Goal: Task Accomplishment & Management: Complete application form

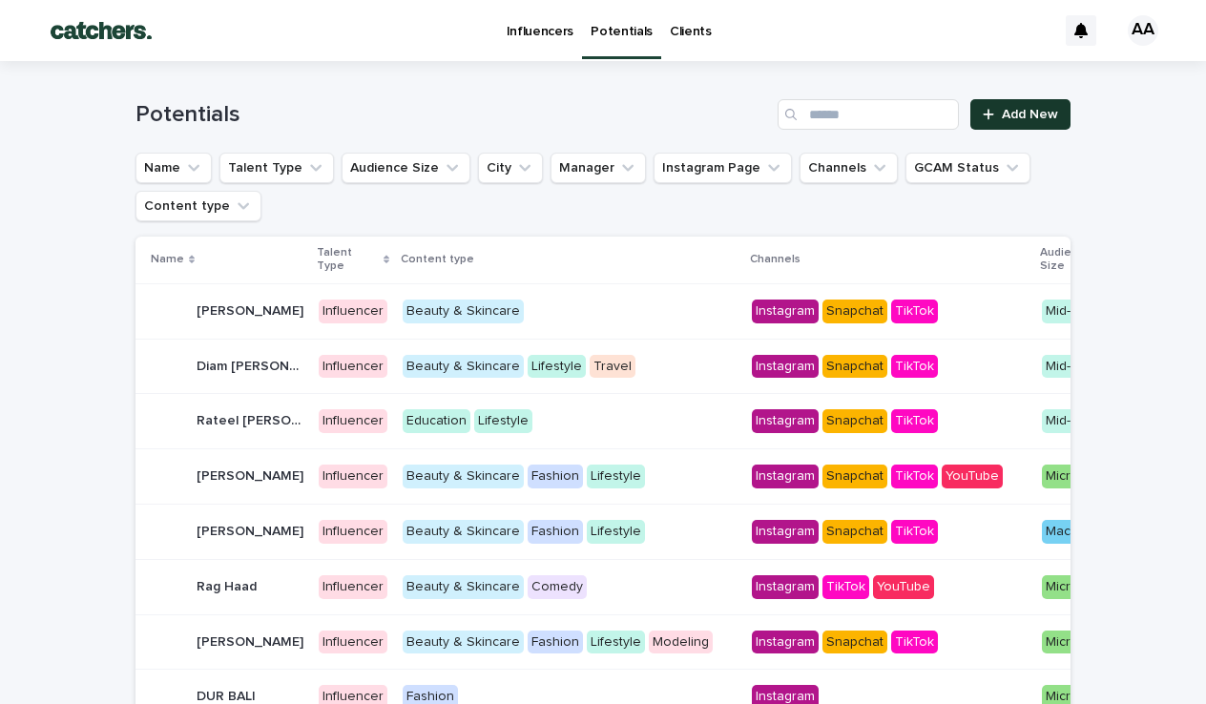
click at [1009, 120] on span "Add New" at bounding box center [1030, 114] width 56 height 13
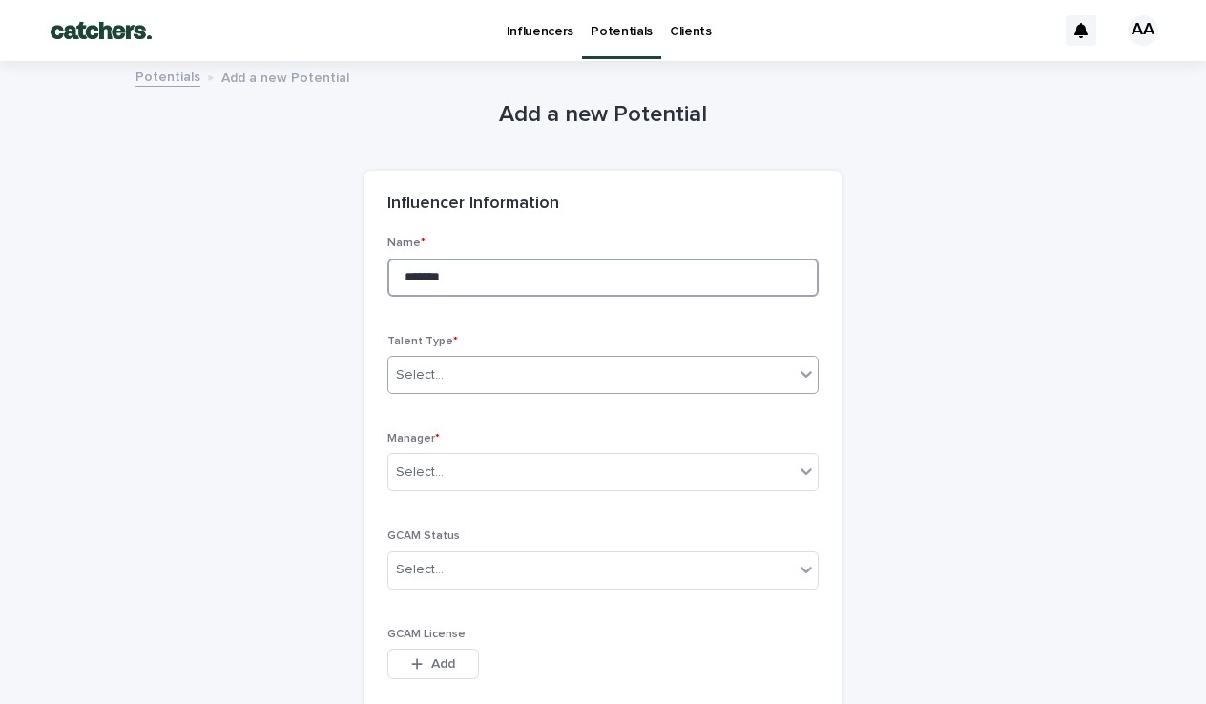
type input "*******"
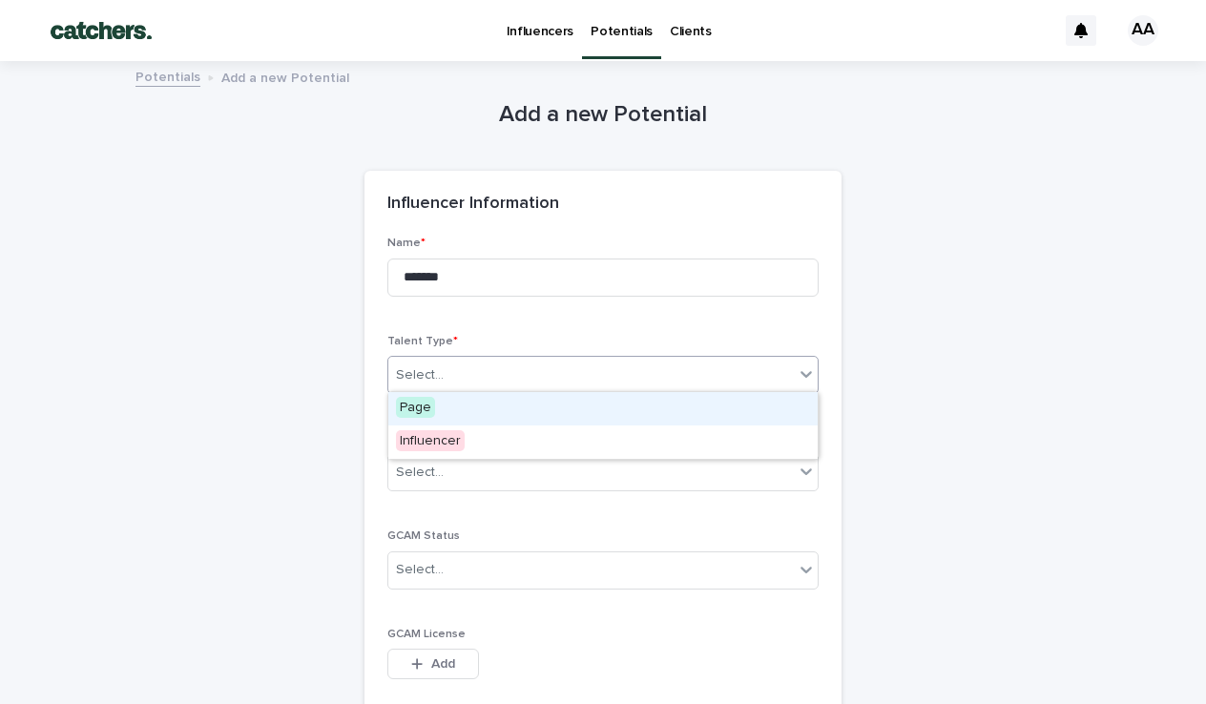
click at [537, 378] on div "Select..." at bounding box center [590, 375] width 405 height 31
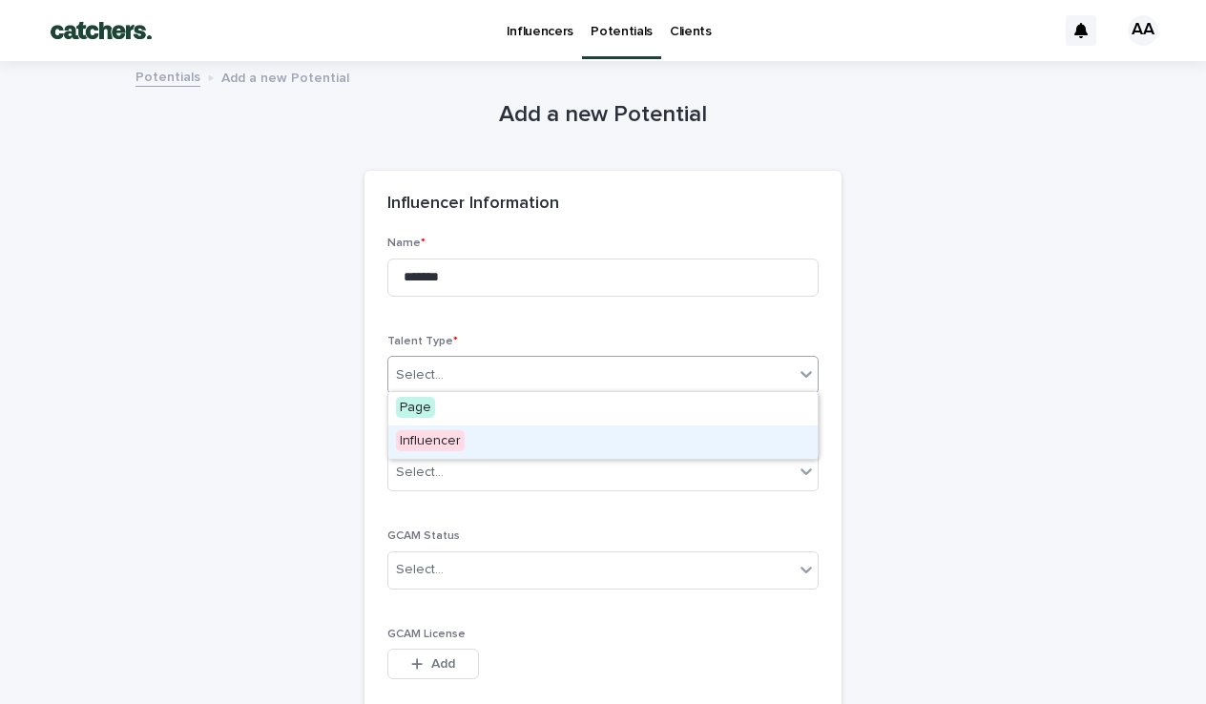
click at [478, 450] on div "Influencer" at bounding box center [602, 441] width 429 height 33
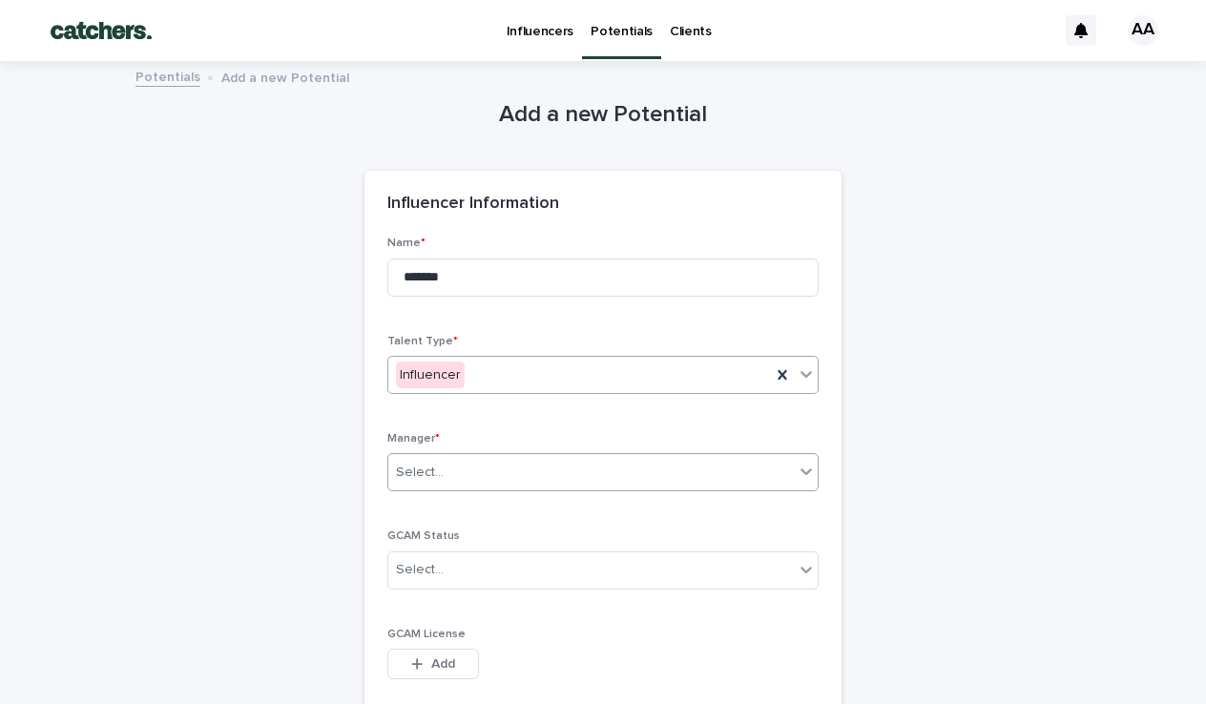
click at [463, 467] on div "Select..." at bounding box center [590, 472] width 405 height 31
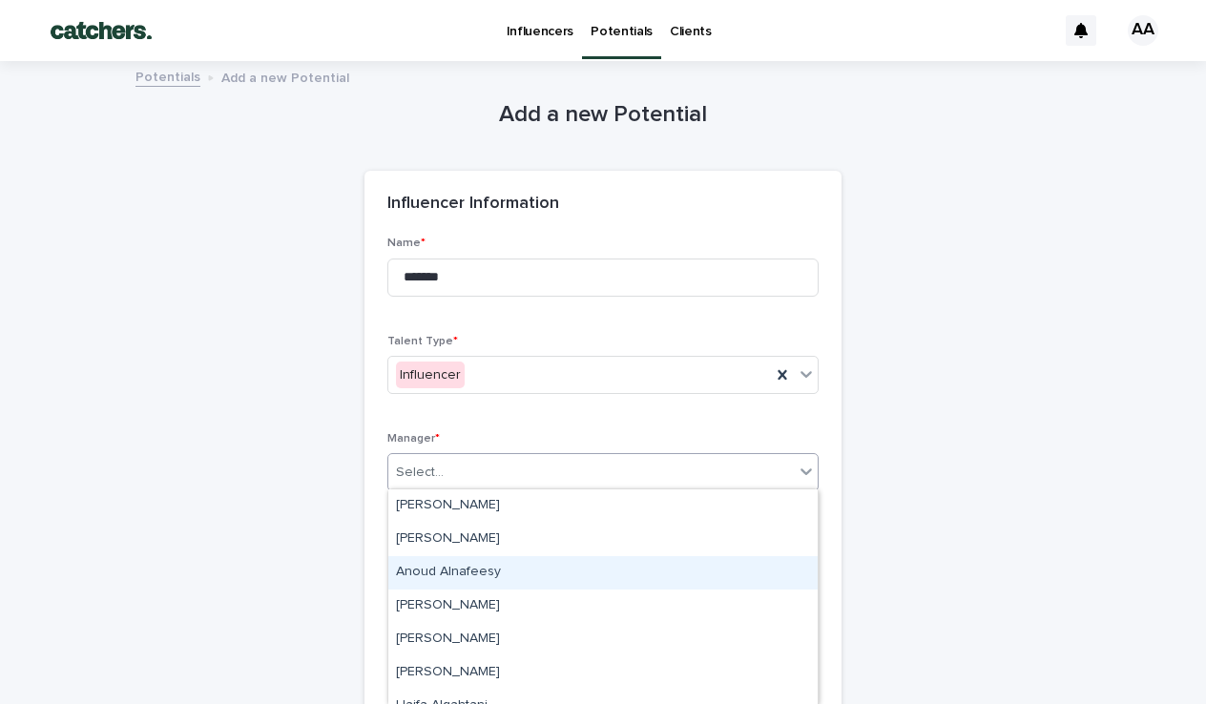
click at [454, 566] on div "Anoud Alnafeesy" at bounding box center [602, 572] width 429 height 33
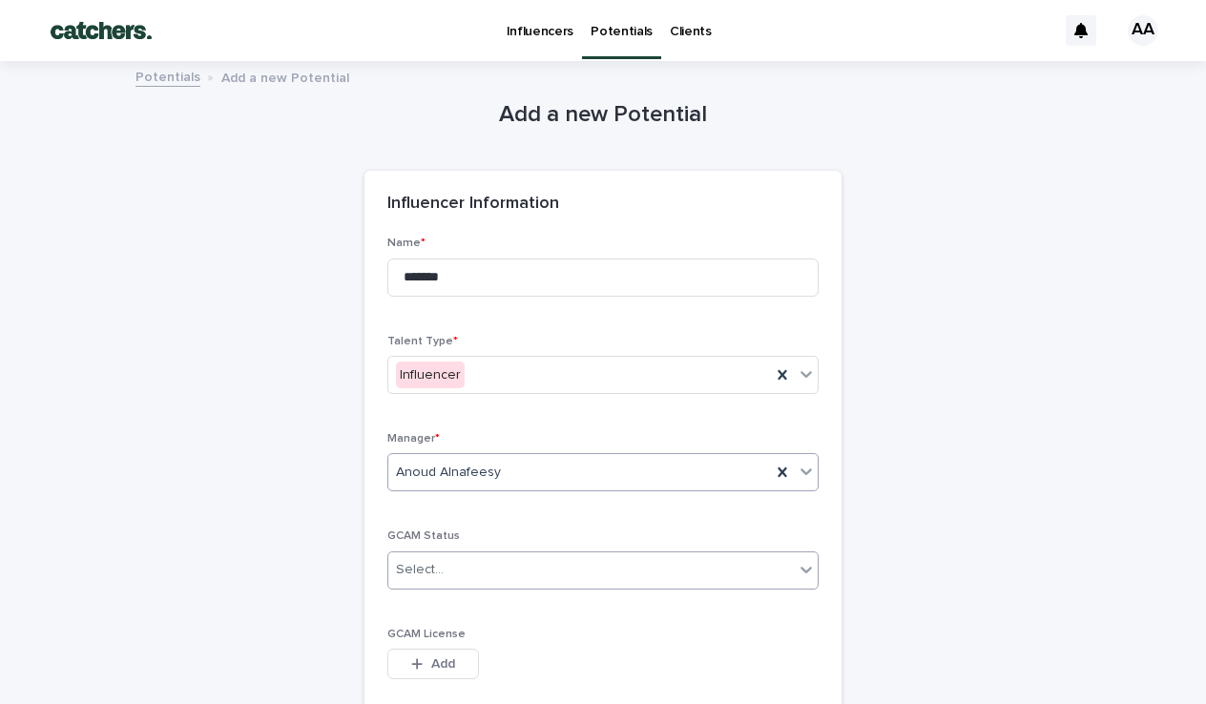
click at [470, 568] on div "Select..." at bounding box center [590, 569] width 405 height 31
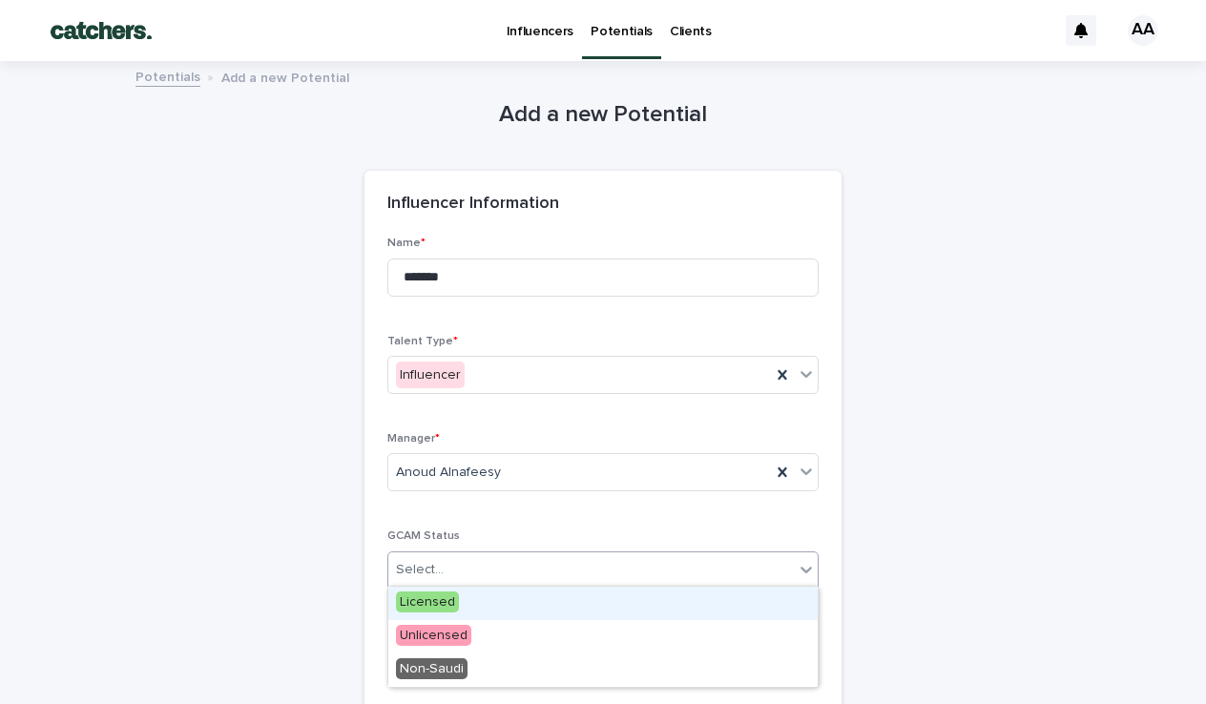
click at [461, 604] on div "Licensed" at bounding box center [602, 603] width 429 height 33
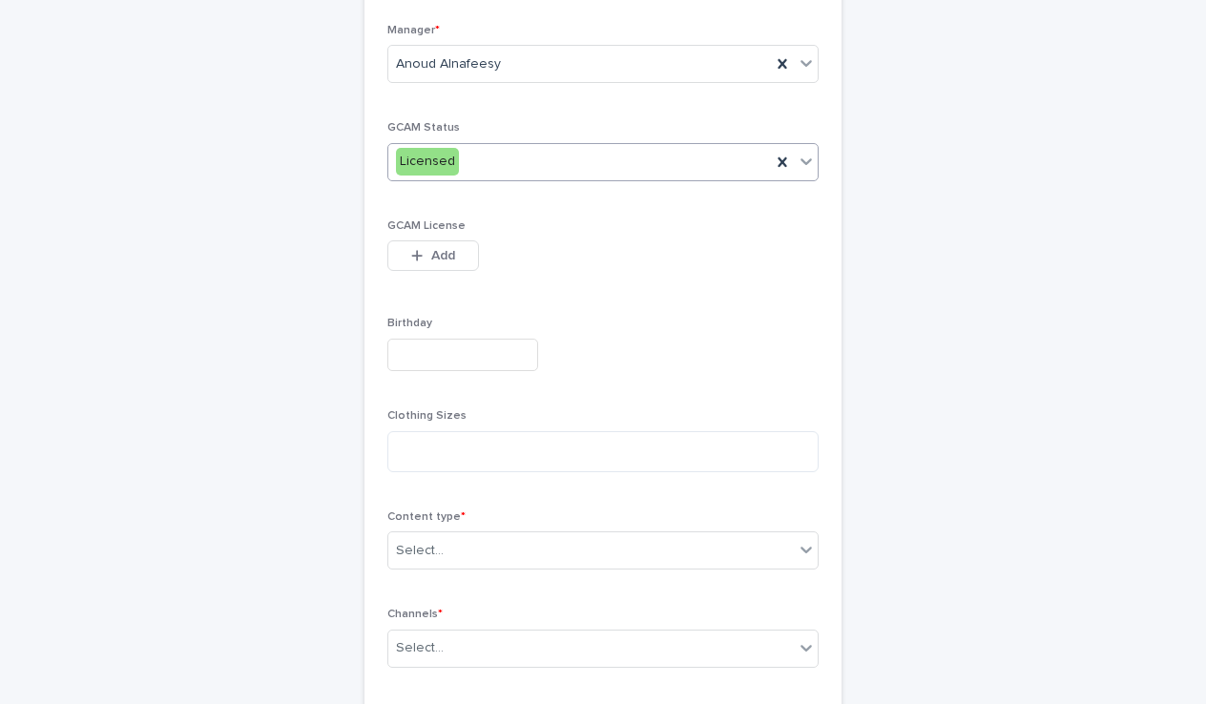
scroll to position [454, 0]
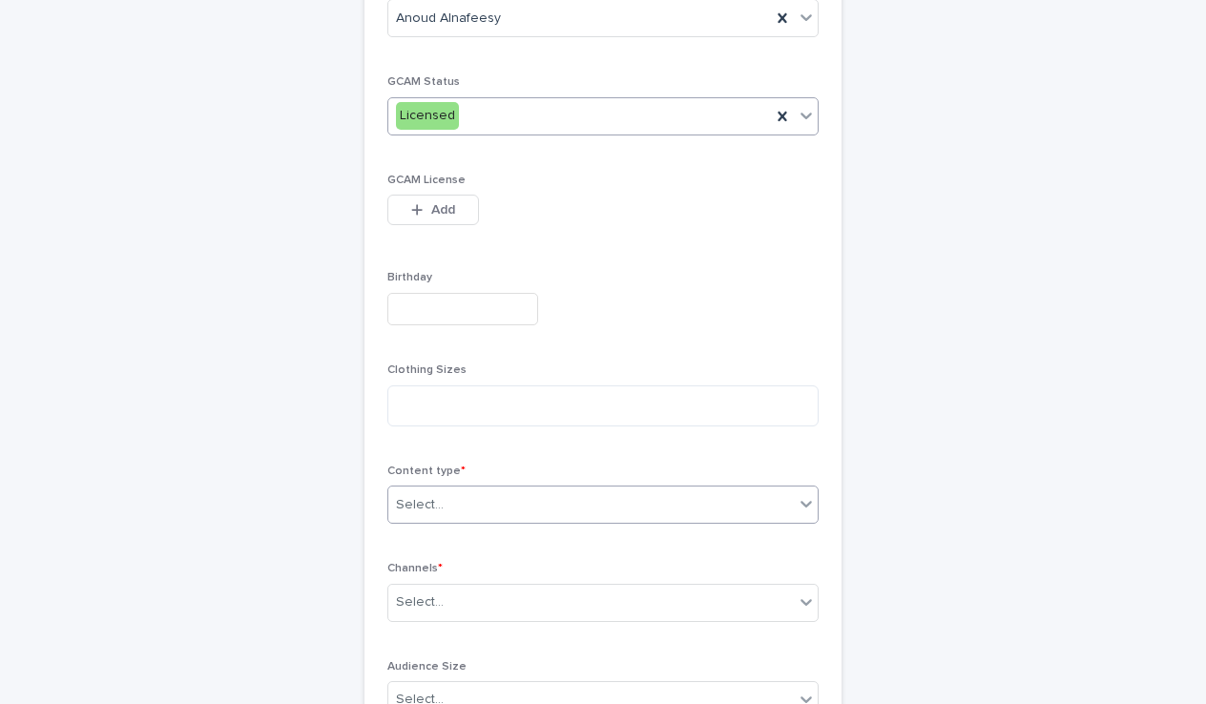
click at [485, 489] on div "Select..." at bounding box center [590, 504] width 405 height 31
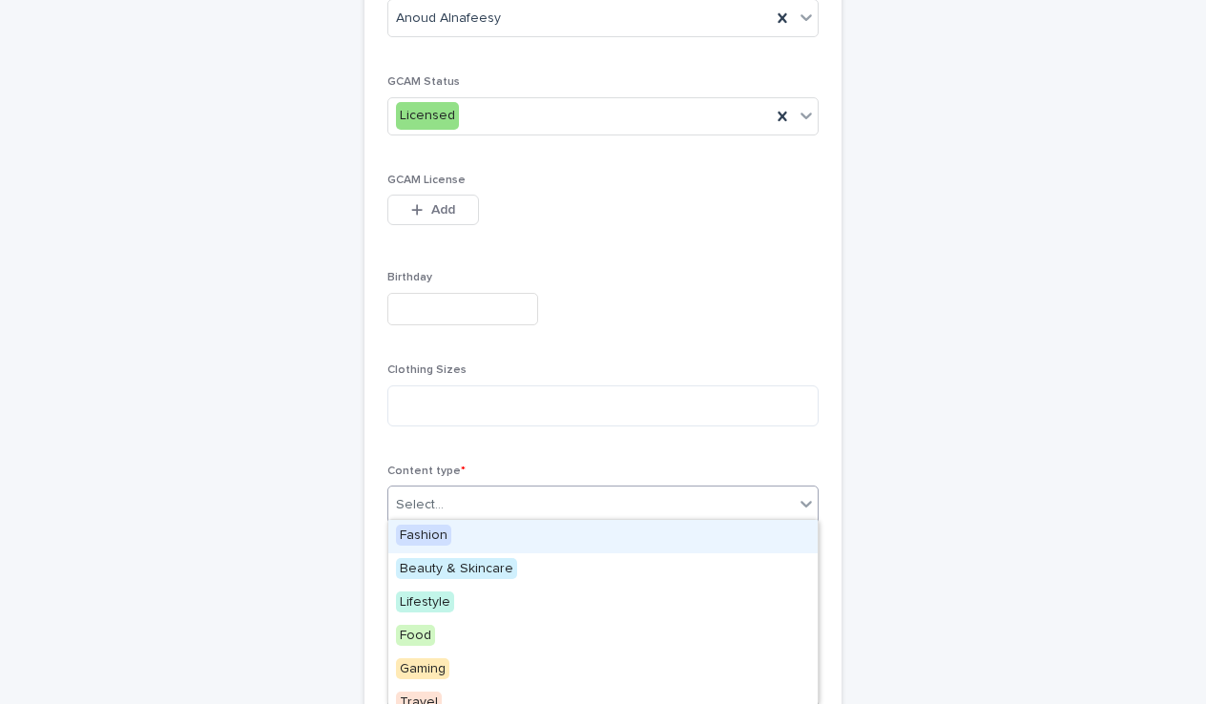
click at [446, 541] on span "Fashion" at bounding box center [423, 535] width 55 height 21
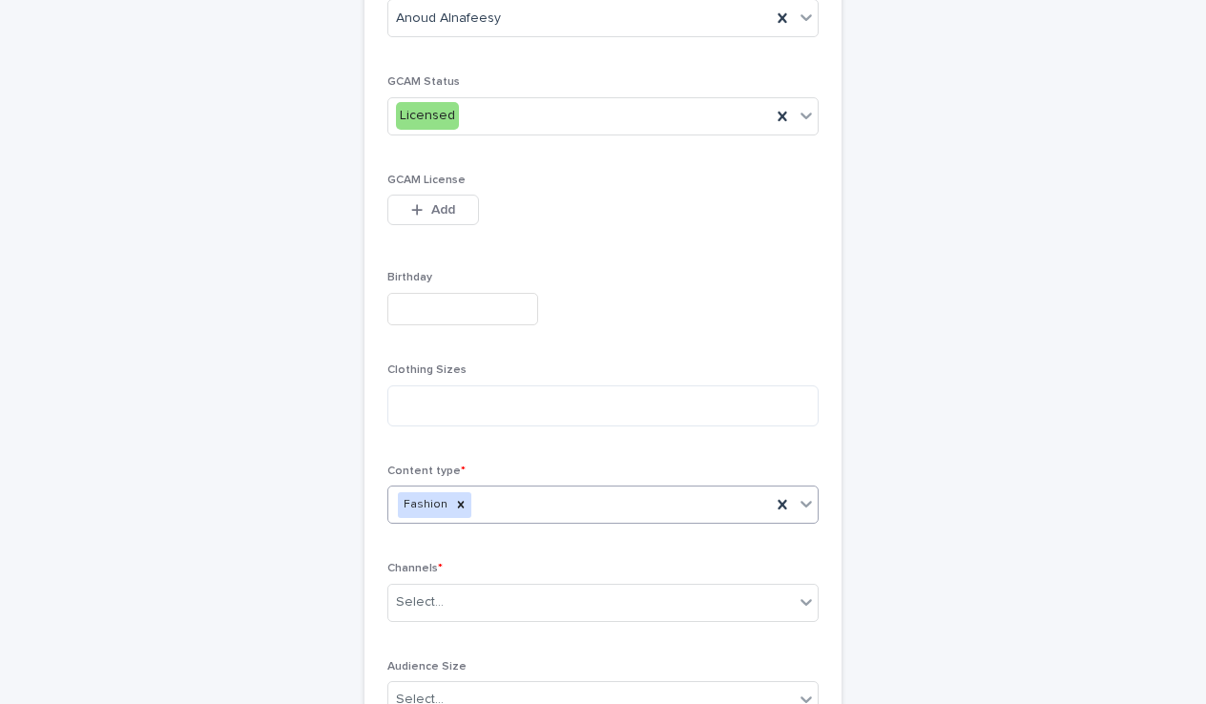
click at [489, 497] on div "Fashion" at bounding box center [579, 504] width 383 height 33
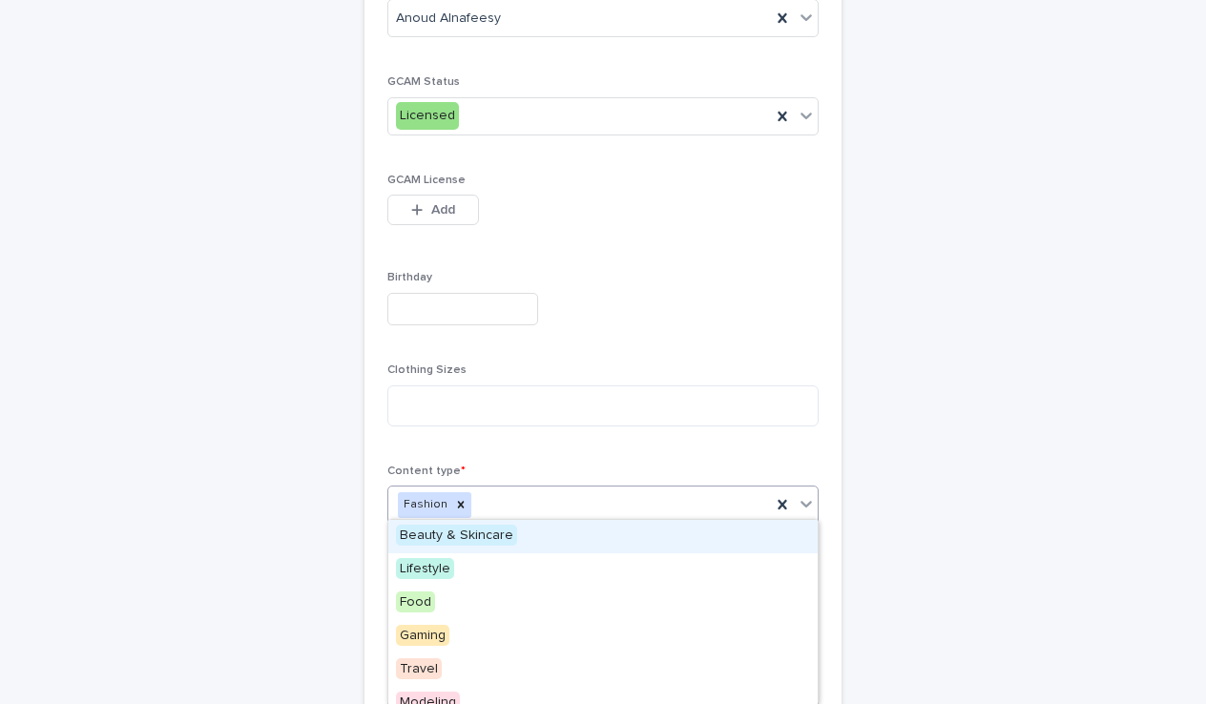
click at [458, 548] on div "Beauty & Skincare" at bounding box center [602, 536] width 429 height 33
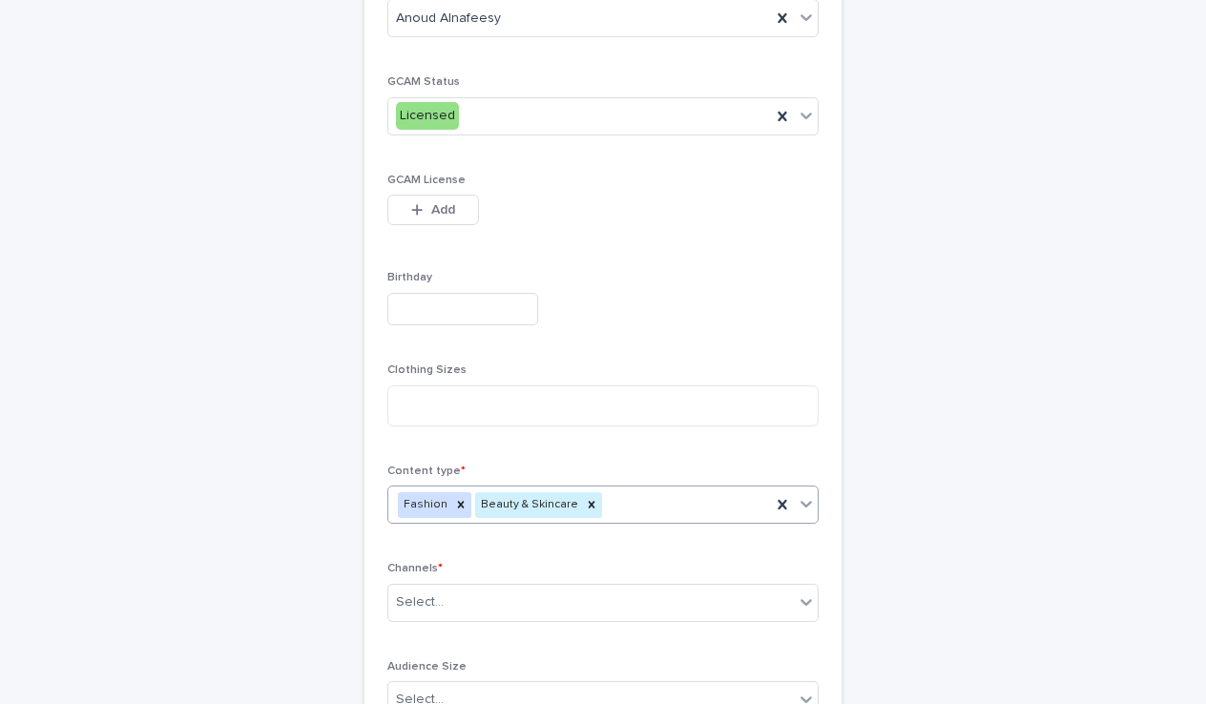
click at [632, 488] on div "Fashion Beauty & Skincare" at bounding box center [579, 504] width 383 height 33
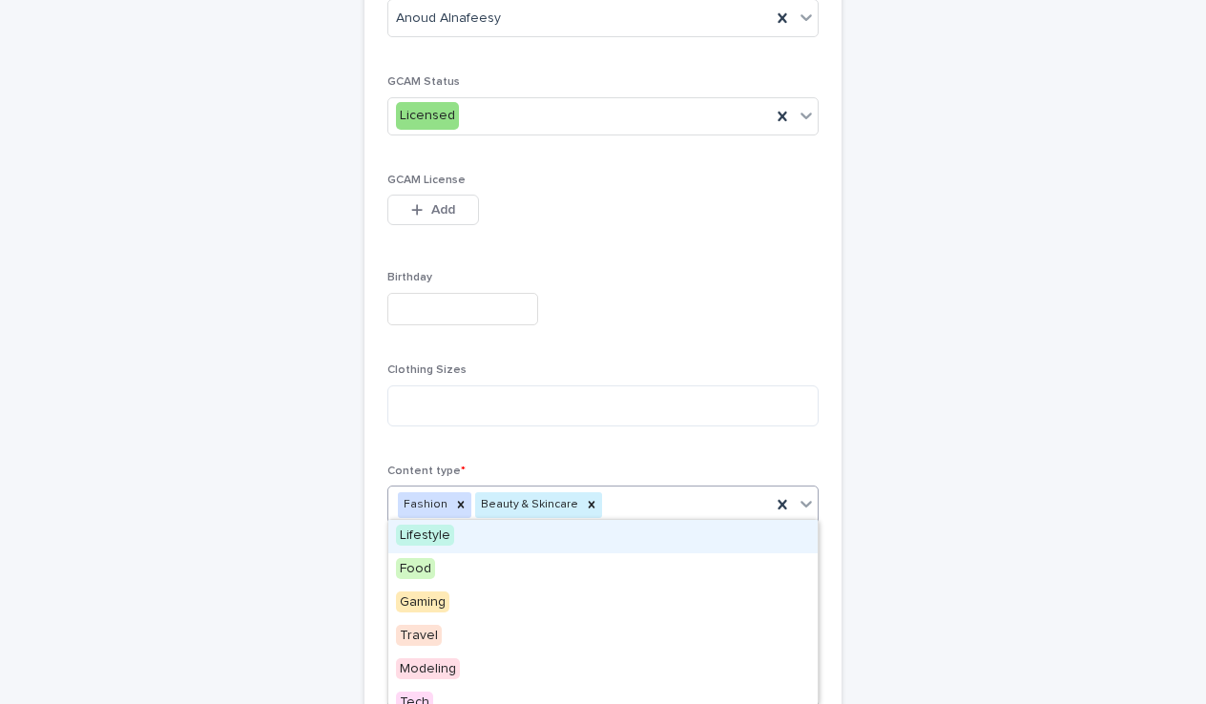
click at [425, 535] on span "Lifestyle" at bounding box center [425, 535] width 58 height 21
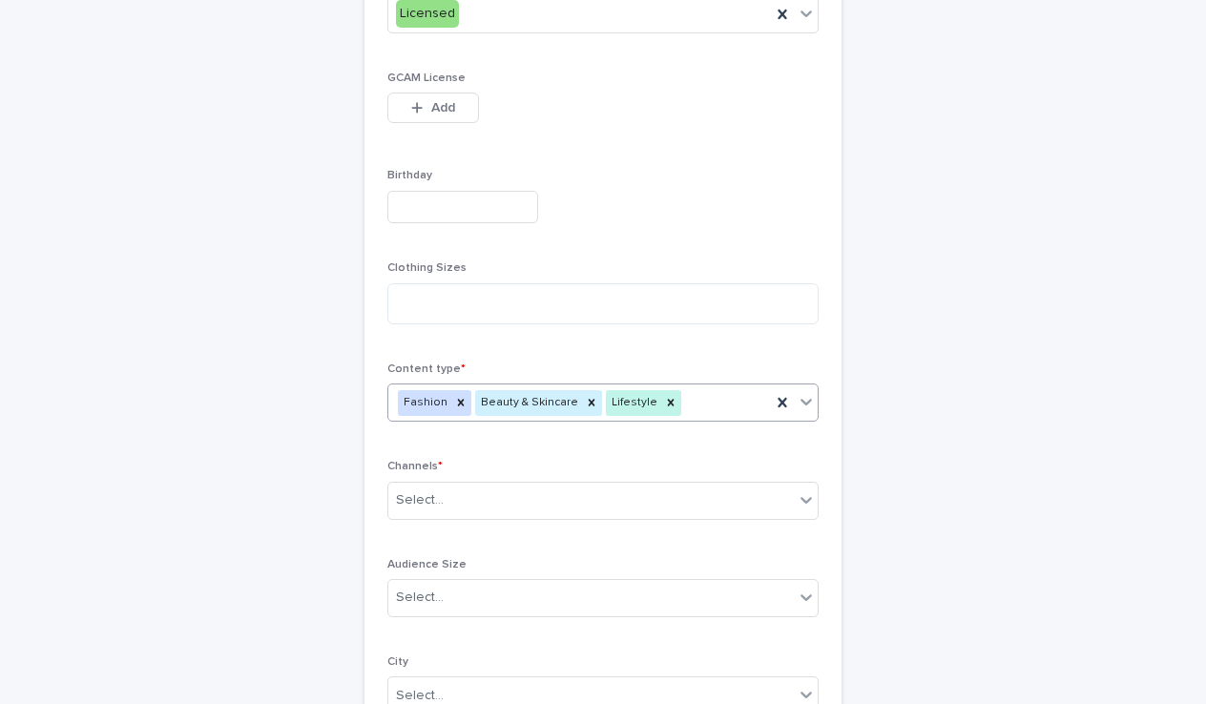
scroll to position [576, 0]
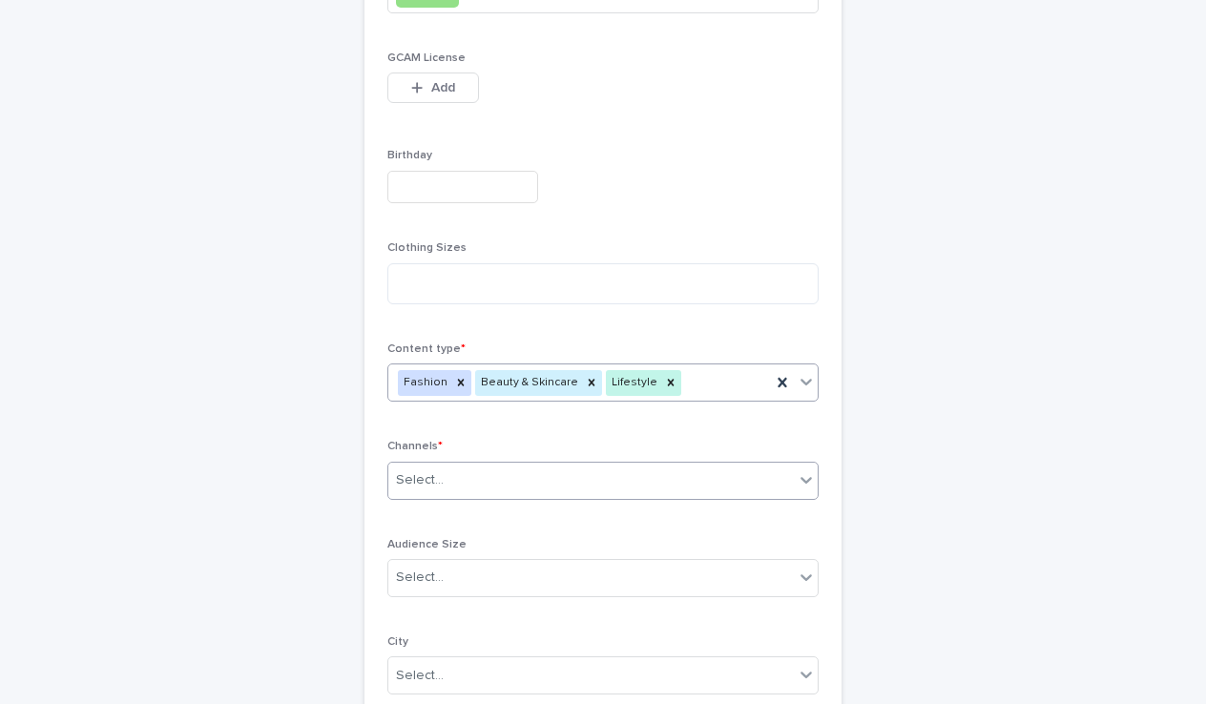
click at [489, 484] on div "Select..." at bounding box center [590, 480] width 405 height 31
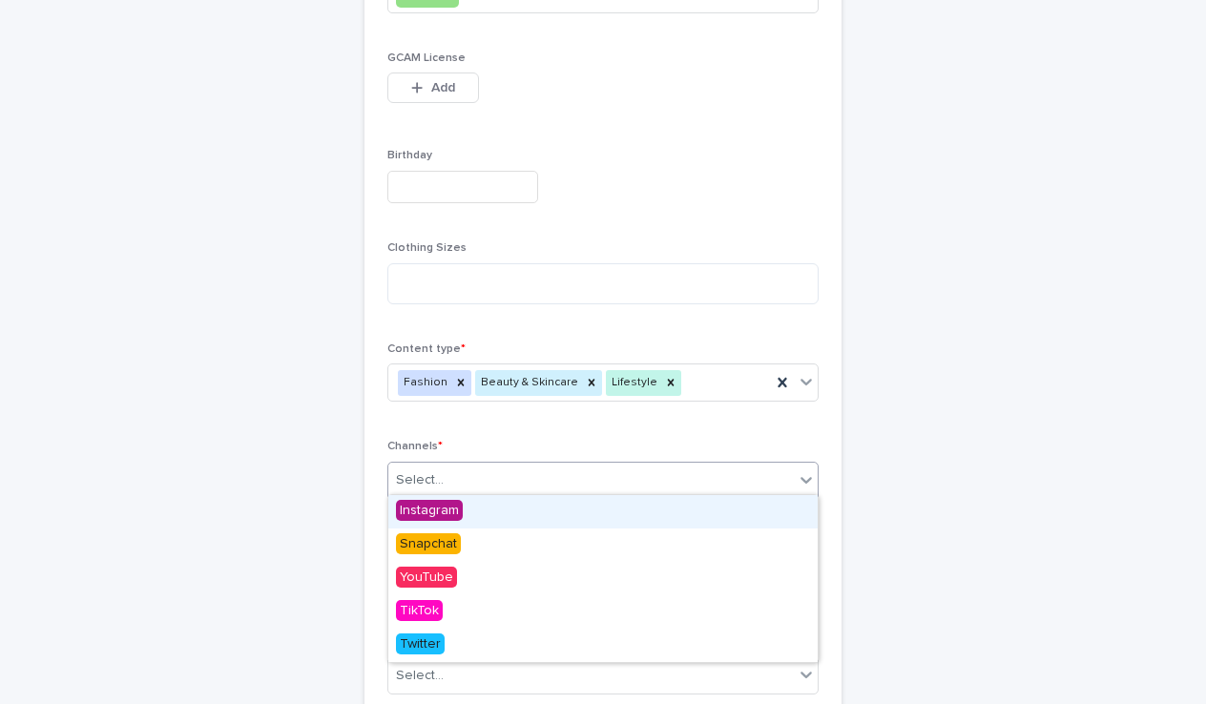
click at [429, 512] on span "Instagram" at bounding box center [429, 510] width 67 height 21
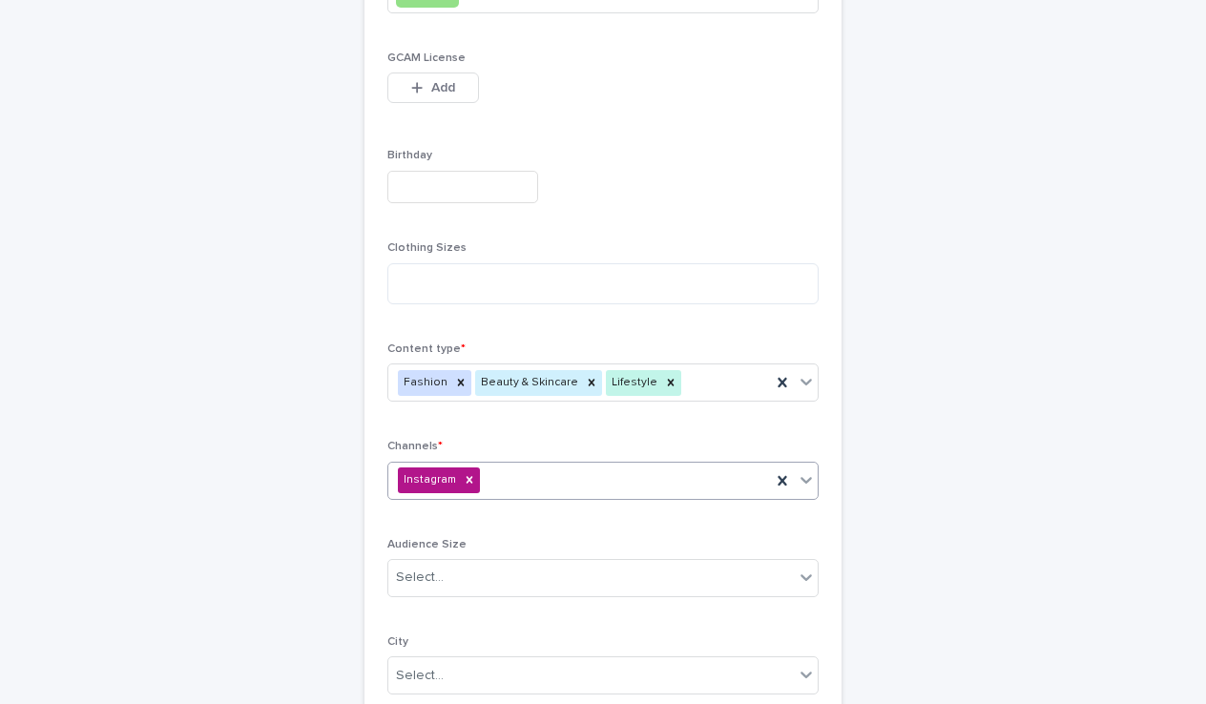
click at [512, 478] on div "Instagram" at bounding box center [579, 480] width 383 height 33
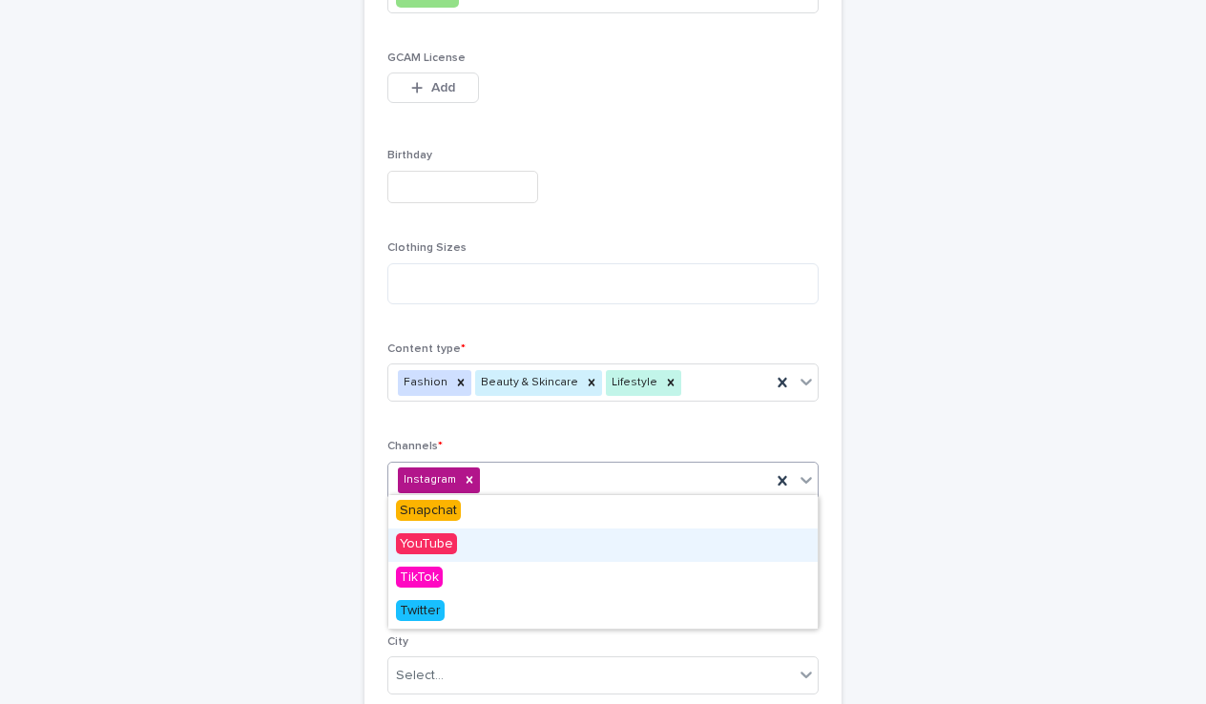
click at [444, 534] on span "YouTube" at bounding box center [426, 543] width 61 height 21
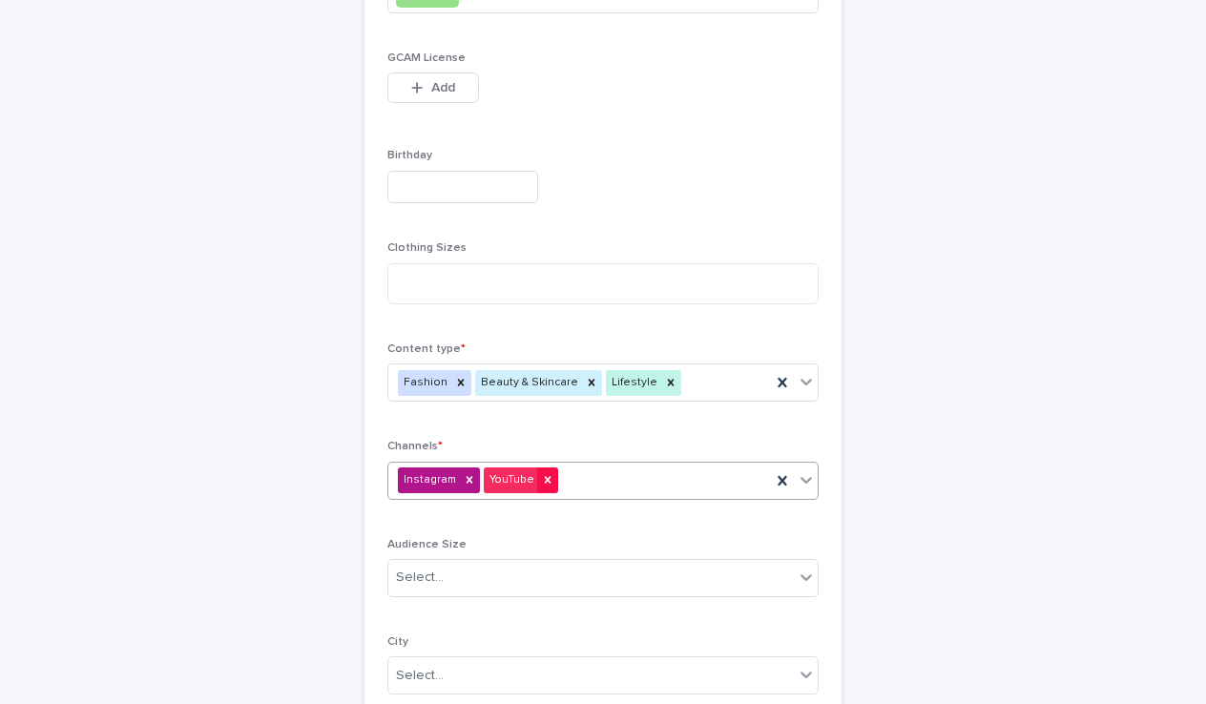
click at [548, 473] on icon at bounding box center [547, 479] width 13 height 13
click at [509, 483] on div "Instagram" at bounding box center [579, 480] width 383 height 33
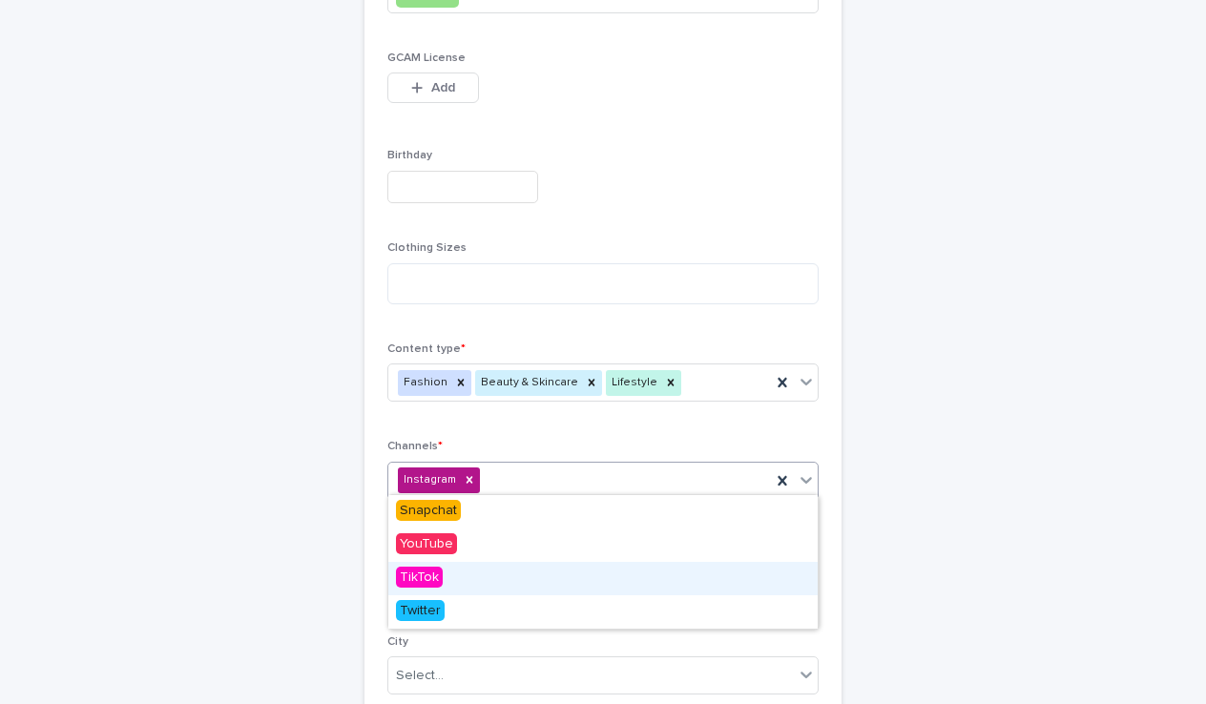
click at [452, 584] on div "TikTok" at bounding box center [602, 578] width 429 height 33
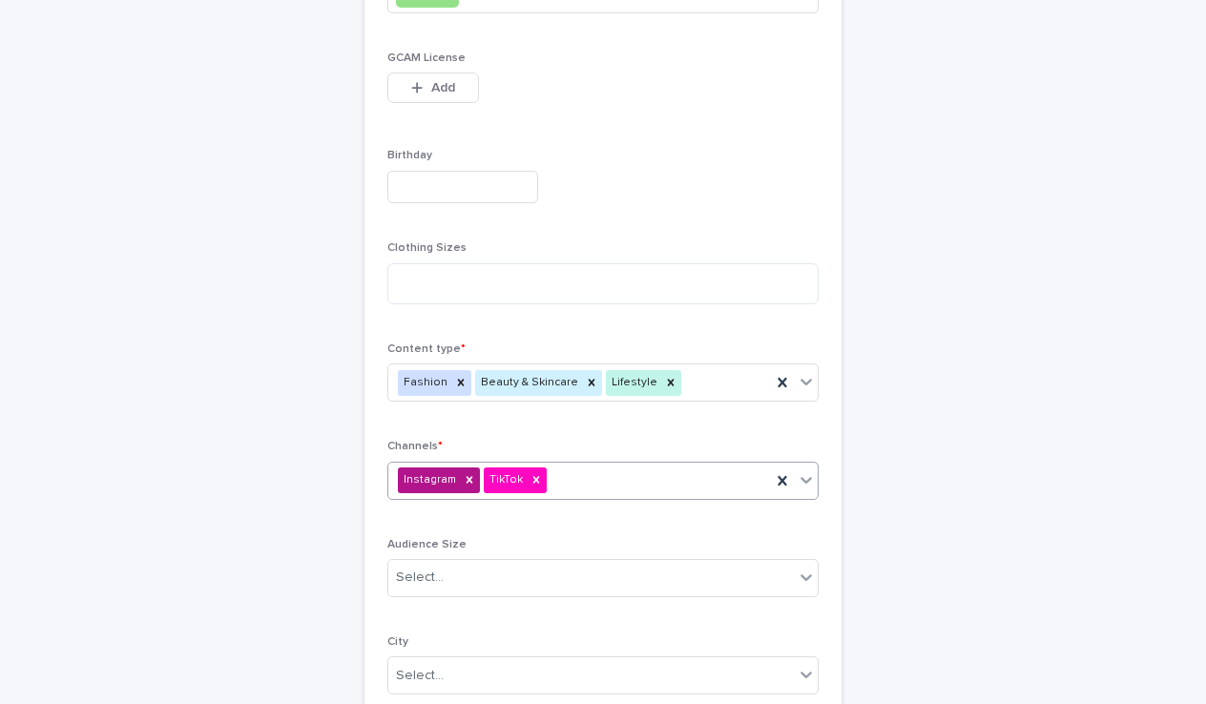
click at [557, 476] on div "Instagram TikTok" at bounding box center [579, 480] width 383 height 33
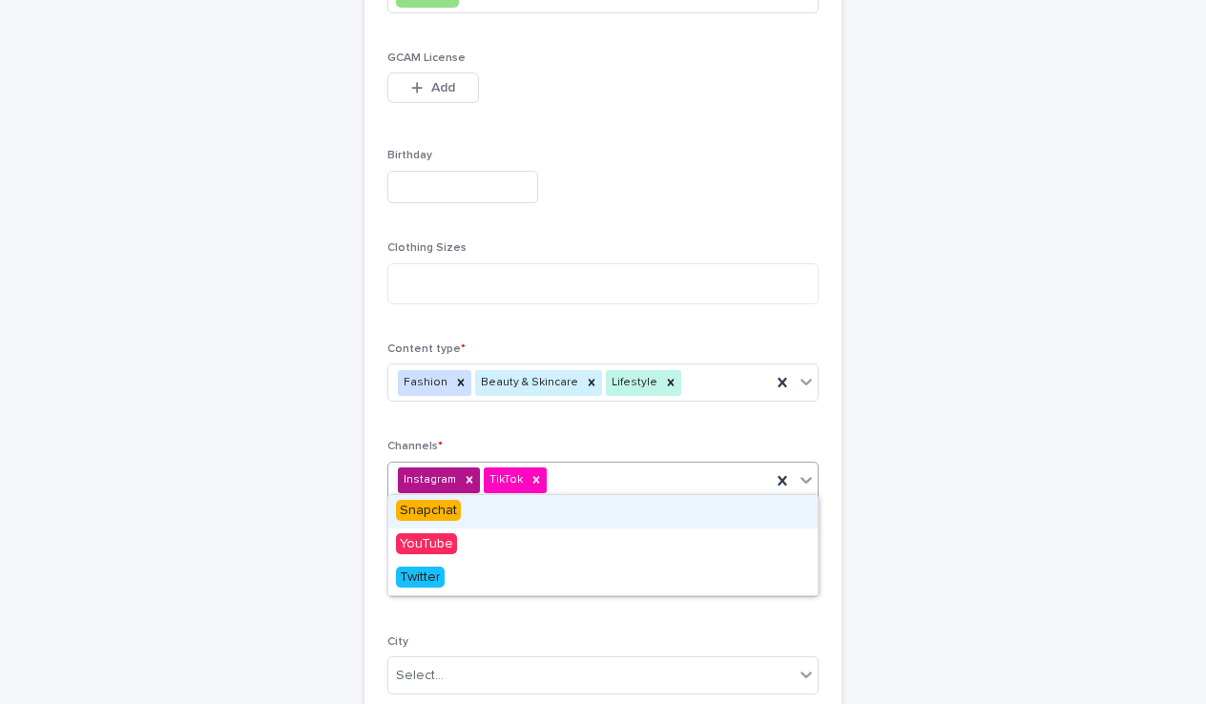
click at [467, 516] on div "Snapchat" at bounding box center [602, 511] width 429 height 33
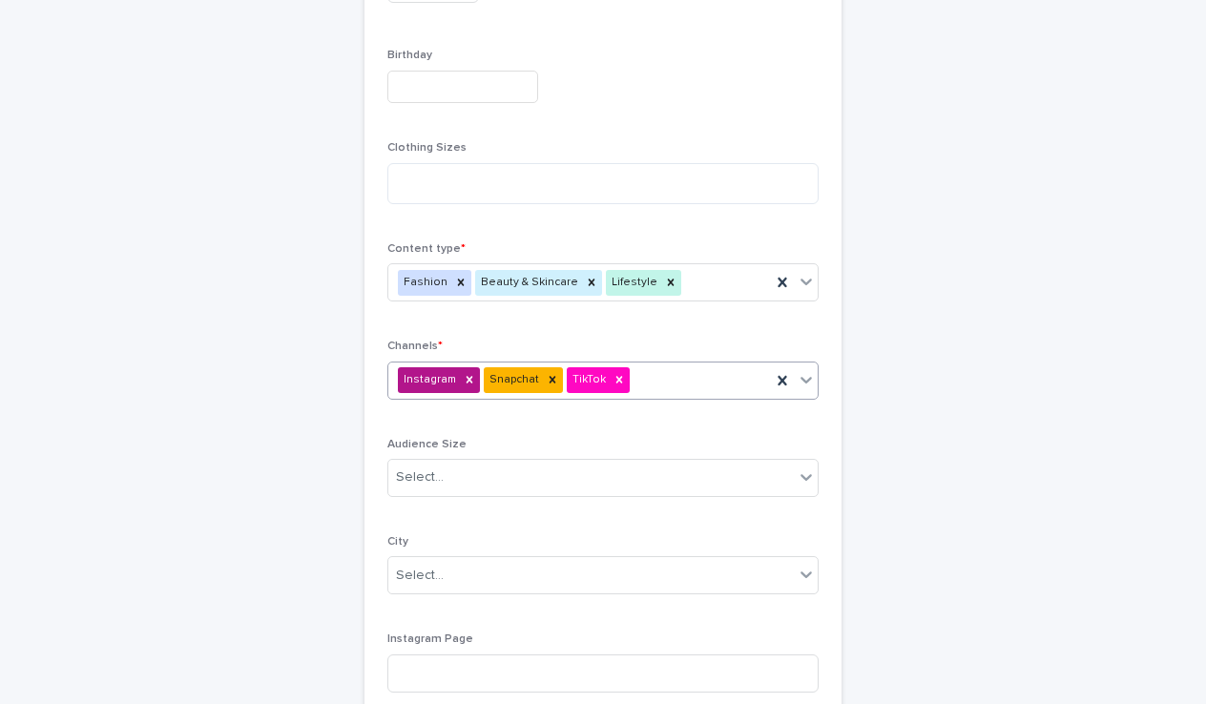
scroll to position [680, 0]
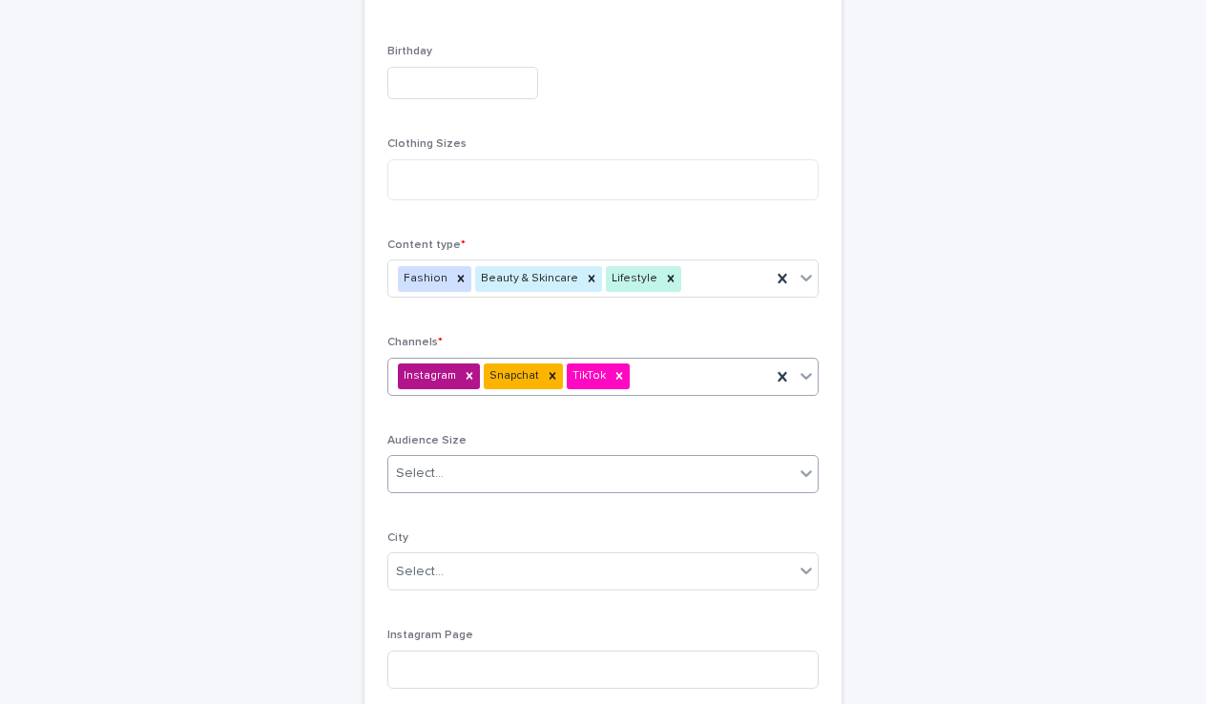
click at [482, 473] on div "Select..." at bounding box center [590, 473] width 405 height 31
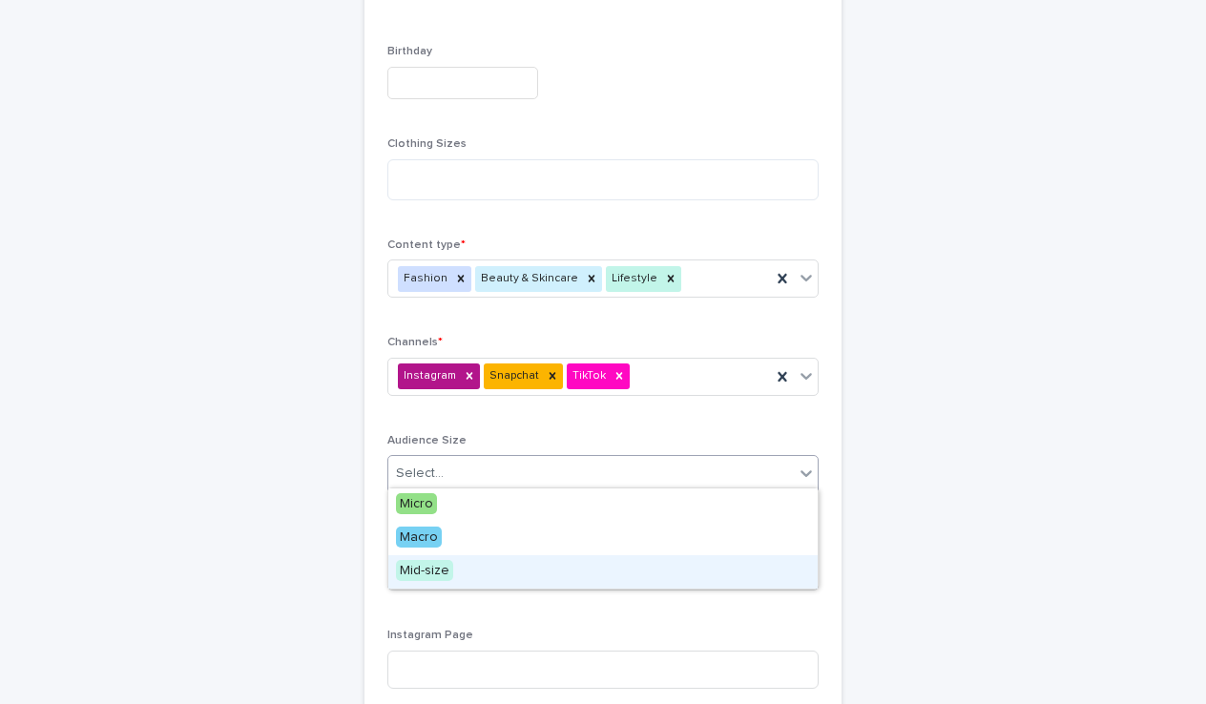
click at [431, 563] on span "Mid-size" at bounding box center [424, 570] width 57 height 21
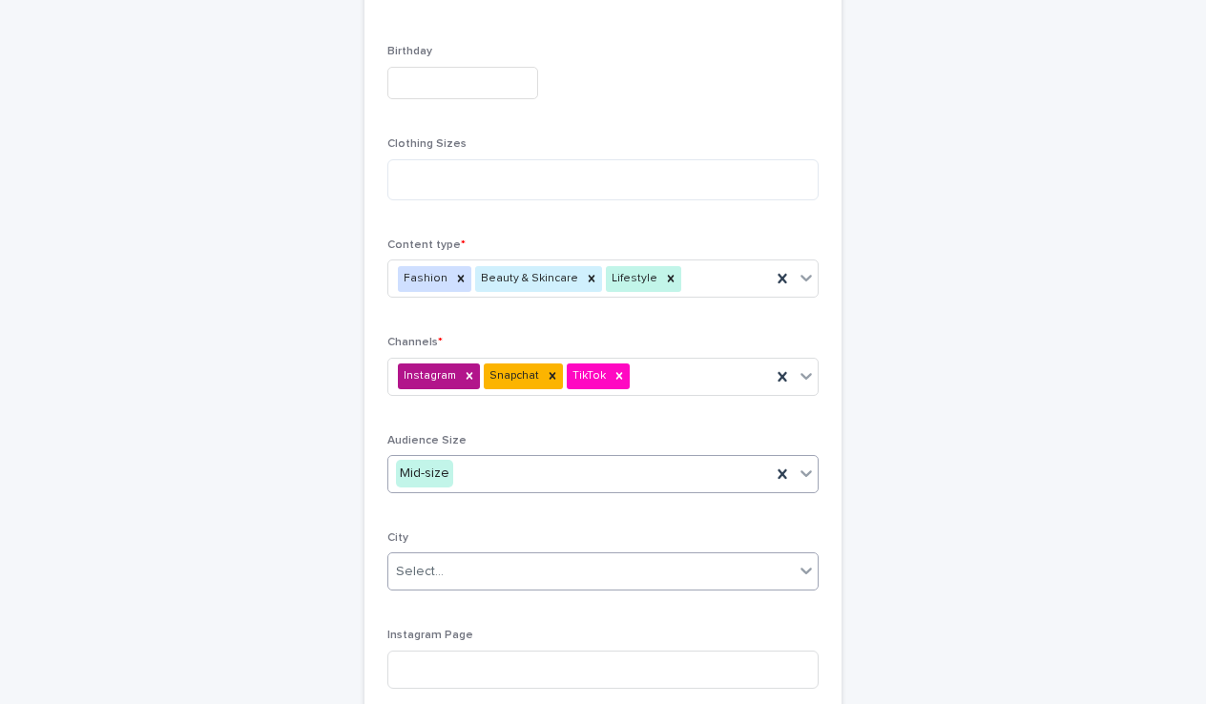
click at [433, 572] on div "Select..." at bounding box center [420, 572] width 48 height 20
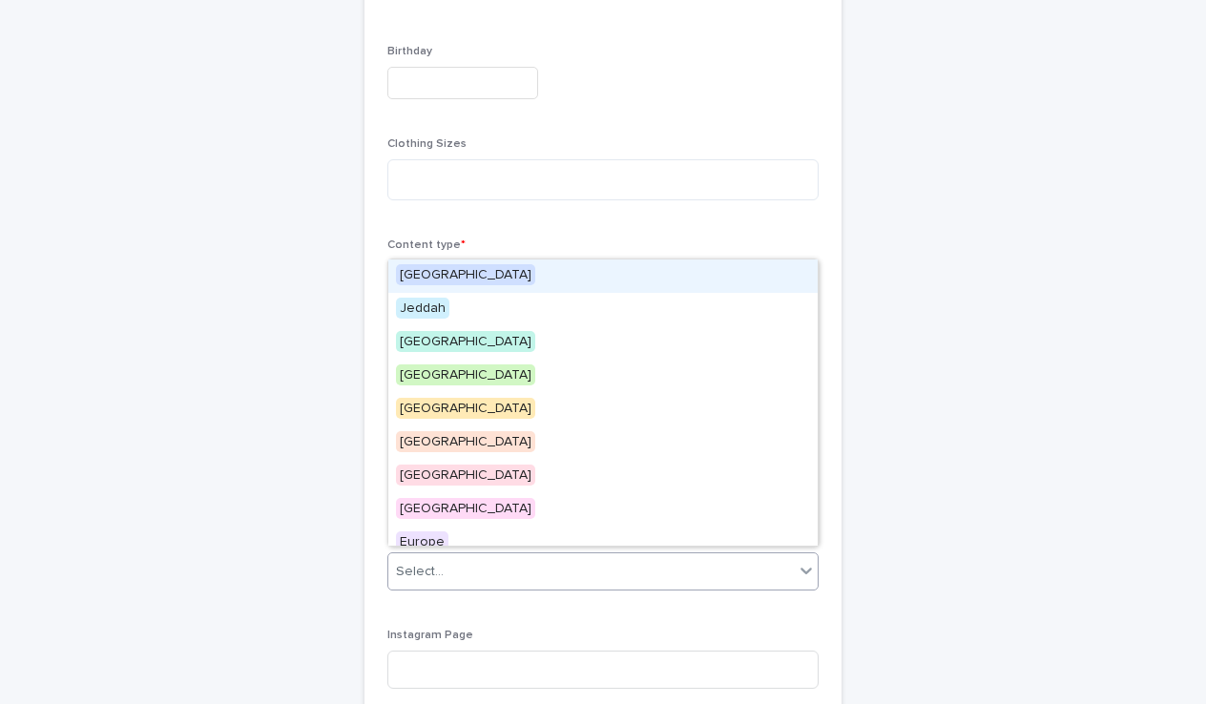
click at [451, 273] on div "[GEOGRAPHIC_DATA]" at bounding box center [602, 275] width 429 height 33
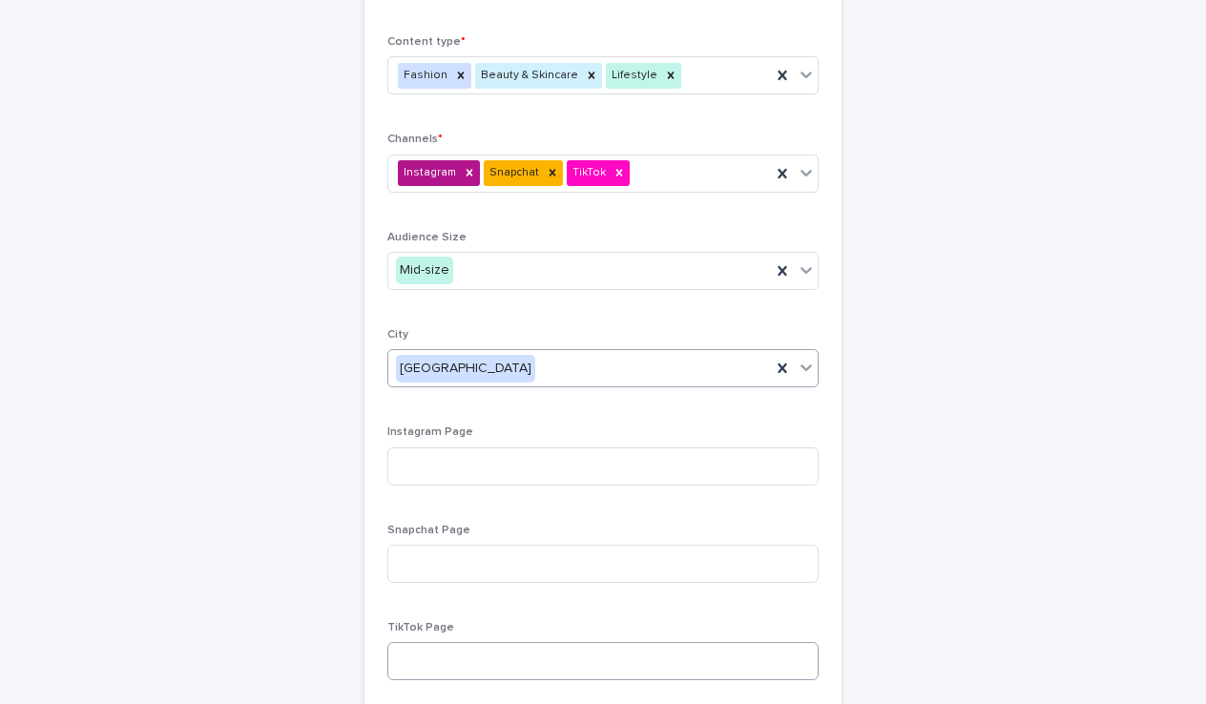
scroll to position [884, 0]
click at [468, 665] on input at bounding box center [602, 660] width 431 height 38
paste input "**********"
type input "**********"
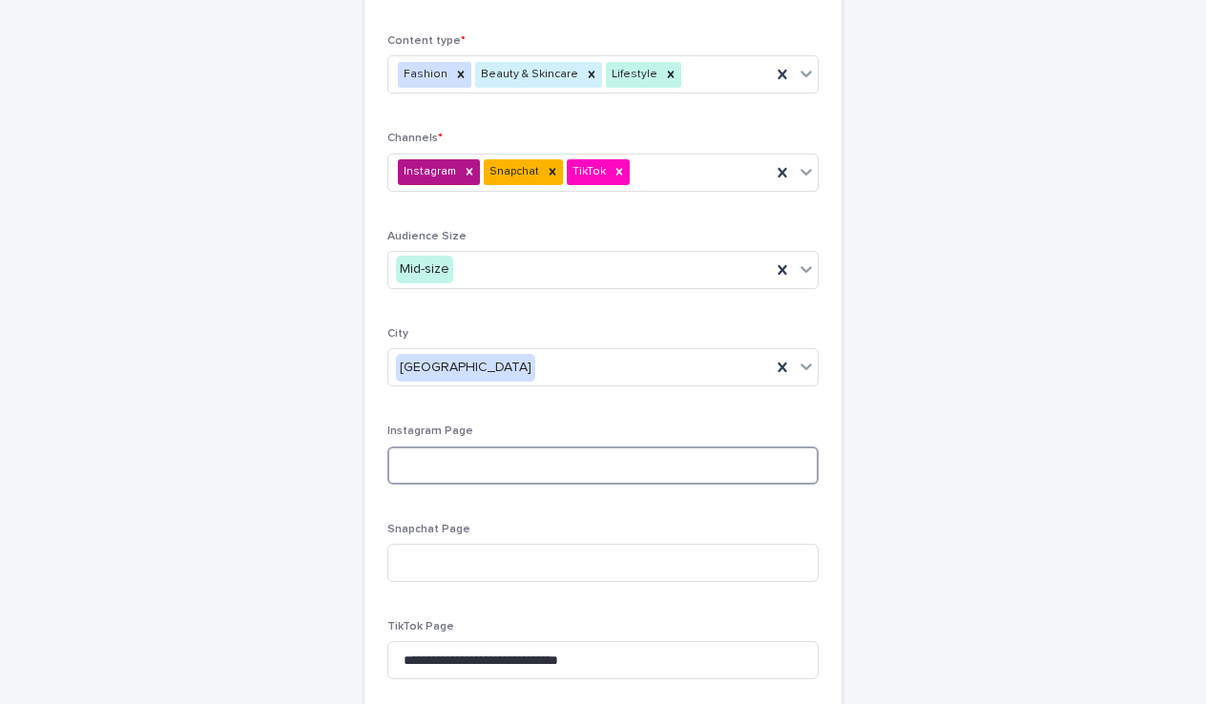
click at [506, 452] on input at bounding box center [602, 465] width 431 height 38
paste input "**********"
type input "**********"
click at [597, 459] on input "**********" at bounding box center [602, 465] width 431 height 38
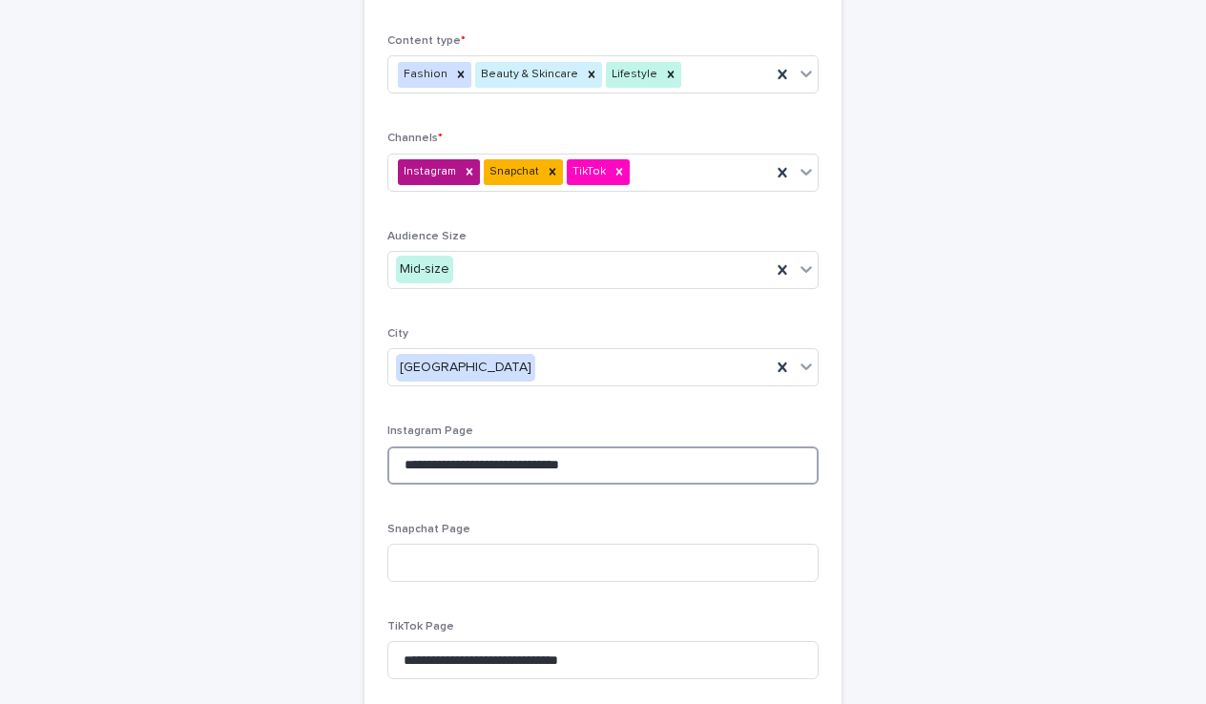
click at [597, 459] on input "**********" at bounding box center [602, 465] width 431 height 38
click at [426, 453] on input at bounding box center [602, 465] width 431 height 38
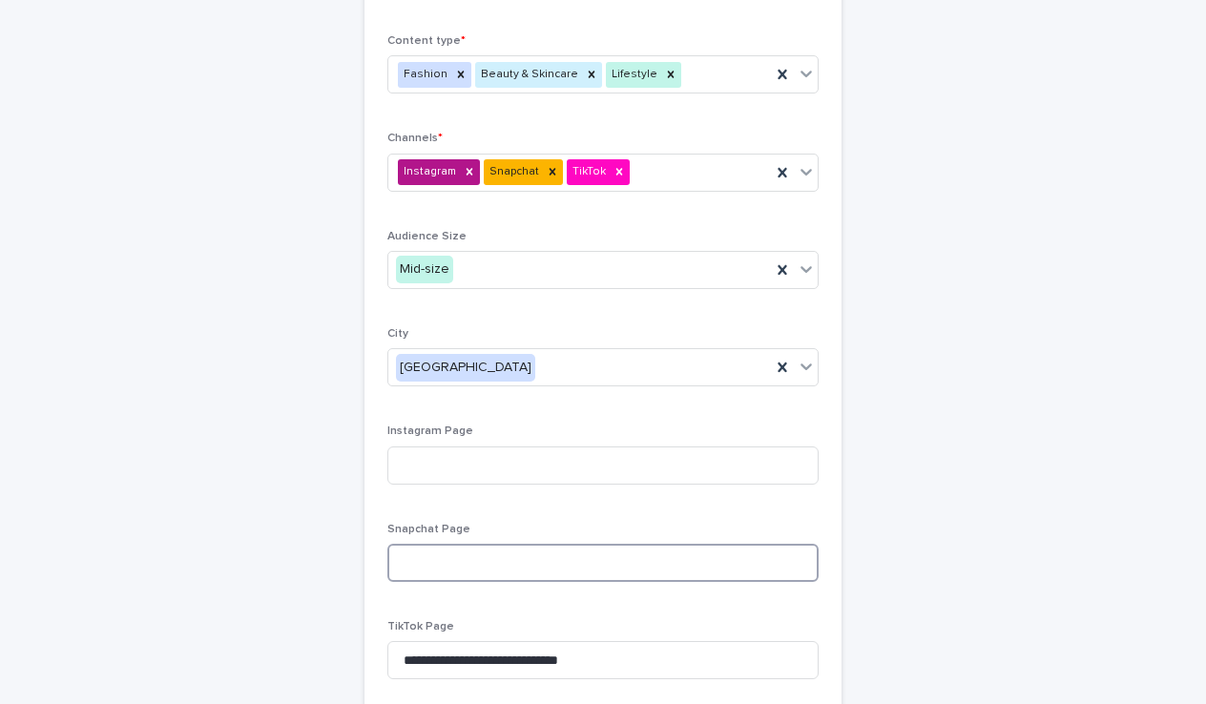
click at [440, 550] on input at bounding box center [602, 563] width 431 height 38
paste input "**********"
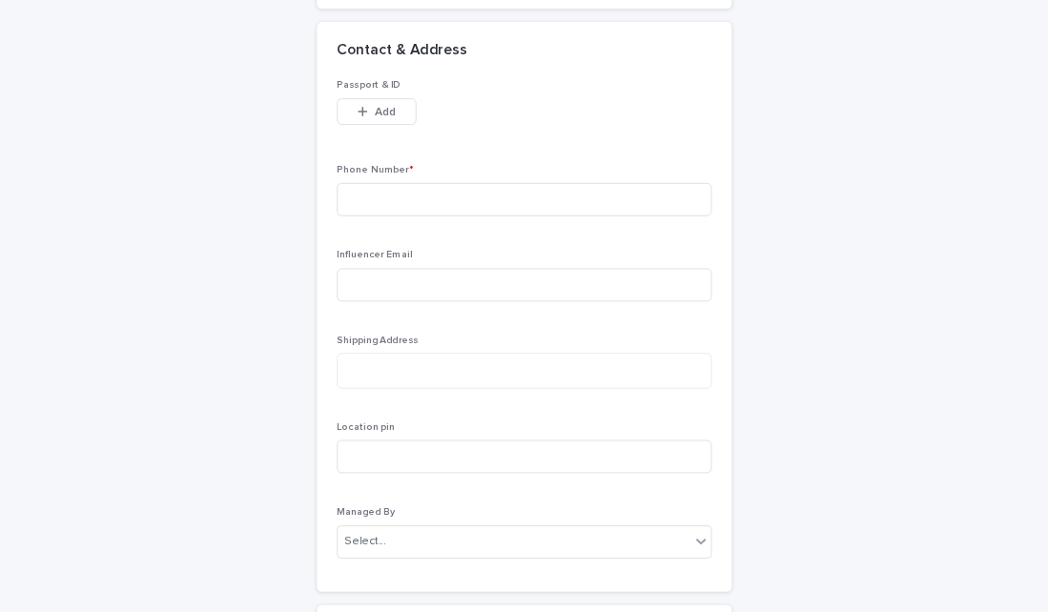
scroll to position [1694, 0]
type input "**********"
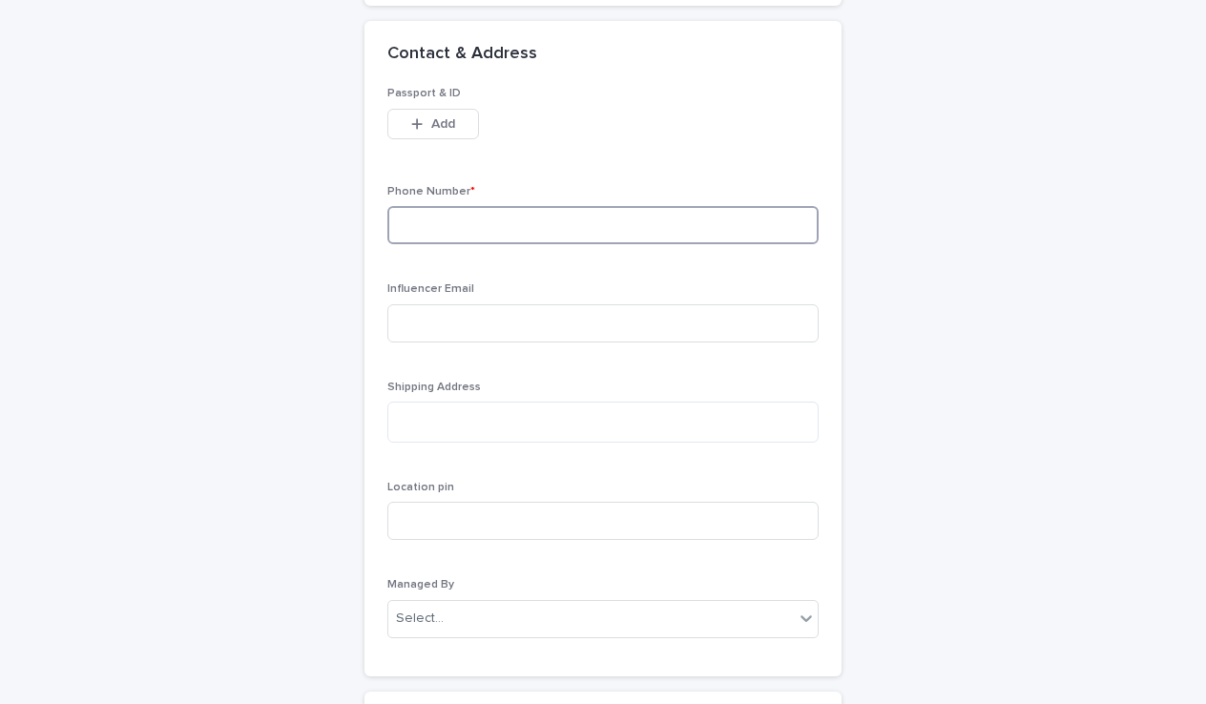
click at [506, 218] on input at bounding box center [602, 225] width 431 height 38
click at [487, 211] on input "****" at bounding box center [602, 225] width 431 height 38
type input "**********"
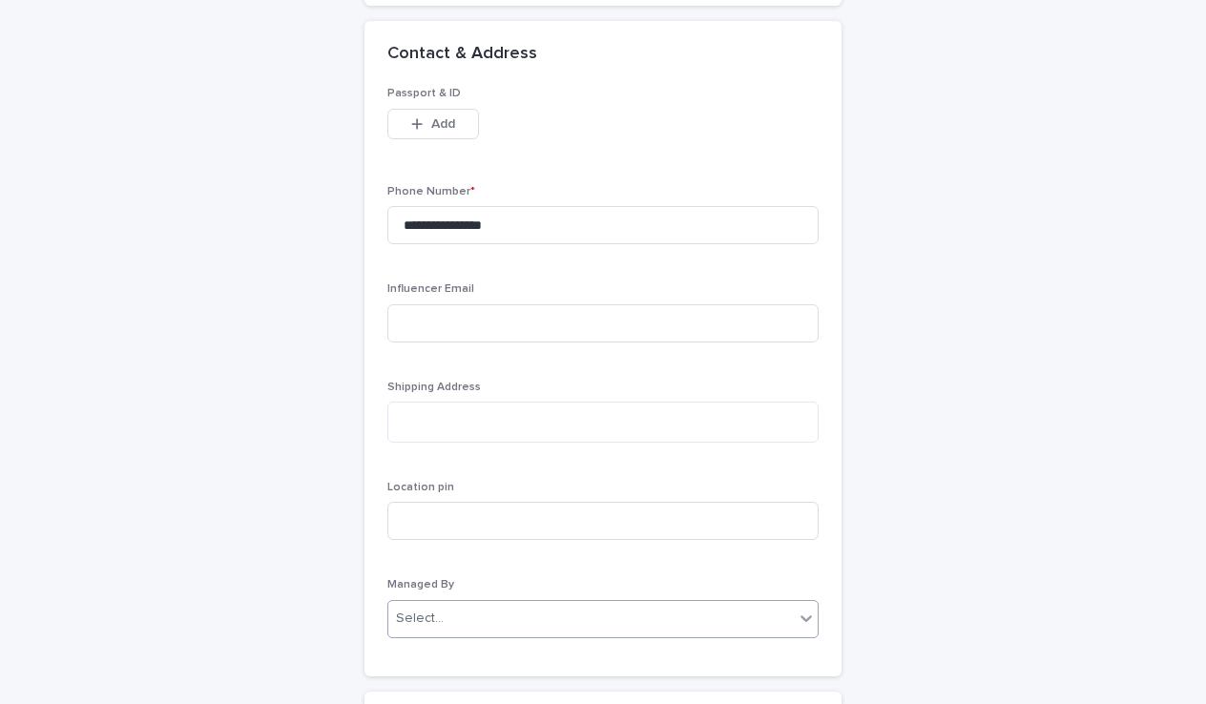
click at [430, 609] on div "Select..." at bounding box center [420, 619] width 48 height 20
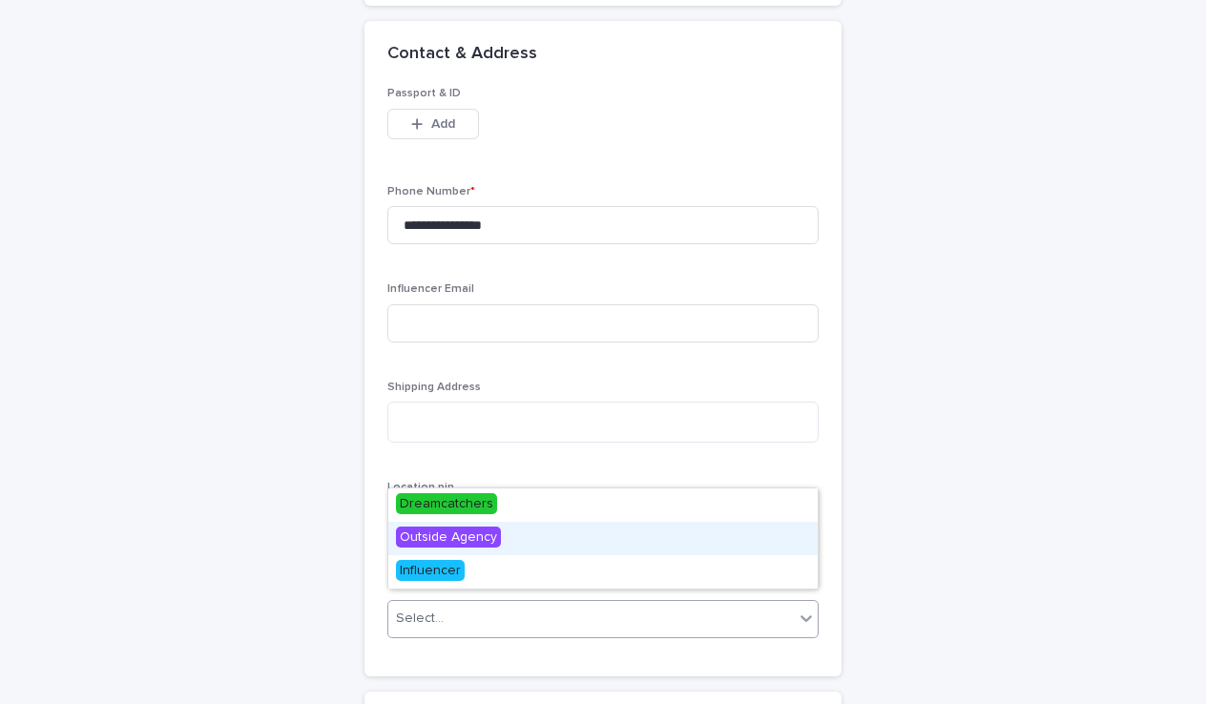
click at [436, 548] on div "Outside Agency" at bounding box center [602, 538] width 429 height 33
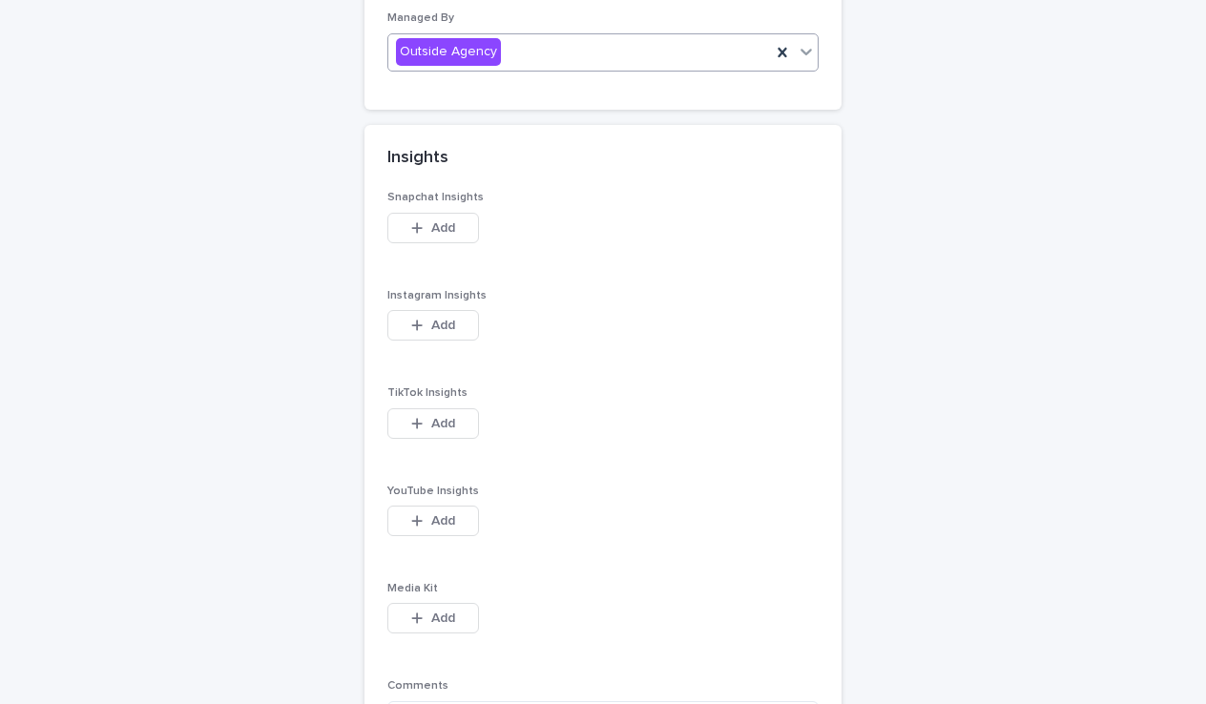
scroll to position [2268, 0]
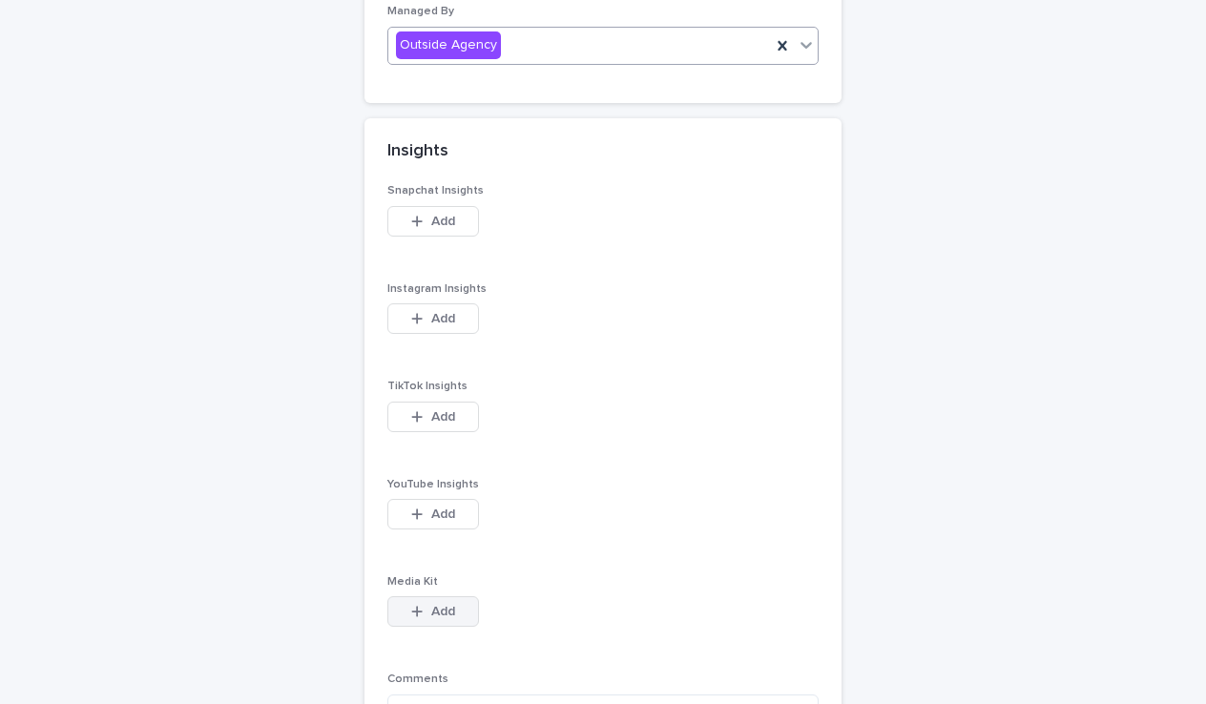
click at [466, 597] on button "Add" at bounding box center [433, 611] width 92 height 31
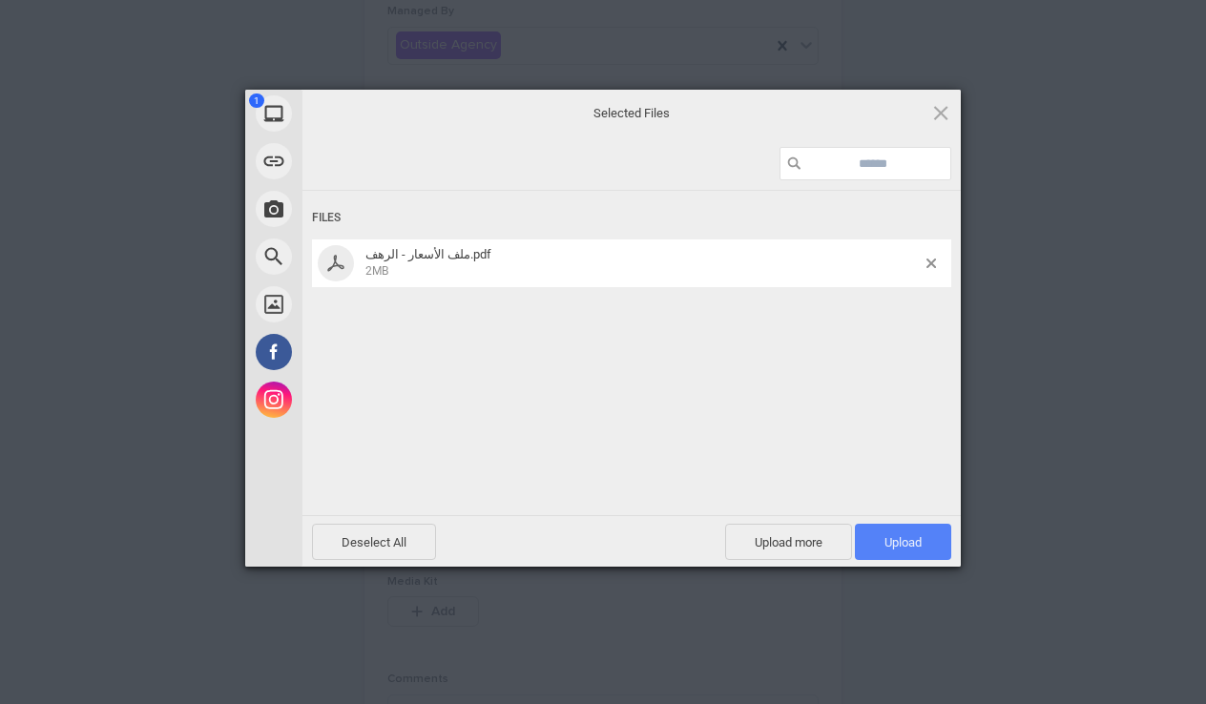
click at [890, 539] on span "Upload 1" at bounding box center [902, 542] width 37 height 14
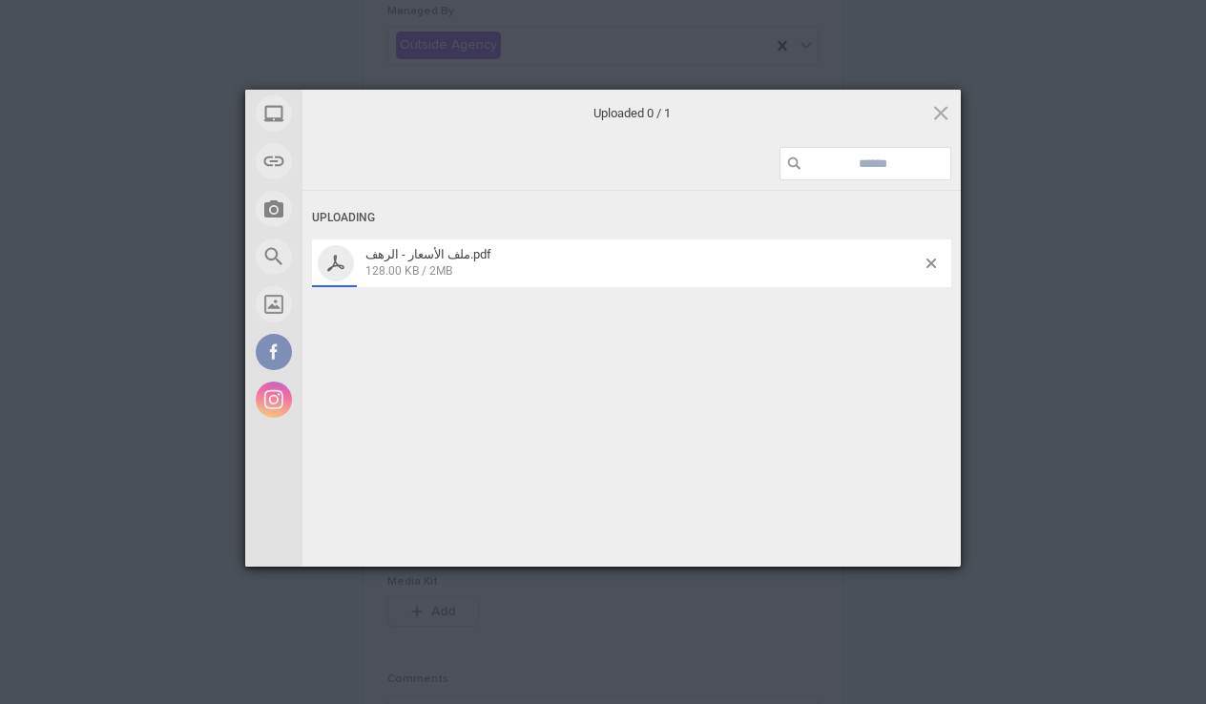
click at [1005, 349] on div "My Device Link (URL) Take Photo Web Search Unsplash Facebook Instagram Uploaded…" at bounding box center [603, 352] width 1206 height 704
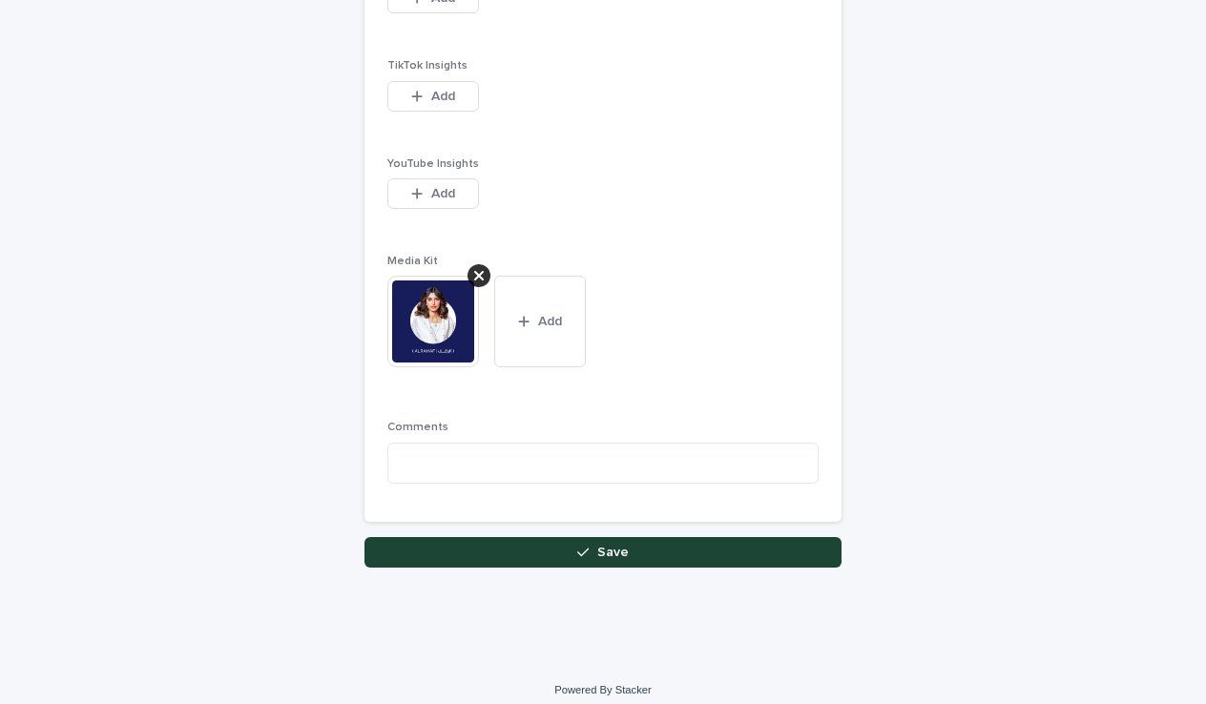
scroll to position [2587, 0]
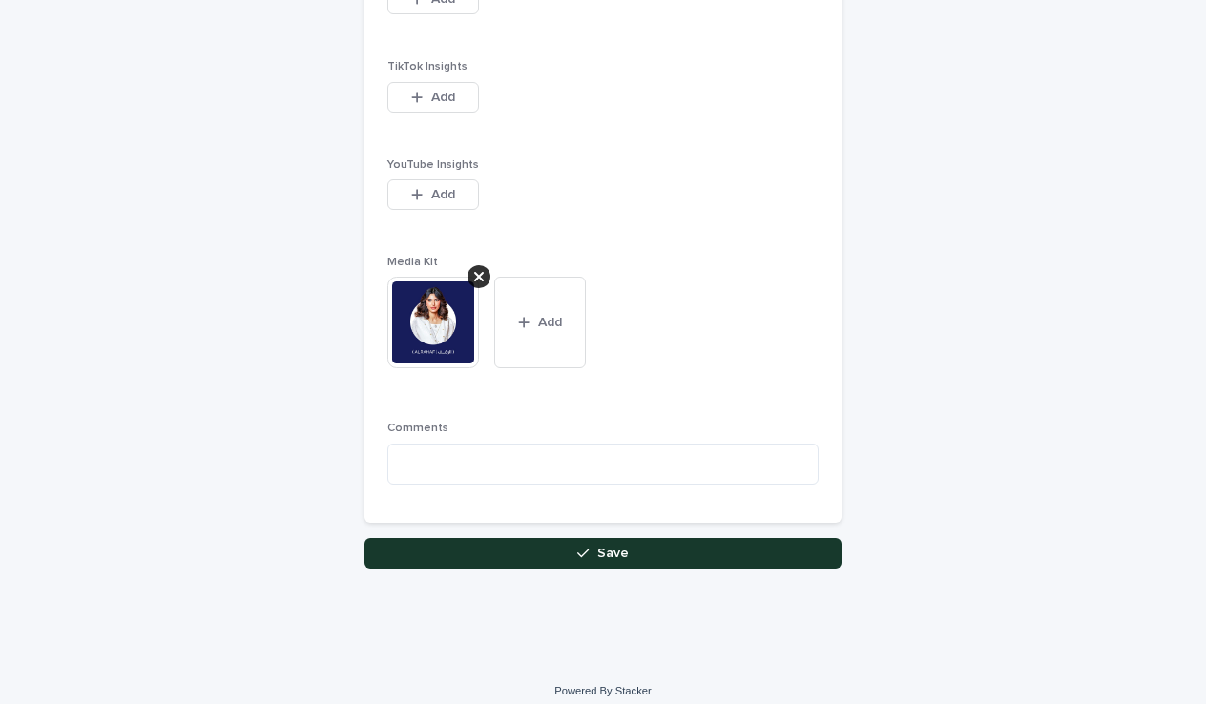
click at [587, 547] on icon "button" at bounding box center [582, 553] width 11 height 13
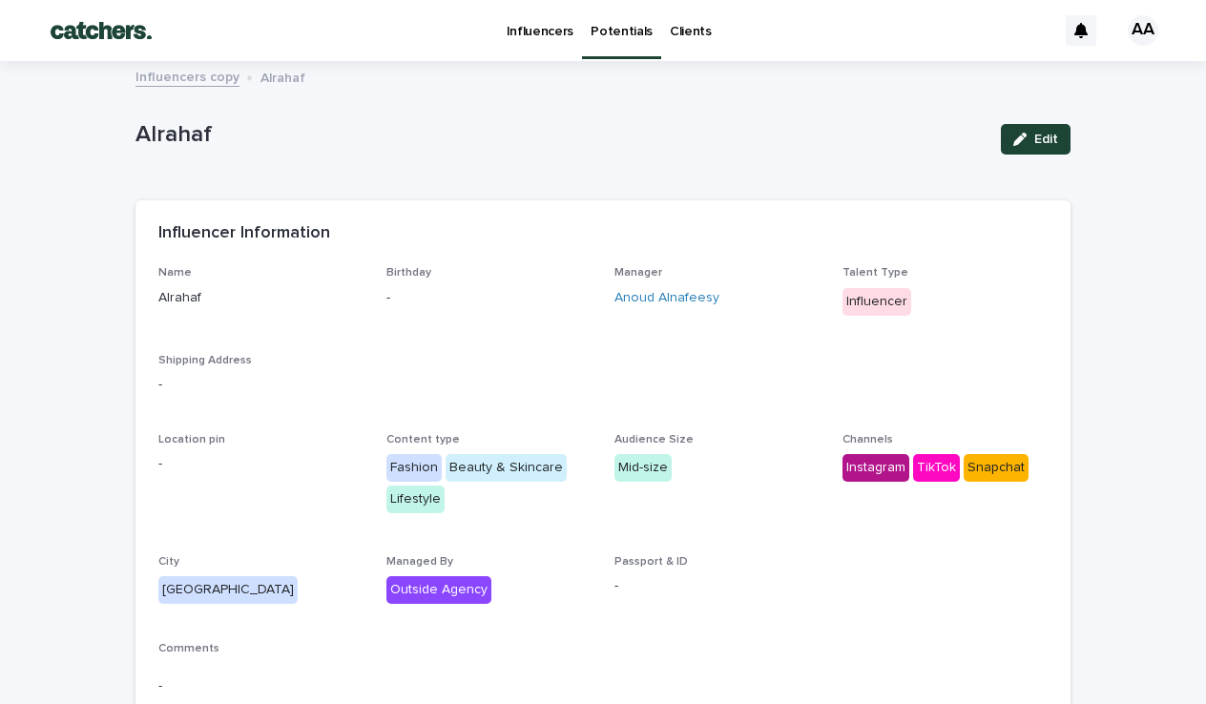
click at [634, 31] on p "Potentials" at bounding box center [621, 20] width 62 height 40
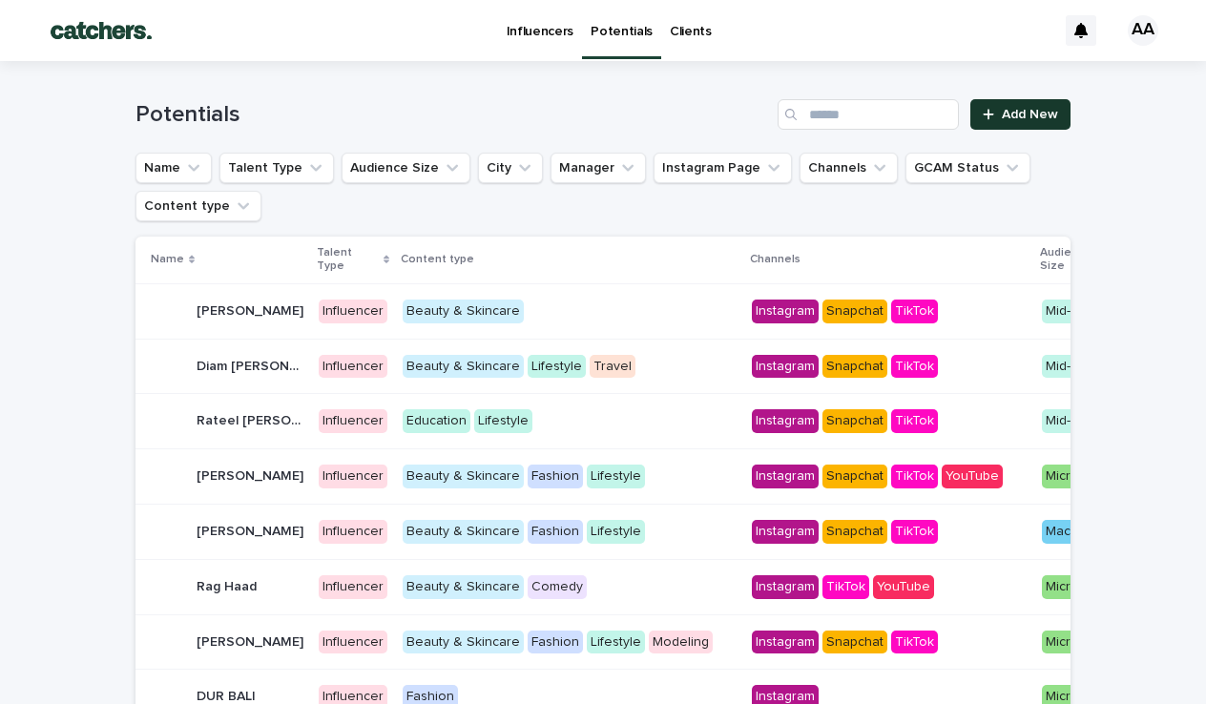
click at [1021, 112] on span "Add New" at bounding box center [1030, 114] width 56 height 13
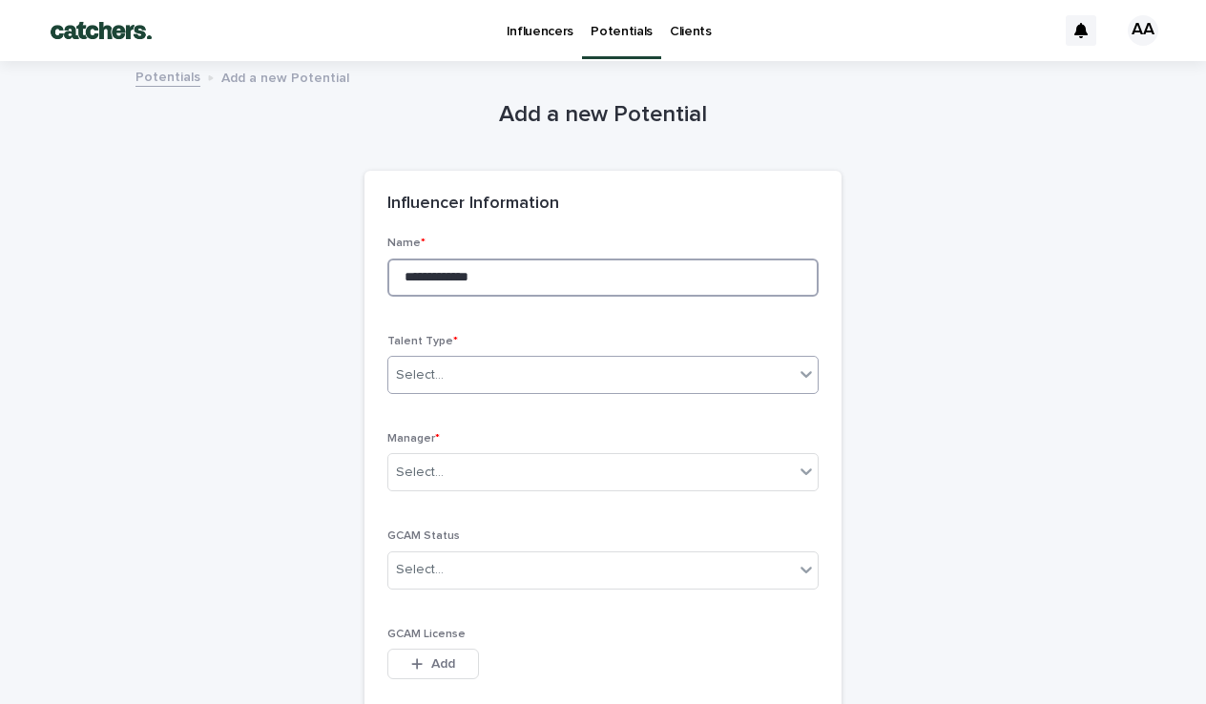
type input "**********"
click at [468, 363] on div "Select..." at bounding box center [590, 375] width 405 height 31
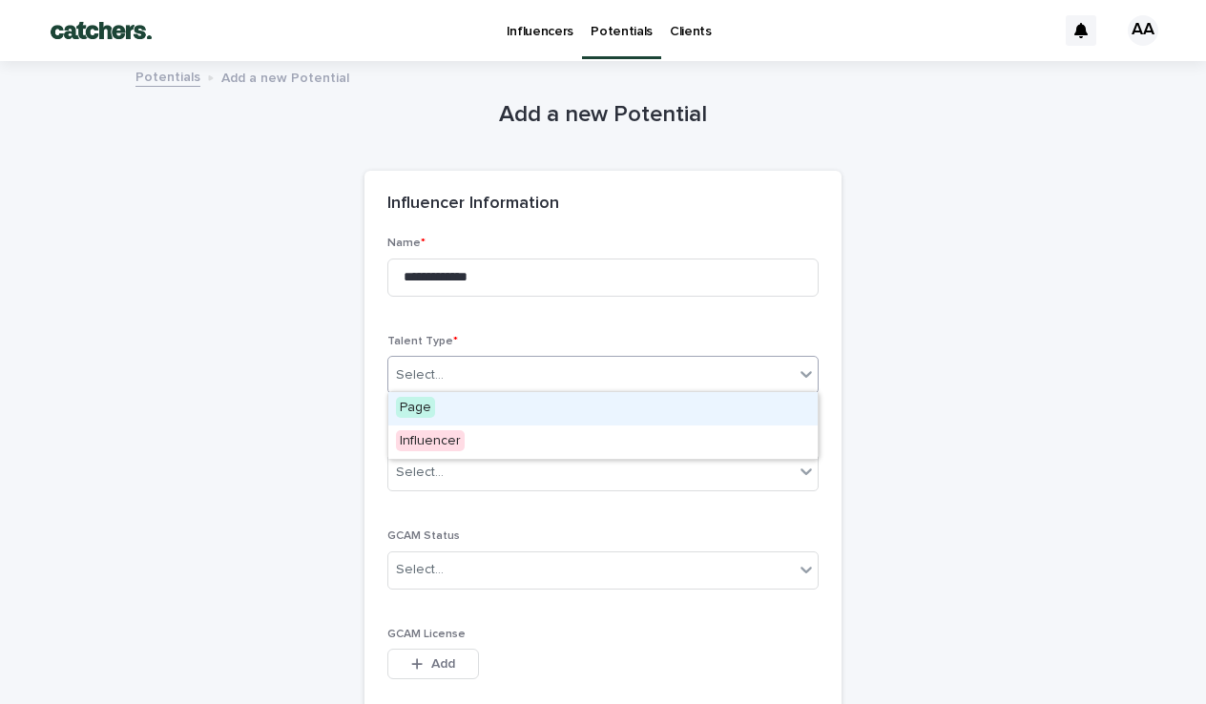
click at [438, 411] on div "Page" at bounding box center [602, 408] width 429 height 33
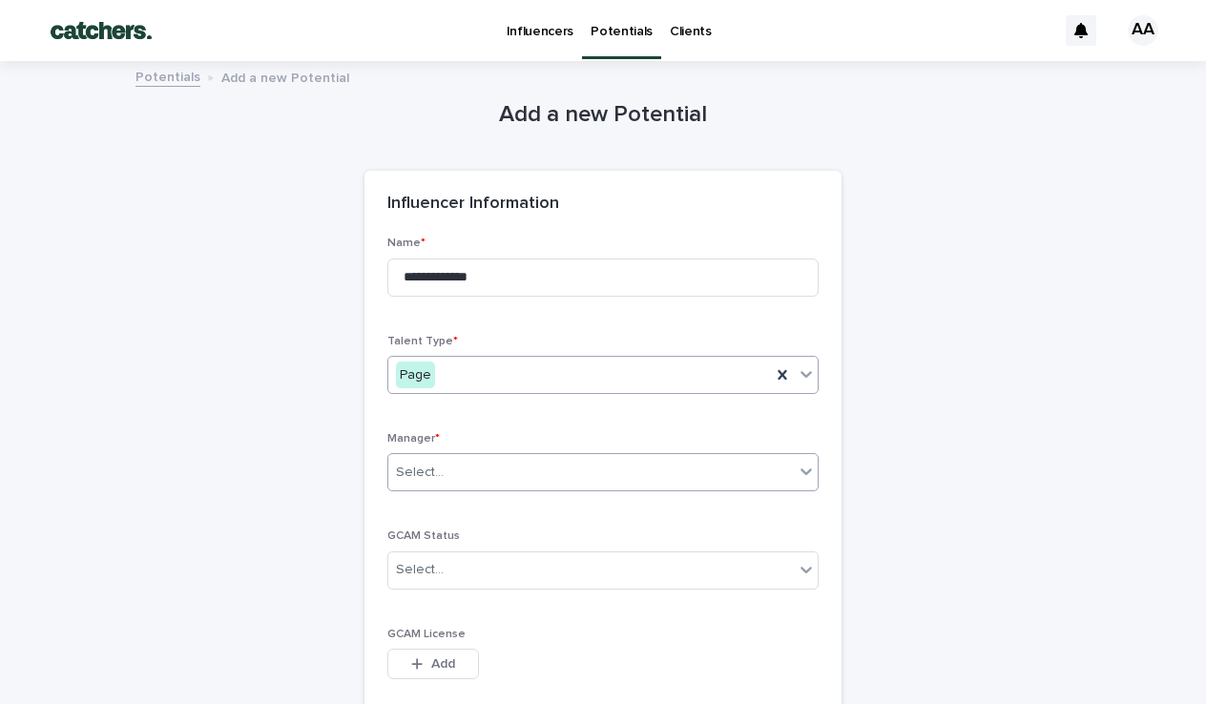
click at [434, 457] on div "Select..." at bounding box center [590, 472] width 405 height 31
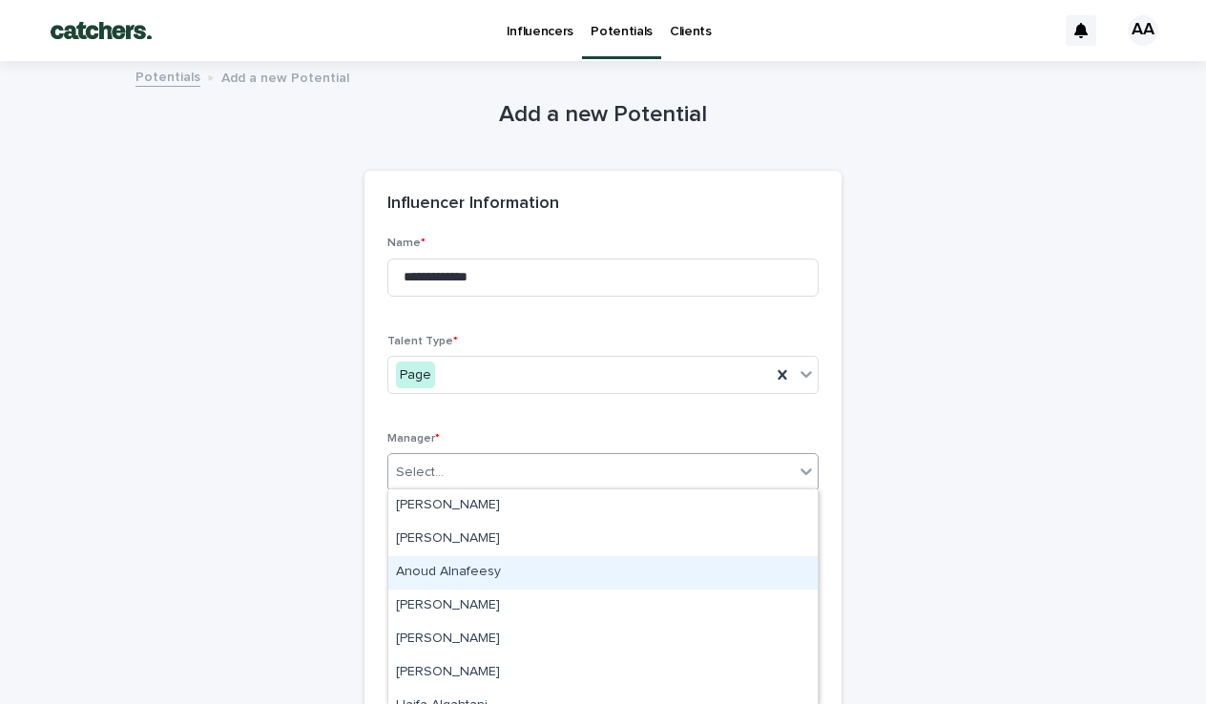
click at [453, 563] on div "Anoud Alnafeesy" at bounding box center [602, 572] width 429 height 33
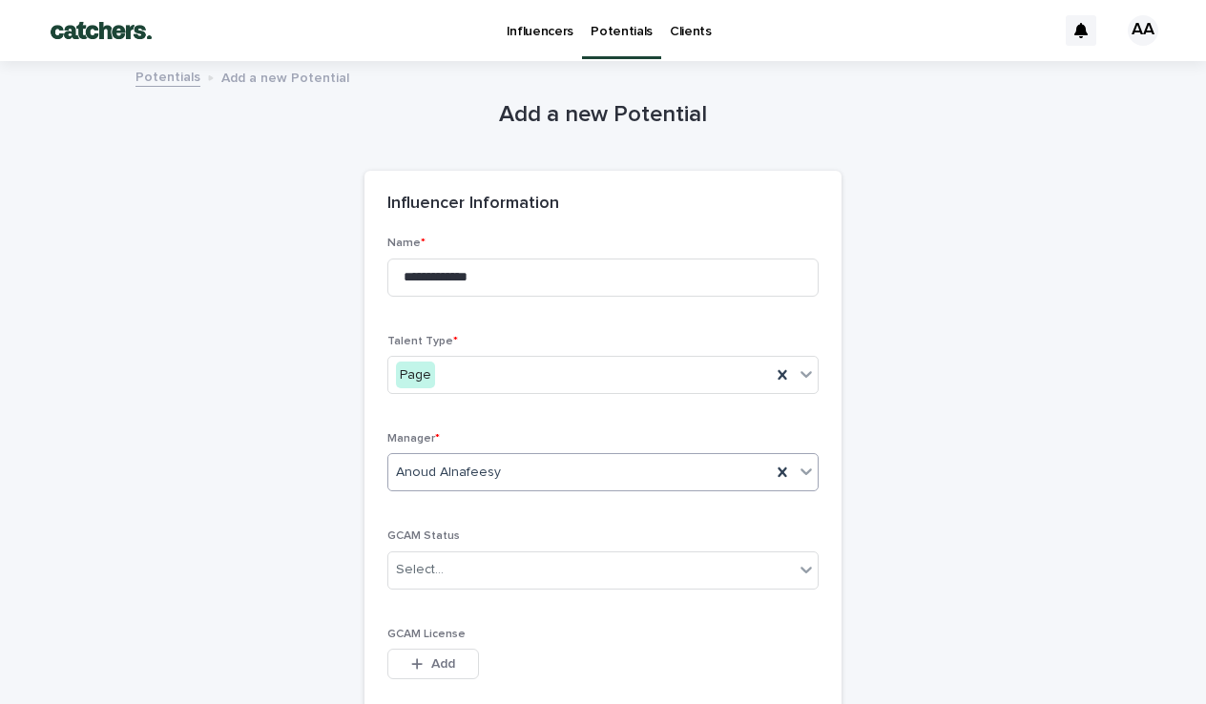
click at [652, 468] on div "Anoud Alnafeesy" at bounding box center [579, 472] width 383 height 31
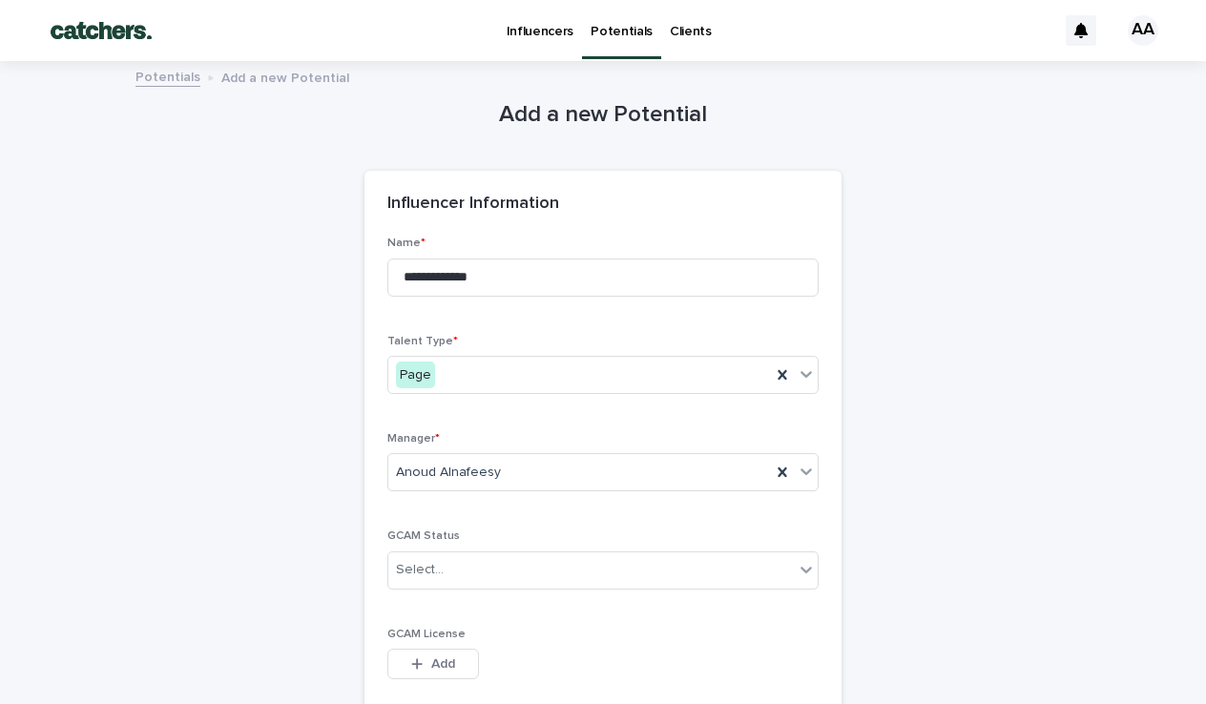
click at [510, 592] on div "GCAM Status Select..." at bounding box center [602, 566] width 431 height 74
click at [503, 567] on div "Select..." at bounding box center [590, 569] width 405 height 31
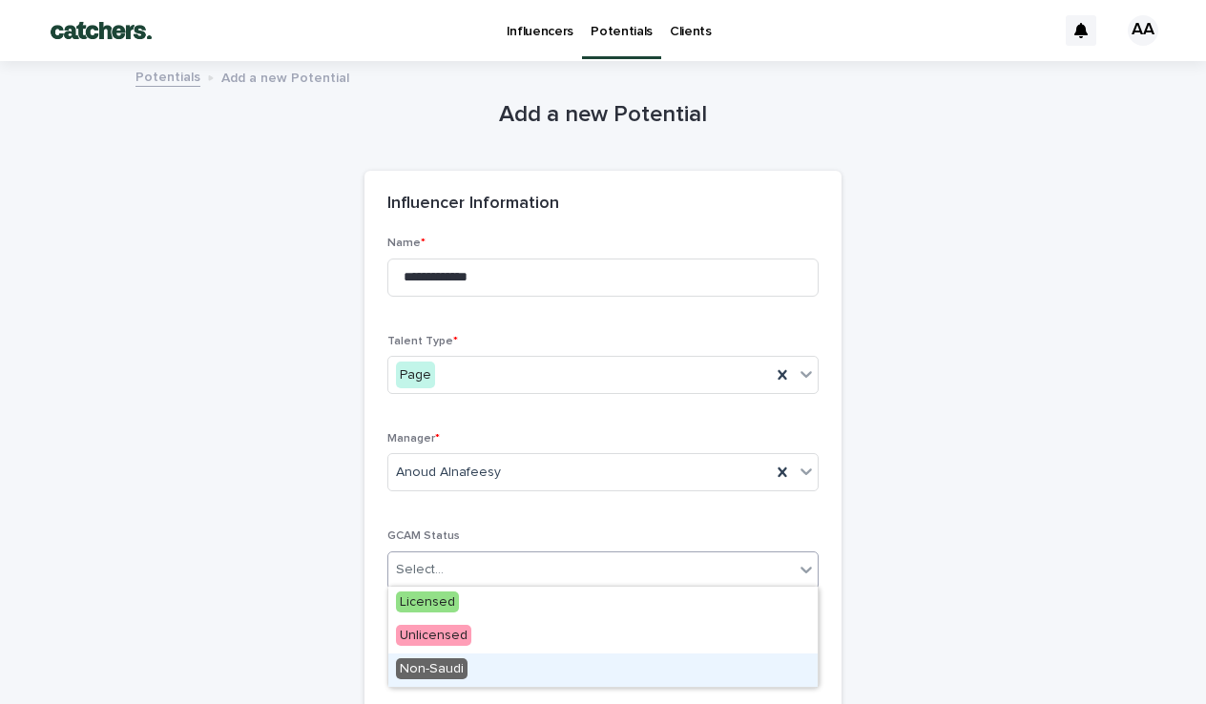
click at [463, 672] on span "Non-Saudi" at bounding box center [432, 668] width 72 height 21
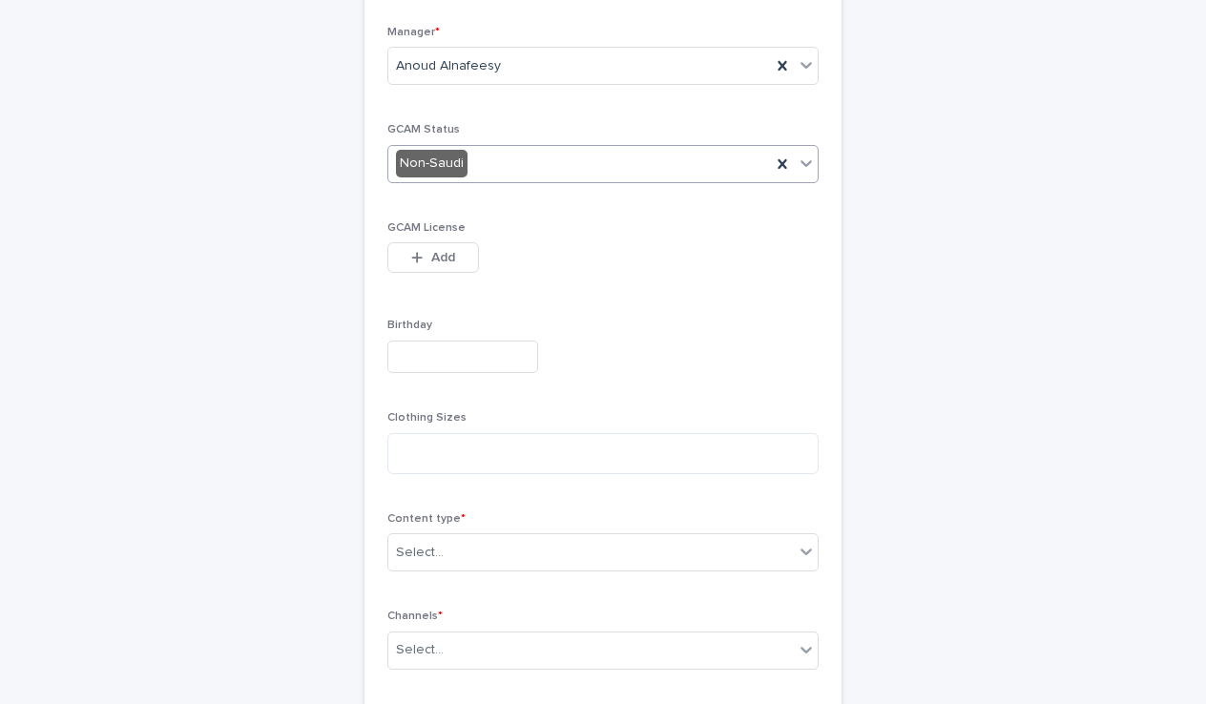
scroll to position [414, 0]
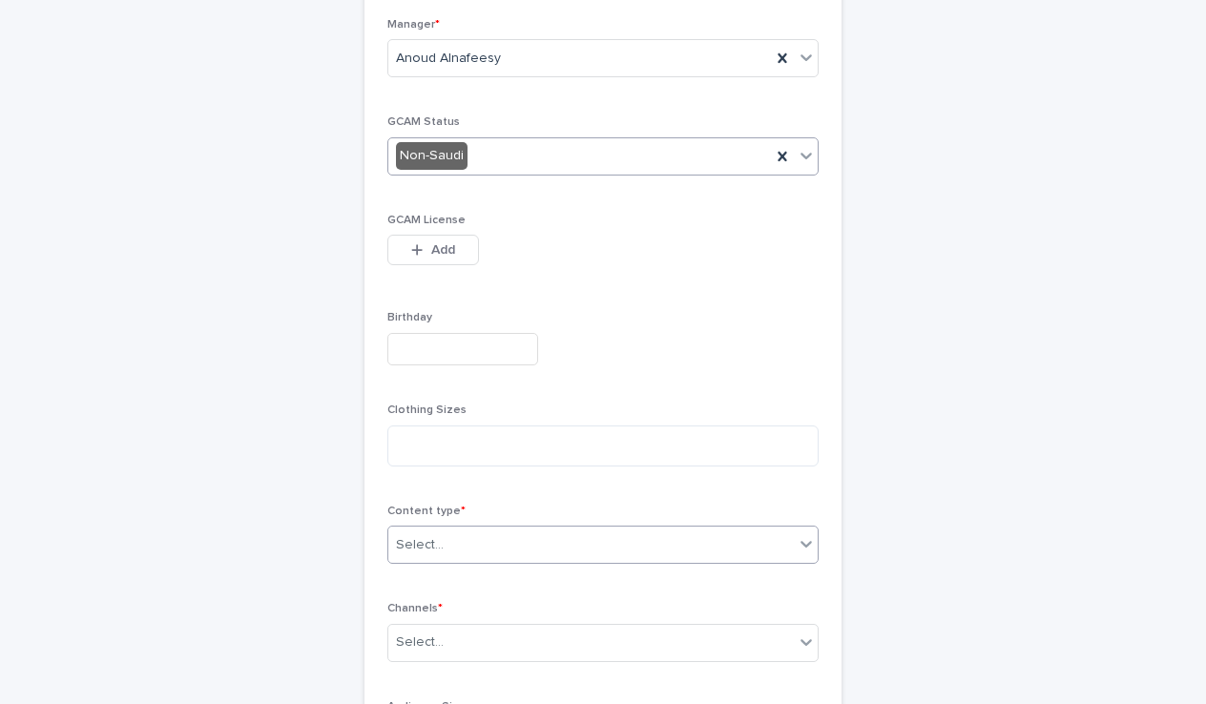
click at [476, 540] on div "Select..." at bounding box center [590, 544] width 405 height 31
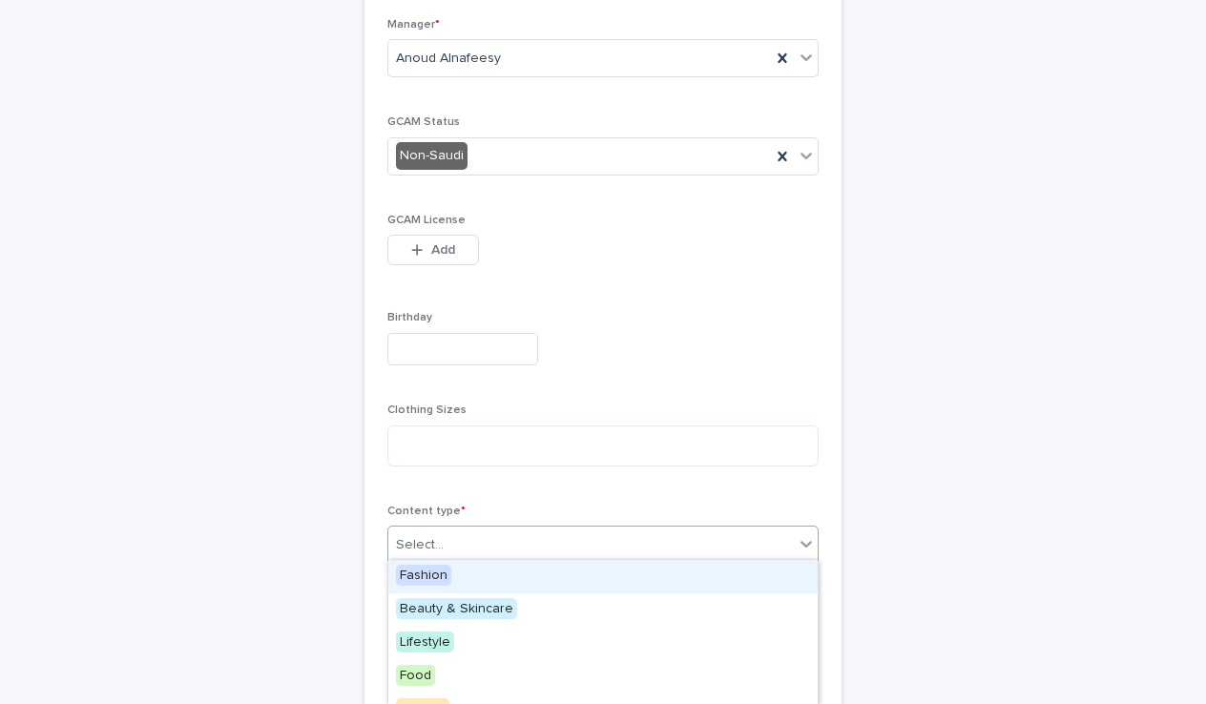
click at [438, 574] on span "Fashion" at bounding box center [423, 575] width 55 height 21
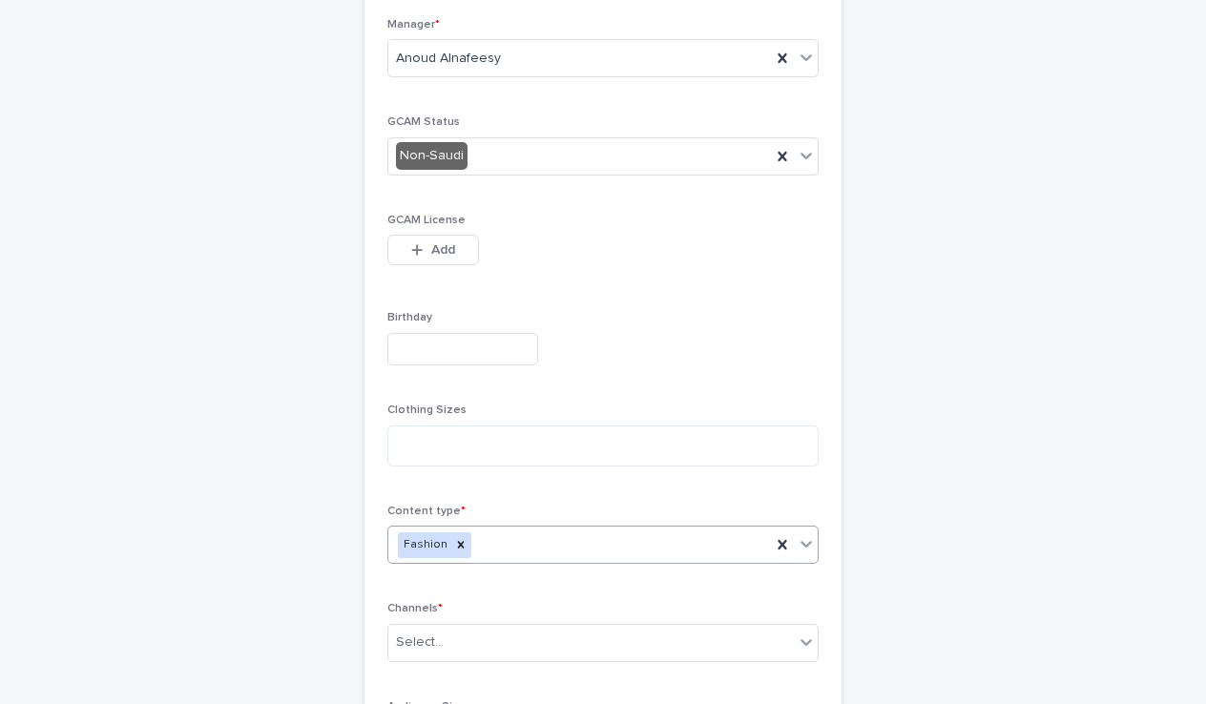
click at [493, 543] on div "Fashion" at bounding box center [579, 544] width 383 height 33
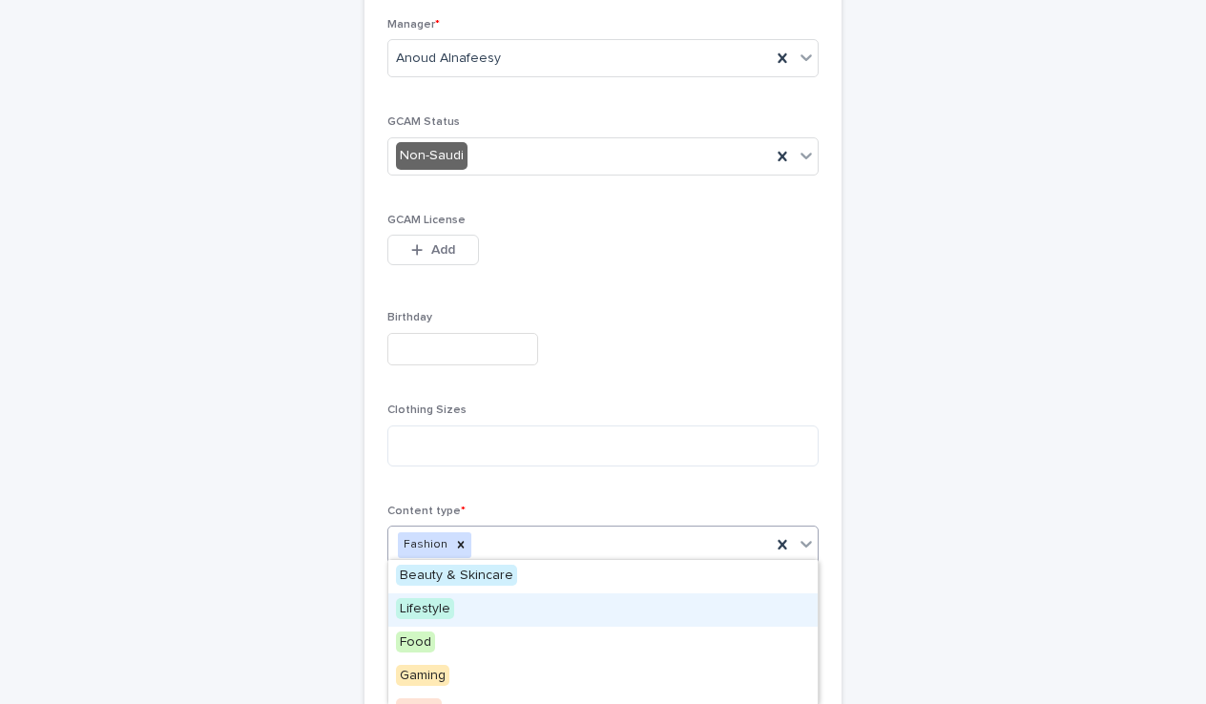
click at [436, 608] on span "Lifestyle" at bounding box center [425, 608] width 58 height 21
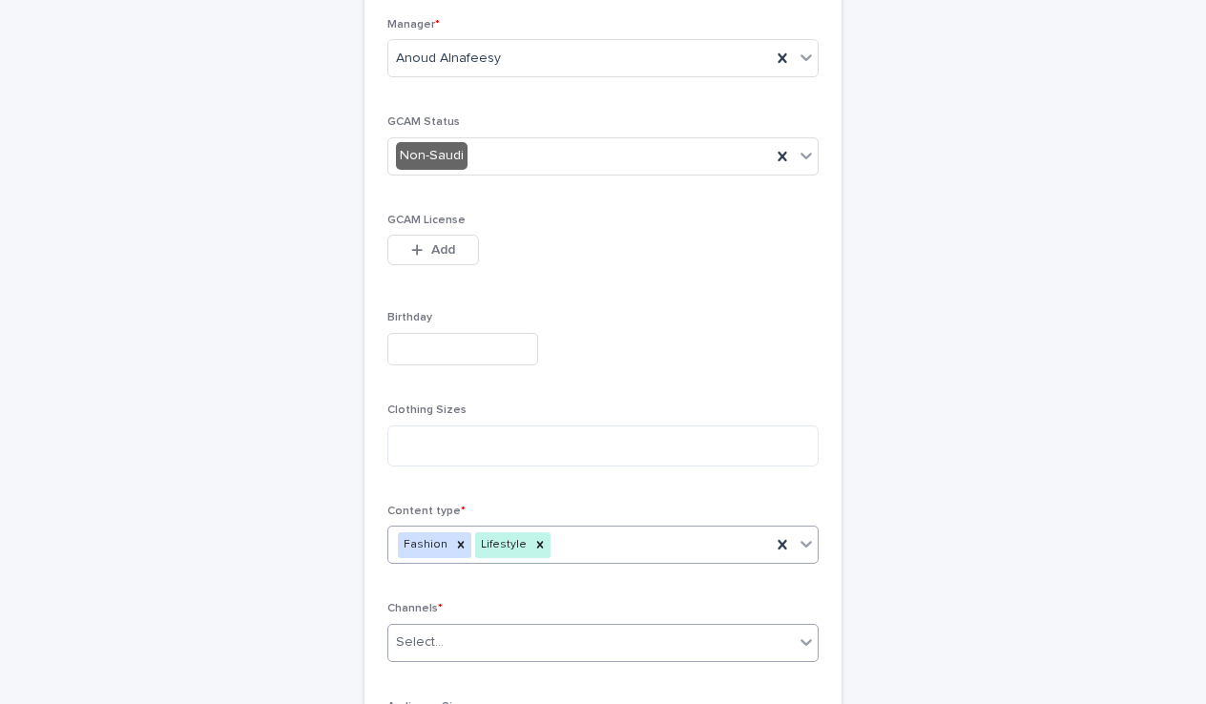
click at [462, 634] on div "Select..." at bounding box center [590, 642] width 405 height 31
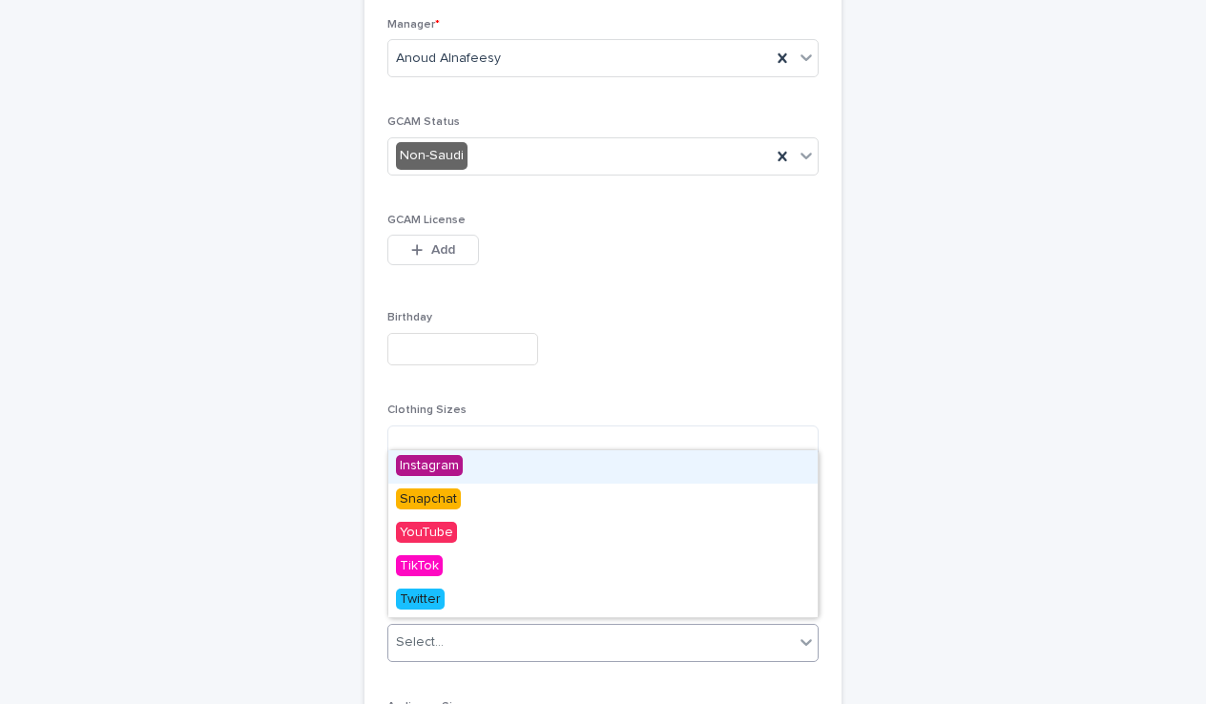
click at [441, 466] on span "Instagram" at bounding box center [429, 465] width 67 height 21
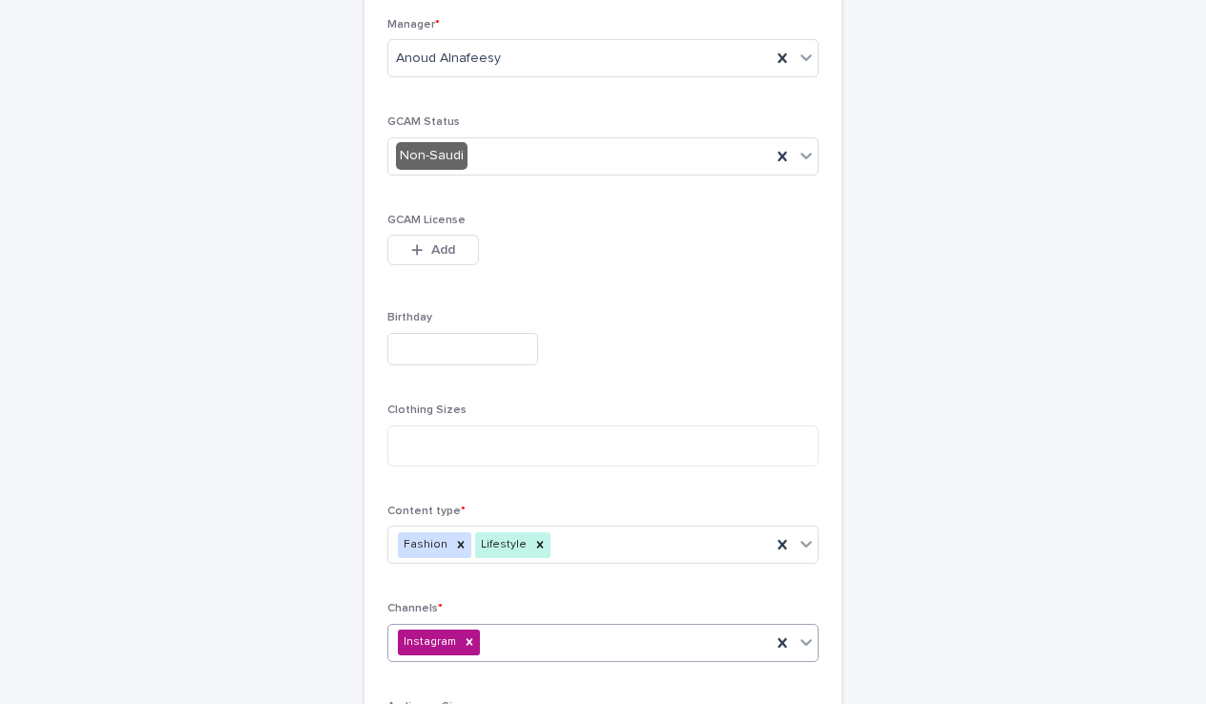
click at [538, 635] on div "Instagram" at bounding box center [579, 642] width 383 height 33
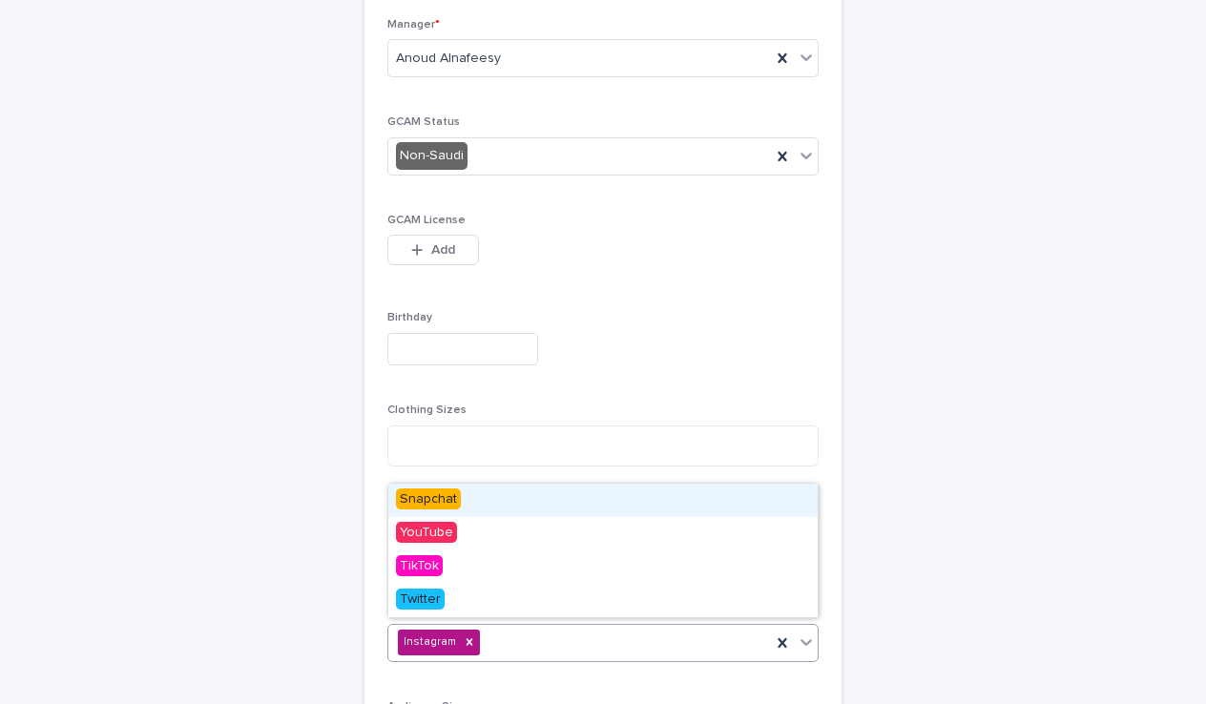
click at [467, 505] on div "Snapchat" at bounding box center [602, 500] width 429 height 33
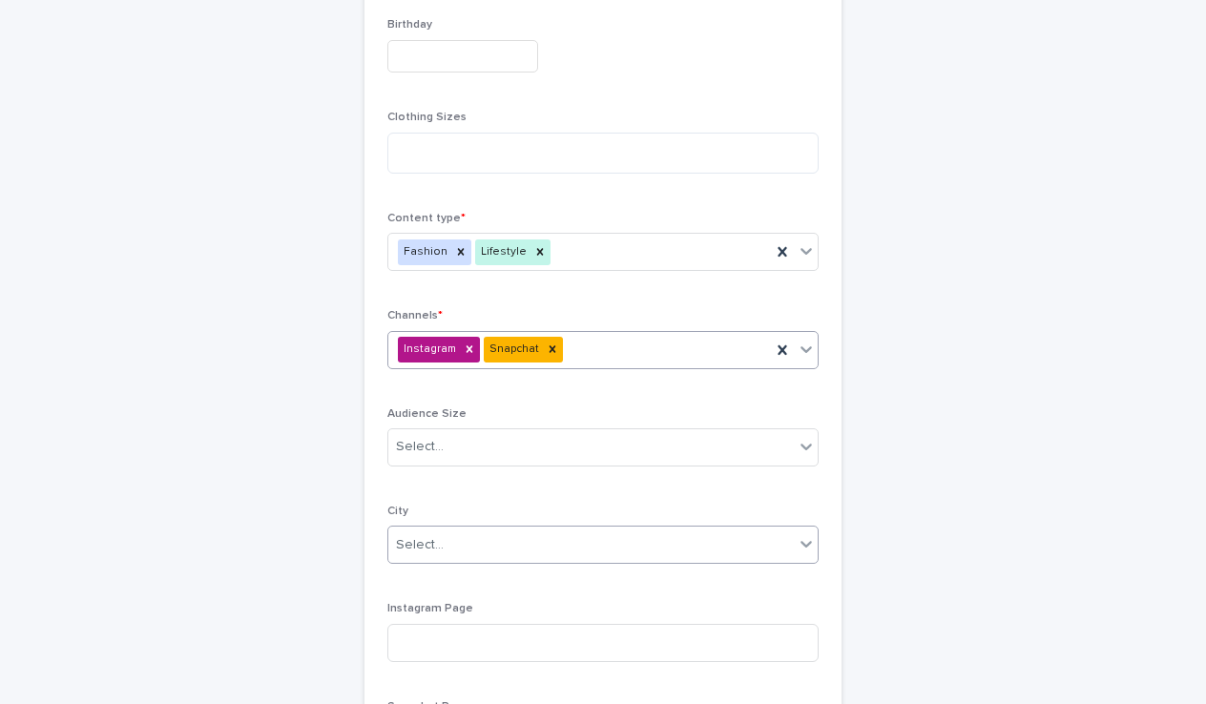
scroll to position [719, 0]
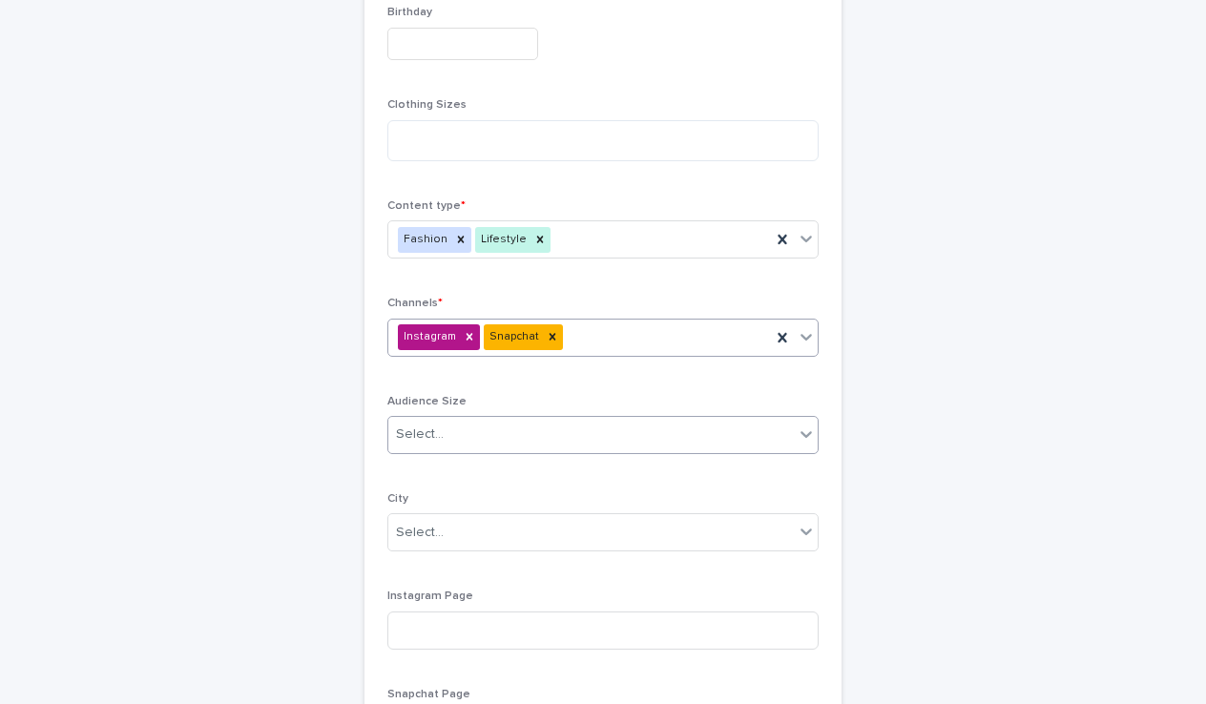
click at [487, 429] on div "Select..." at bounding box center [590, 434] width 405 height 31
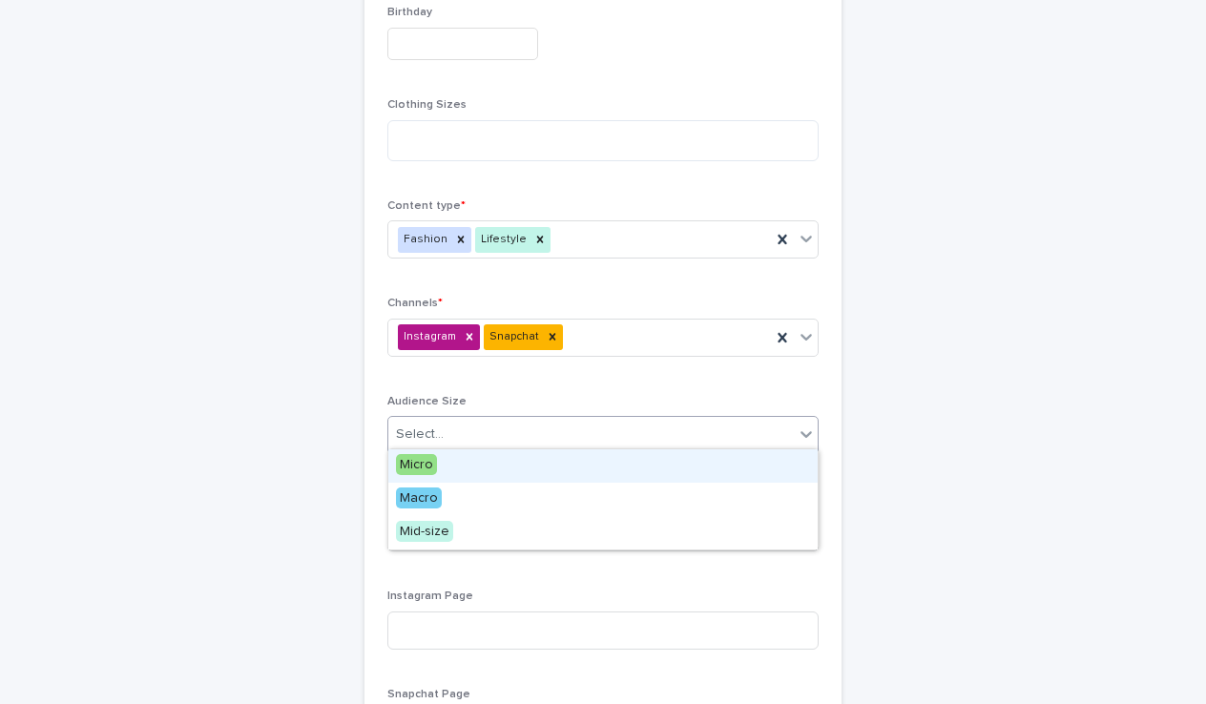
click at [435, 461] on span "Micro" at bounding box center [416, 464] width 41 height 21
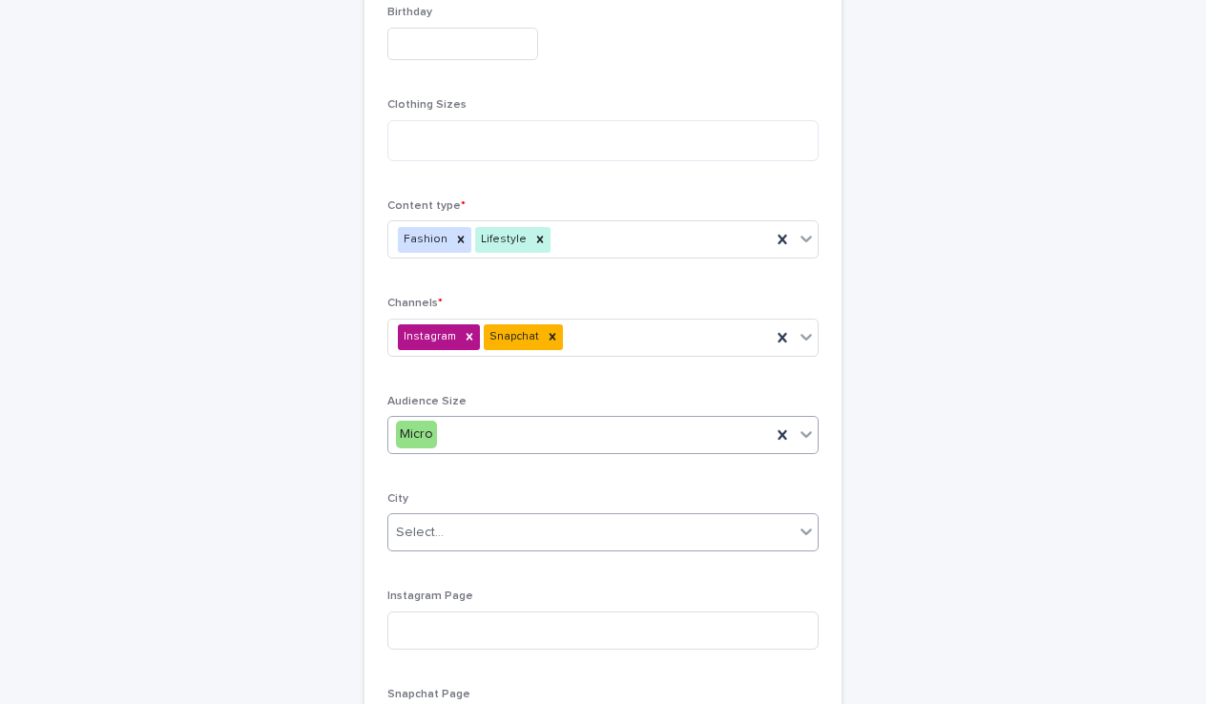
click at [457, 540] on div "Select..." at bounding box center [590, 532] width 405 height 31
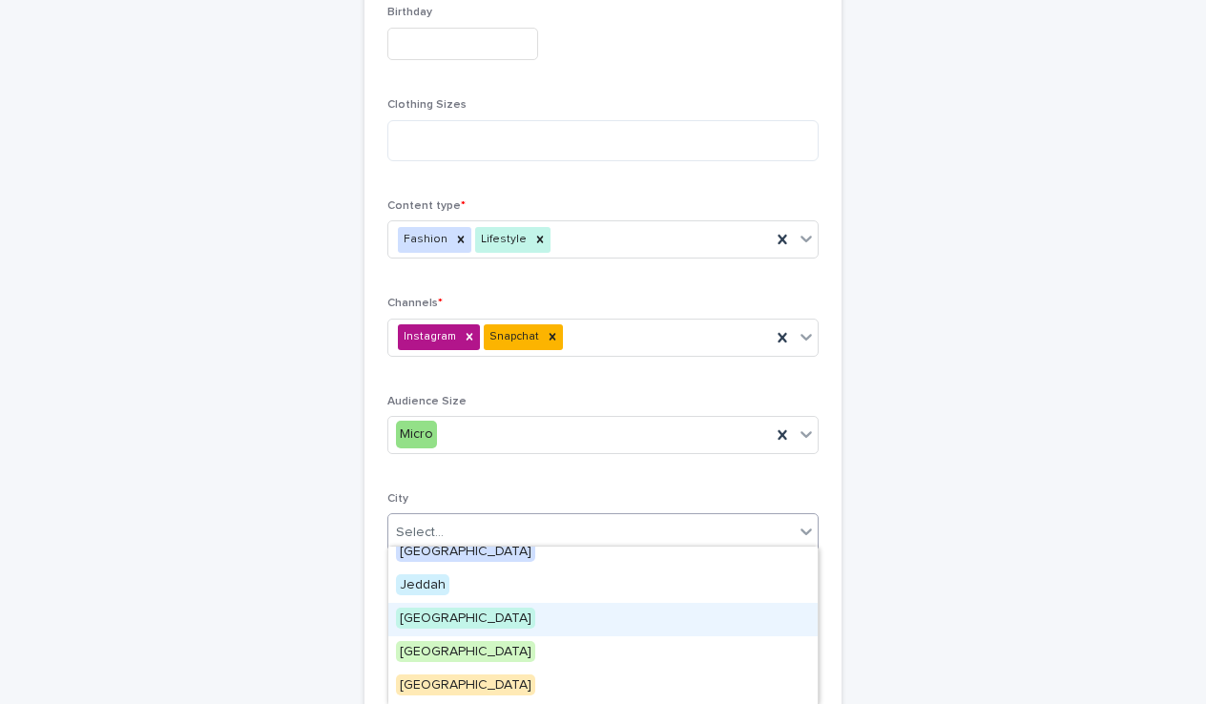
scroll to position [16, 0]
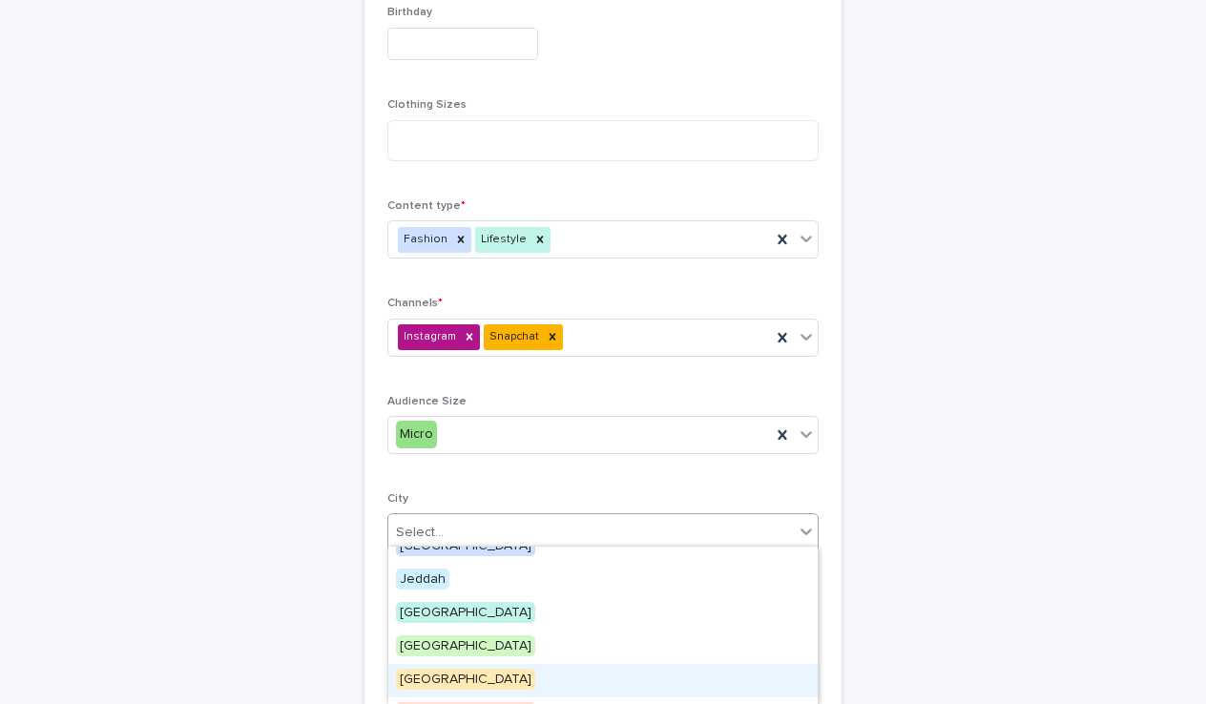
click at [438, 675] on span "[GEOGRAPHIC_DATA]" at bounding box center [465, 679] width 139 height 21
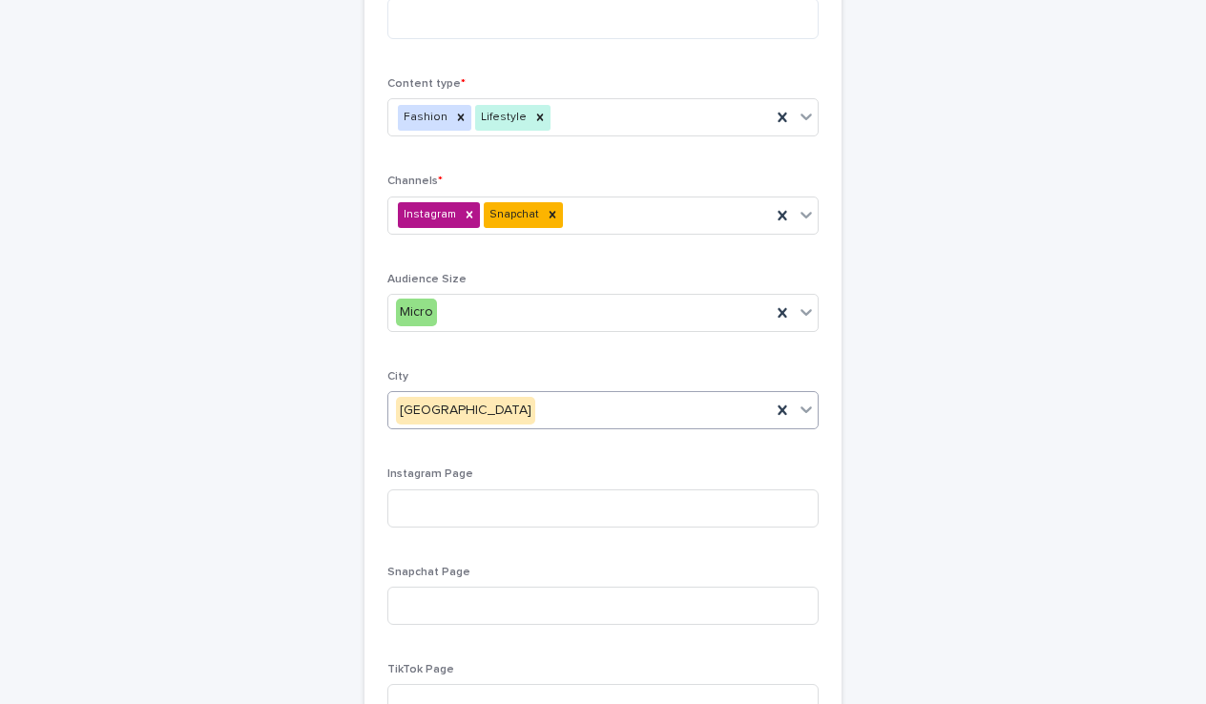
scroll to position [851, 0]
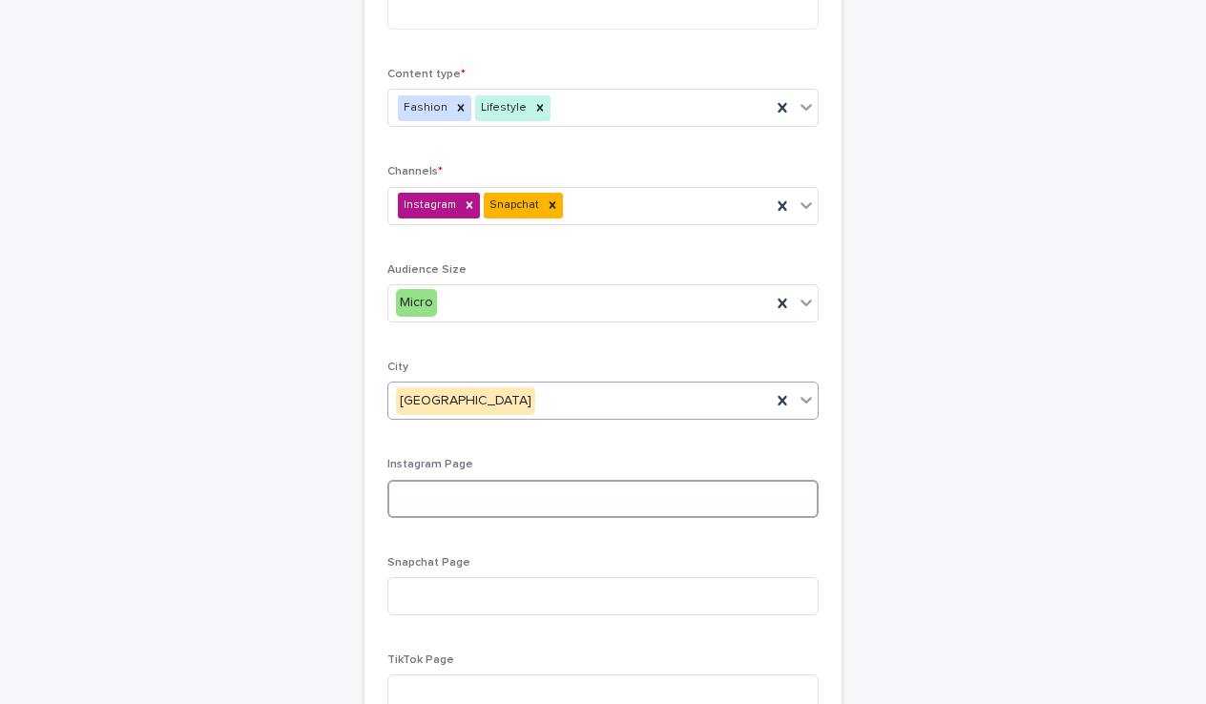
click at [454, 505] on input at bounding box center [602, 499] width 431 height 38
paste input "**********"
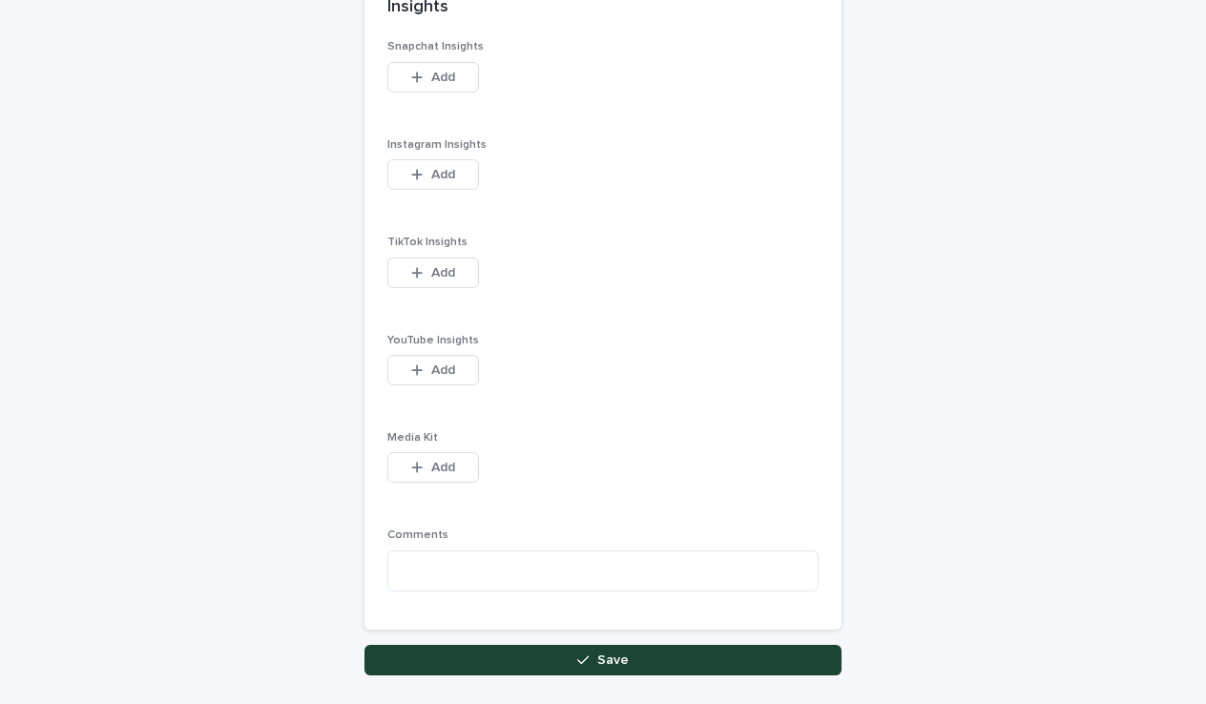
scroll to position [2462, 0]
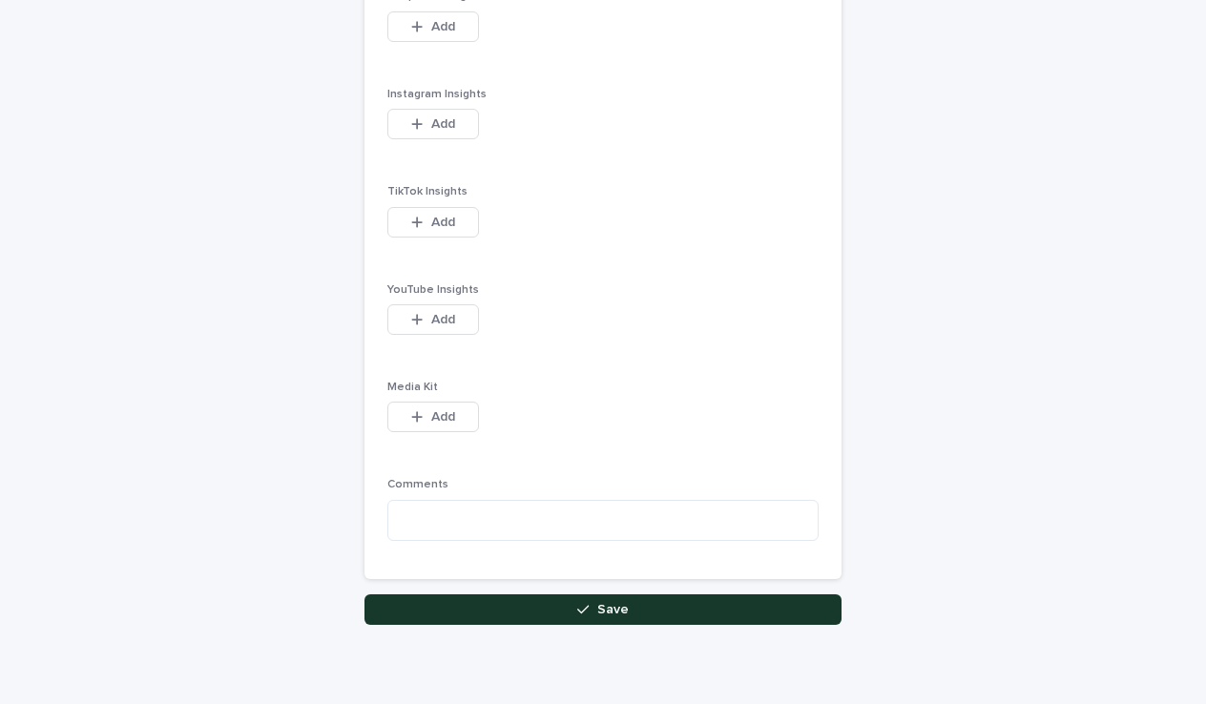
type input "**********"
click at [628, 610] on button "Save" at bounding box center [602, 609] width 477 height 31
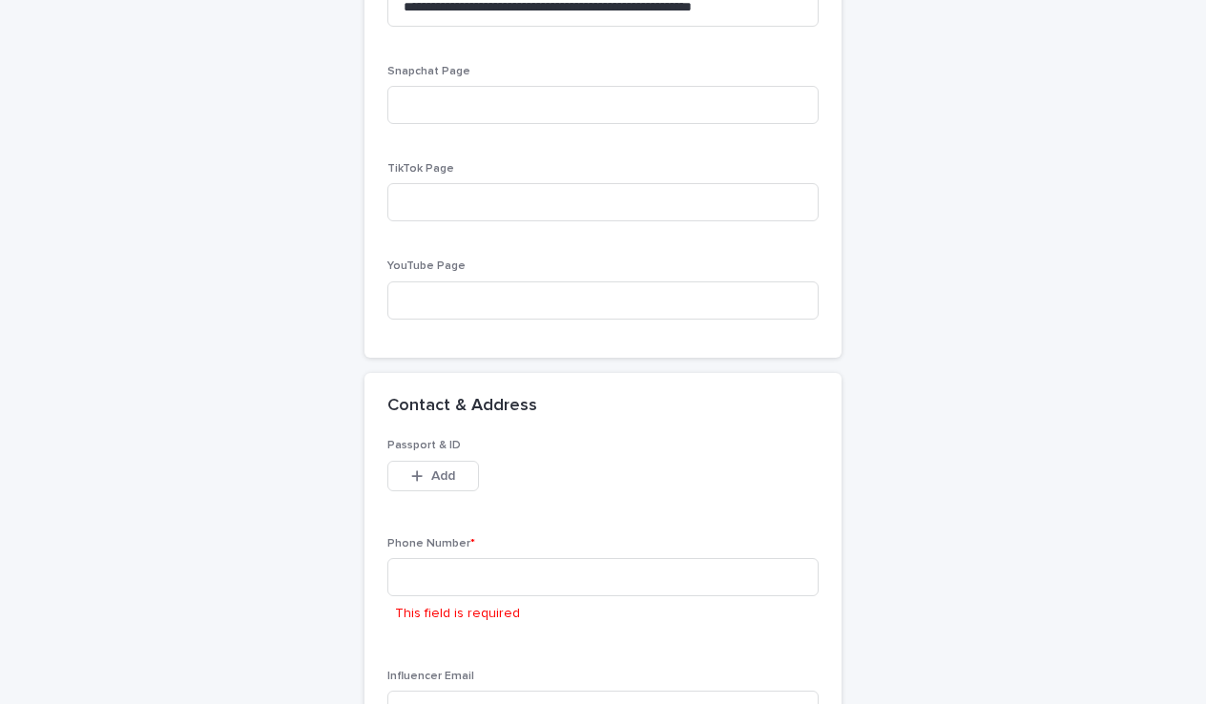
scroll to position [1357, 0]
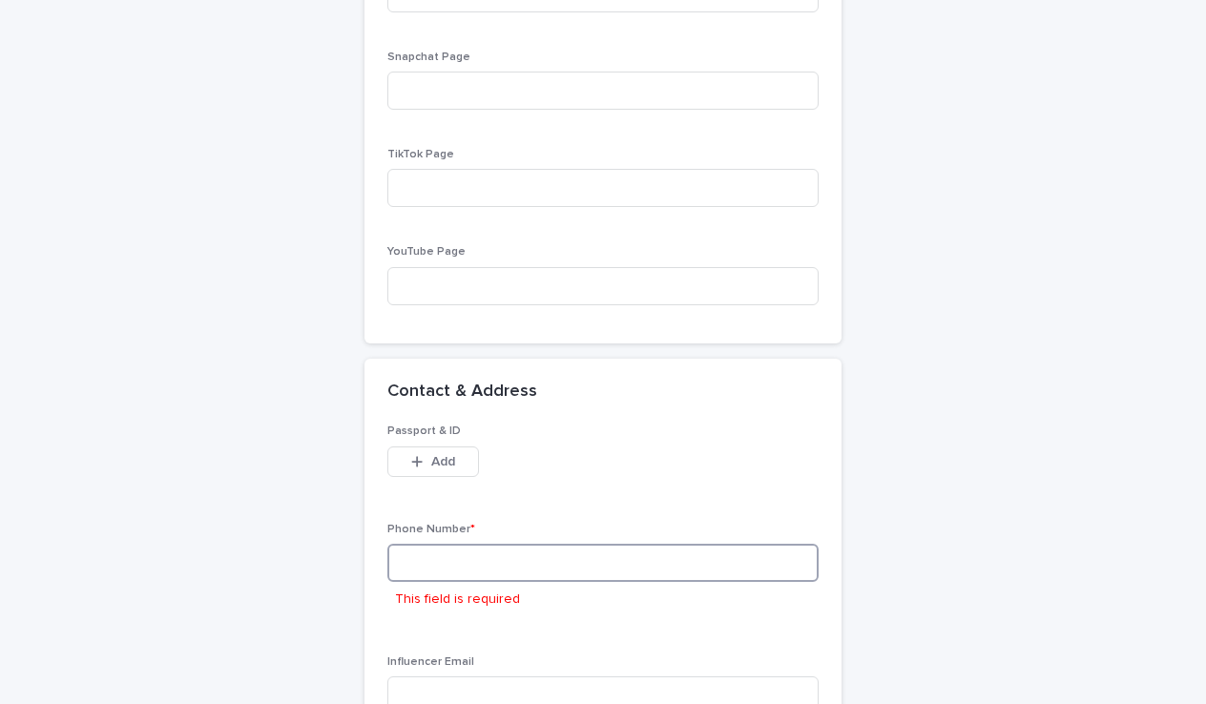
type input "*"
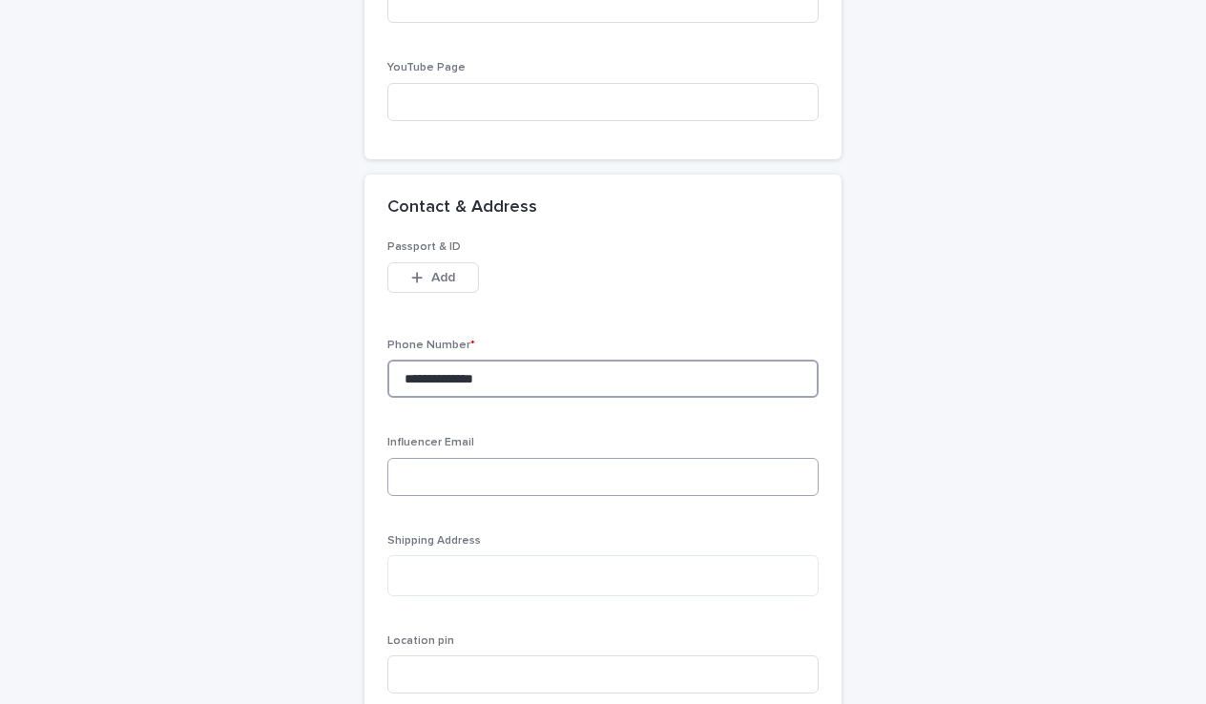
scroll to position [1553, 0]
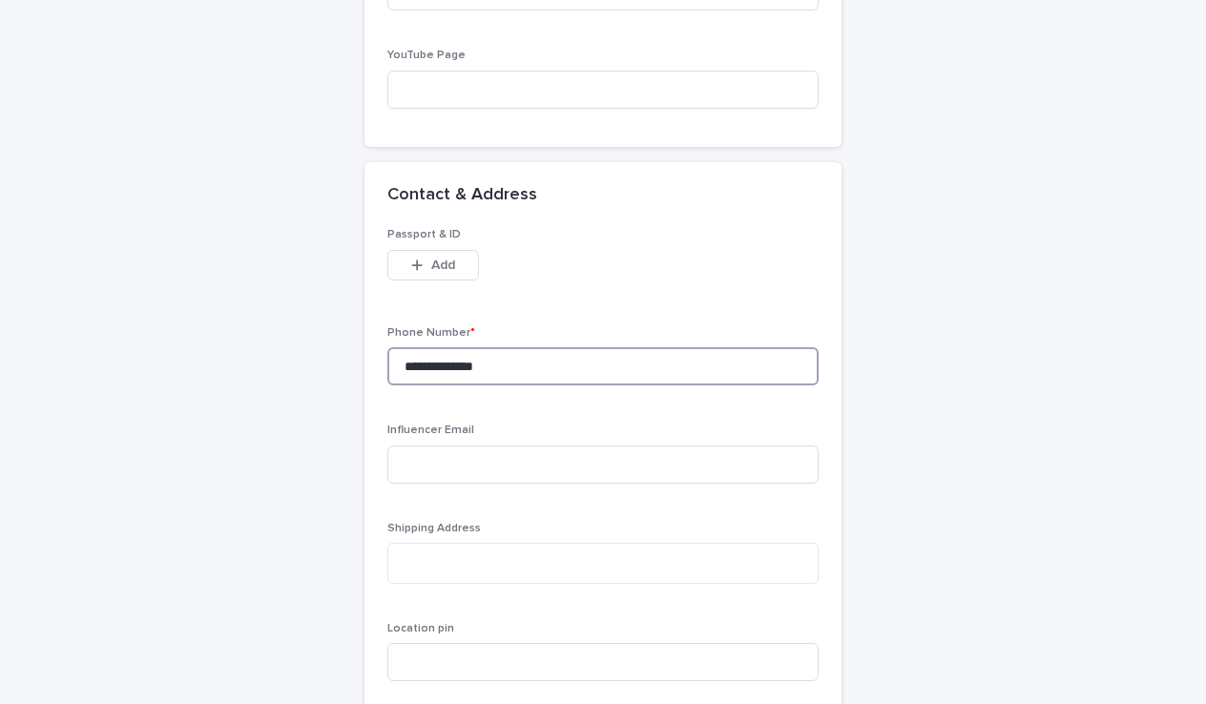
click at [782, 356] on input "**********" at bounding box center [602, 366] width 431 height 38
type input "**********"
click at [766, 404] on div "**********" at bounding box center [602, 511] width 431 height 566
click at [767, 367] on input "**********" at bounding box center [602, 366] width 431 height 38
click at [796, 356] on input "**********" at bounding box center [602, 366] width 431 height 38
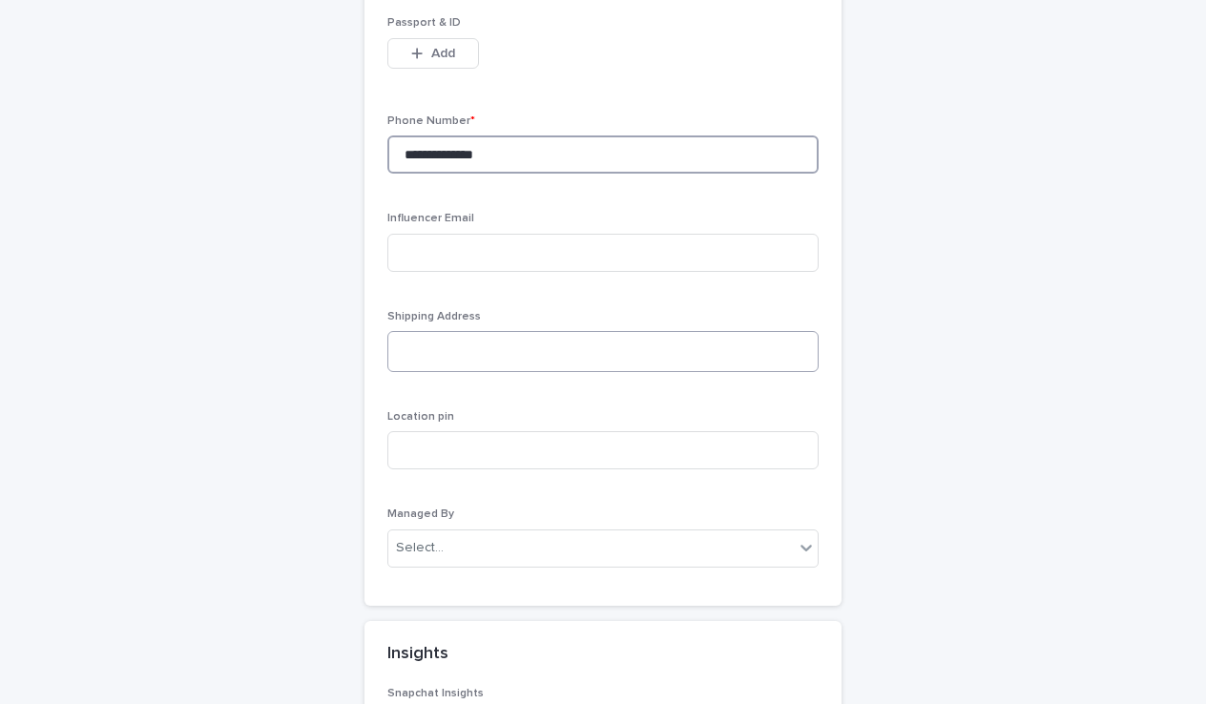
scroll to position [1785, 0]
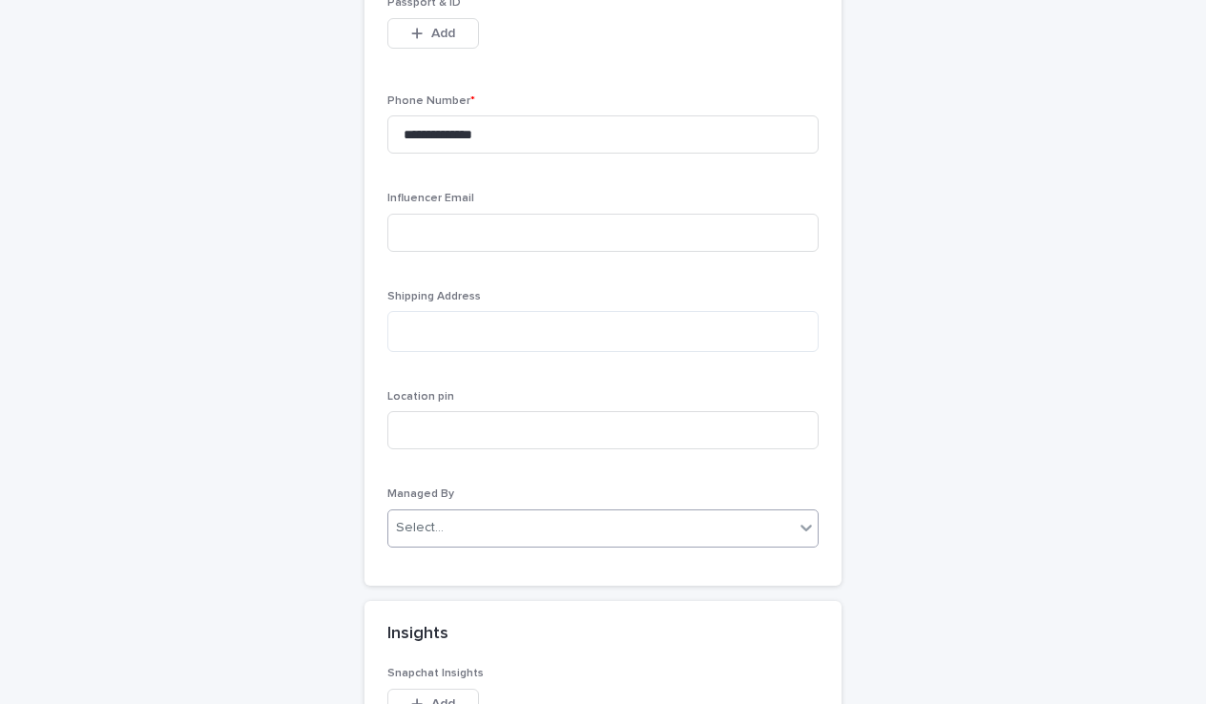
click at [682, 526] on div "Select..." at bounding box center [590, 527] width 405 height 31
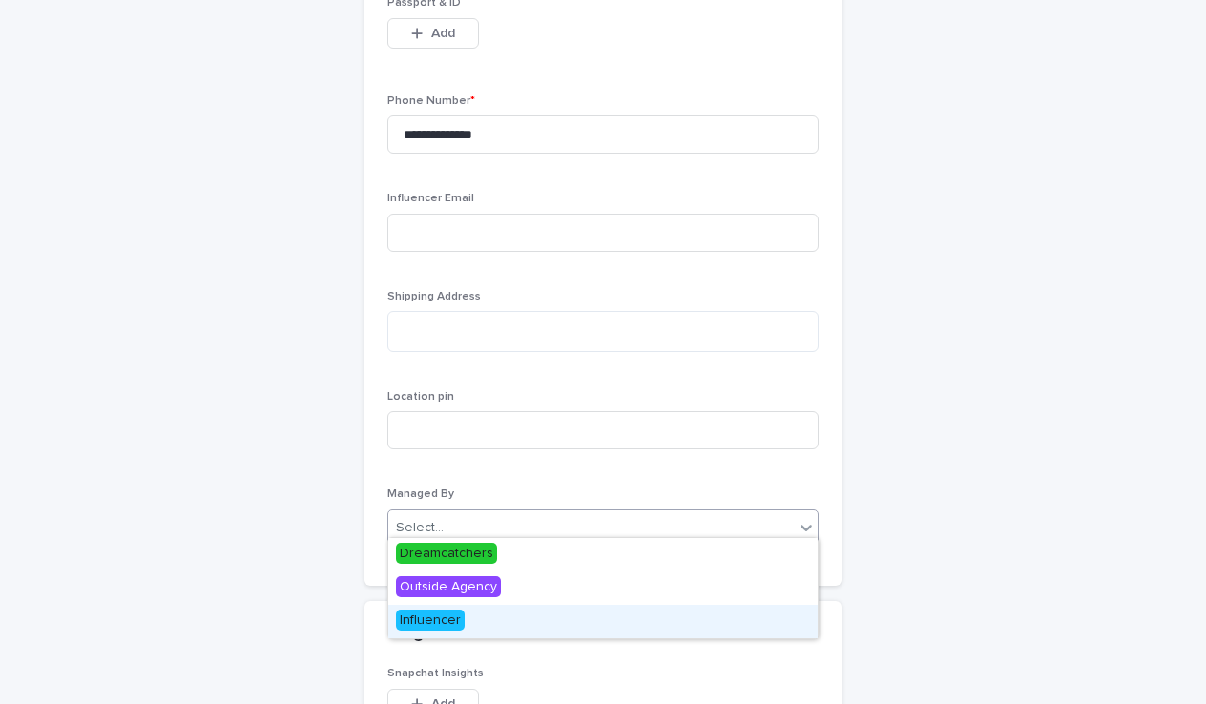
click at [435, 624] on span "Influencer" at bounding box center [430, 620] width 69 height 21
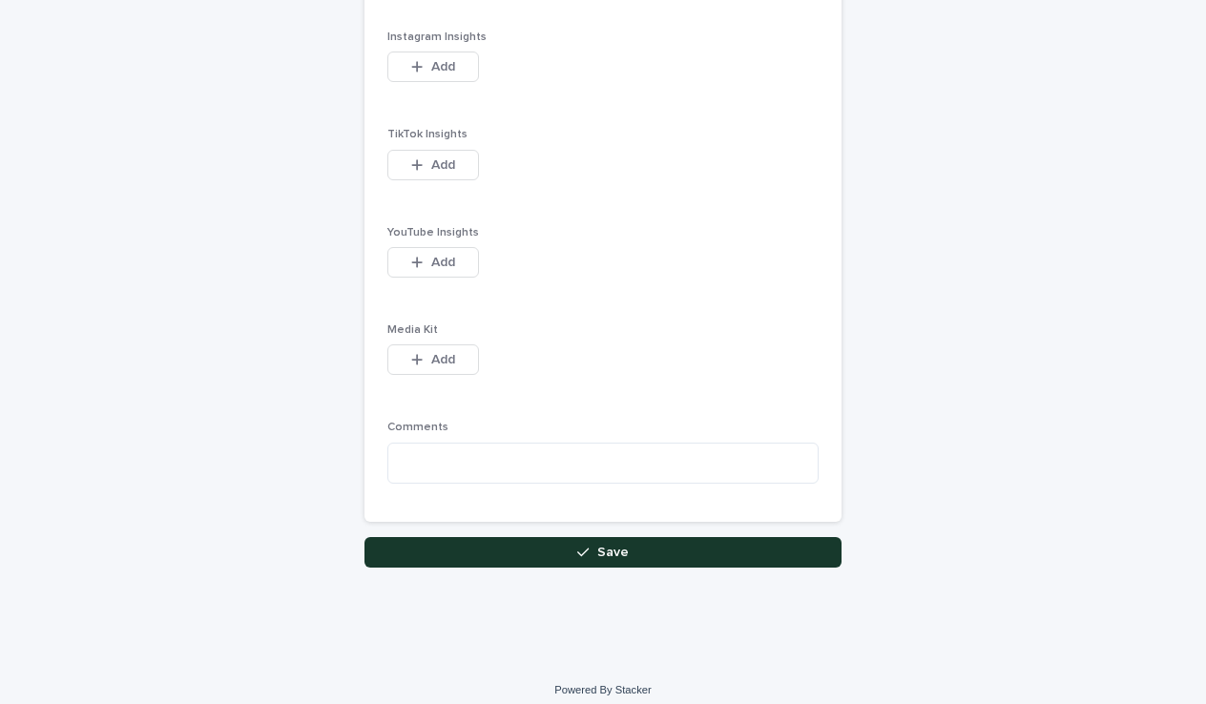
scroll to position [2518, 0]
click at [562, 538] on button "Save" at bounding box center [602, 553] width 477 height 31
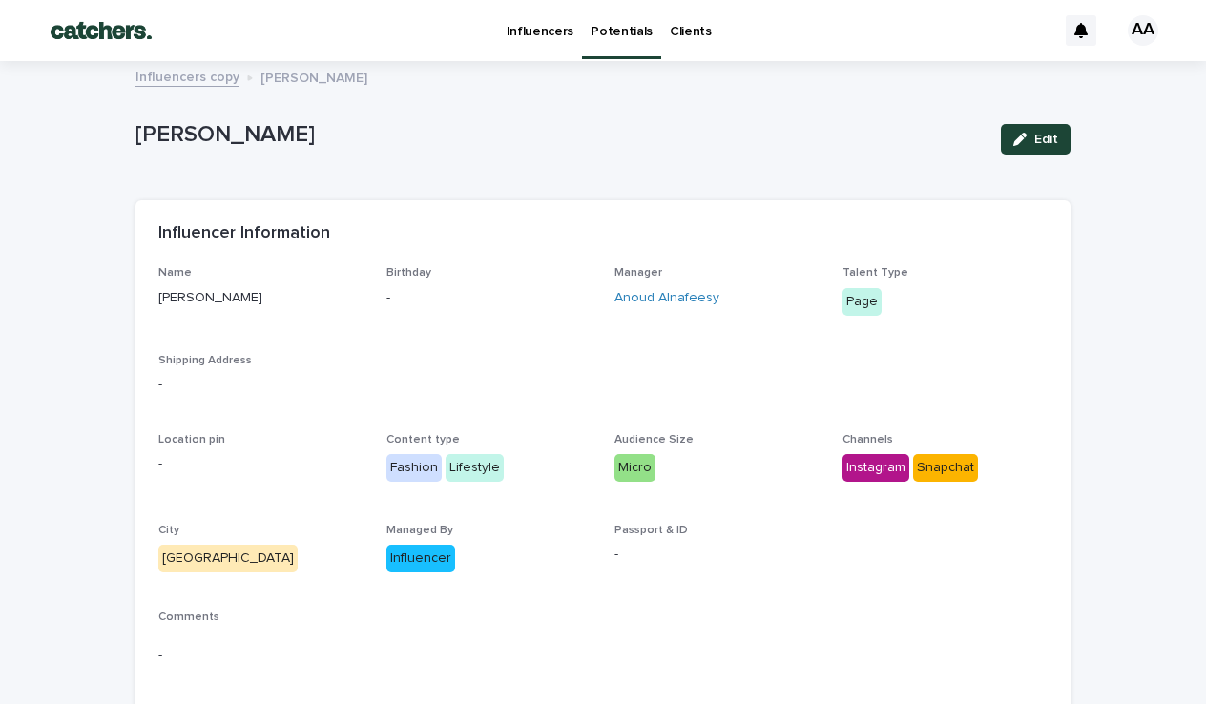
click at [606, 47] on link "Potentials" at bounding box center [621, 28] width 79 height 56
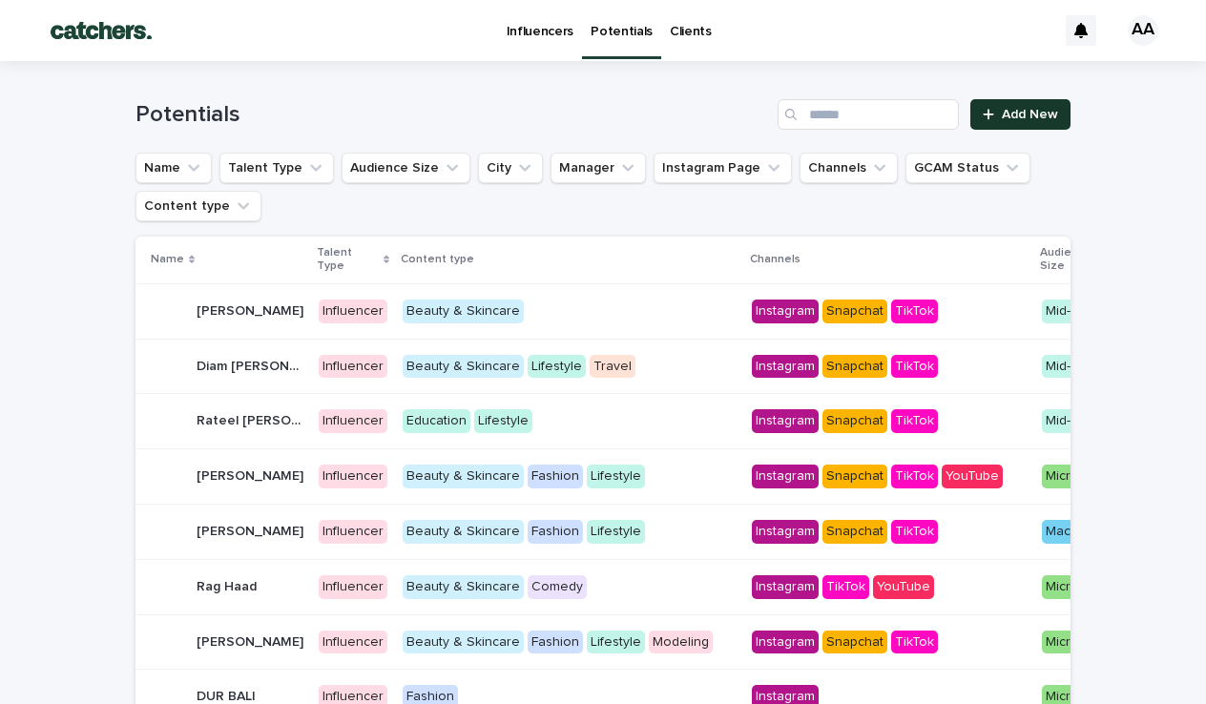
click at [993, 106] on link "Add New" at bounding box center [1020, 114] width 100 height 31
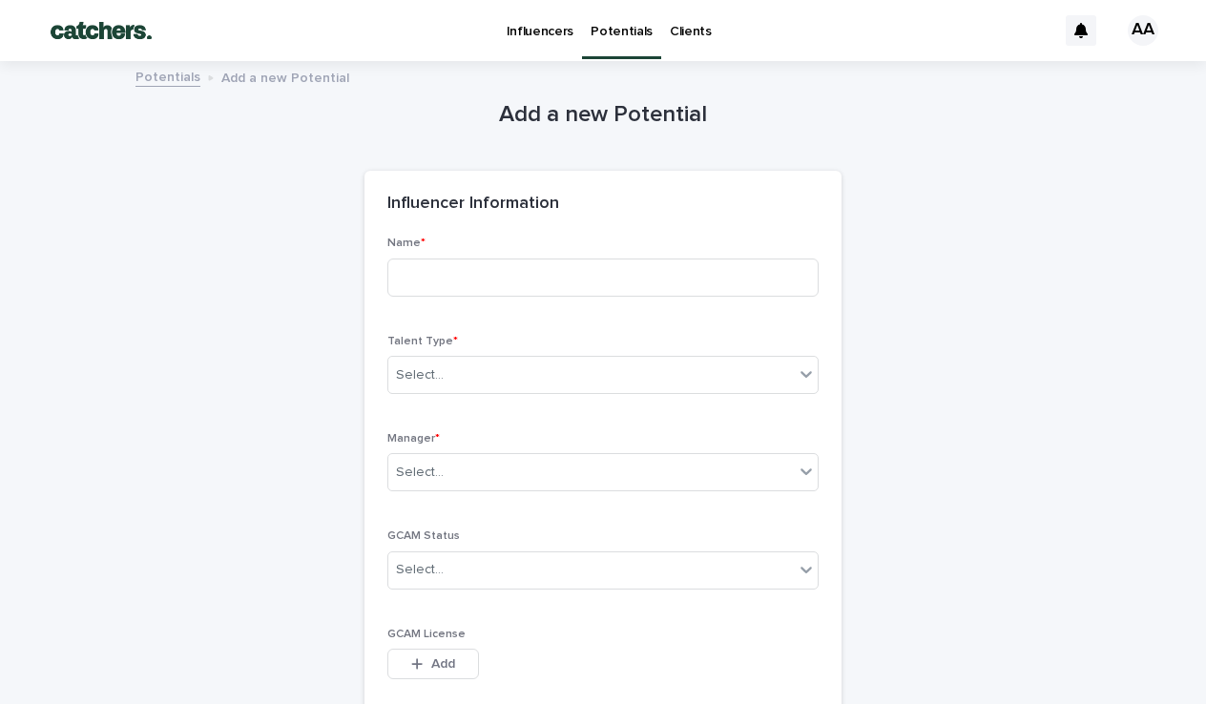
click at [544, 300] on div "Name *" at bounding box center [602, 274] width 431 height 74
type input "*"
type input "*********"
click at [522, 373] on div "Select..." at bounding box center [602, 375] width 431 height 38
click at [458, 439] on span "Influencer" at bounding box center [430, 440] width 69 height 21
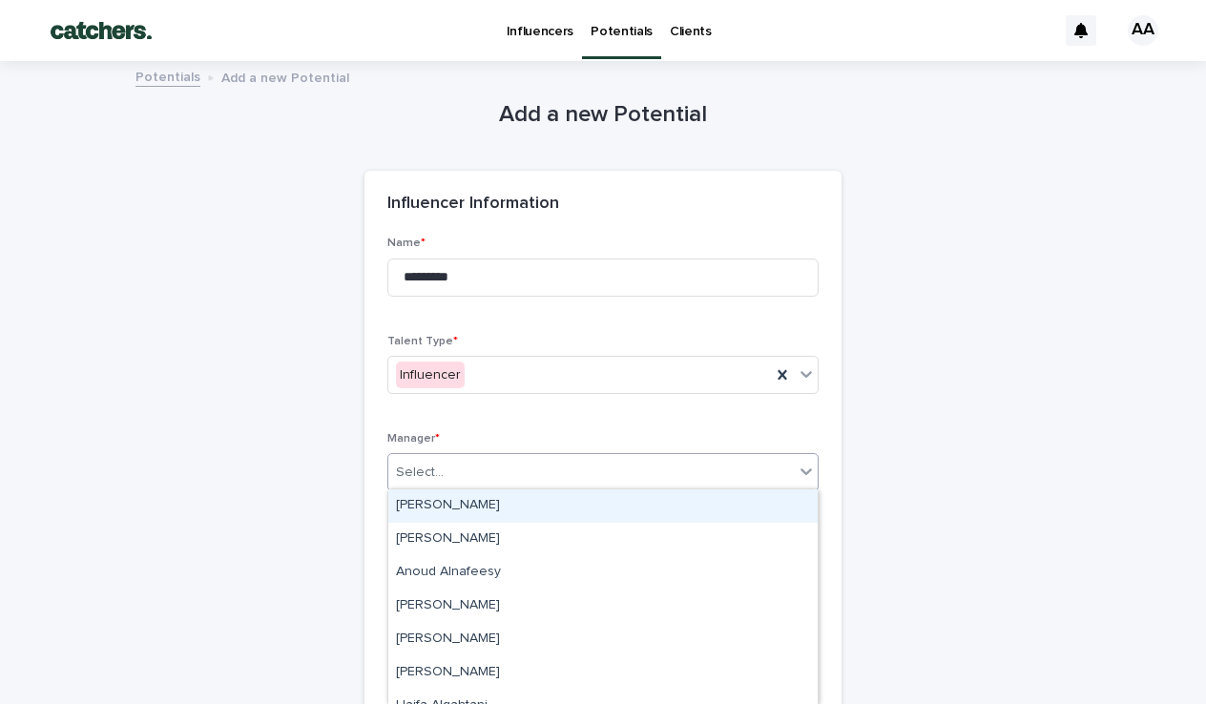
click at [471, 480] on div "Select..." at bounding box center [590, 472] width 405 height 31
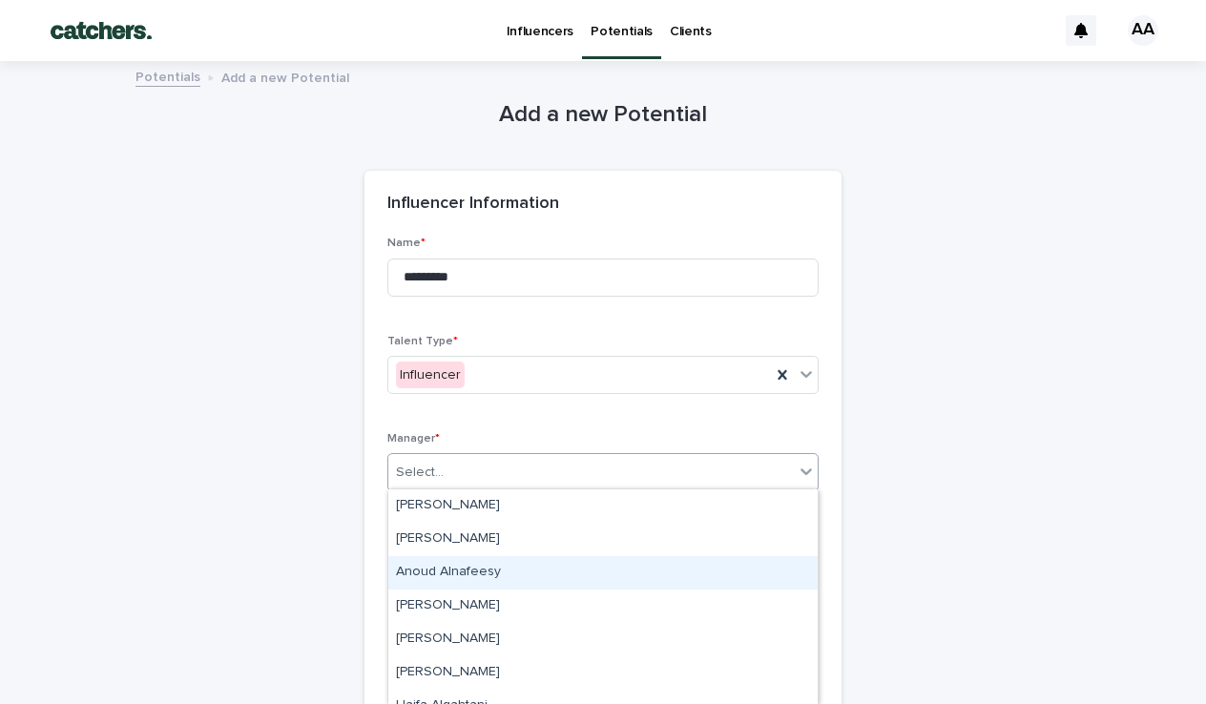
click at [459, 562] on div "Anoud Alnafeesy" at bounding box center [602, 572] width 429 height 33
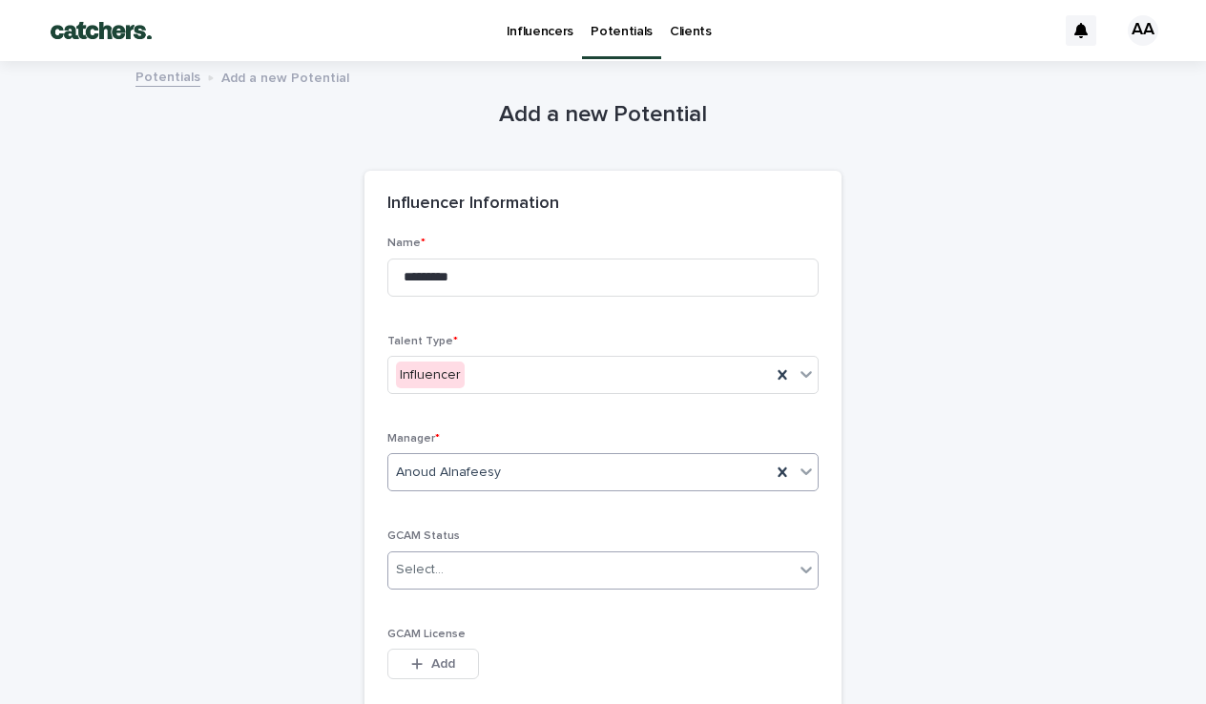
click at [476, 566] on div "Select..." at bounding box center [590, 569] width 405 height 31
click at [446, 665] on span "Non-Saudi" at bounding box center [432, 668] width 72 height 21
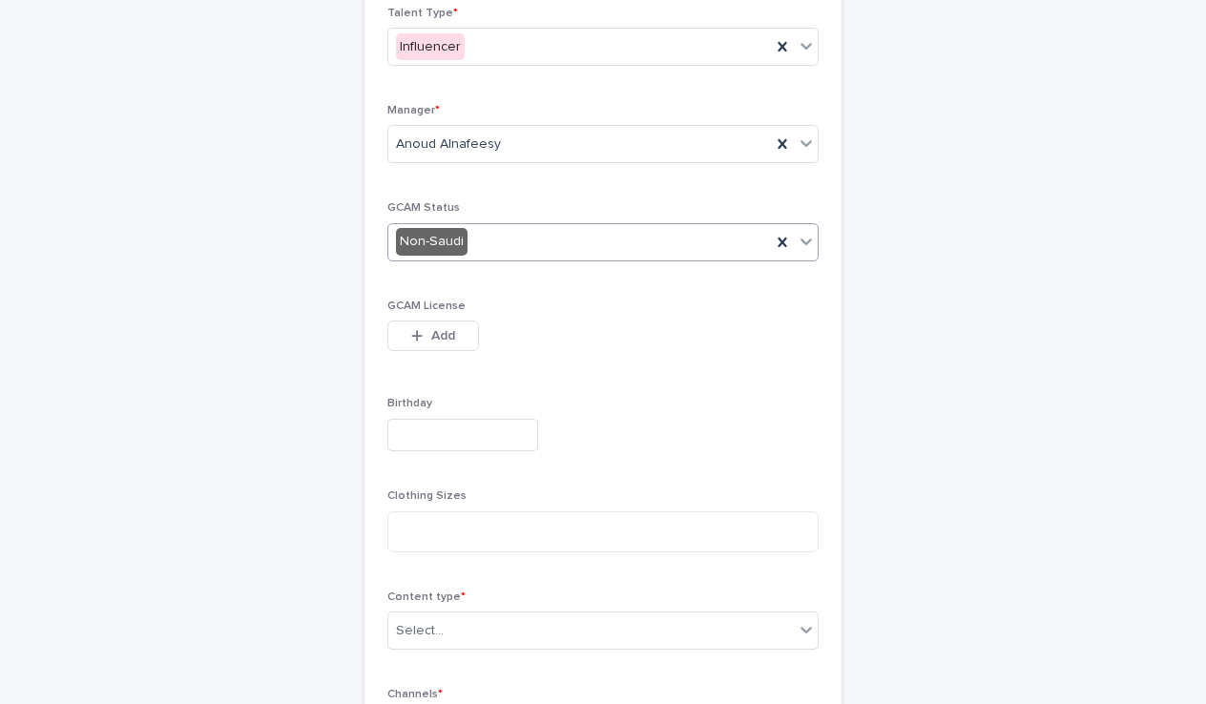
scroll to position [332, 0]
click at [490, 612] on div "Select..." at bounding box center [590, 626] width 405 height 31
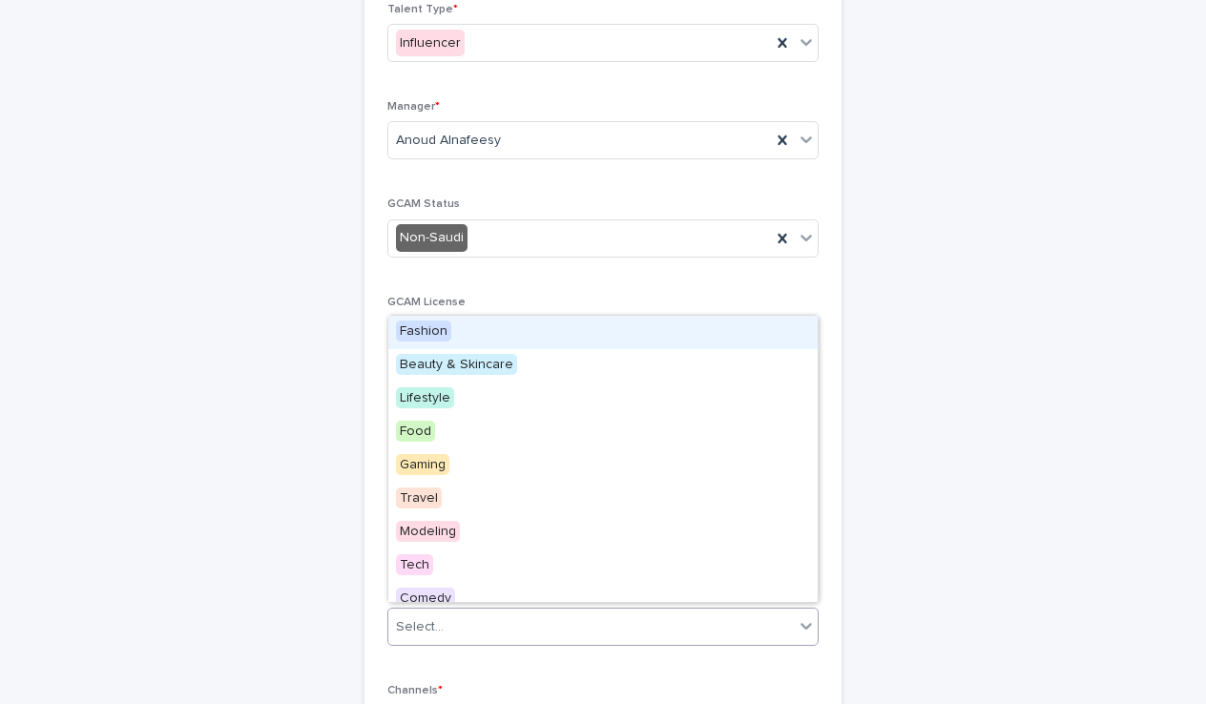
click at [454, 334] on div "Fashion" at bounding box center [602, 332] width 429 height 33
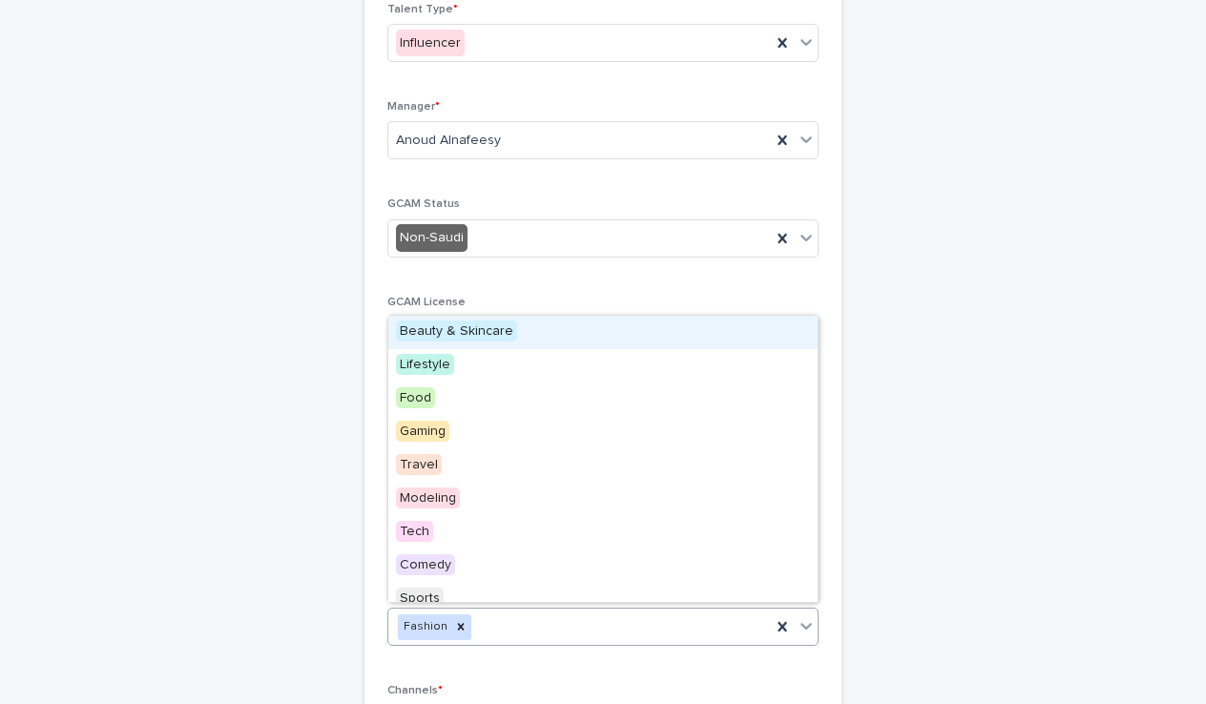
click at [496, 617] on div "Fashion" at bounding box center [579, 627] width 383 height 33
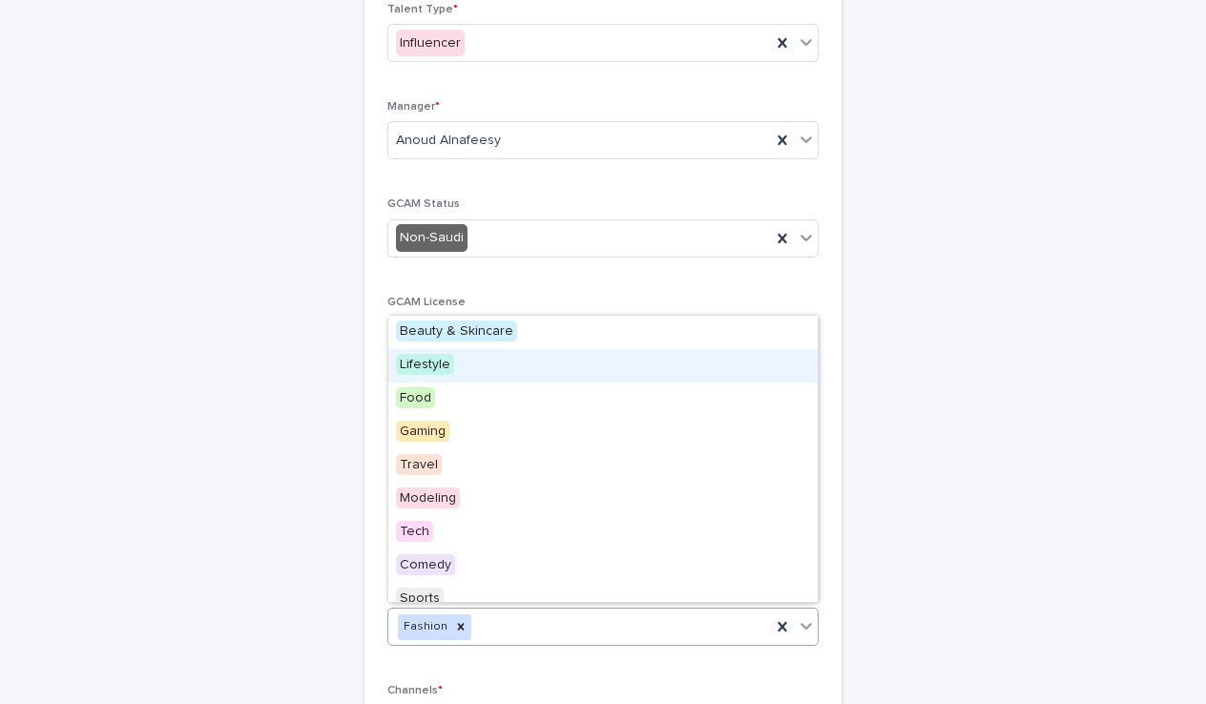
click at [446, 368] on span "Lifestyle" at bounding box center [425, 364] width 58 height 21
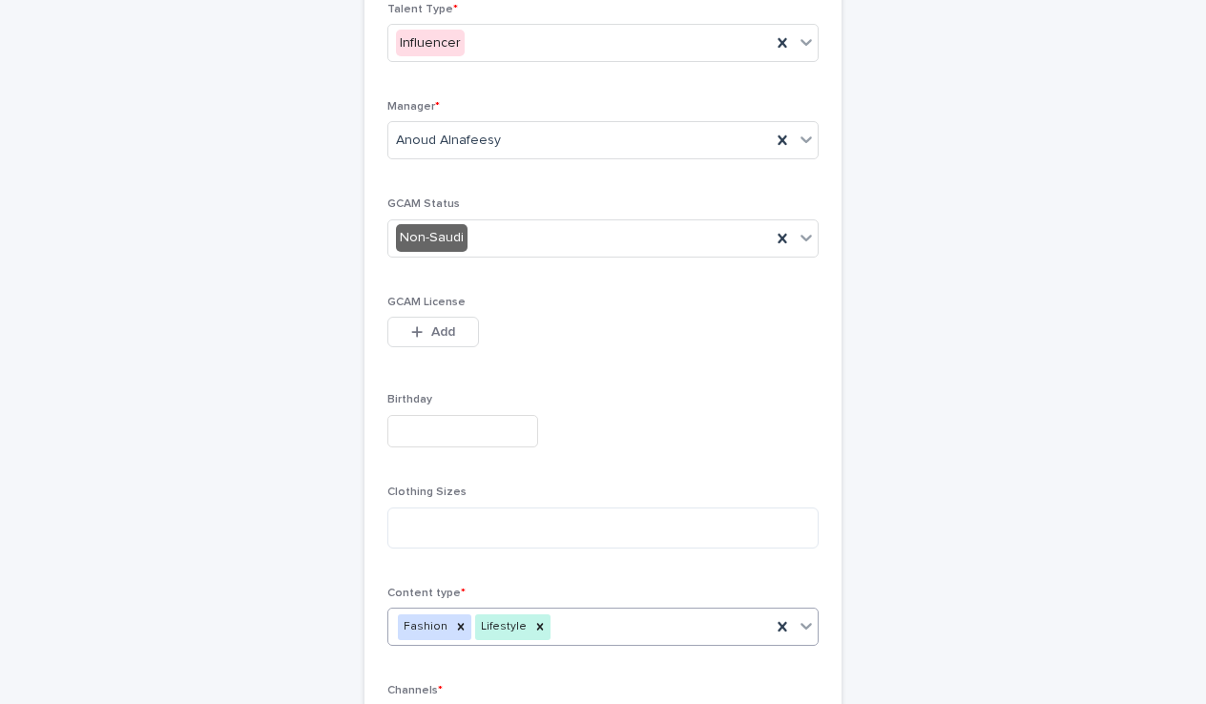
click at [570, 623] on div "Fashion Lifestyle" at bounding box center [579, 627] width 383 height 33
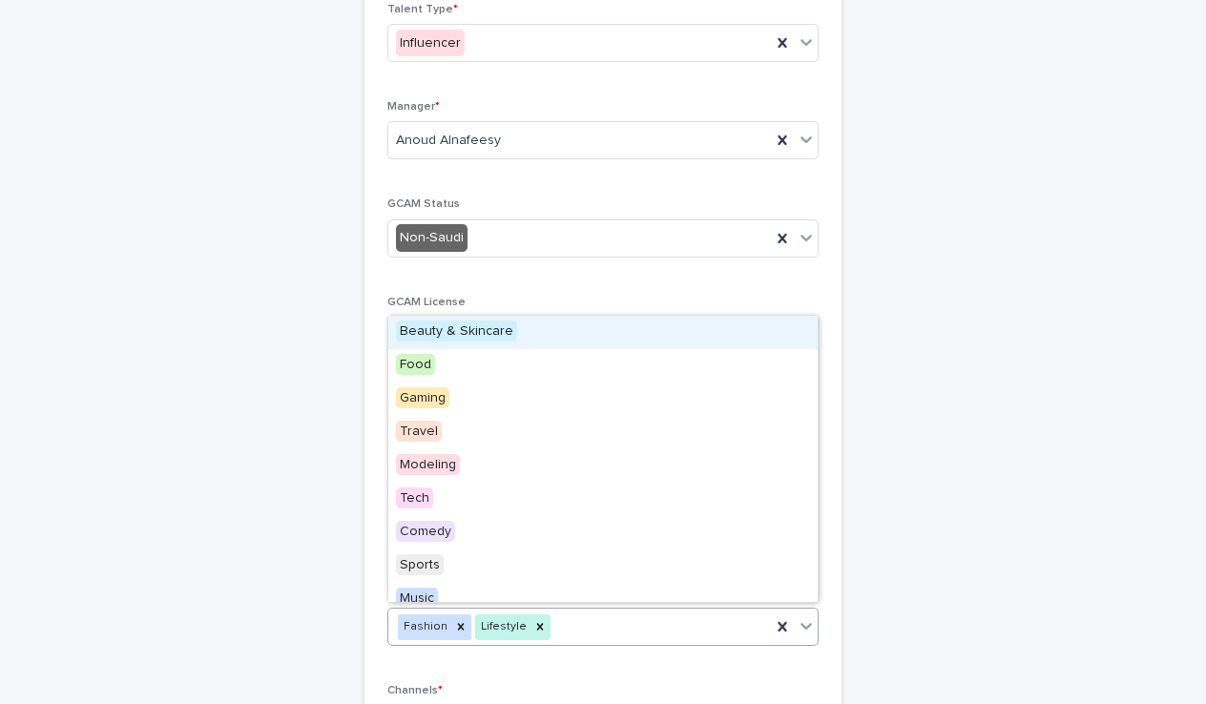
click at [578, 647] on div "Content type * option Lifestyle, selected. option Beauty & Skincare focused, 2 …" at bounding box center [602, 624] width 431 height 74
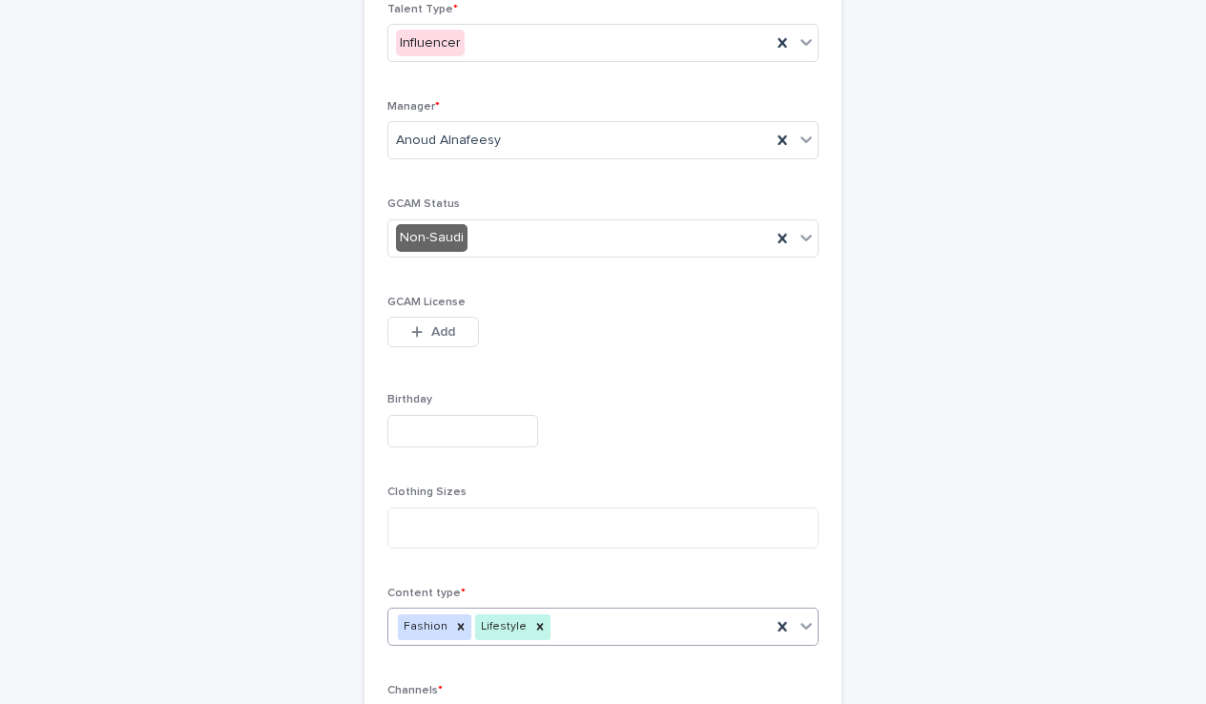
click at [579, 617] on div "Fashion Lifestyle" at bounding box center [579, 627] width 383 height 33
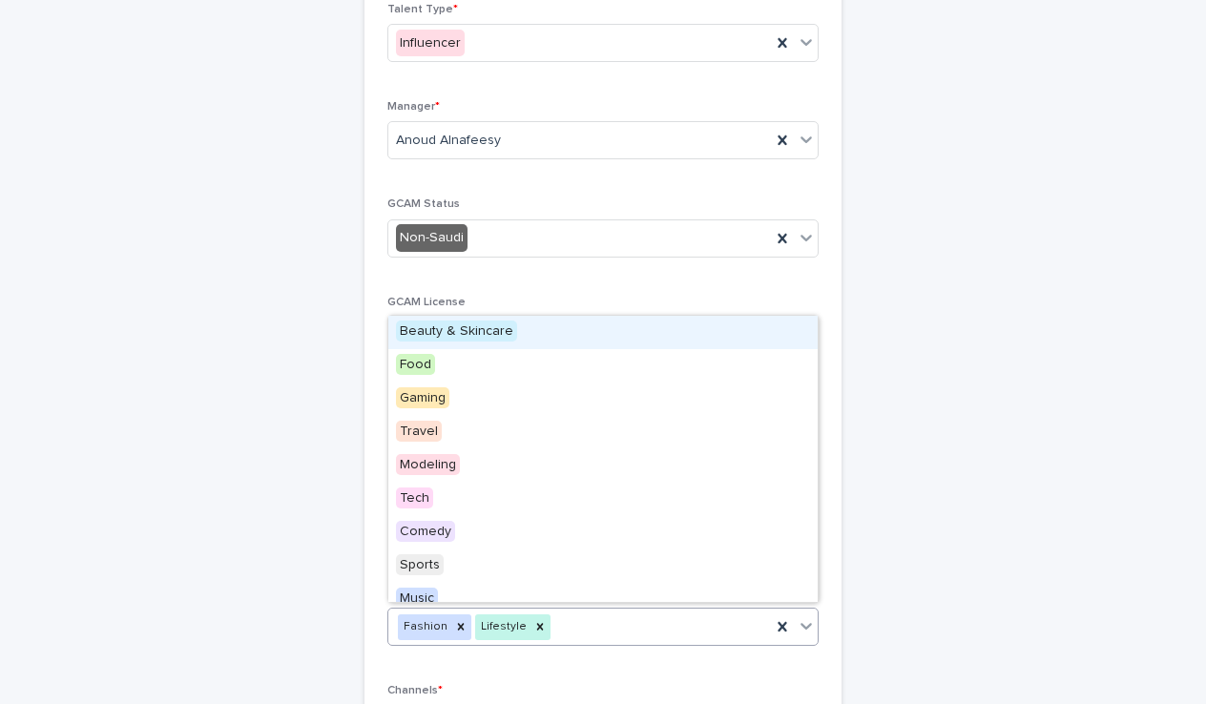
click at [514, 334] on div "Beauty & Skincare" at bounding box center [602, 332] width 429 height 33
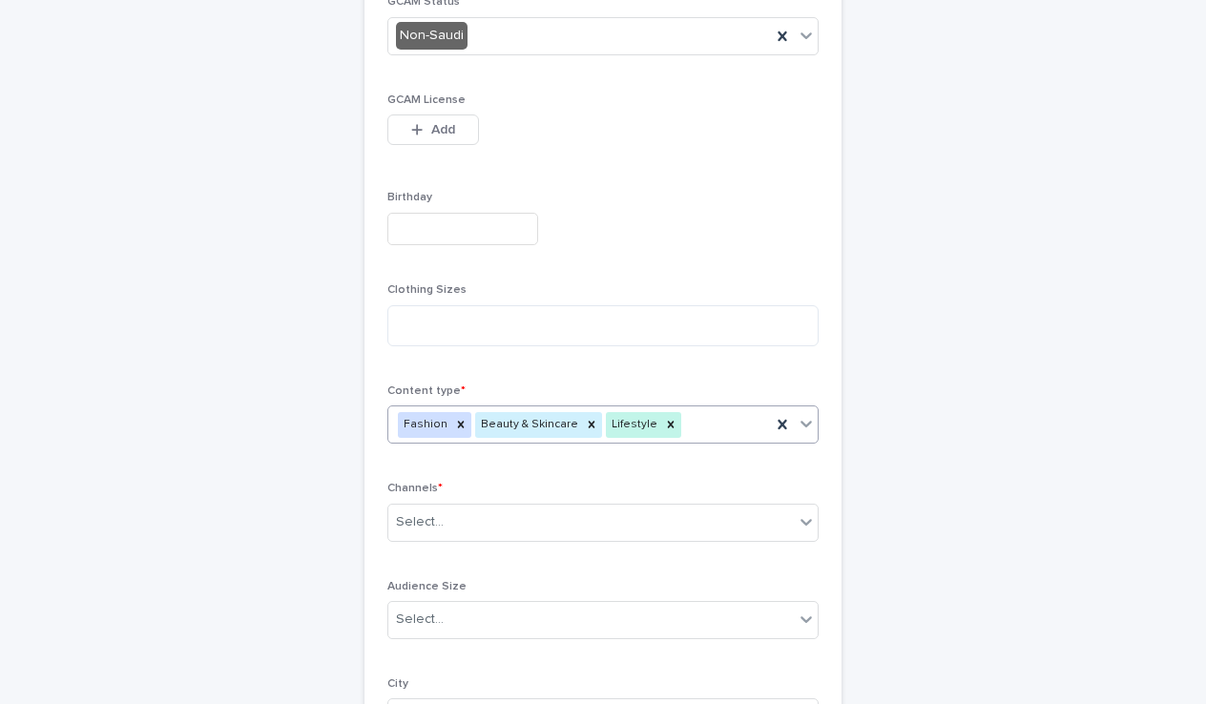
scroll to position [491, 0]
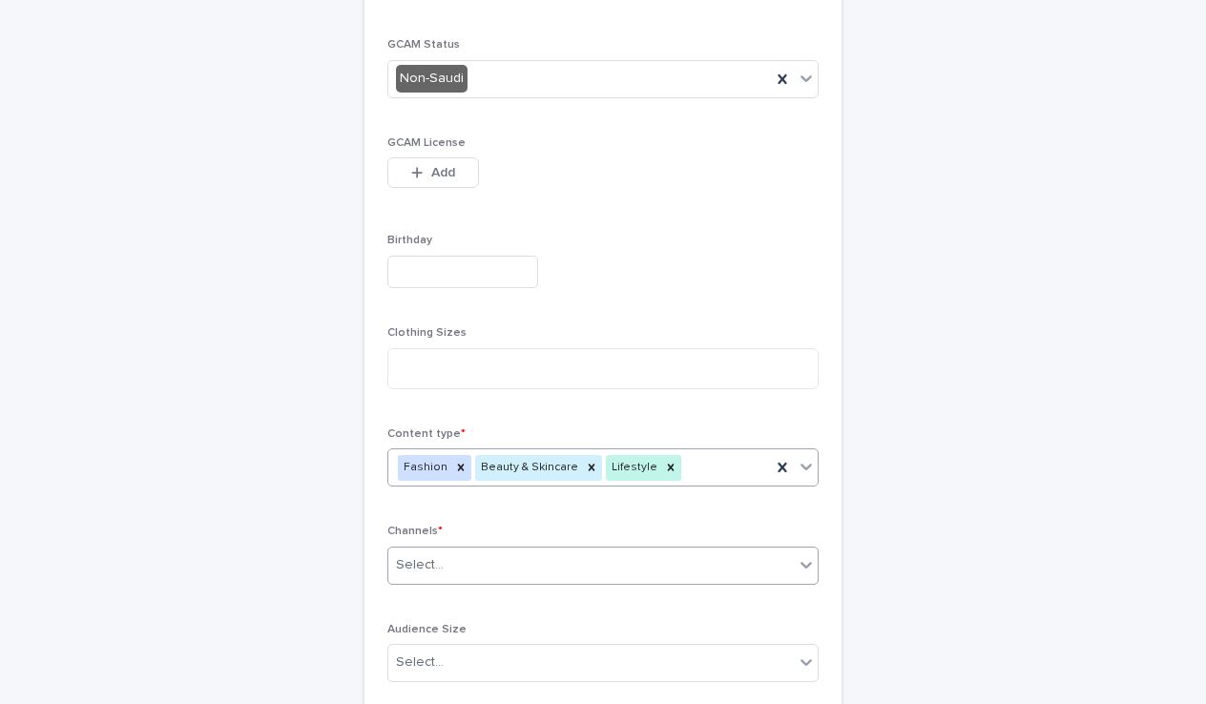
click at [466, 554] on div "Select..." at bounding box center [590, 564] width 405 height 31
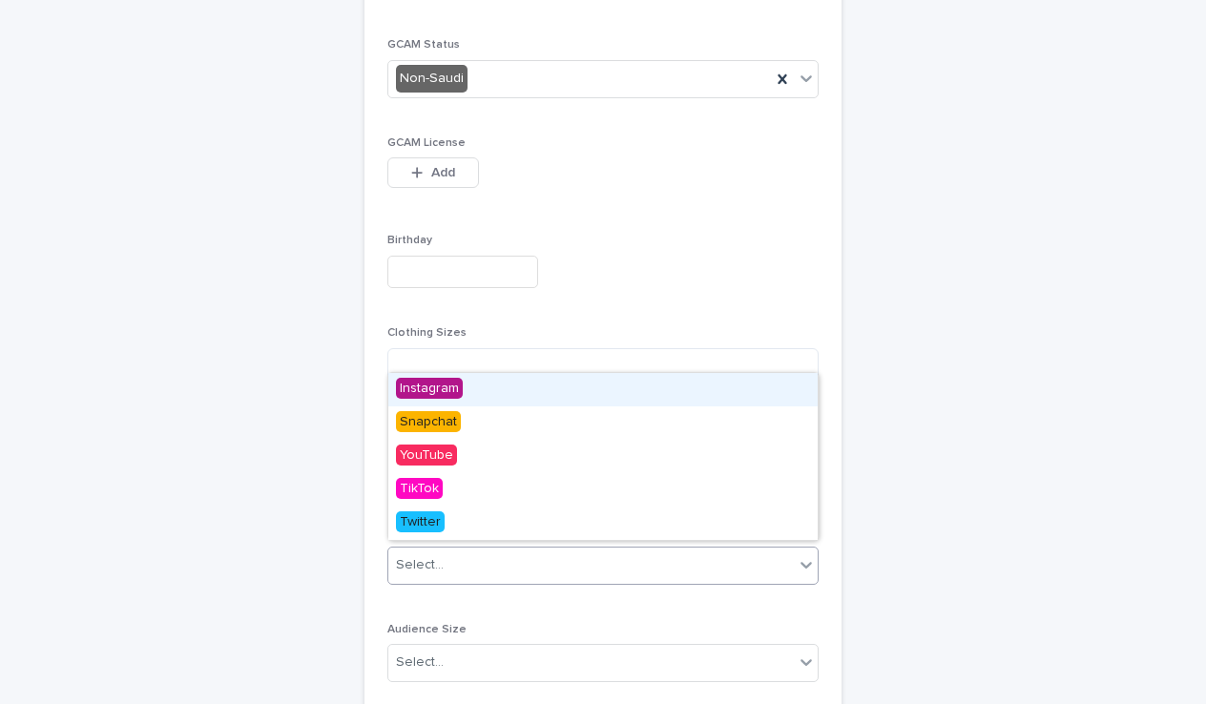
click at [421, 396] on span "Instagram" at bounding box center [429, 388] width 67 height 21
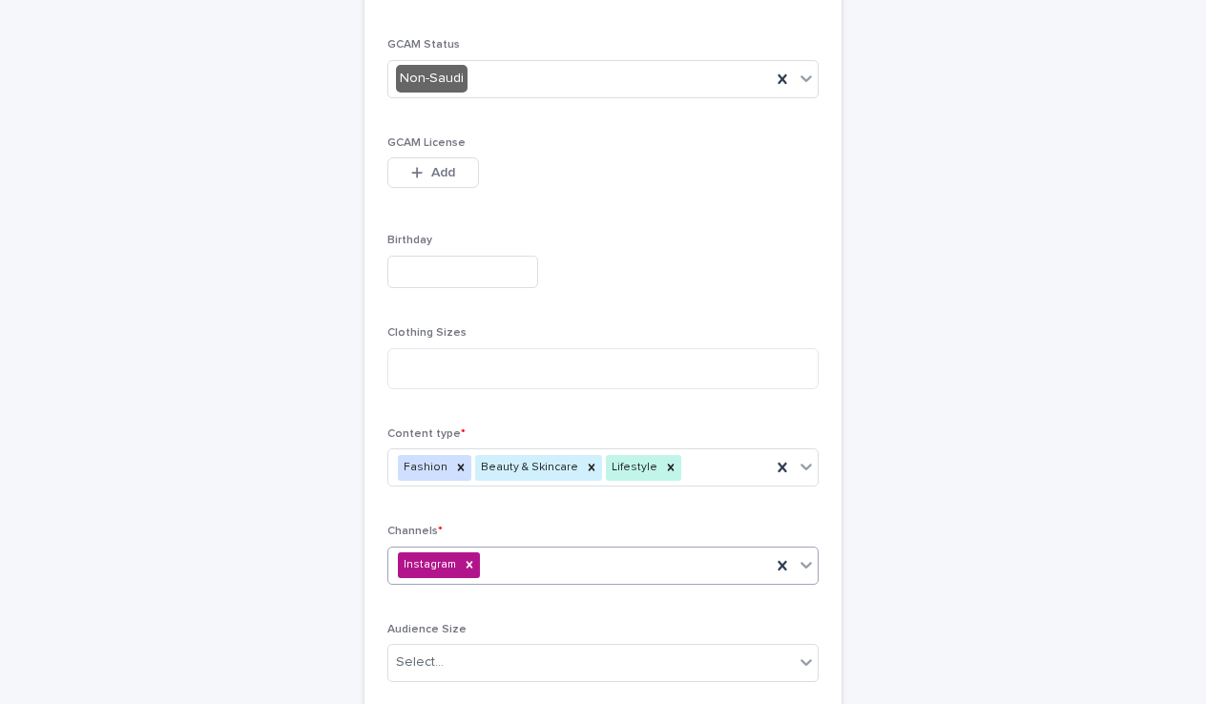
click at [538, 571] on div "Instagram" at bounding box center [579, 565] width 383 height 33
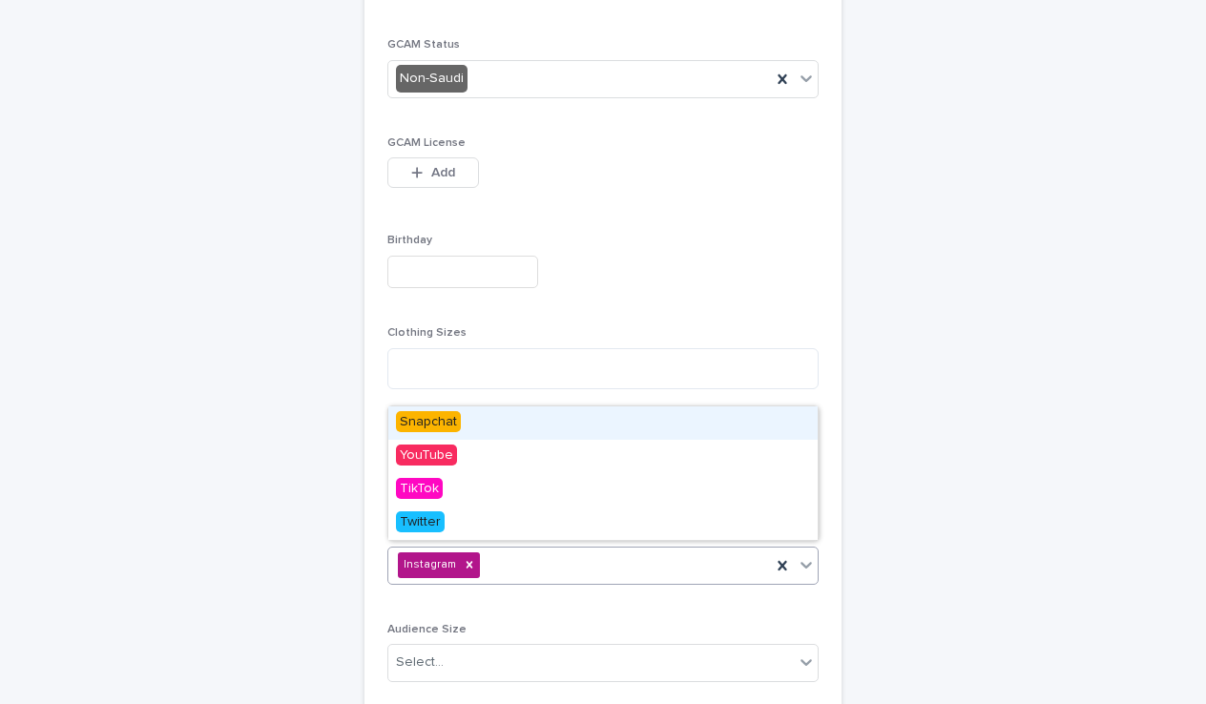
click at [462, 421] on div "Snapchat" at bounding box center [602, 422] width 429 height 33
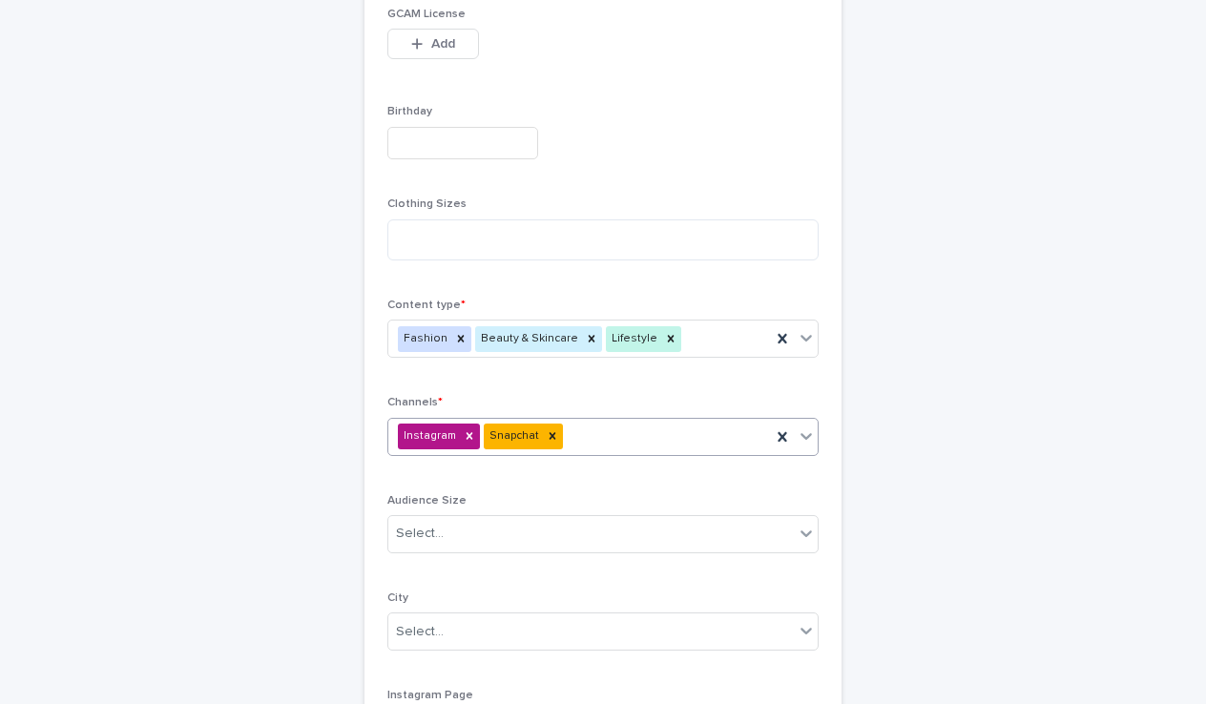
scroll to position [625, 0]
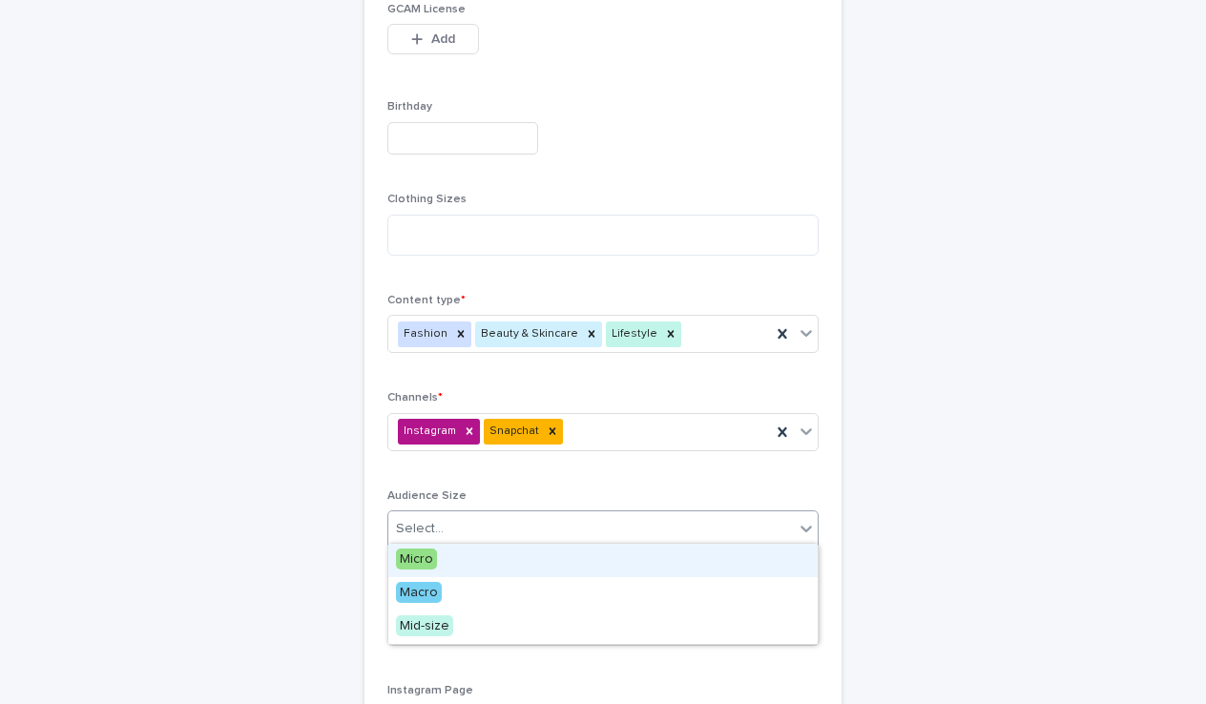
click at [547, 530] on div "Select..." at bounding box center [590, 528] width 405 height 31
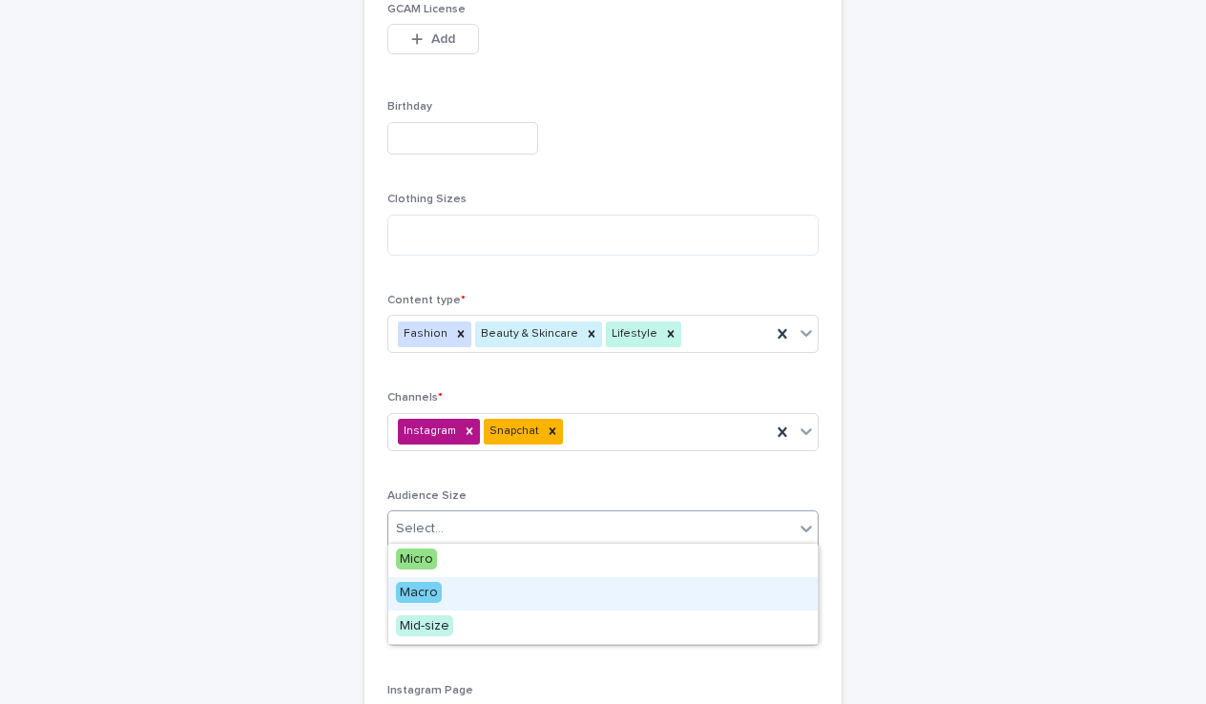
click at [450, 580] on div "Macro" at bounding box center [602, 593] width 429 height 33
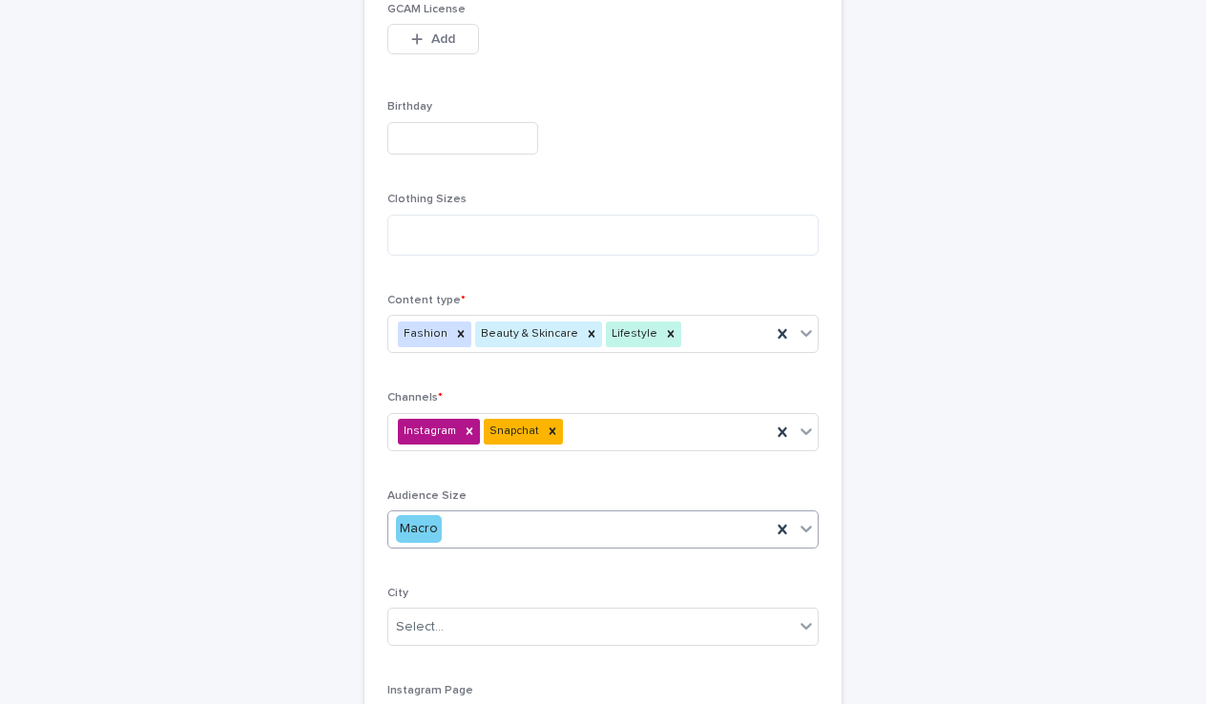
click at [485, 524] on div "Macro" at bounding box center [579, 528] width 383 height 31
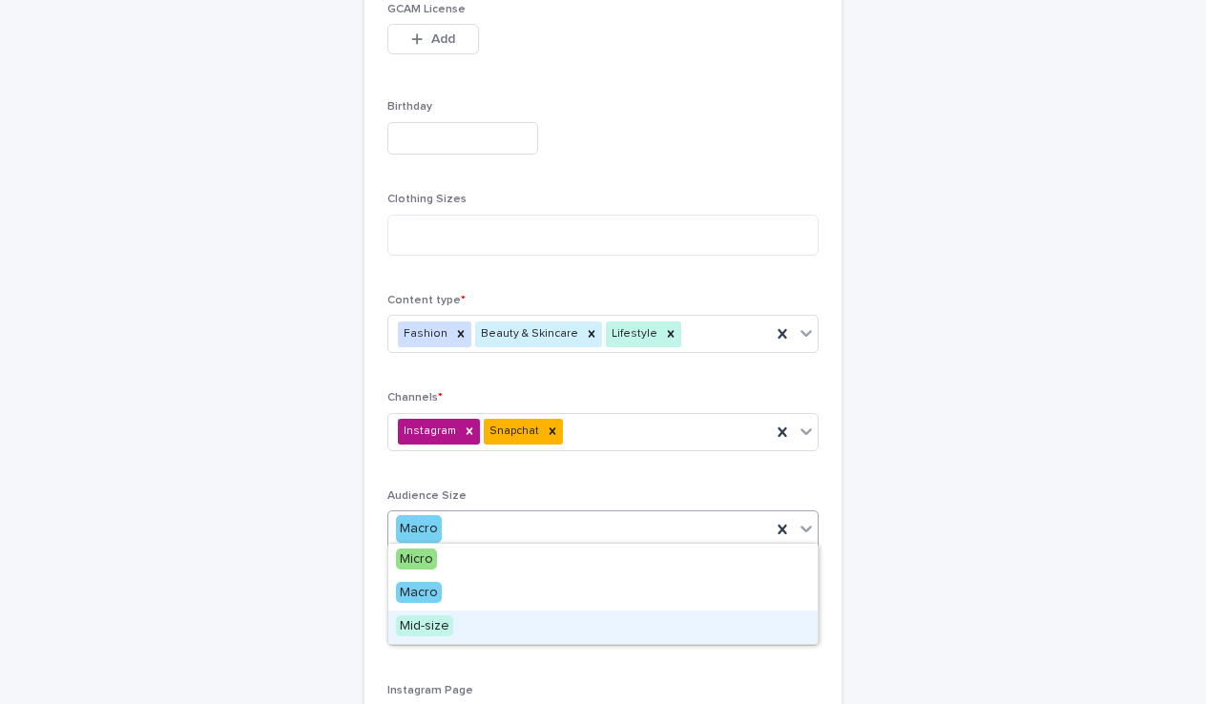
click at [428, 631] on span "Mid-size" at bounding box center [424, 625] width 57 height 21
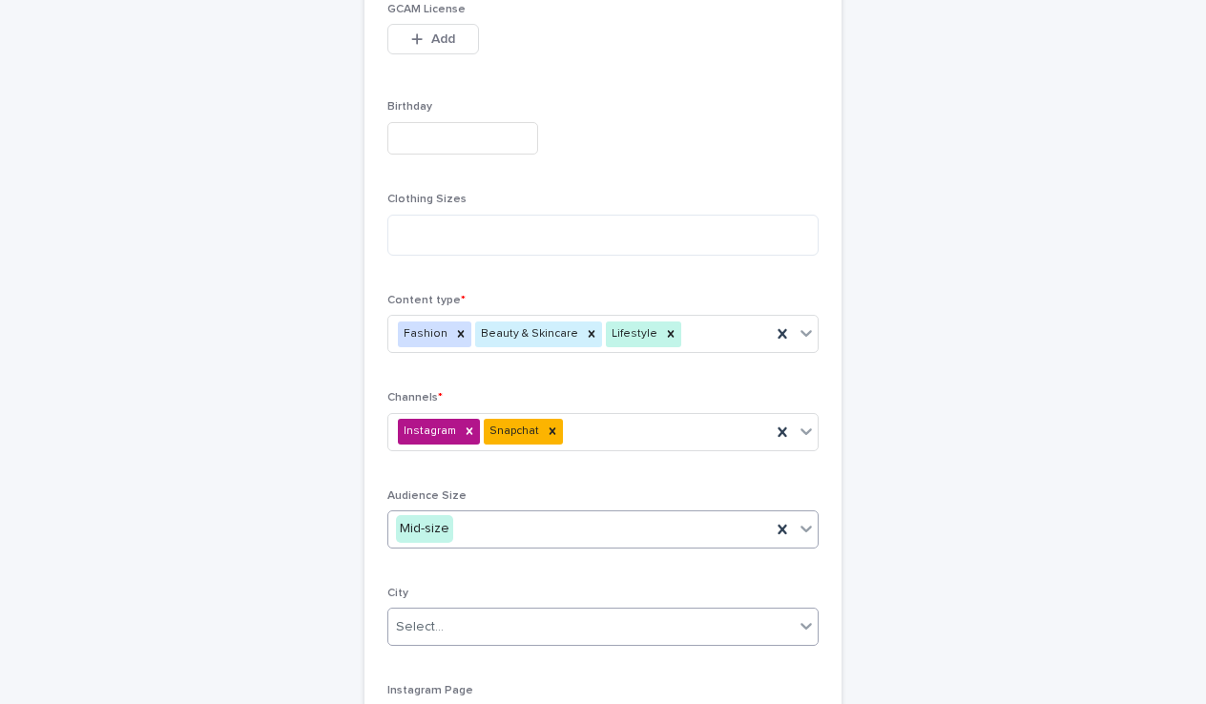
click at [473, 615] on div "Select..." at bounding box center [590, 626] width 405 height 31
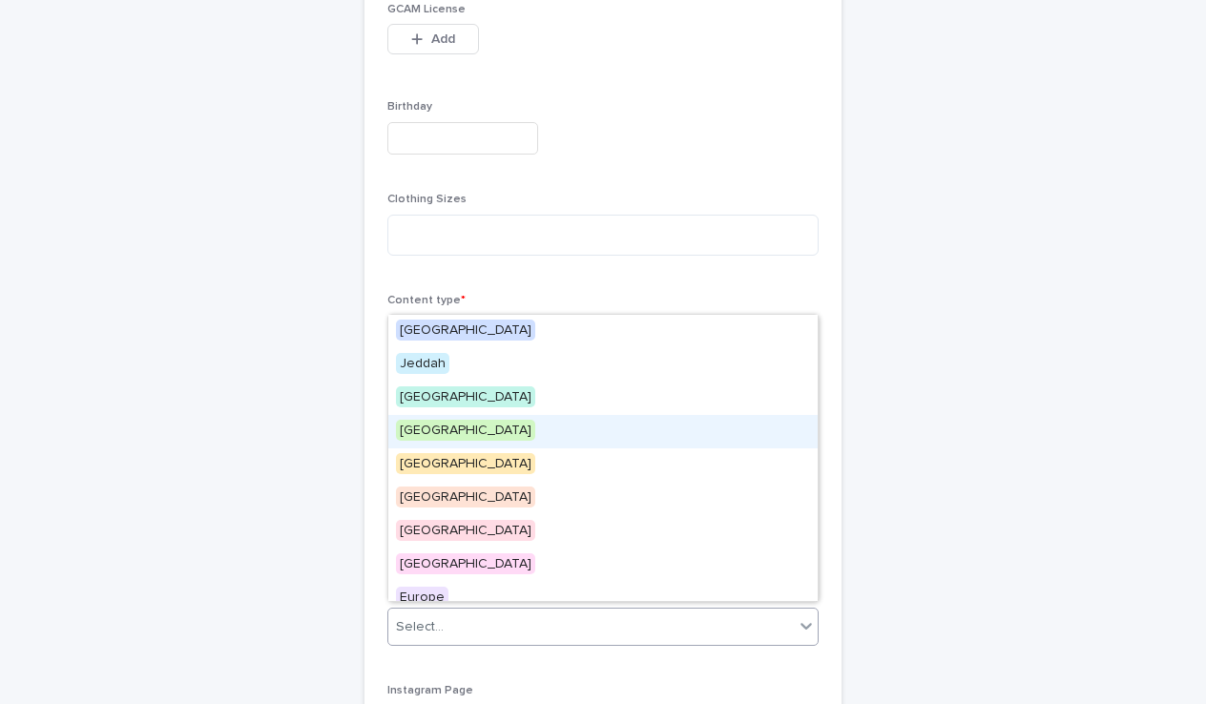
click at [465, 436] on div "[GEOGRAPHIC_DATA]" at bounding box center [602, 431] width 429 height 33
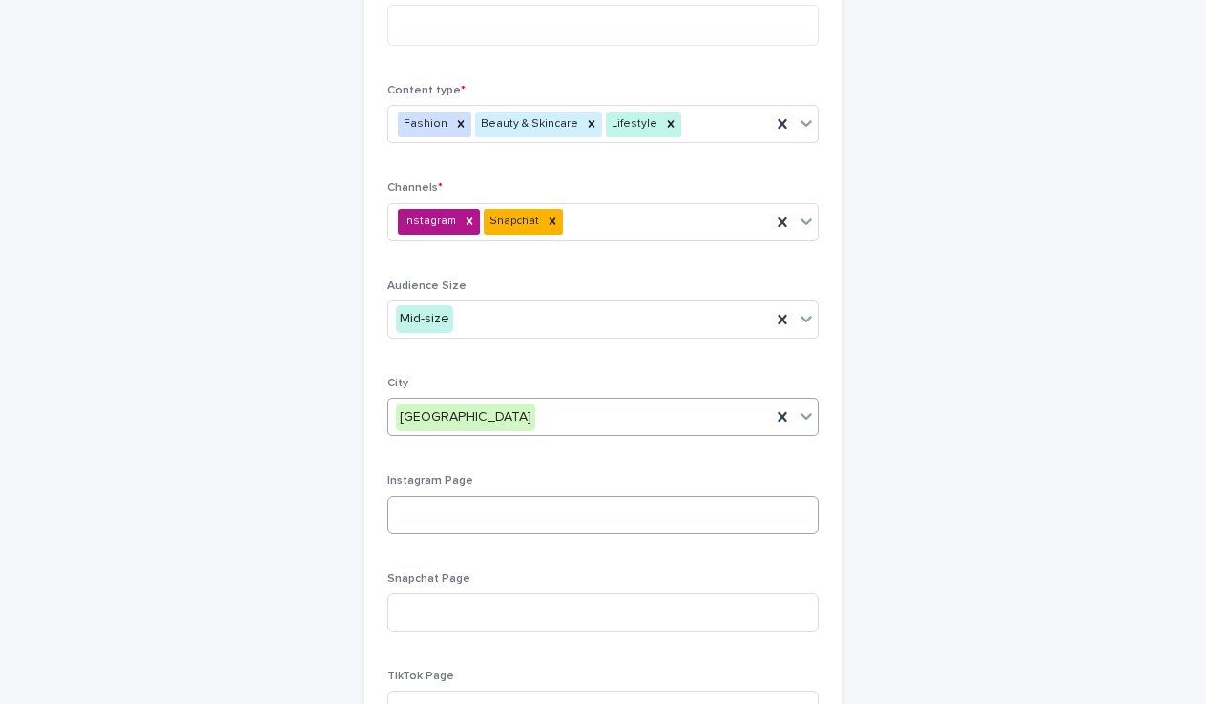
scroll to position [842, 0]
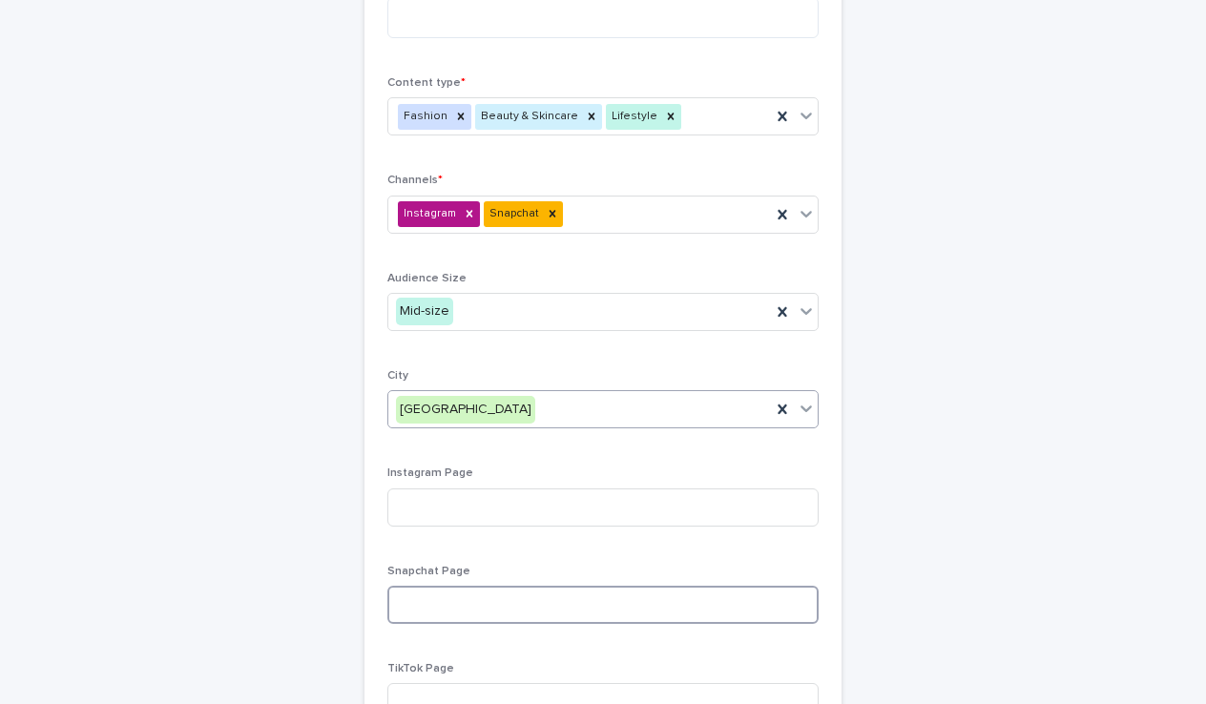
click at [481, 590] on input at bounding box center [602, 605] width 431 height 38
paste input "**********"
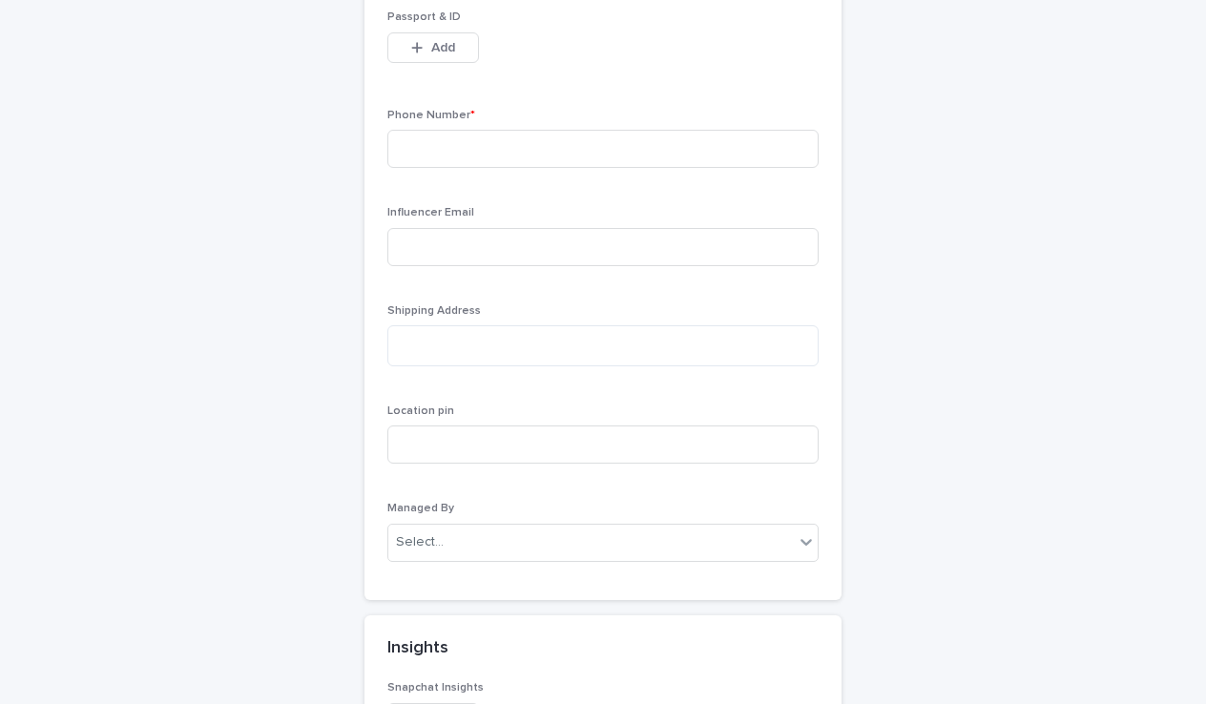
scroll to position [1799, 0]
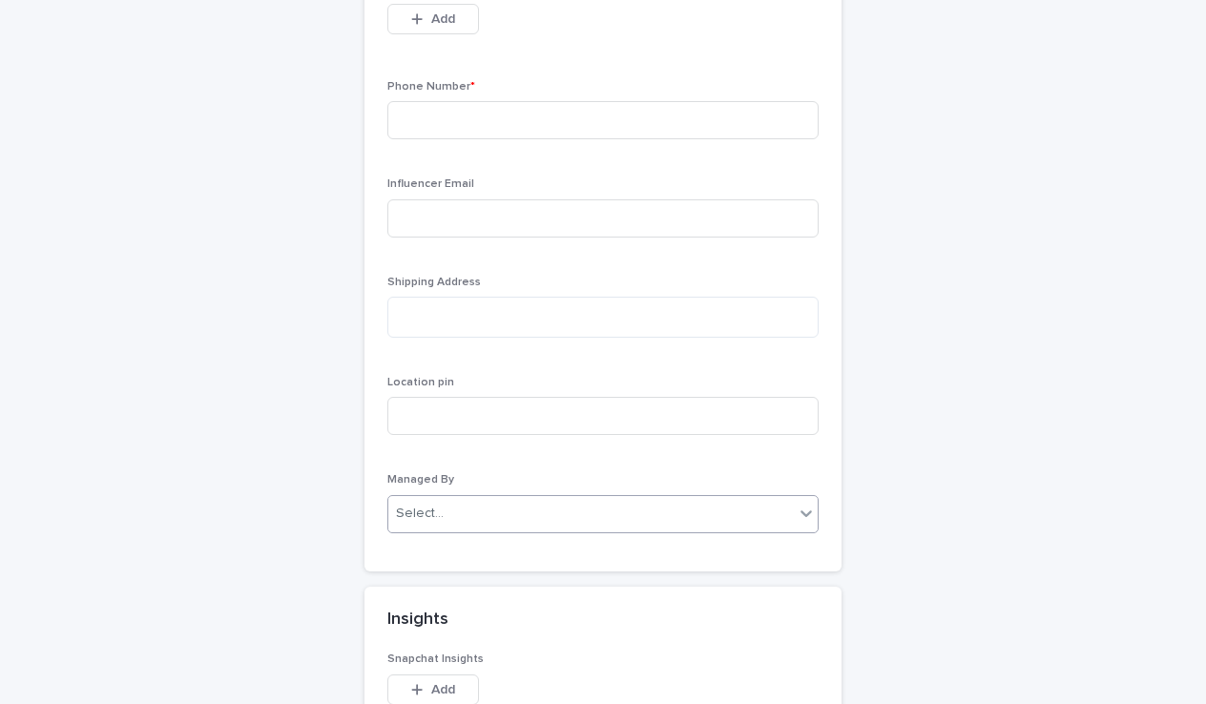
type input "**********"
click at [617, 507] on div "Select..." at bounding box center [590, 513] width 405 height 31
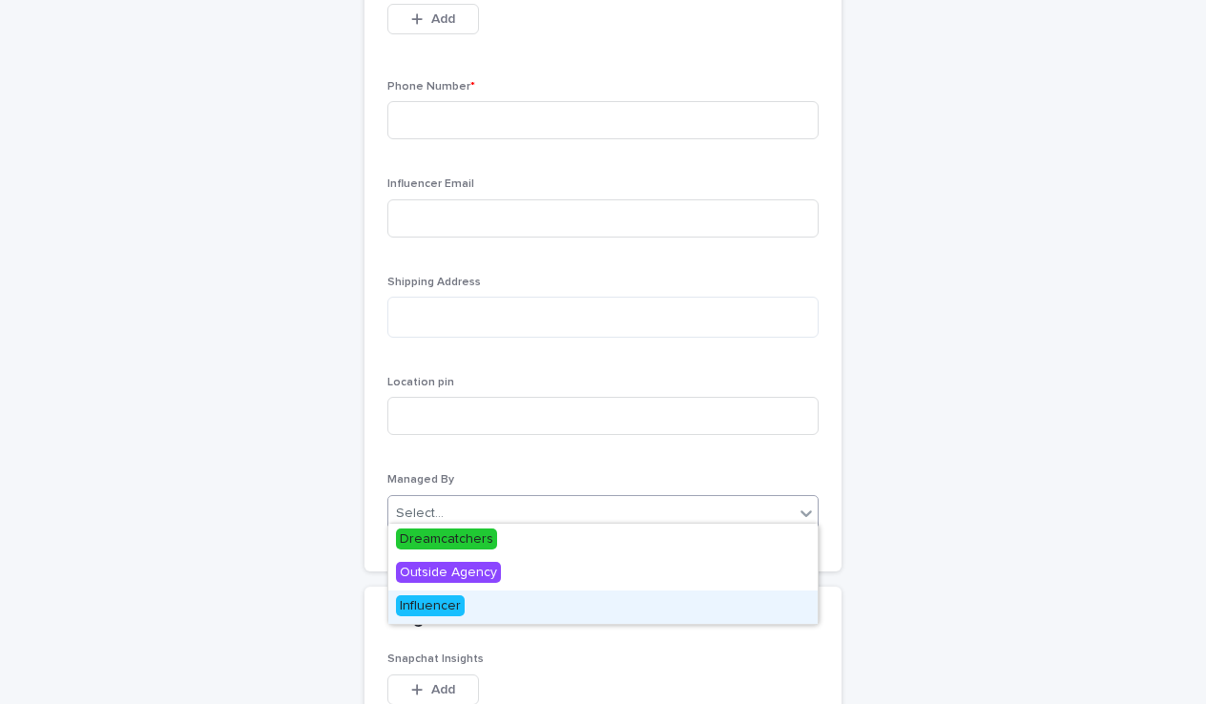
click at [487, 601] on div "Influencer" at bounding box center [602, 606] width 429 height 33
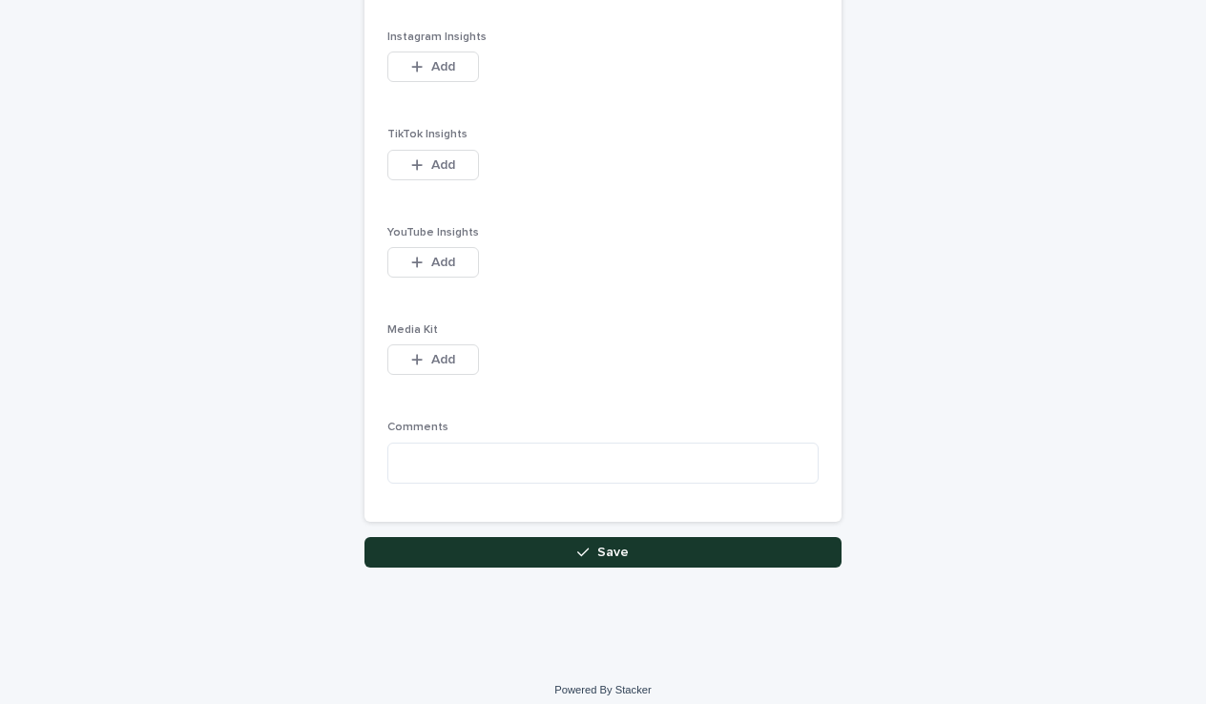
scroll to position [2518, 0]
click at [587, 547] on button "Save" at bounding box center [602, 553] width 477 height 31
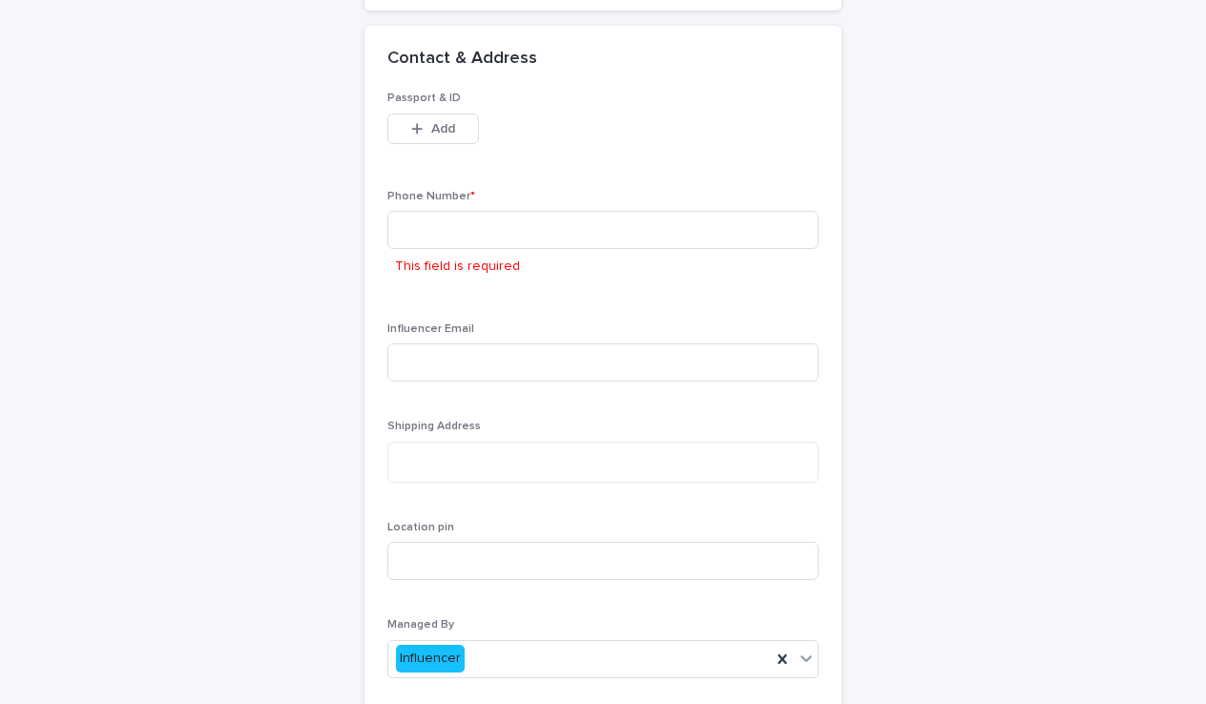
scroll to position [1587, 0]
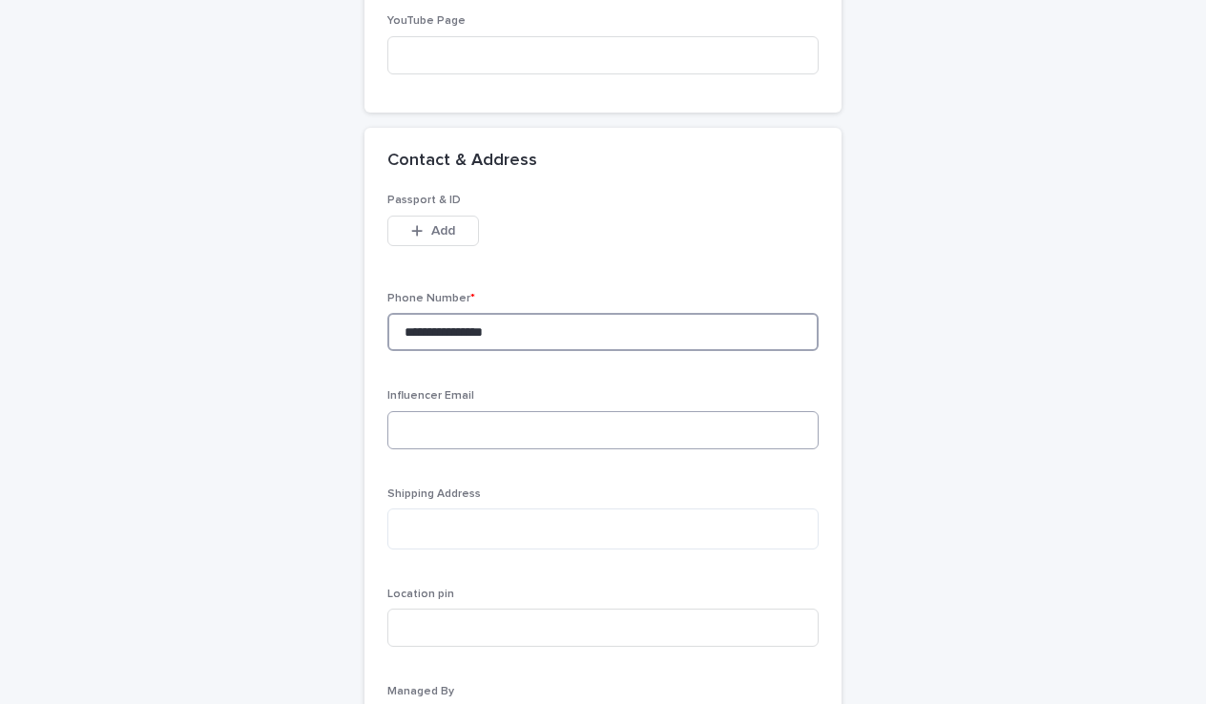
type input "**********"
click at [480, 508] on textarea at bounding box center [602, 528] width 431 height 41
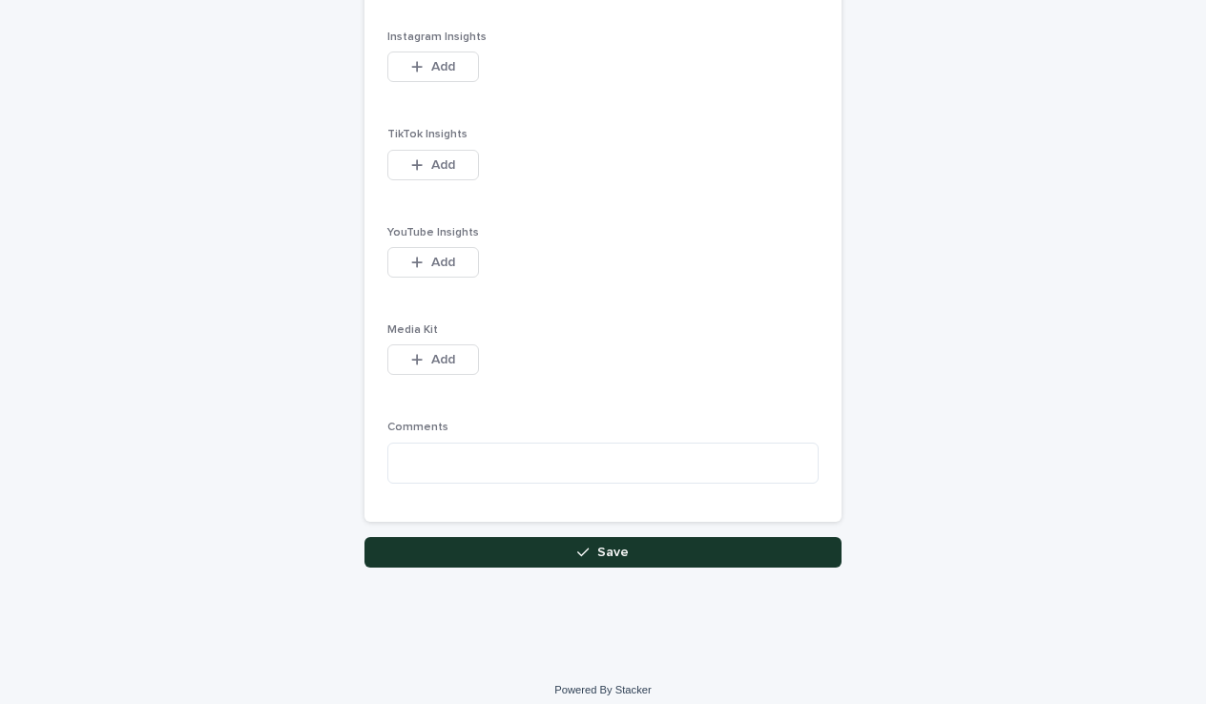
scroll to position [2518, 0]
click at [547, 551] on button "Save" at bounding box center [602, 553] width 477 height 31
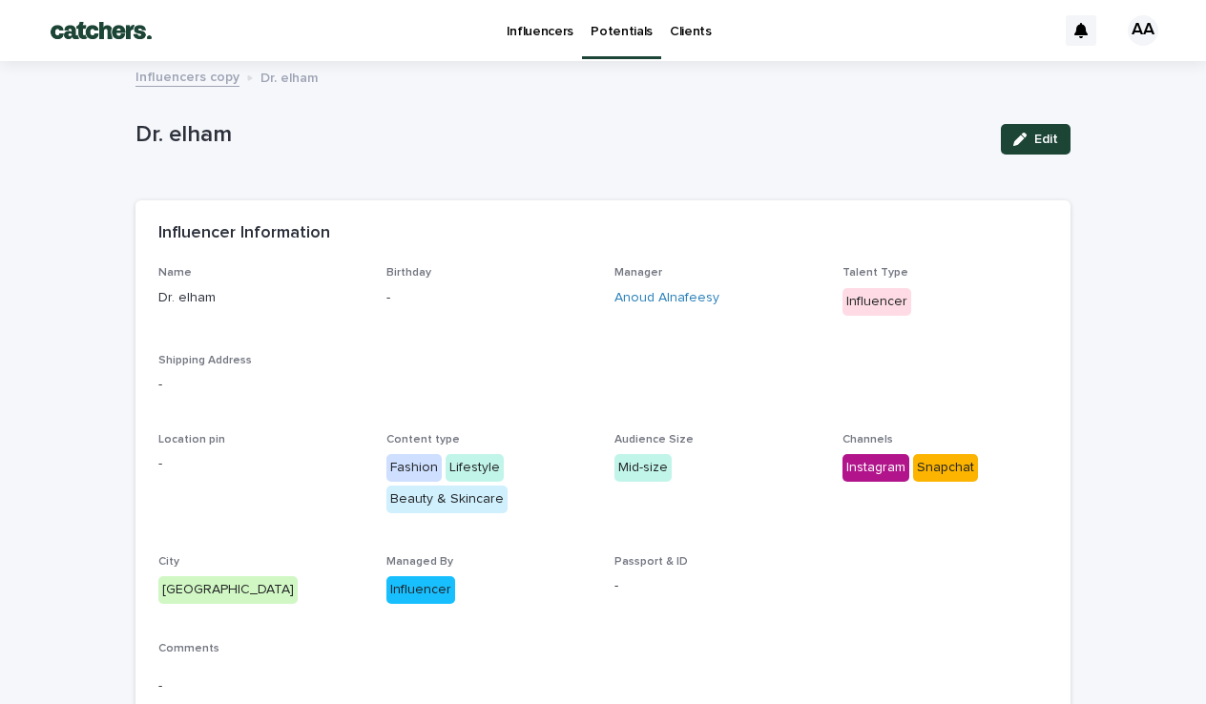
click at [993, 133] on div "Edit" at bounding box center [1031, 139] width 77 height 31
click at [613, 56] on div "Potentials" at bounding box center [621, 29] width 79 height 59
click at [618, 44] on link "Potentials" at bounding box center [621, 28] width 79 height 56
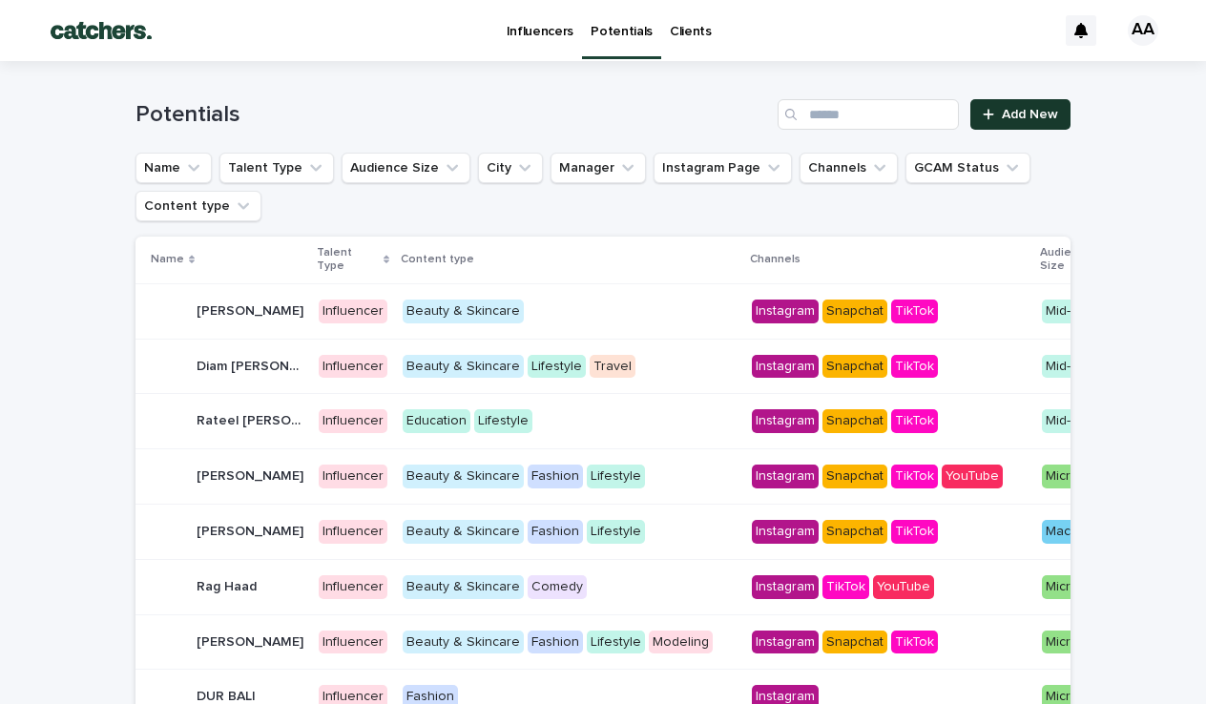
click at [1028, 121] on link "Add New" at bounding box center [1020, 114] width 100 height 31
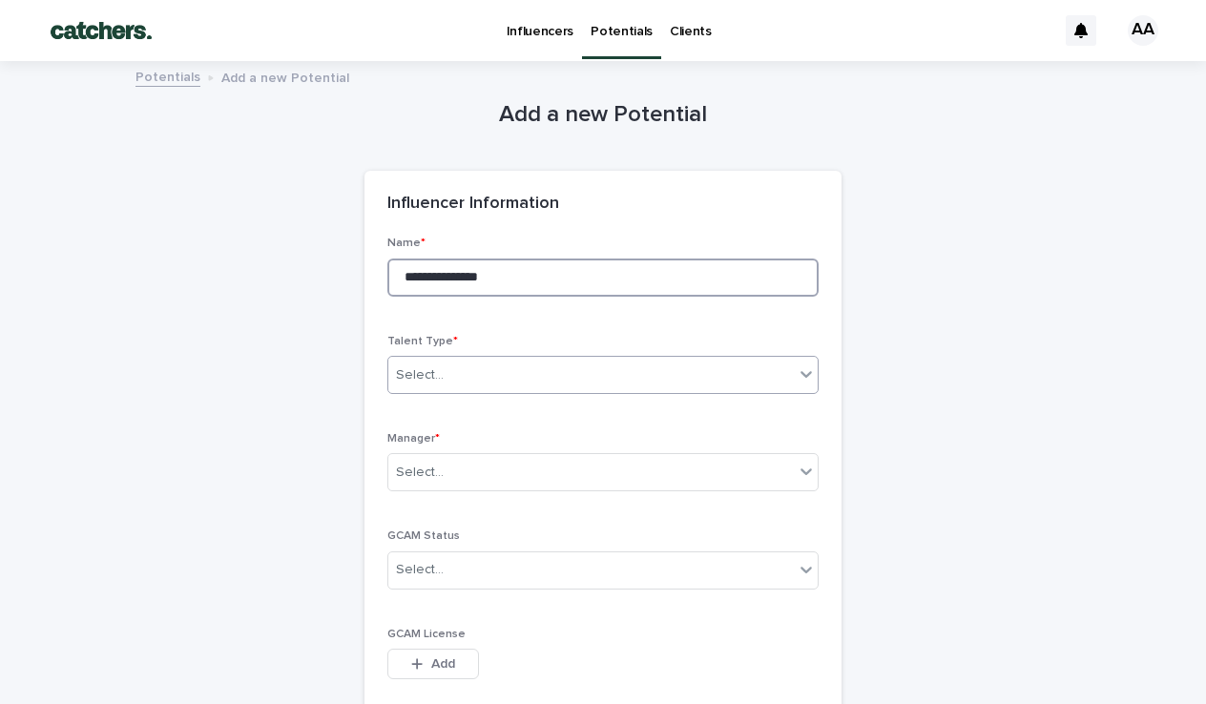
type input "**********"
click at [483, 377] on div "Select..." at bounding box center [590, 375] width 405 height 31
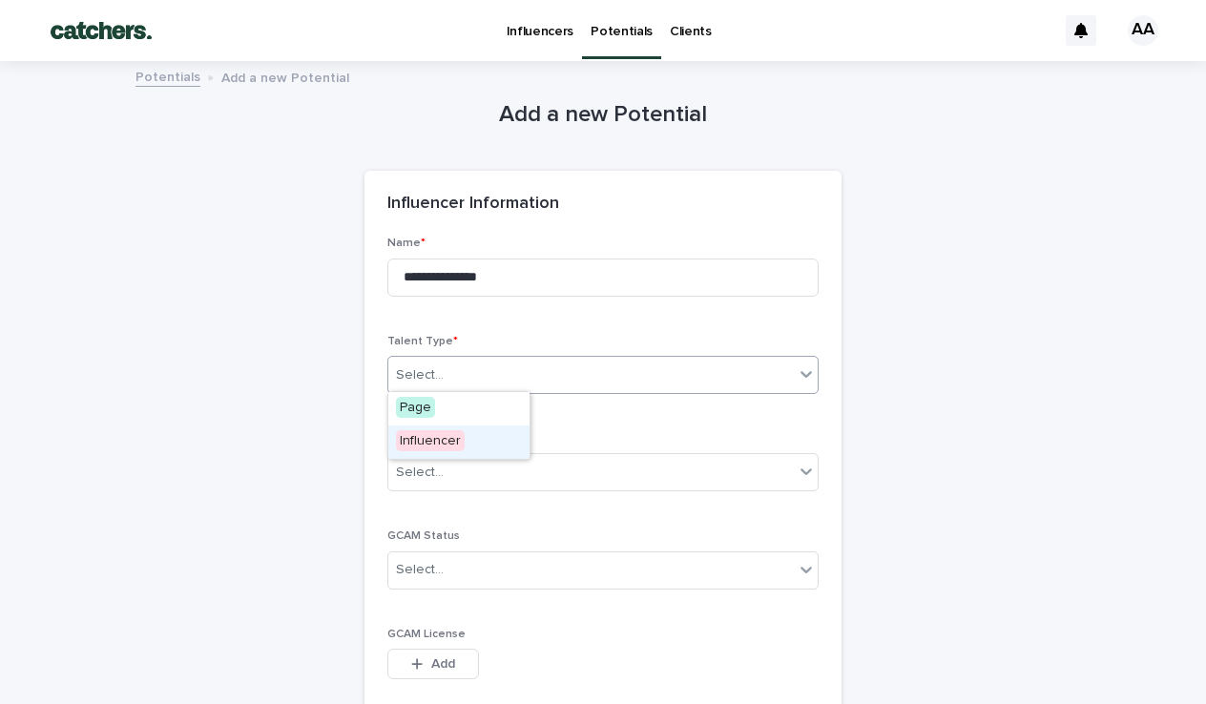
click at [436, 439] on span "Influencer" at bounding box center [430, 440] width 69 height 21
click at [434, 459] on div "Select..." at bounding box center [590, 472] width 405 height 31
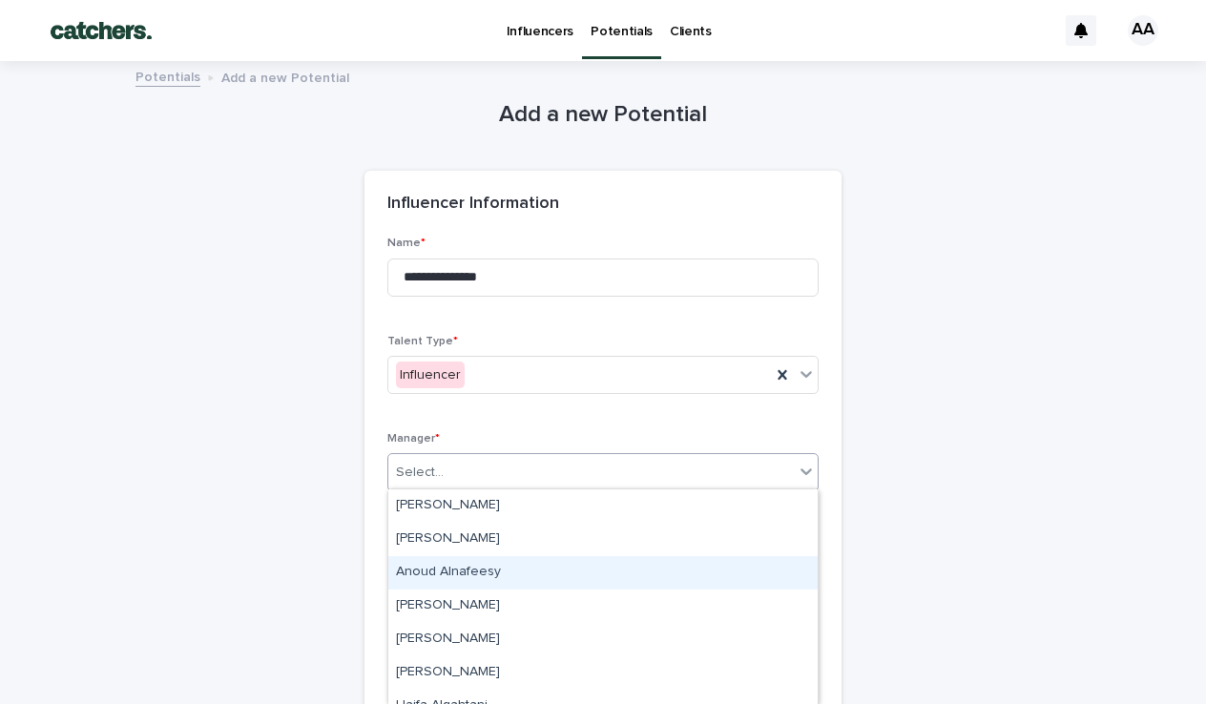
click at [428, 571] on div "Anoud Alnafeesy" at bounding box center [602, 572] width 429 height 33
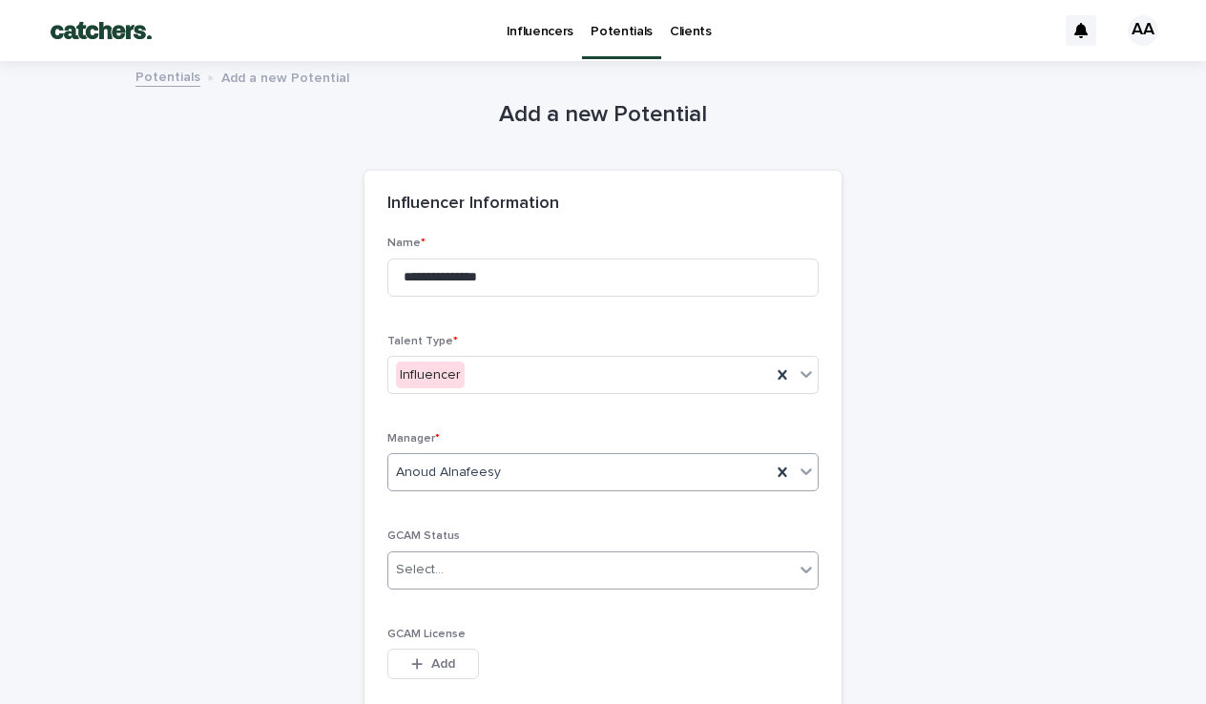
click at [436, 567] on div "Select..." at bounding box center [420, 570] width 48 height 20
click at [433, 607] on span "Licensed" at bounding box center [427, 601] width 63 height 21
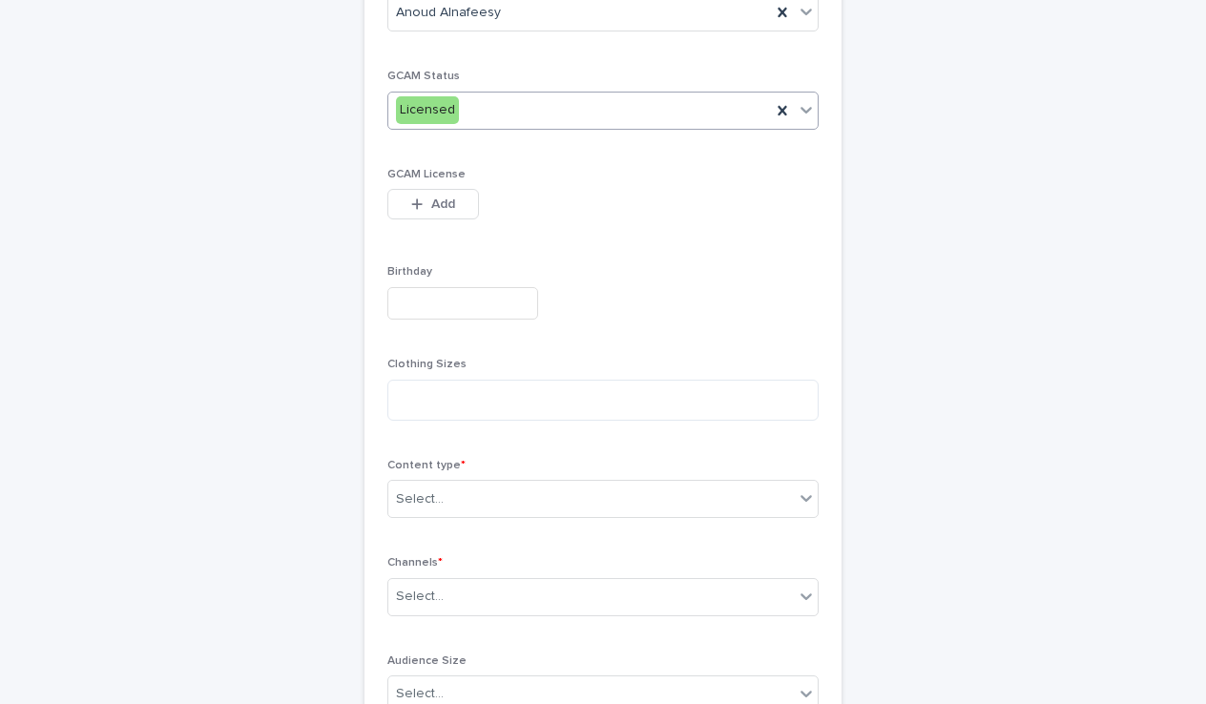
scroll to position [463, 0]
click at [483, 492] on div "Select..." at bounding box center [590, 496] width 405 height 31
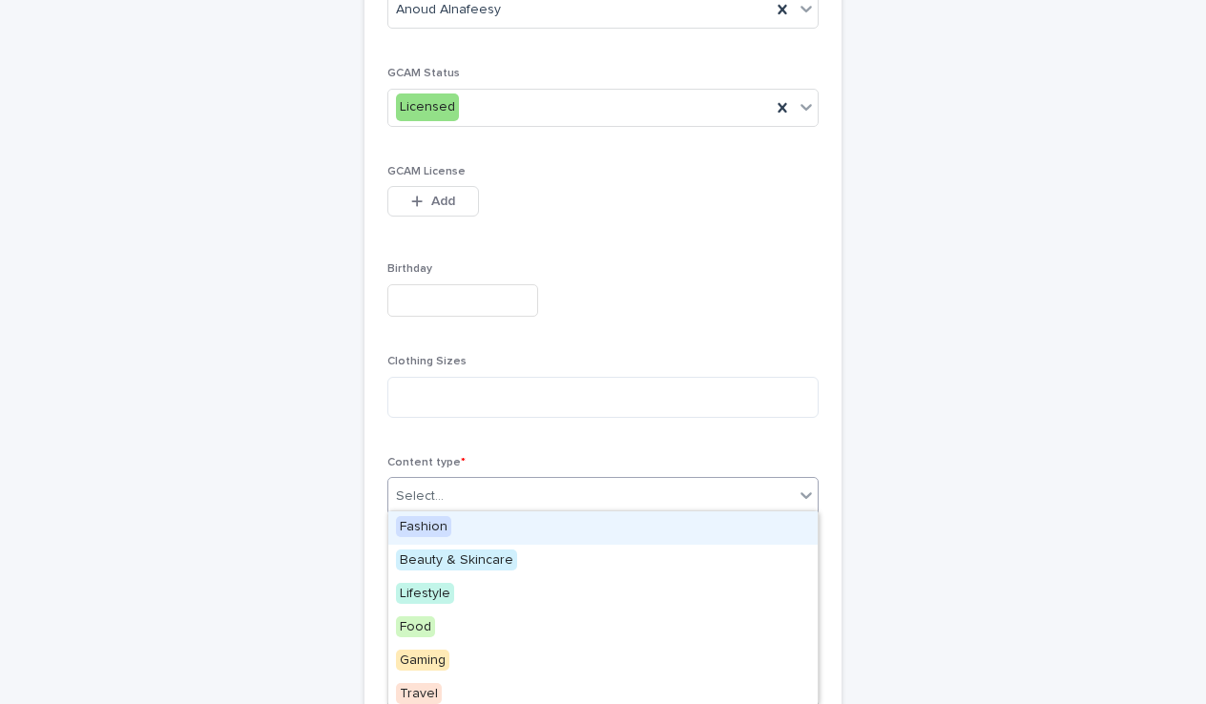
click at [428, 528] on span "Fashion" at bounding box center [423, 526] width 55 height 21
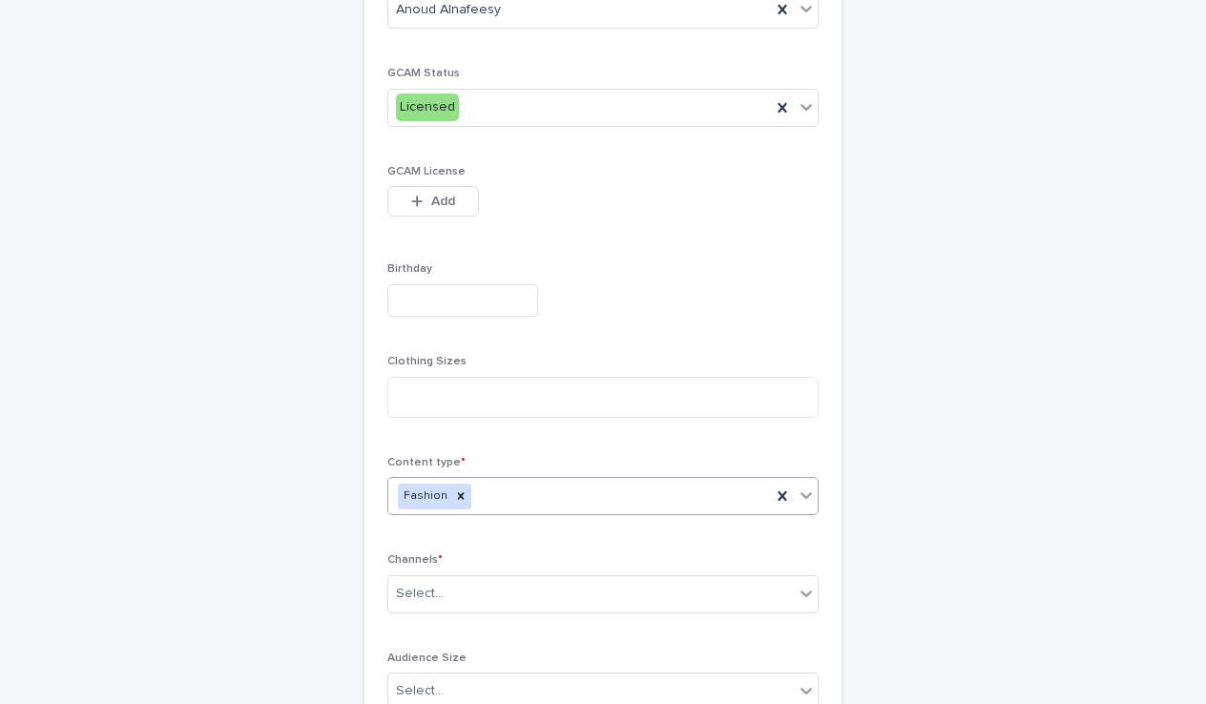
click at [495, 483] on div "Fashion" at bounding box center [579, 496] width 383 height 33
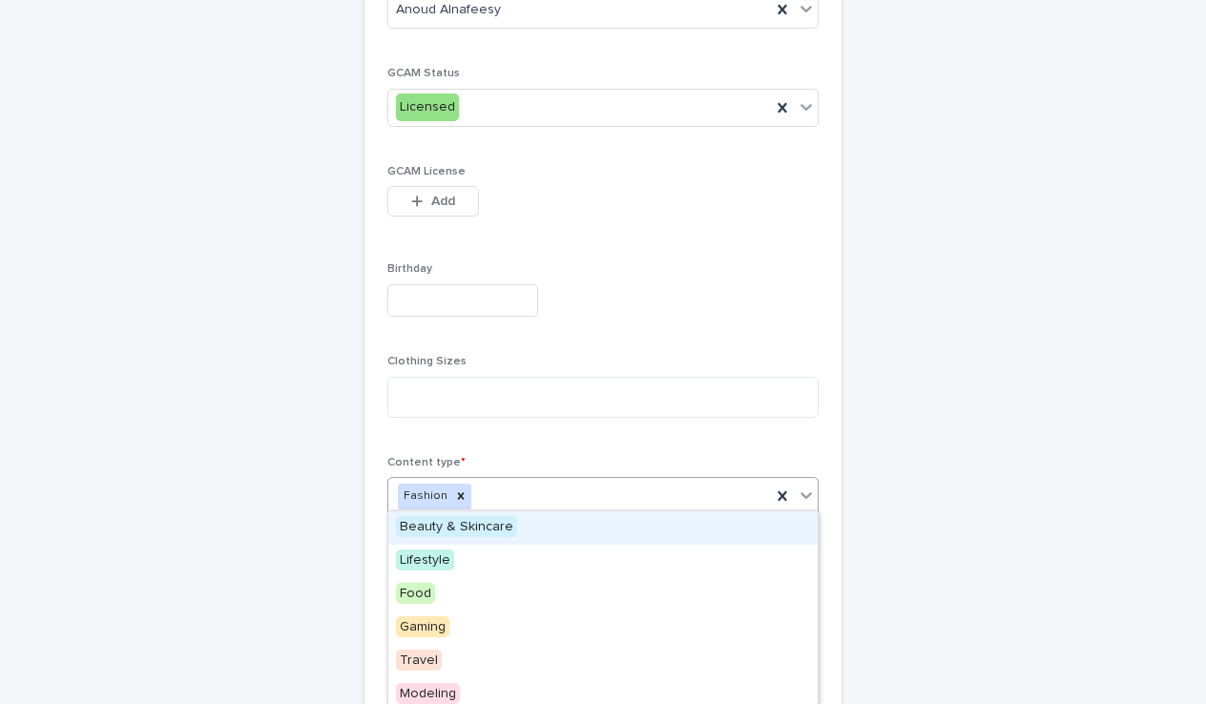
click at [457, 529] on span "Beauty & Skincare" at bounding box center [456, 526] width 121 height 21
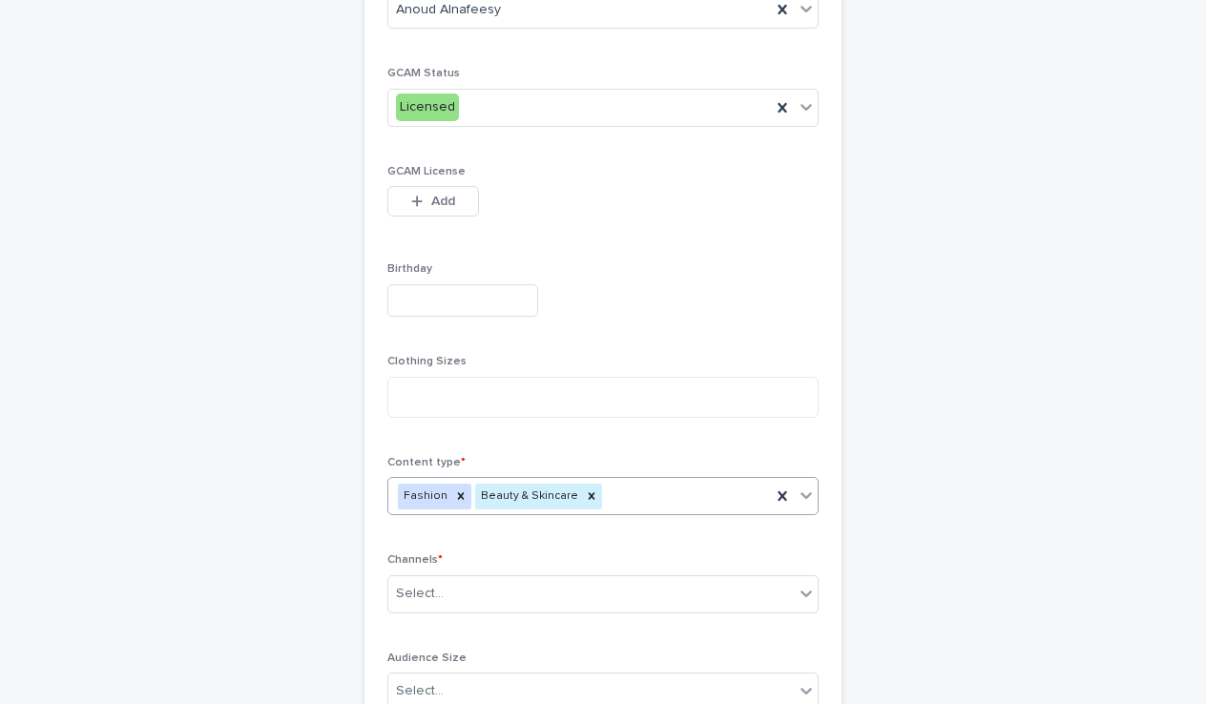
click at [637, 480] on div "Fashion Beauty & Skincare" at bounding box center [579, 496] width 383 height 33
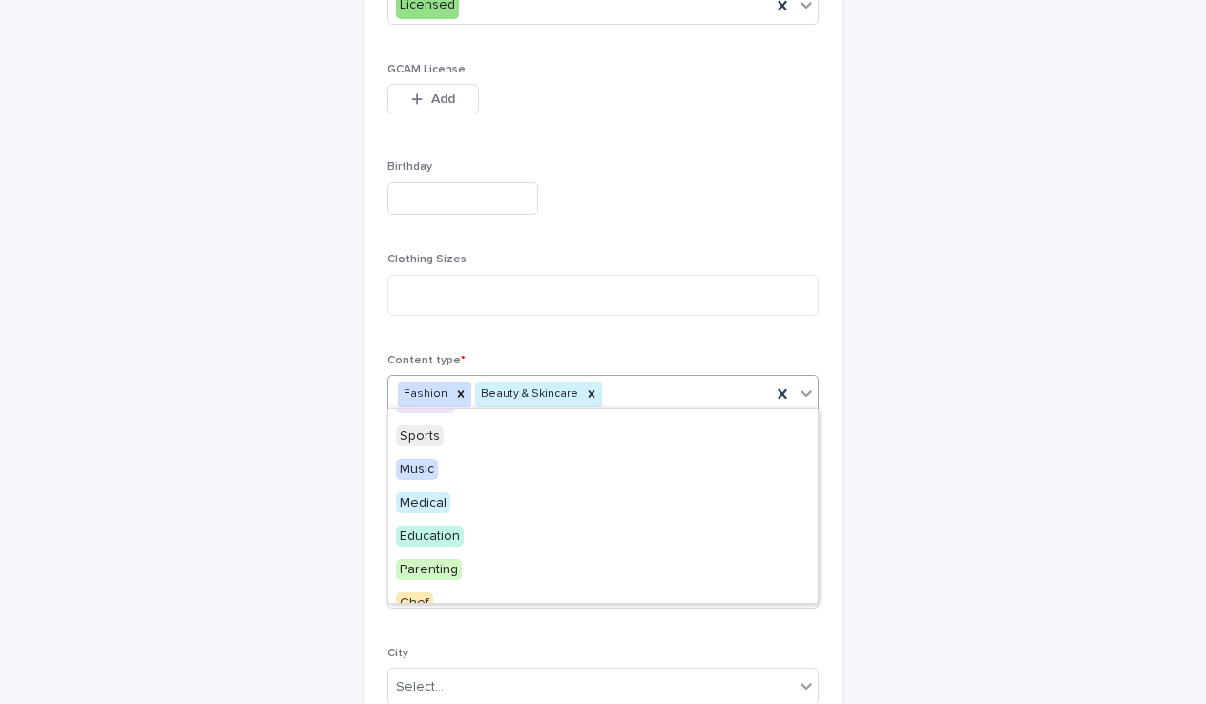
scroll to position [223, 0]
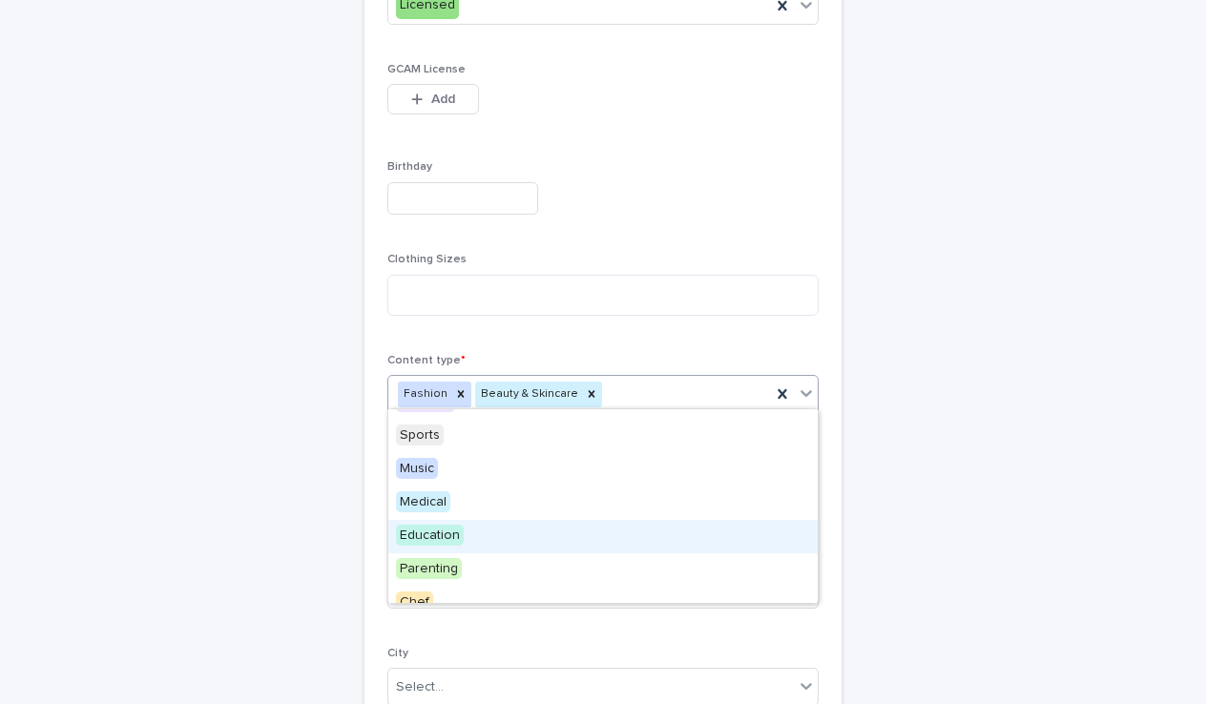
click at [398, 523] on div "Education" at bounding box center [602, 536] width 429 height 33
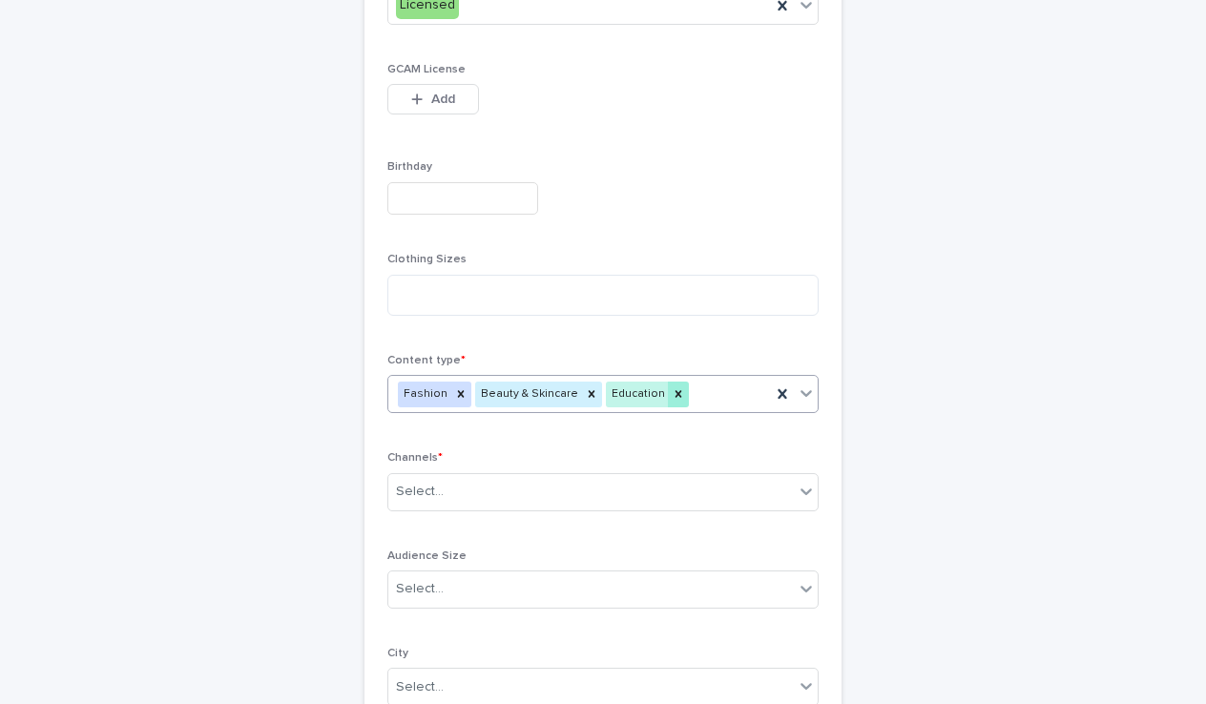
click at [668, 399] on div at bounding box center [678, 395] width 21 height 26
click at [528, 487] on div "Select..." at bounding box center [590, 491] width 405 height 31
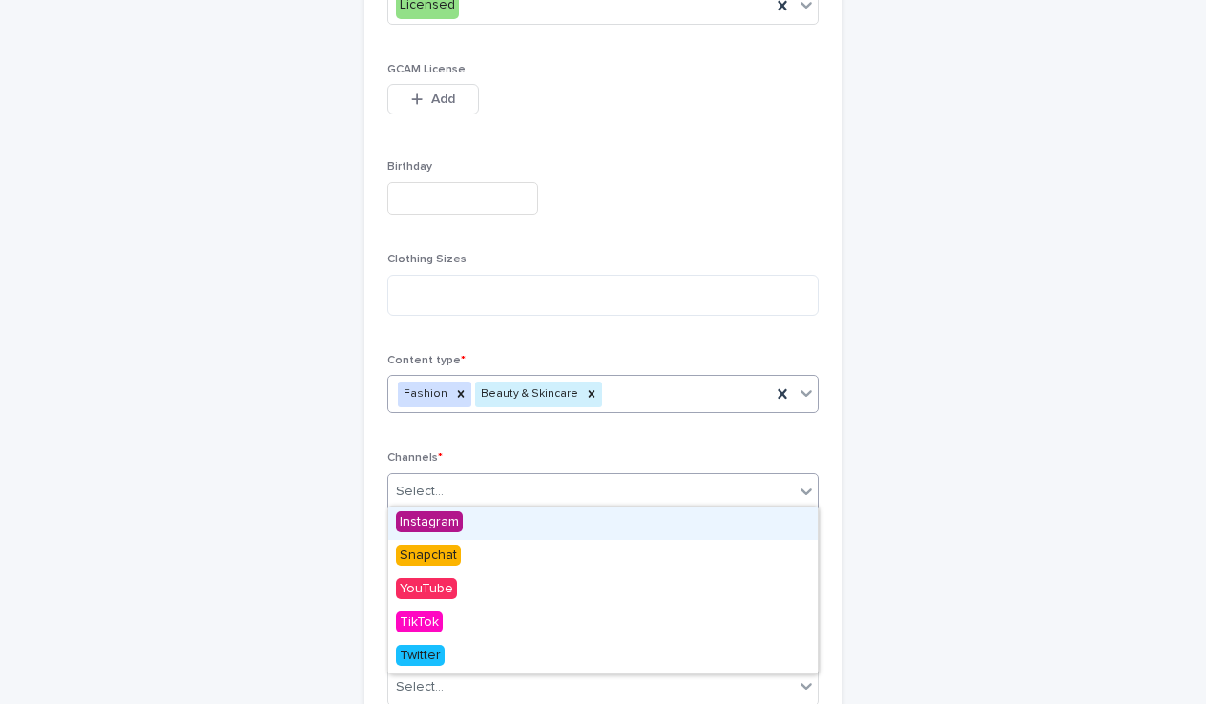
click at [485, 522] on div "Instagram" at bounding box center [602, 523] width 429 height 33
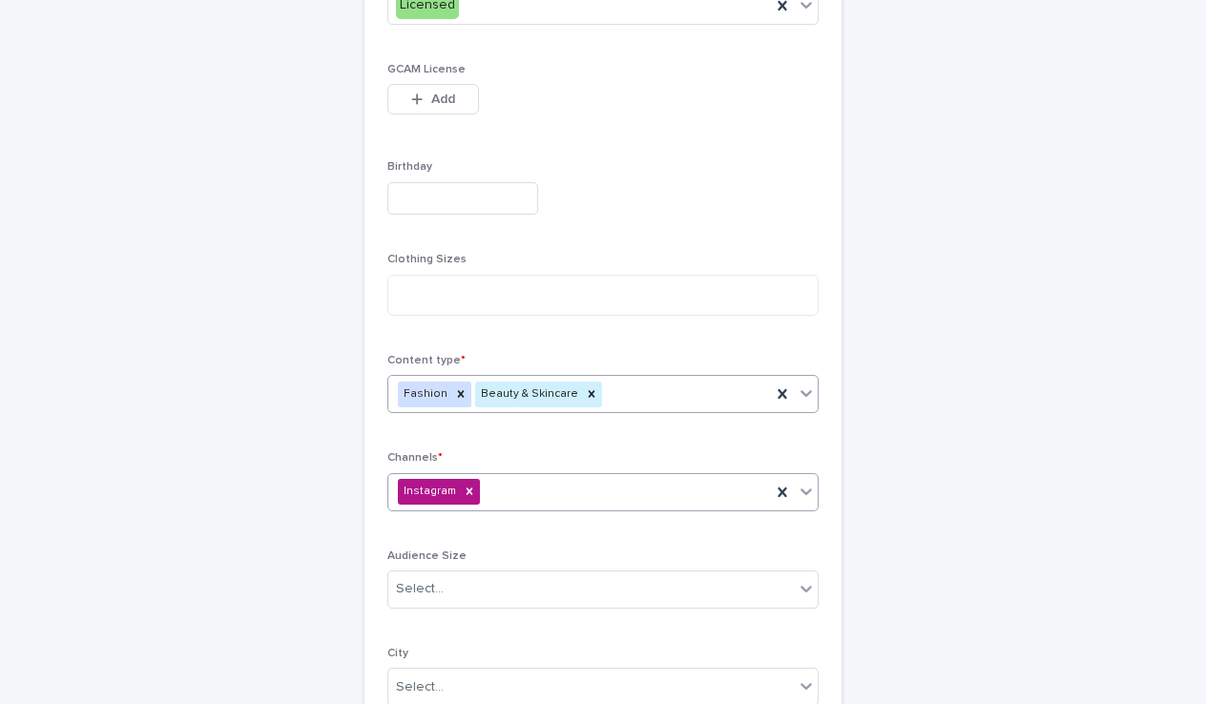
click at [499, 502] on div "Instagram" at bounding box center [579, 491] width 383 height 33
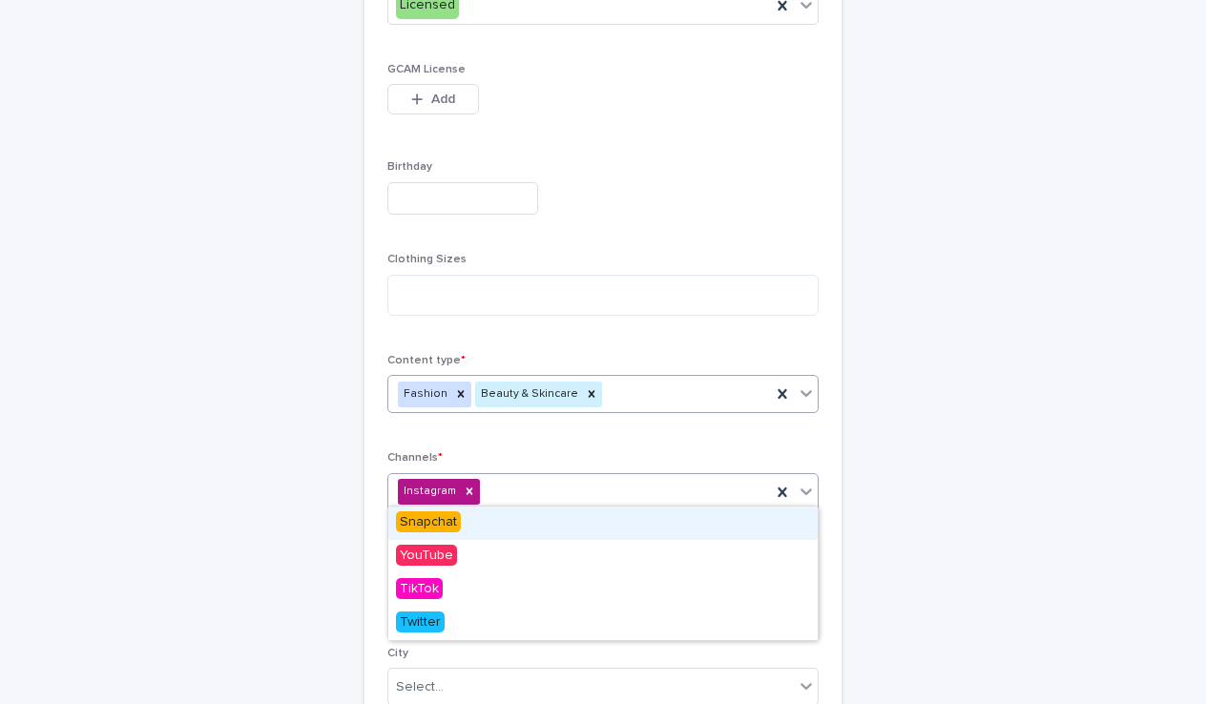
click at [476, 523] on div "Snapchat" at bounding box center [602, 523] width 429 height 33
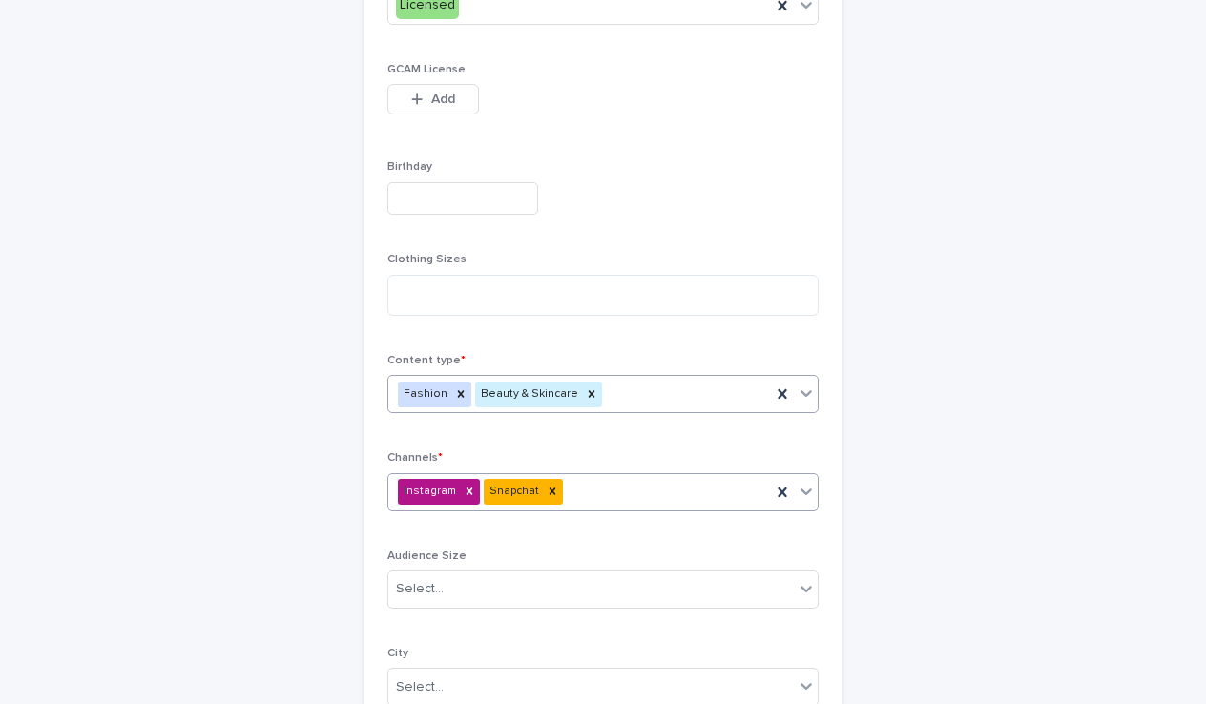
click at [476, 523] on div "**********" at bounding box center [602, 392] width 431 height 1440
click at [585, 485] on div "Instagram Snapchat" at bounding box center [602, 492] width 431 height 38
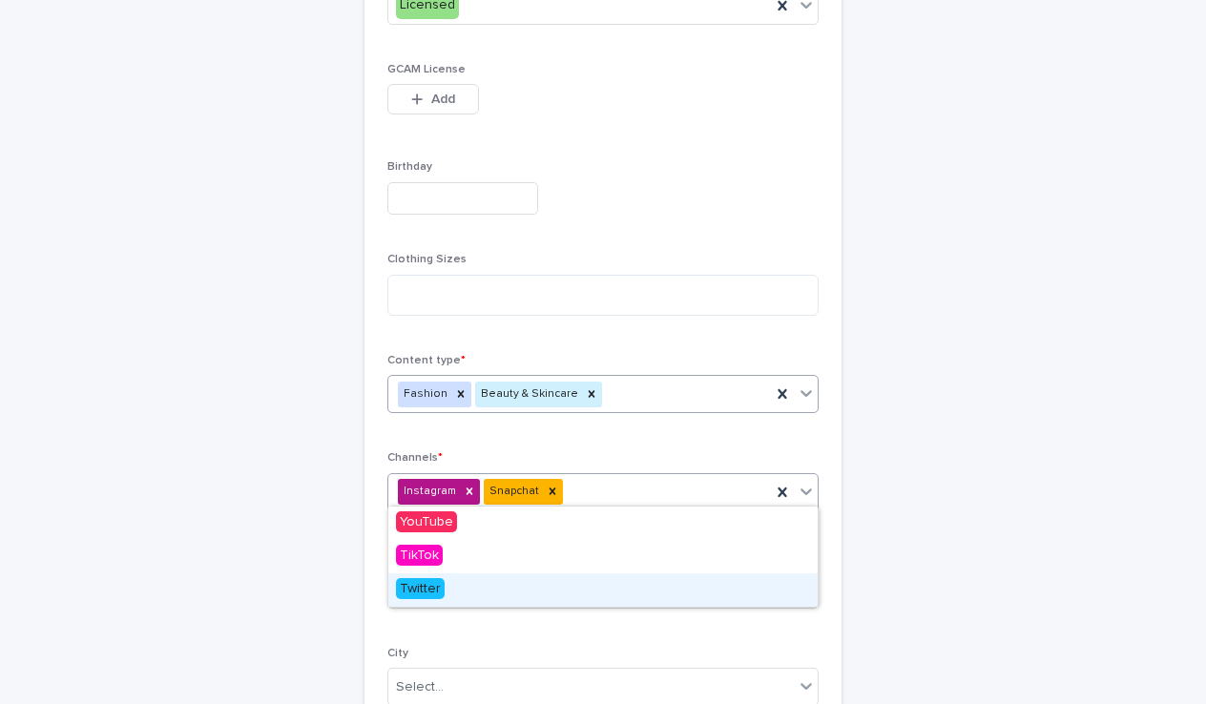
click at [425, 580] on span "Twitter" at bounding box center [420, 588] width 49 height 21
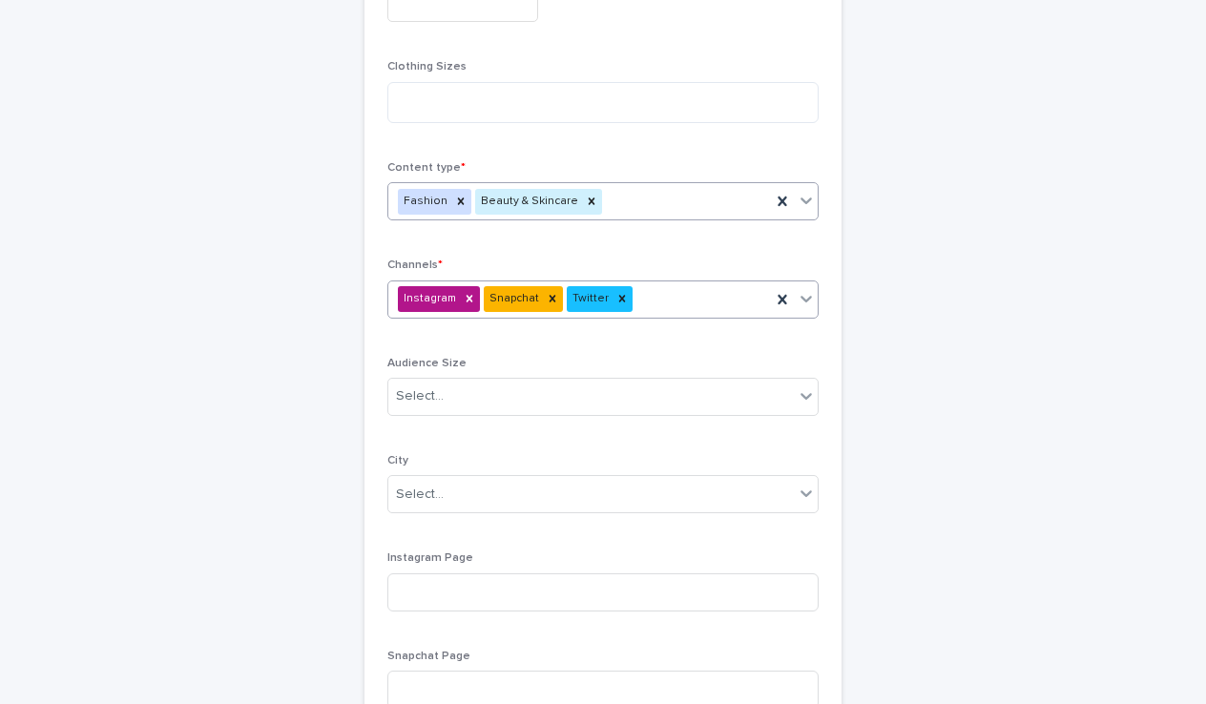
scroll to position [784, 0]
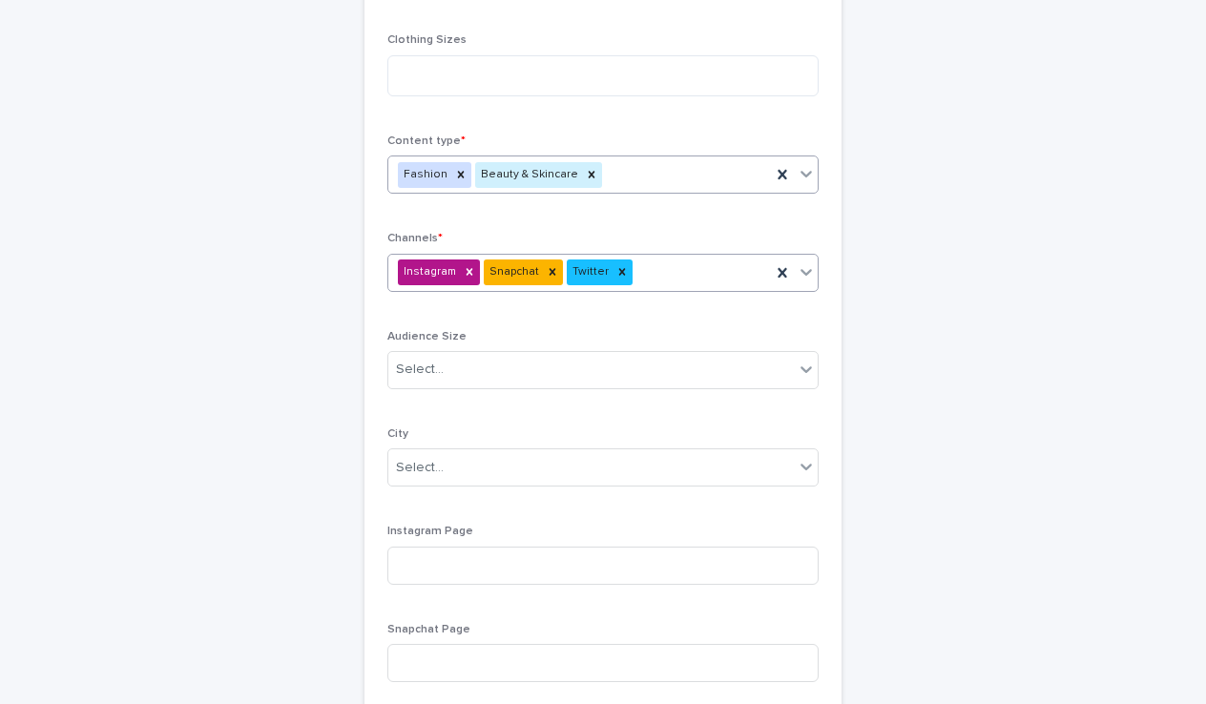
click at [499, 388] on div "Audience Size Select..." at bounding box center [602, 367] width 431 height 74
click at [500, 362] on div "Select..." at bounding box center [590, 369] width 405 height 31
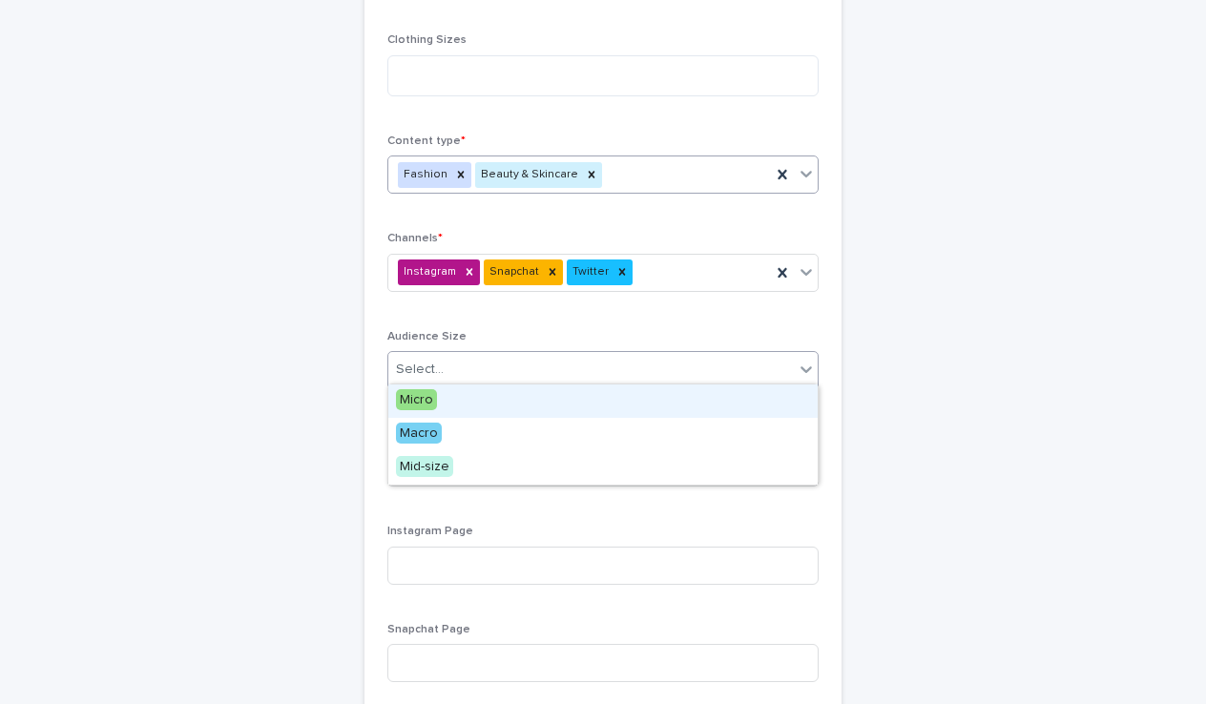
click at [445, 397] on div "Micro" at bounding box center [602, 400] width 429 height 33
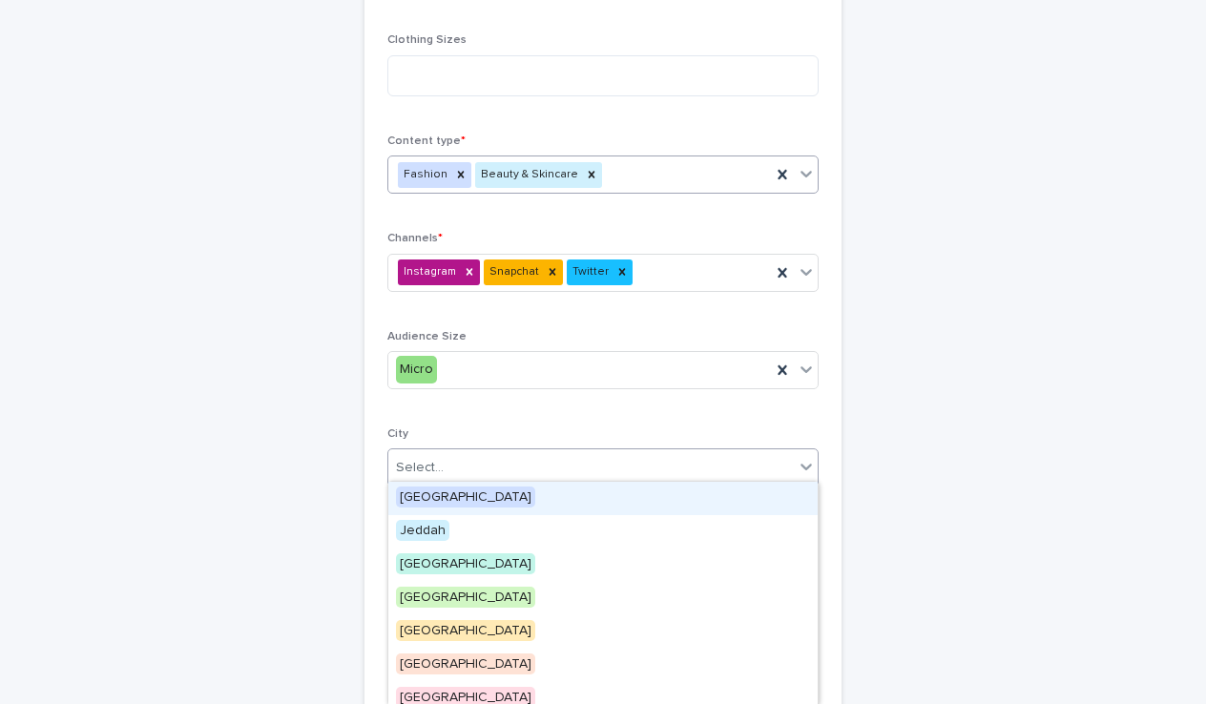
click at [455, 462] on div "Select..." at bounding box center [590, 467] width 405 height 31
click at [442, 500] on span "[GEOGRAPHIC_DATA]" at bounding box center [465, 497] width 139 height 21
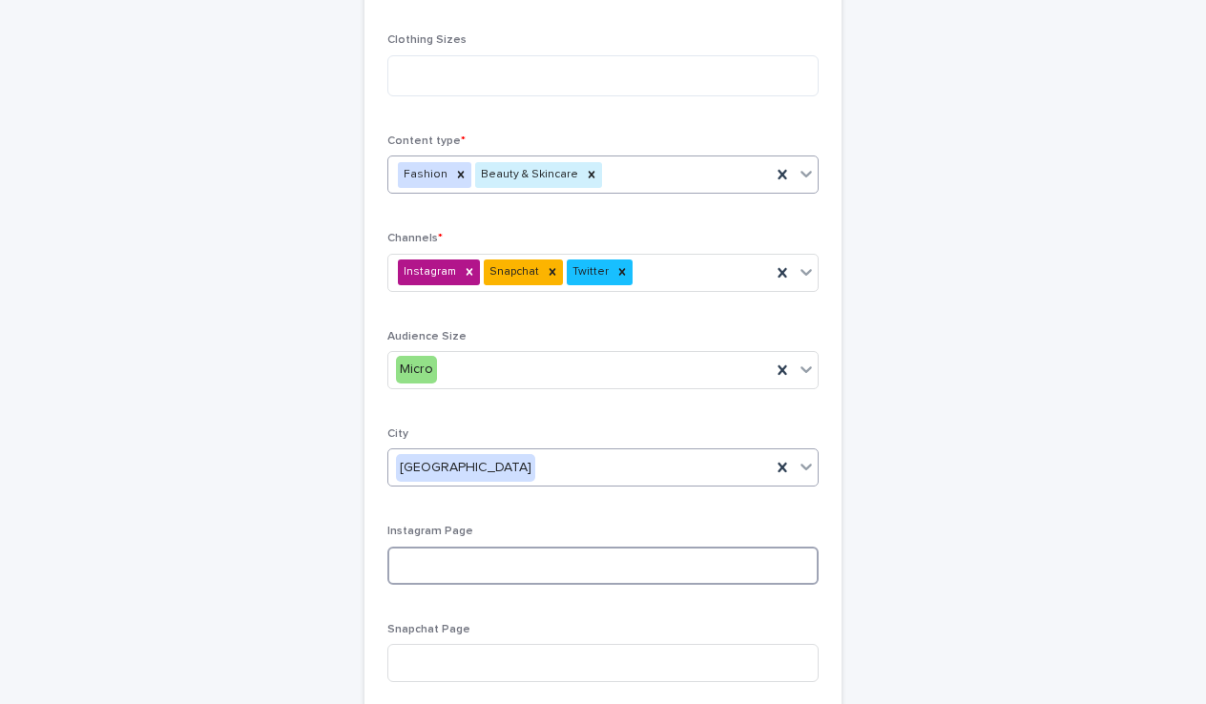
click at [433, 550] on input at bounding box center [602, 566] width 431 height 38
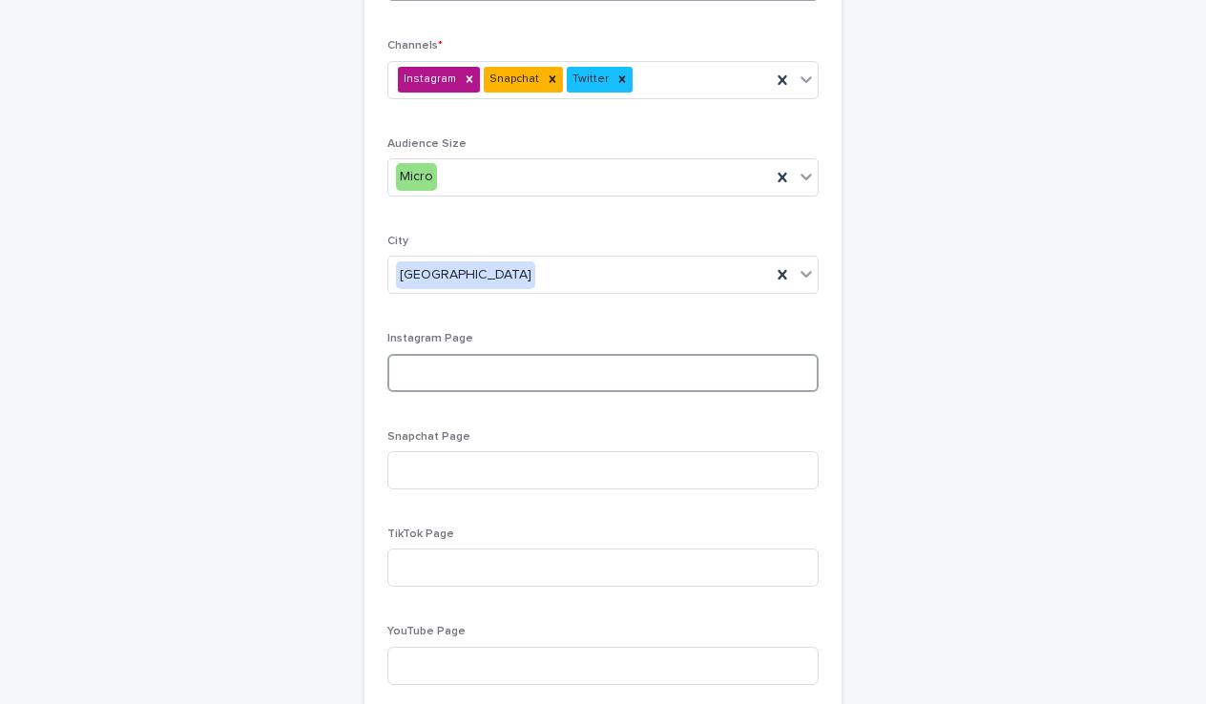
scroll to position [985, 0]
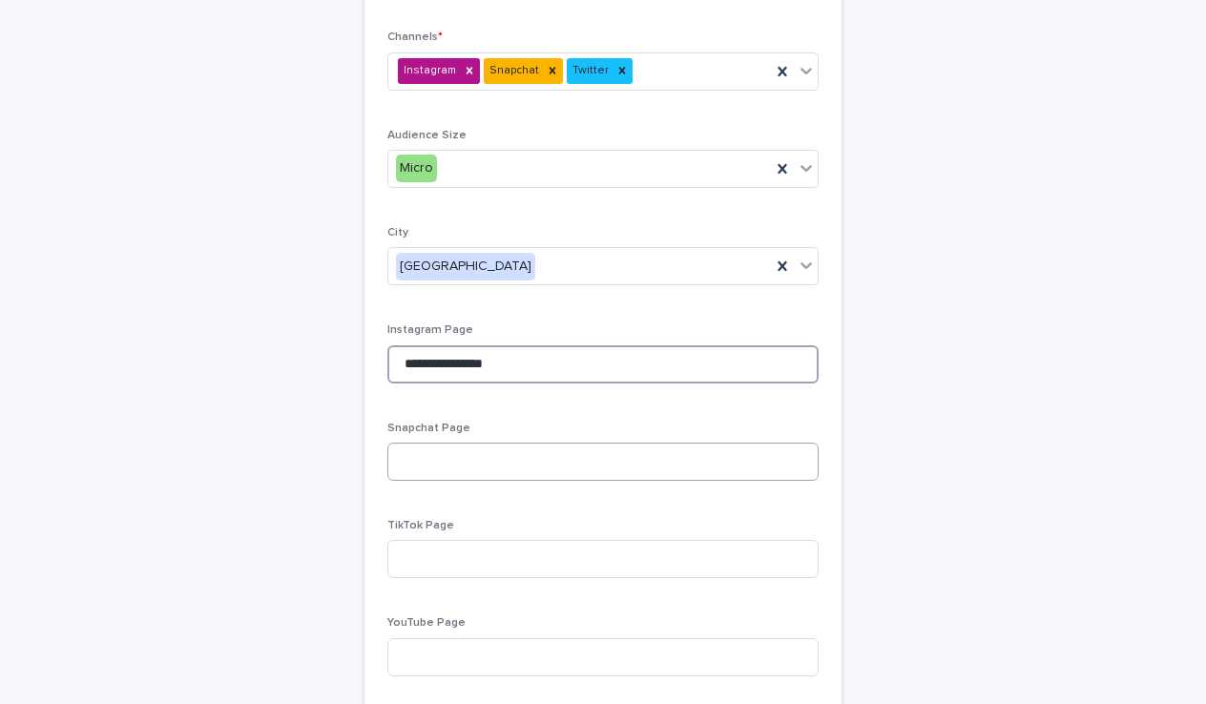
type input "**********"
click at [506, 443] on input at bounding box center [602, 462] width 431 height 38
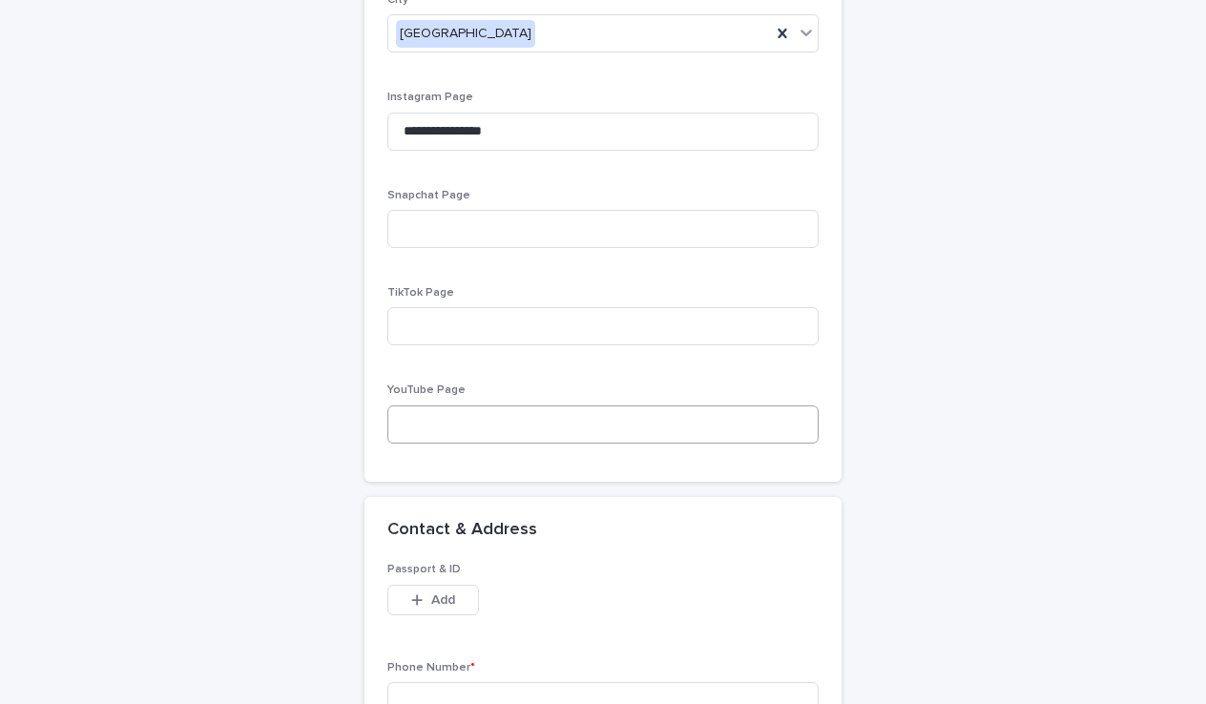
scroll to position [1212, 0]
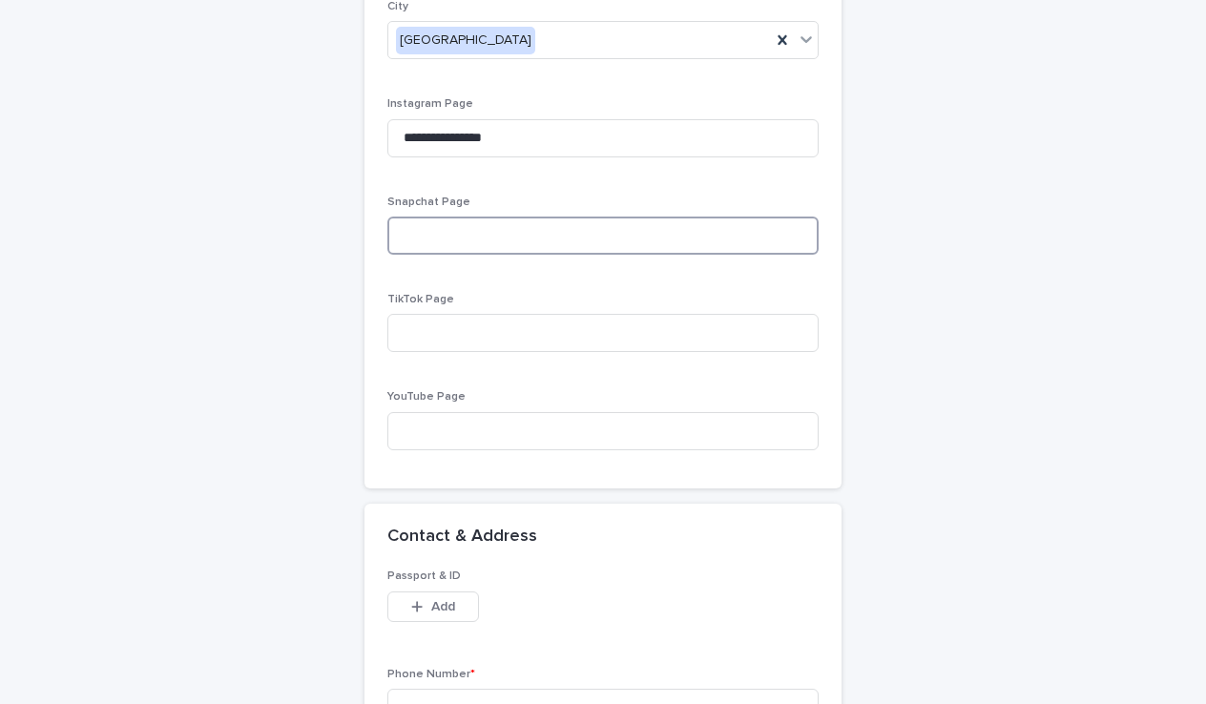
click at [482, 247] on input at bounding box center [602, 236] width 431 height 38
paste input "**********"
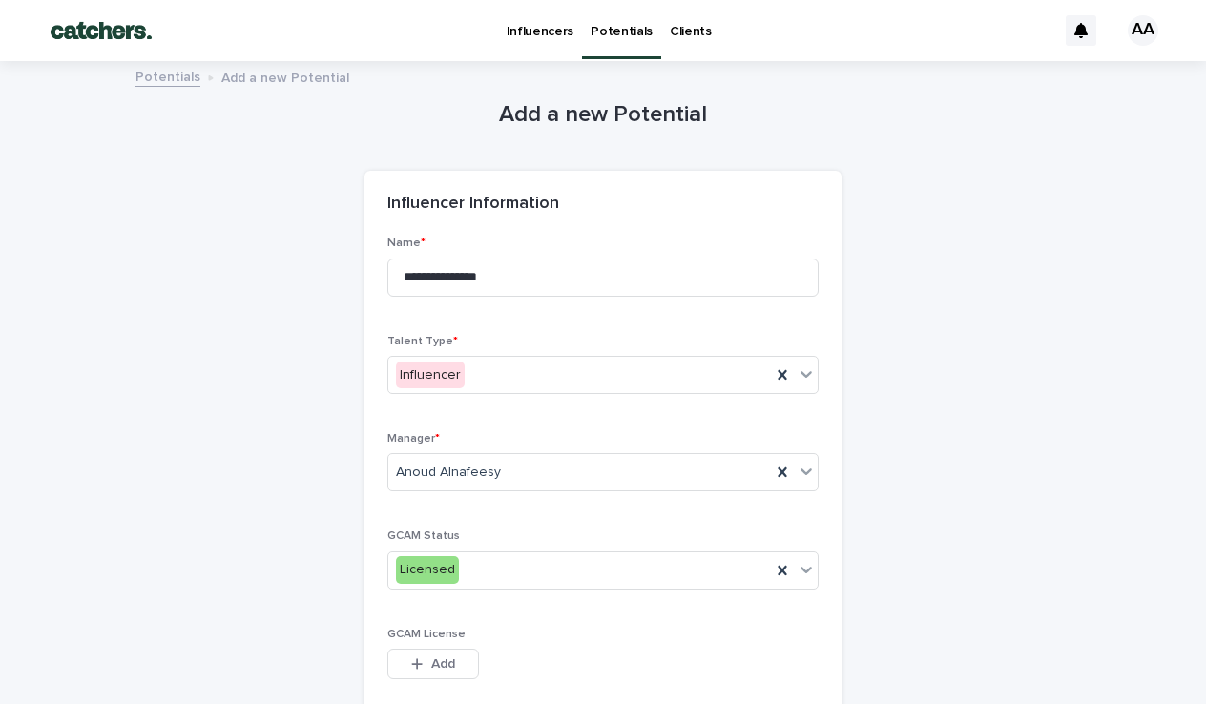
scroll to position [0, 0]
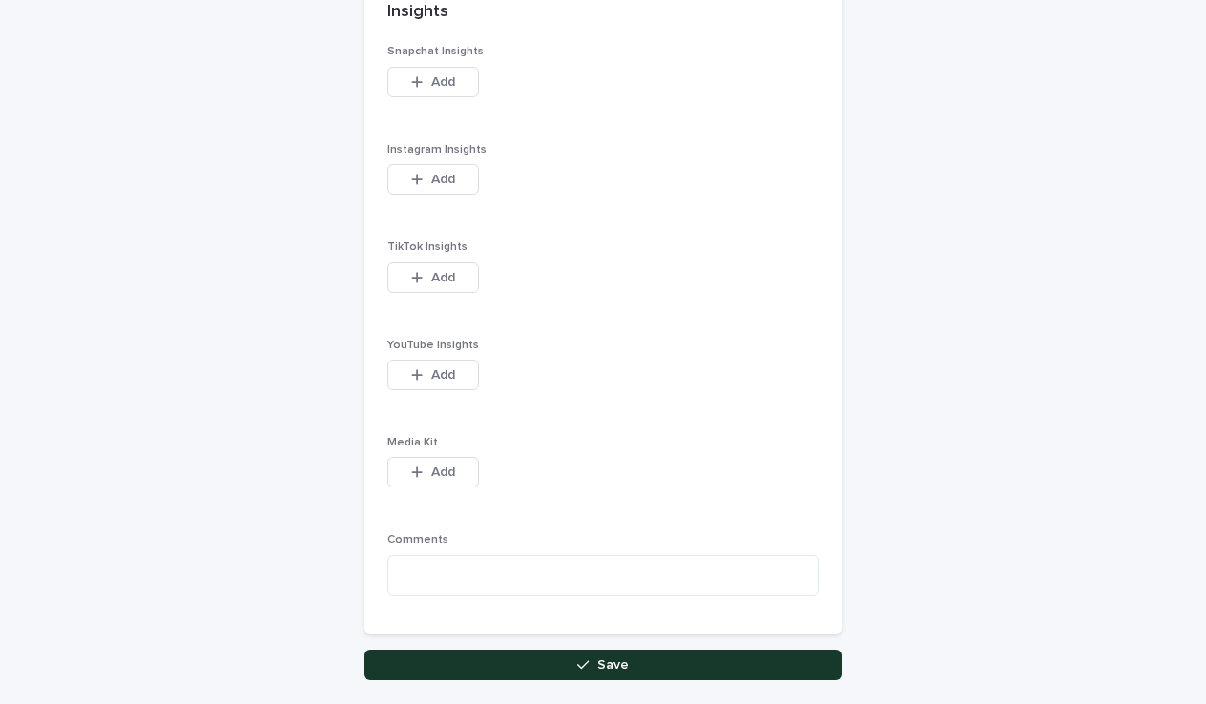
type input "**********"
click at [571, 650] on button "Save" at bounding box center [602, 665] width 477 height 31
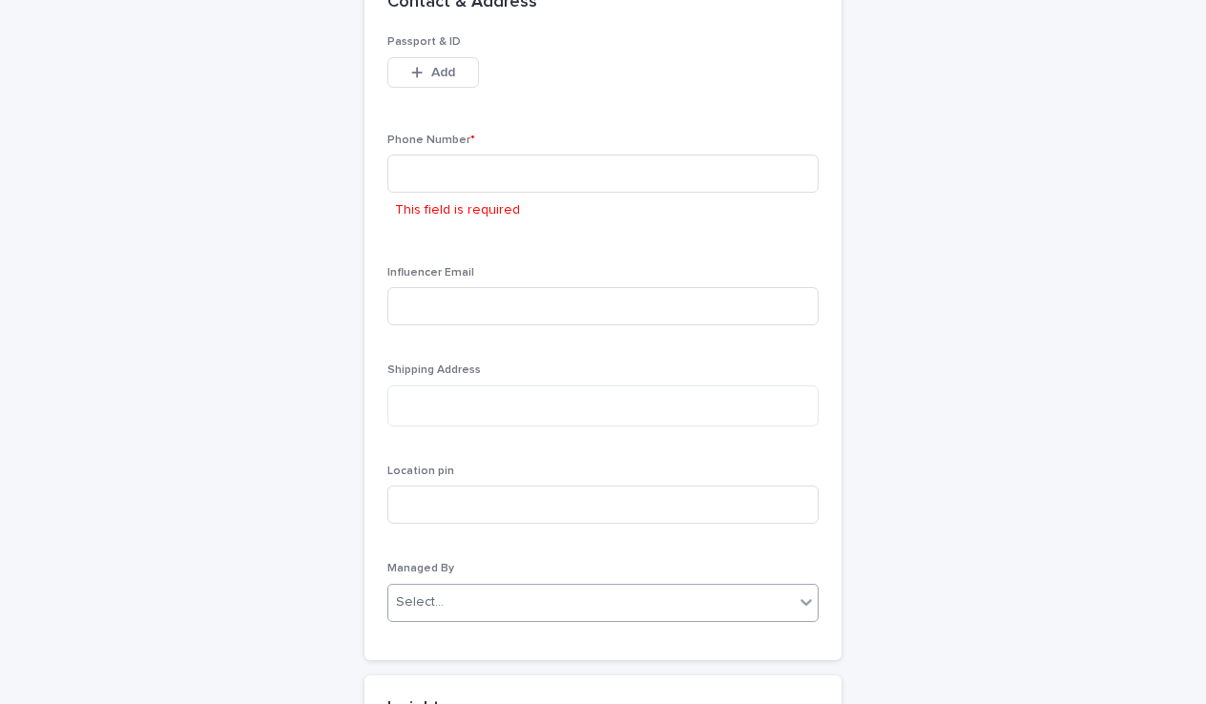
scroll to position [1714, 0]
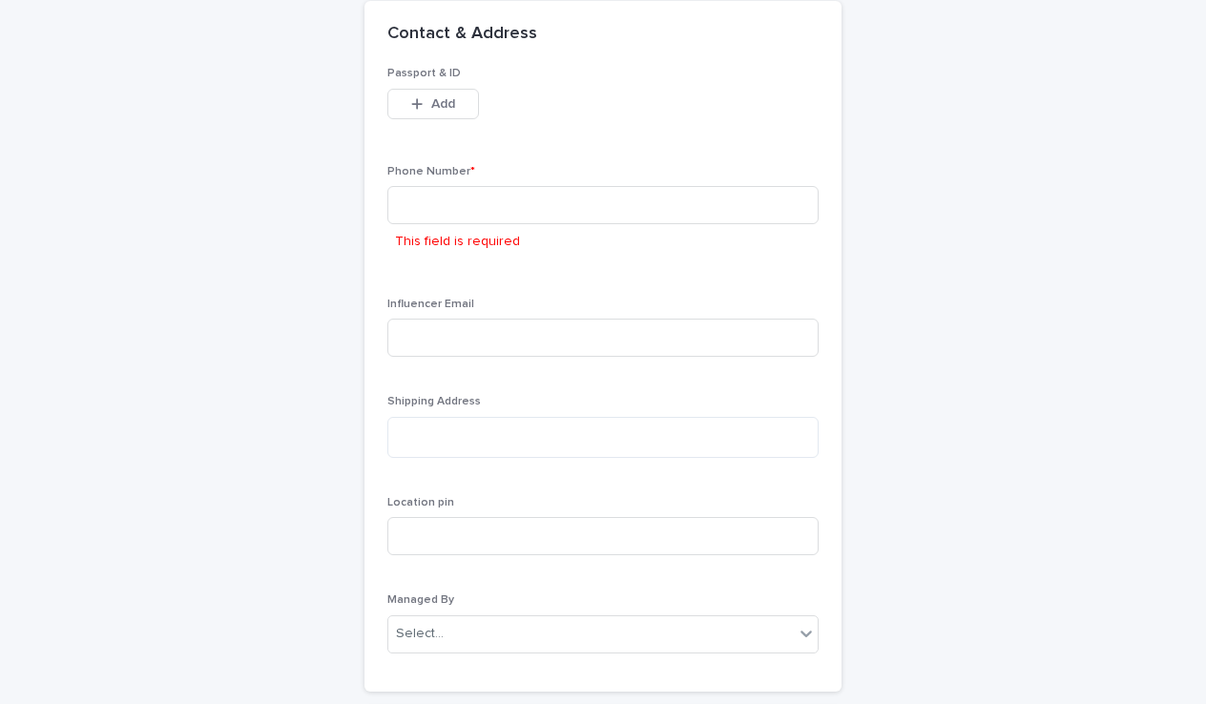
click at [548, 225] on div "This field is required" at bounding box center [602, 222] width 431 height 73
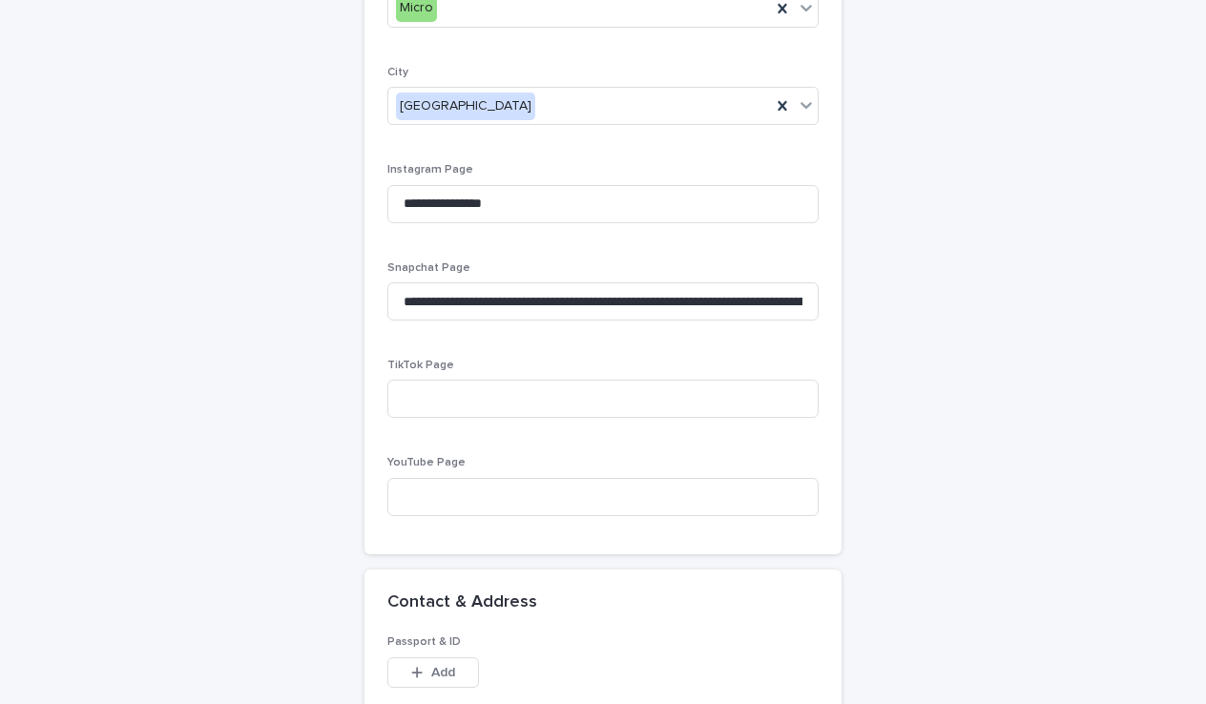
scroll to position [1144, 0]
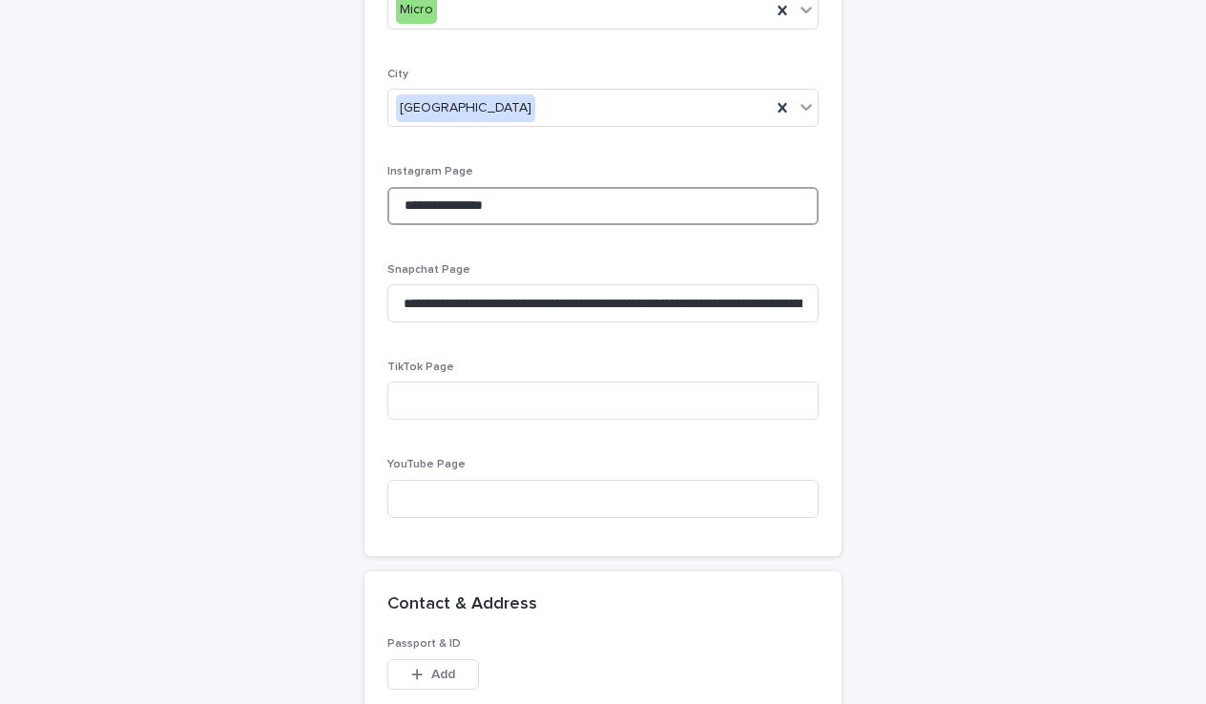
click at [526, 203] on input "**********" at bounding box center [602, 206] width 431 height 38
click at [566, 208] on input "**********" at bounding box center [602, 206] width 431 height 38
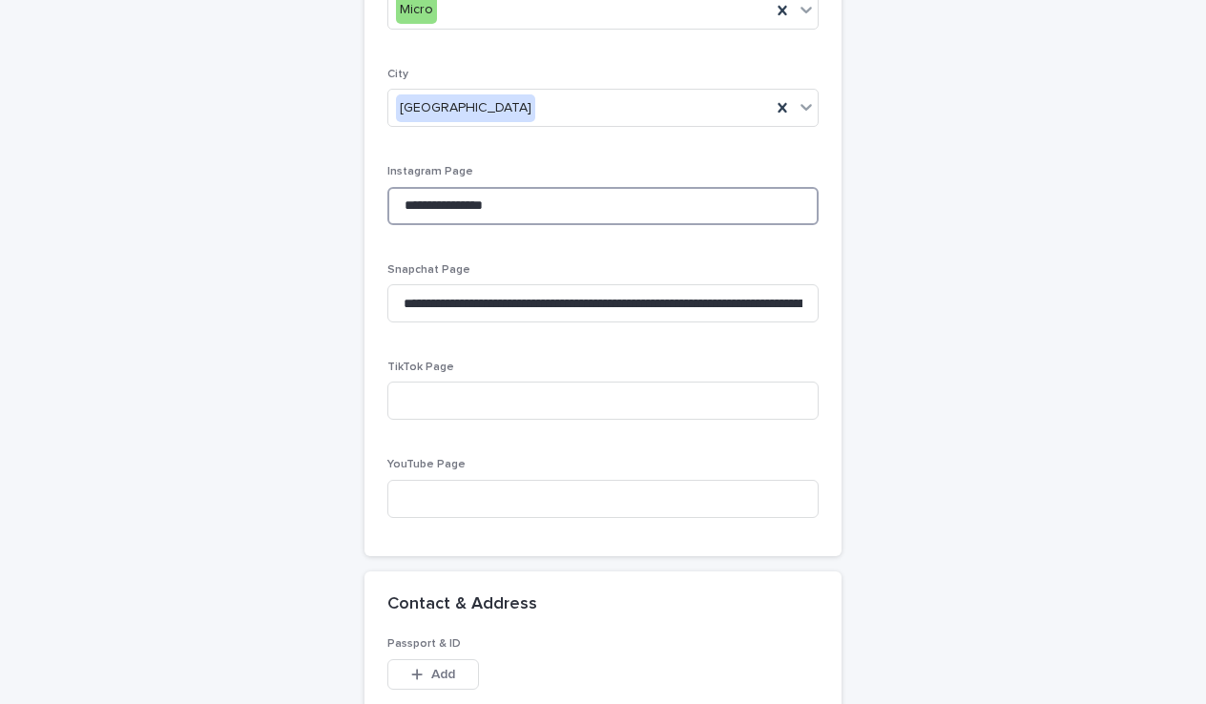
click at [566, 208] on input "**********" at bounding box center [602, 206] width 431 height 38
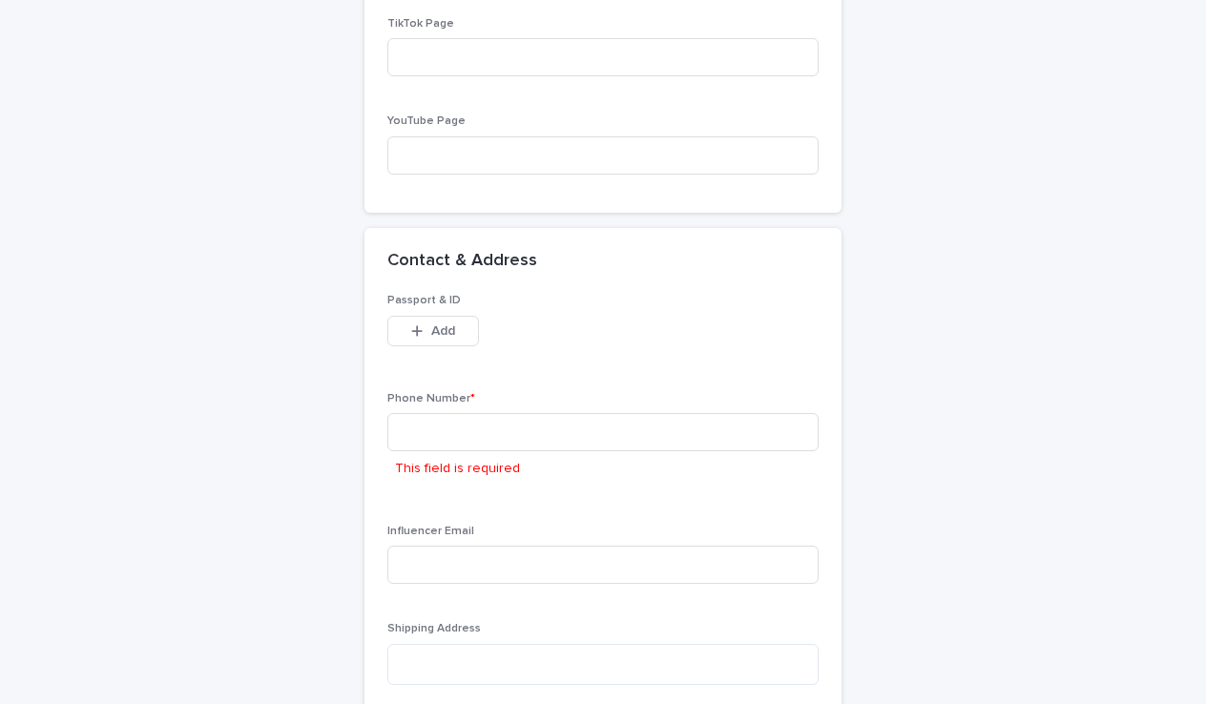
scroll to position [1488, 0]
click at [458, 439] on input at bounding box center [602, 431] width 431 height 38
paste input "**********"
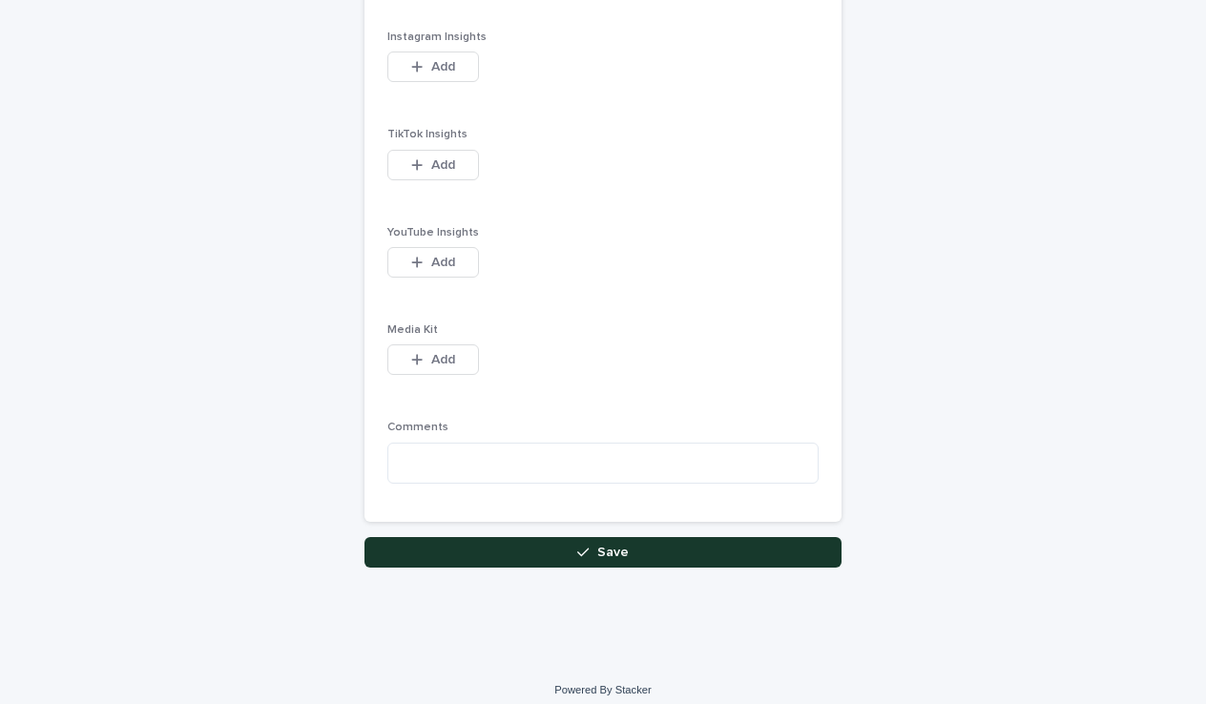
scroll to position [2518, 0]
type input "**********"
click at [496, 548] on button "Save" at bounding box center [602, 553] width 477 height 31
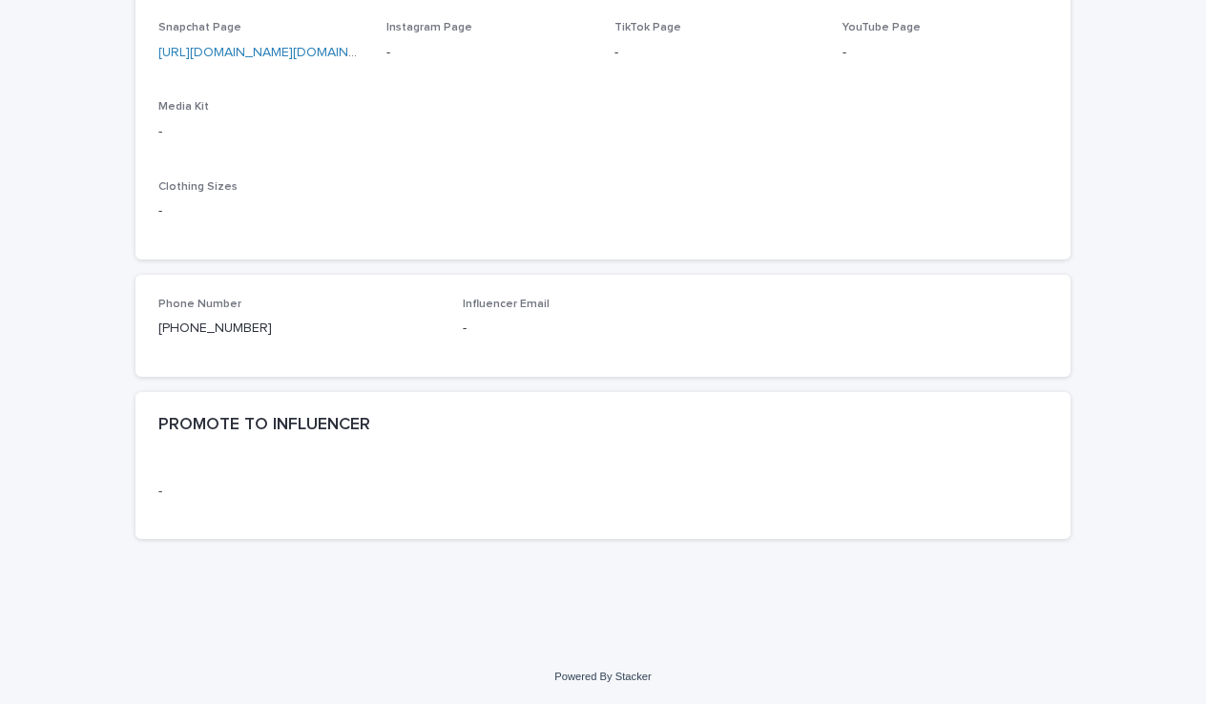
scroll to position [927, 0]
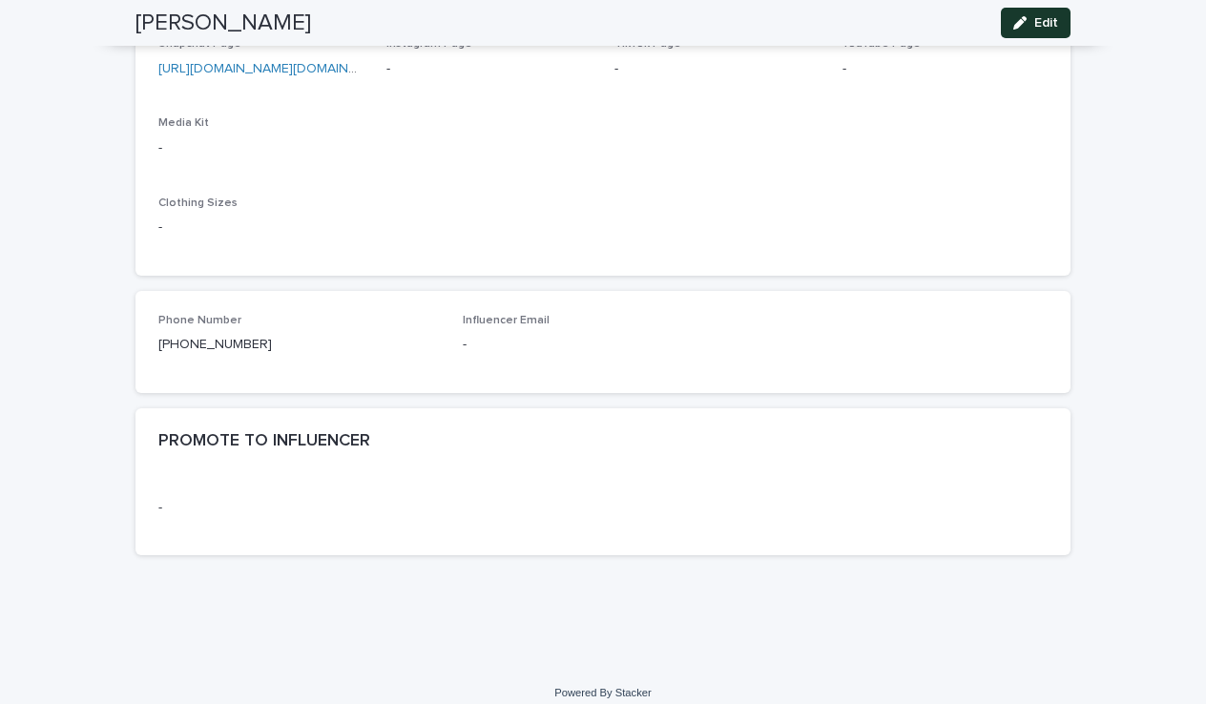
click at [1024, 29] on icon "button" at bounding box center [1019, 22] width 13 height 13
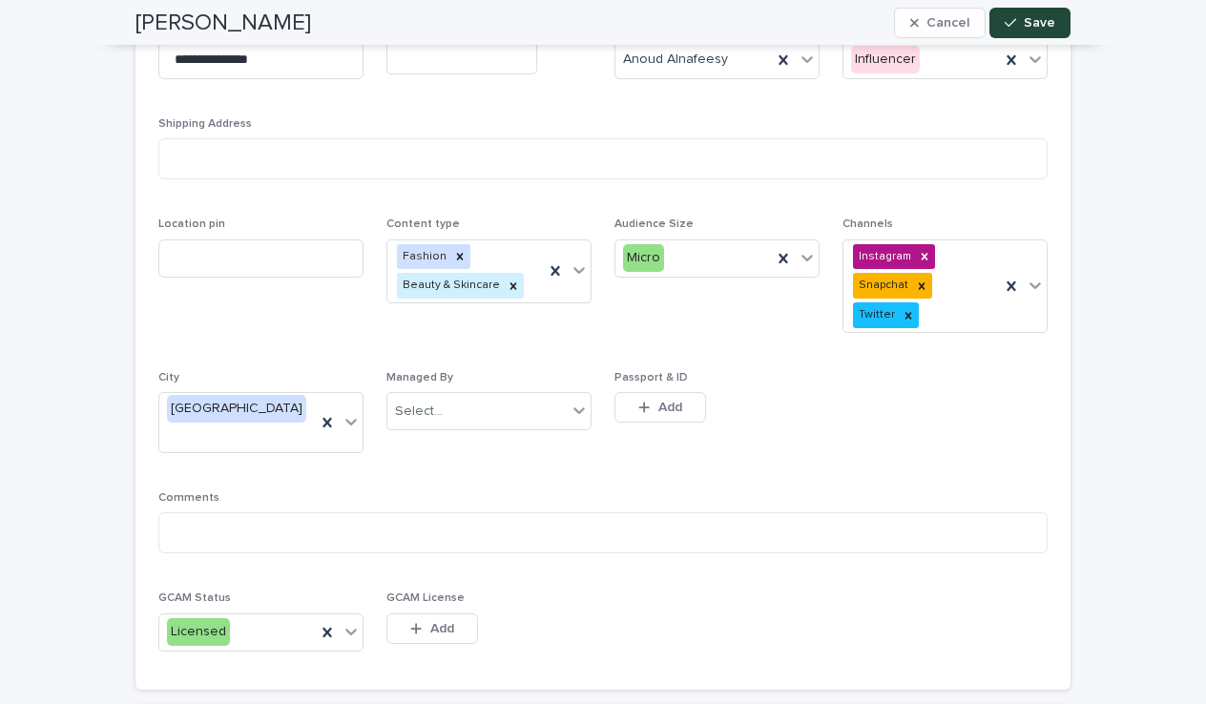
scroll to position [0, 0]
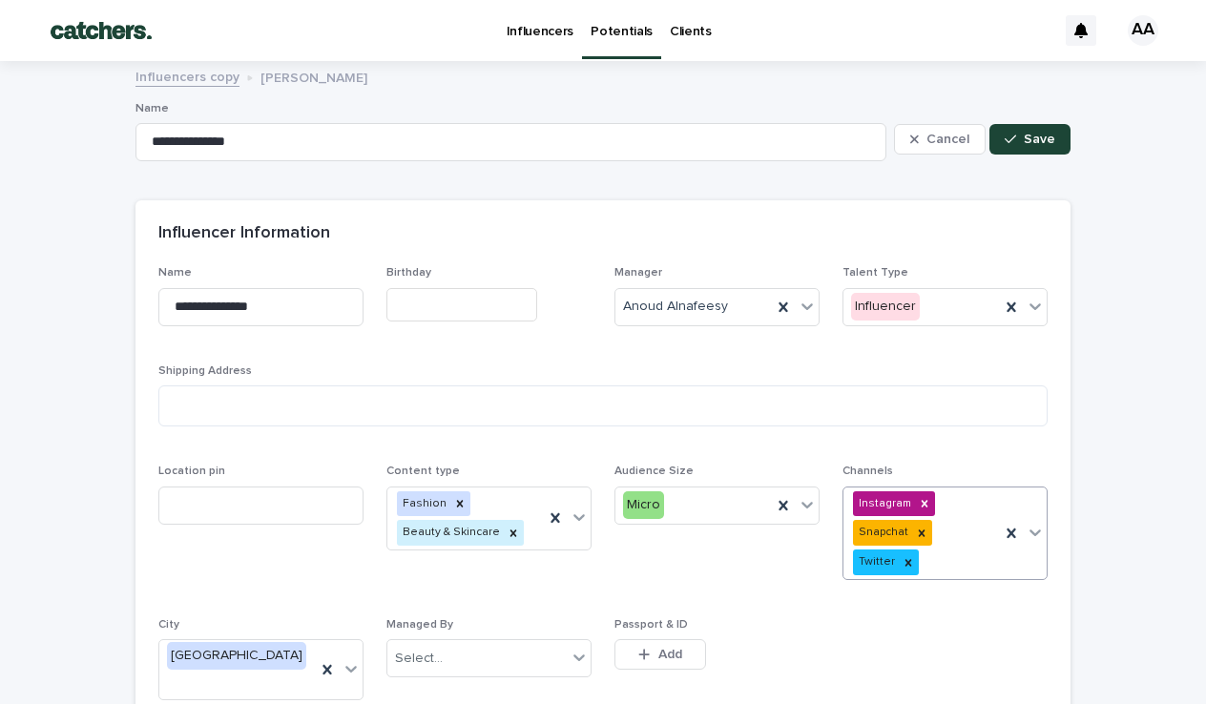
click at [943, 572] on div "Instagram Snapchat Twitter" at bounding box center [921, 533] width 156 height 92
click at [788, 603] on div "**********" at bounding box center [602, 589] width 889 height 647
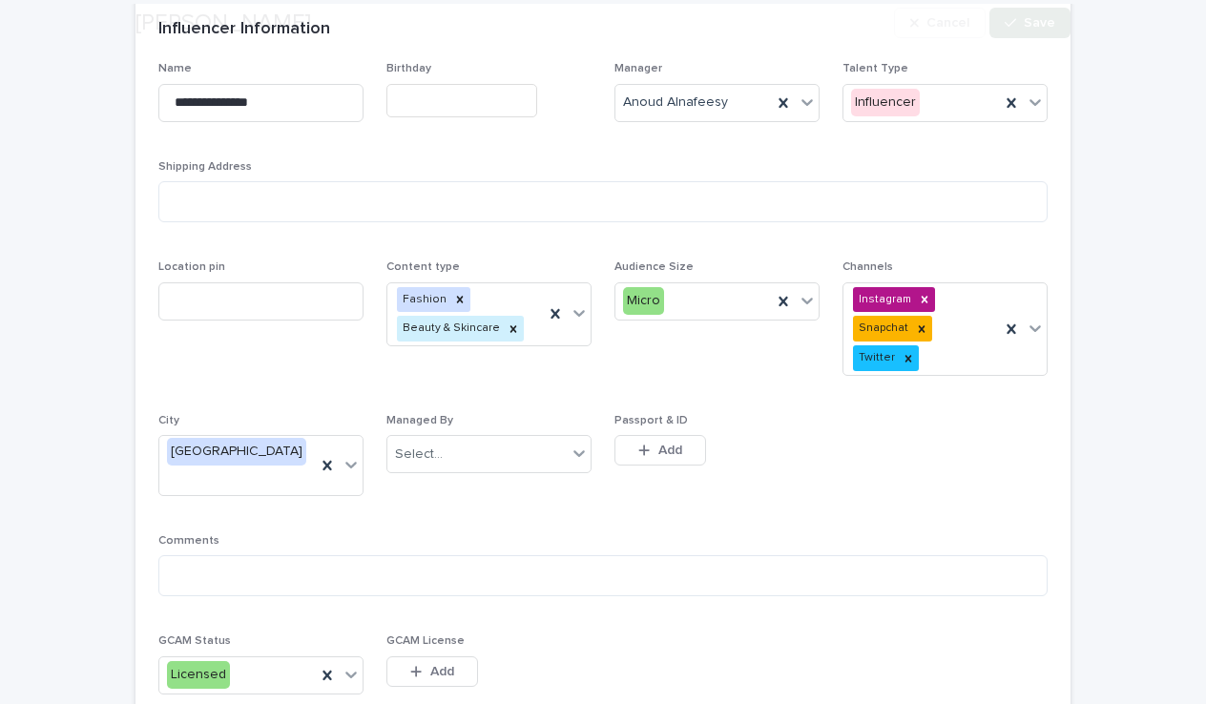
scroll to position [209, 0]
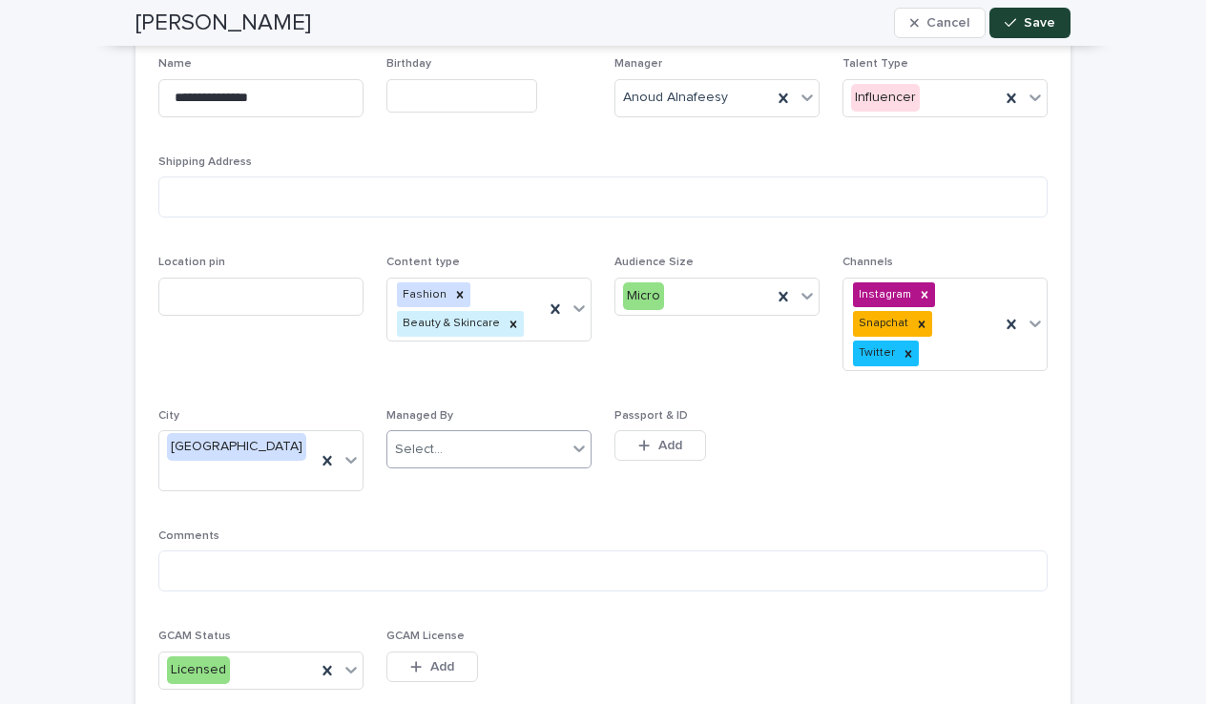
click at [452, 449] on div "Select..." at bounding box center [476, 449] width 179 height 31
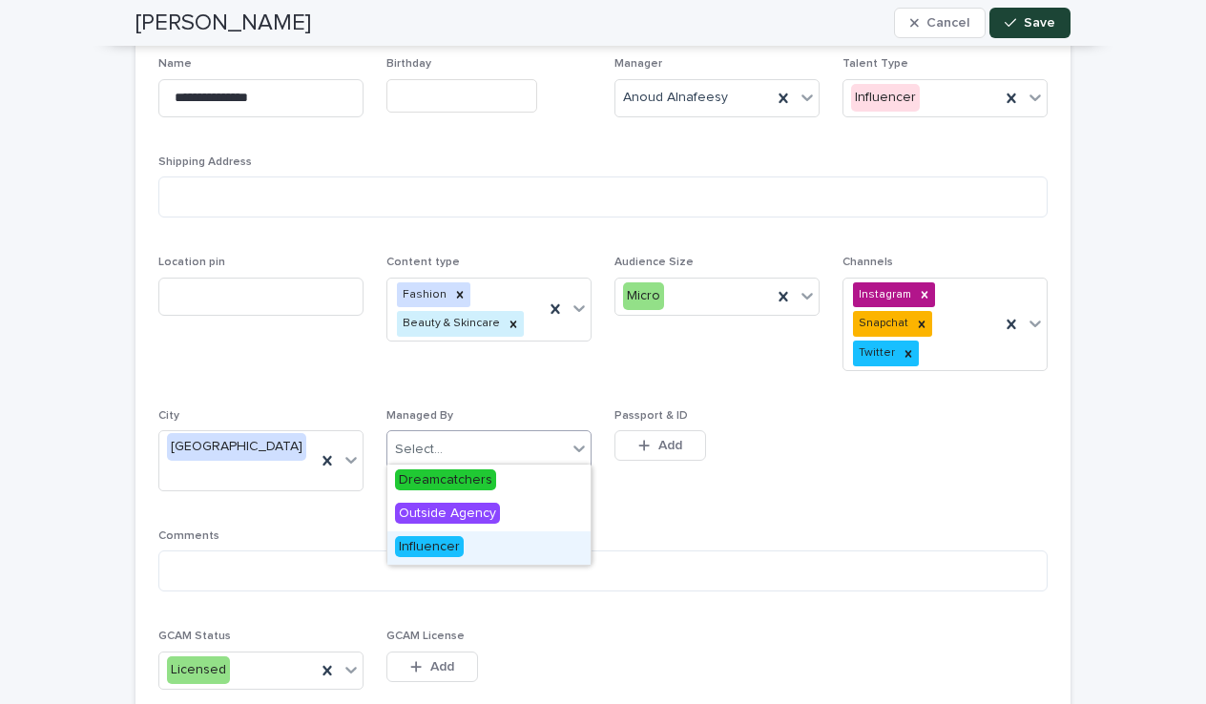
click at [441, 538] on span "Influencer" at bounding box center [429, 546] width 69 height 21
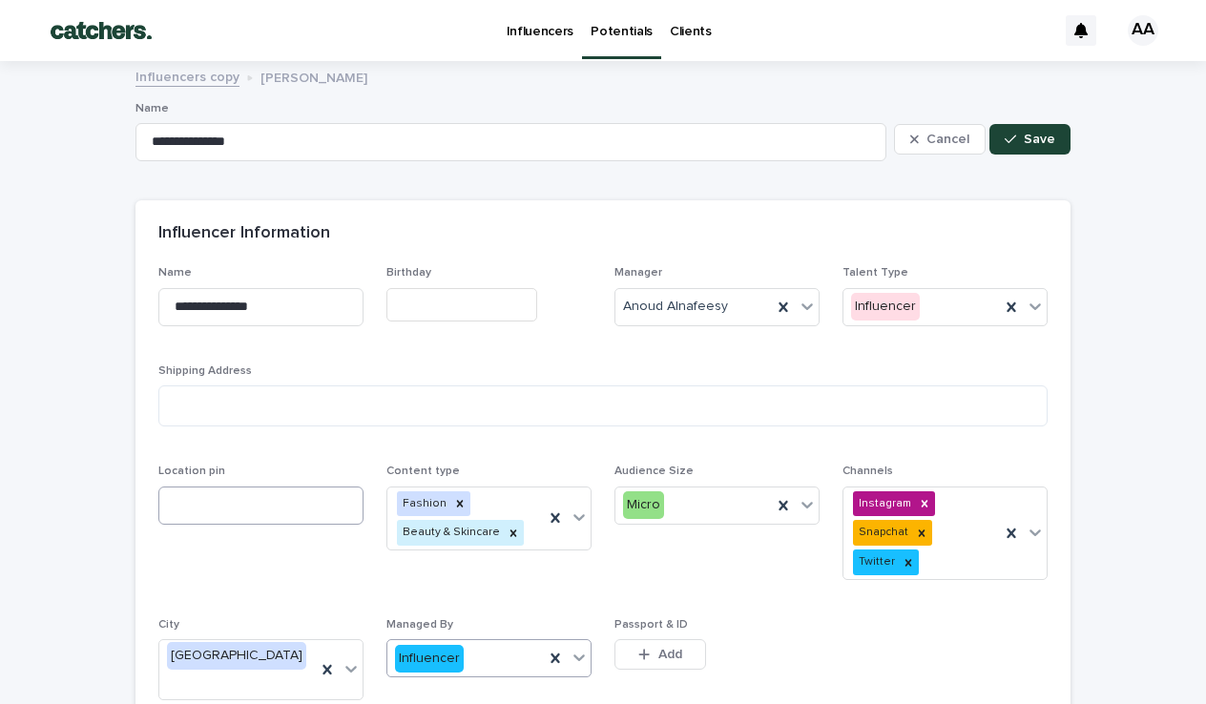
scroll to position [0, 0]
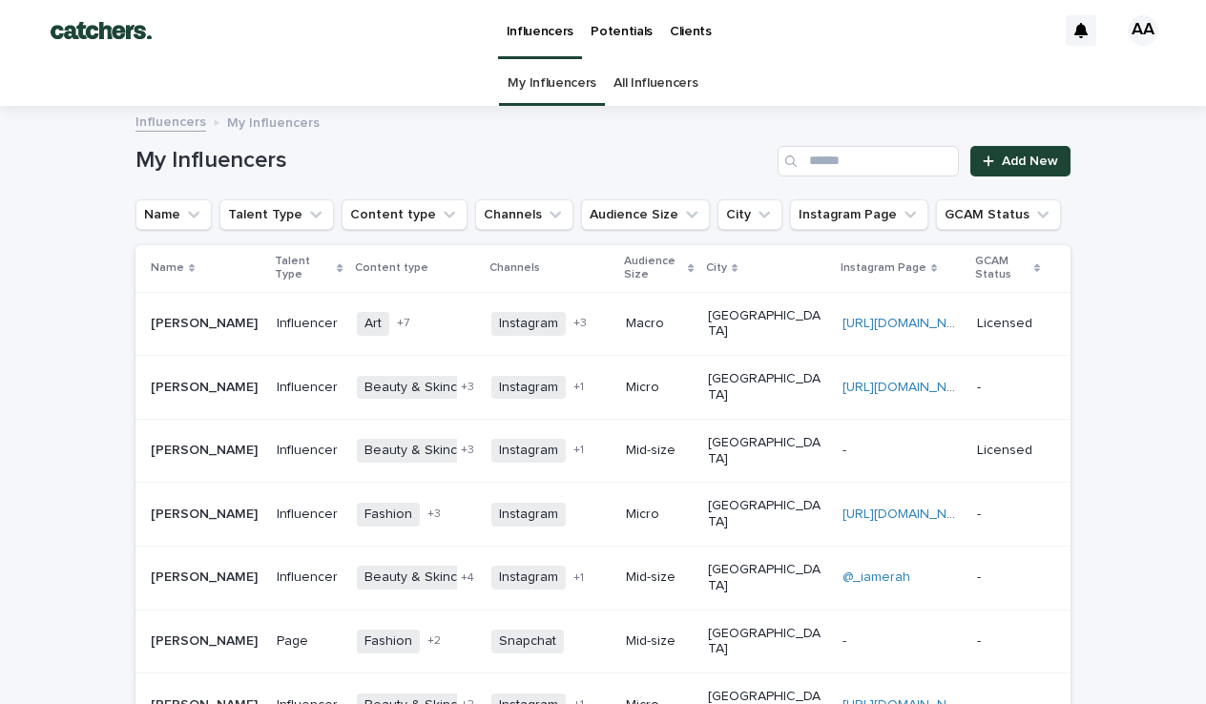
click at [604, 35] on p "Potentials" at bounding box center [621, 20] width 62 height 40
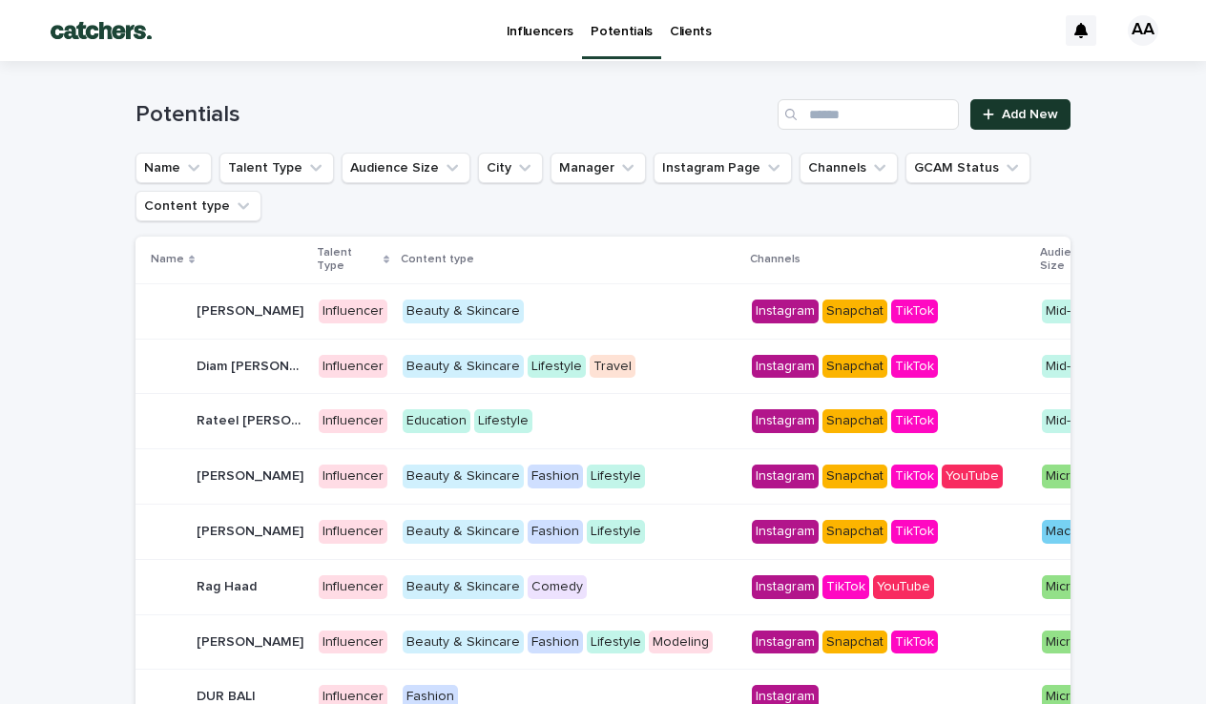
click at [975, 107] on link "Add New" at bounding box center [1020, 114] width 100 height 31
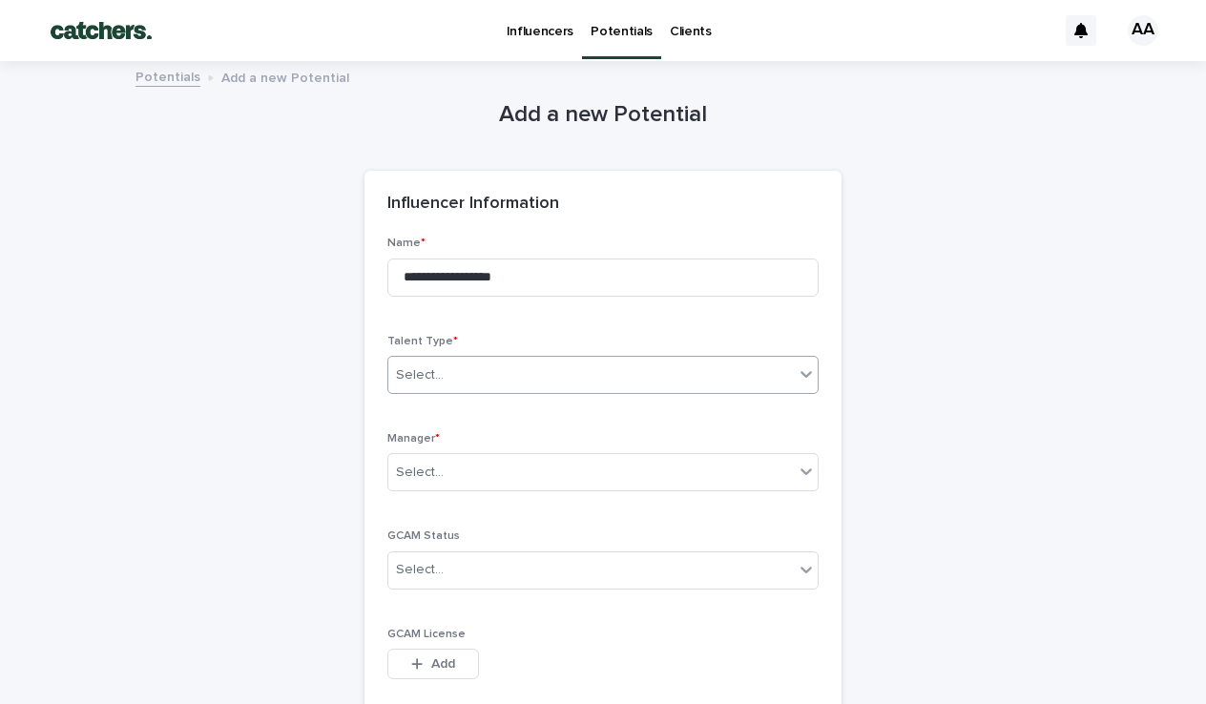
type input "**********"
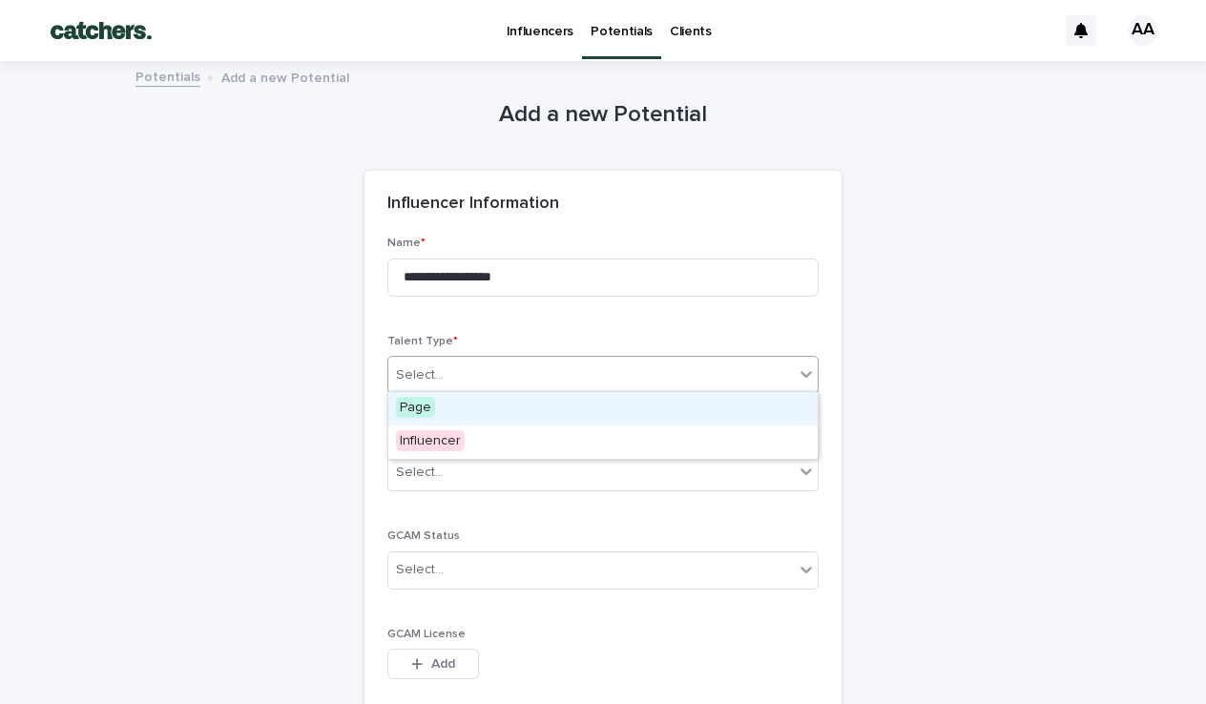
click at [492, 381] on div "Select..." at bounding box center [590, 375] width 405 height 31
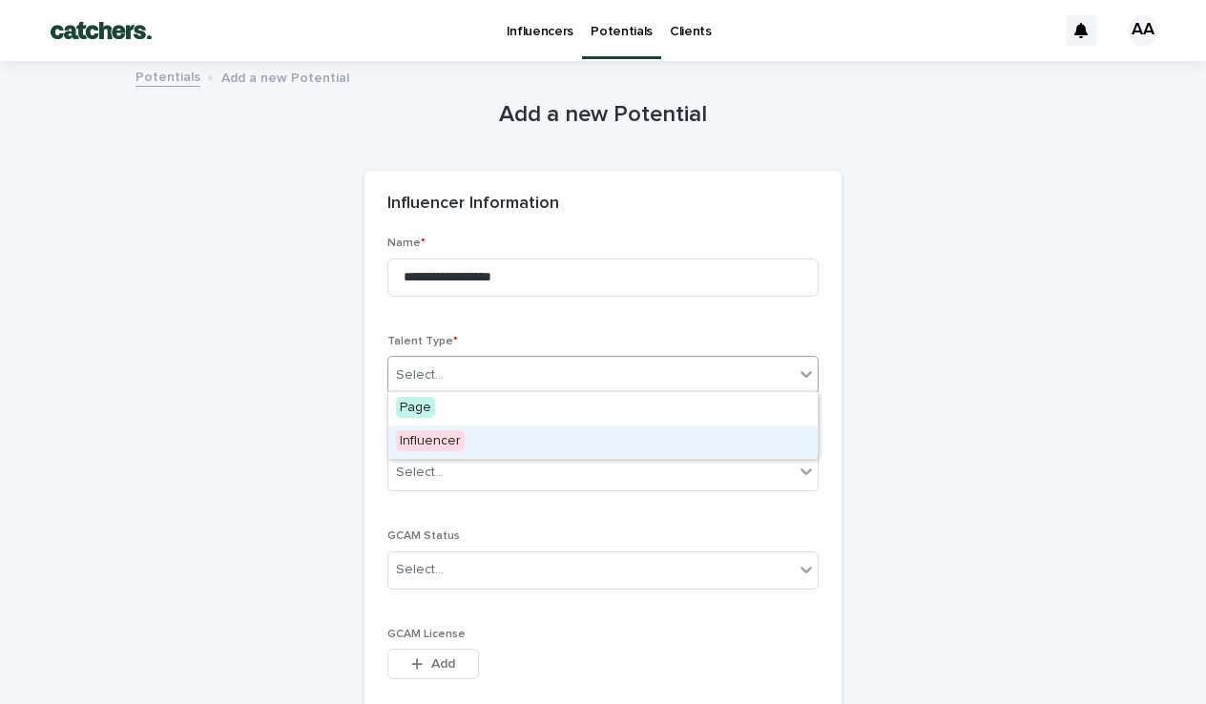
click at [435, 440] on span "Influencer" at bounding box center [430, 440] width 69 height 21
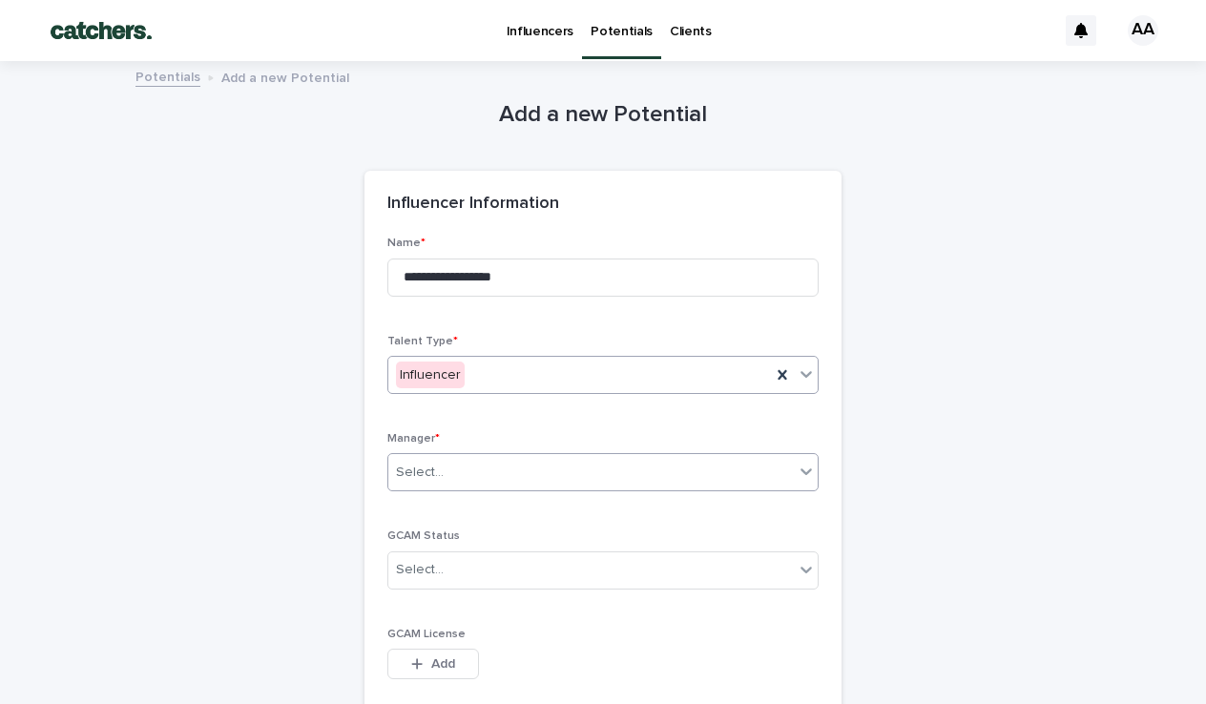
click at [430, 473] on div "Select..." at bounding box center [420, 473] width 48 height 20
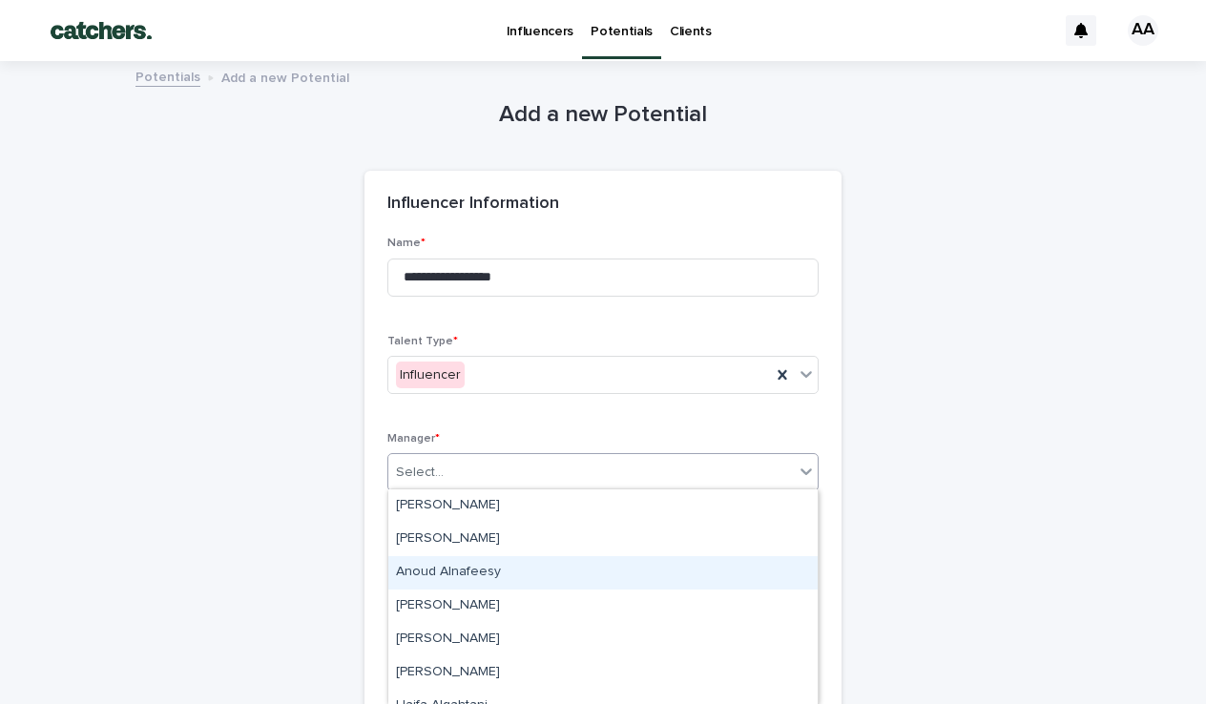
click at [446, 570] on div "Anoud Alnafeesy" at bounding box center [602, 572] width 429 height 33
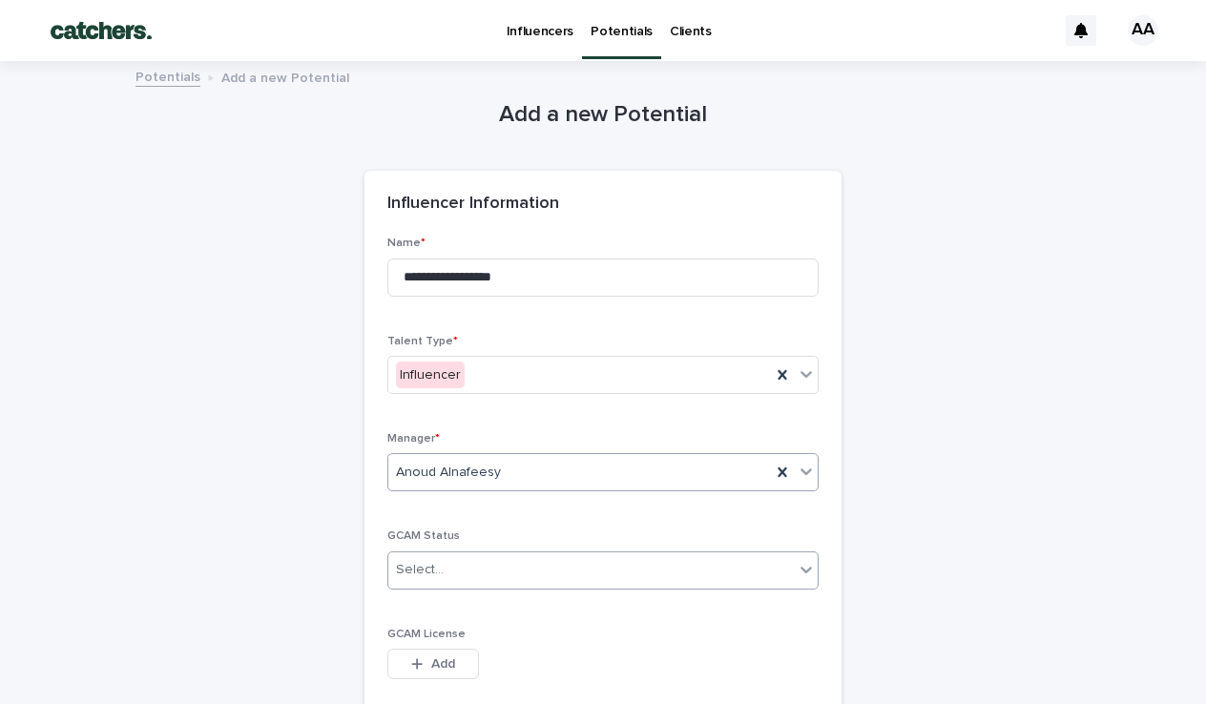
click at [442, 568] on div "Select..." at bounding box center [590, 569] width 405 height 31
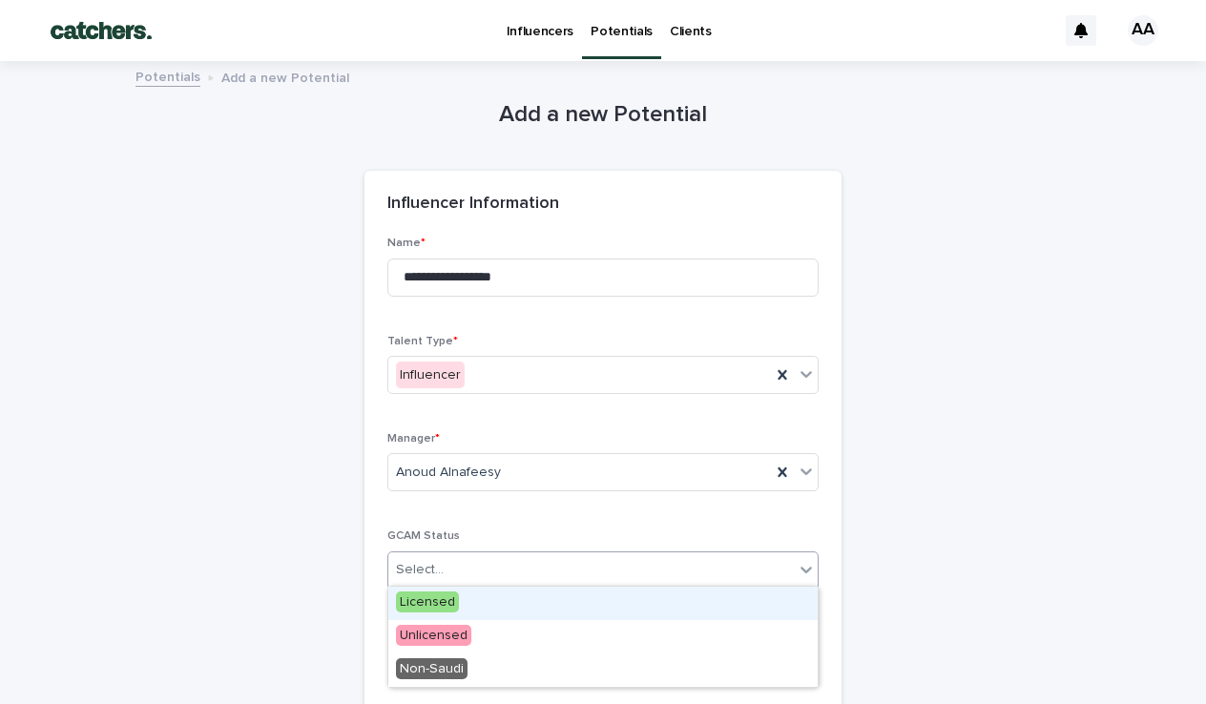
click at [437, 609] on span "Licensed" at bounding box center [427, 601] width 63 height 21
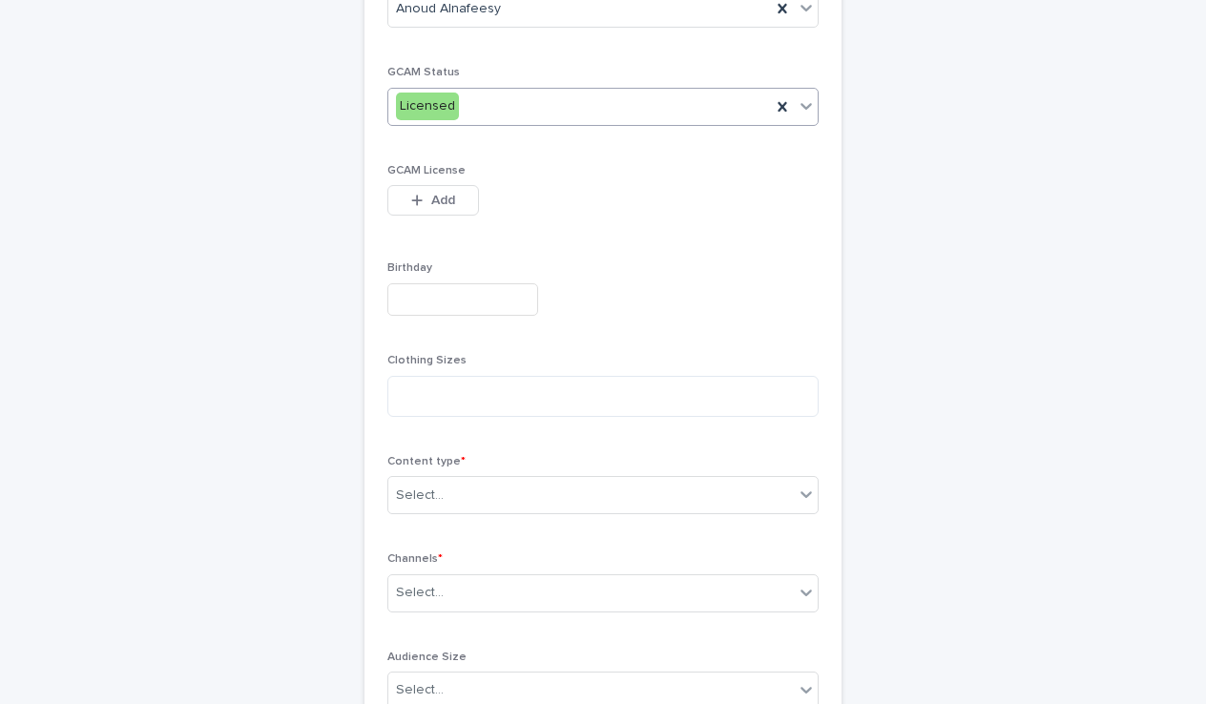
scroll to position [466, 0]
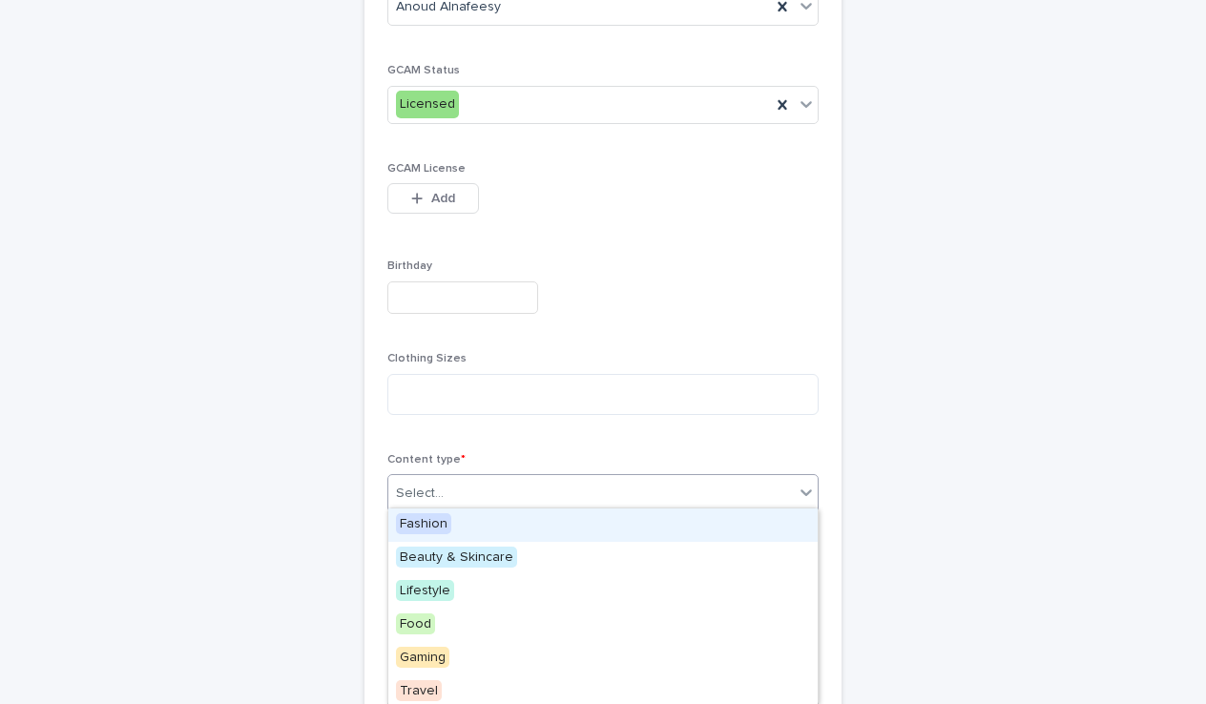
click at [479, 478] on div "Select..." at bounding box center [590, 493] width 405 height 31
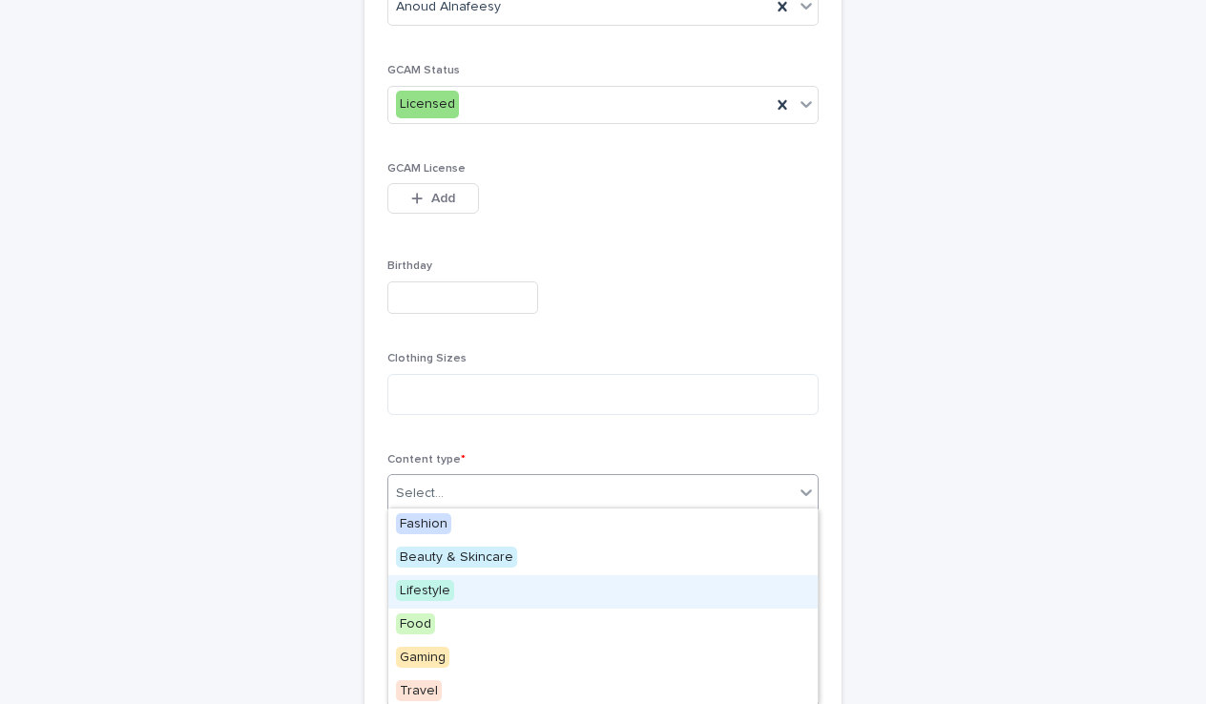
click at [444, 590] on span "Lifestyle" at bounding box center [425, 590] width 58 height 21
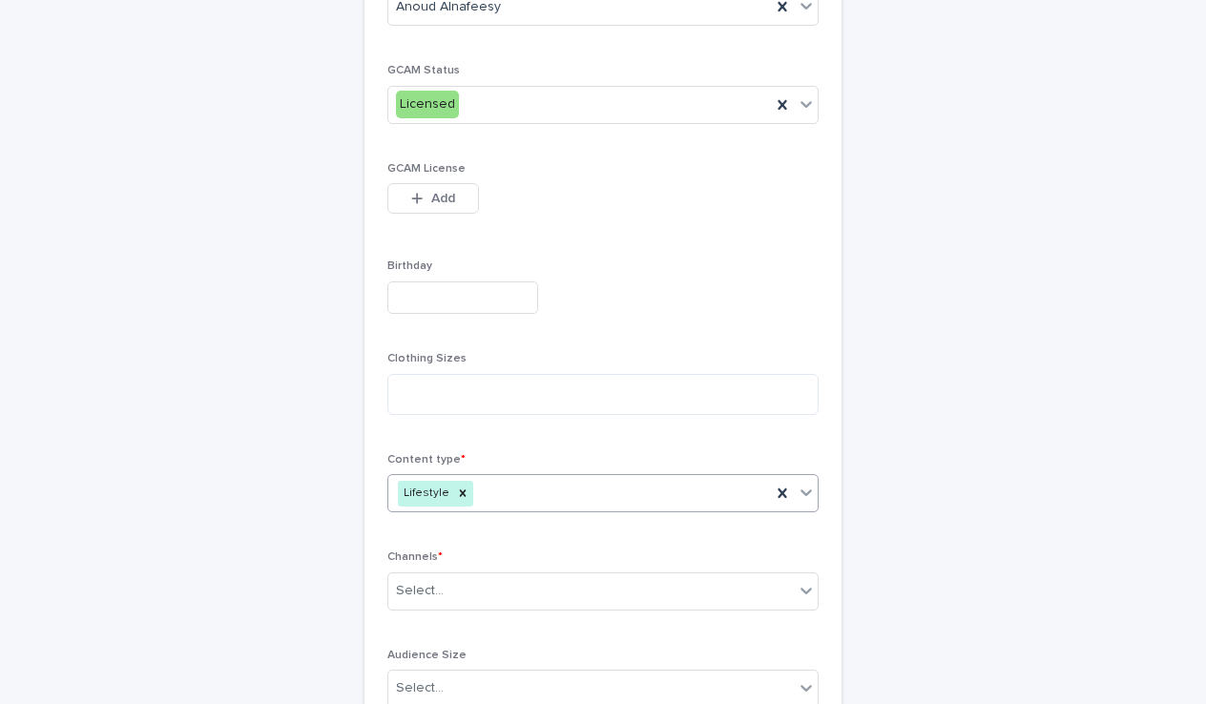
click at [510, 481] on div "Lifestyle" at bounding box center [579, 493] width 383 height 33
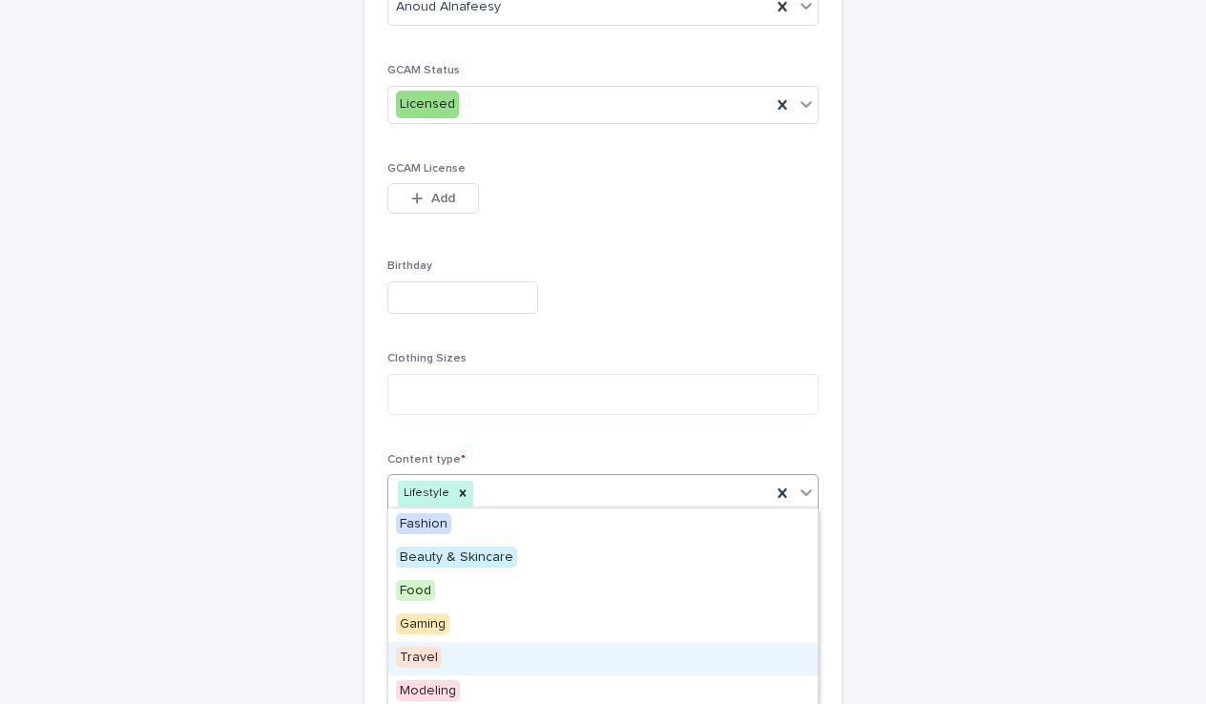
click at [431, 659] on span "Travel" at bounding box center [419, 657] width 46 height 21
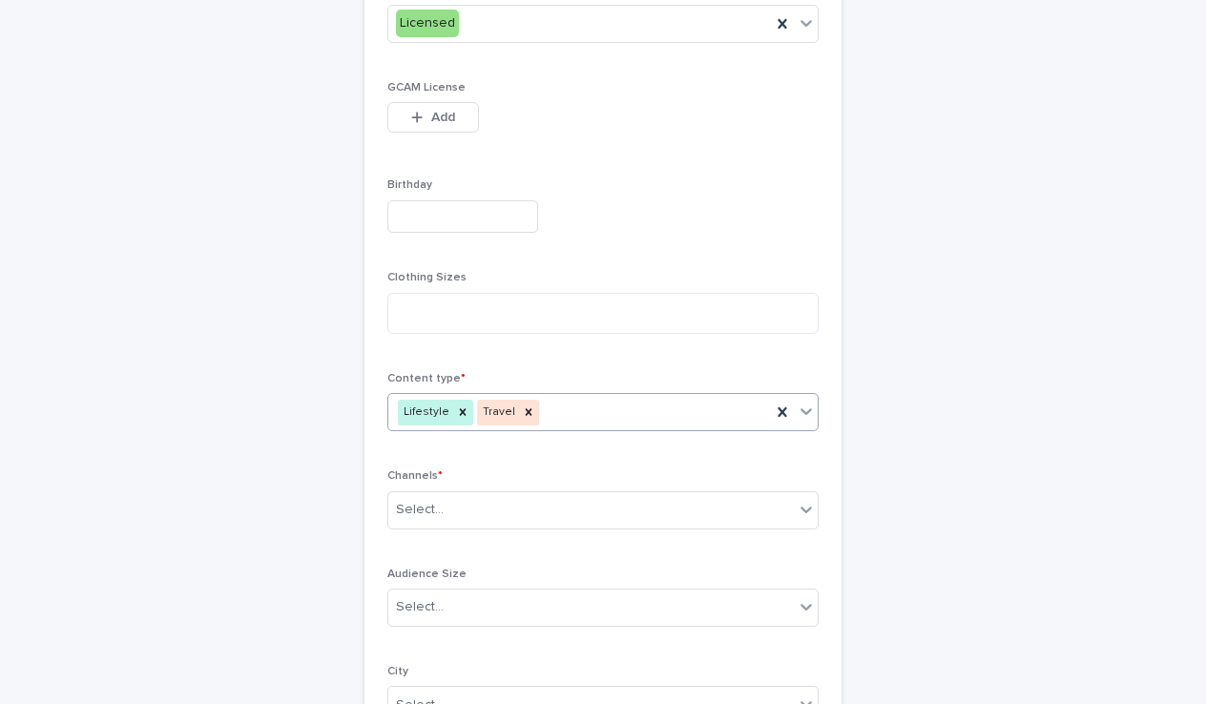
scroll to position [549, 0]
click at [490, 481] on div "Channels * Select..." at bounding box center [602, 503] width 431 height 74
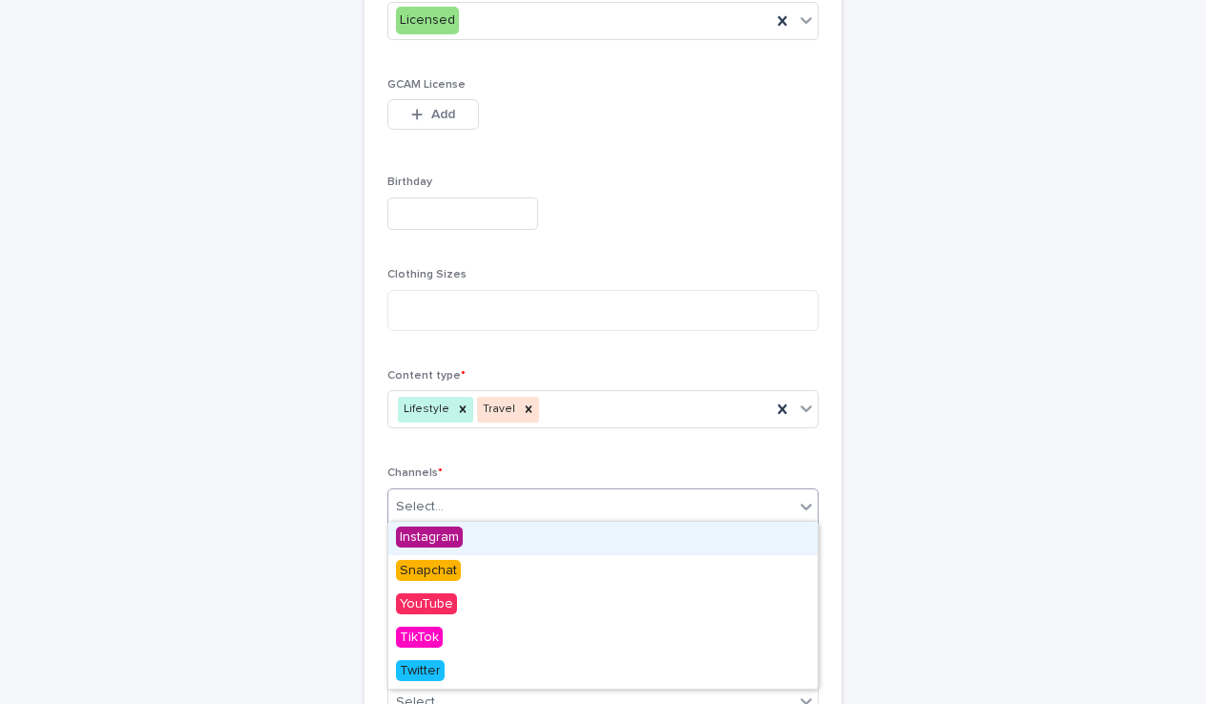
click at [490, 498] on div "Select..." at bounding box center [590, 506] width 405 height 31
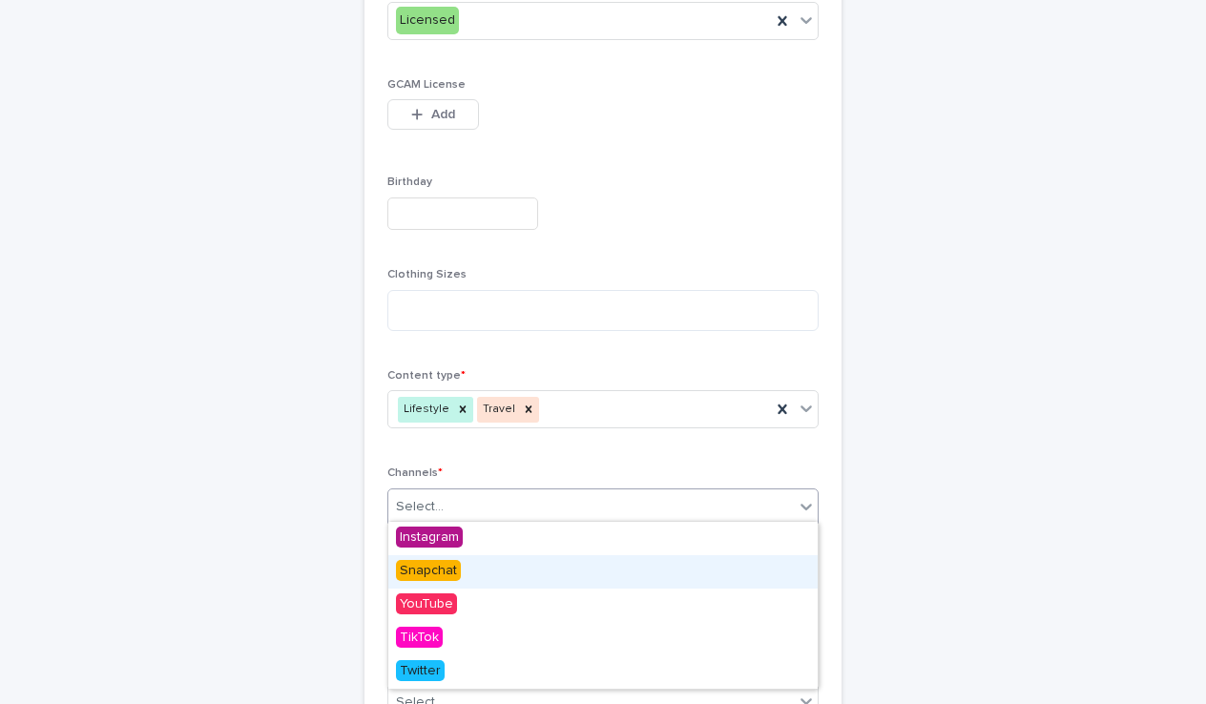
click at [423, 560] on span "Snapchat" at bounding box center [428, 570] width 65 height 21
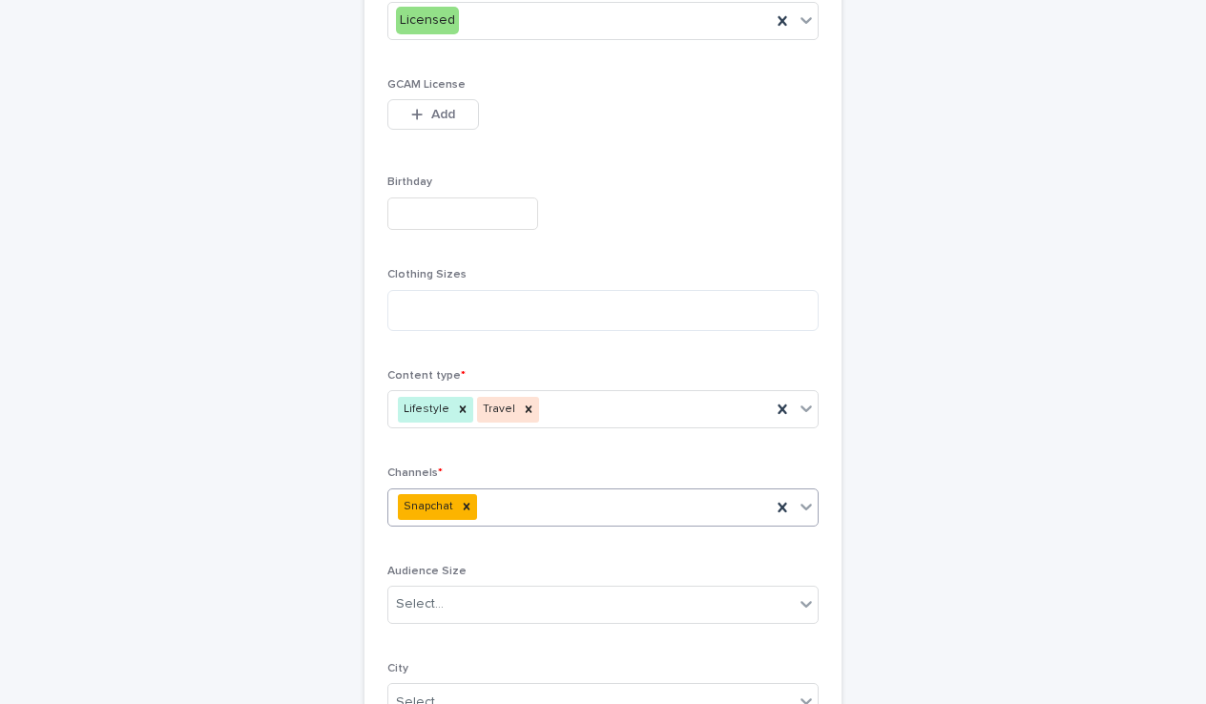
click at [501, 505] on div "Snapchat" at bounding box center [579, 506] width 383 height 33
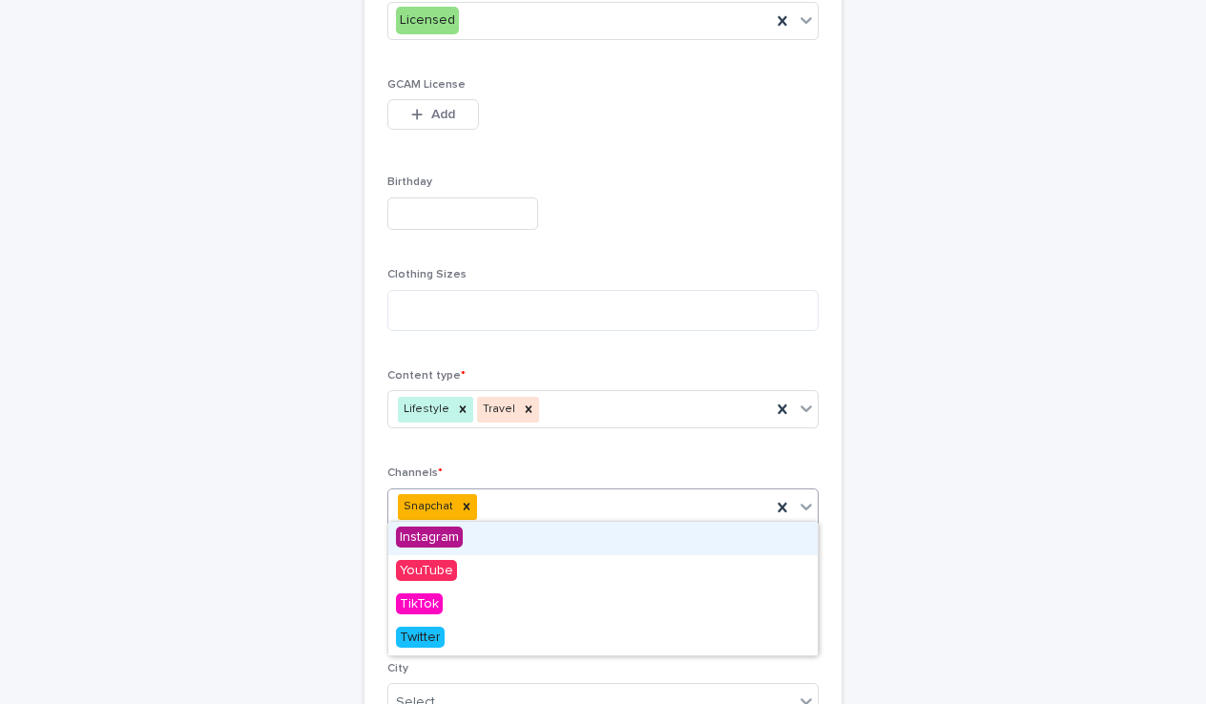
click at [445, 546] on span "Instagram" at bounding box center [429, 537] width 67 height 21
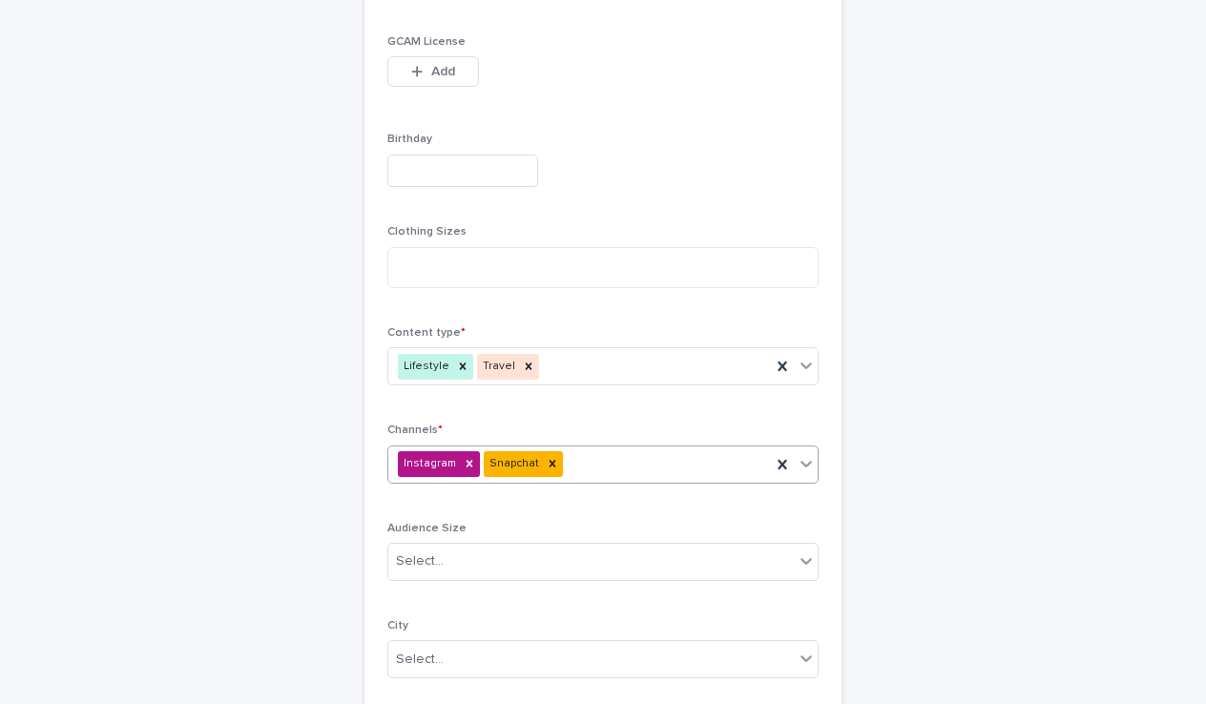
scroll to position [605, 0]
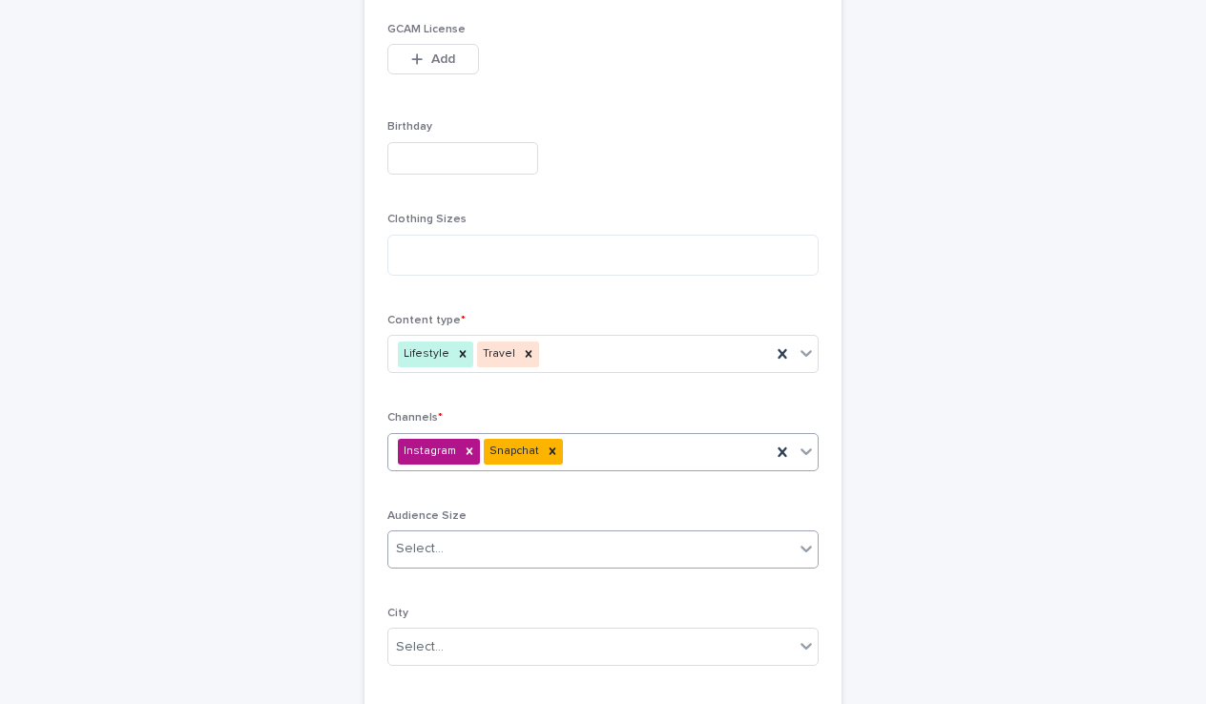
click at [464, 533] on div "Select..." at bounding box center [590, 548] width 405 height 31
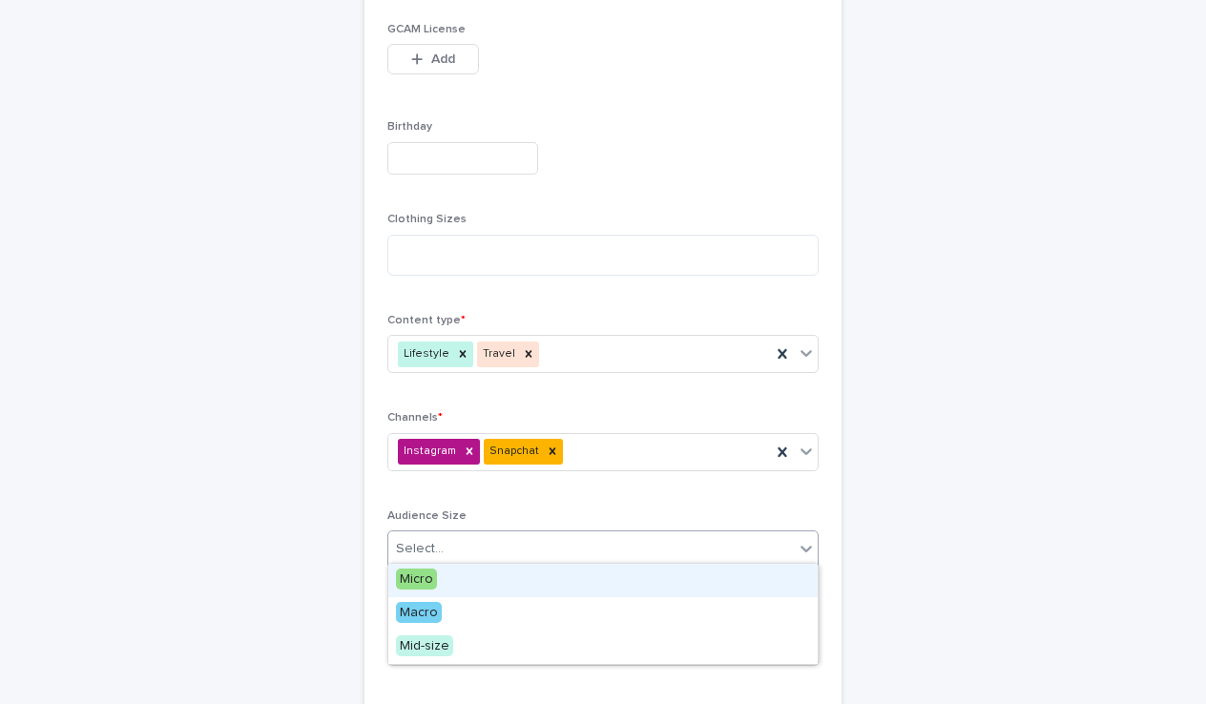
click at [429, 582] on span "Micro" at bounding box center [416, 579] width 41 height 21
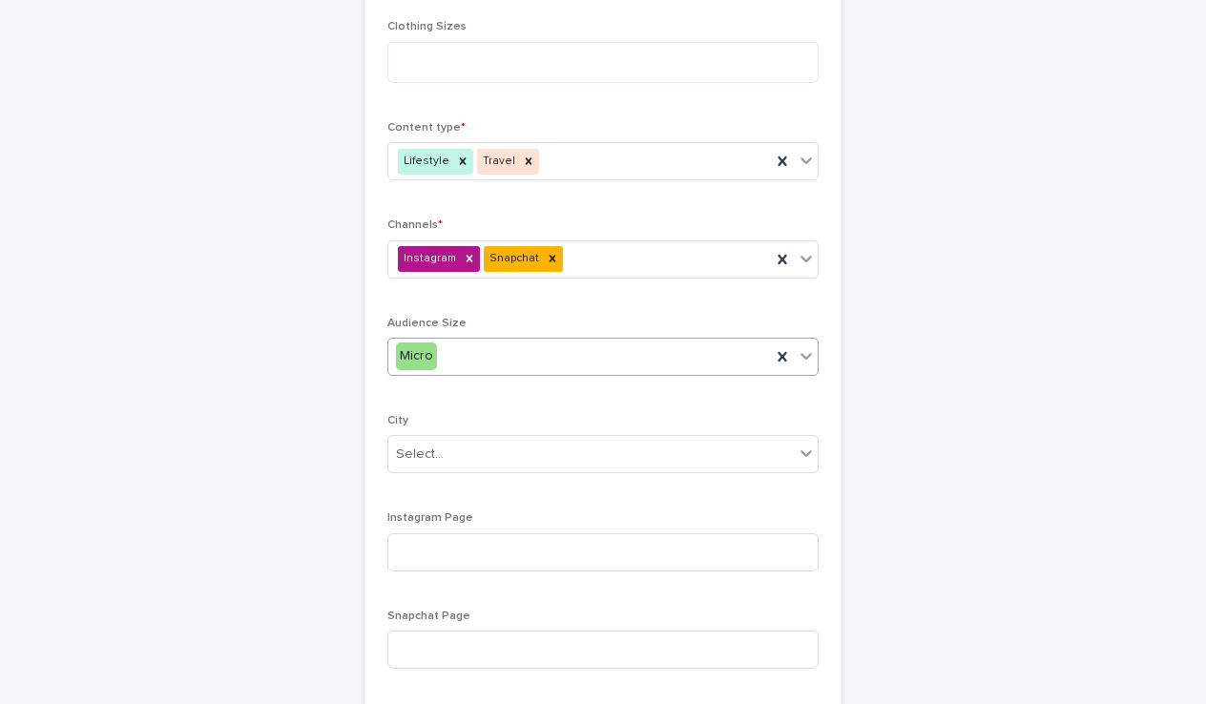
scroll to position [809, 0]
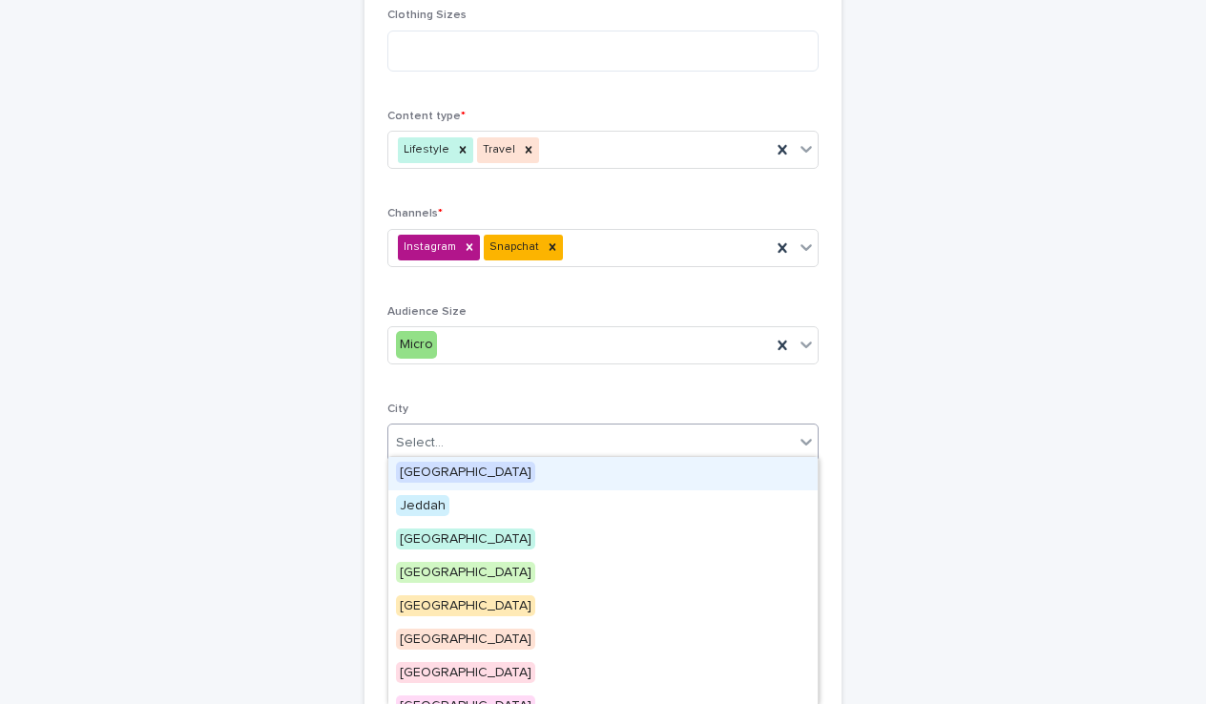
click at [449, 433] on div "Select..." at bounding box center [590, 442] width 405 height 31
click at [434, 471] on span "[GEOGRAPHIC_DATA]" at bounding box center [465, 472] width 139 height 21
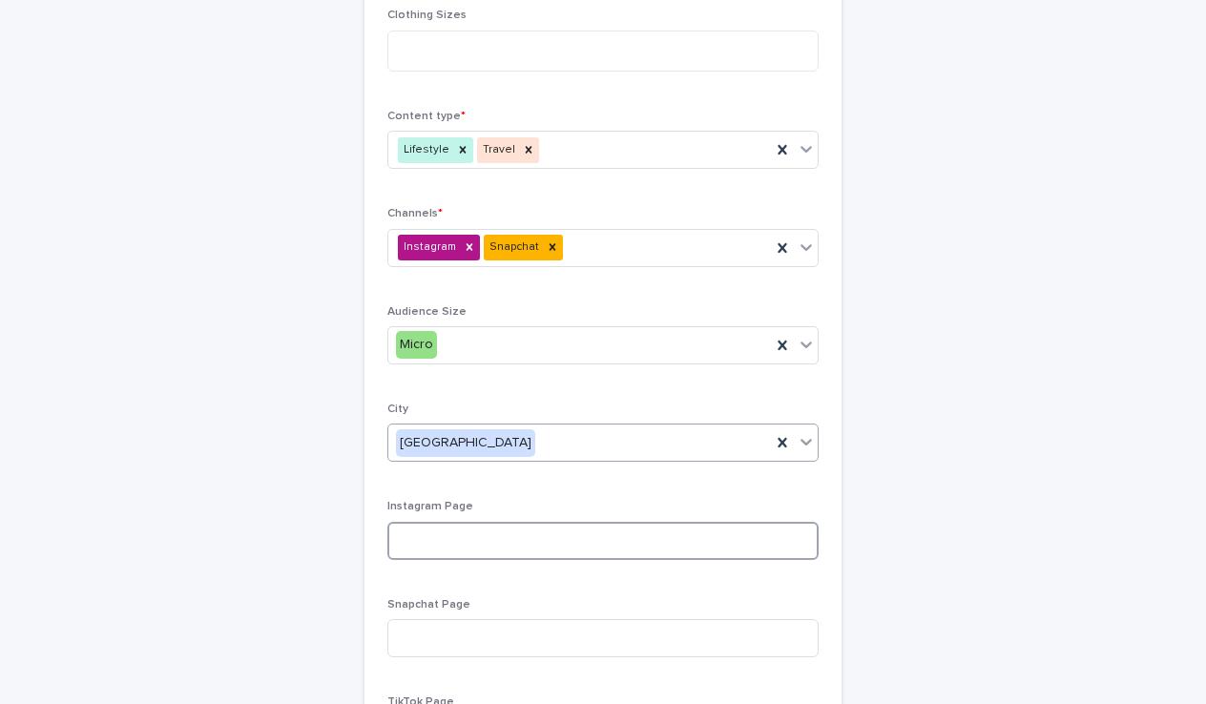
click at [437, 533] on input at bounding box center [602, 541] width 431 height 38
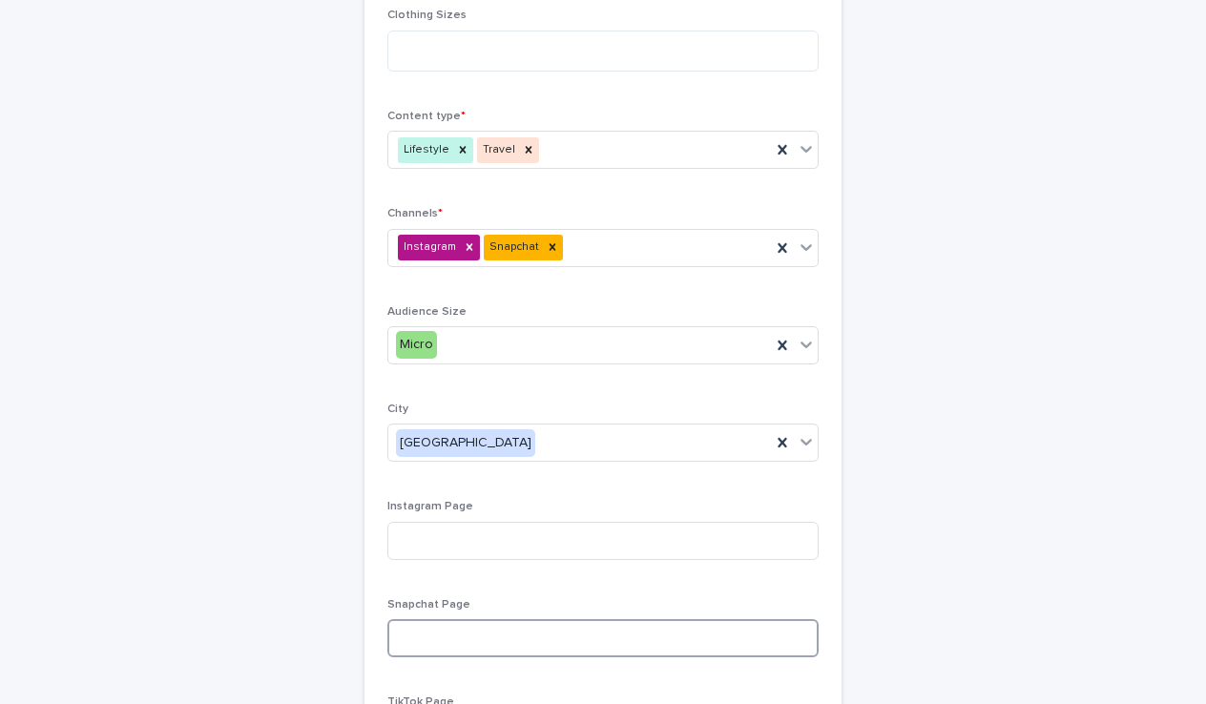
click at [445, 621] on input at bounding box center [602, 638] width 431 height 38
paste input "**********"
type input "**********"
click at [839, 543] on div "**********" at bounding box center [602, 159] width 477 height 1463
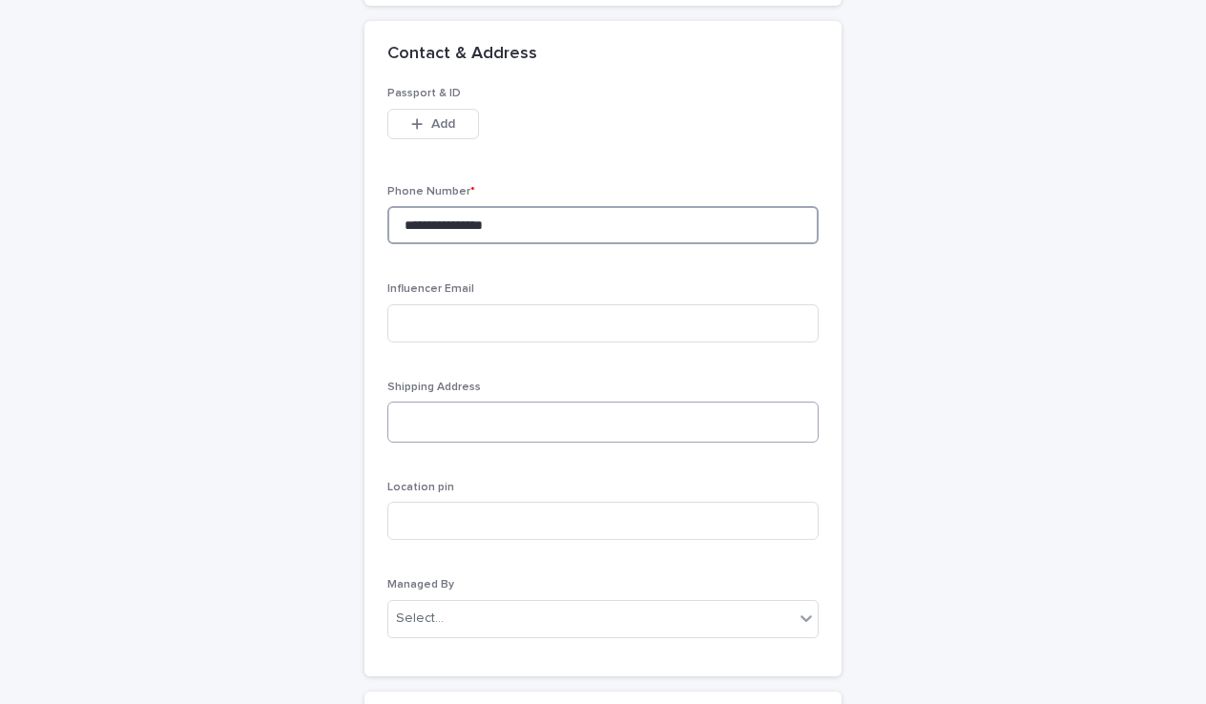
scroll to position [1695, 0]
type input "**********"
click at [495, 602] on div "Select..." at bounding box center [590, 617] width 405 height 31
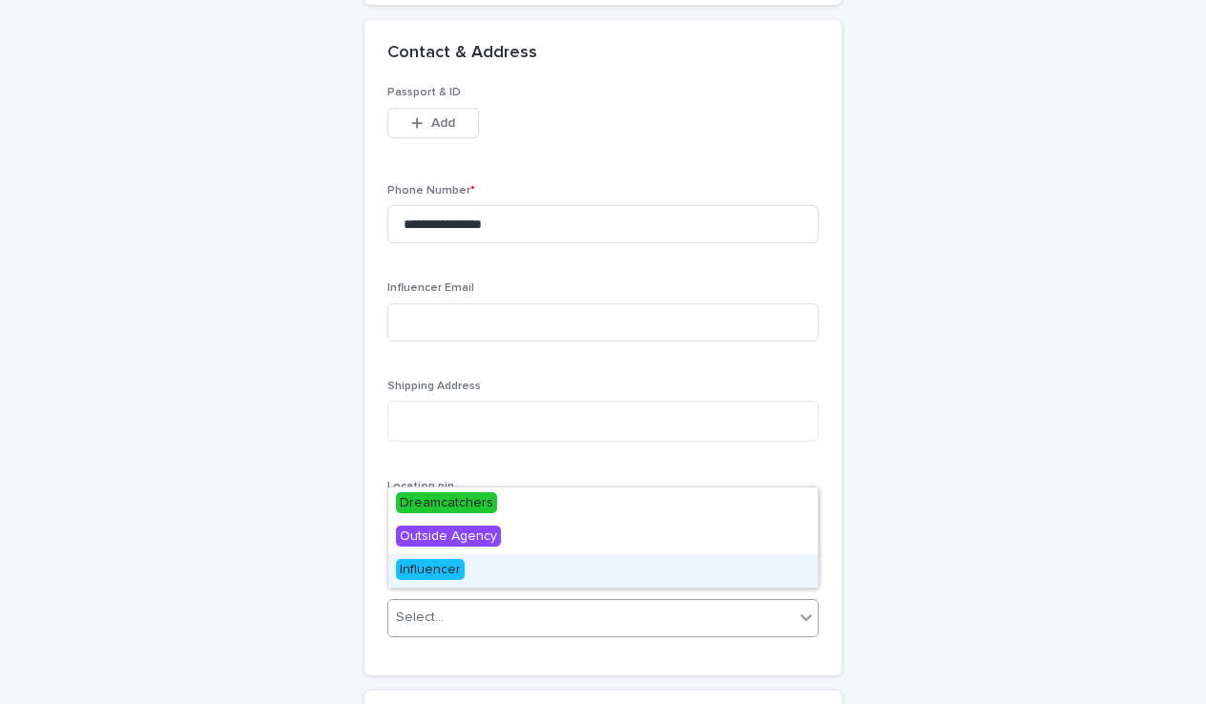
click at [469, 562] on div "Influencer" at bounding box center [602, 570] width 429 height 33
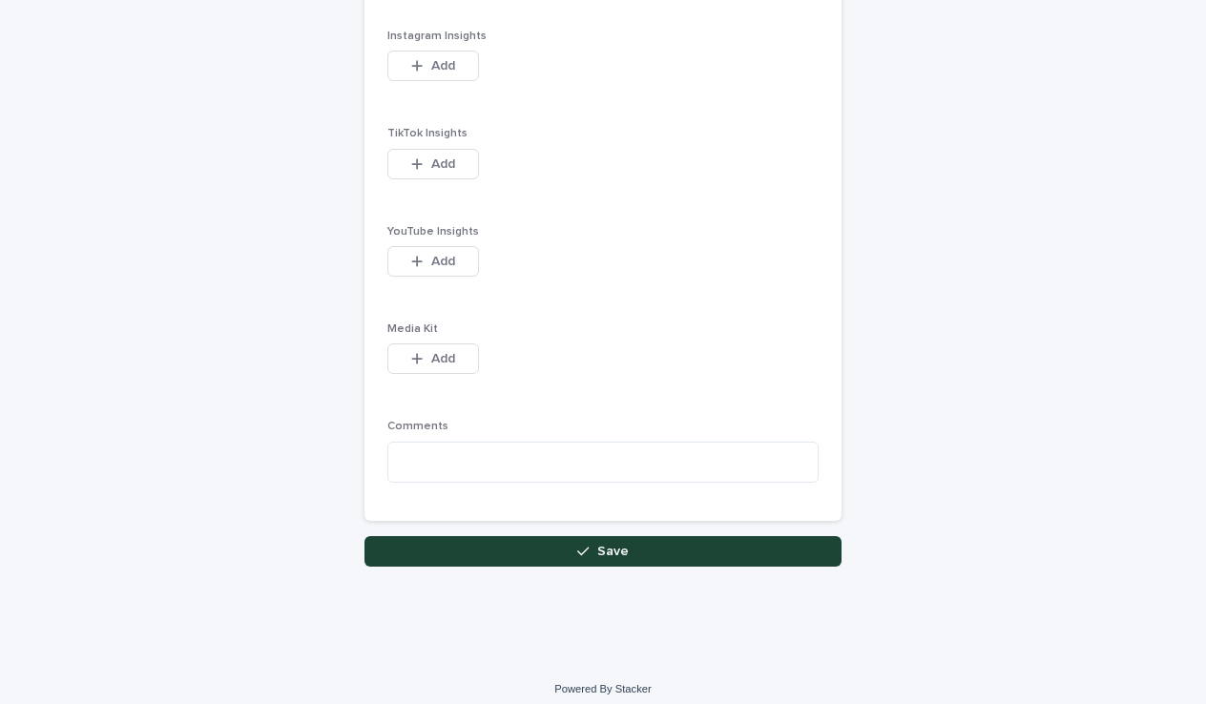
scroll to position [2518, 0]
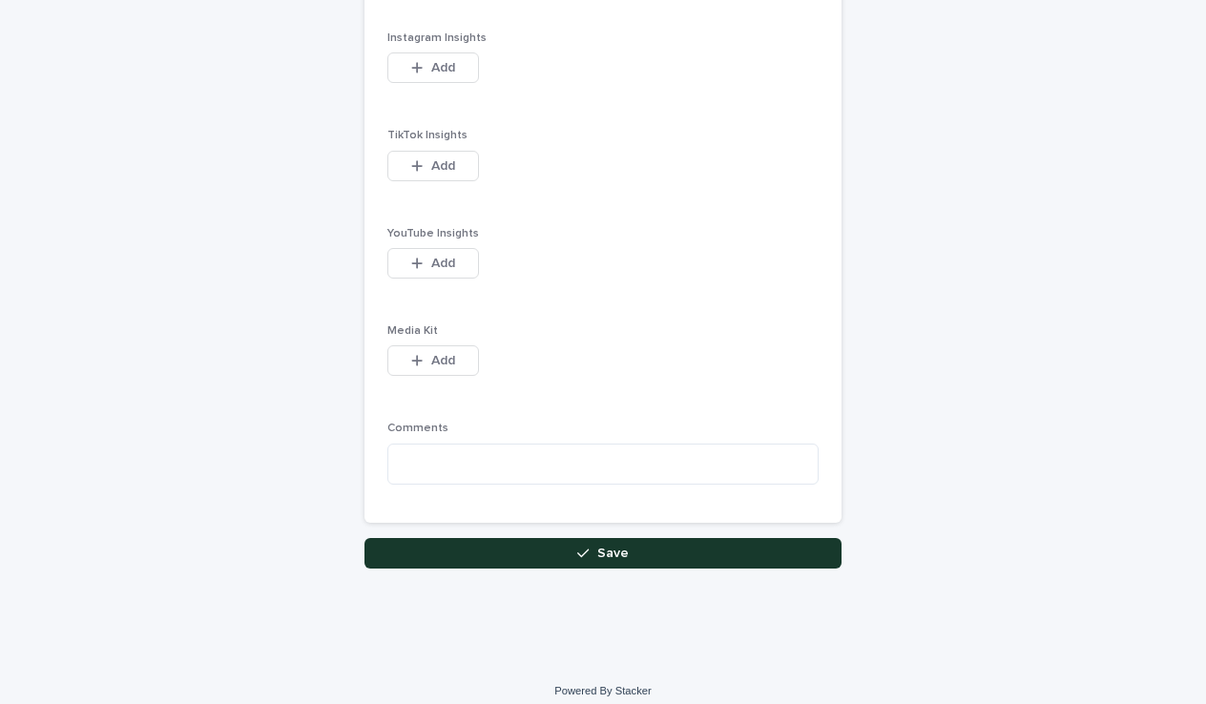
click at [516, 538] on button "Save" at bounding box center [602, 553] width 477 height 31
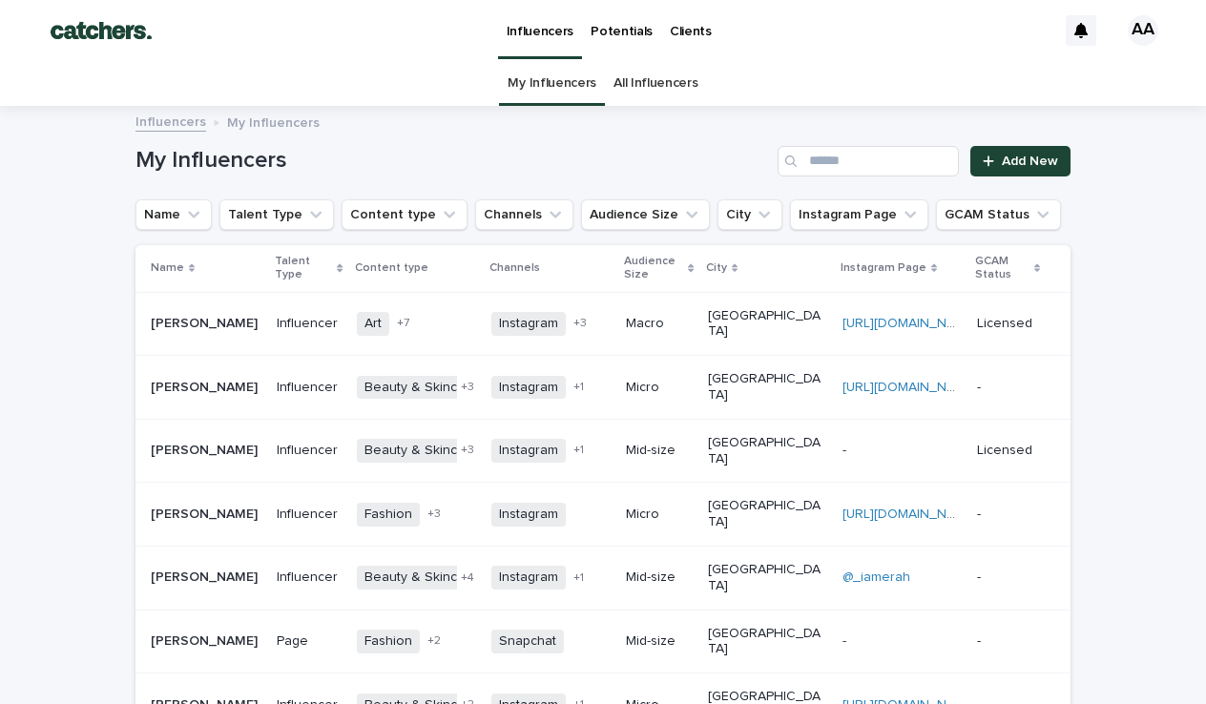
click at [623, 34] on p "Potentials" at bounding box center [621, 20] width 62 height 40
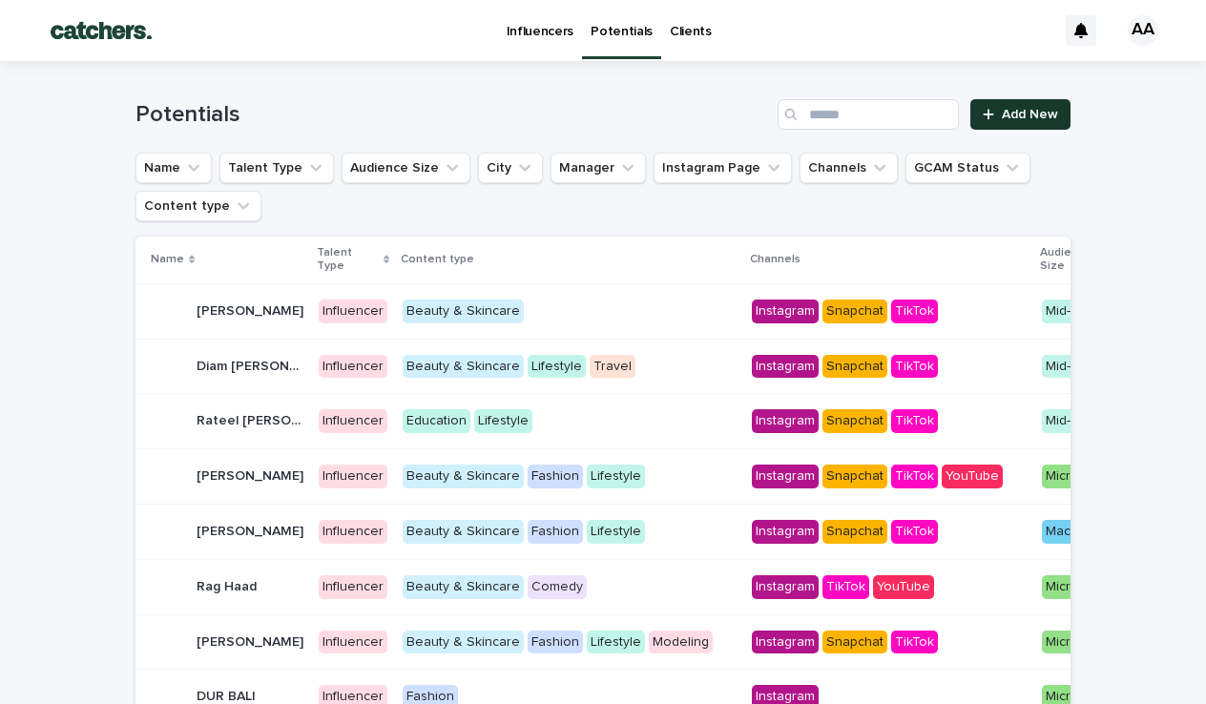
click at [975, 114] on span "Add New" at bounding box center [1030, 114] width 56 height 13
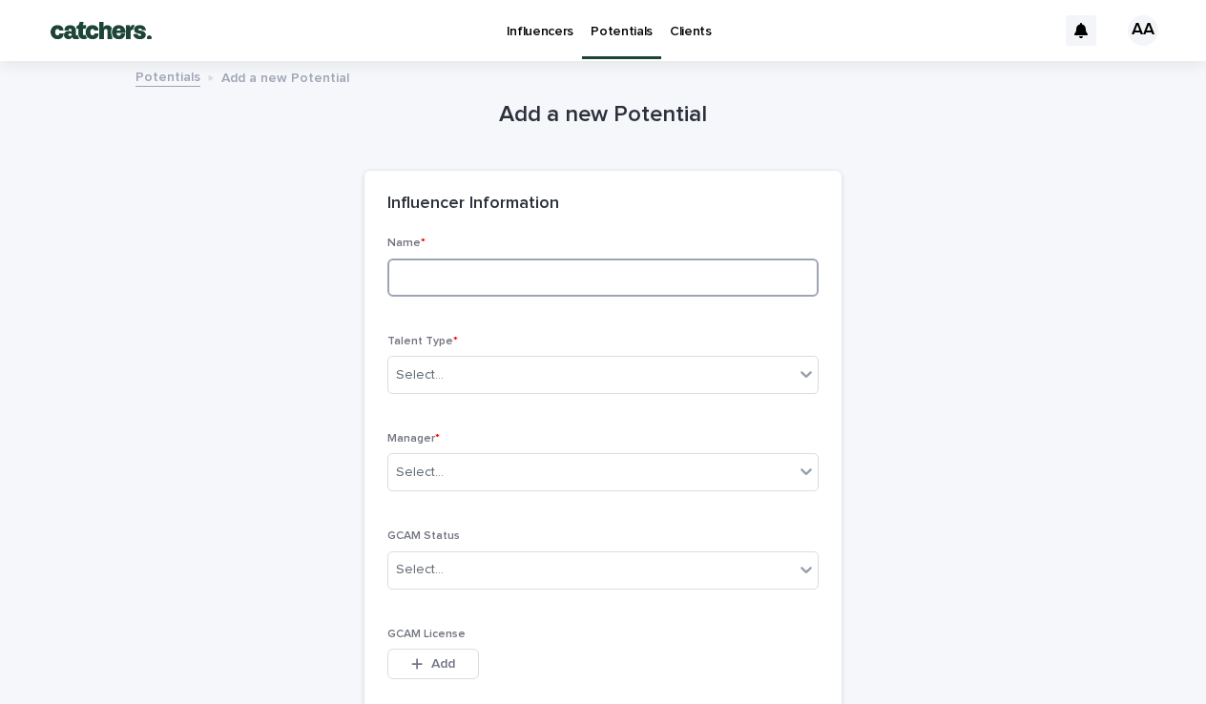
click at [428, 264] on input at bounding box center [602, 278] width 431 height 38
type input "*"
type input "**********"
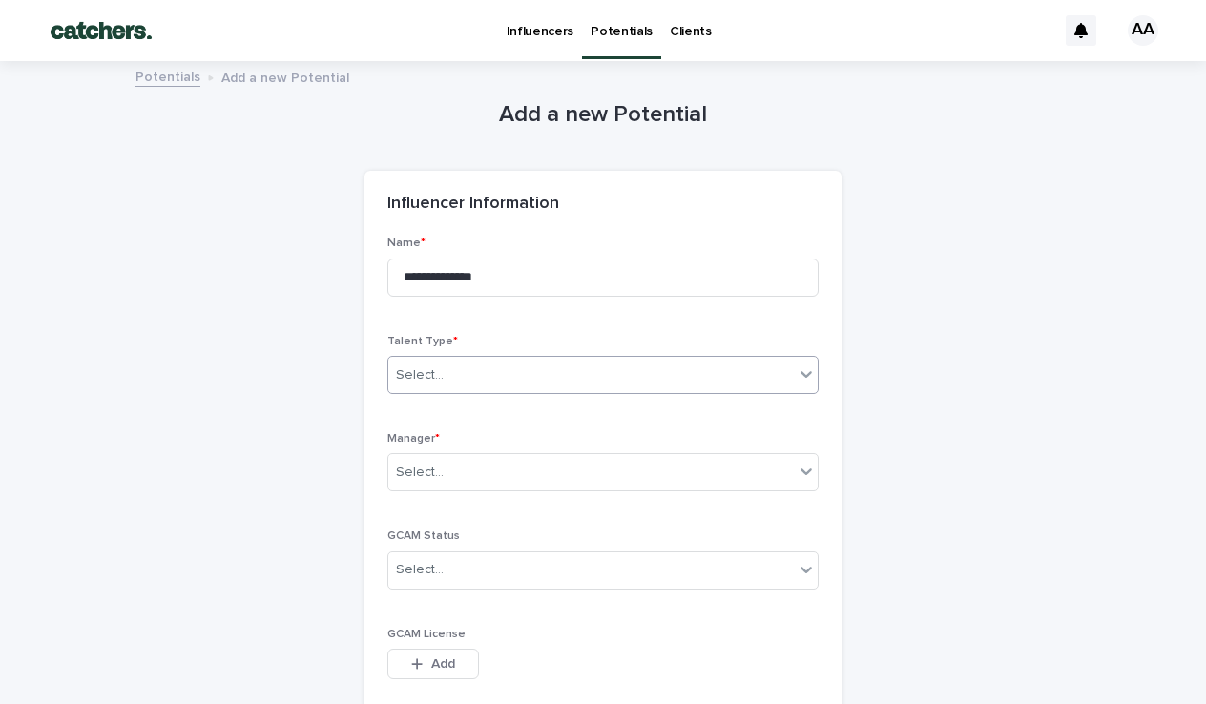
click at [417, 368] on div "Select..." at bounding box center [420, 375] width 48 height 20
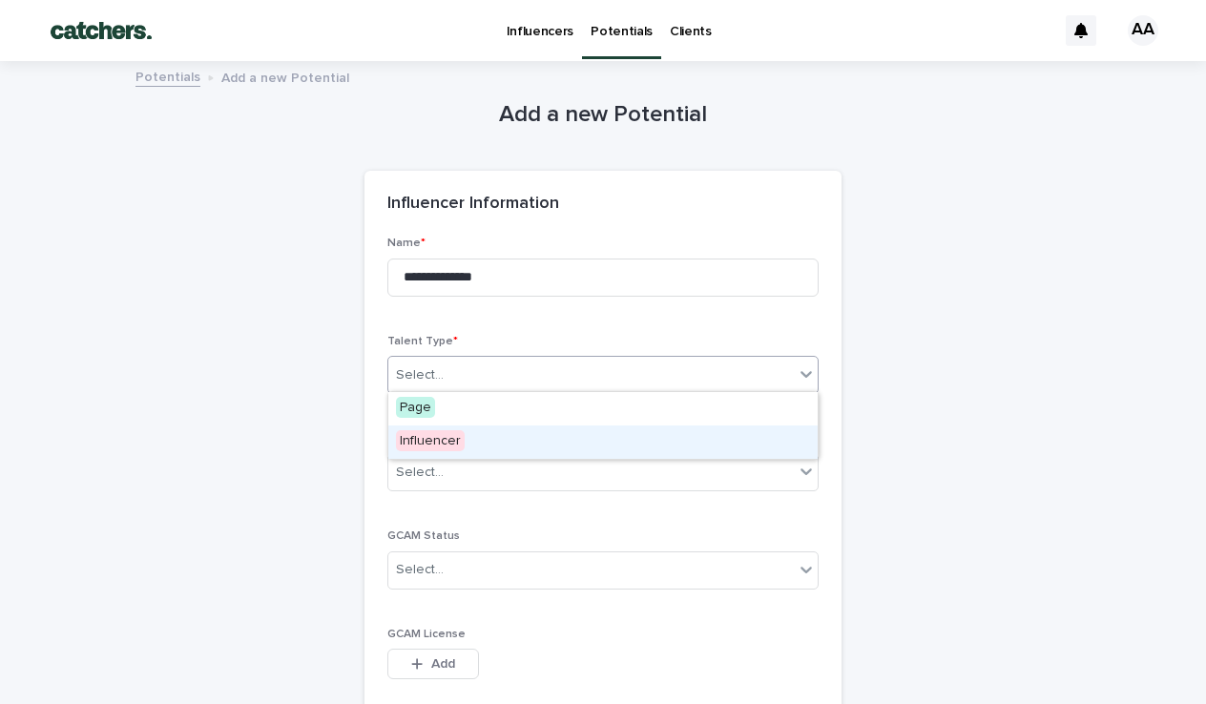
click at [440, 436] on span "Influencer" at bounding box center [430, 440] width 69 height 21
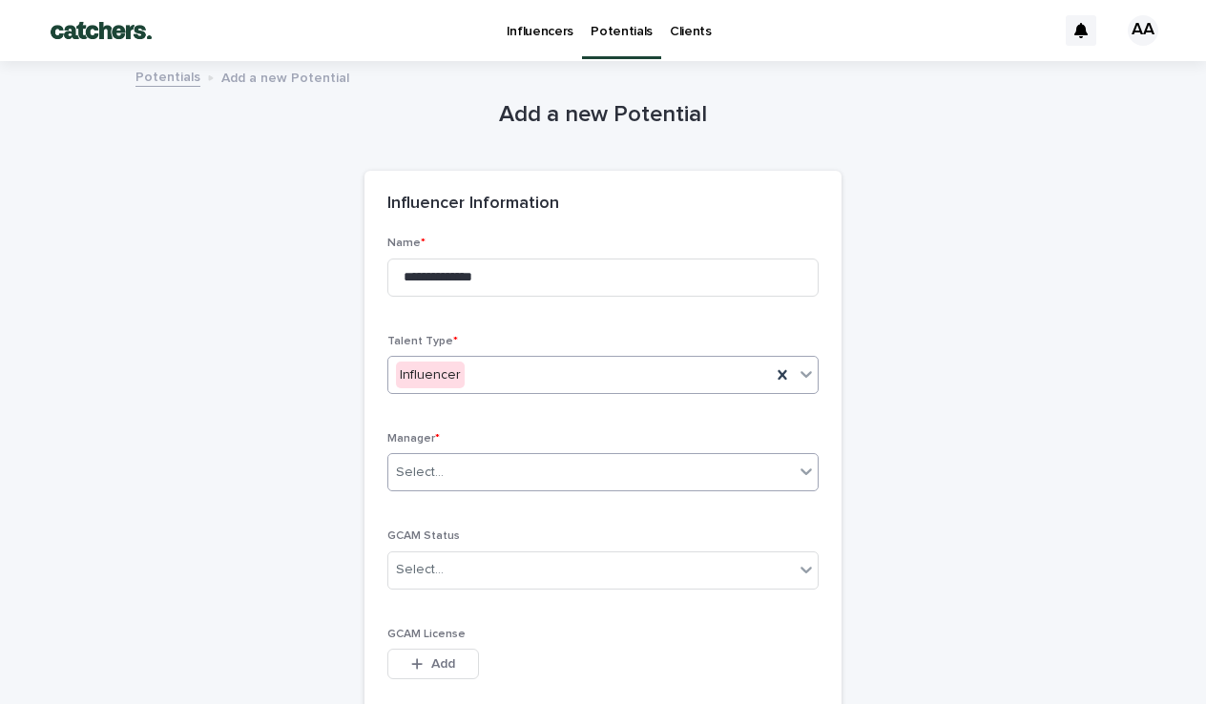
click at [439, 457] on div "Select..." at bounding box center [590, 472] width 405 height 31
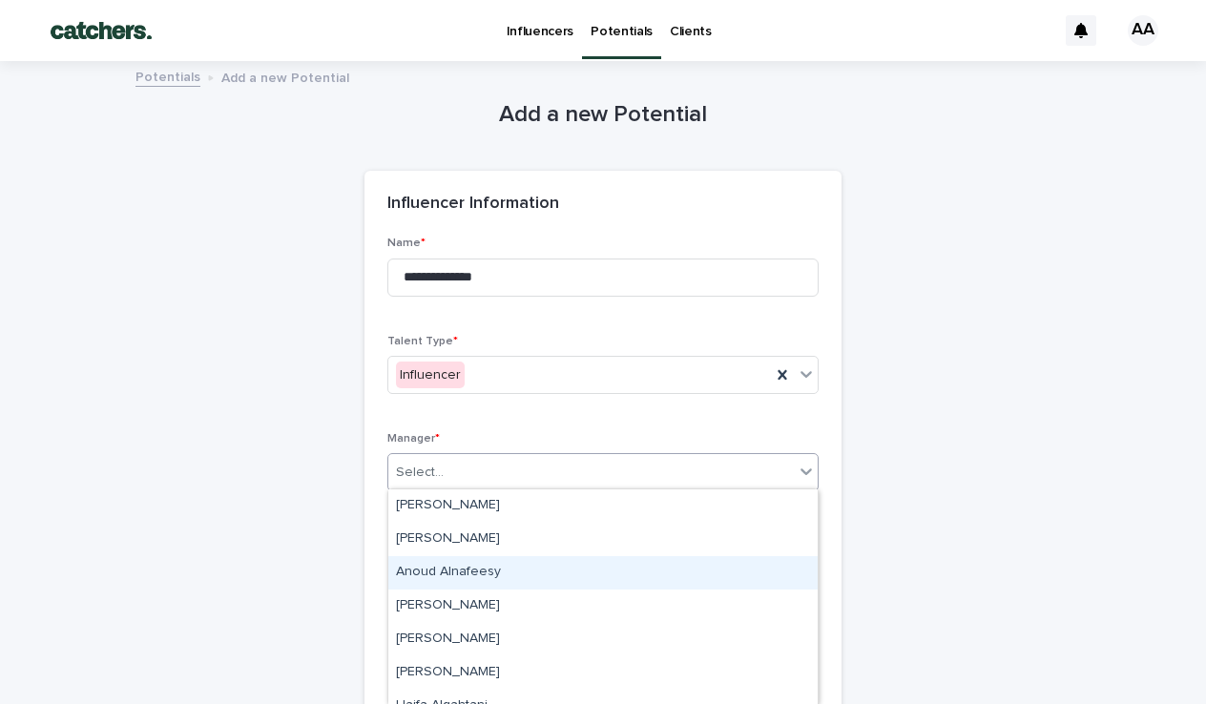
click at [447, 575] on div "Anoud Alnafeesy" at bounding box center [602, 572] width 429 height 33
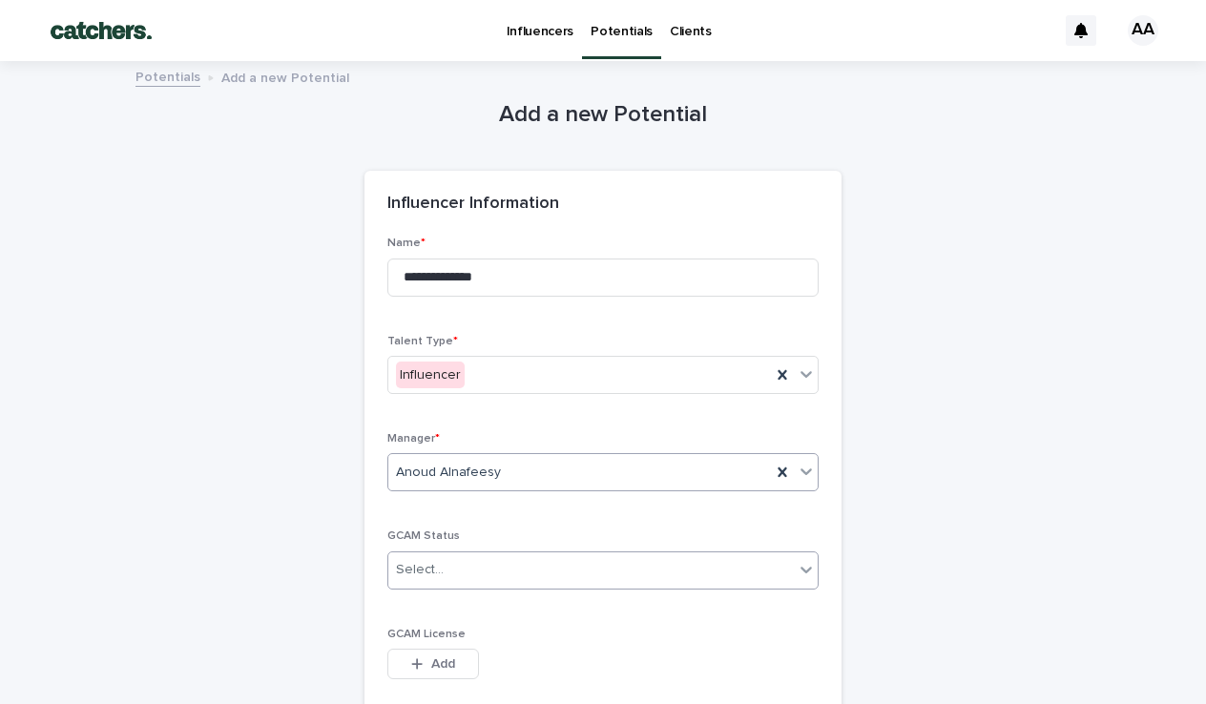
click at [446, 569] on div "Select..." at bounding box center [590, 569] width 405 height 31
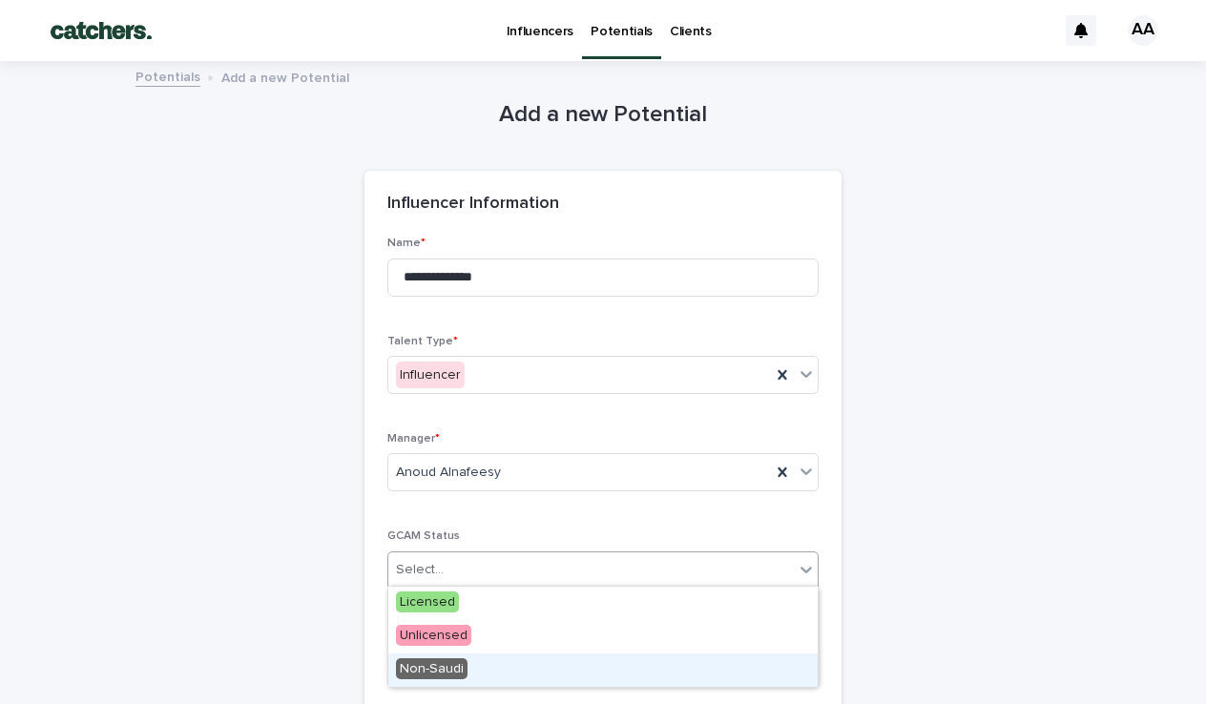
click at [451, 665] on span "Non-Saudi" at bounding box center [432, 668] width 72 height 21
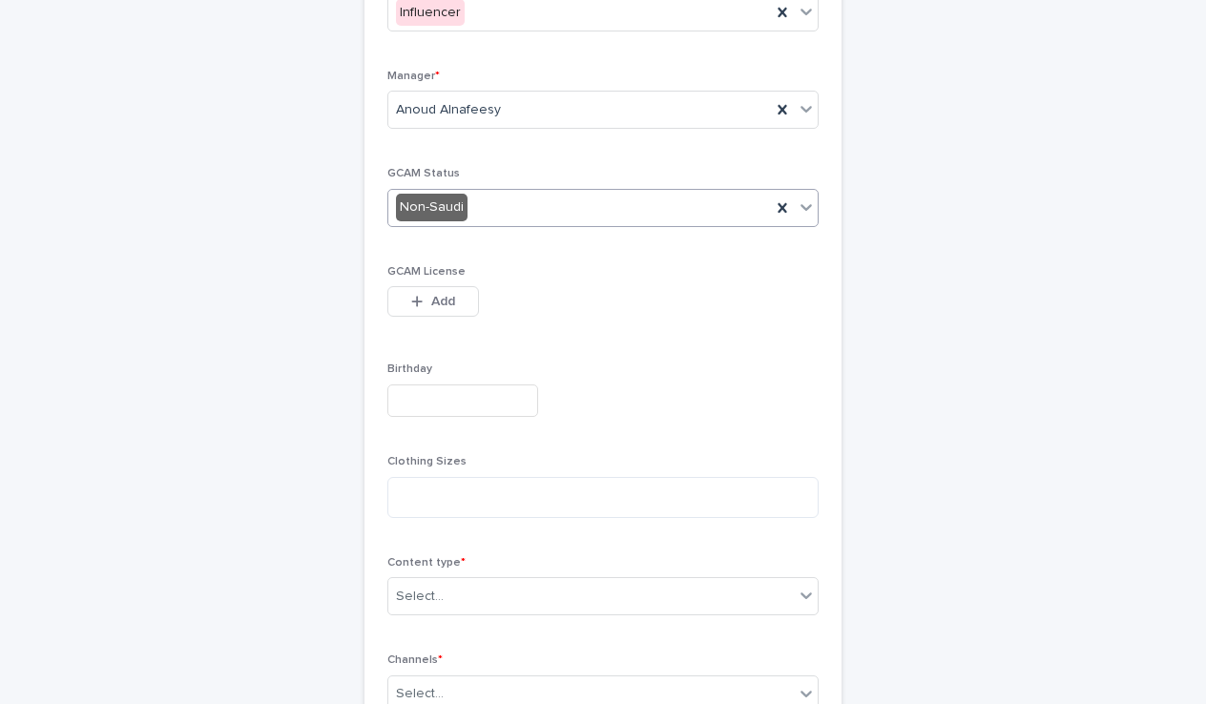
scroll to position [371, 0]
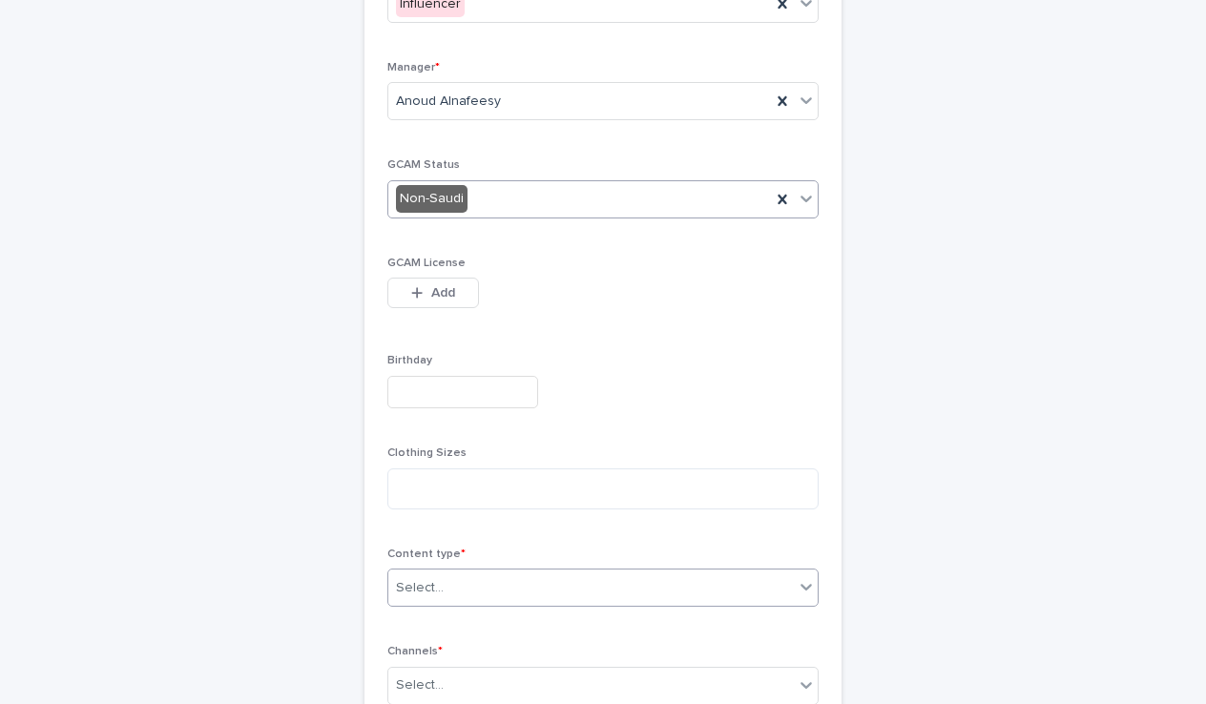
click at [474, 590] on div "Select..." at bounding box center [590, 587] width 405 height 31
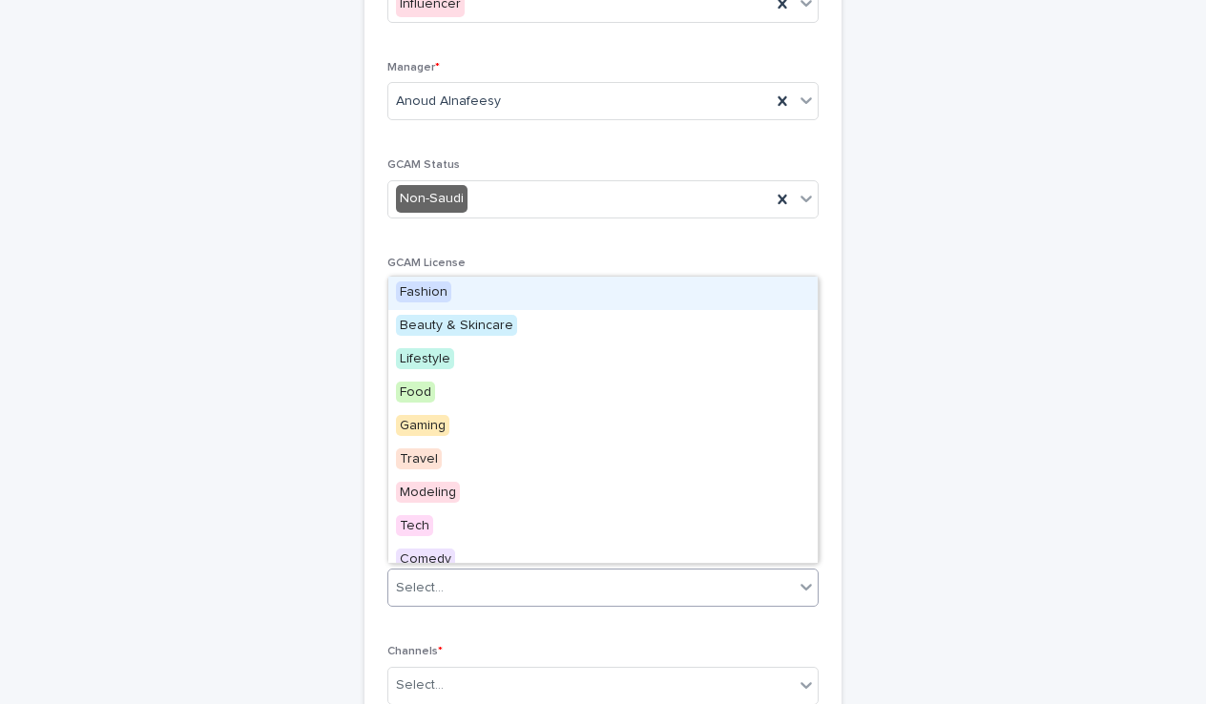
click at [443, 292] on span "Fashion" at bounding box center [423, 291] width 55 height 21
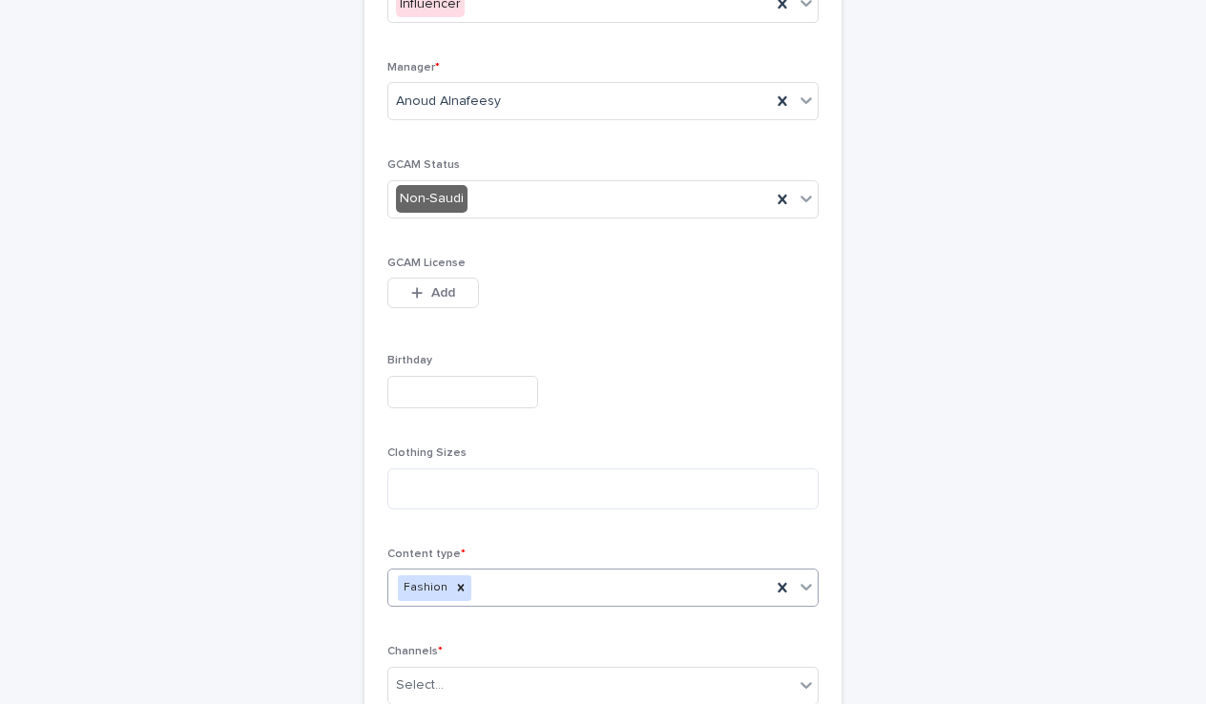
click at [529, 594] on div "Fashion" at bounding box center [579, 587] width 383 height 33
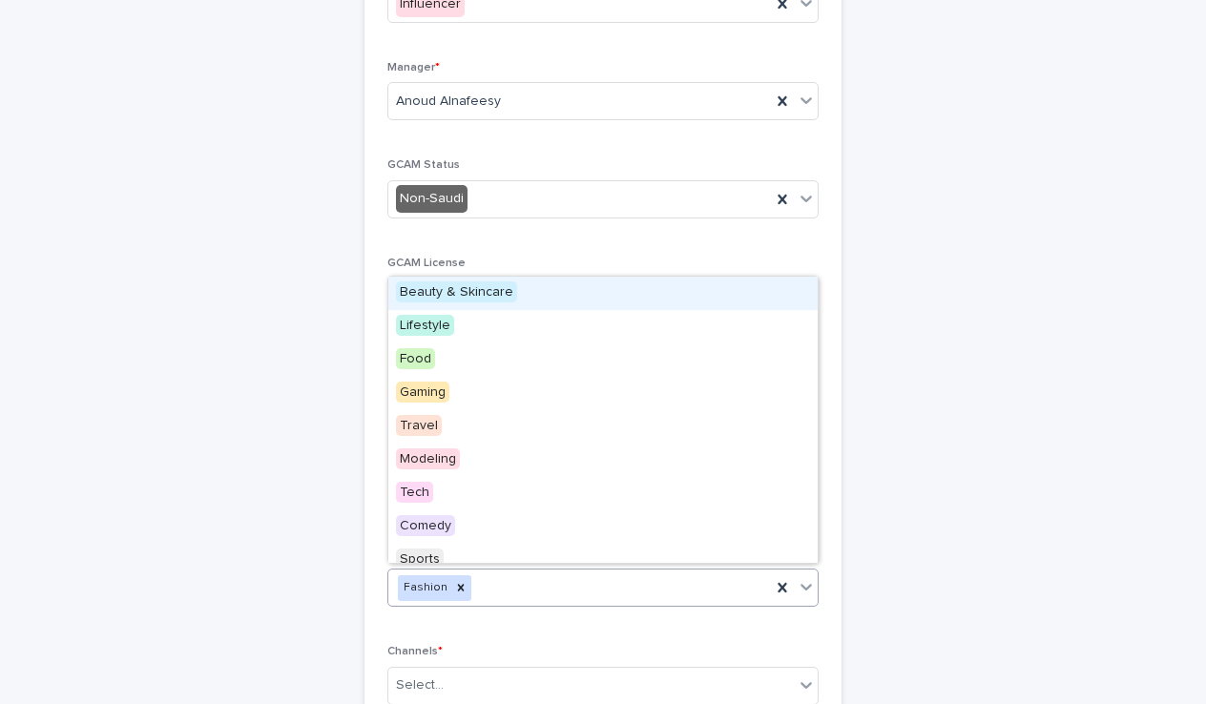
click at [461, 294] on span "Beauty & Skincare" at bounding box center [456, 291] width 121 height 21
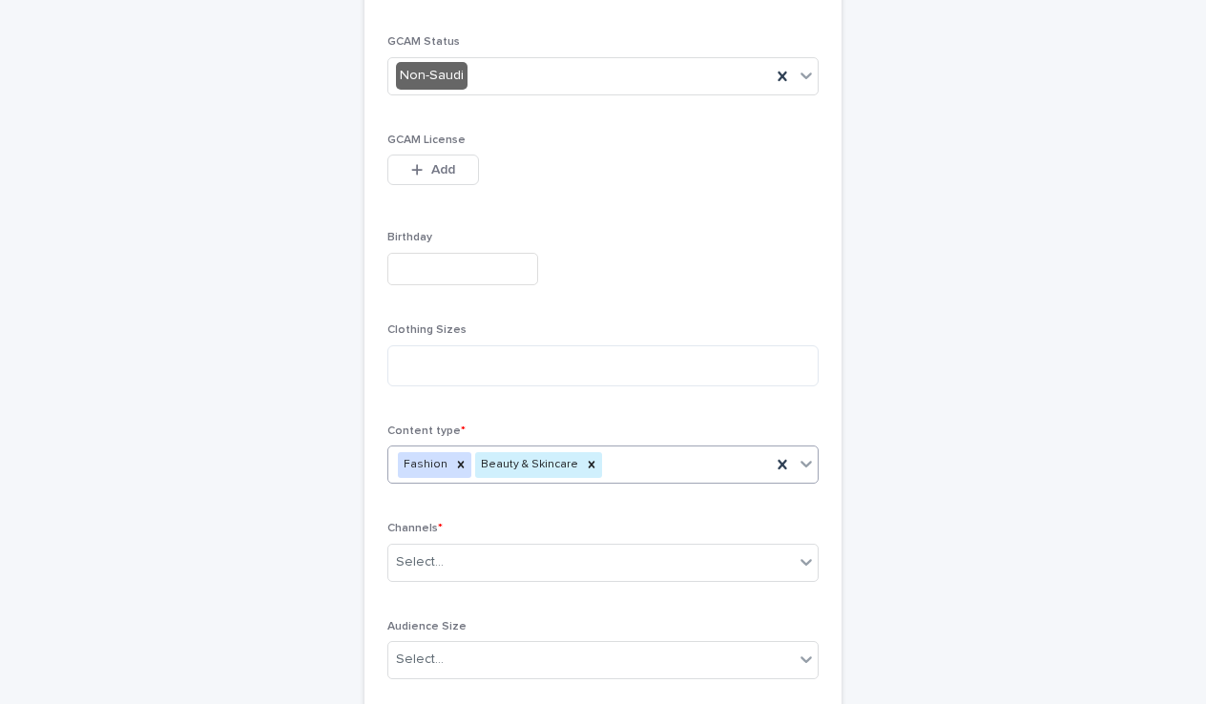
scroll to position [508, 0]
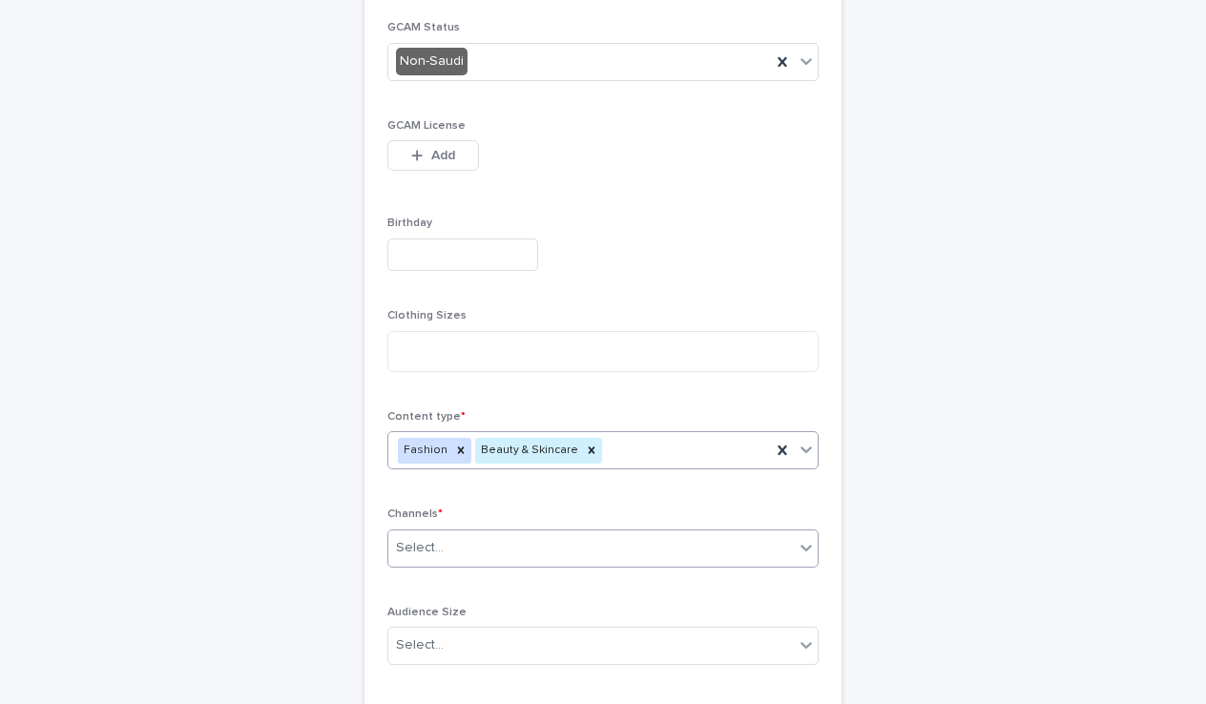
click at [581, 529] on div "Select..." at bounding box center [602, 548] width 431 height 38
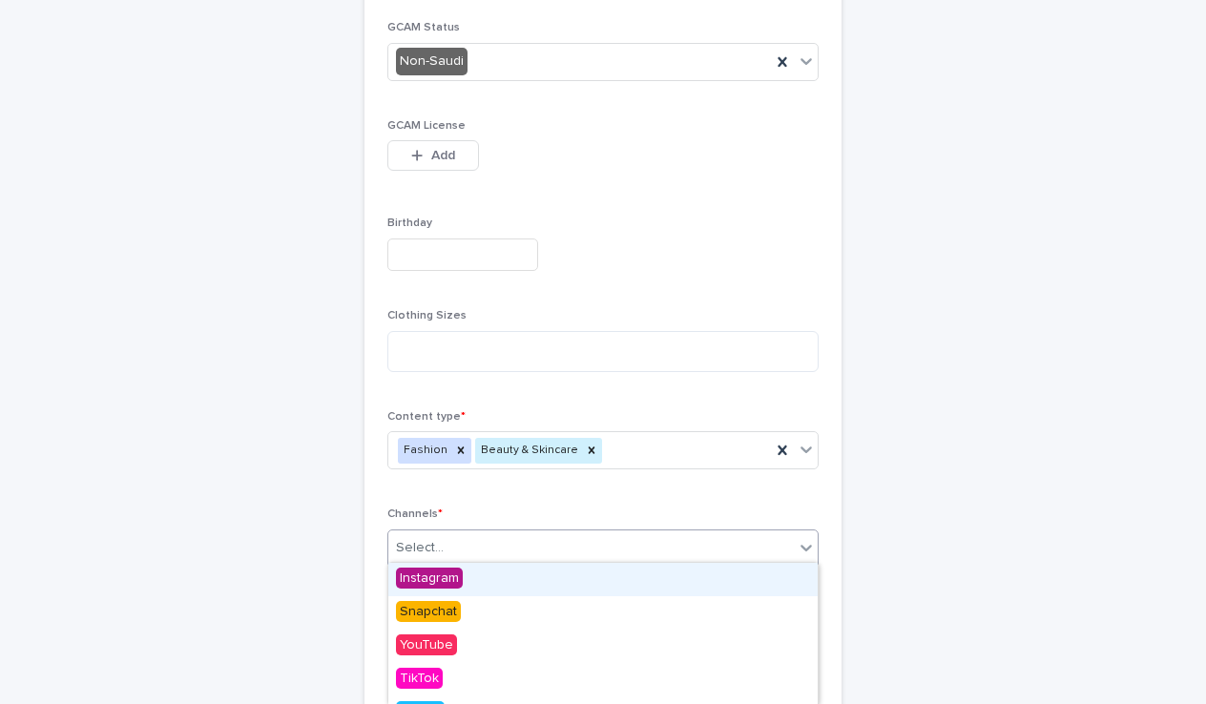
click at [439, 583] on span "Instagram" at bounding box center [429, 578] width 67 height 21
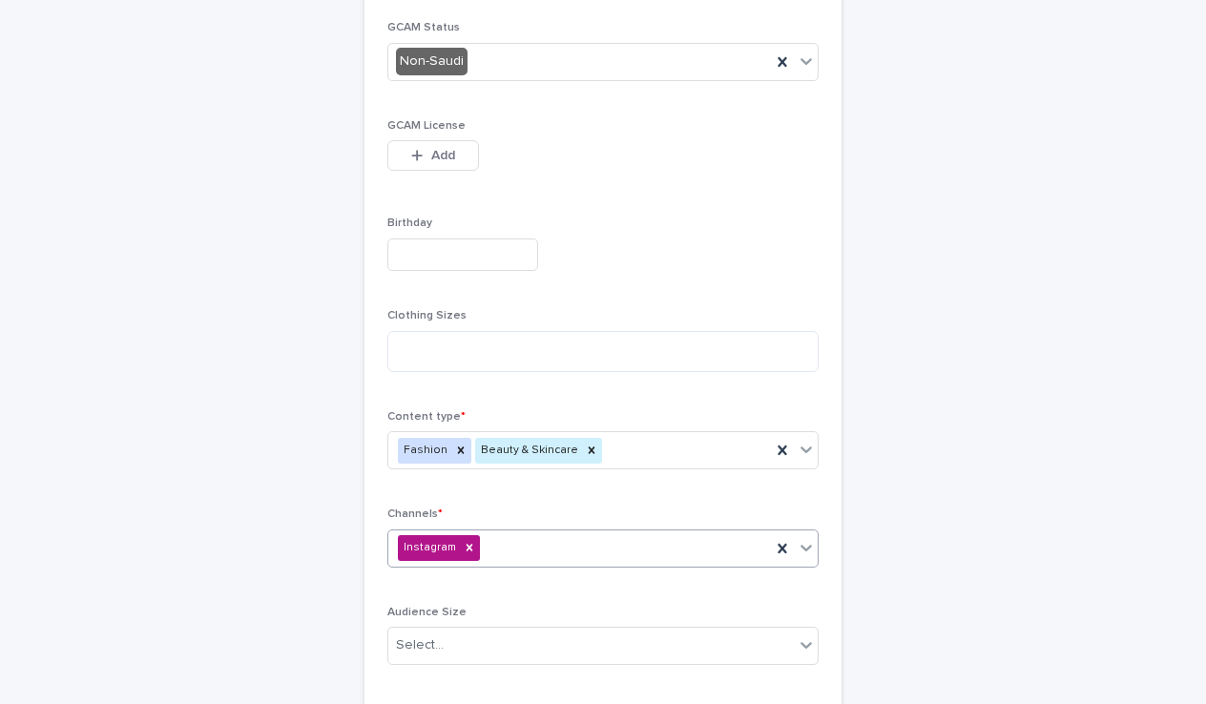
click at [564, 537] on div "Instagram" at bounding box center [579, 547] width 383 height 33
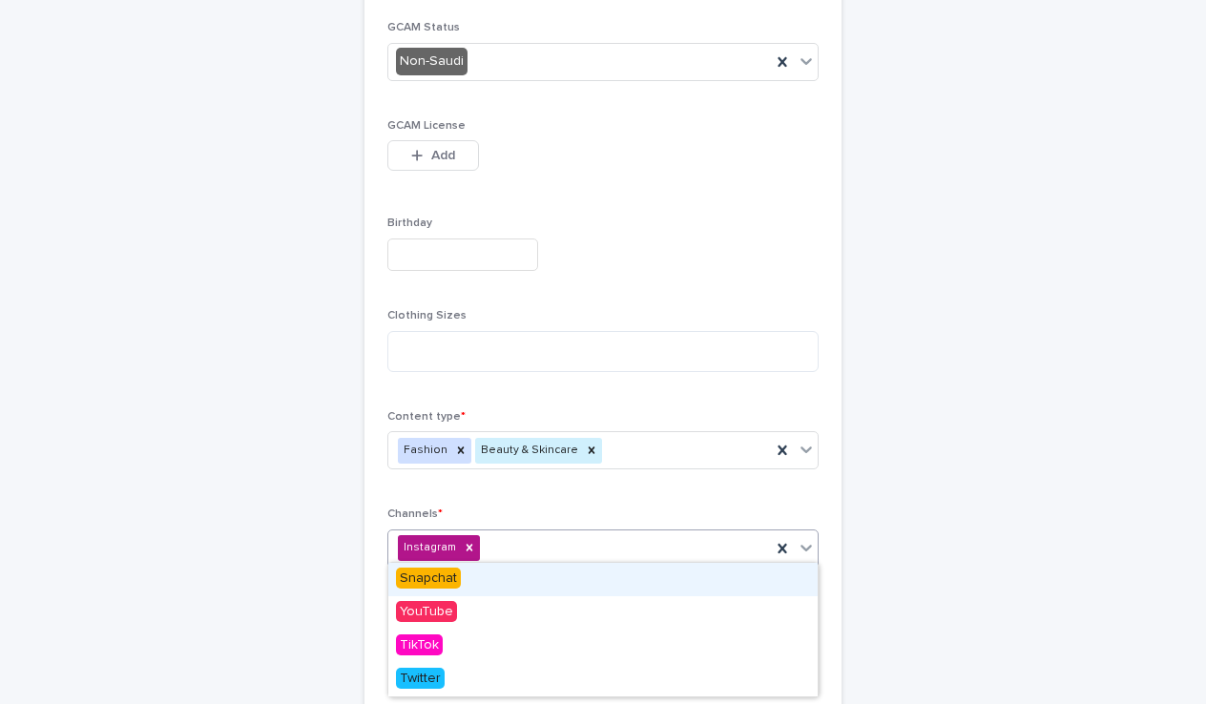
click at [500, 579] on div "Snapchat" at bounding box center [602, 579] width 429 height 33
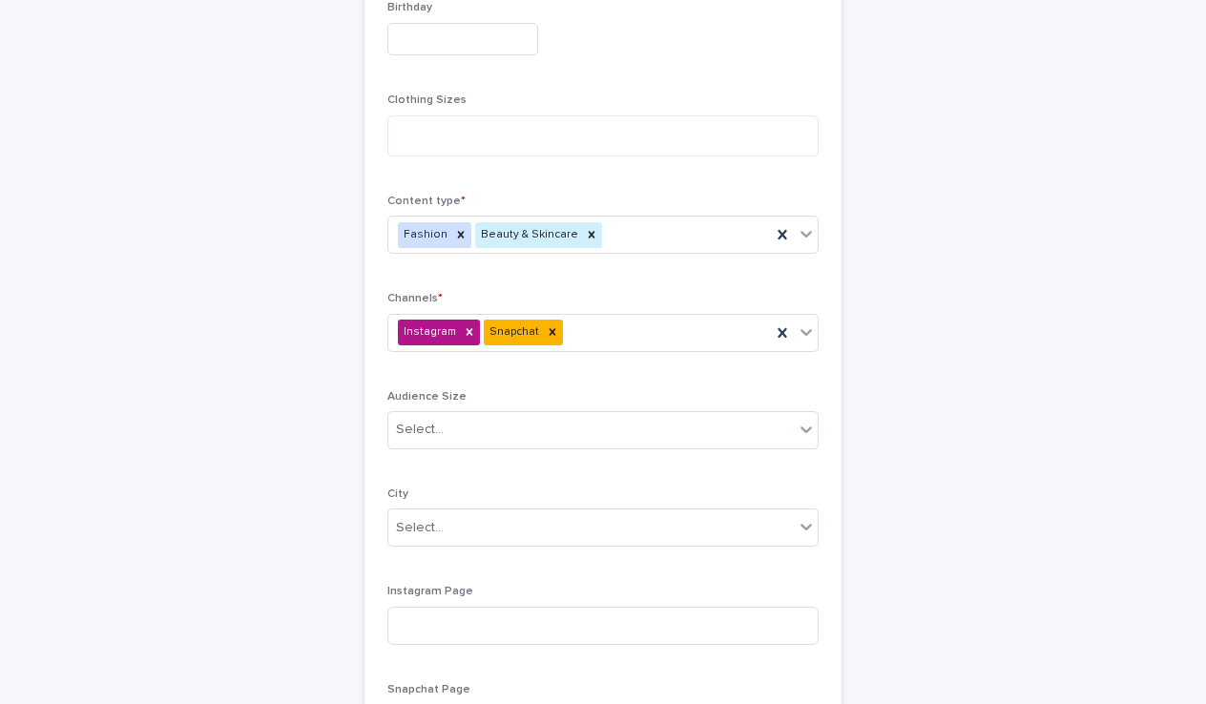
scroll to position [725, 0]
click at [532, 429] on div "Select..." at bounding box center [590, 428] width 405 height 31
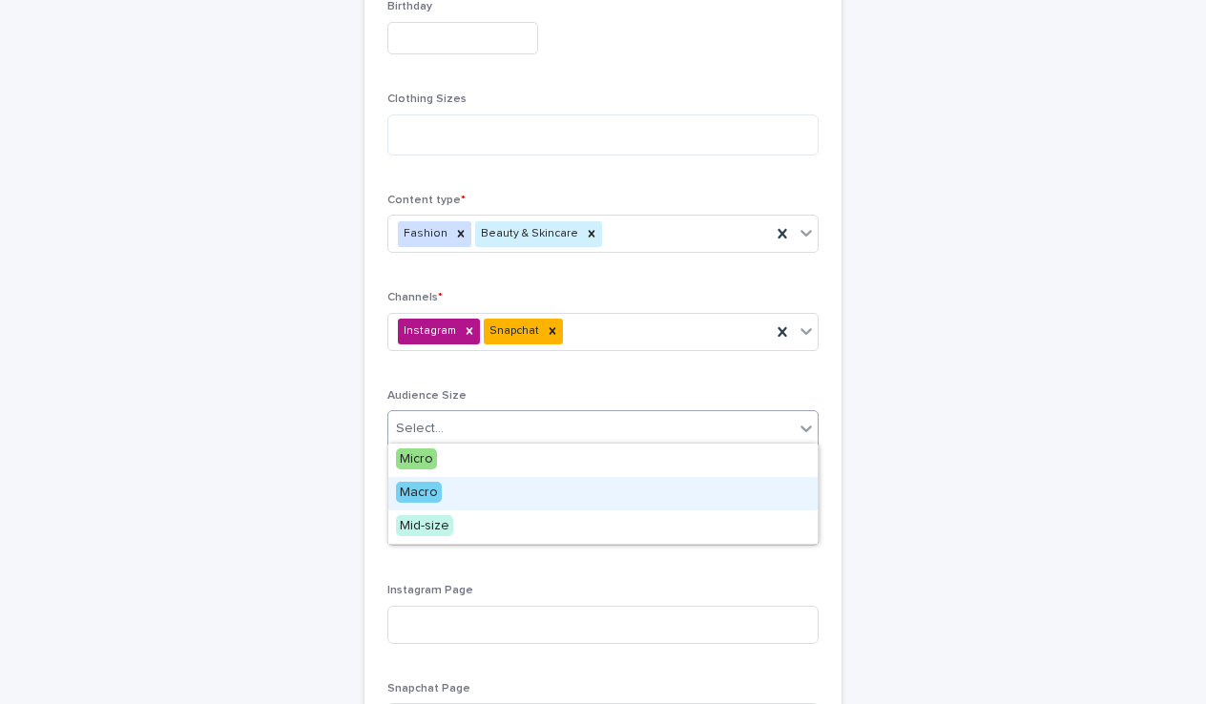
click at [441, 495] on div "Macro" at bounding box center [602, 493] width 429 height 33
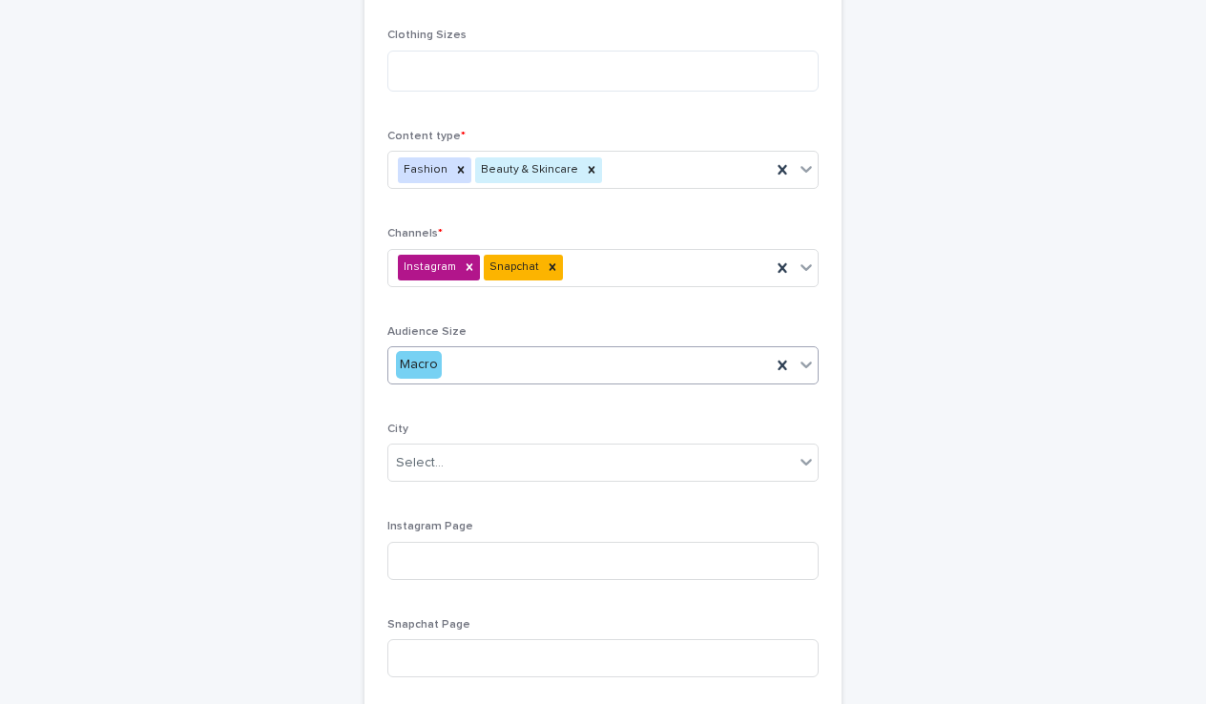
scroll to position [787, 0]
click at [592, 477] on body "**********" at bounding box center [603, 352] width 1206 height 704
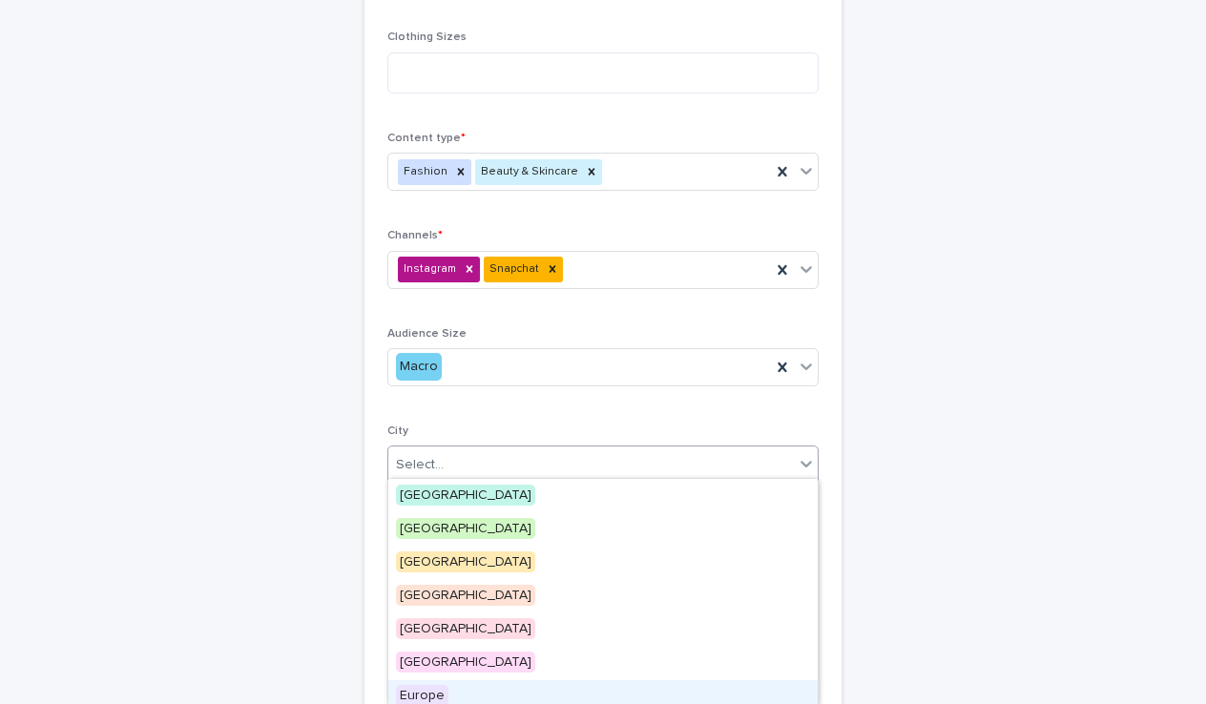
scroll to position [44, 0]
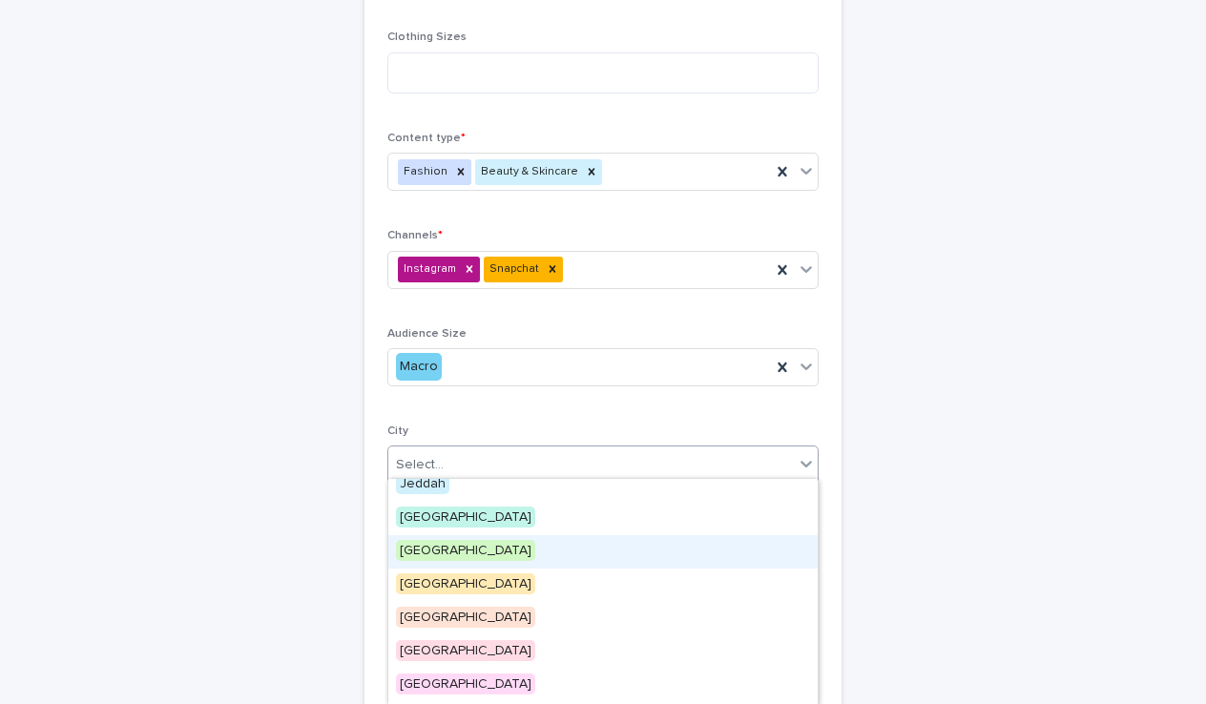
click at [463, 550] on div "[GEOGRAPHIC_DATA]" at bounding box center [602, 551] width 429 height 33
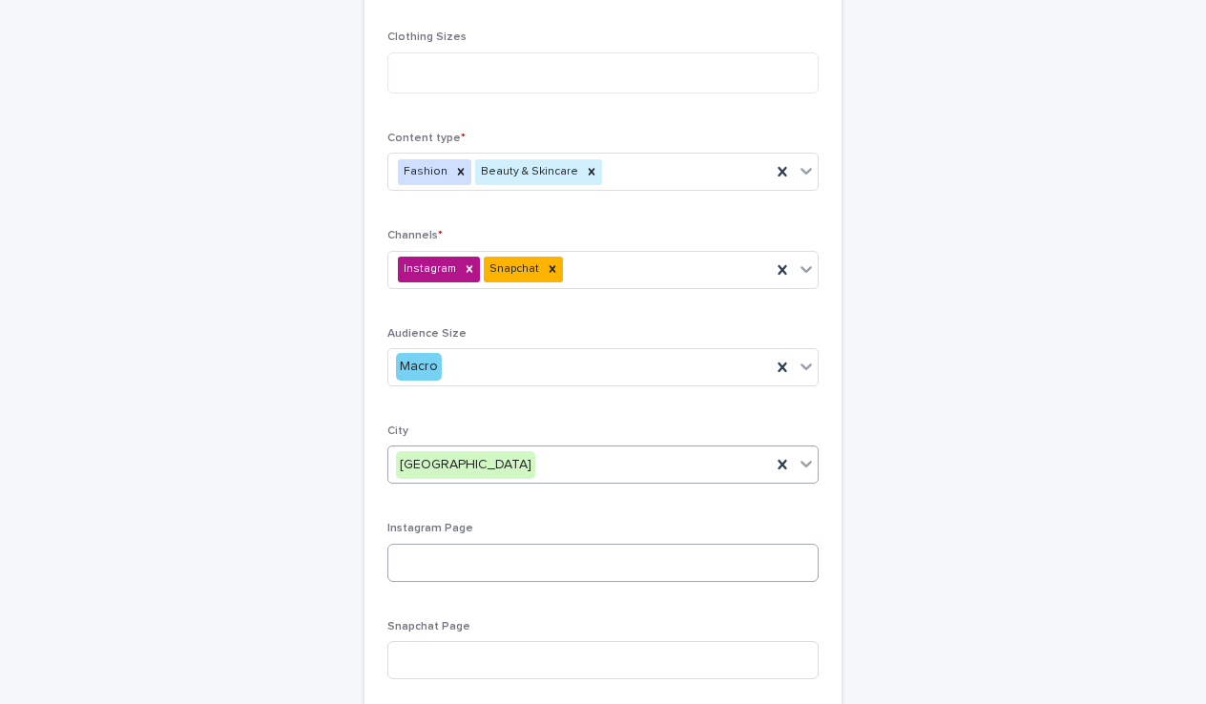
scroll to position [804, 0]
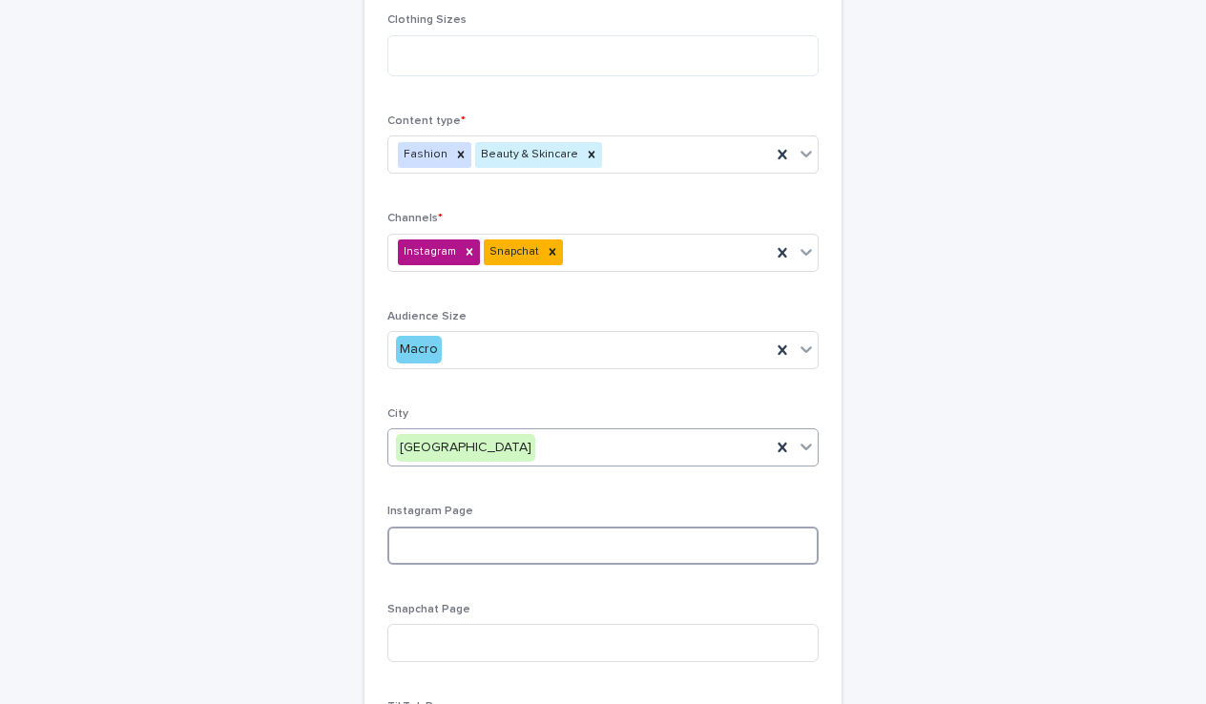
click at [486, 551] on input at bounding box center [602, 546] width 431 height 38
paste input "**********"
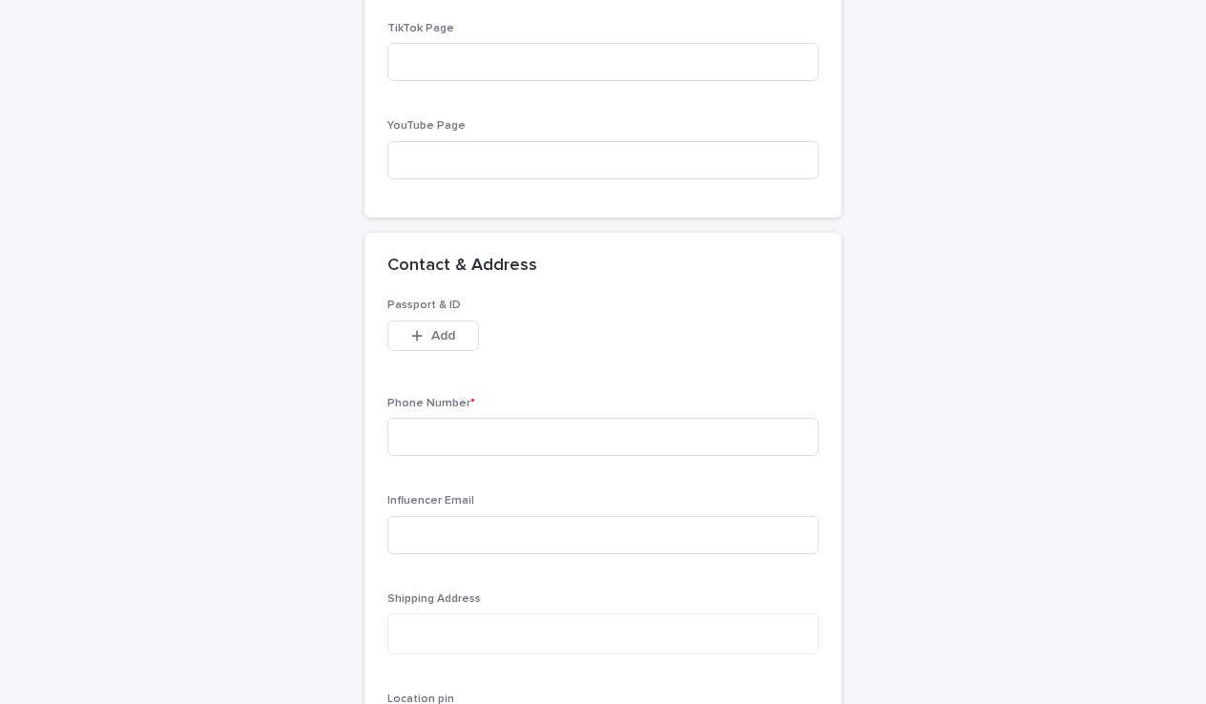
scroll to position [1483, 0]
type input "**********"
type input "*"
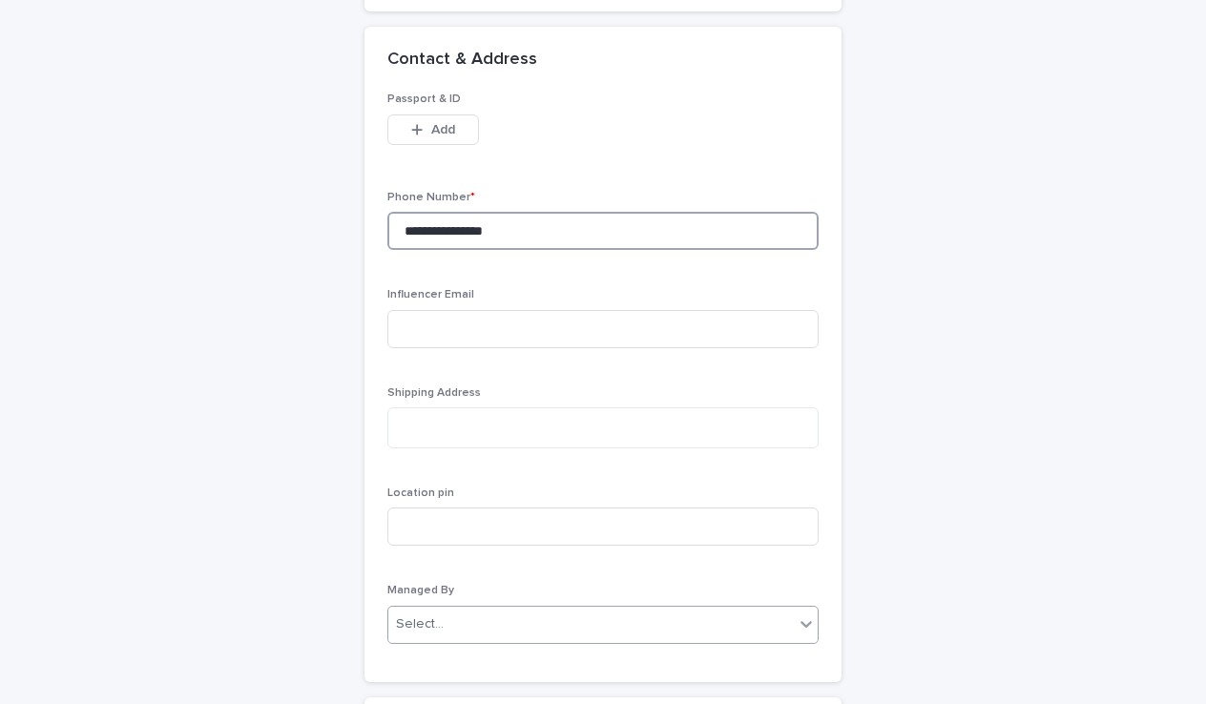
scroll to position [1690, 0]
type input "**********"
click at [480, 607] on div "Select..." at bounding box center [590, 622] width 405 height 31
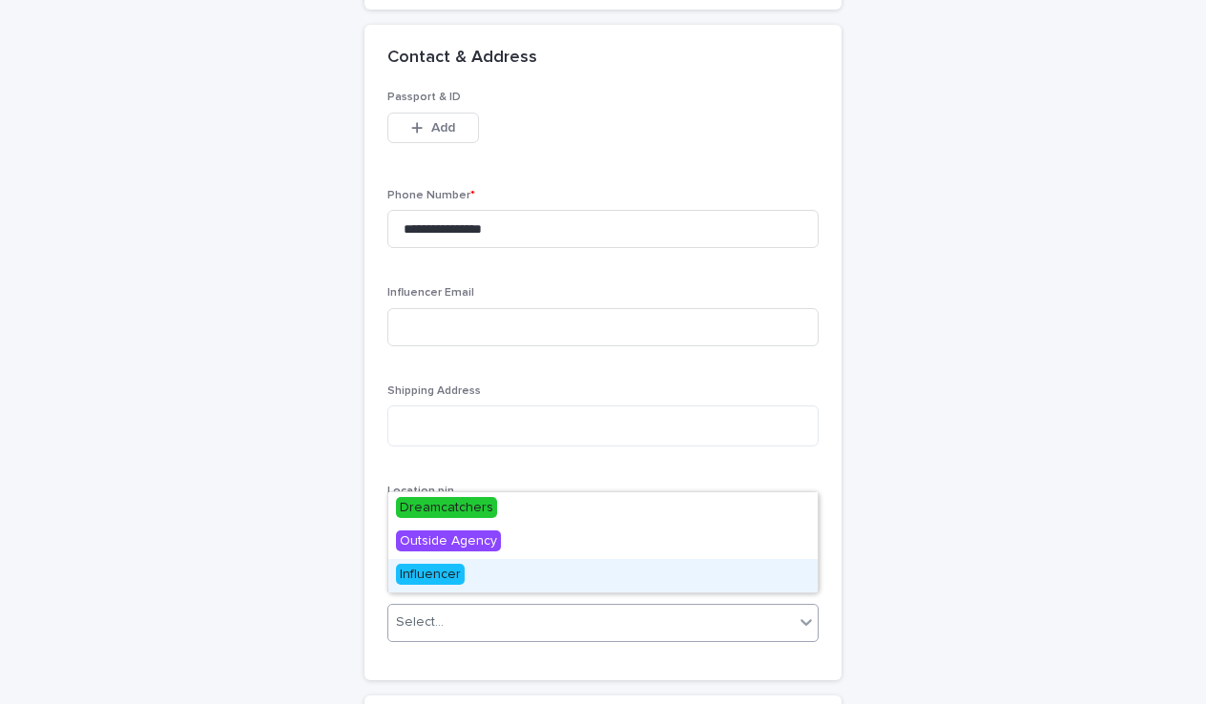
click at [468, 571] on div "Influencer" at bounding box center [602, 575] width 429 height 33
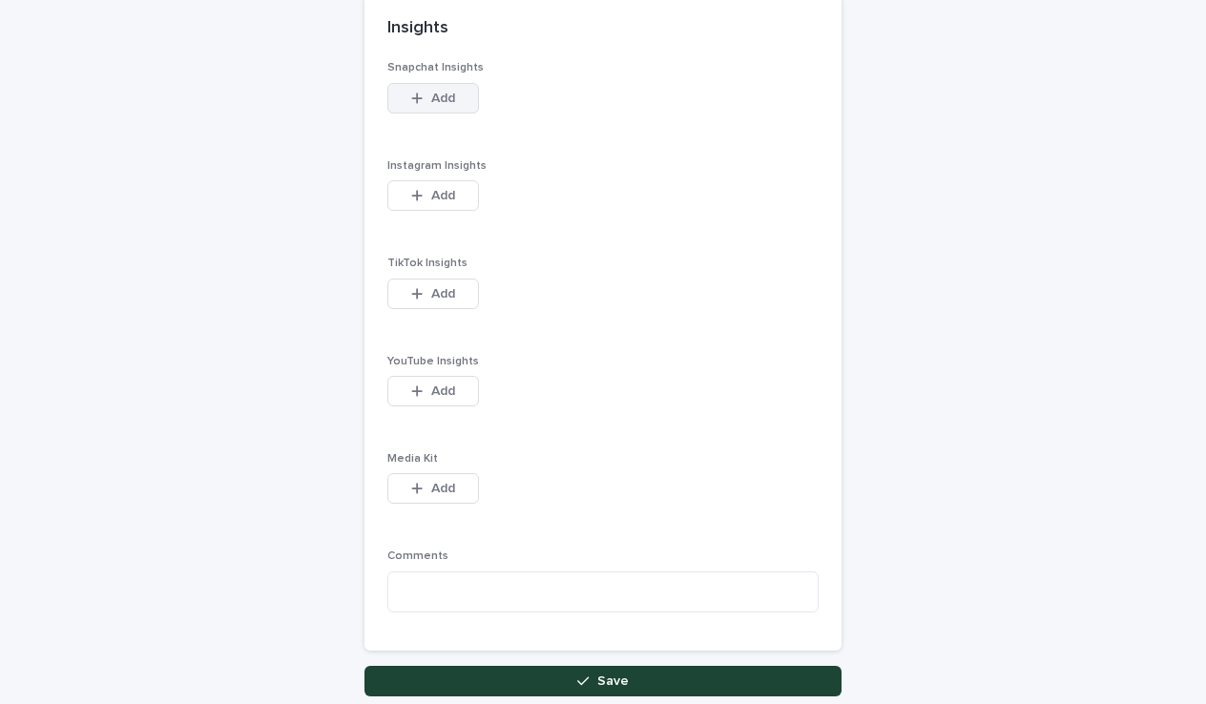
scroll to position [2392, 0]
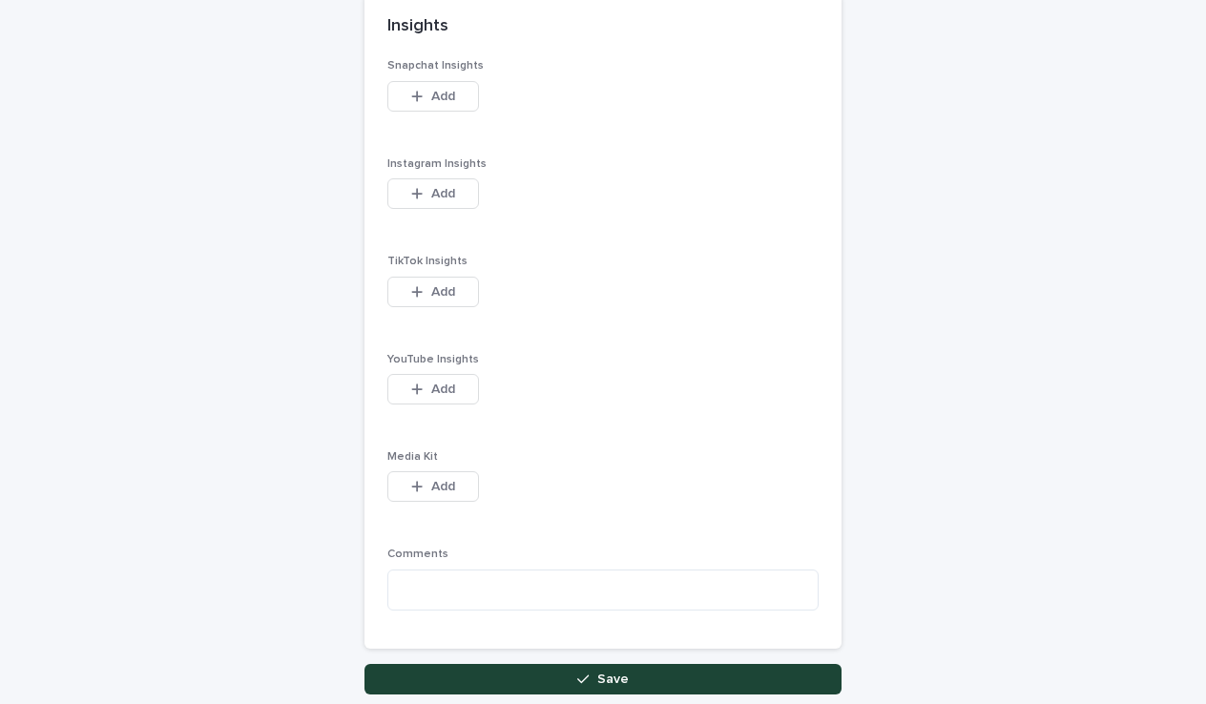
click at [509, 664] on button "Save" at bounding box center [602, 679] width 477 height 31
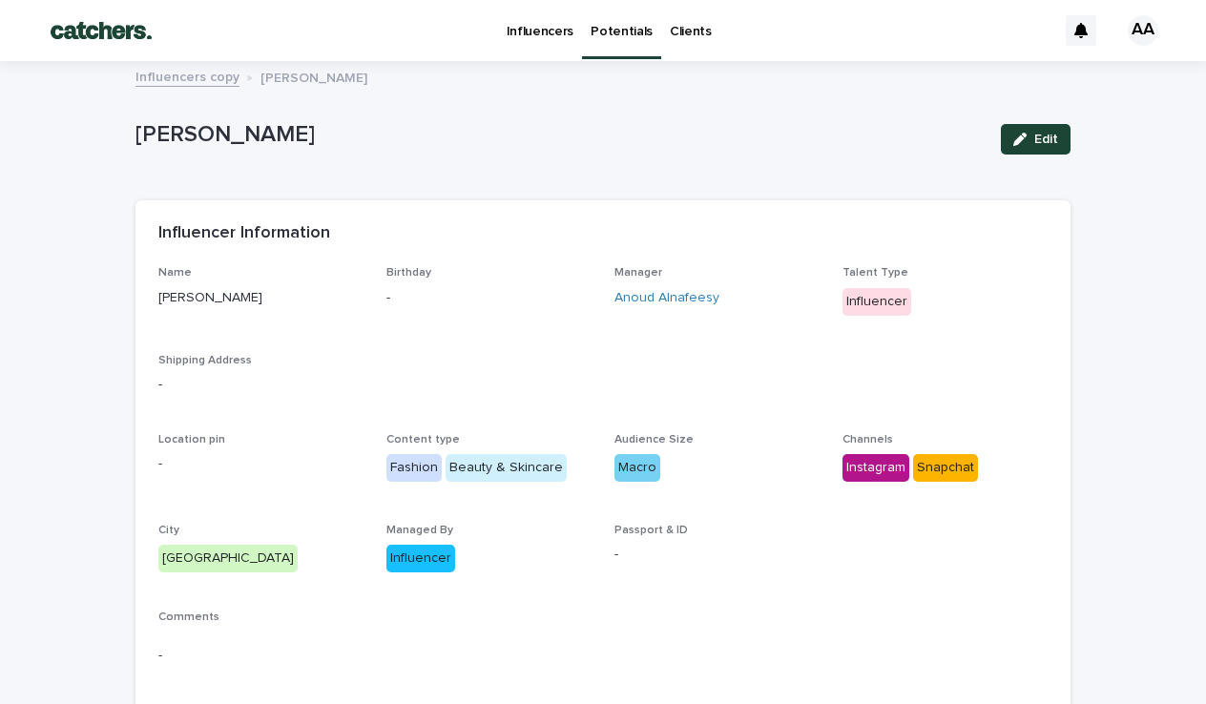
click at [623, 26] on p "Potentials" at bounding box center [621, 20] width 62 height 40
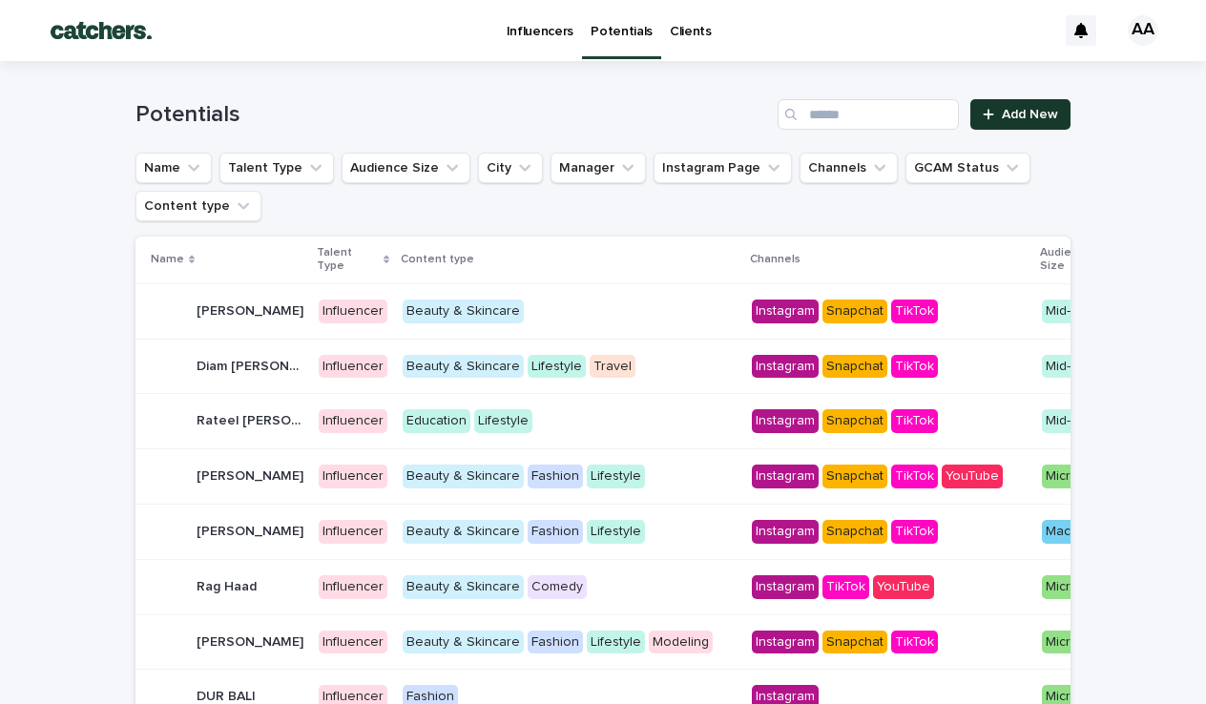
click at [975, 103] on link "Add New" at bounding box center [1020, 114] width 100 height 31
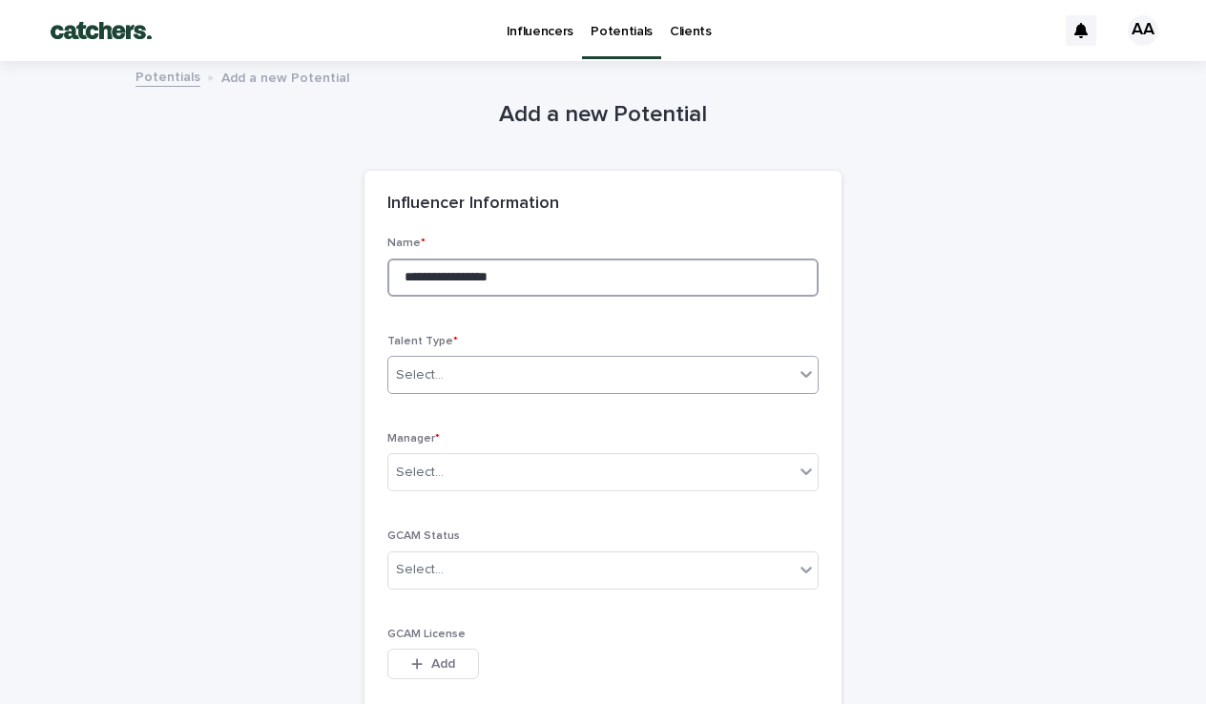
type input "**********"
click at [472, 373] on div "Select..." at bounding box center [590, 375] width 405 height 31
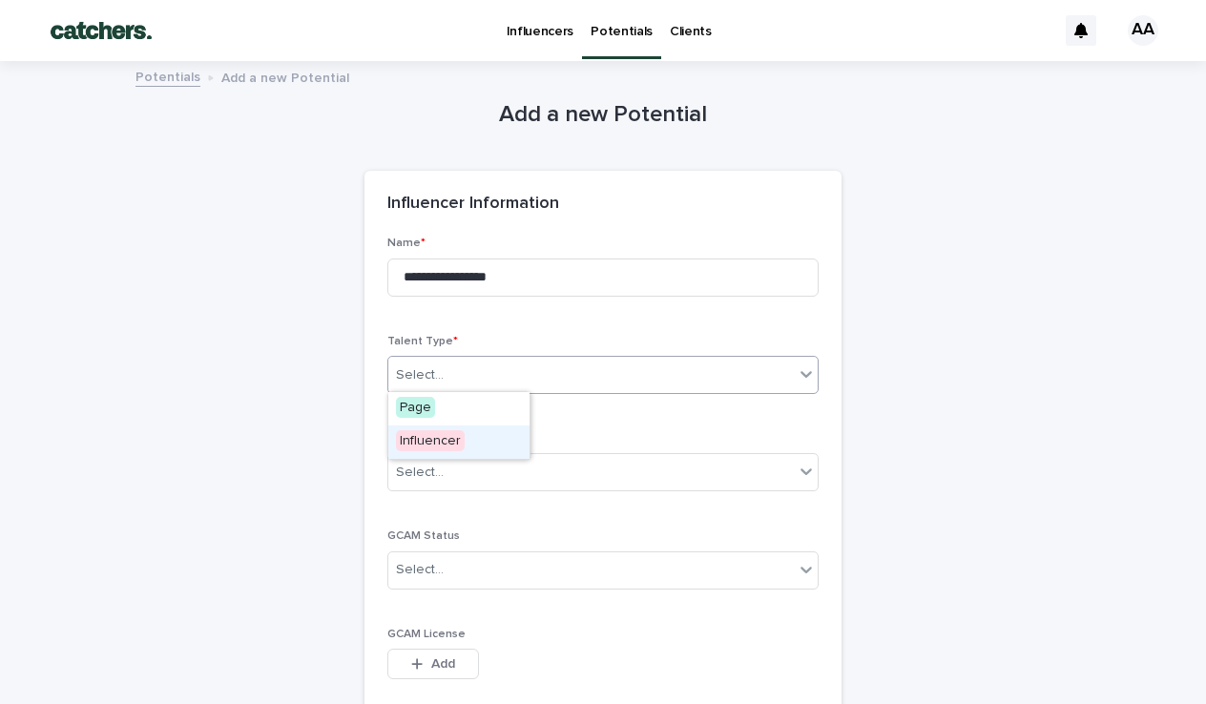
click at [430, 446] on span "Influencer" at bounding box center [430, 440] width 69 height 21
click at [455, 471] on div "Select..." at bounding box center [590, 472] width 405 height 31
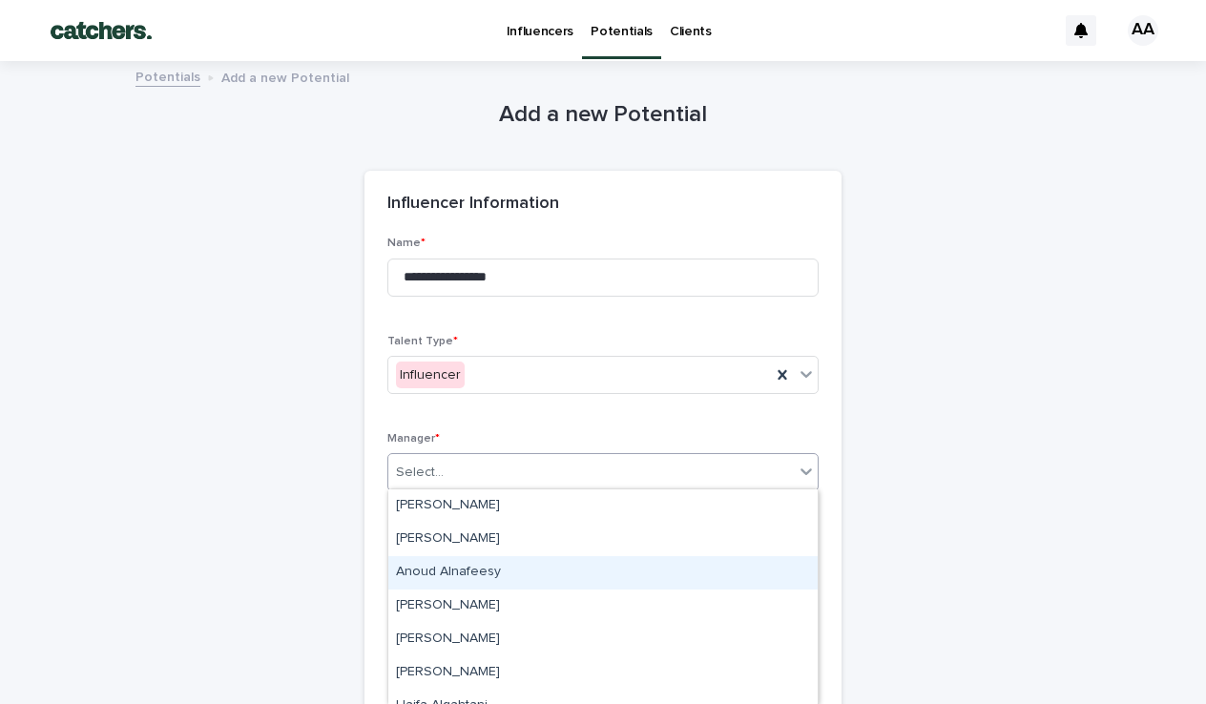
click at [440, 573] on div "Anoud Alnafeesy" at bounding box center [602, 572] width 429 height 33
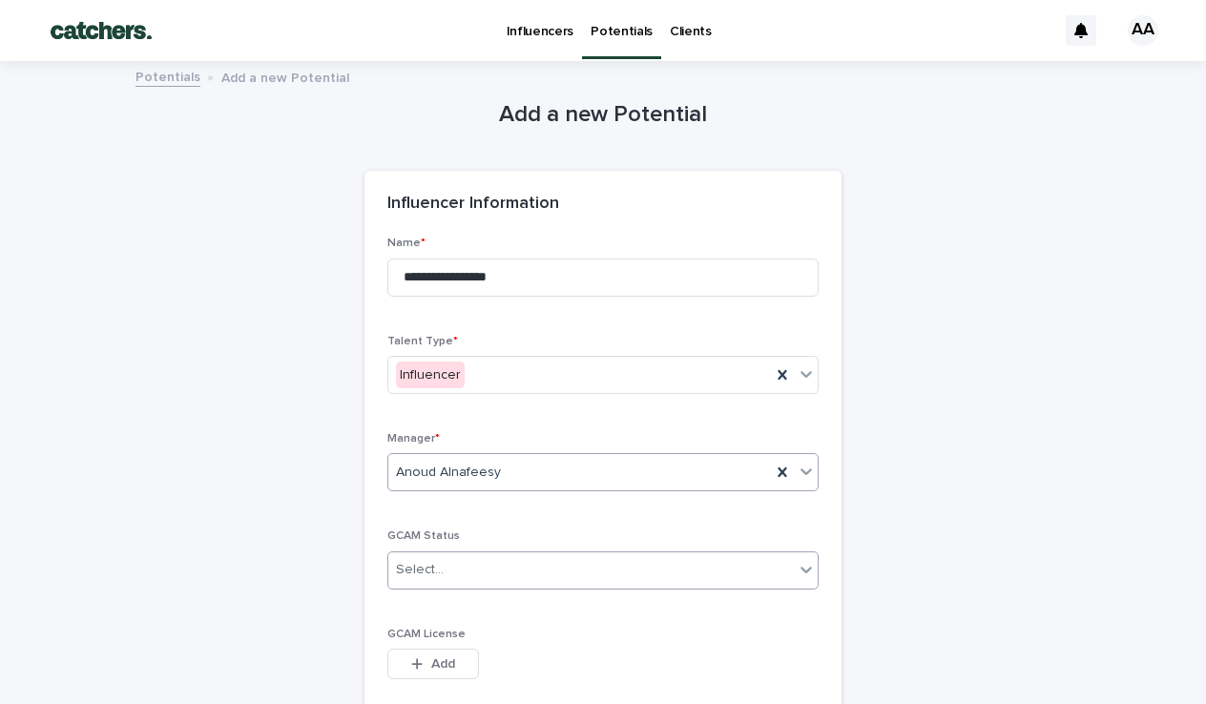
click at [457, 564] on div "Select..." at bounding box center [590, 569] width 405 height 31
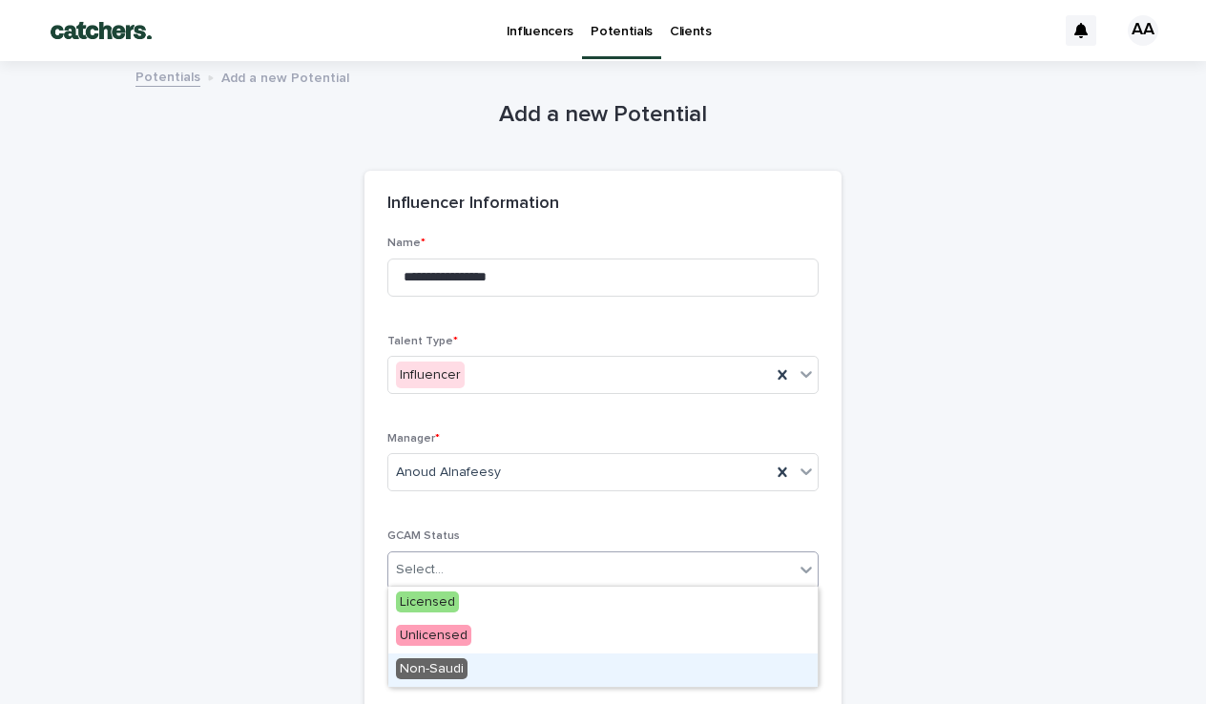
click at [437, 661] on span "Non-Saudi" at bounding box center [432, 668] width 72 height 21
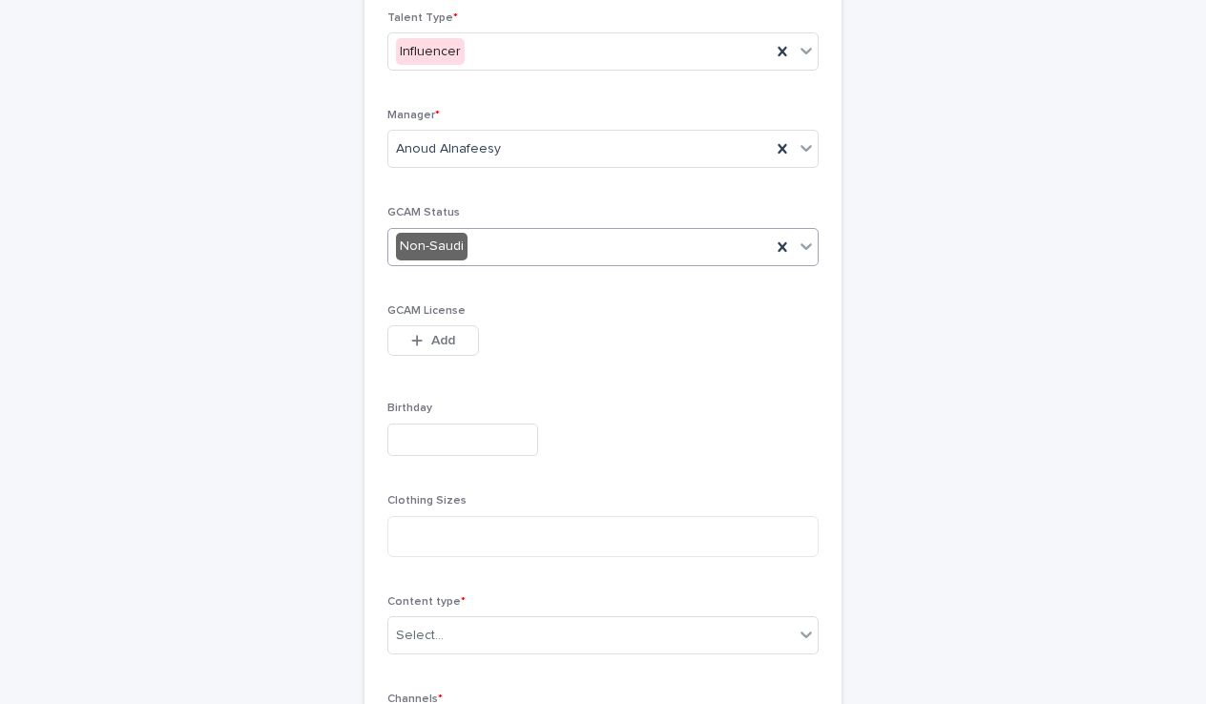
scroll to position [335, 0]
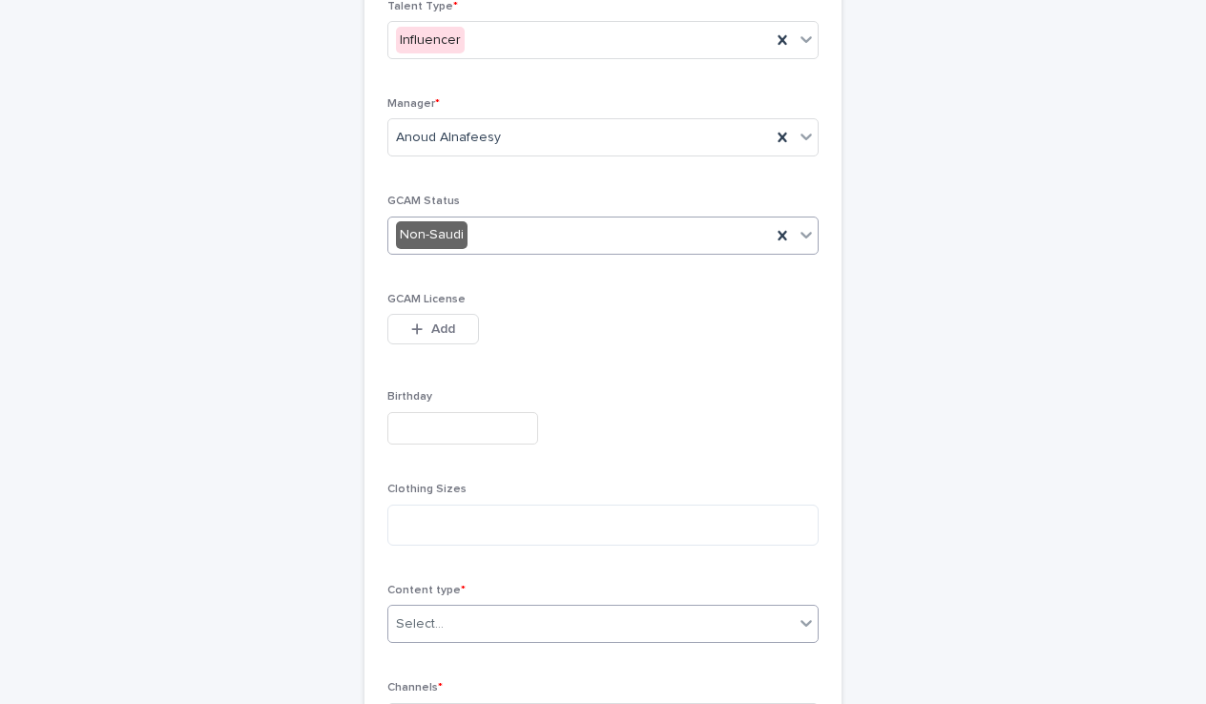
click at [456, 609] on div "Select..." at bounding box center [590, 624] width 405 height 31
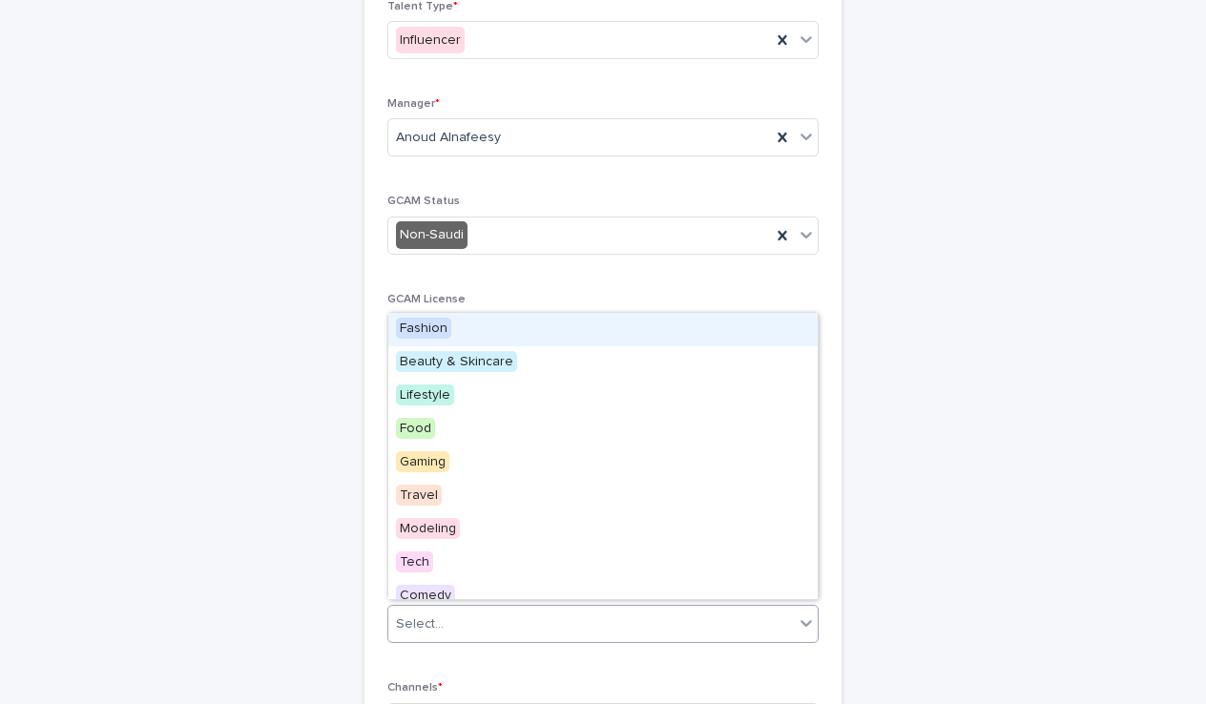
click at [457, 635] on div "Select..." at bounding box center [602, 624] width 431 height 38
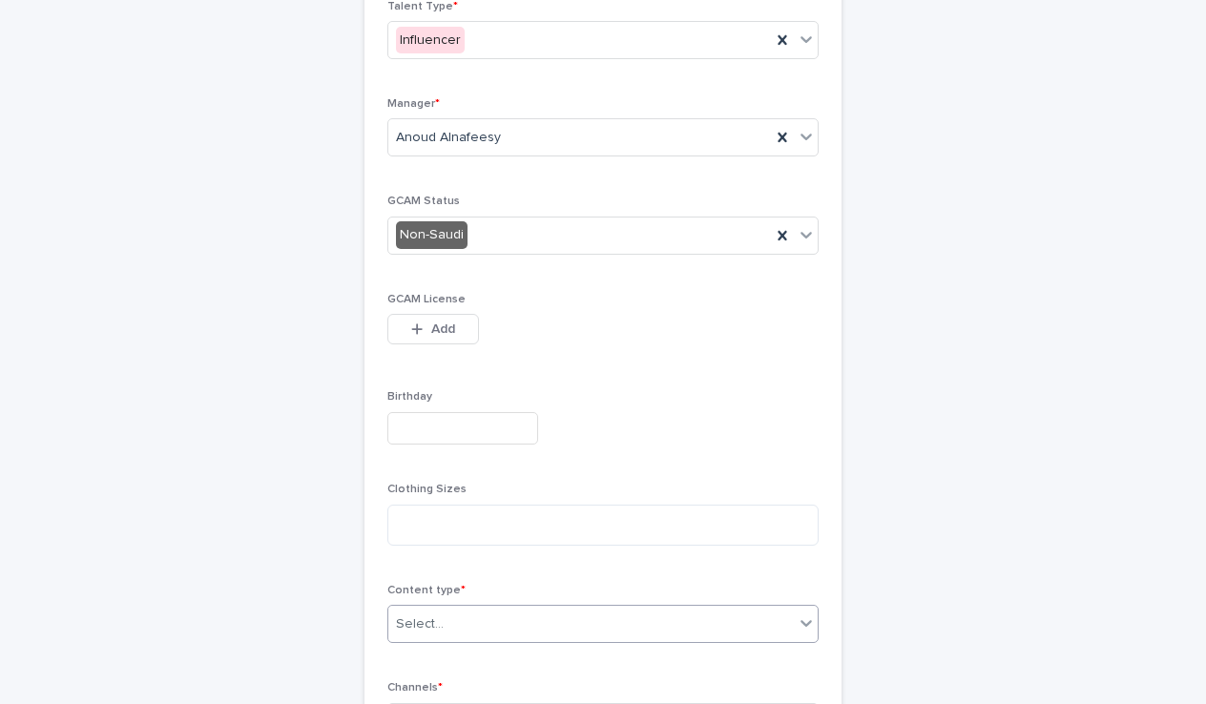
click at [457, 635] on div "Select..." at bounding box center [602, 624] width 431 height 38
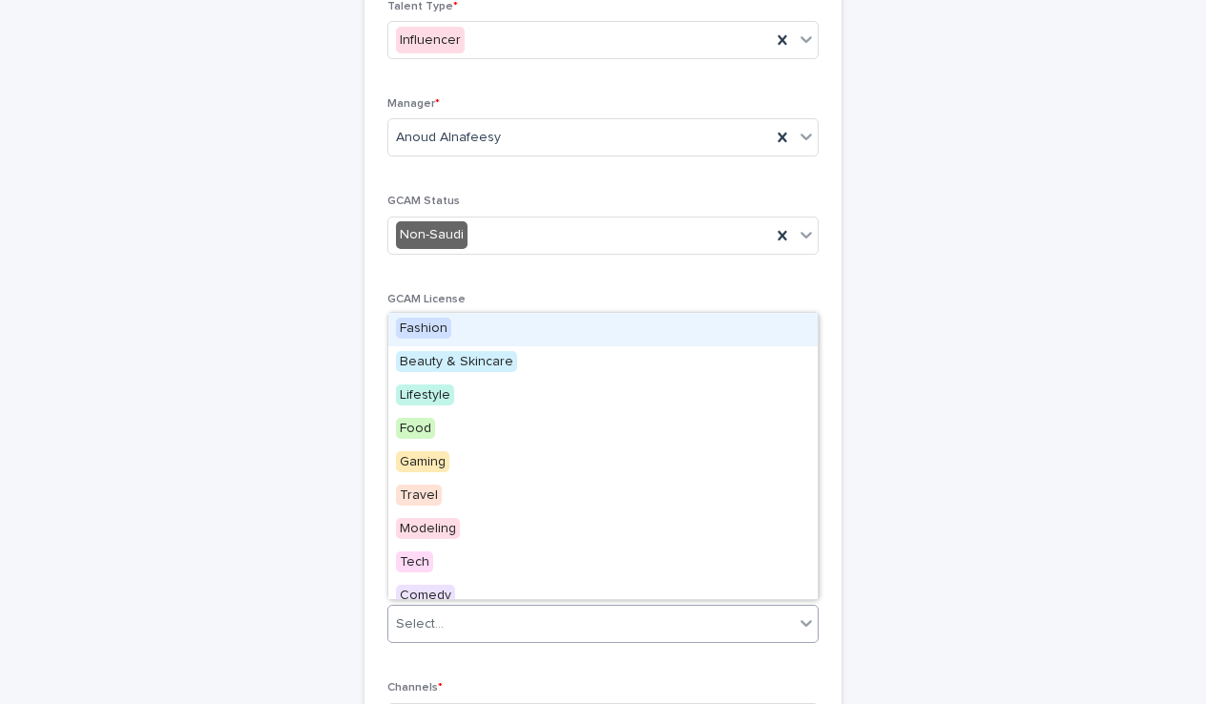
click at [453, 327] on div "Fashion" at bounding box center [602, 329] width 429 height 33
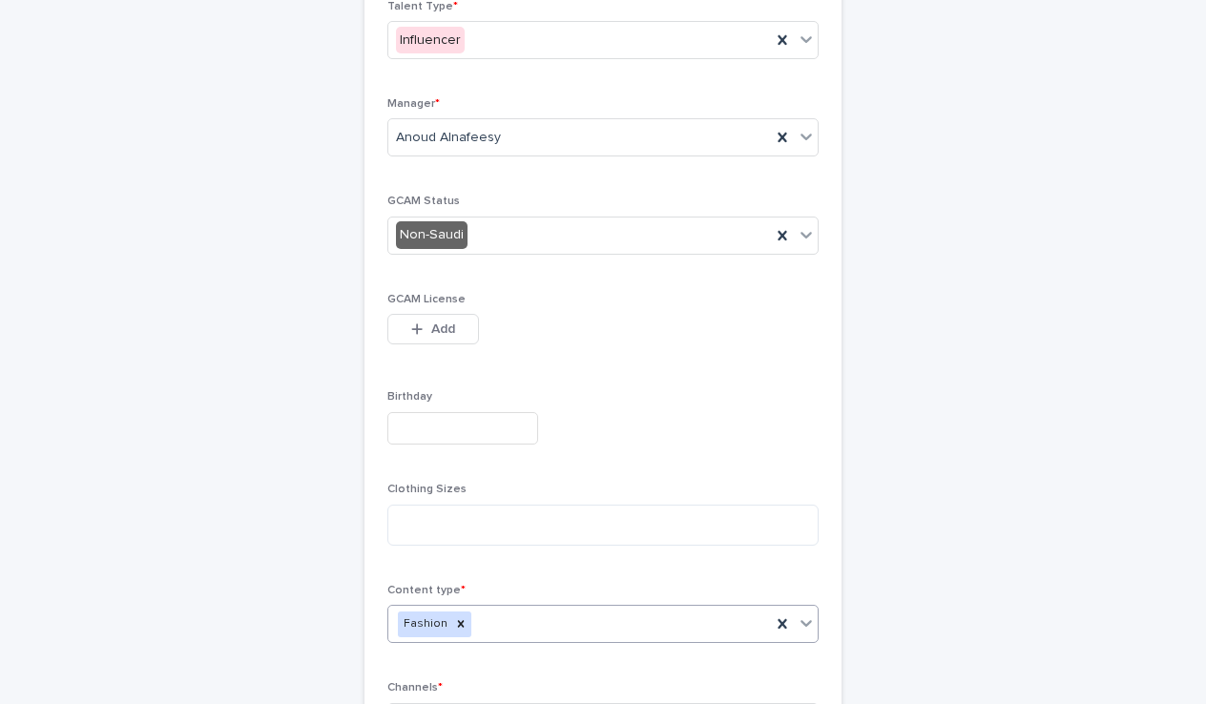
click at [513, 625] on div "Fashion" at bounding box center [579, 624] width 383 height 33
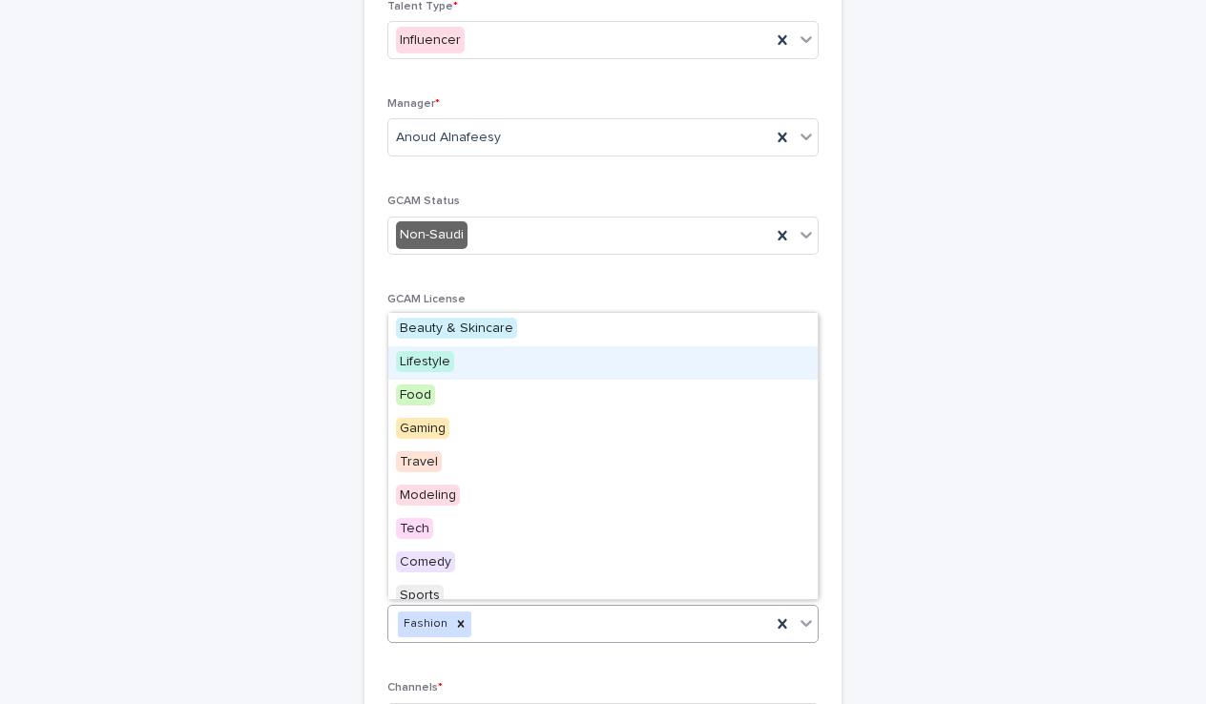
click at [460, 352] on div "Lifestyle" at bounding box center [602, 362] width 429 height 33
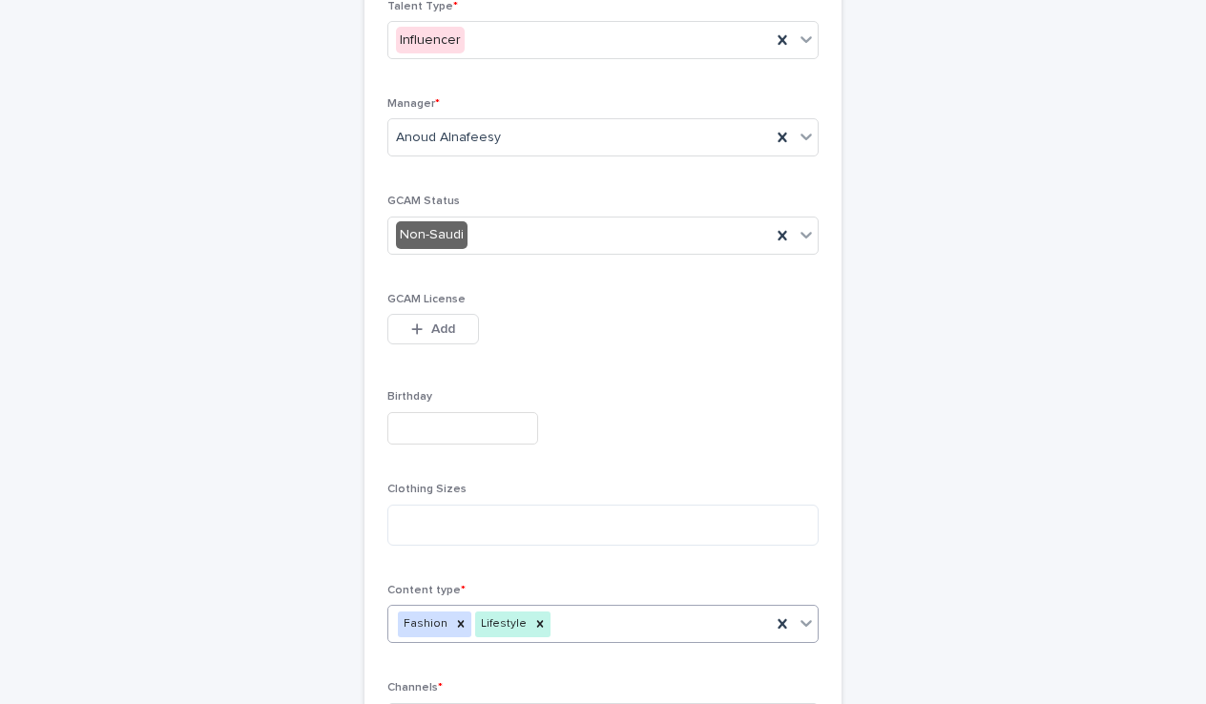
click at [551, 631] on div "Fashion Lifestyle" at bounding box center [579, 624] width 383 height 33
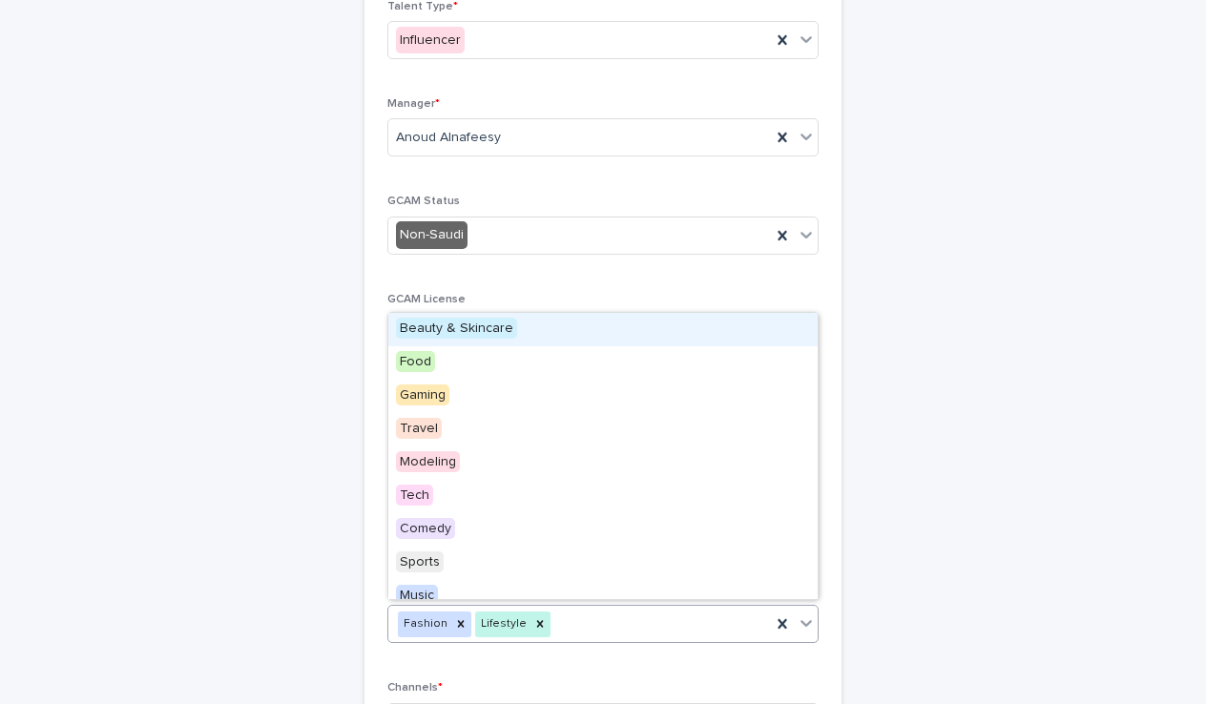
click at [511, 321] on div "Beauty & Skincare" at bounding box center [602, 329] width 429 height 33
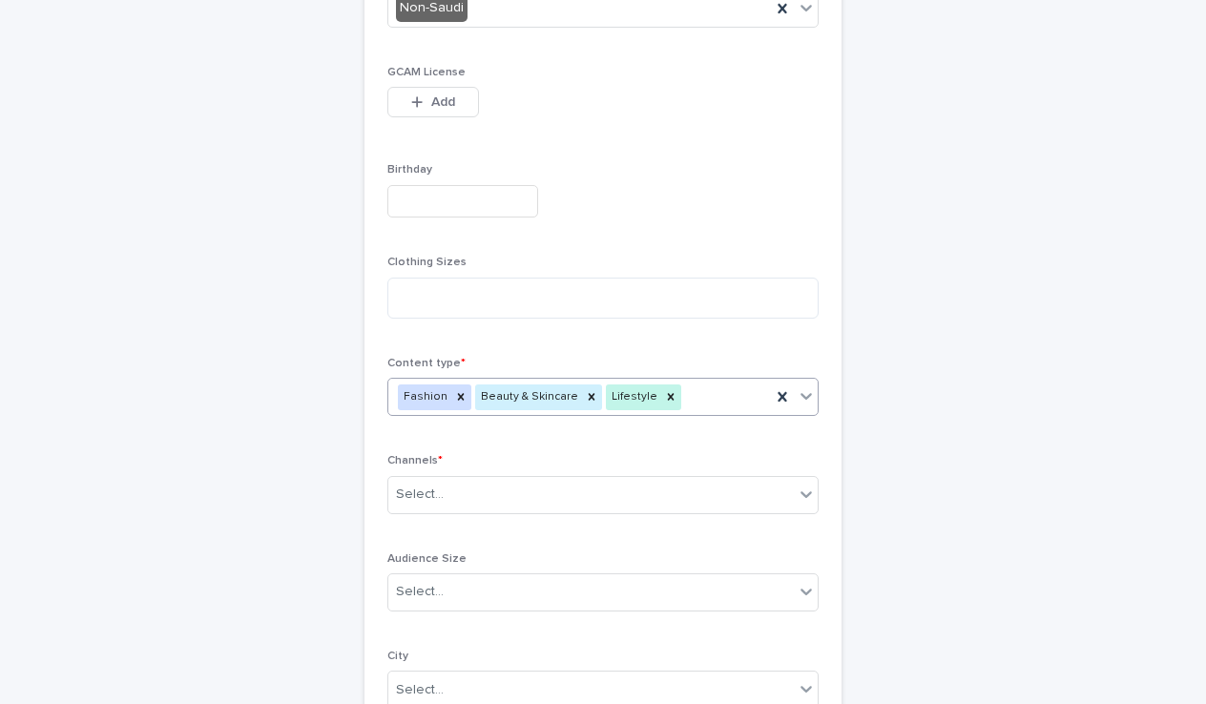
scroll to position [578, 0]
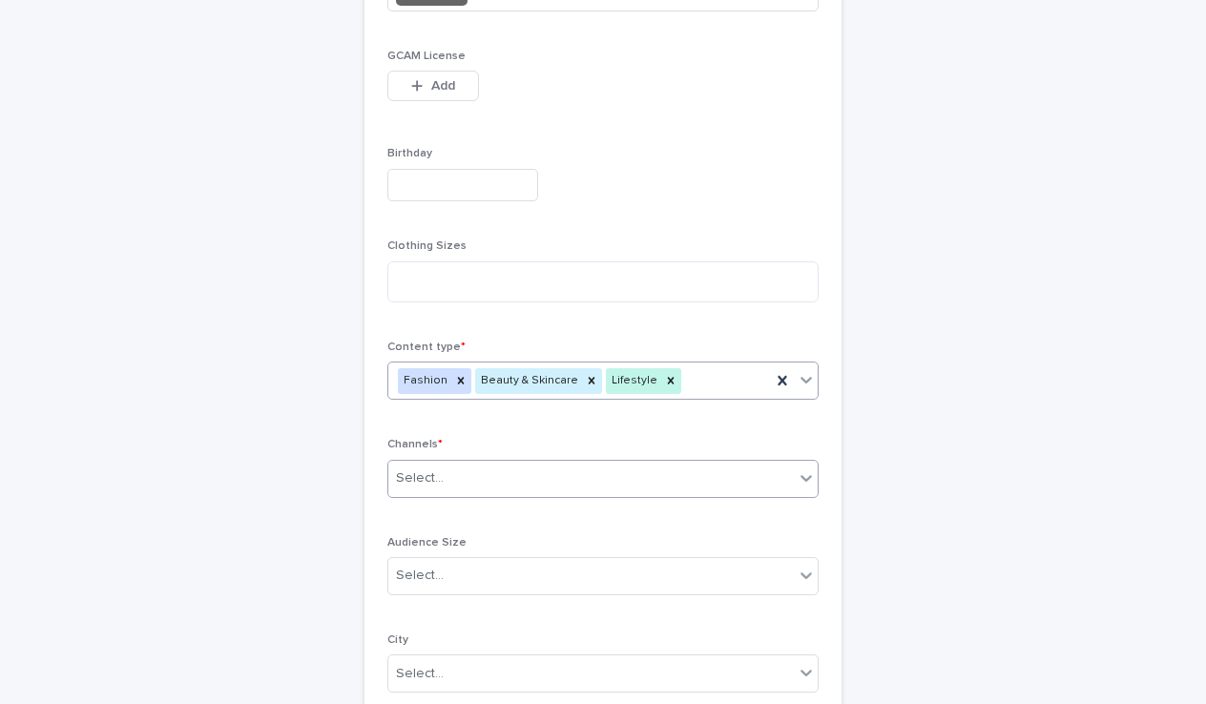
click at [499, 474] on div "Select..." at bounding box center [590, 478] width 405 height 31
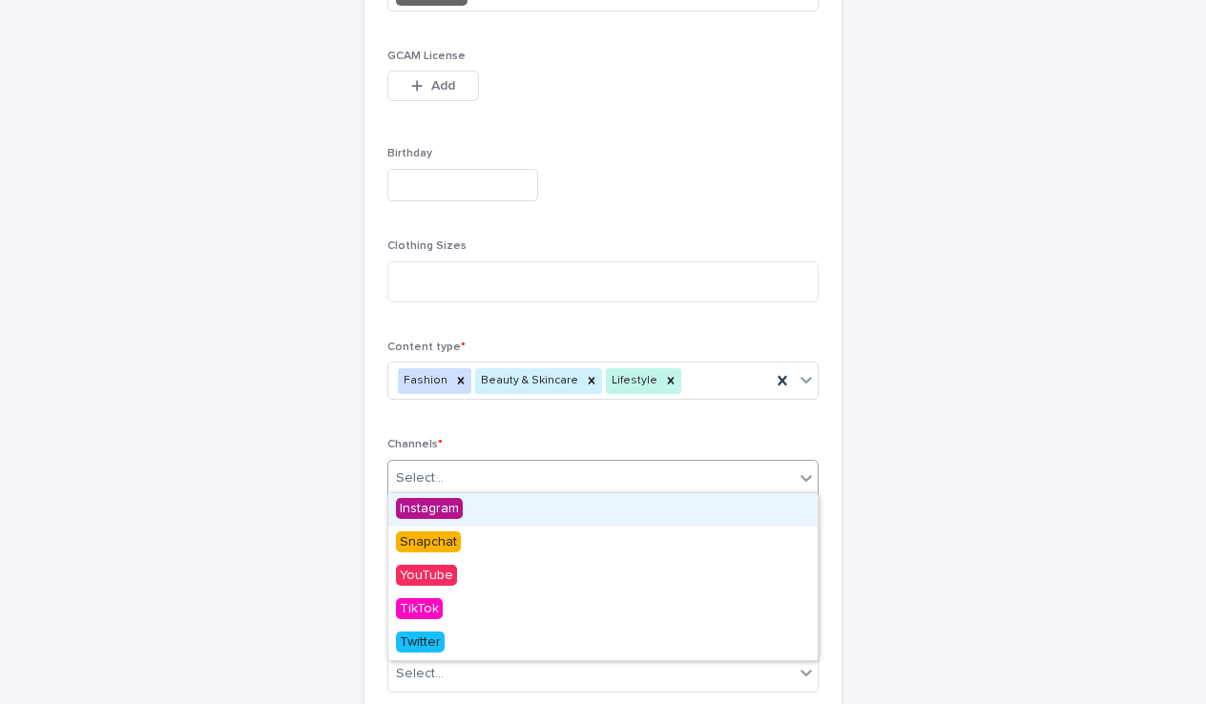
click at [486, 508] on div "Instagram" at bounding box center [602, 509] width 429 height 33
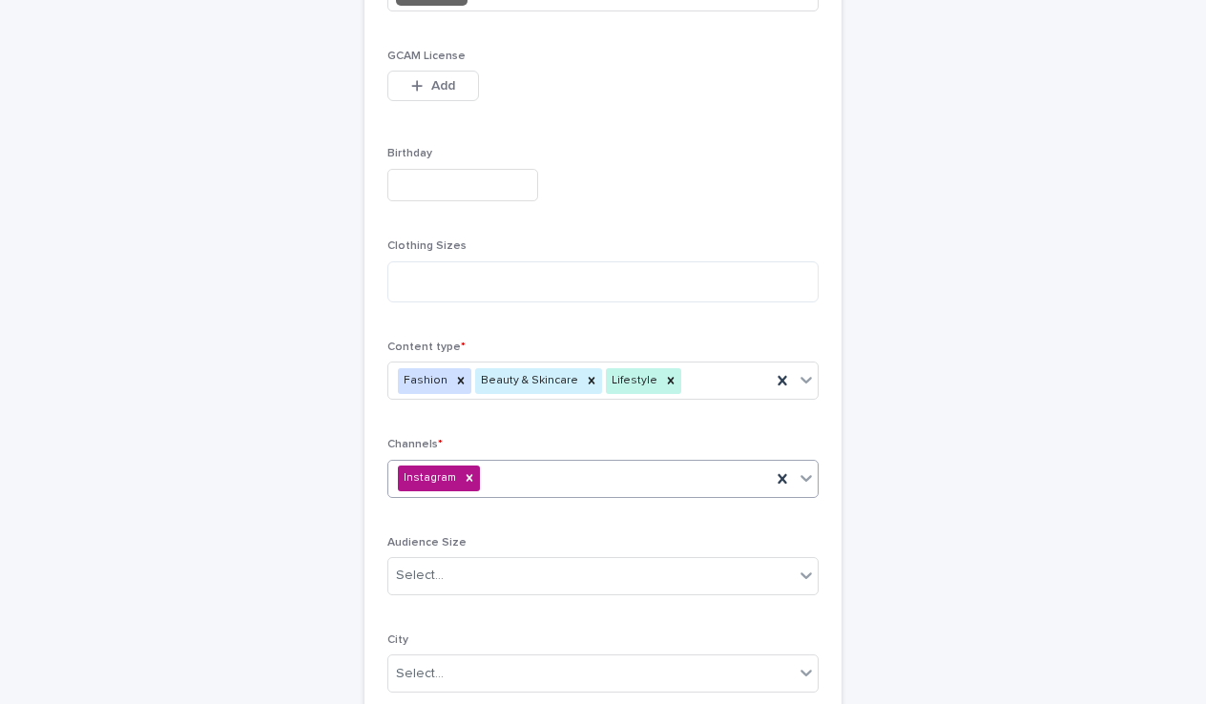
click at [531, 478] on div "Instagram" at bounding box center [579, 478] width 383 height 33
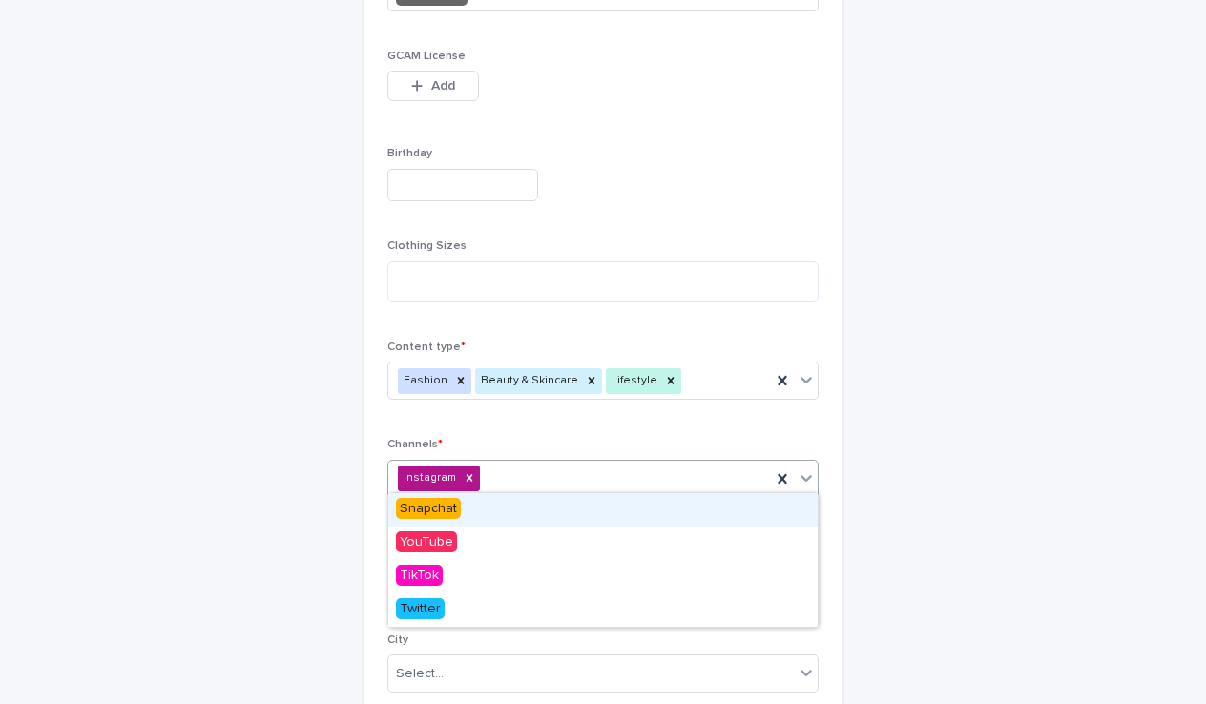
click at [491, 512] on div "Snapchat" at bounding box center [602, 509] width 429 height 33
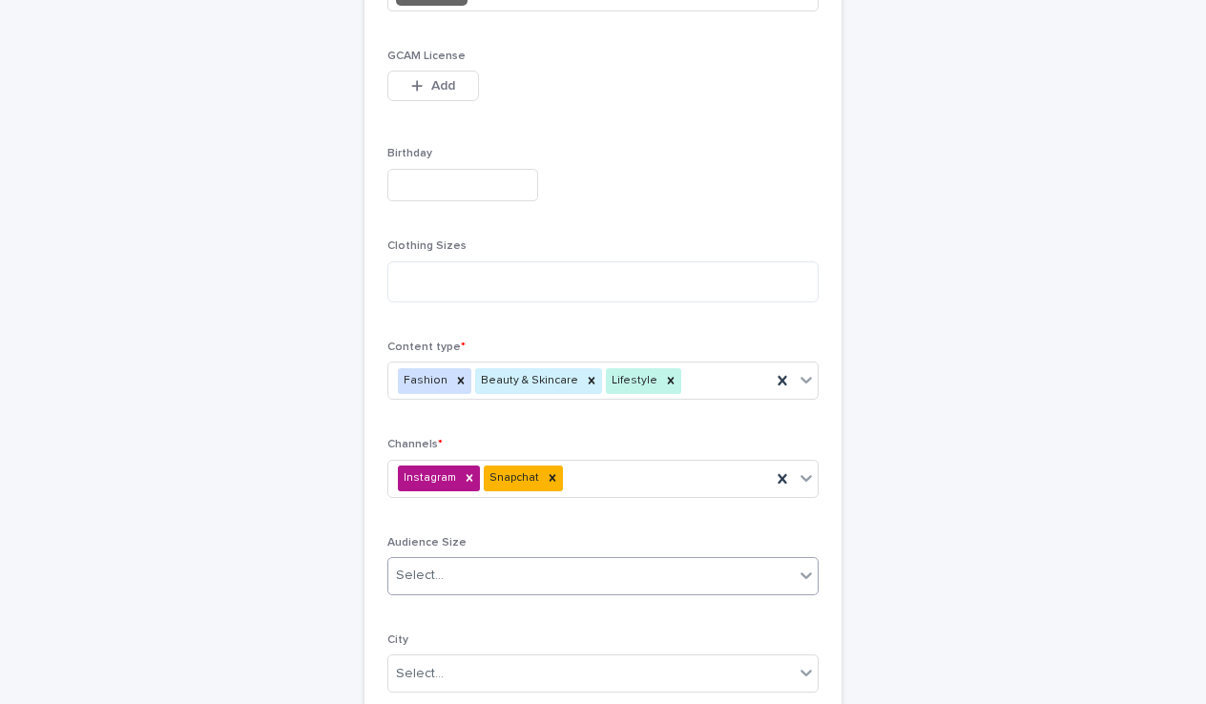
click at [583, 557] on div "Select..." at bounding box center [602, 576] width 431 height 38
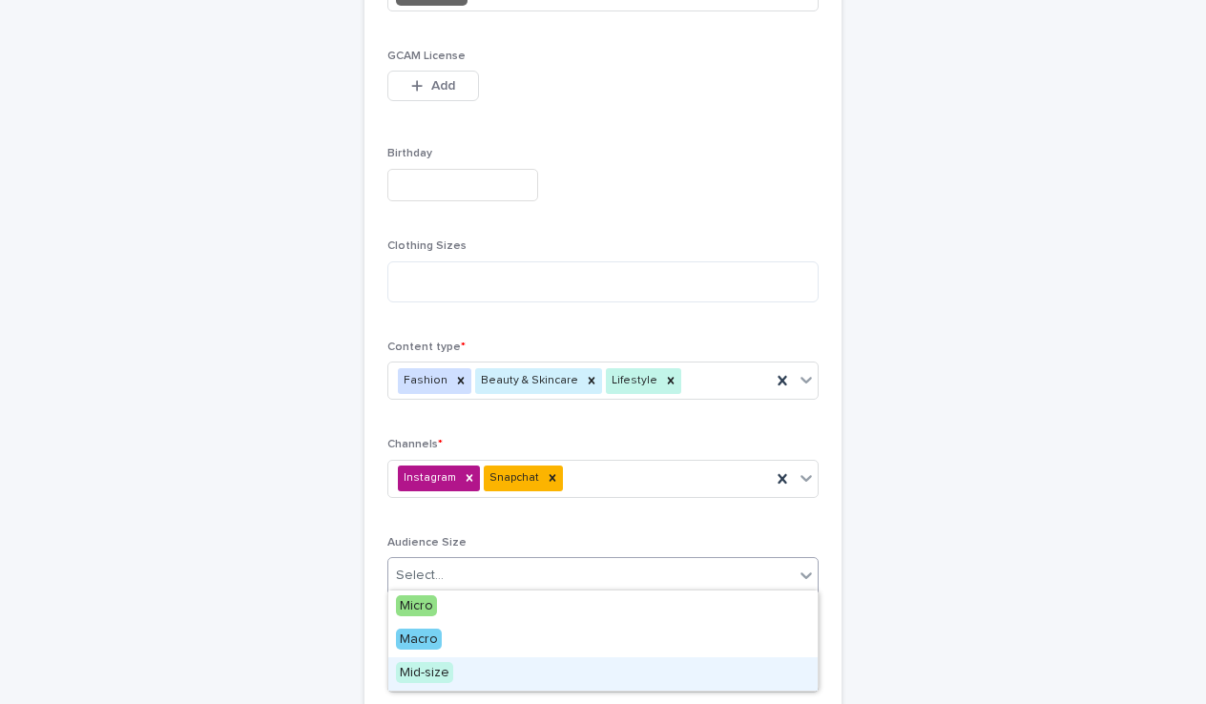
click at [436, 680] on span "Mid-size" at bounding box center [424, 672] width 57 height 21
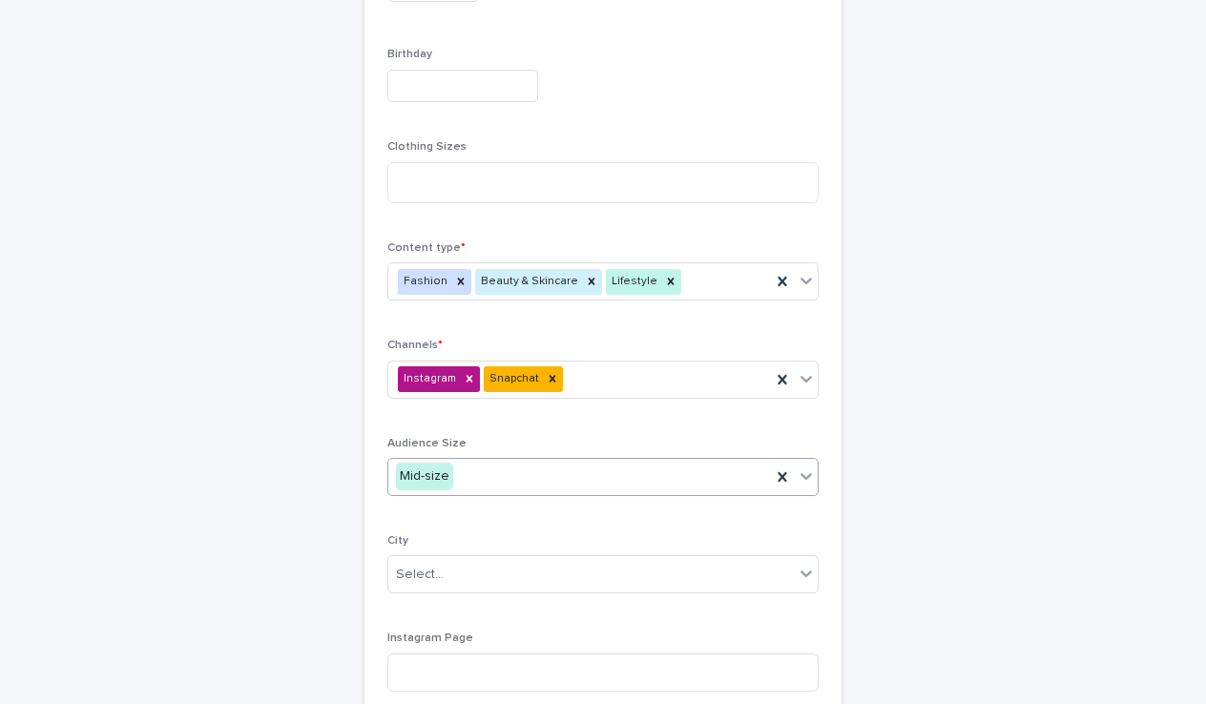
scroll to position [690, 0]
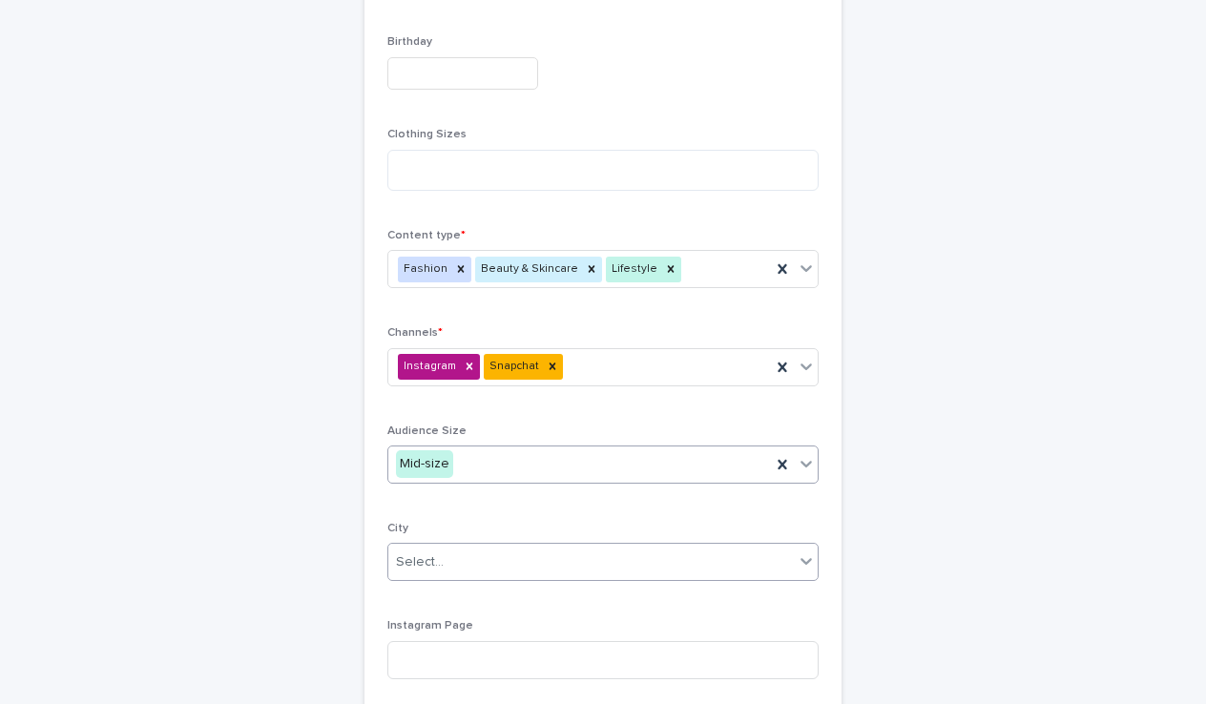
click at [496, 567] on div "Select..." at bounding box center [590, 562] width 405 height 31
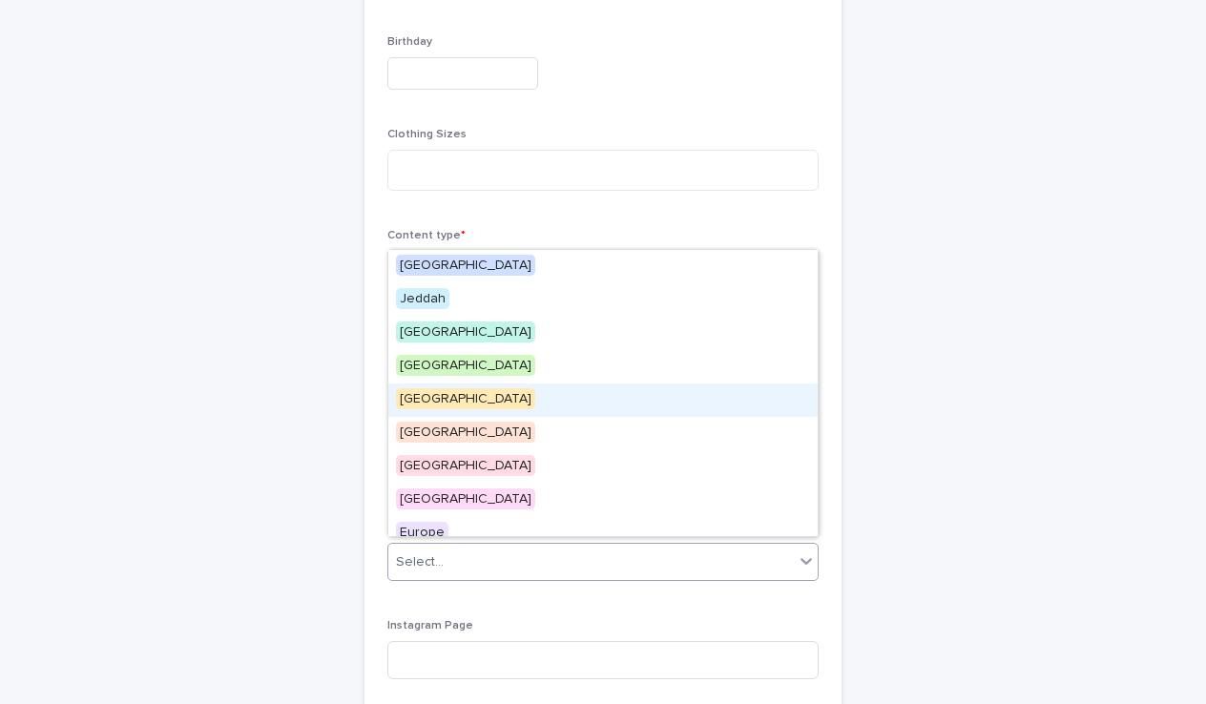
click at [445, 398] on div "[GEOGRAPHIC_DATA]" at bounding box center [602, 399] width 429 height 33
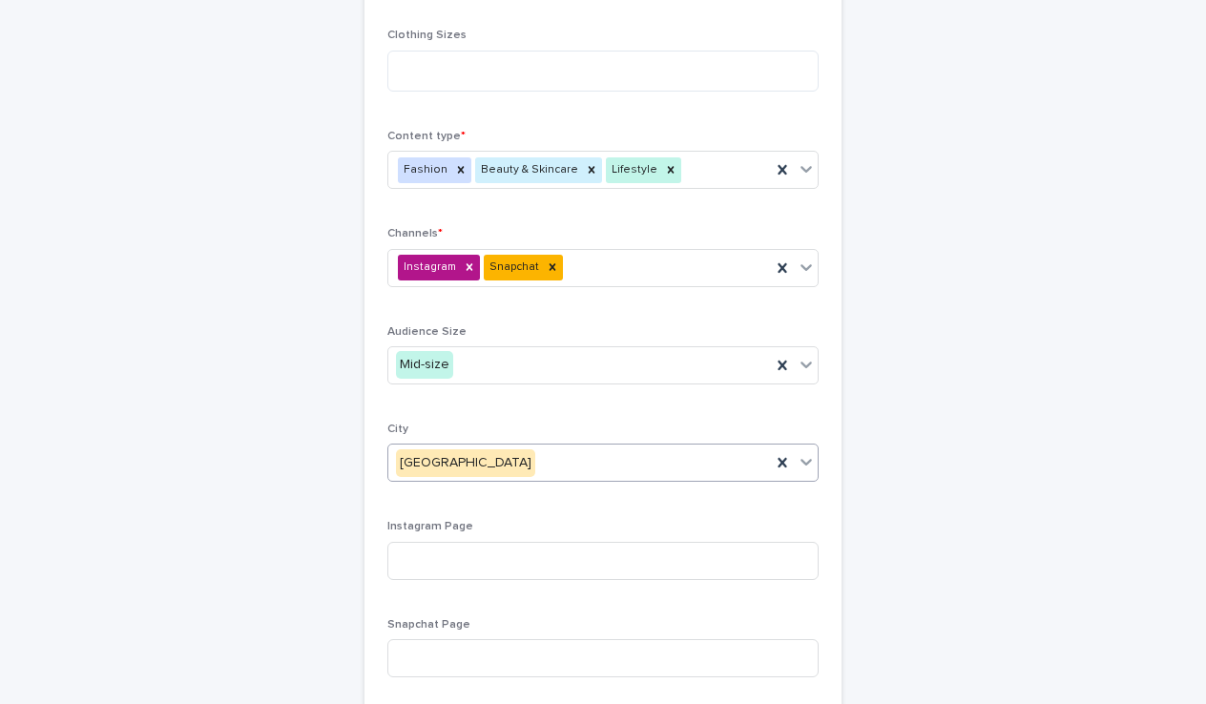
scroll to position [805, 0]
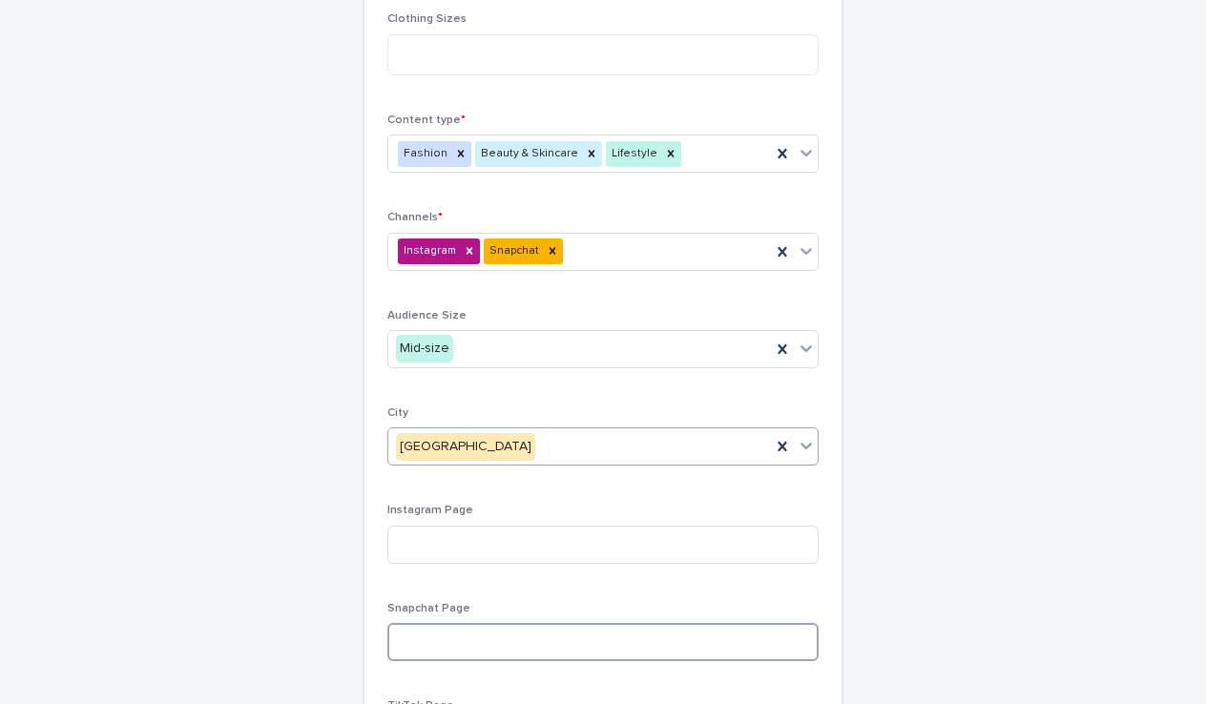
click at [456, 646] on input at bounding box center [602, 642] width 431 height 38
click at [462, 546] on input at bounding box center [602, 545] width 431 height 38
paste input "**********"
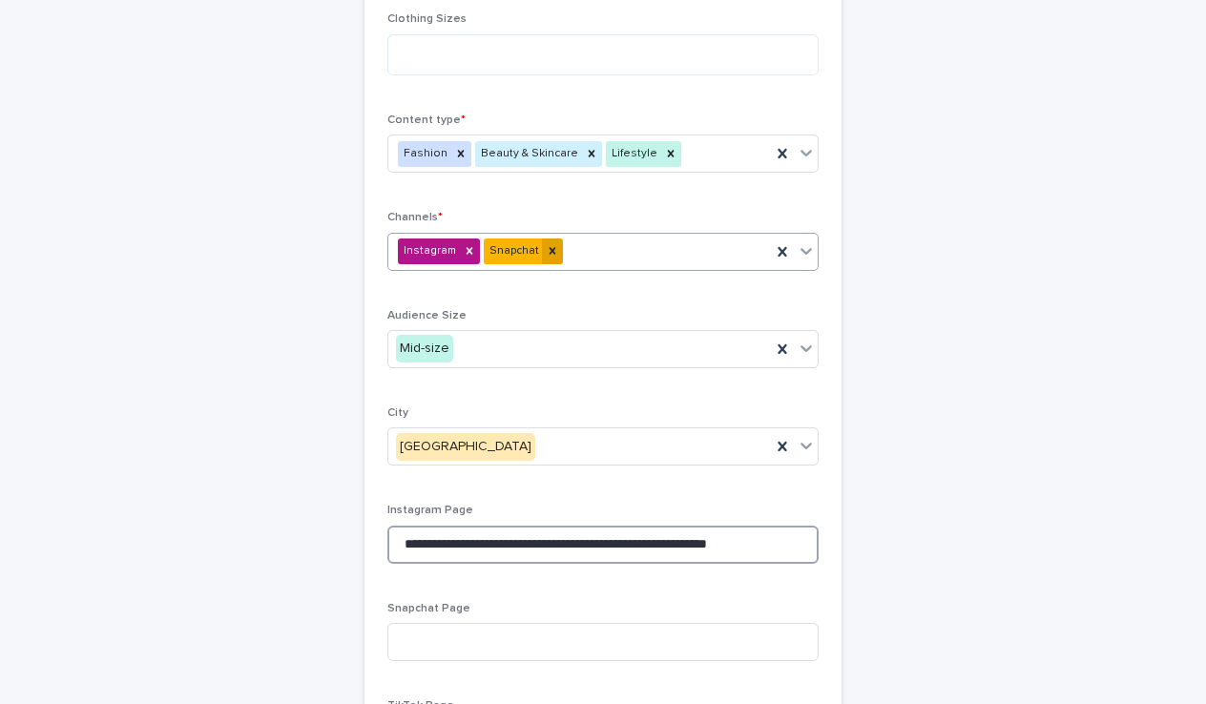
click at [549, 248] on icon at bounding box center [552, 251] width 7 height 7
type input "**********"
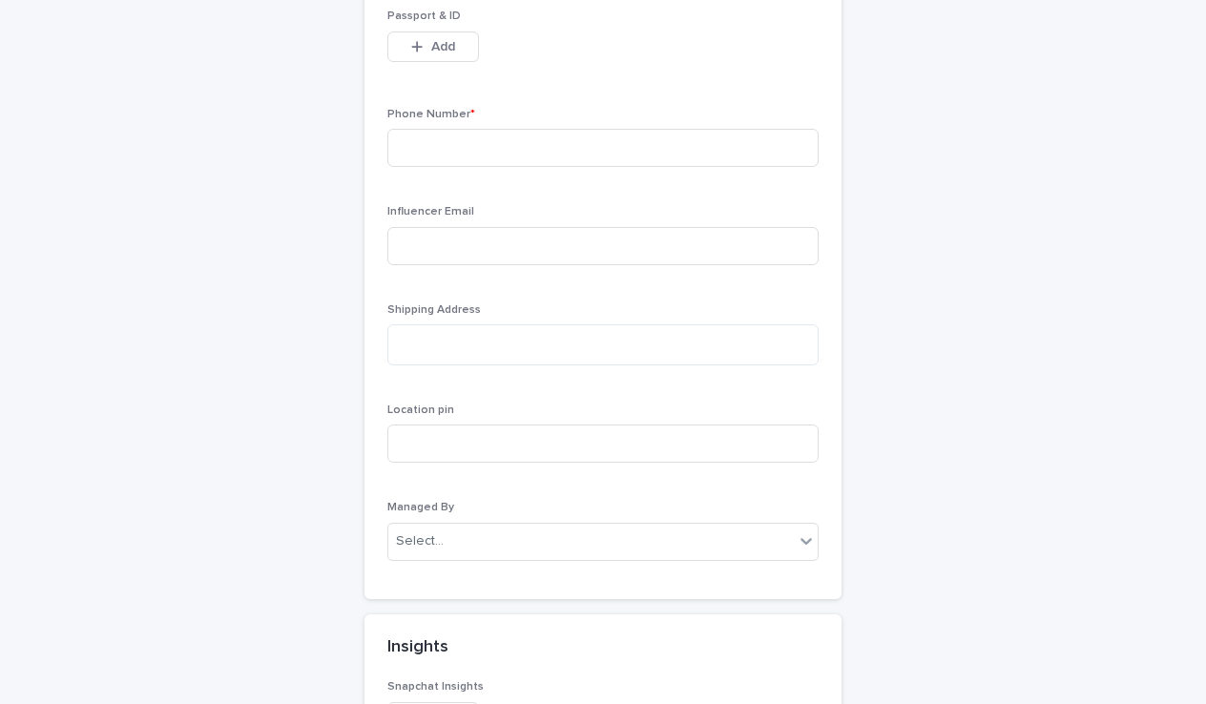
scroll to position [1770, 0]
type input "*"
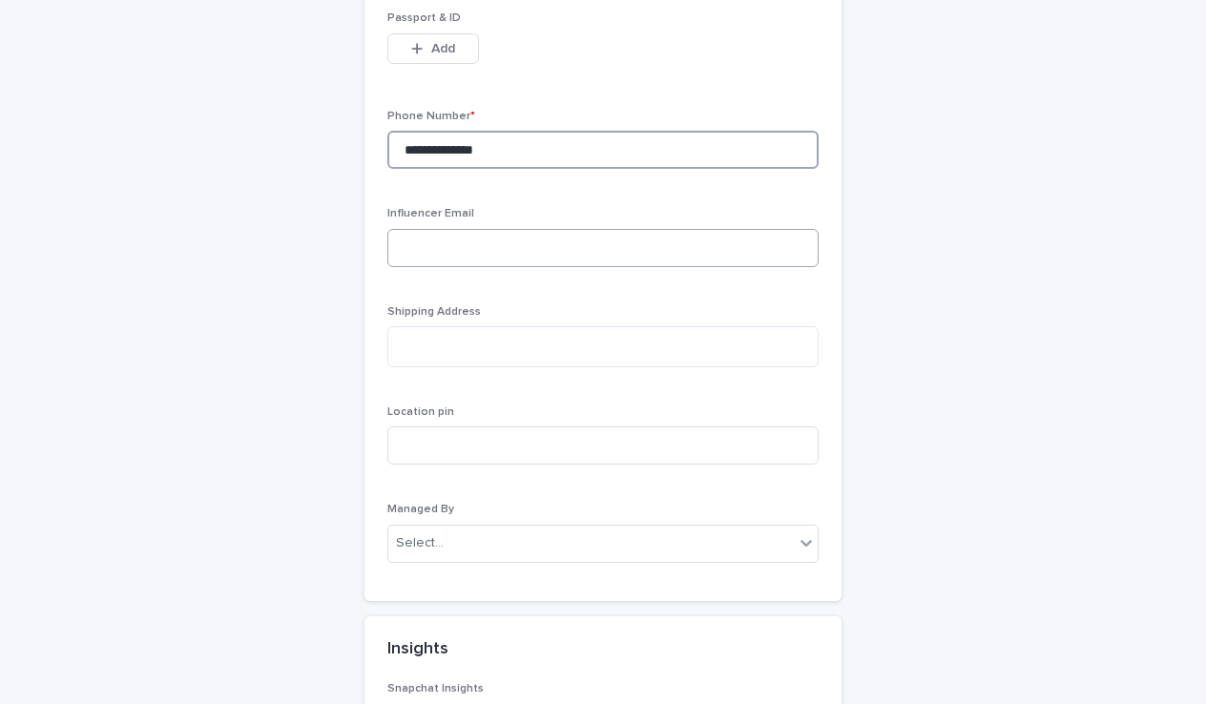
type input "**********"
click at [513, 532] on div "Select..." at bounding box center [590, 543] width 405 height 31
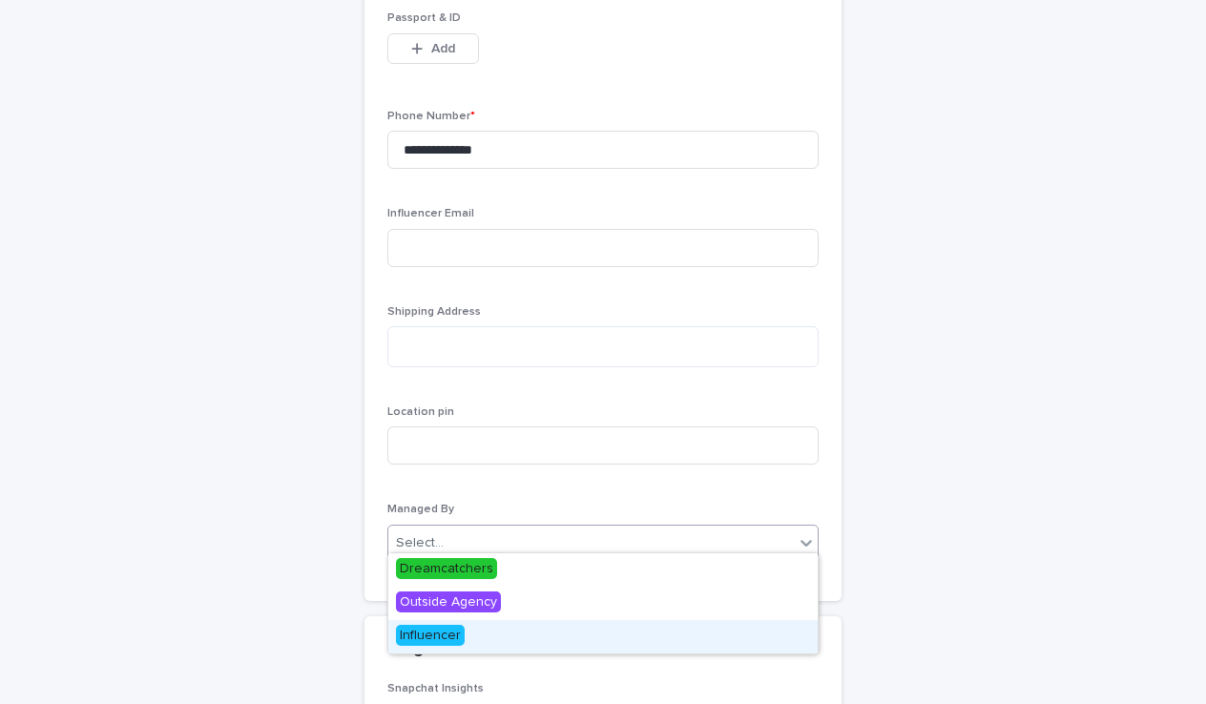
click at [432, 638] on span "Influencer" at bounding box center [430, 635] width 69 height 21
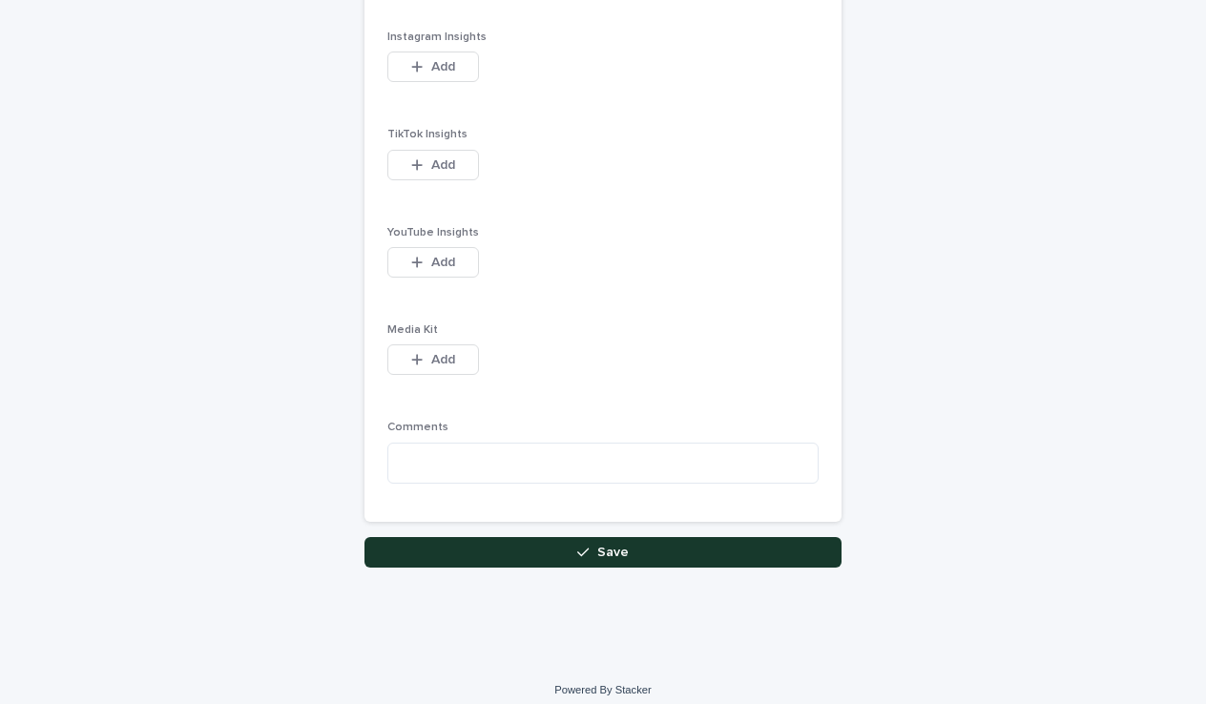
scroll to position [2518, 0]
click at [544, 542] on button "Save" at bounding box center [602, 553] width 477 height 31
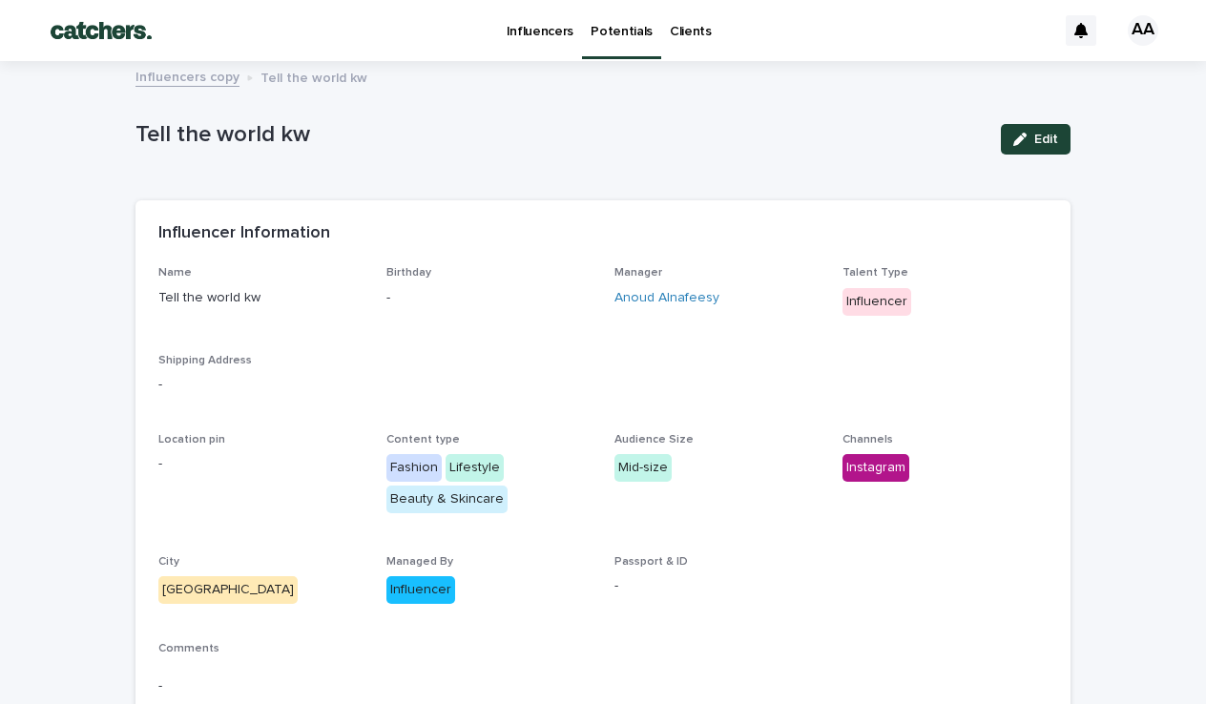
click at [639, 33] on p "Potentials" at bounding box center [621, 20] width 62 height 40
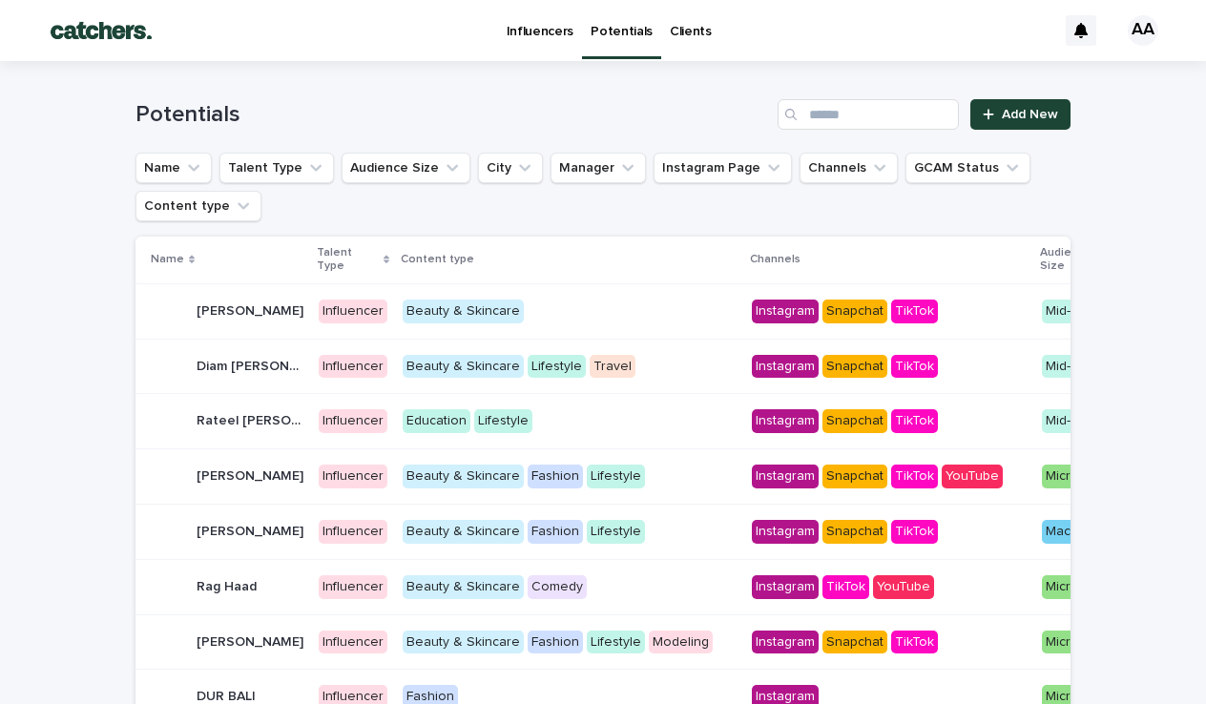
click at [975, 130] on div "Potentials Add New" at bounding box center [602, 107] width 935 height 92
click at [975, 119] on span "Add New" at bounding box center [1030, 114] width 56 height 13
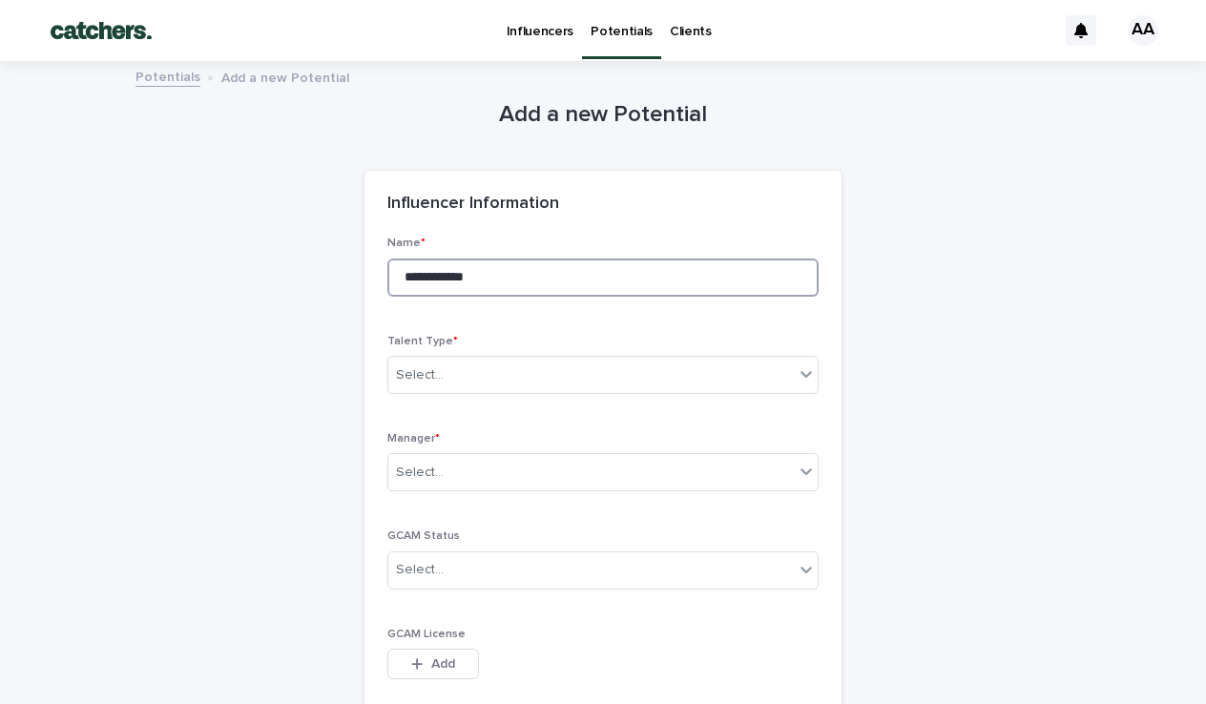
type input "**********"
click at [434, 385] on div "Select..." at bounding box center [590, 375] width 405 height 31
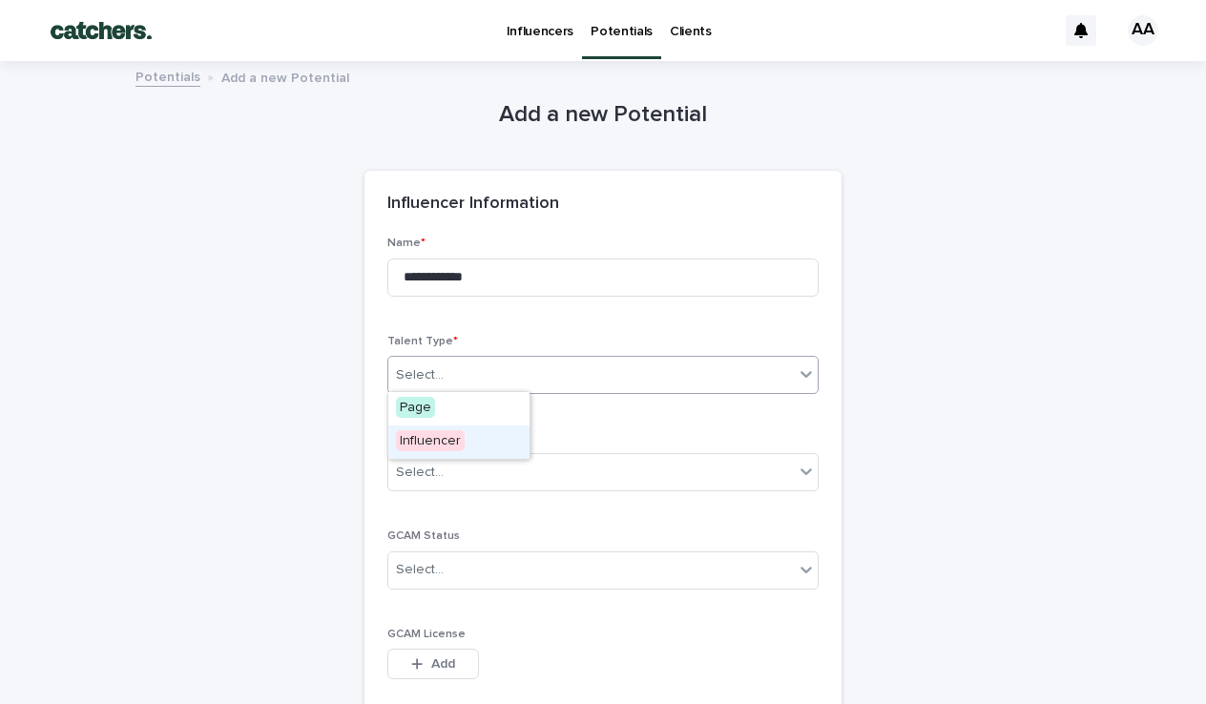
click at [425, 432] on span "Influencer" at bounding box center [430, 440] width 69 height 21
click at [426, 469] on div "Select..." at bounding box center [420, 473] width 48 height 20
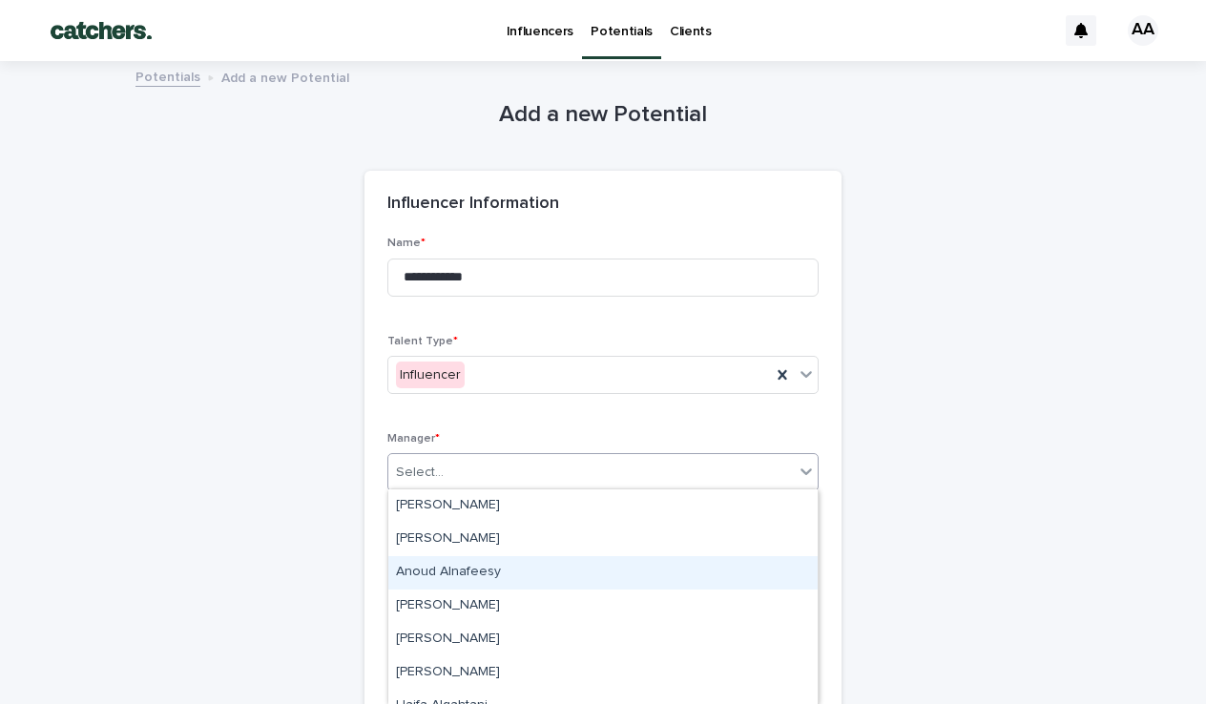
click at [425, 561] on div "Anoud Alnafeesy" at bounding box center [602, 572] width 429 height 33
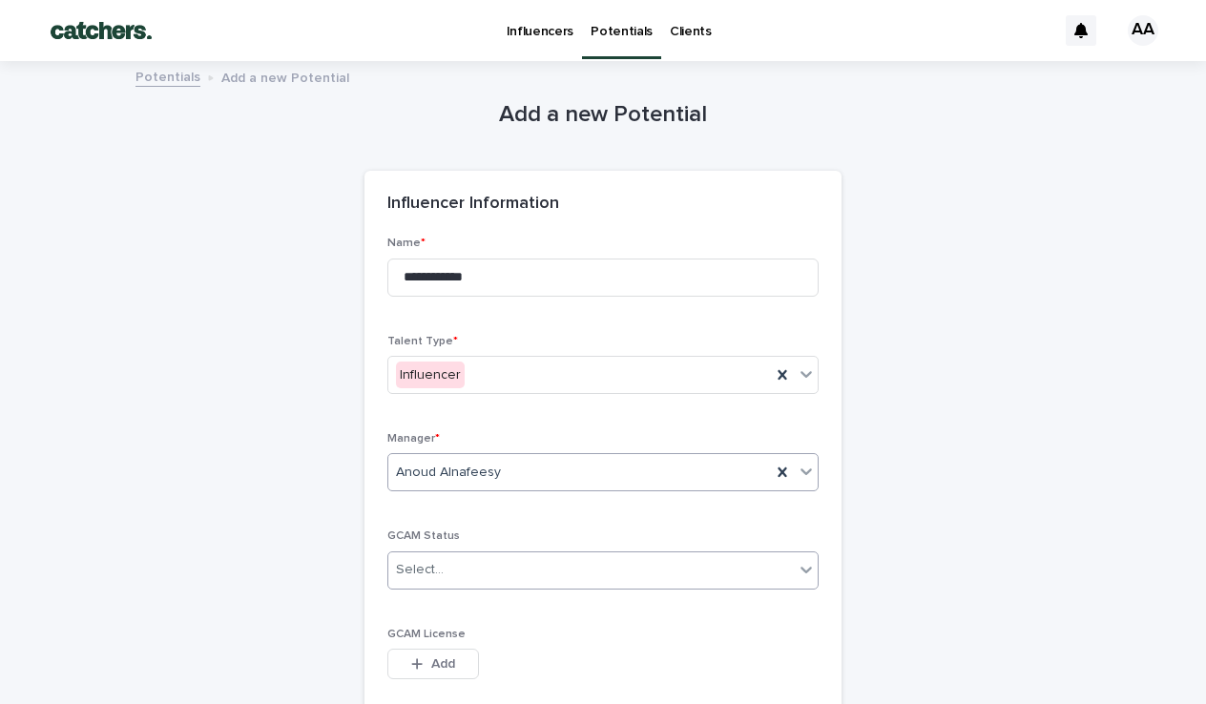
click at [430, 572] on div "Select..." at bounding box center [420, 570] width 48 height 20
click at [429, 609] on span "Licensed" at bounding box center [427, 601] width 63 height 21
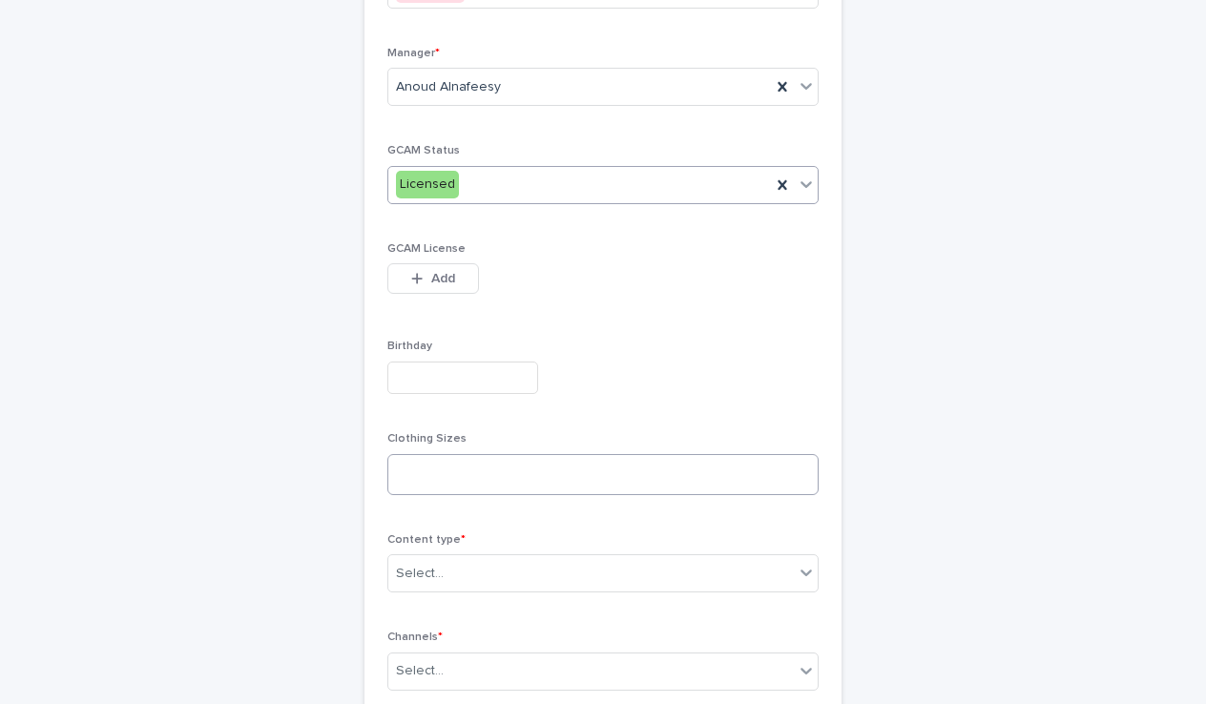
scroll to position [396, 0]
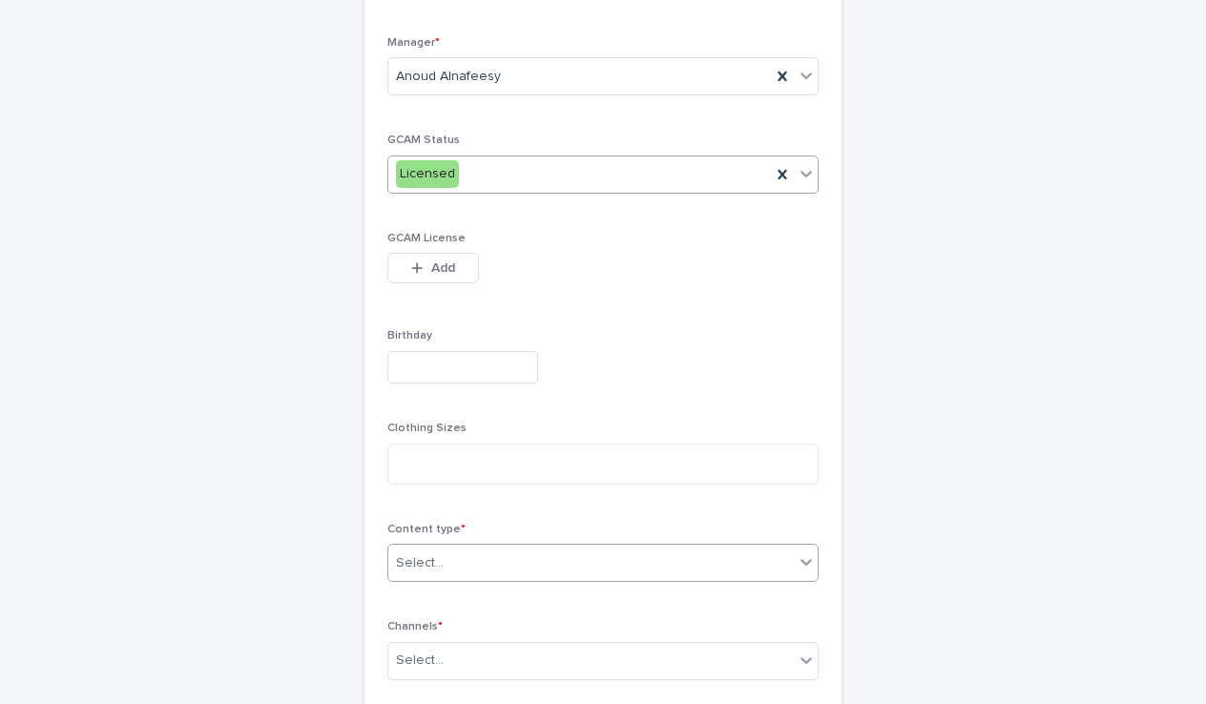
click at [467, 544] on div "Select..." at bounding box center [602, 563] width 431 height 38
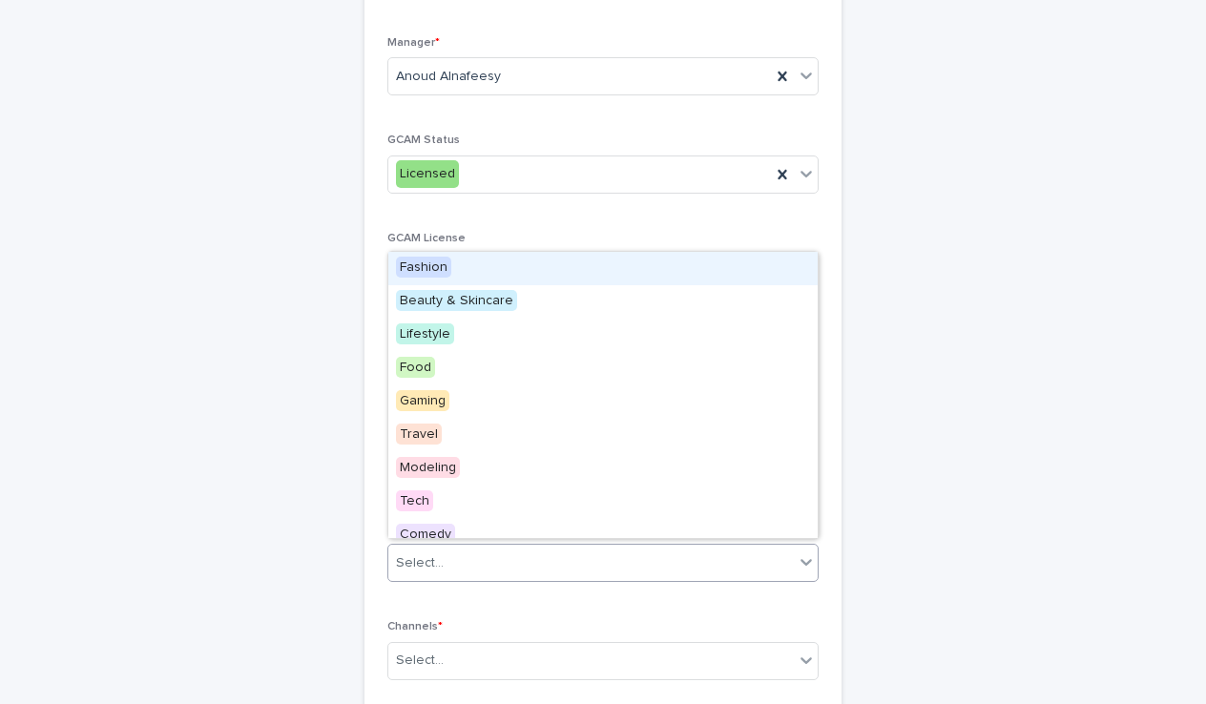
click at [446, 264] on span "Fashion" at bounding box center [423, 267] width 55 height 21
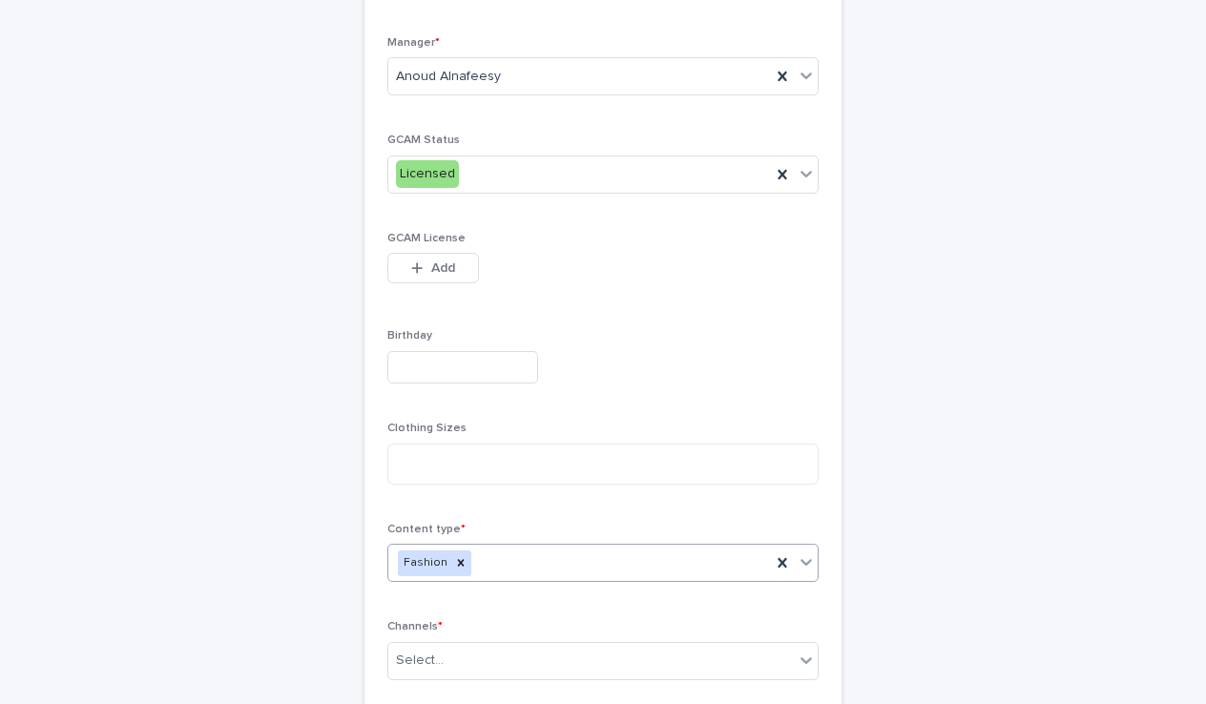
click at [507, 548] on div "Fashion" at bounding box center [579, 563] width 383 height 33
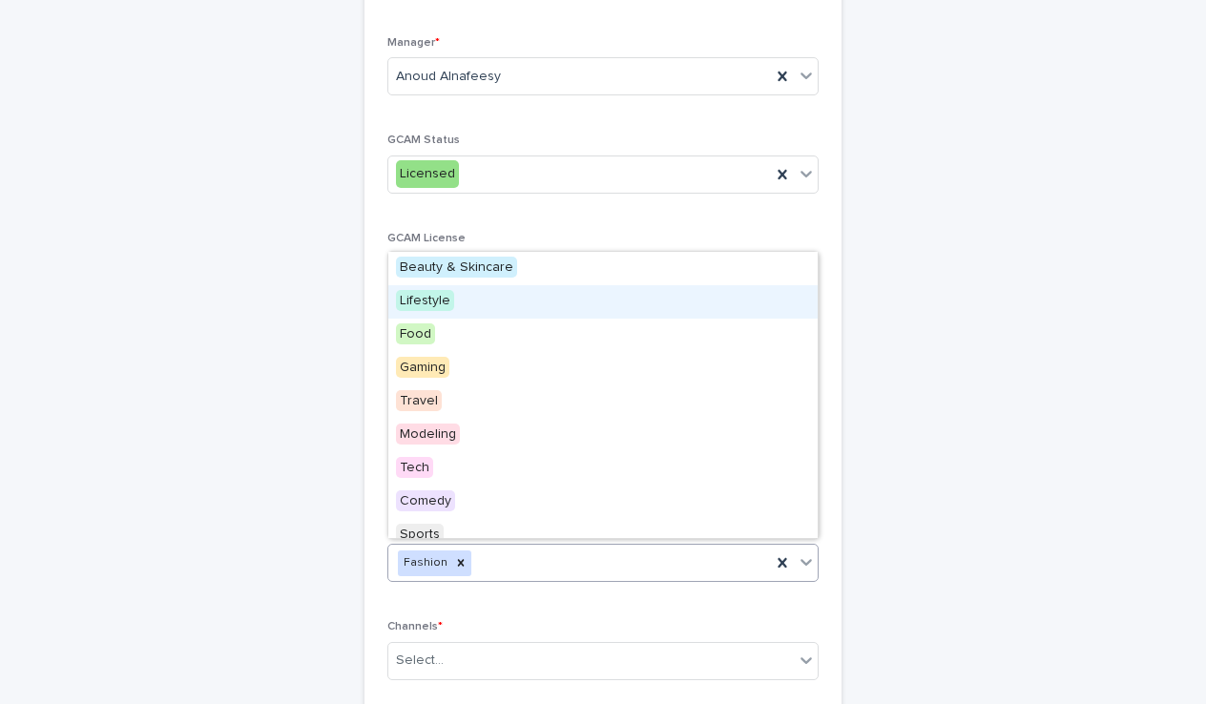
click at [449, 301] on span "Lifestyle" at bounding box center [425, 300] width 58 height 21
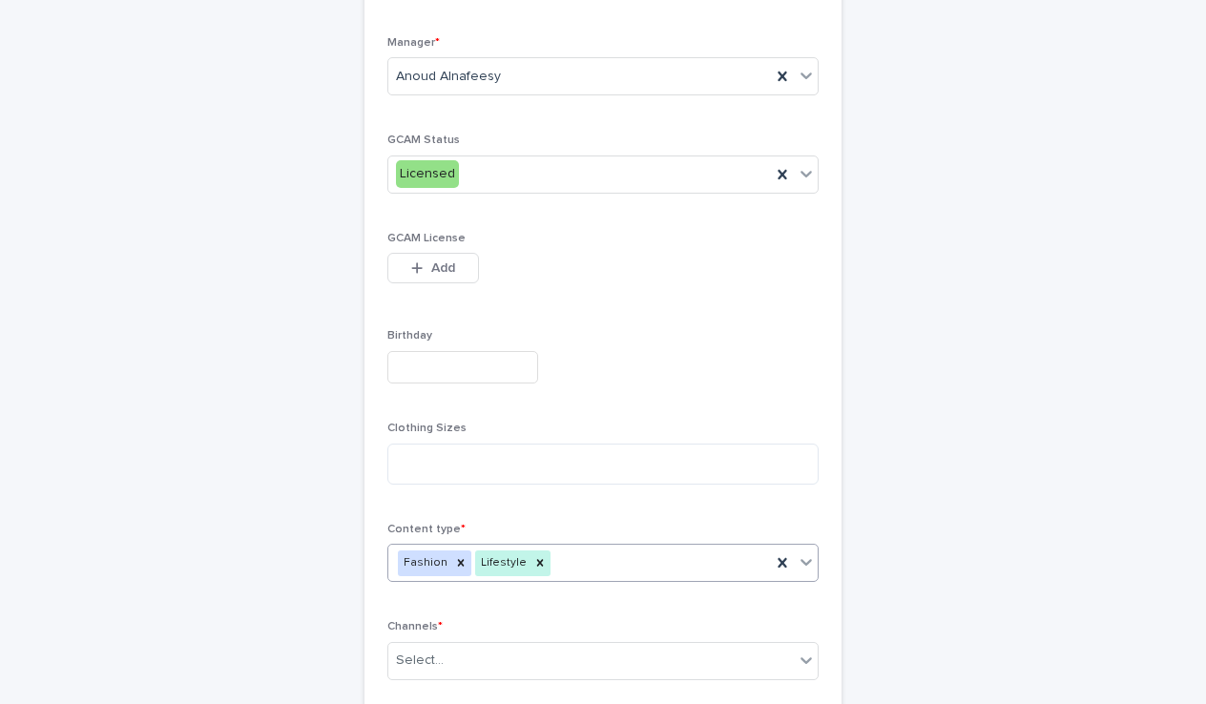
click at [556, 549] on div "Fashion Lifestyle" at bounding box center [579, 563] width 383 height 33
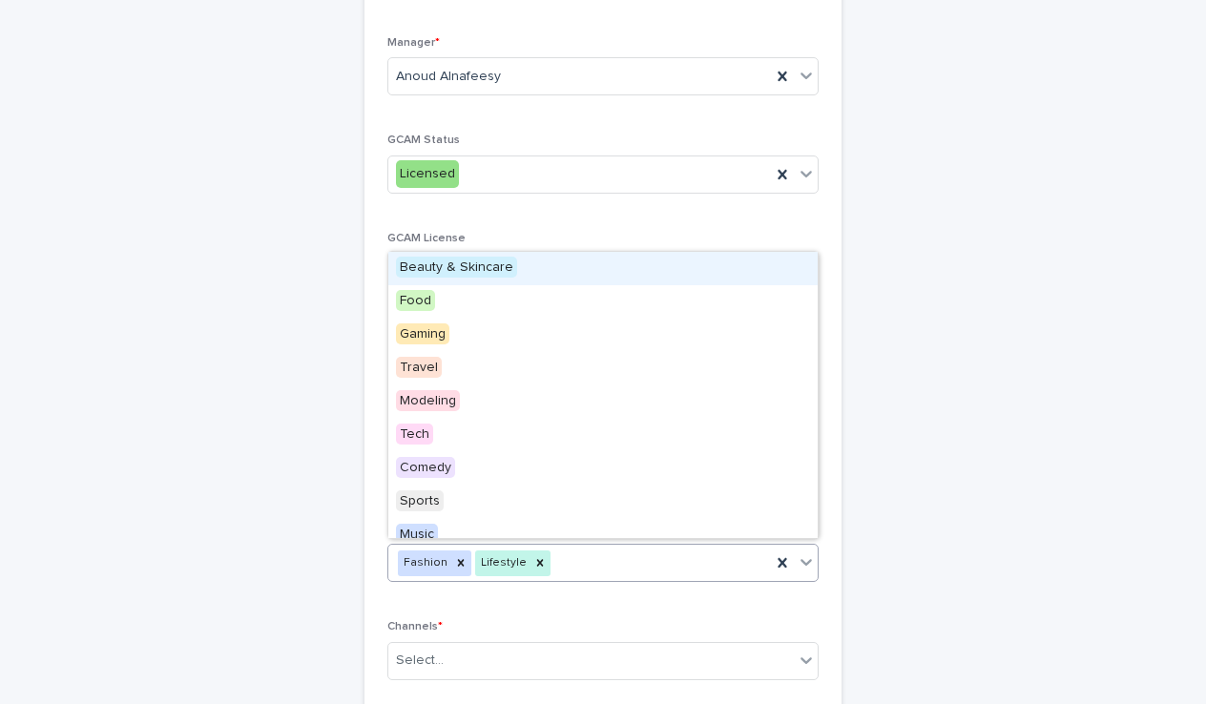
click at [494, 253] on div "Beauty & Skincare" at bounding box center [602, 268] width 429 height 33
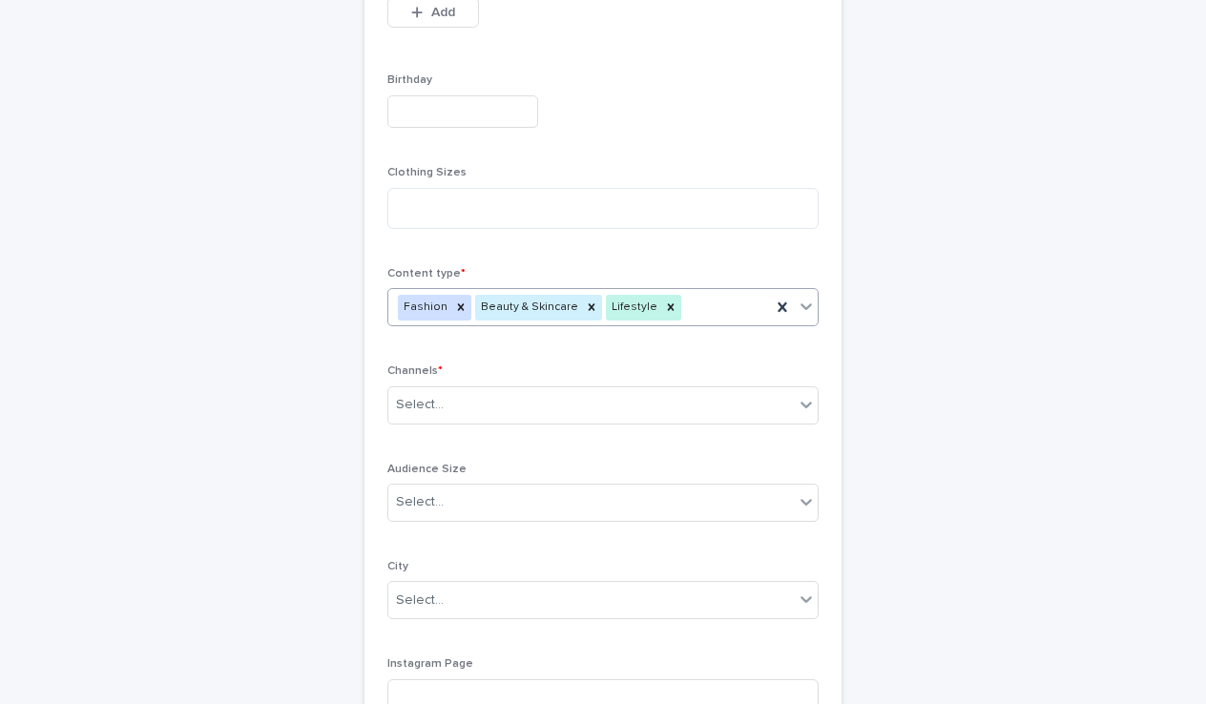
scroll to position [659, 0]
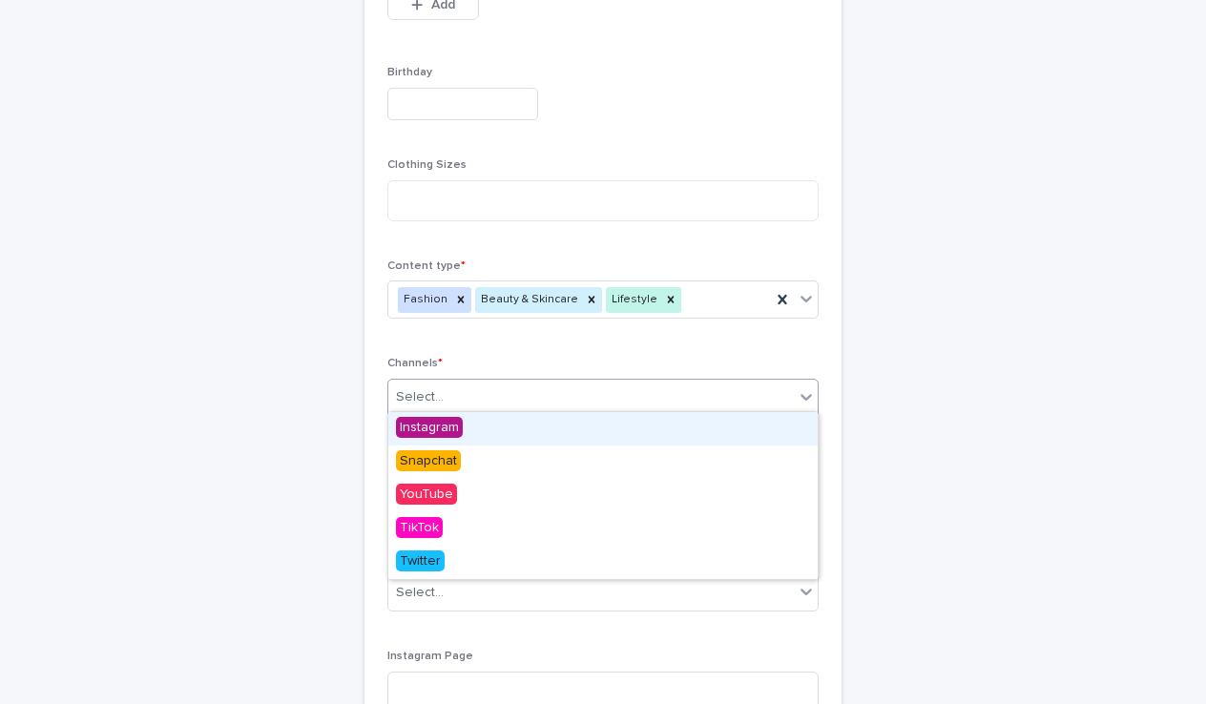
click at [488, 408] on div "Select..." at bounding box center [602, 398] width 431 height 38
click at [446, 421] on span "Instagram" at bounding box center [429, 427] width 67 height 21
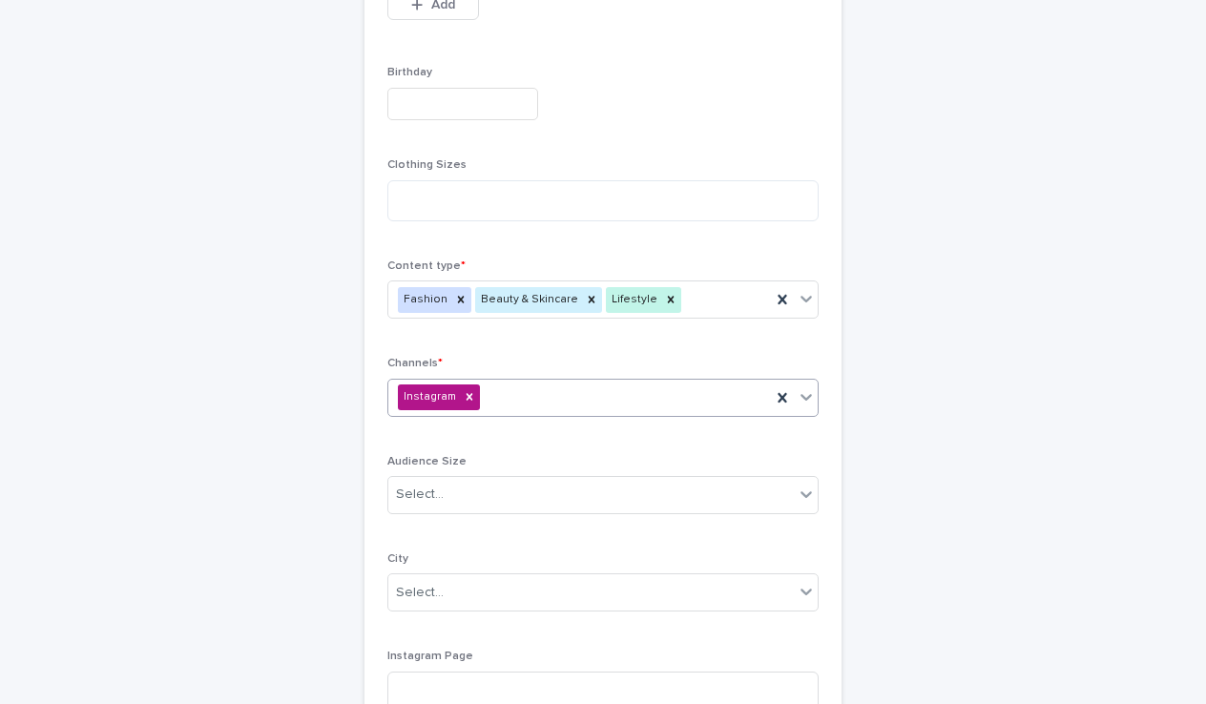
click at [511, 383] on div "Instagram" at bounding box center [579, 397] width 383 height 33
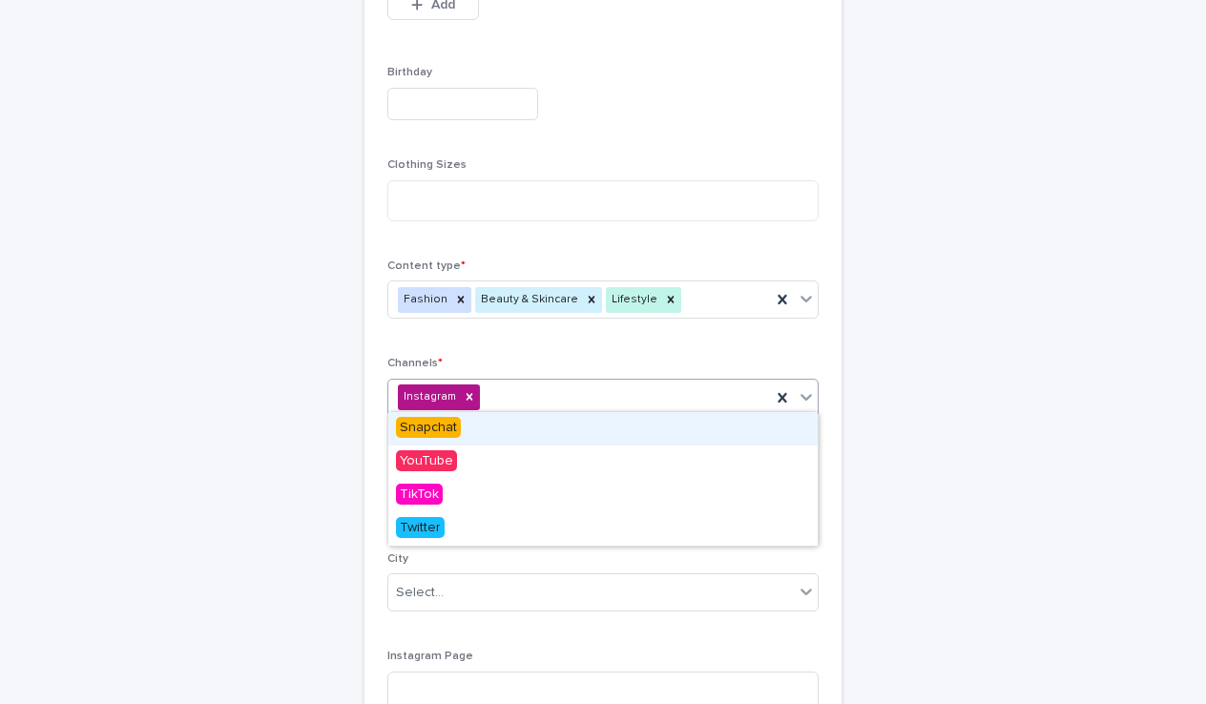
click at [461, 425] on div "Snapchat" at bounding box center [602, 428] width 429 height 33
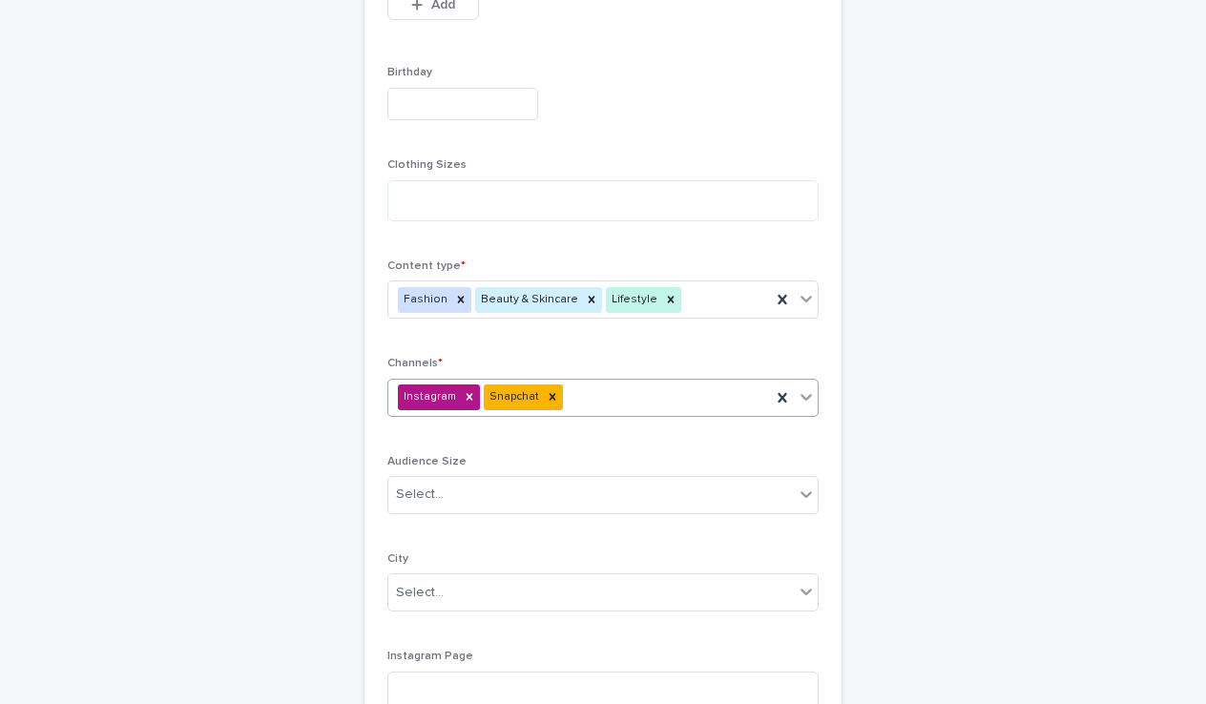
click at [603, 406] on div "Instagram Snapchat" at bounding box center [579, 397] width 383 height 33
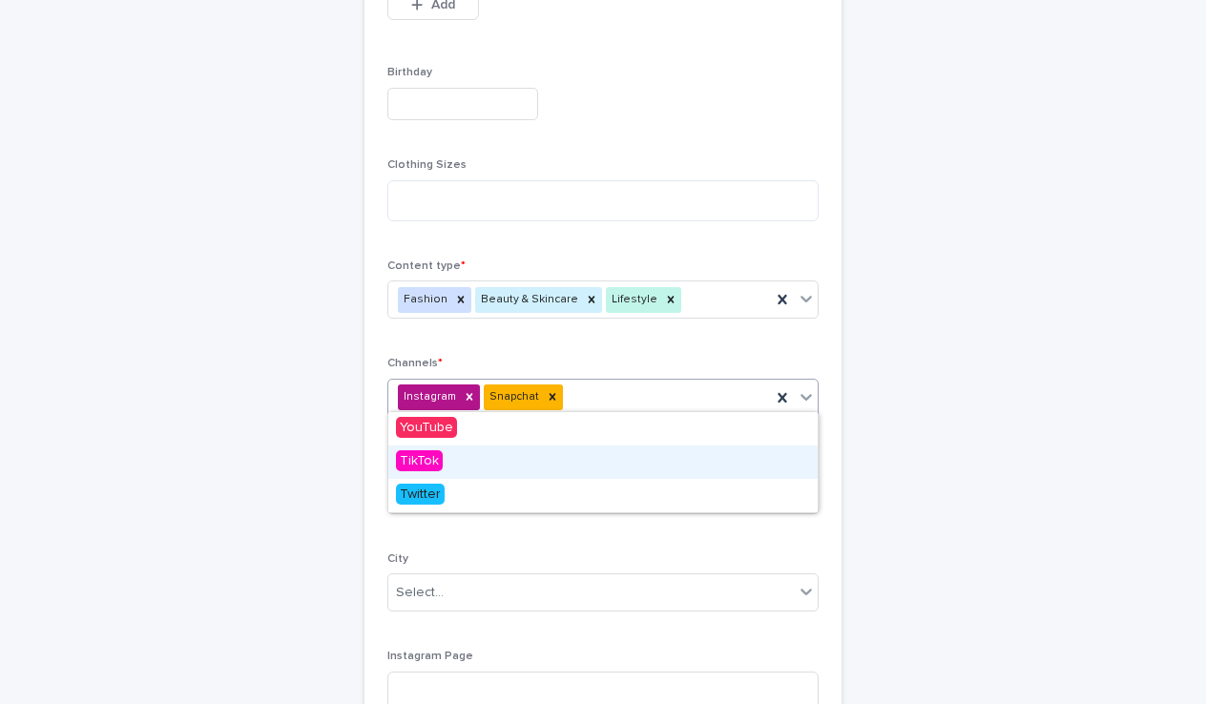
click at [420, 466] on span "TikTok" at bounding box center [419, 460] width 47 height 21
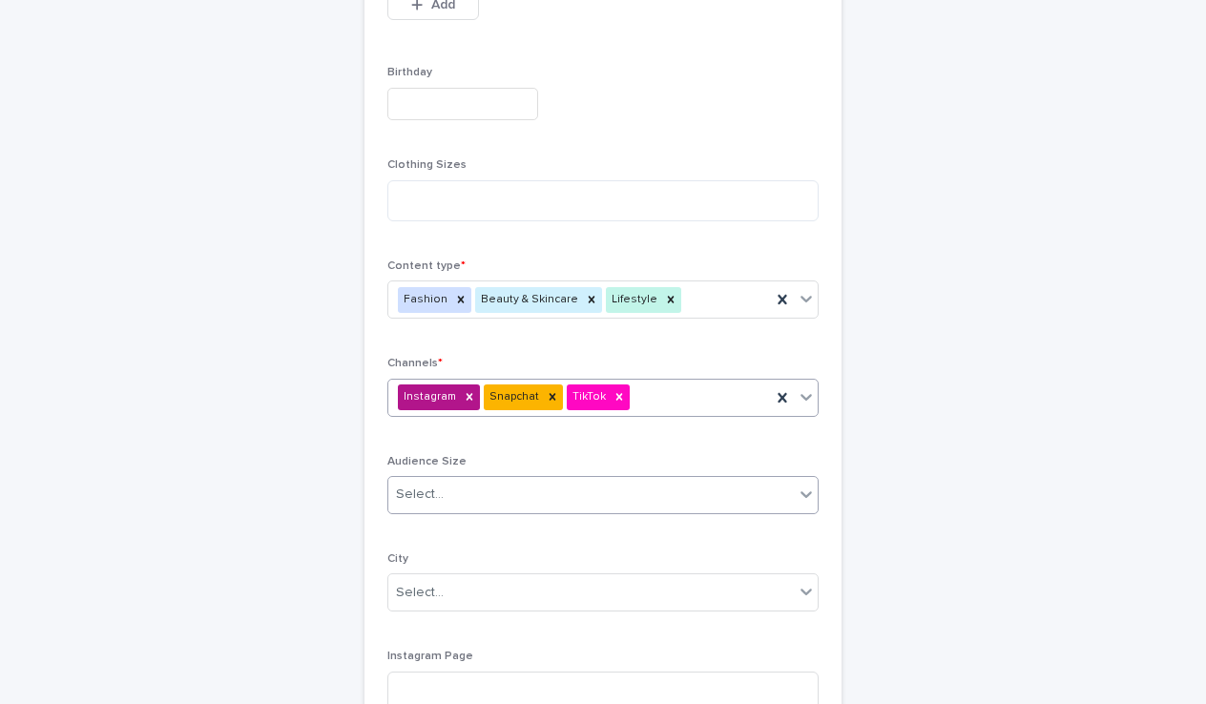
click at [481, 501] on div "Select..." at bounding box center [590, 494] width 405 height 31
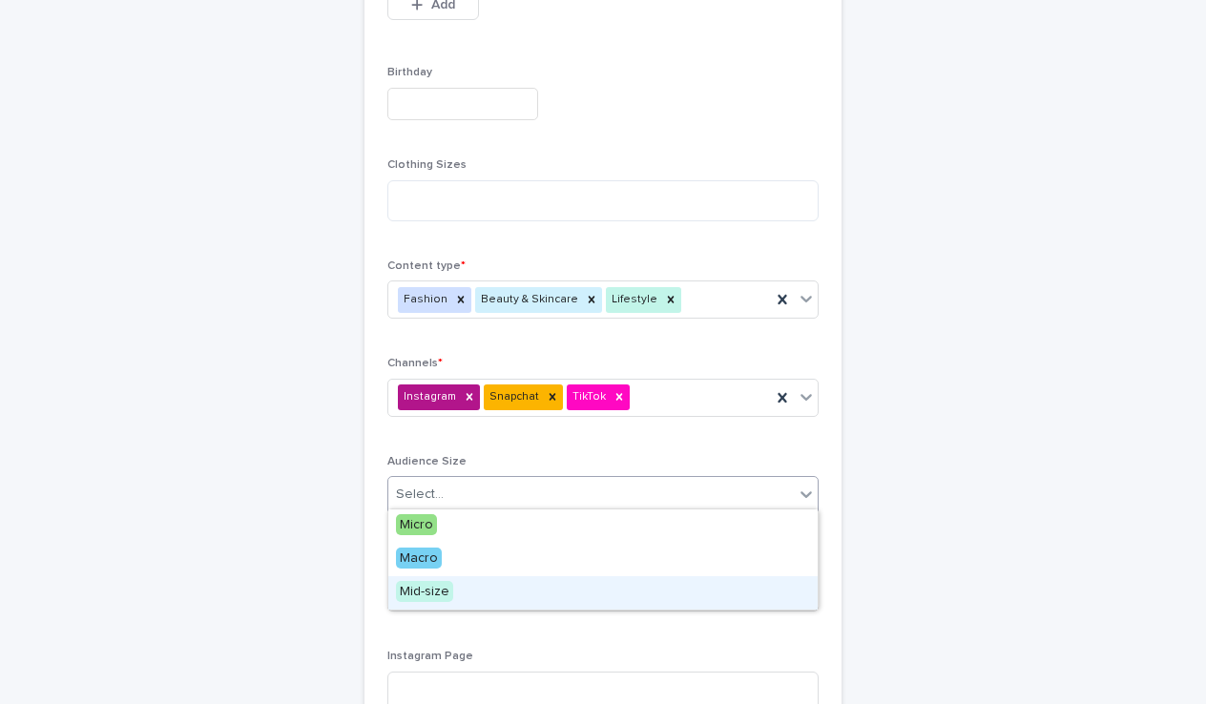
click at [426, 586] on span "Mid-size" at bounding box center [424, 591] width 57 height 21
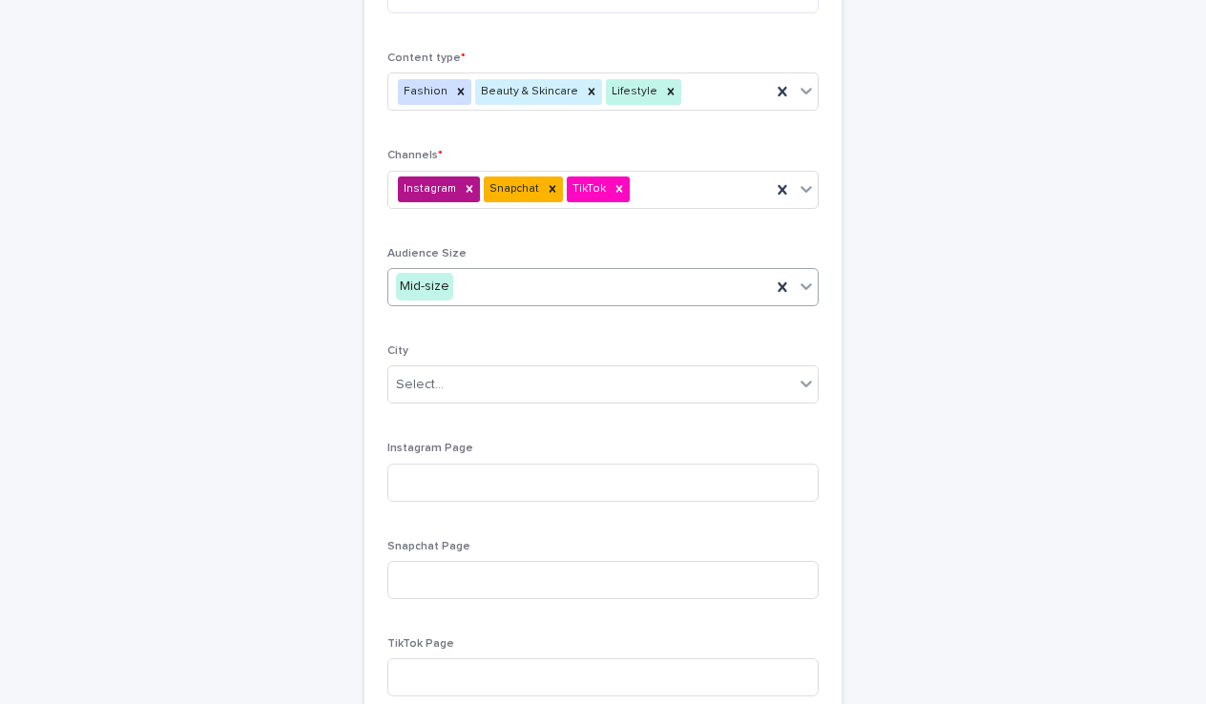
scroll to position [892, 0]
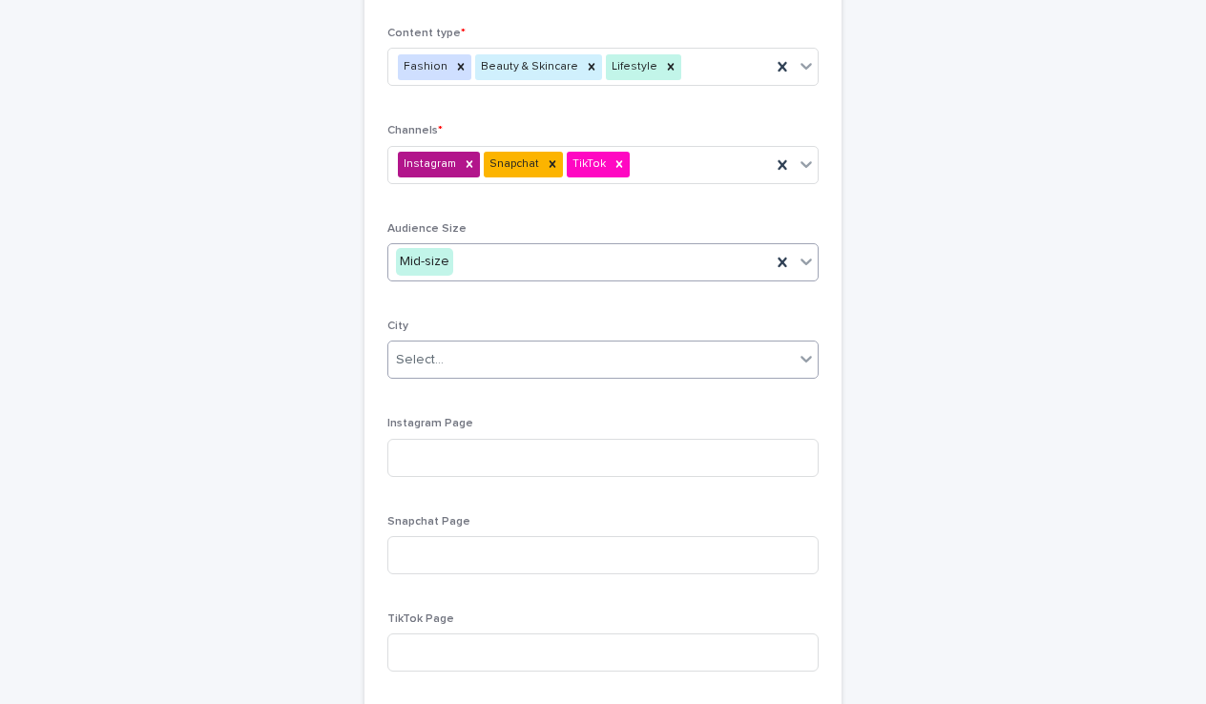
click at [490, 344] on div "Select..." at bounding box center [590, 359] width 405 height 31
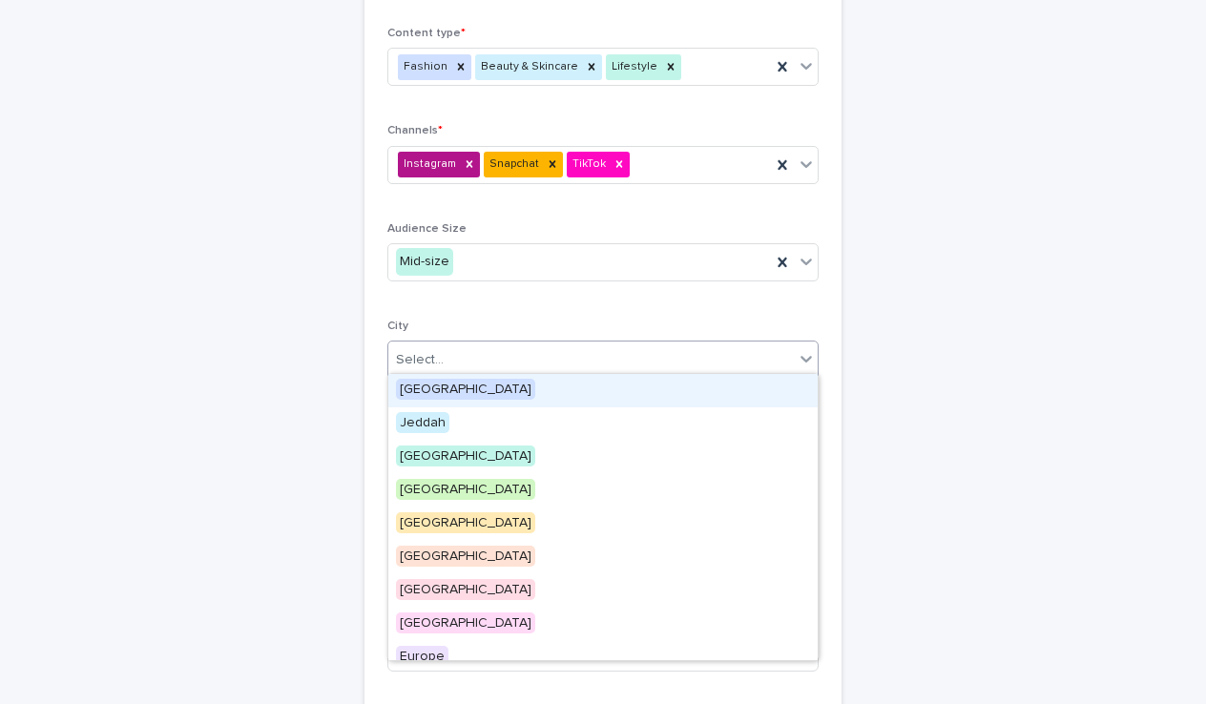
click at [428, 384] on span "[GEOGRAPHIC_DATA]" at bounding box center [465, 389] width 139 height 21
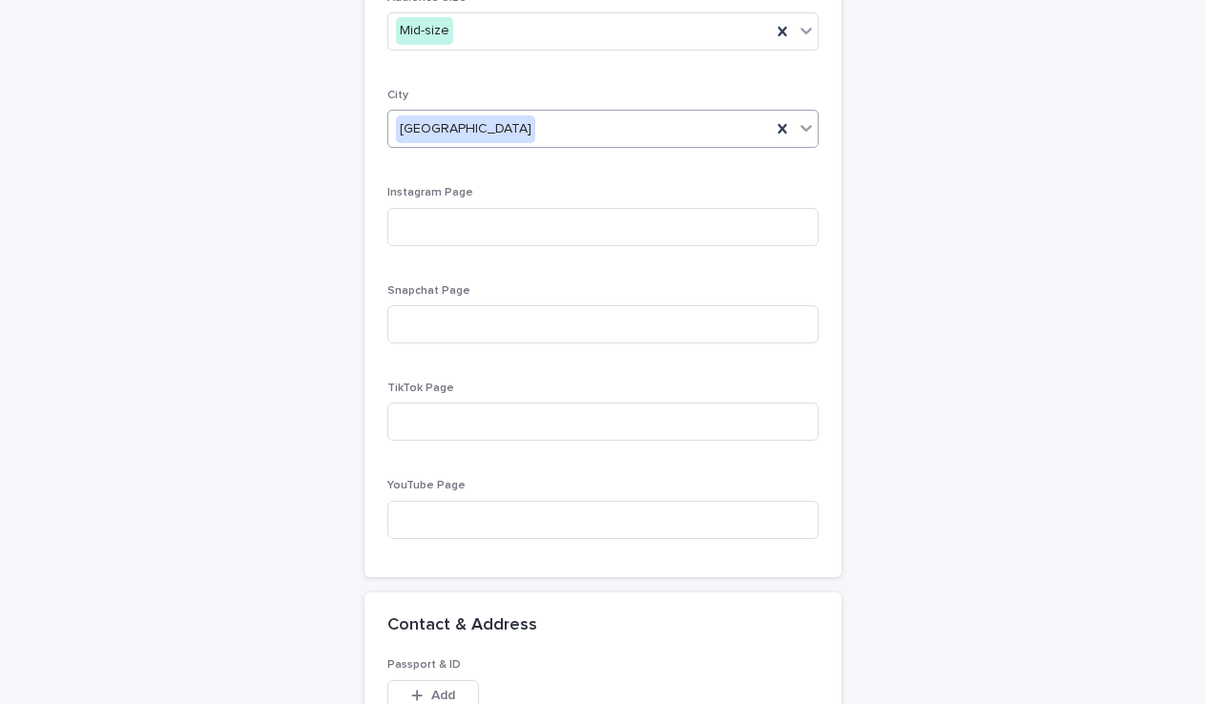
scroll to position [1126, 0]
click at [462, 313] on input at bounding box center [602, 321] width 431 height 38
paste input "**********"
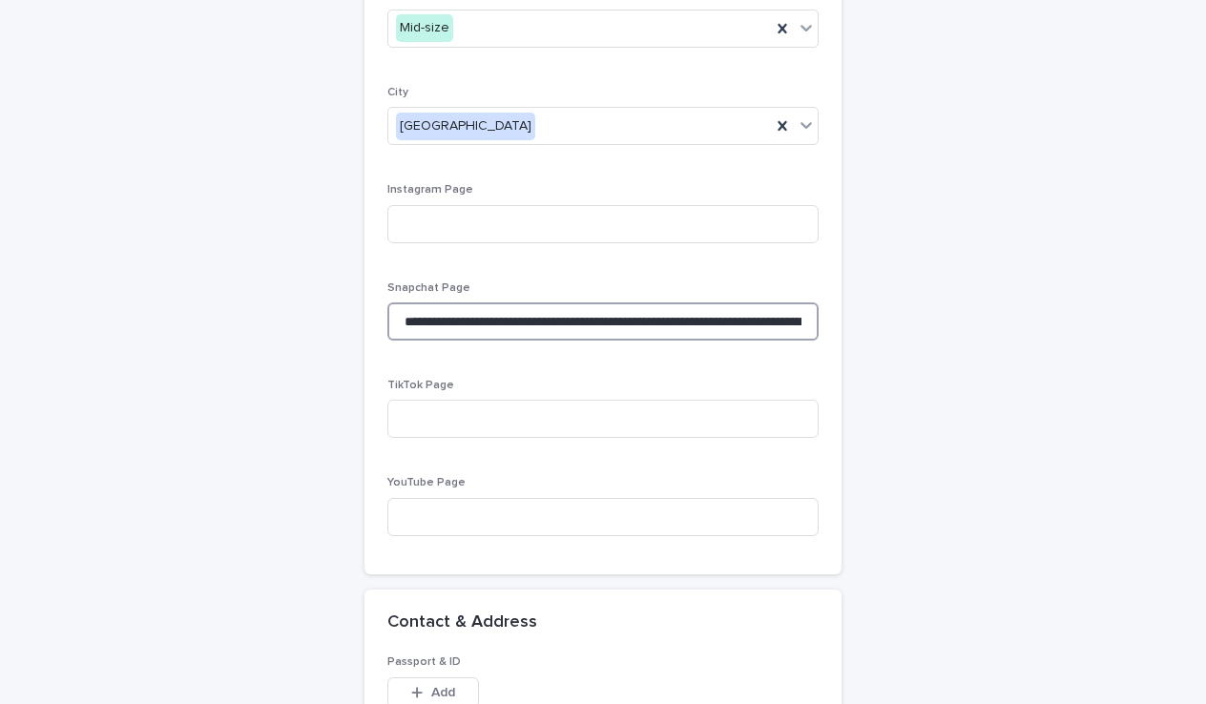
click at [423, 311] on input "**********" at bounding box center [602, 321] width 431 height 38
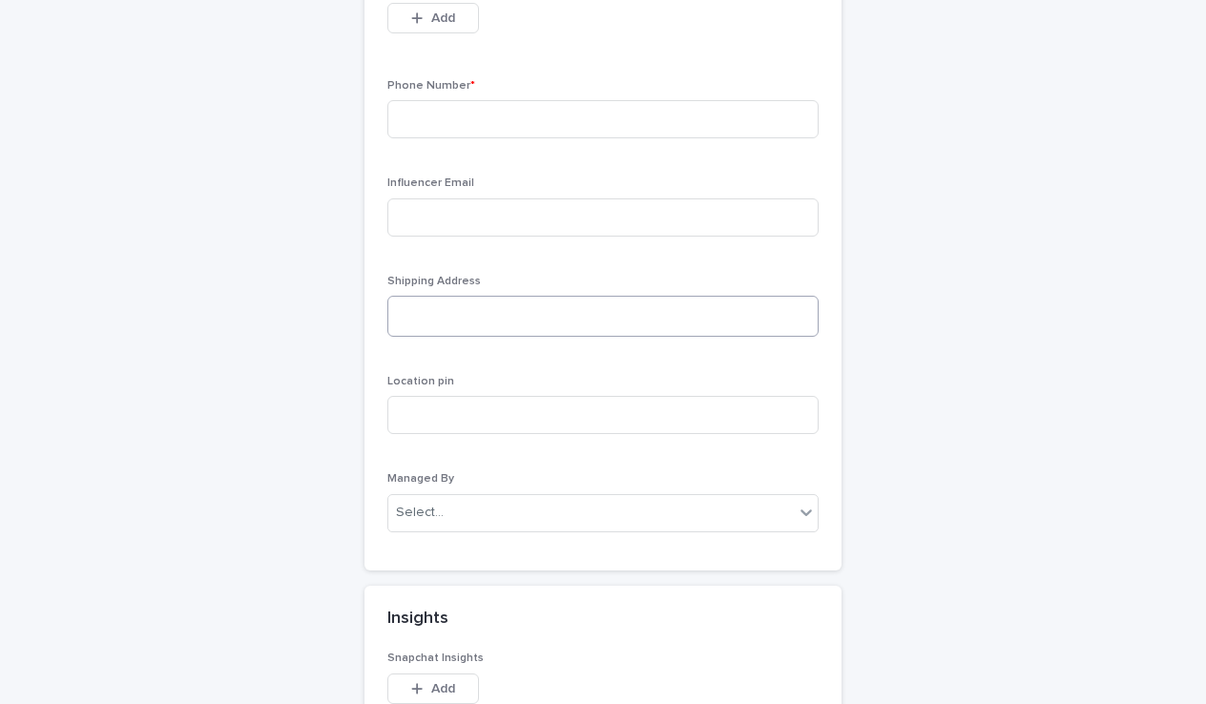
scroll to position [1797, 0]
type input "**********"
click at [582, 135] on div "Phone Number *" at bounding box center [602, 119] width 431 height 74
type input "**********"
click at [519, 299] on textarea at bounding box center [602, 319] width 431 height 41
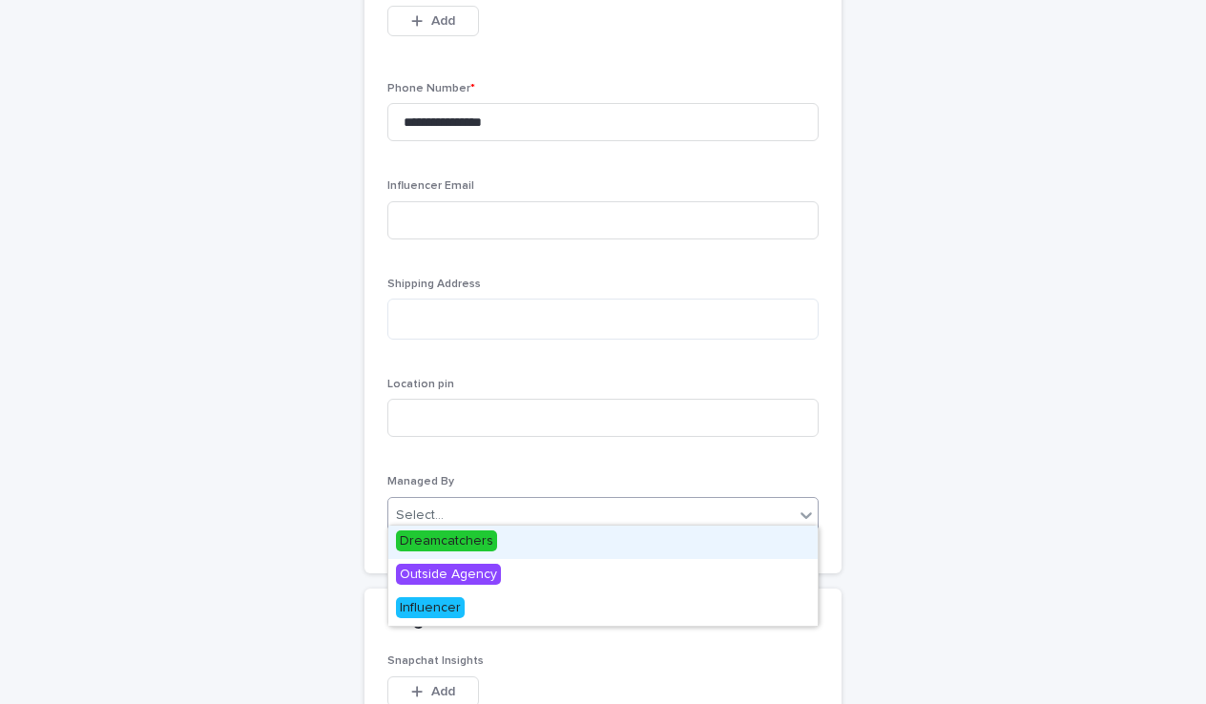
click at [481, 500] on div "Select..." at bounding box center [590, 515] width 405 height 31
click at [433, 543] on span "Dreamcatchers" at bounding box center [446, 540] width 101 height 21
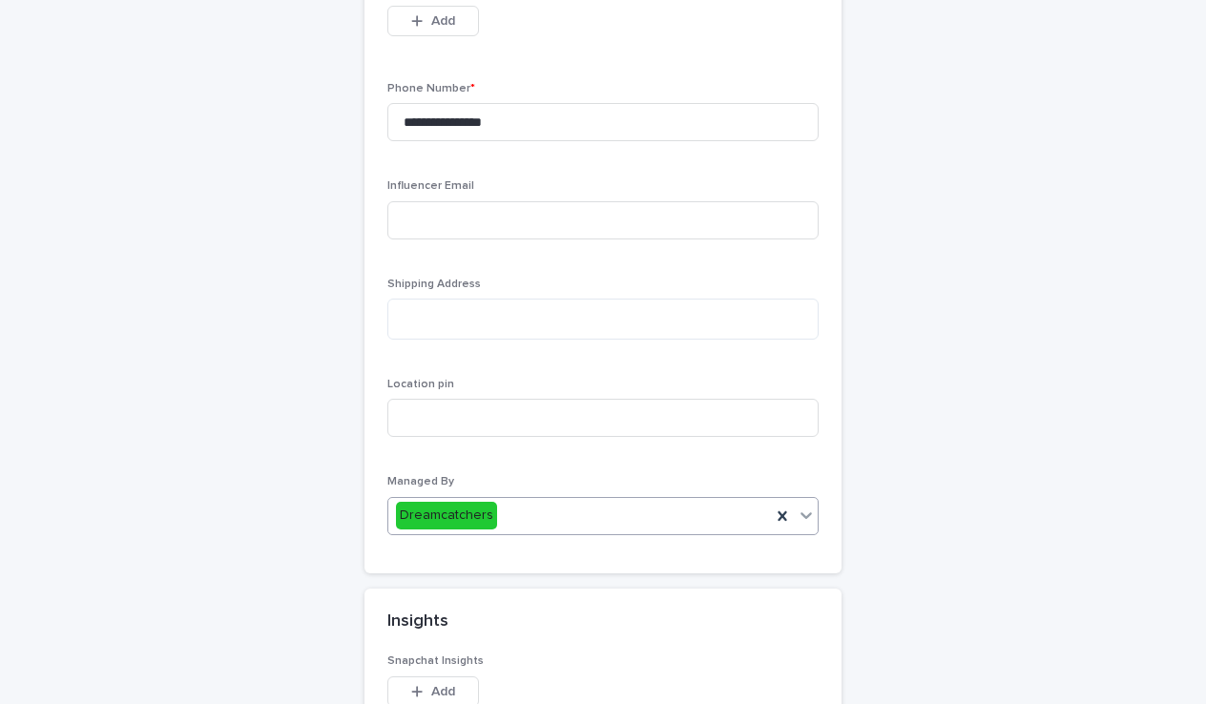
click at [528, 479] on div "Managed By option Dreamcatchers, selected. 0 results available. Select is focus…" at bounding box center [602, 512] width 431 height 74
click at [528, 518] on div "Dreamcatchers" at bounding box center [579, 515] width 383 height 31
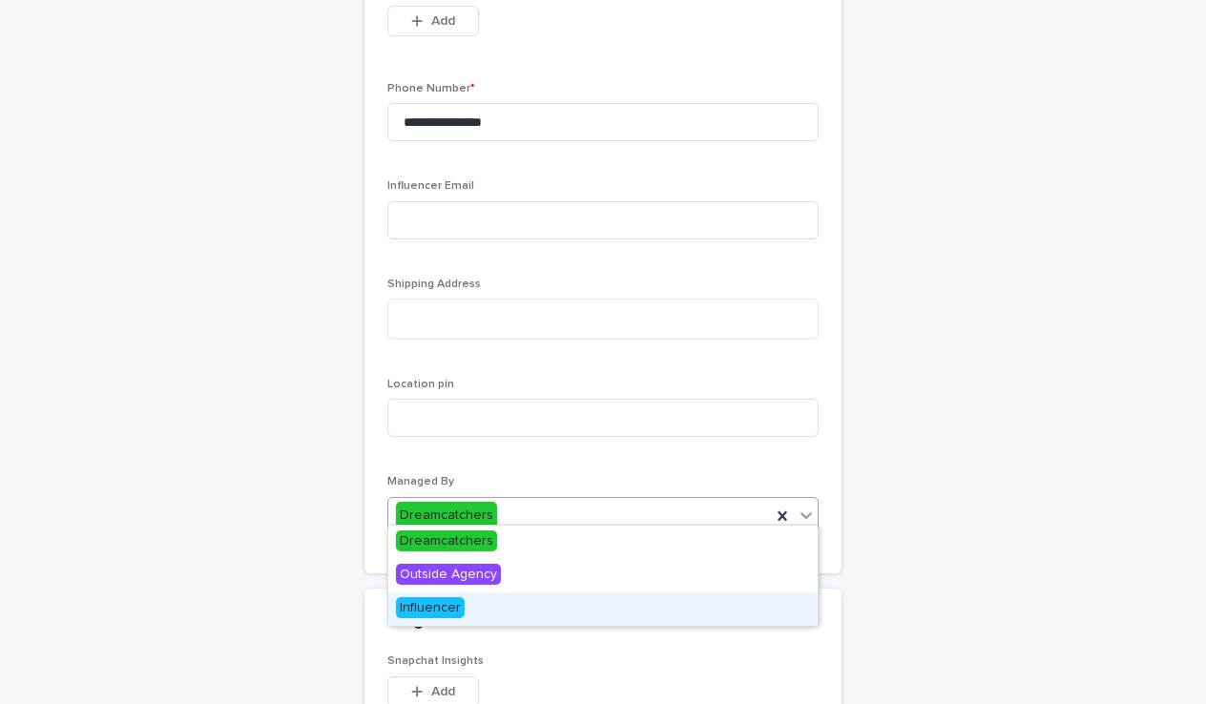
click at [438, 600] on span "Influencer" at bounding box center [430, 607] width 69 height 21
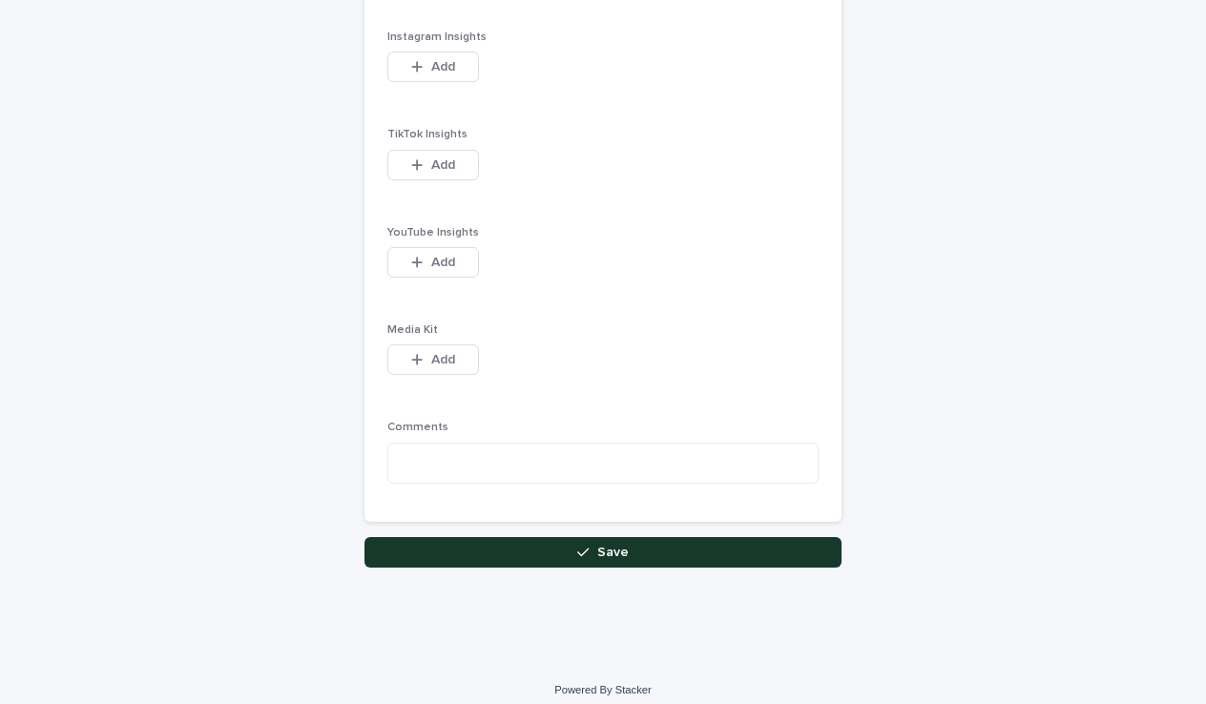
scroll to position [2518, 0]
click at [528, 548] on button "Save" at bounding box center [602, 553] width 477 height 31
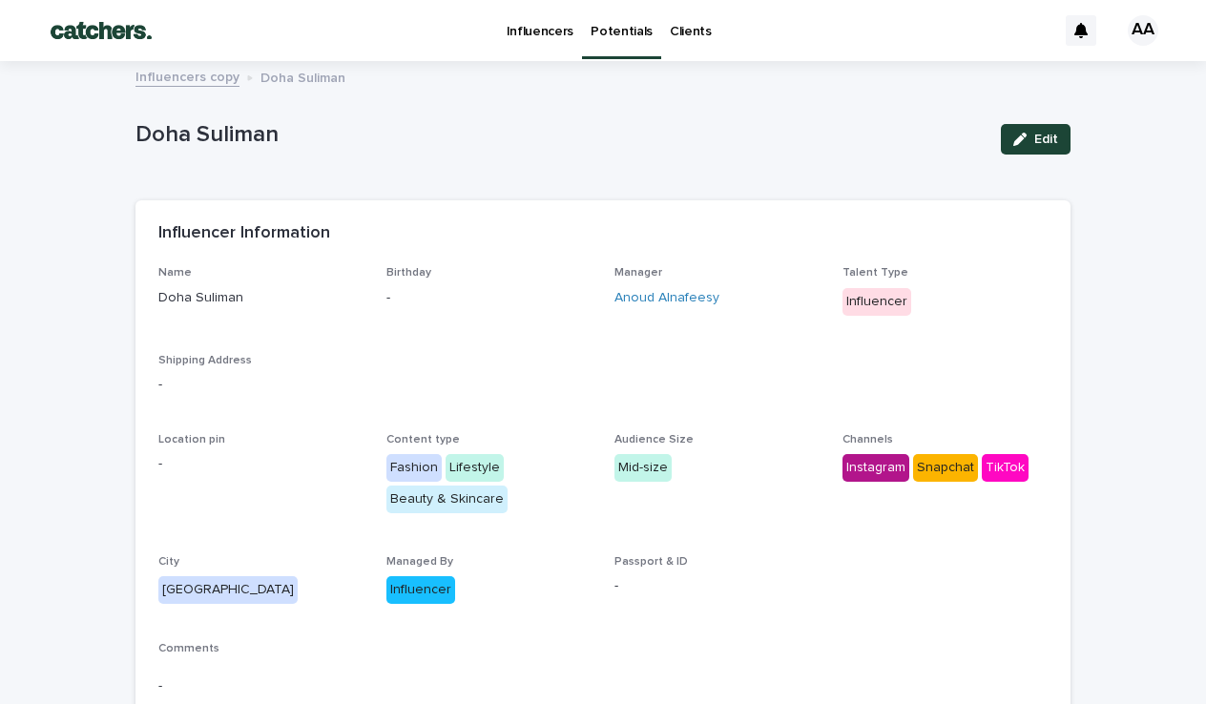
click at [617, 36] on p "Potentials" at bounding box center [621, 20] width 62 height 40
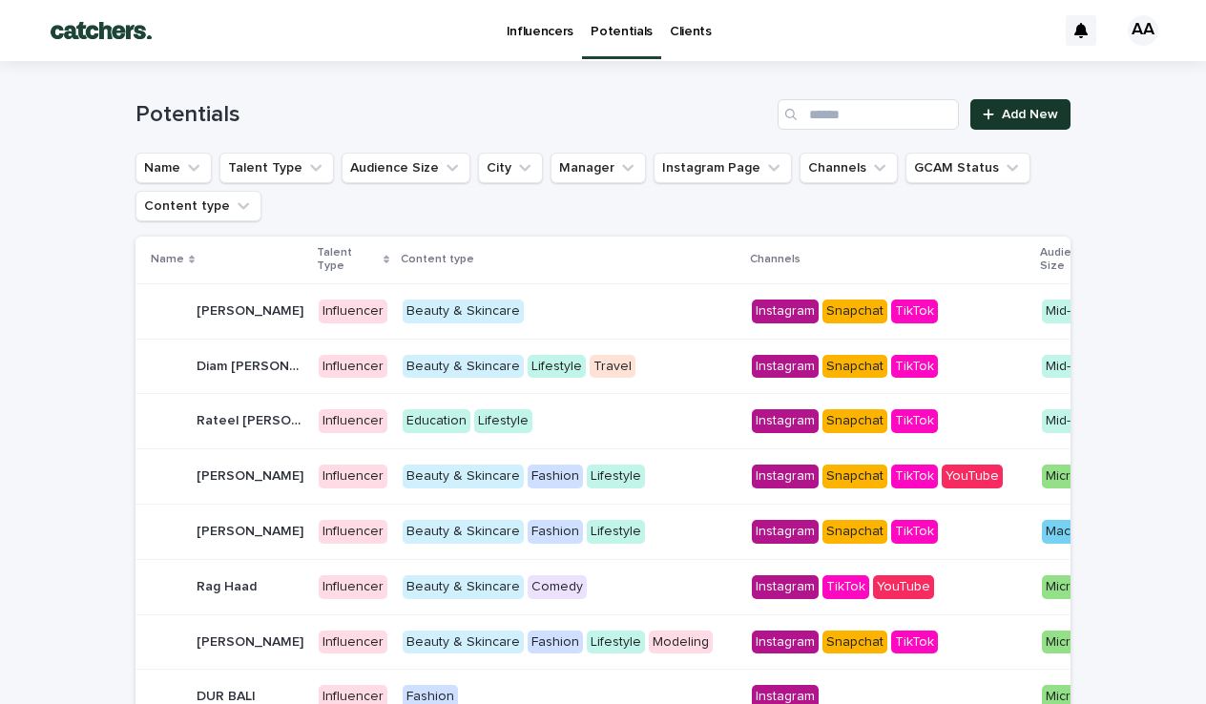
click at [975, 102] on link "Add New" at bounding box center [1020, 114] width 100 height 31
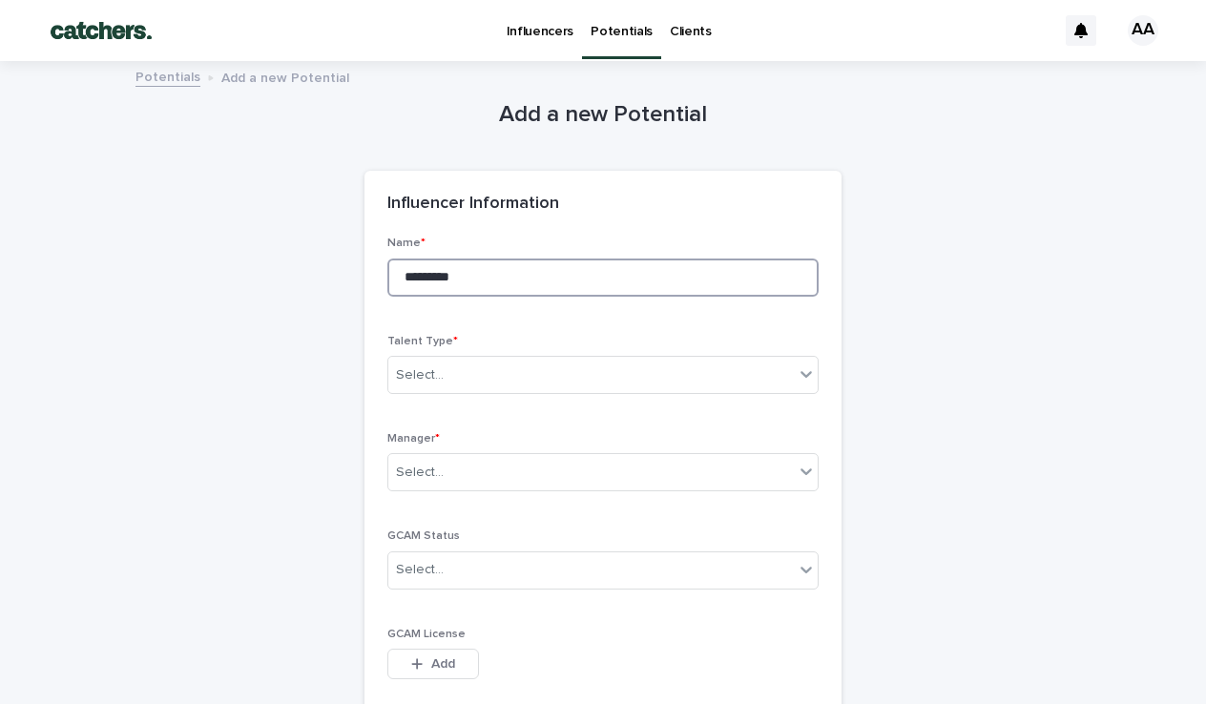
type input "*********"
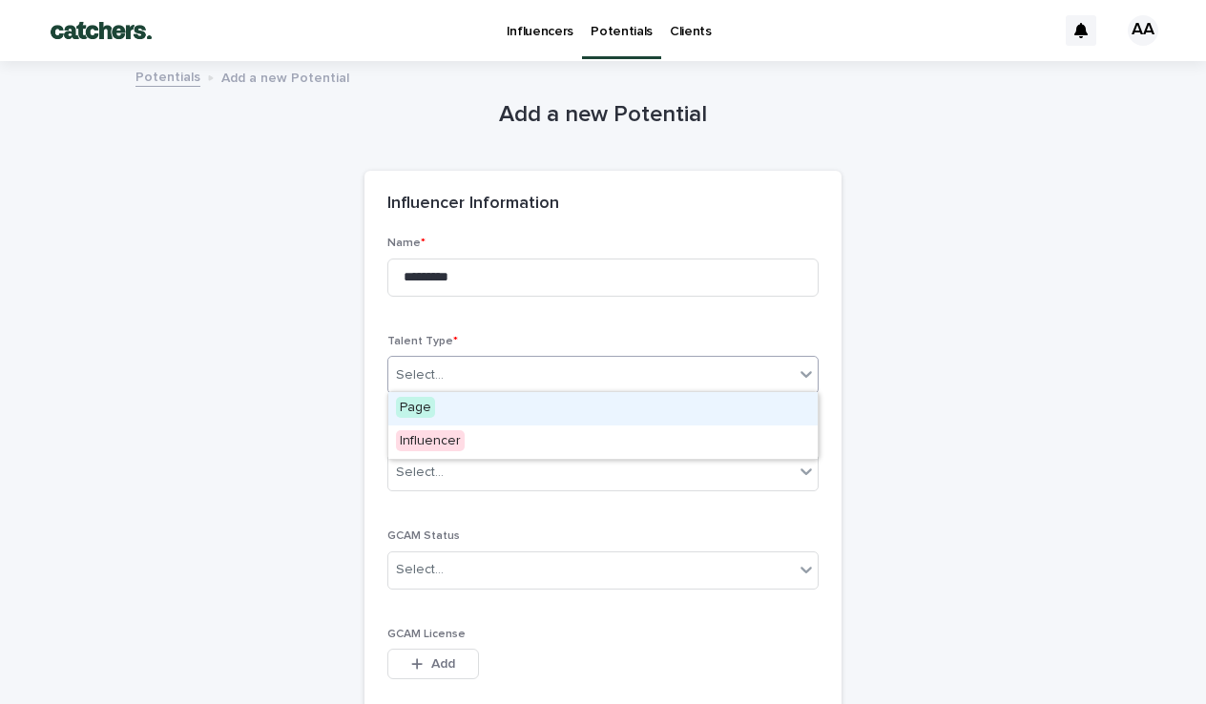
click at [538, 376] on div "option Page focused, 1 of 2. 2 results available. Use Up and Down to choose opt…" at bounding box center [602, 375] width 431 height 38
click at [449, 413] on div "Page" at bounding box center [458, 408] width 141 height 33
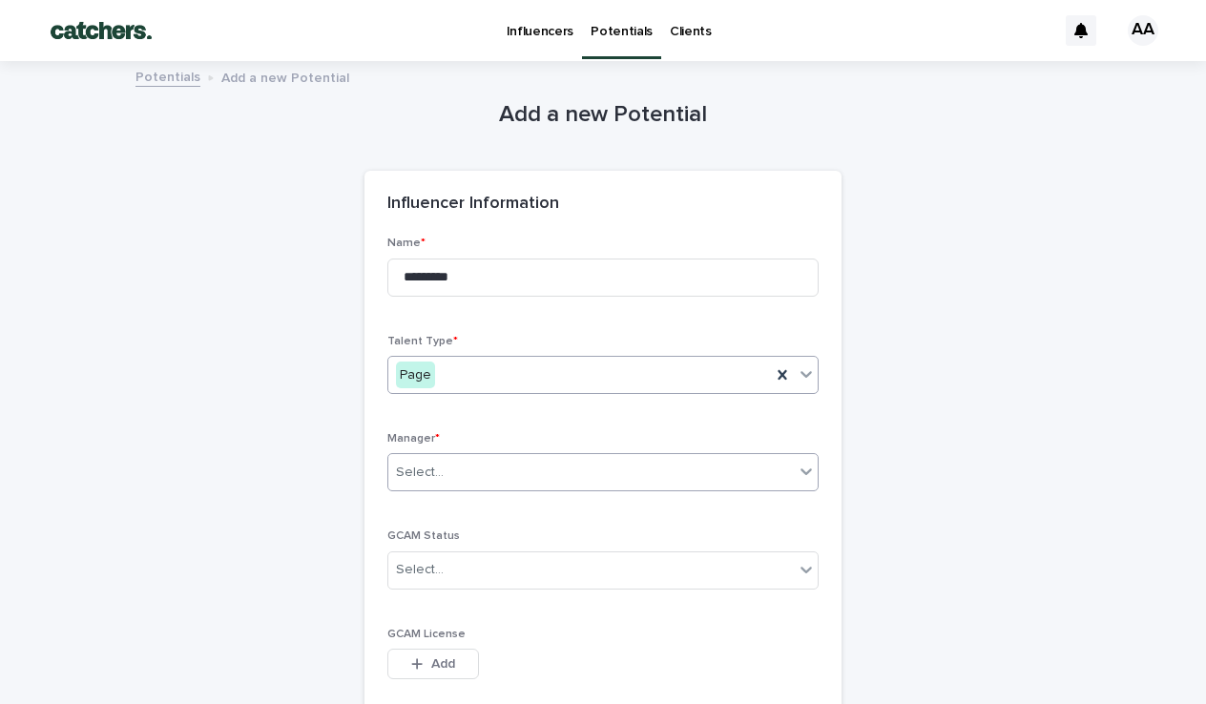
click at [450, 461] on div "Select..." at bounding box center [590, 472] width 405 height 31
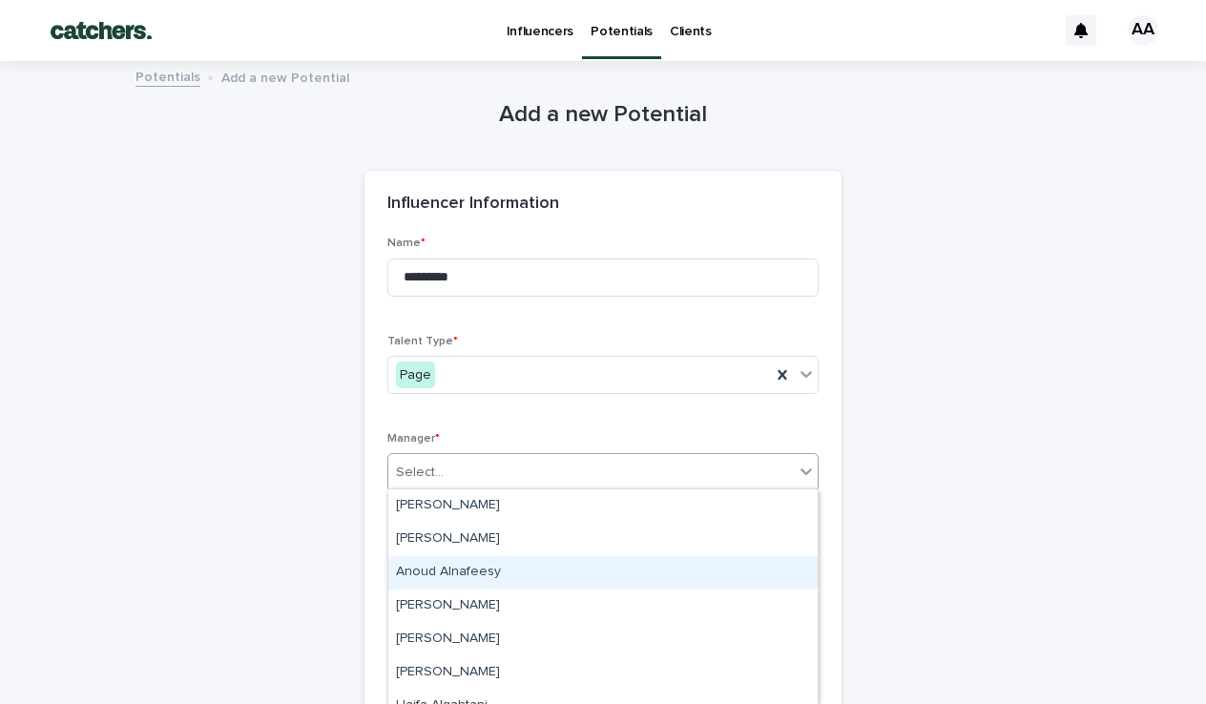
click at [435, 570] on div "Anoud Alnafeesy" at bounding box center [602, 572] width 429 height 33
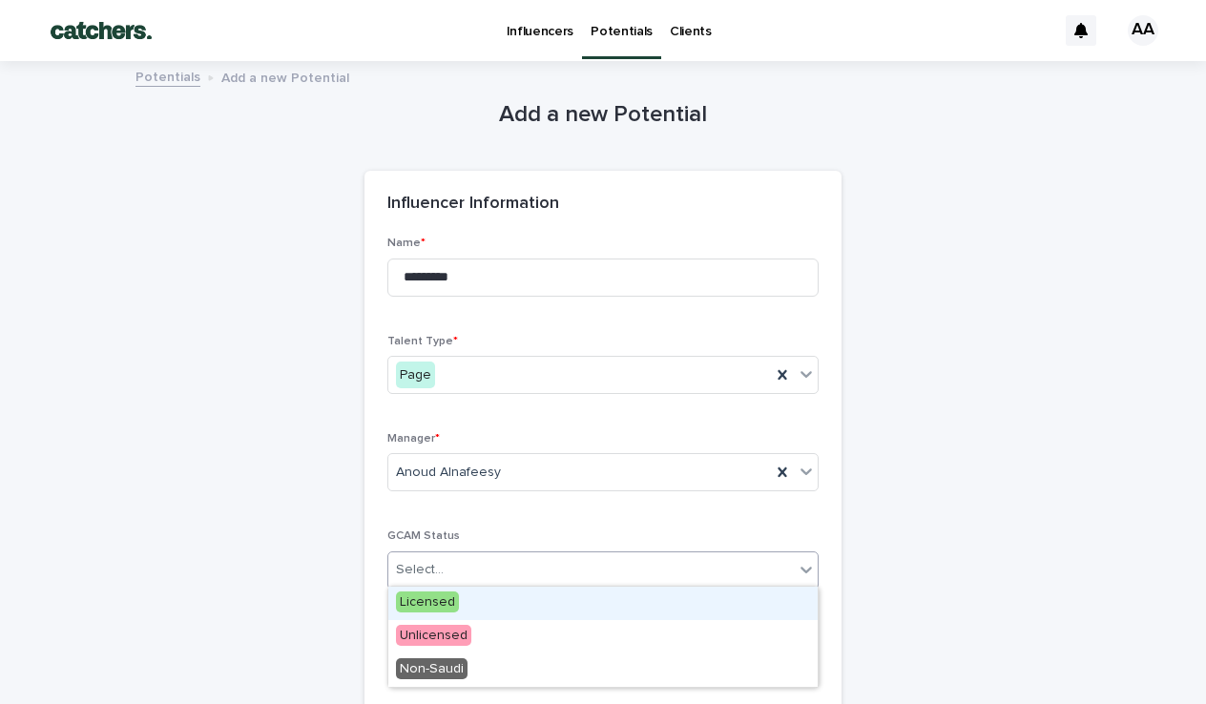
click at [435, 576] on div "Select..." at bounding box center [590, 569] width 405 height 31
click at [445, 605] on span "Licensed" at bounding box center [427, 601] width 63 height 21
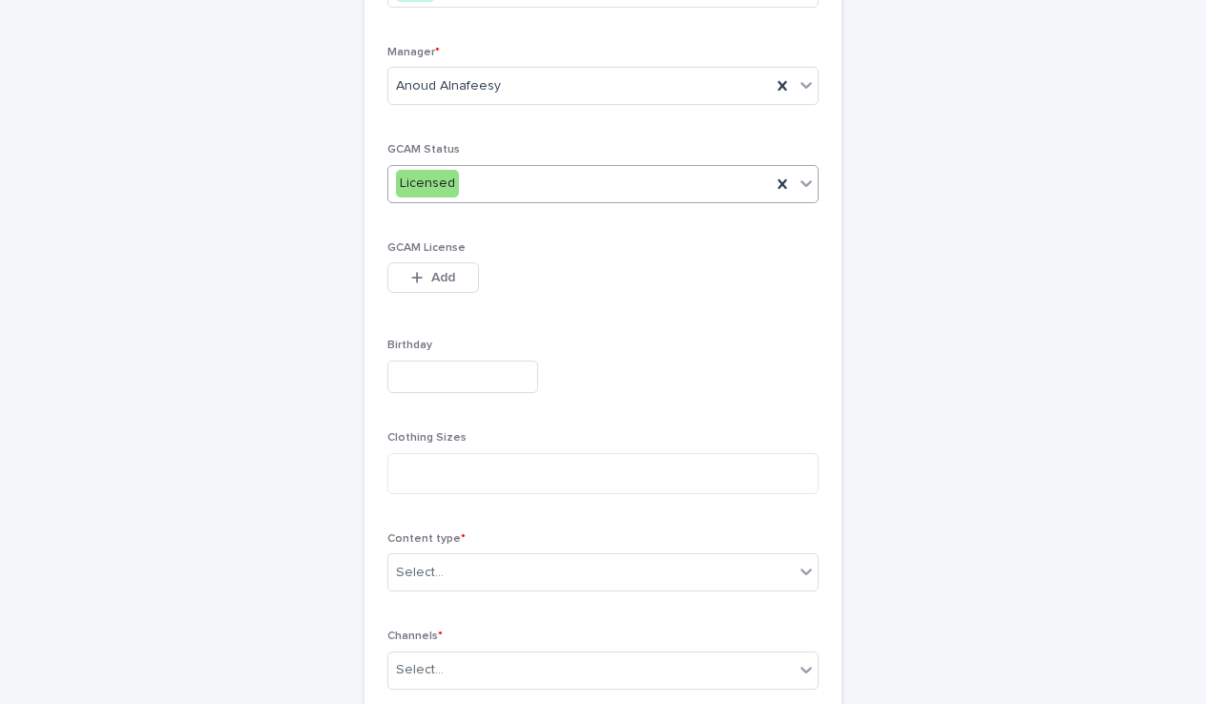
scroll to position [448, 0]
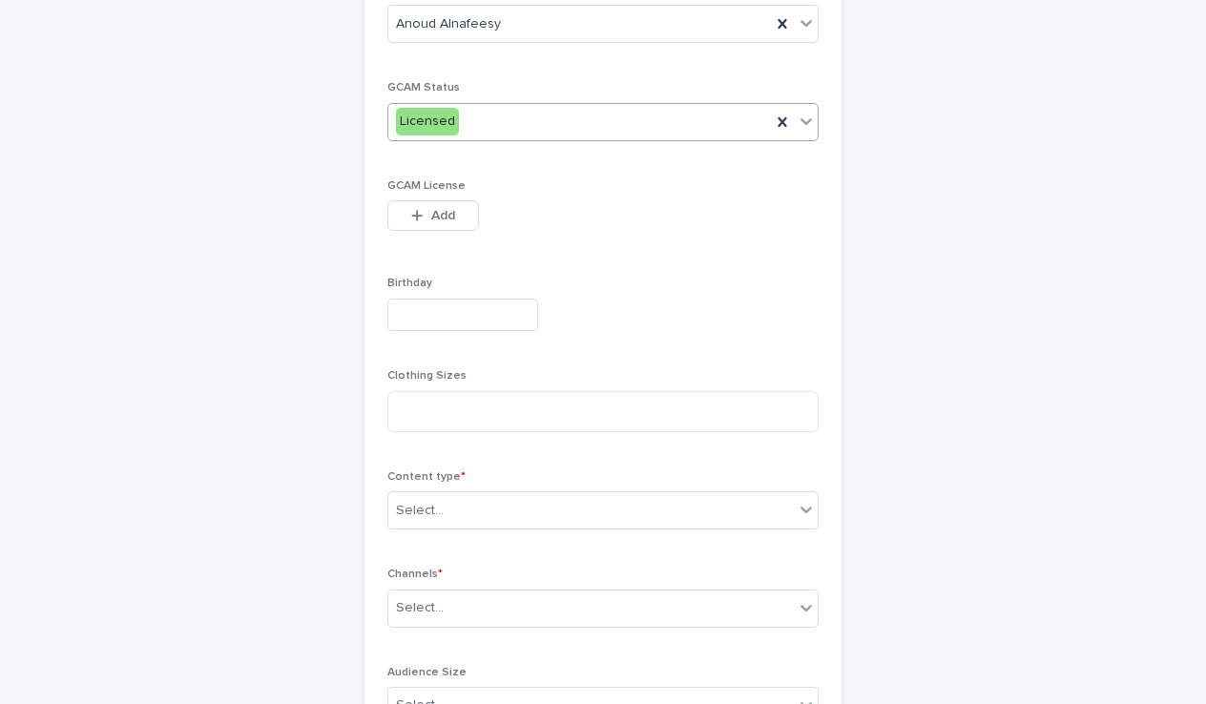
click at [475, 483] on div "Content type * Select..." at bounding box center [602, 507] width 431 height 74
click at [478, 502] on div "Select..." at bounding box center [590, 510] width 405 height 31
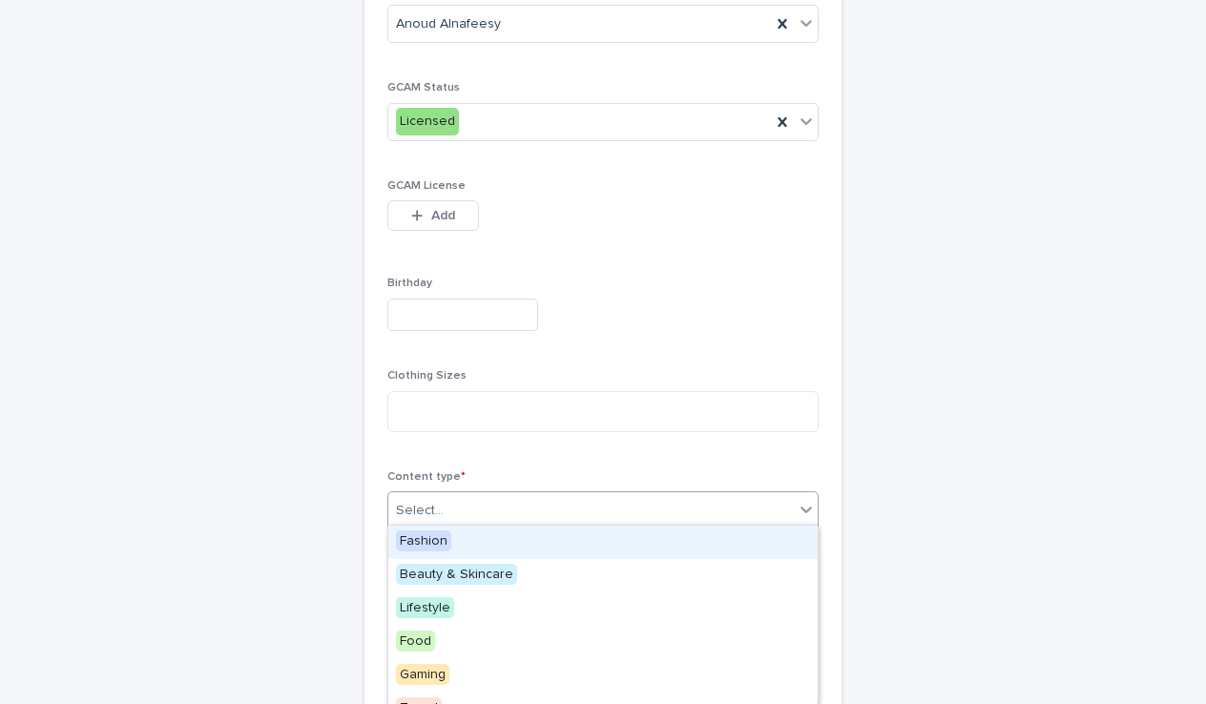
click at [425, 543] on span "Fashion" at bounding box center [423, 540] width 55 height 21
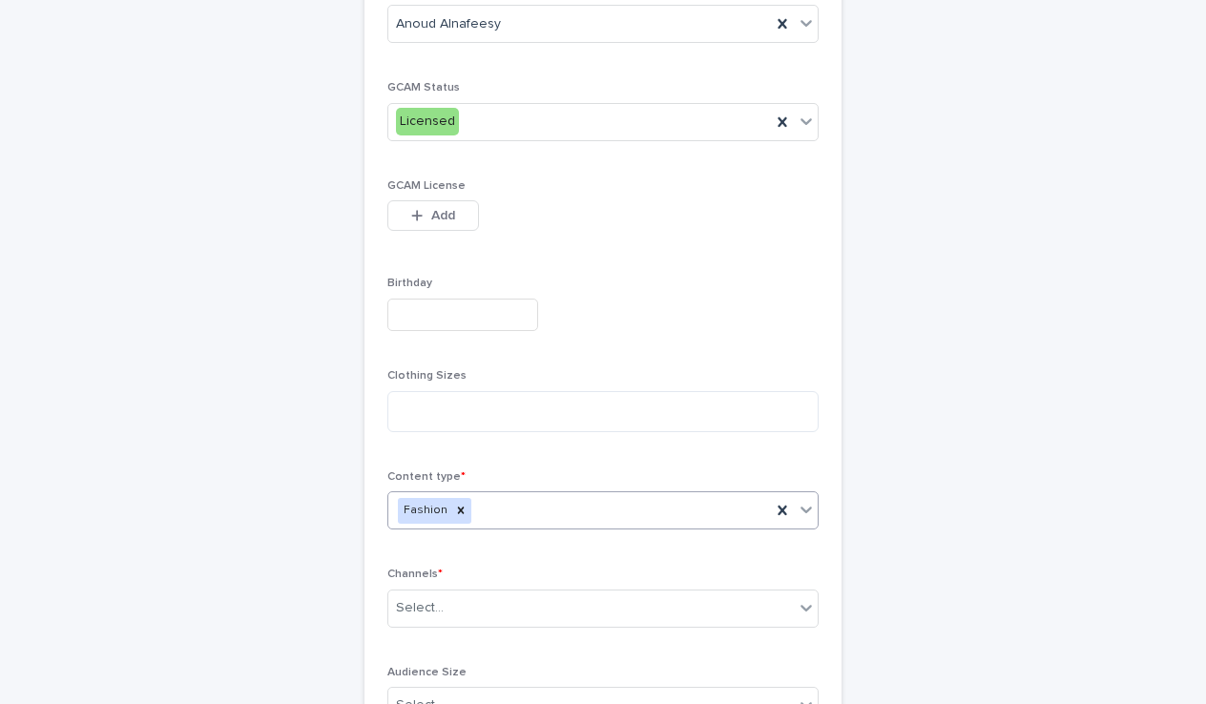
click at [507, 506] on div "Fashion" at bounding box center [579, 510] width 383 height 33
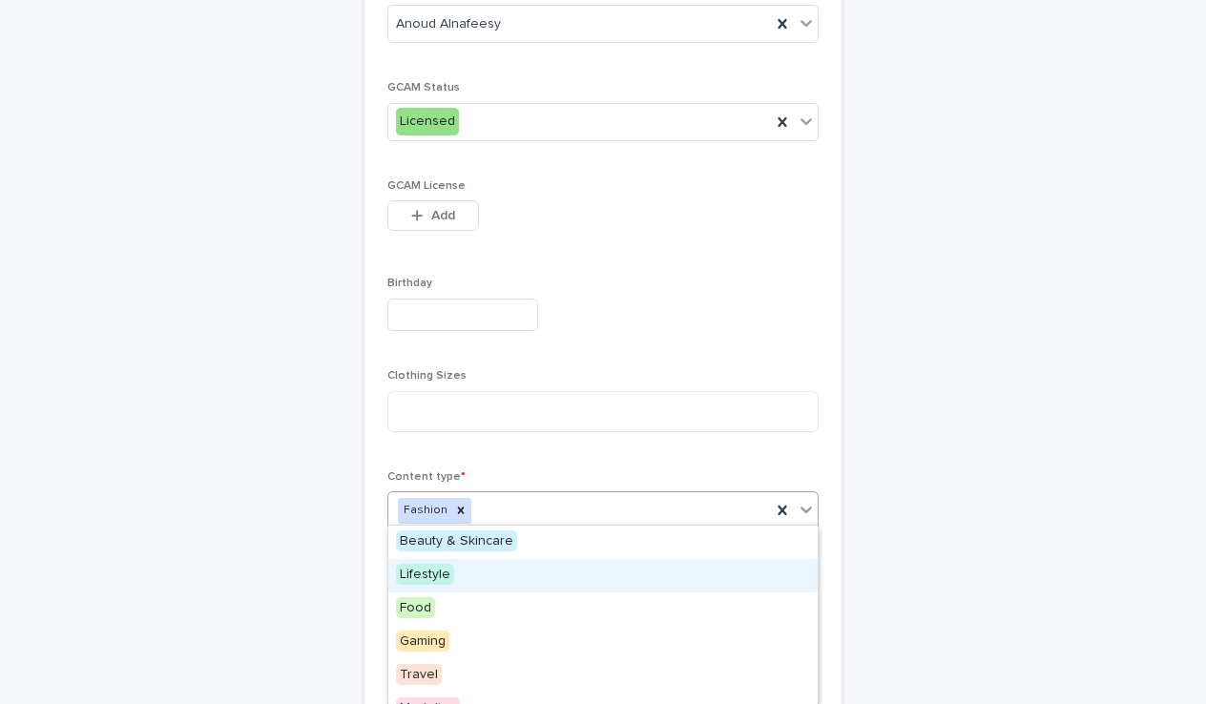
click at [431, 580] on span "Lifestyle" at bounding box center [425, 574] width 58 height 21
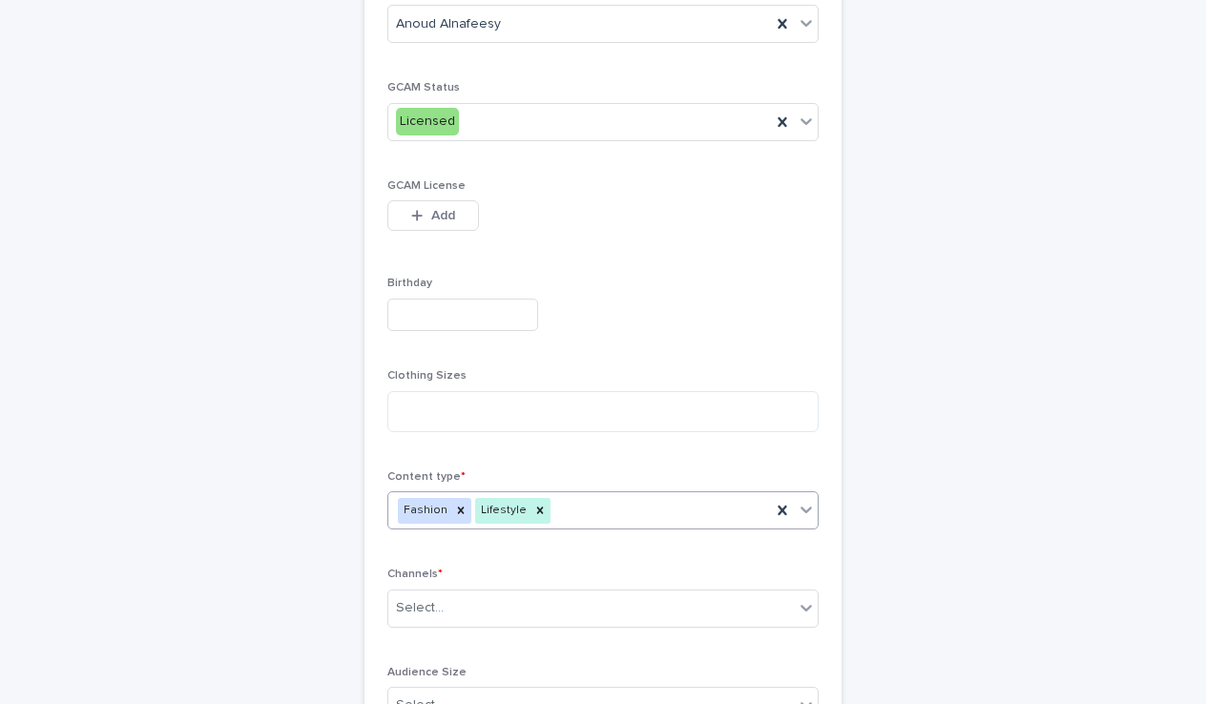
click at [559, 504] on div "Fashion Lifestyle" at bounding box center [579, 510] width 383 height 33
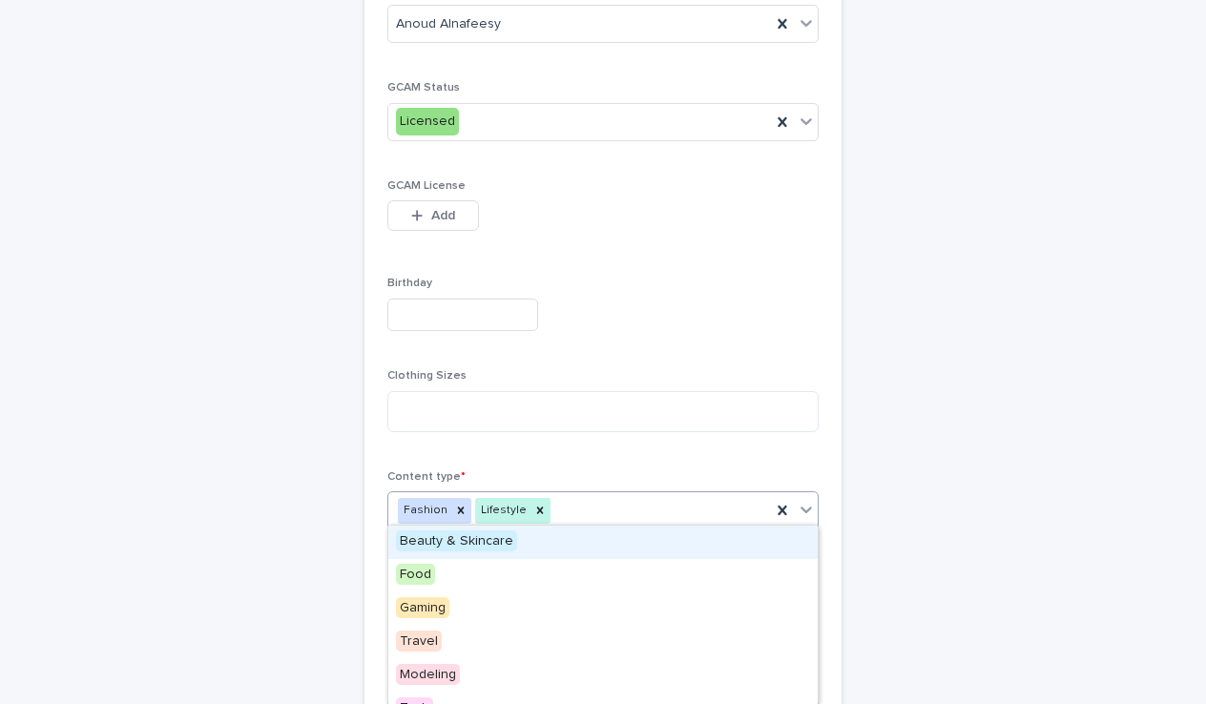
click at [481, 538] on span "Beauty & Skincare" at bounding box center [456, 540] width 121 height 21
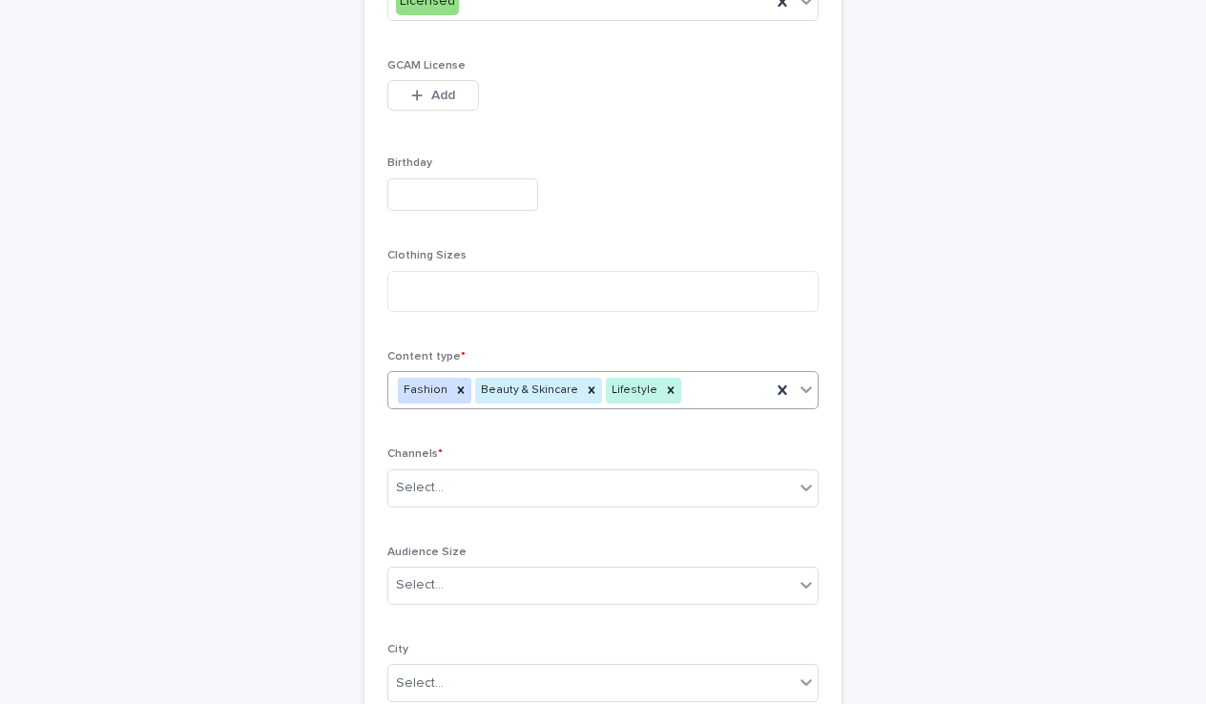
scroll to position [580, 0]
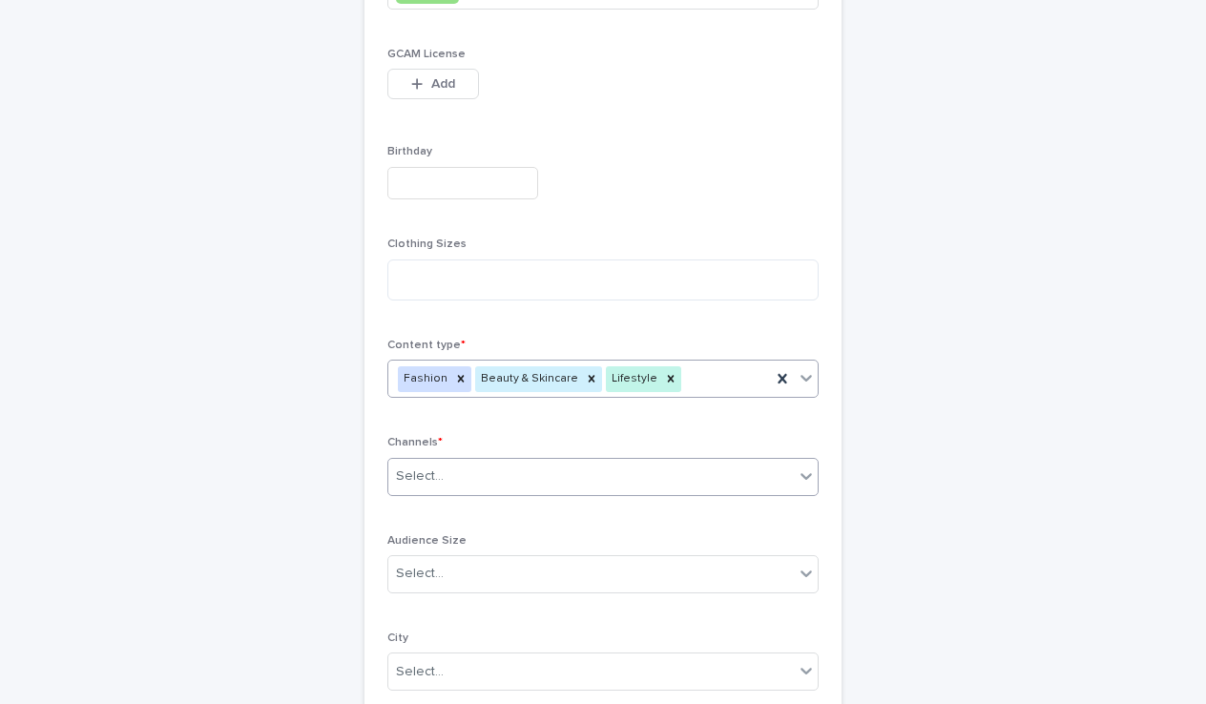
click at [629, 461] on div "Select..." at bounding box center [590, 476] width 405 height 31
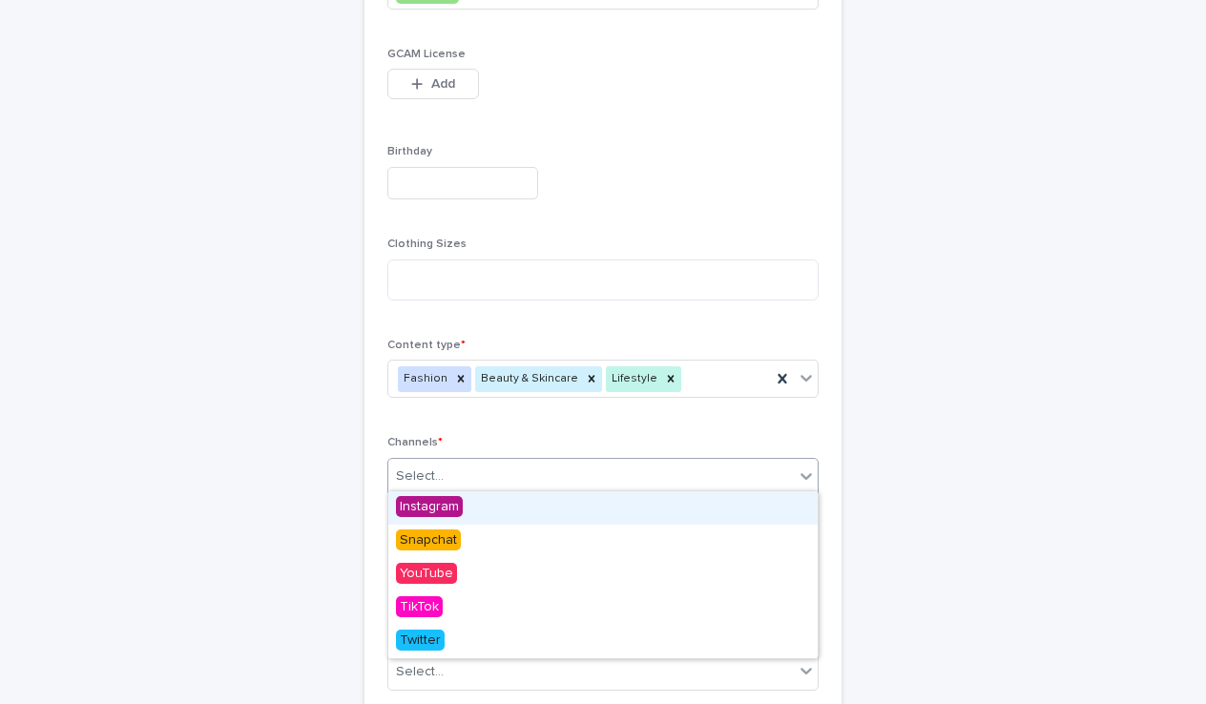
click at [476, 508] on div "Instagram" at bounding box center [602, 507] width 429 height 33
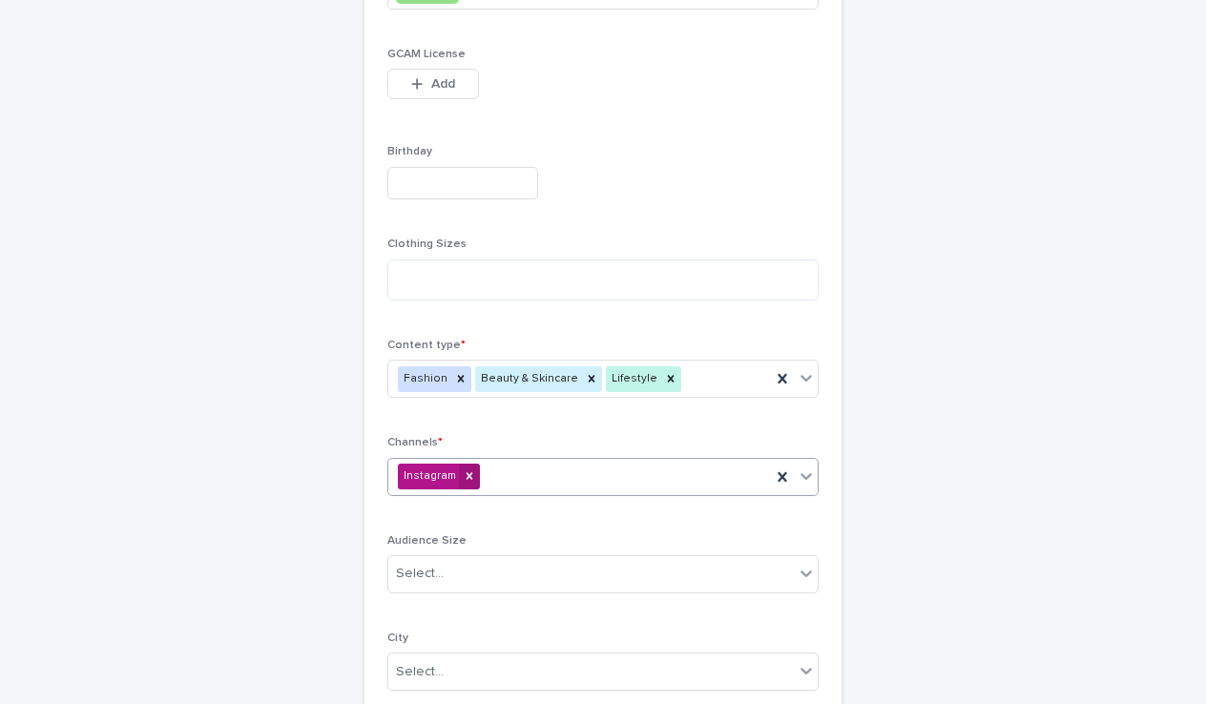
click at [466, 473] on icon at bounding box center [469, 476] width 7 height 7
click at [496, 474] on div "Select..." at bounding box center [590, 476] width 405 height 31
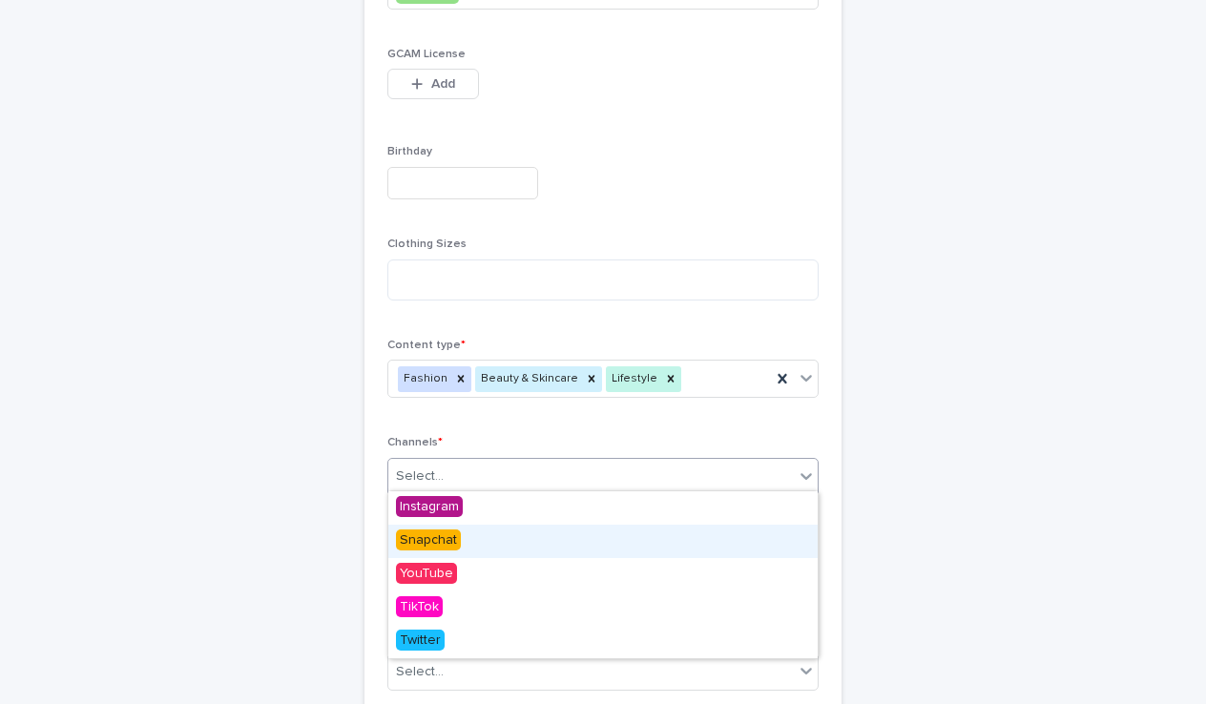
click at [447, 541] on span "Snapchat" at bounding box center [428, 539] width 65 height 21
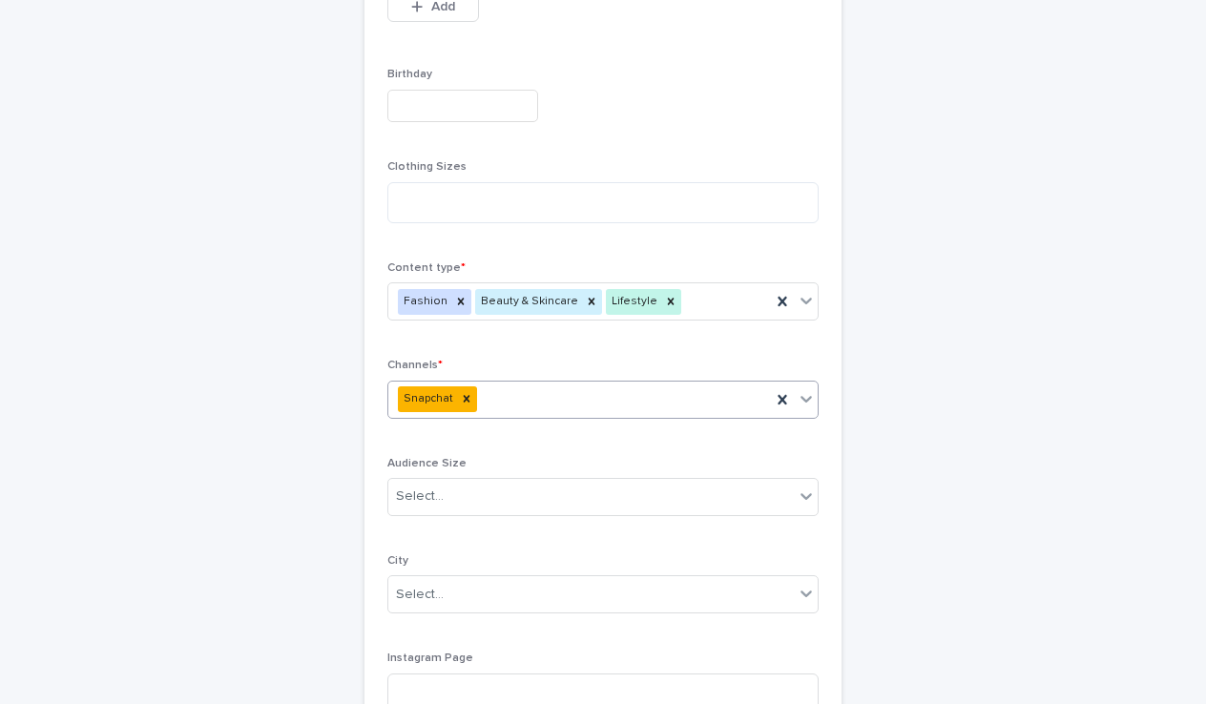
scroll to position [659, 0]
click at [501, 489] on div "Select..." at bounding box center [590, 494] width 405 height 31
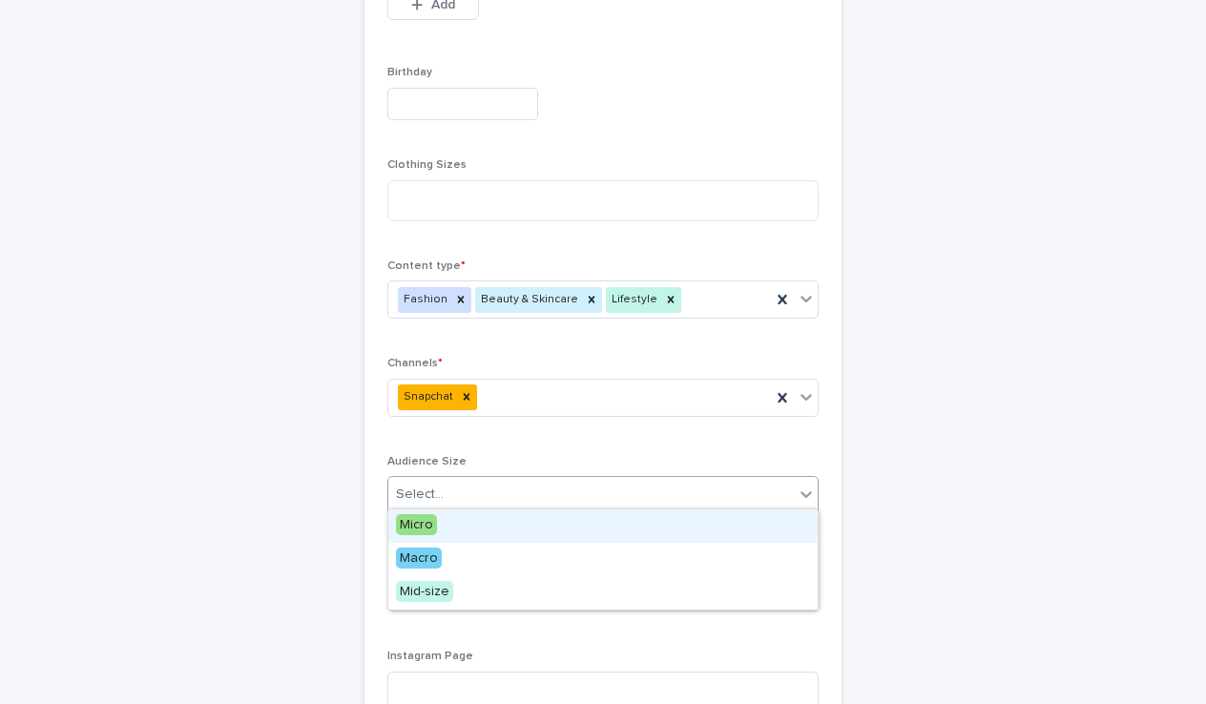
click at [443, 524] on div "Micro" at bounding box center [602, 525] width 429 height 33
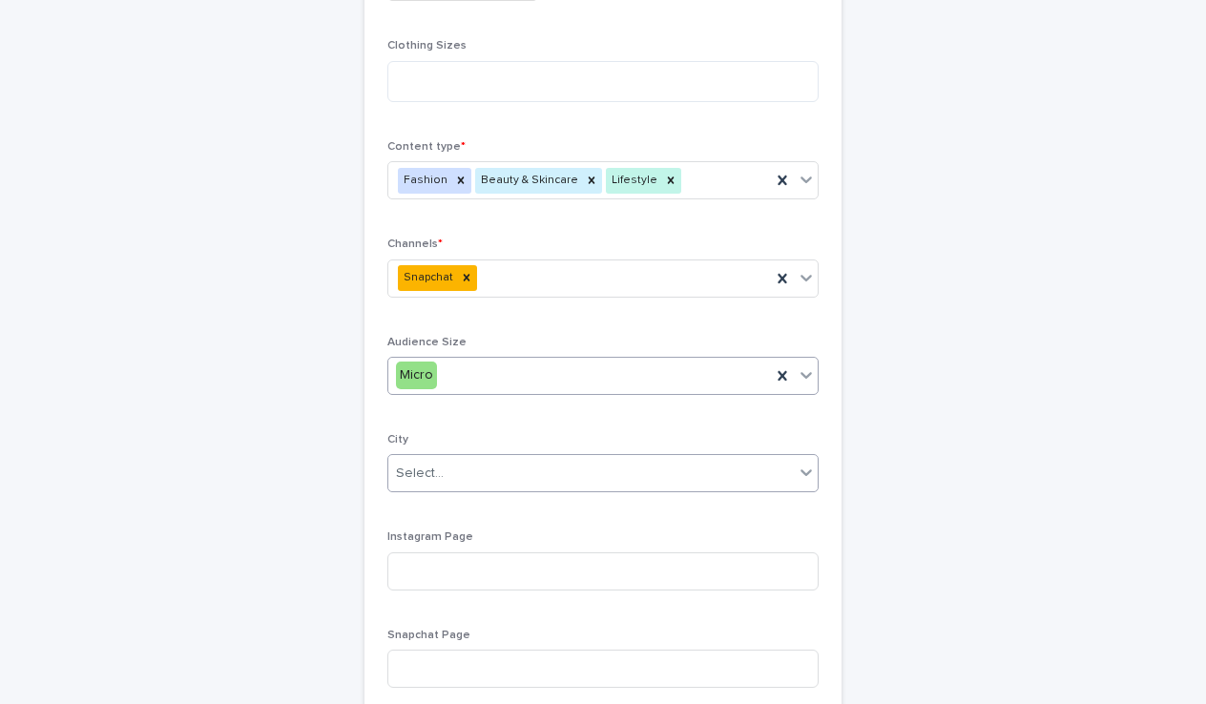
scroll to position [780, 0]
click at [495, 461] on div "Select..." at bounding box center [590, 471] width 405 height 31
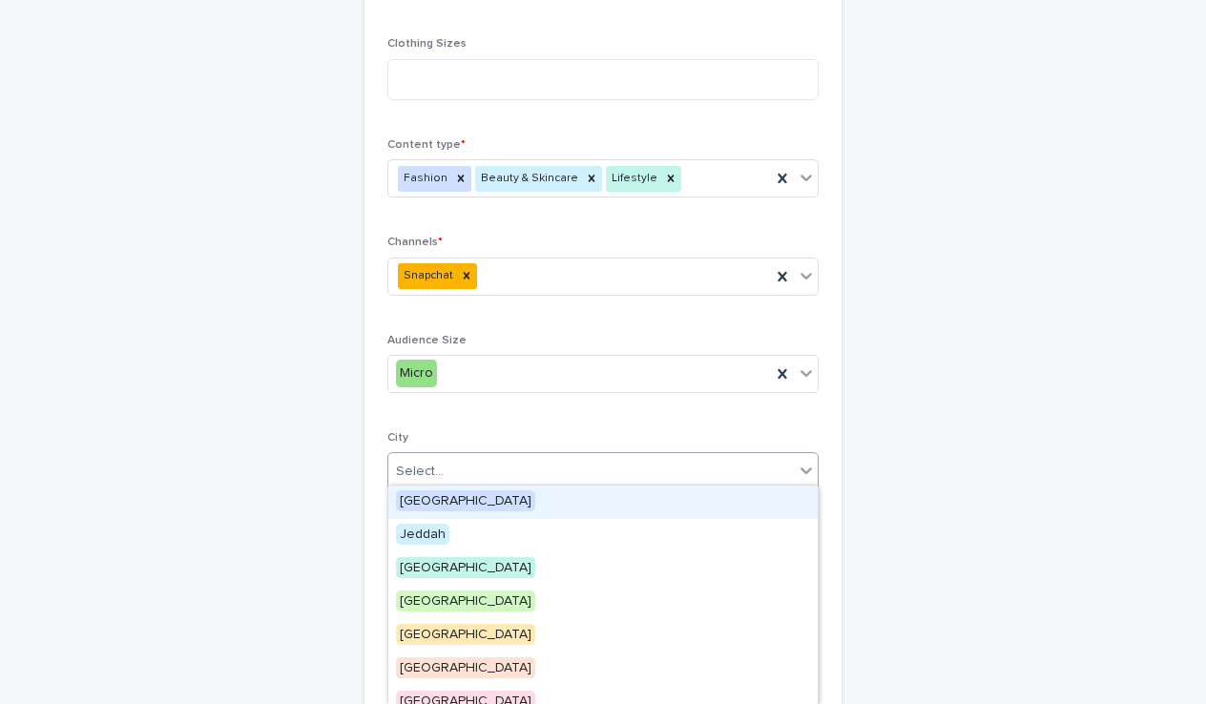
click at [467, 496] on div "[GEOGRAPHIC_DATA]" at bounding box center [602, 502] width 429 height 33
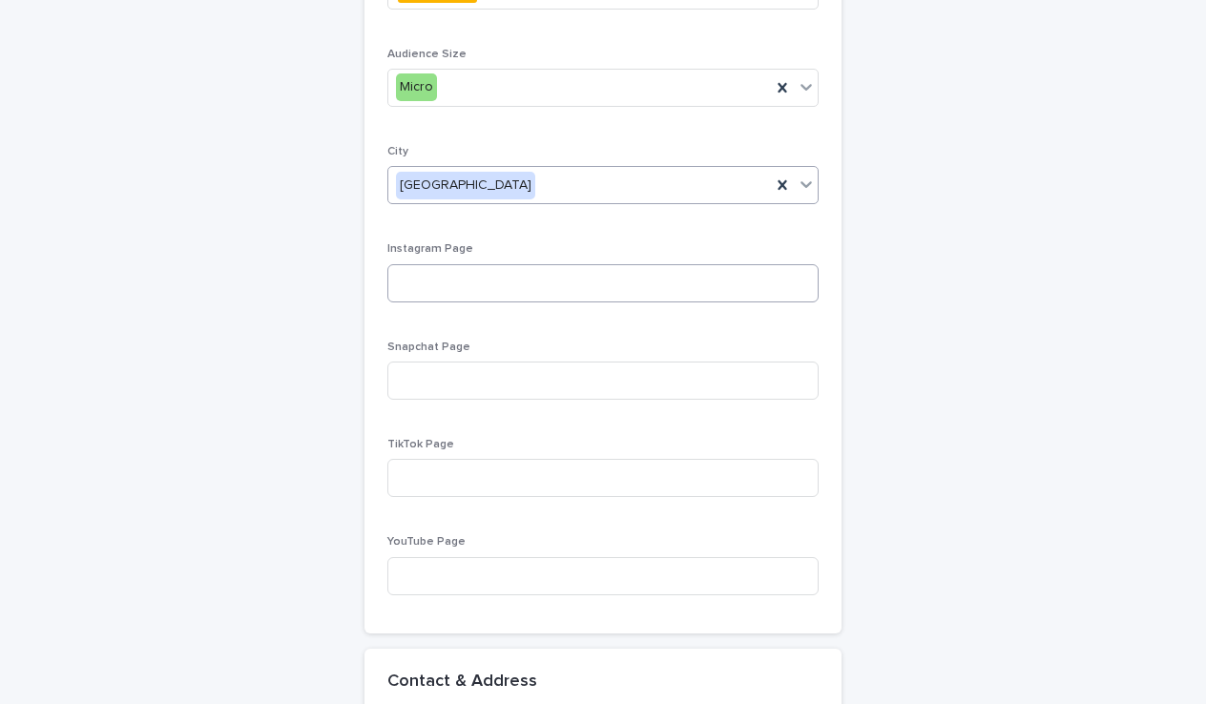
scroll to position [1071, 0]
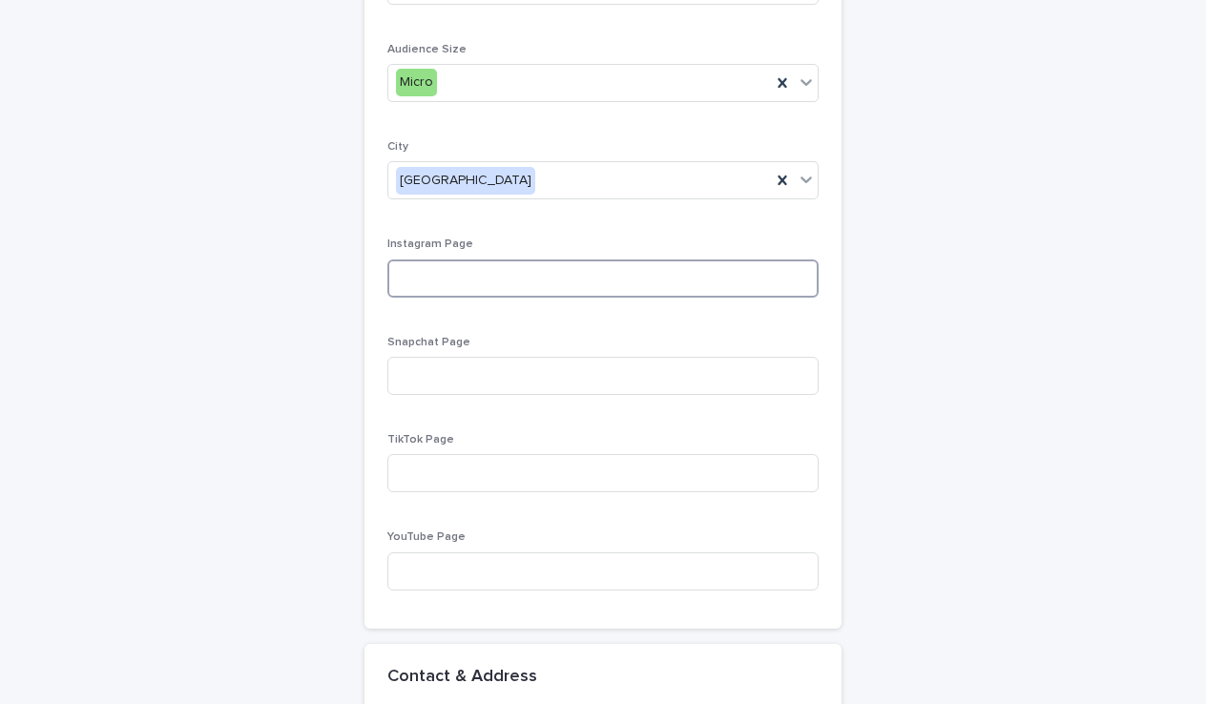
click at [550, 274] on input at bounding box center [602, 278] width 431 height 38
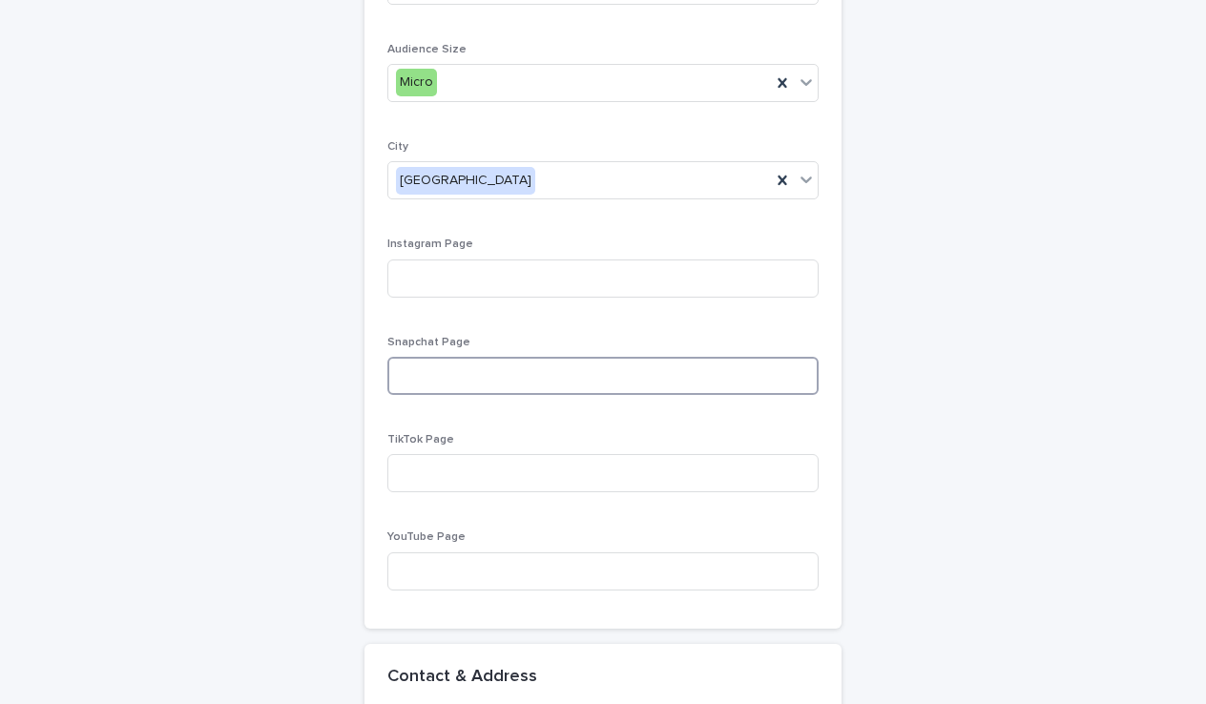
click at [507, 374] on input at bounding box center [602, 376] width 431 height 38
paste input "**********"
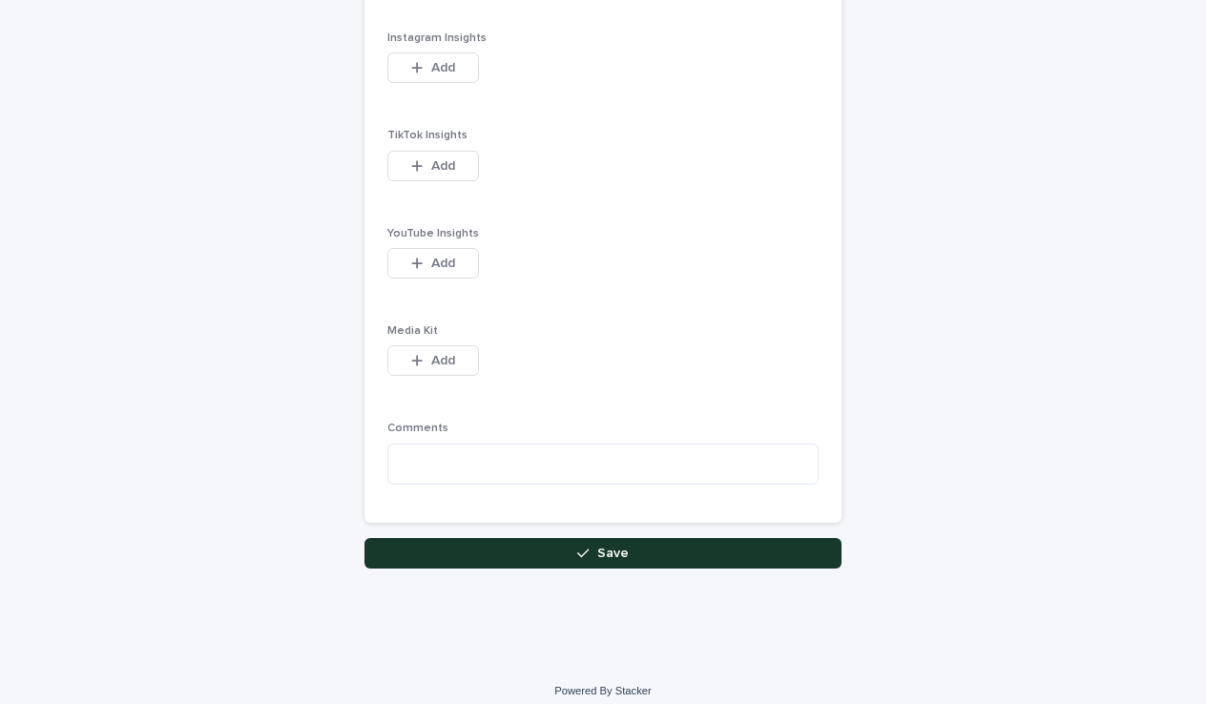
type input "**********"
click at [491, 538] on button "Save" at bounding box center [602, 553] width 477 height 31
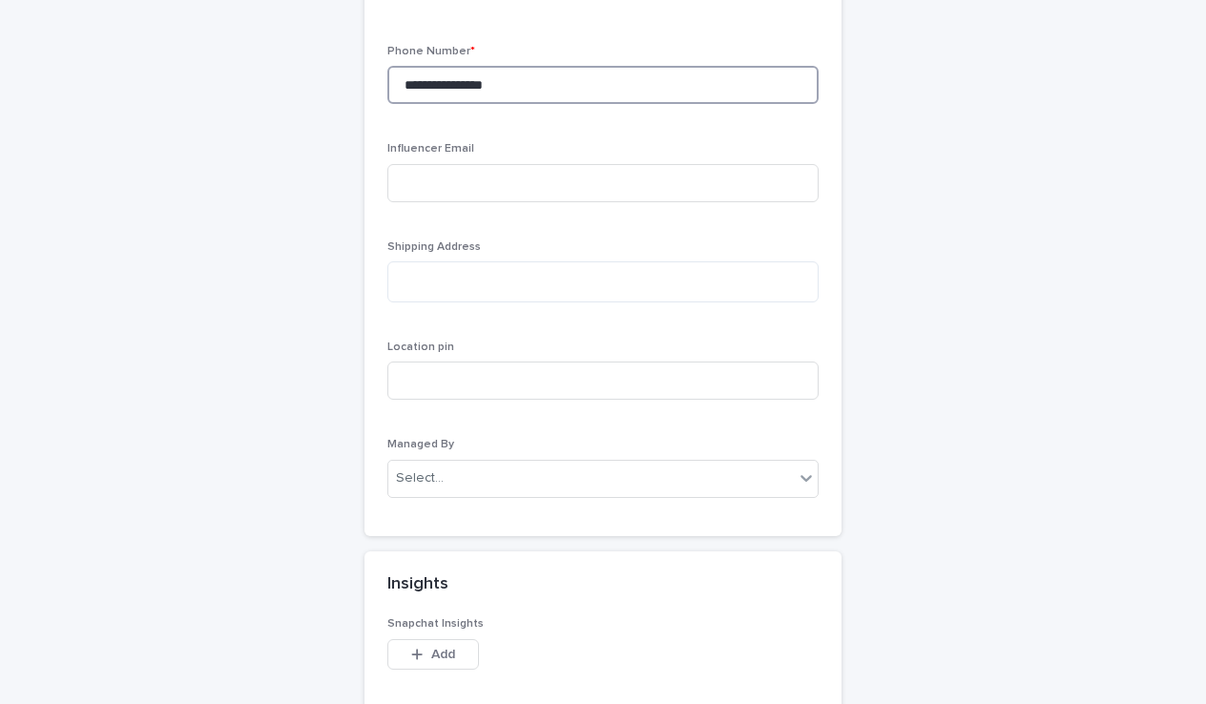
scroll to position [1837, 0]
type input "**********"
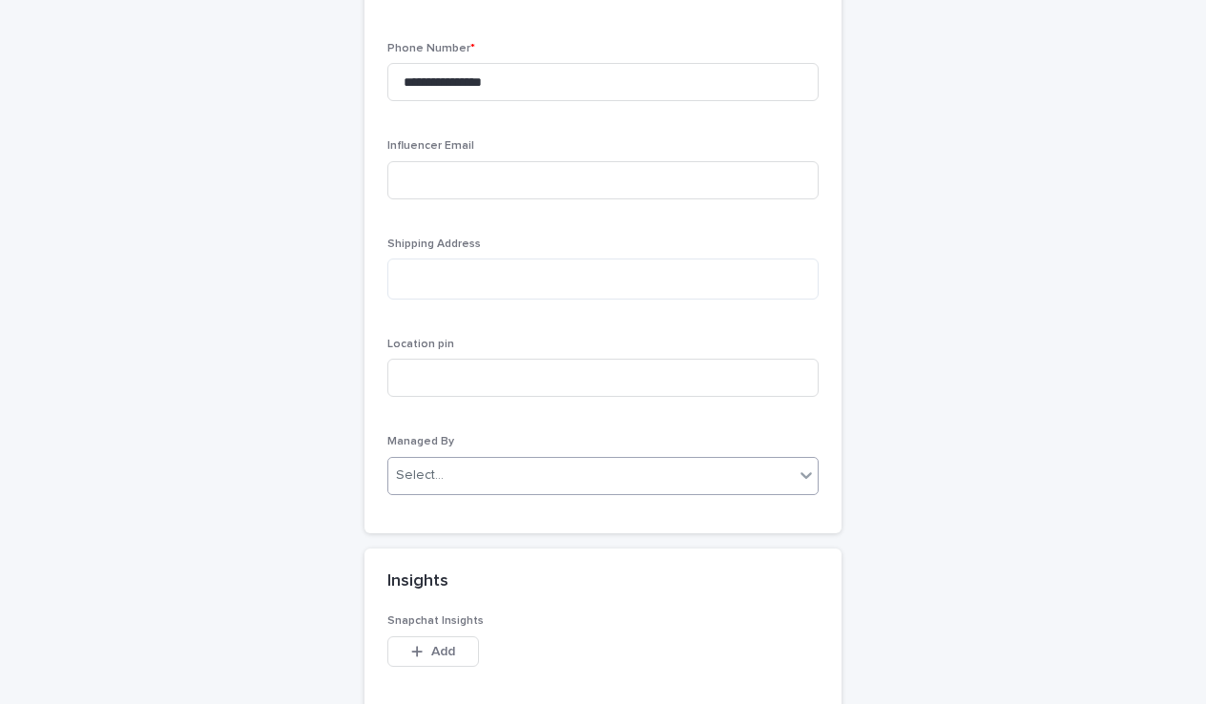
click at [644, 457] on div "Select..." at bounding box center [602, 476] width 431 height 38
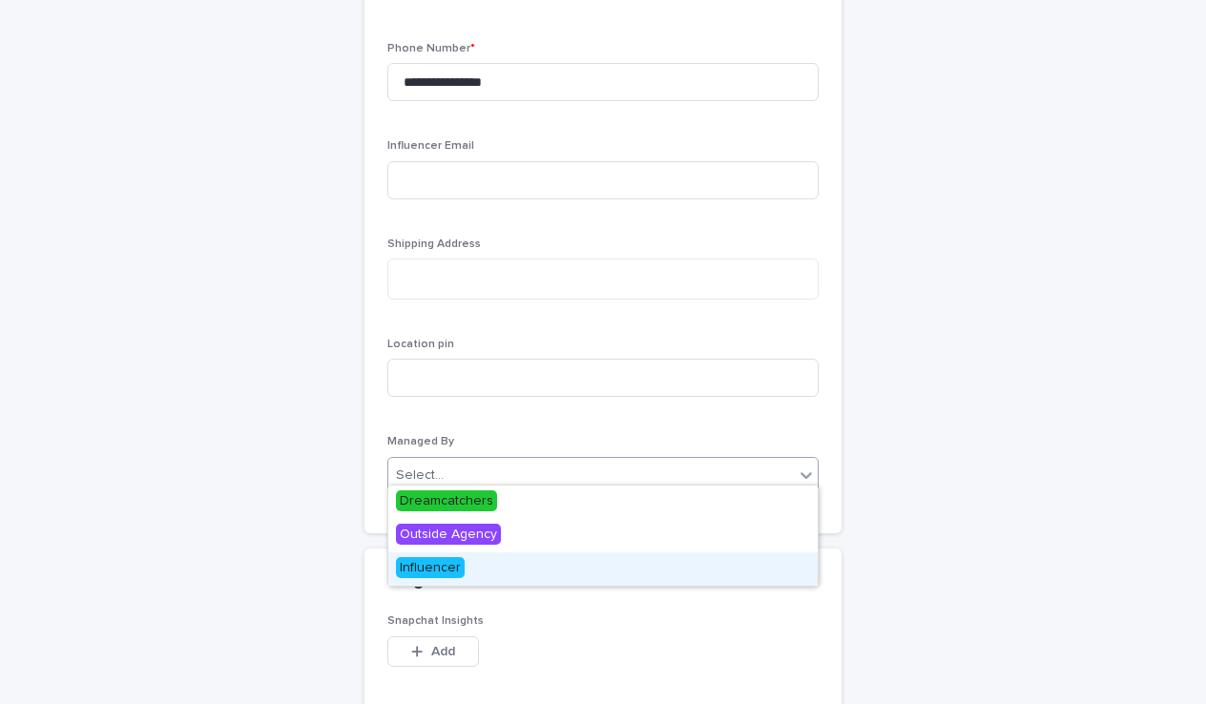
click at [459, 567] on span "Influencer" at bounding box center [430, 567] width 69 height 21
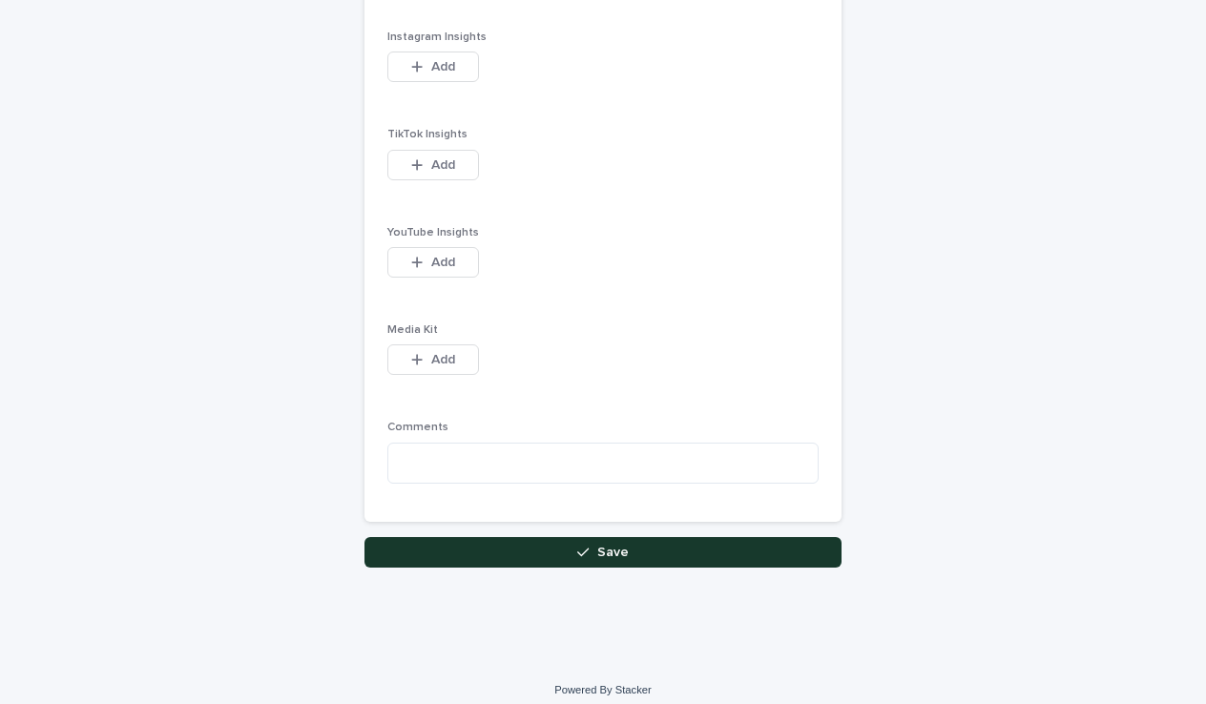
scroll to position [2518, 0]
click at [571, 551] on button "Save" at bounding box center [602, 553] width 477 height 31
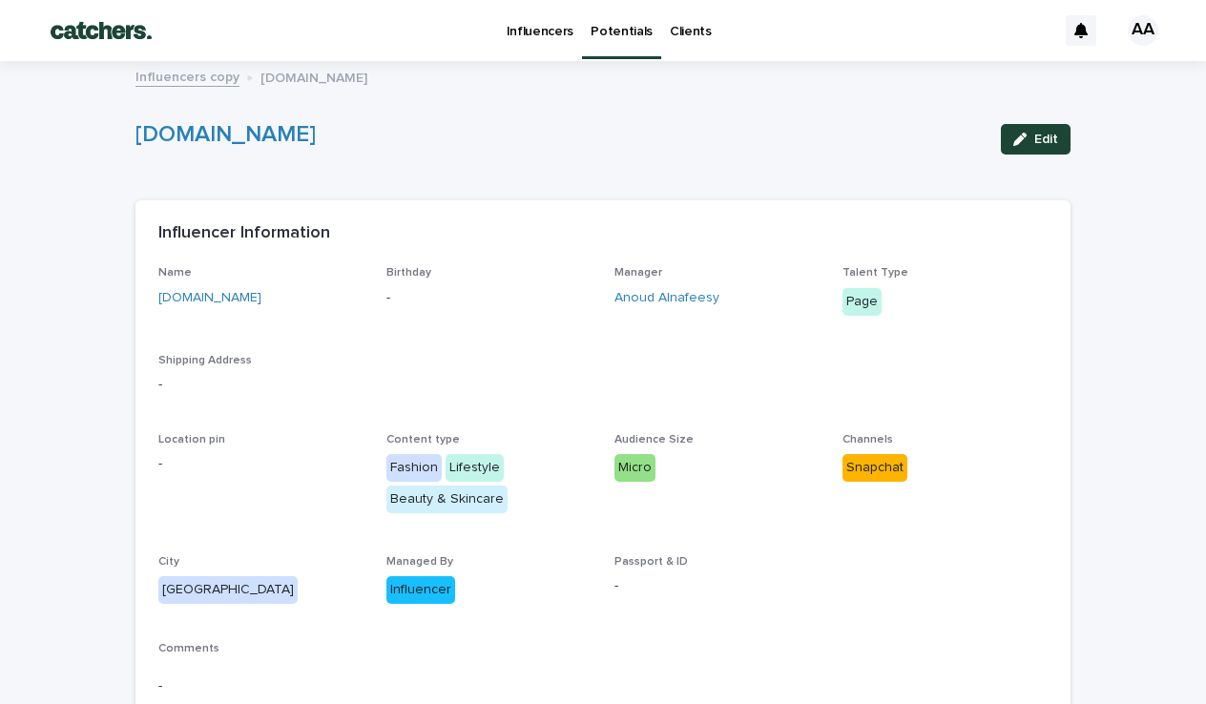
click at [616, 41] on link "Potentials" at bounding box center [621, 28] width 79 height 56
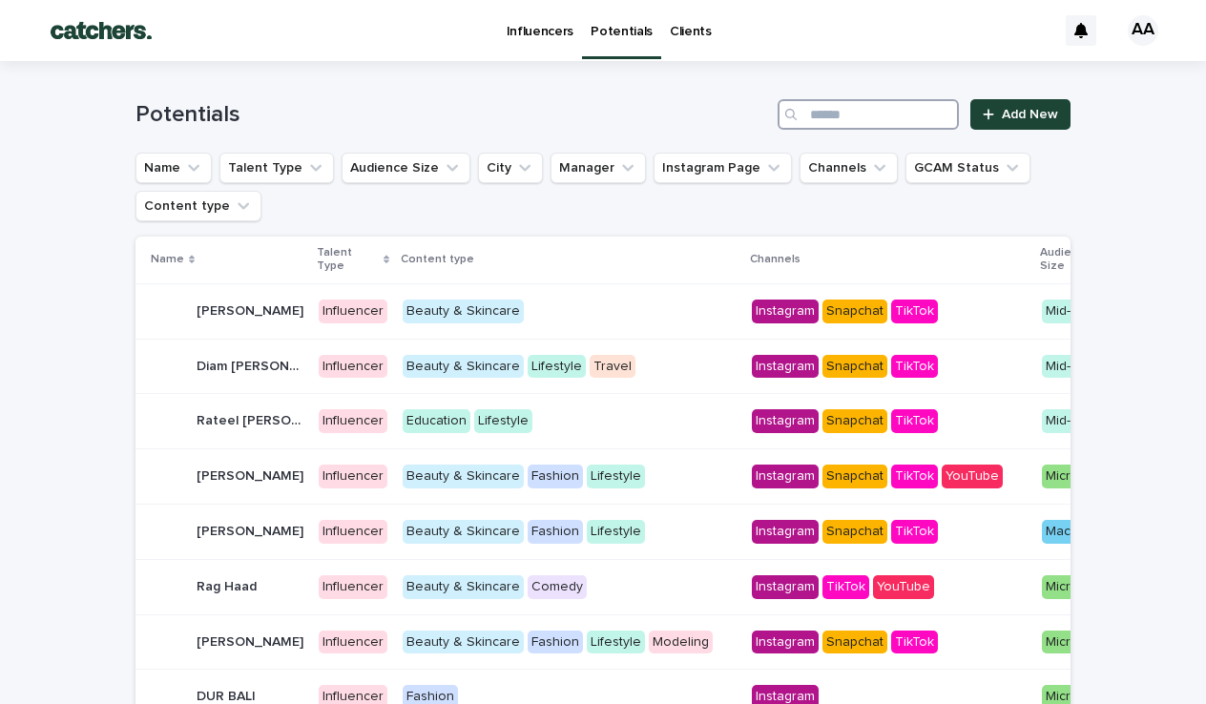
click at [840, 117] on input "Search" at bounding box center [867, 114] width 181 height 31
click at [975, 123] on link "Add New" at bounding box center [1020, 114] width 100 height 31
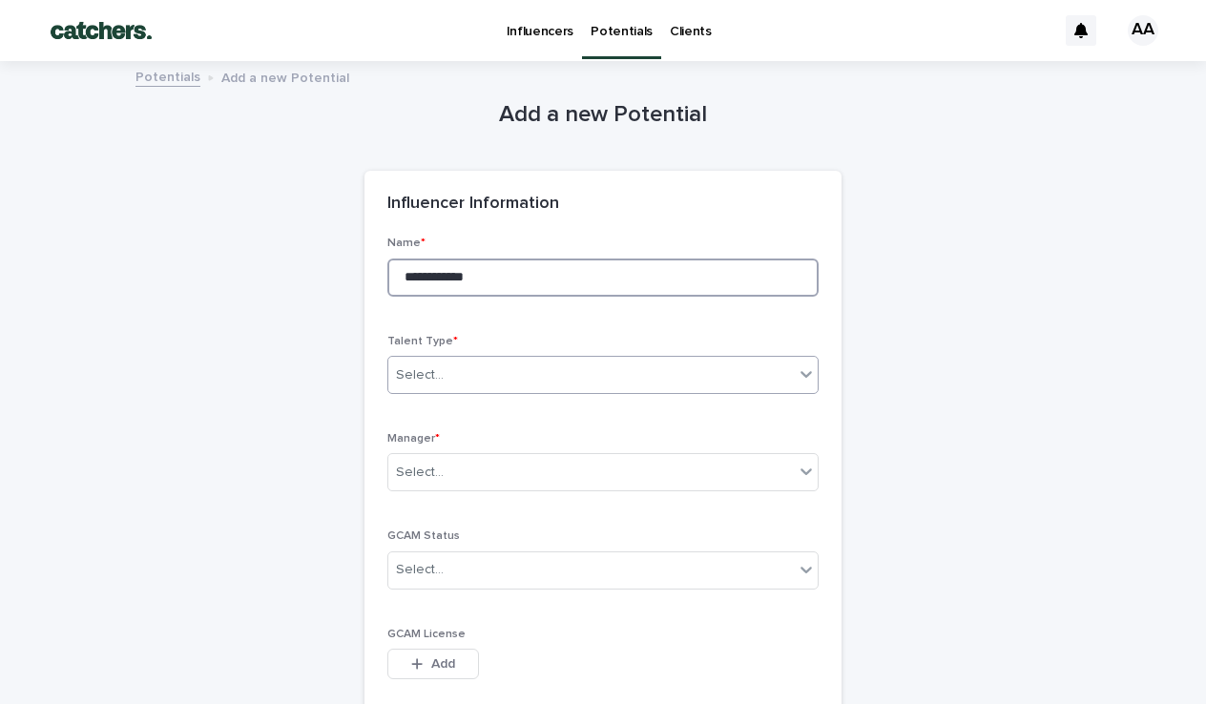
type input "**********"
click at [633, 356] on div "Select..." at bounding box center [602, 375] width 431 height 38
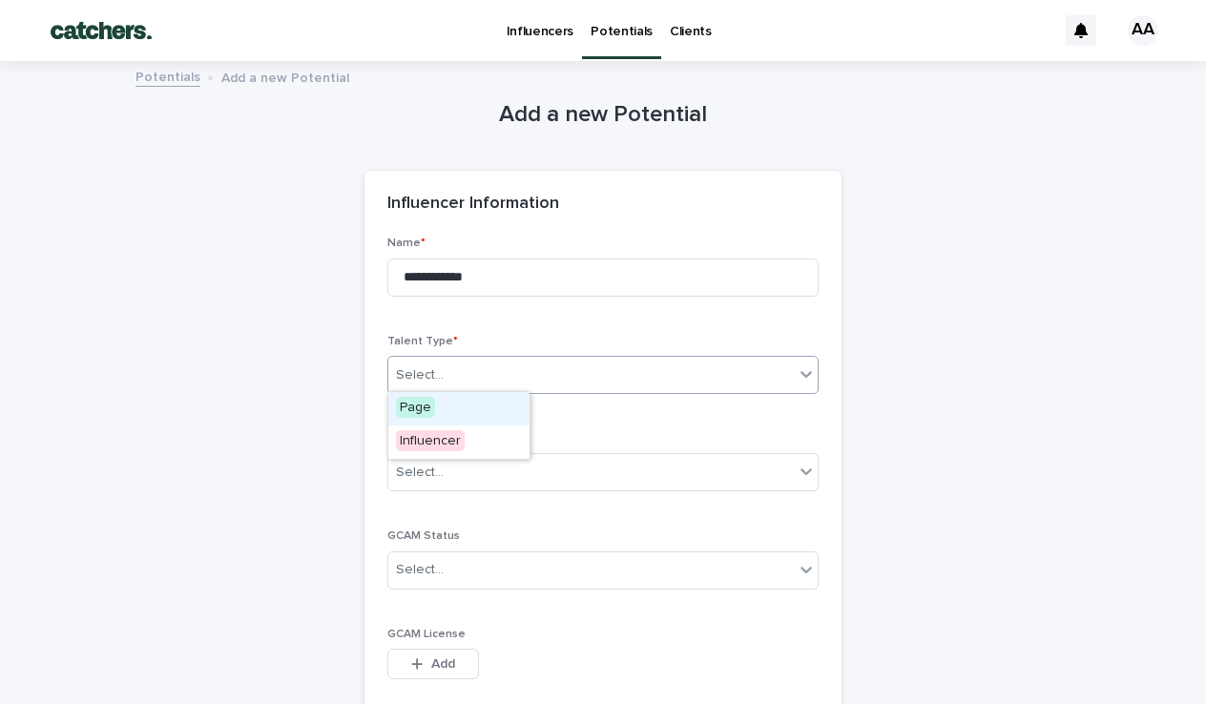
click at [443, 424] on div "Page" at bounding box center [458, 408] width 141 height 33
click at [458, 457] on div "Select..." at bounding box center [590, 472] width 405 height 31
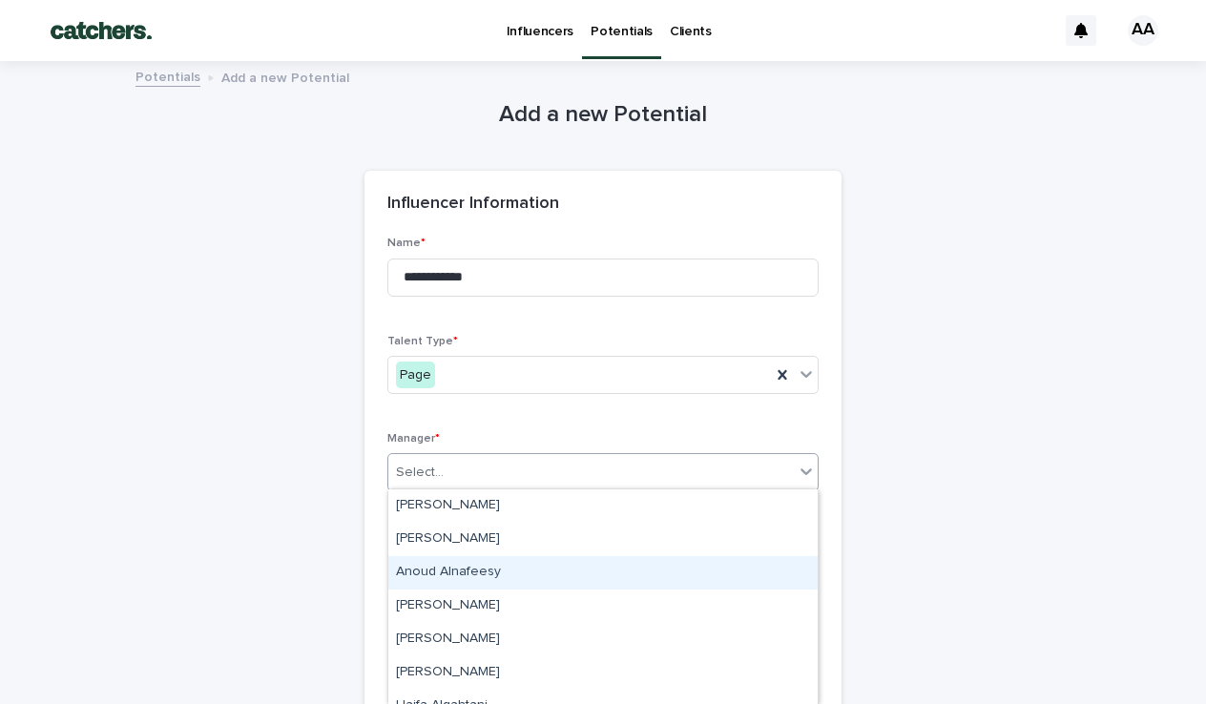
click at [440, 572] on div "Anoud Alnafeesy" at bounding box center [602, 572] width 429 height 33
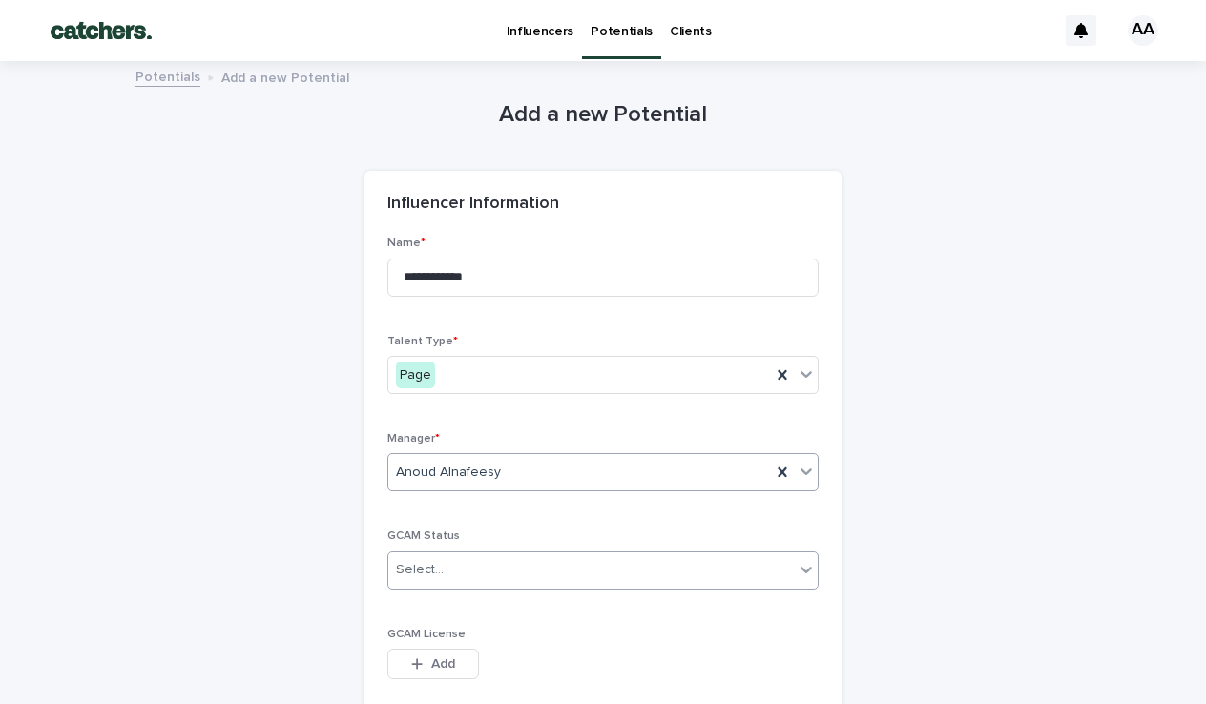
click at [445, 554] on div "Select..." at bounding box center [590, 569] width 405 height 31
click at [438, 671] on span "Non-Saudi" at bounding box center [432, 668] width 72 height 21
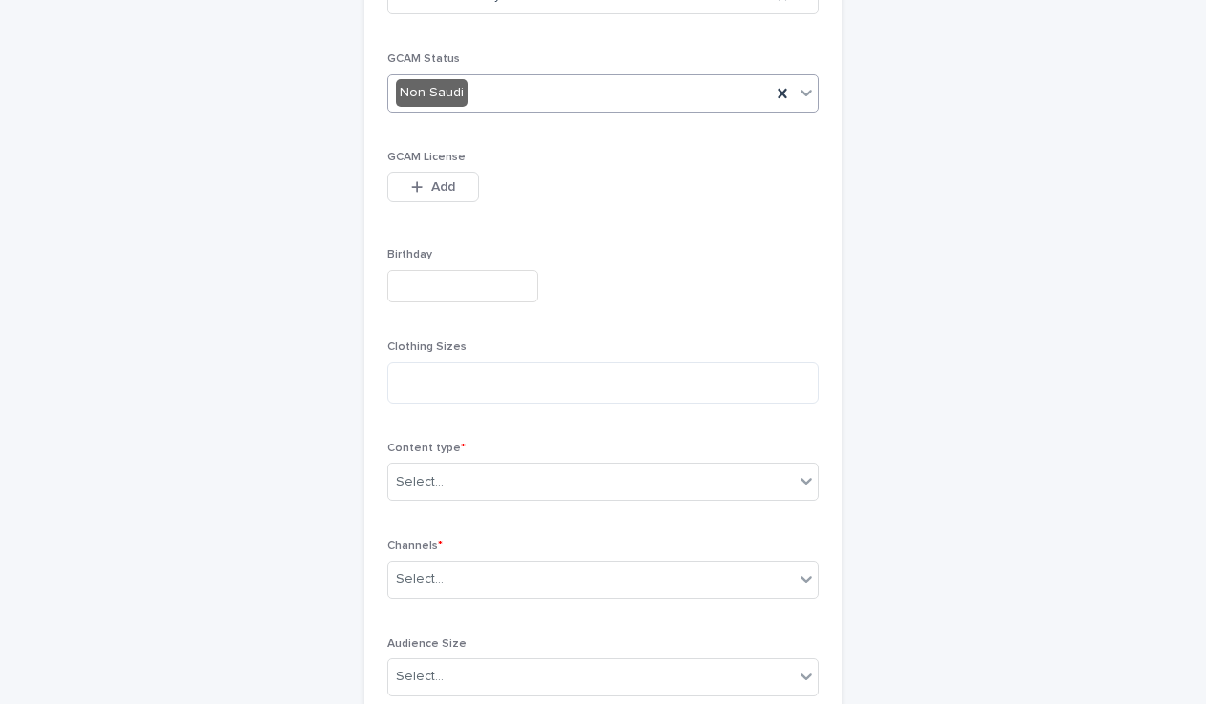
scroll to position [480, 0]
click at [518, 475] on div "Select..." at bounding box center [590, 479] width 405 height 31
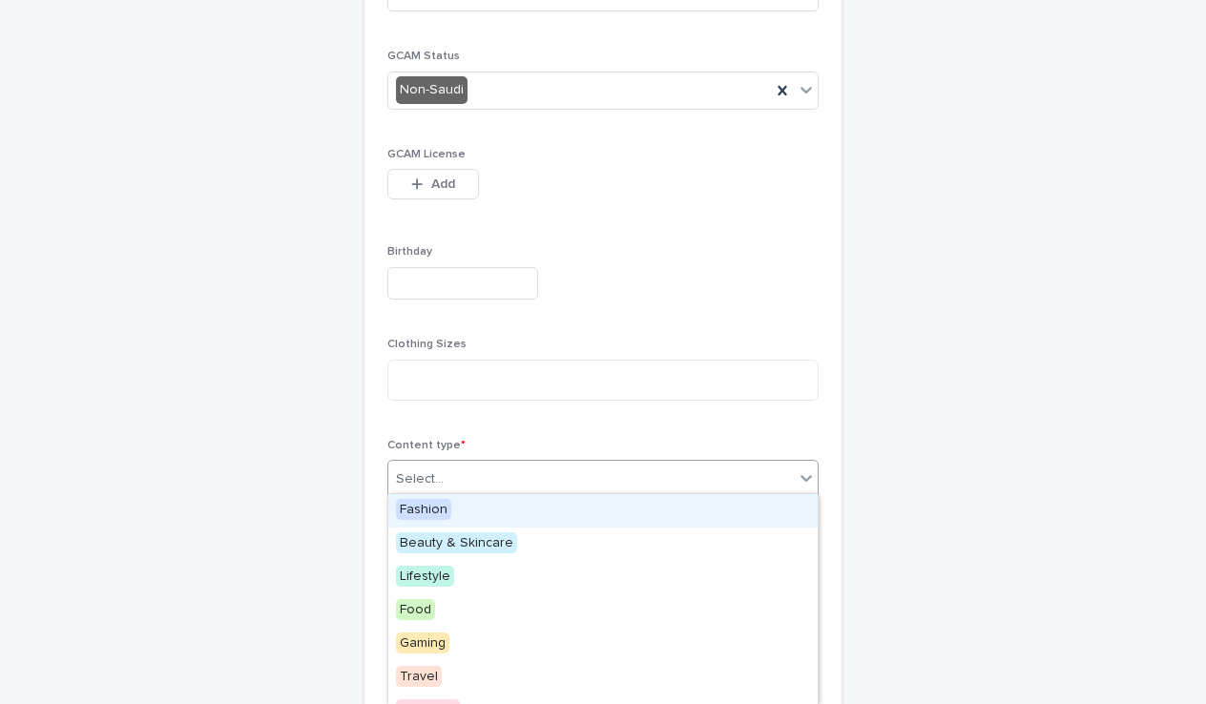
click at [445, 515] on span "Fashion" at bounding box center [423, 509] width 55 height 21
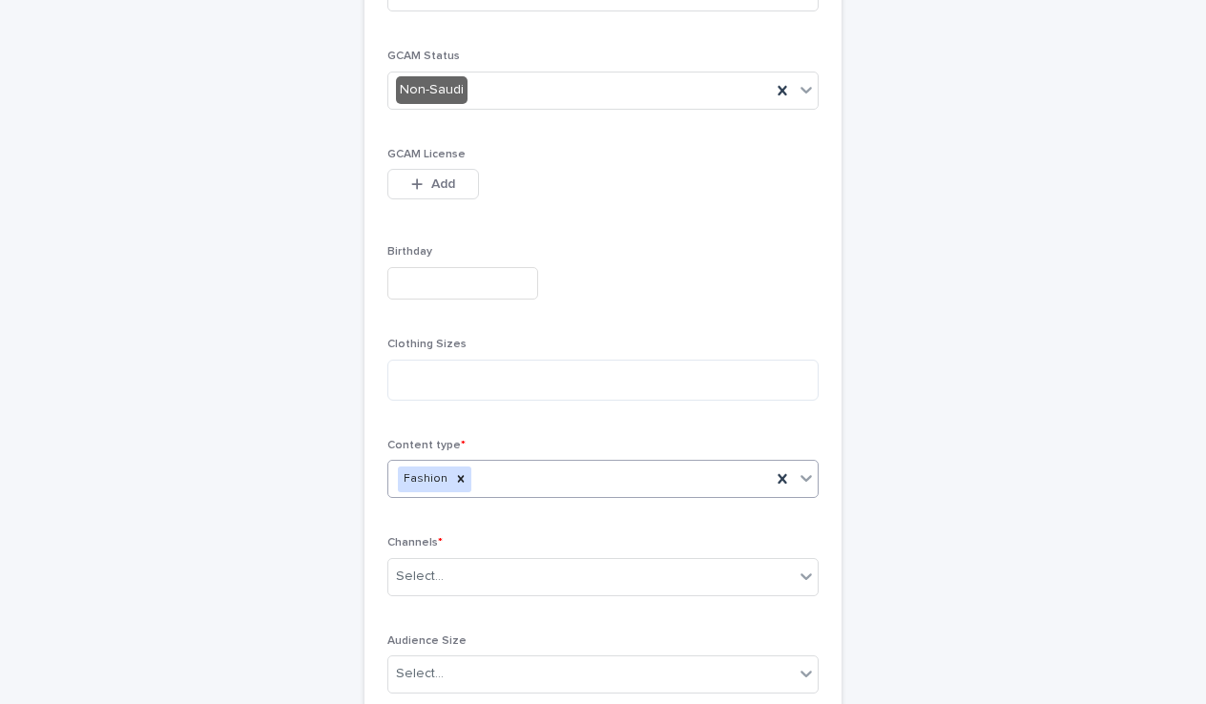
click at [507, 472] on div "Fashion" at bounding box center [579, 479] width 383 height 33
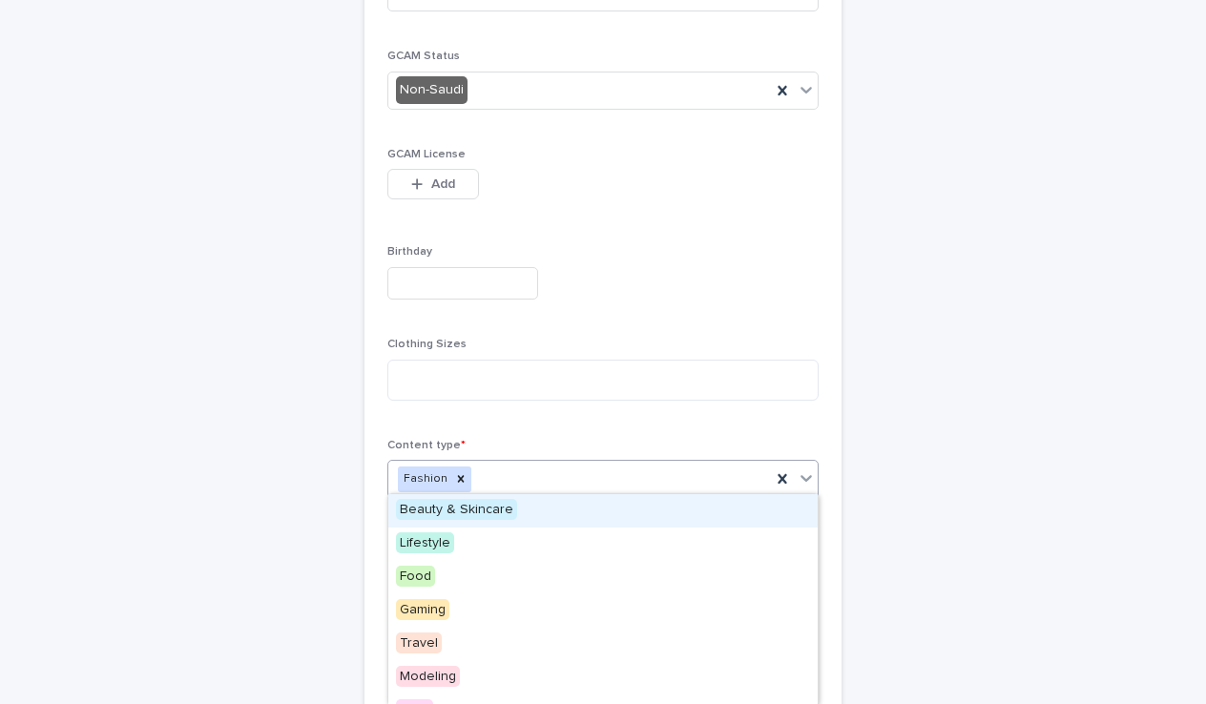
click at [458, 509] on span "Beauty & Skincare" at bounding box center [456, 509] width 121 height 21
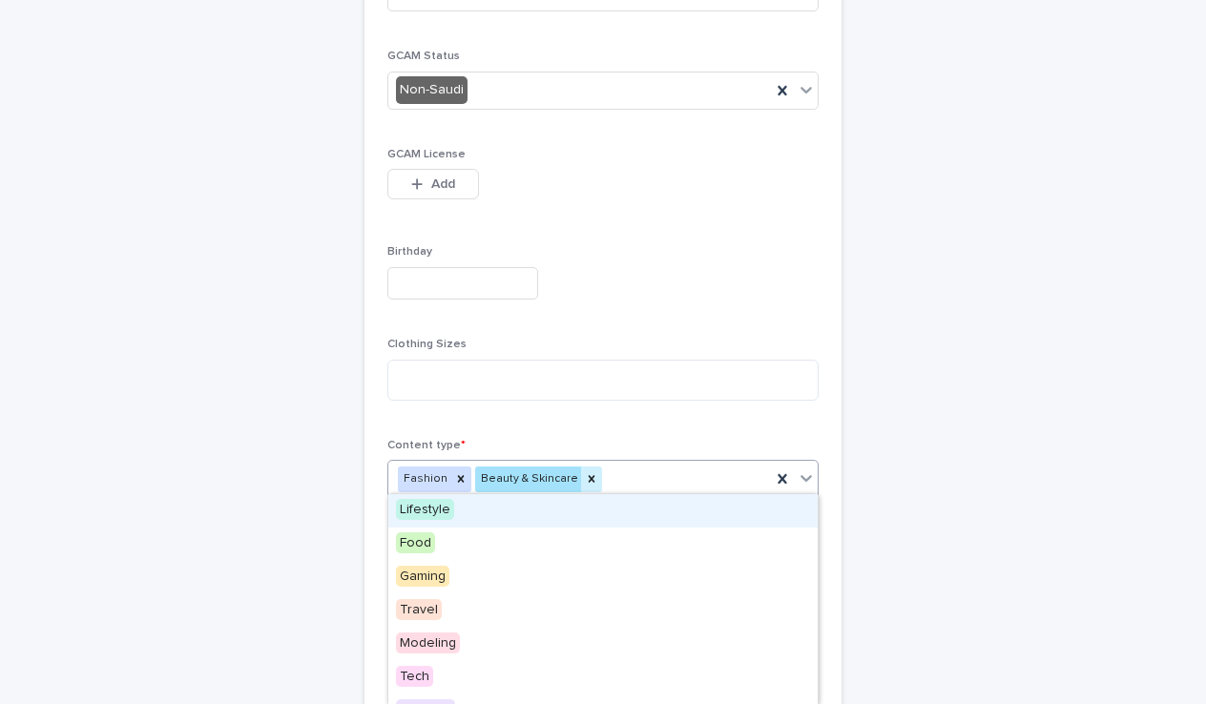
click at [533, 481] on div "Beauty & Skincare" at bounding box center [528, 479] width 106 height 26
click at [682, 472] on div "Fashion Beauty & Skincare" at bounding box center [579, 479] width 383 height 33
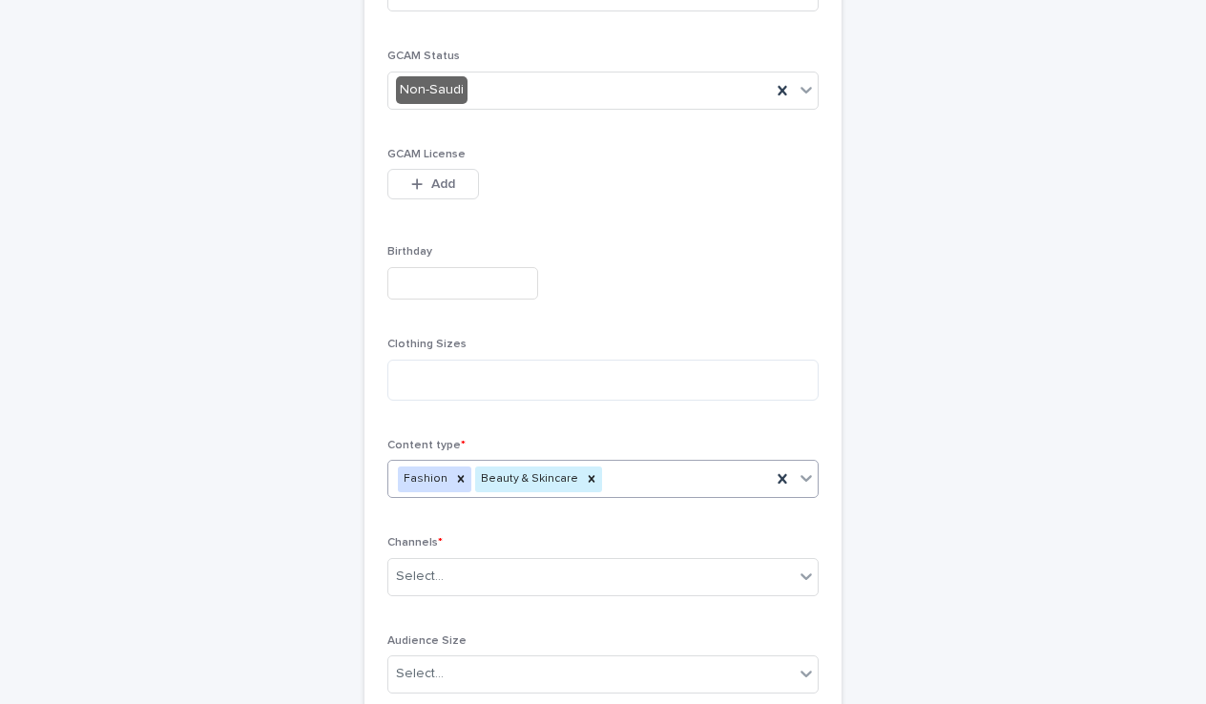
click at [659, 473] on div "Fashion Beauty & Skincare" at bounding box center [579, 479] width 383 height 33
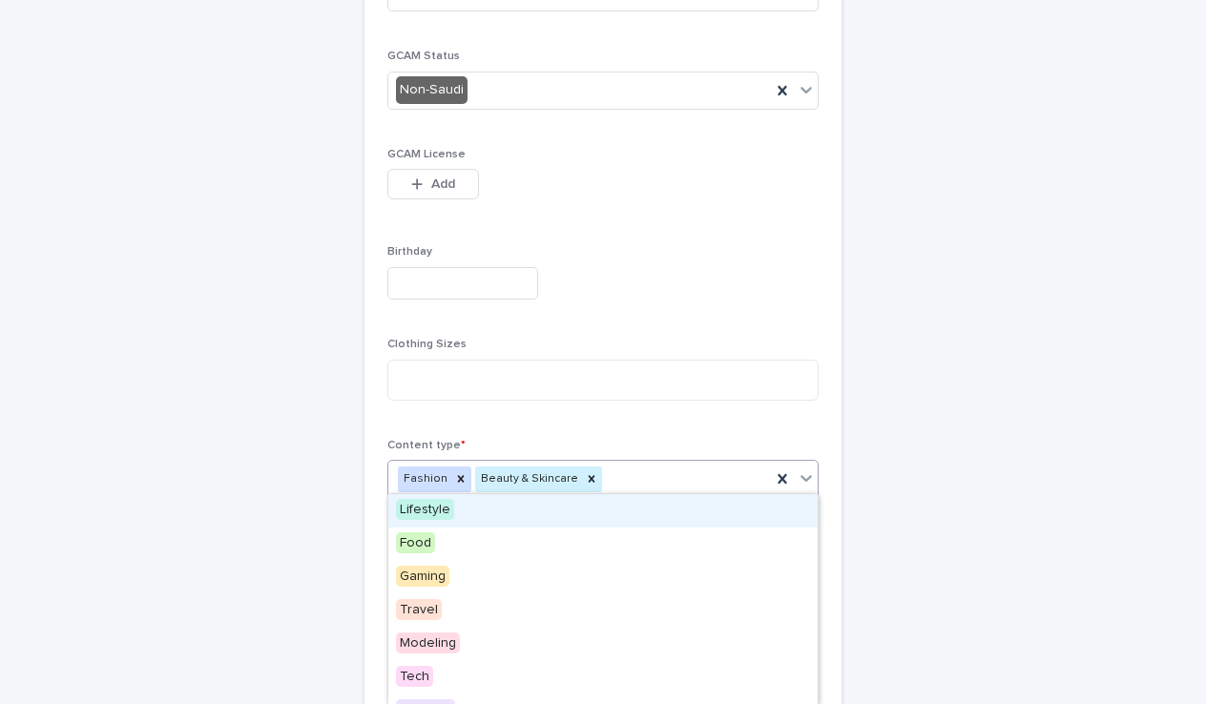
click at [450, 511] on span "Lifestyle" at bounding box center [425, 509] width 58 height 21
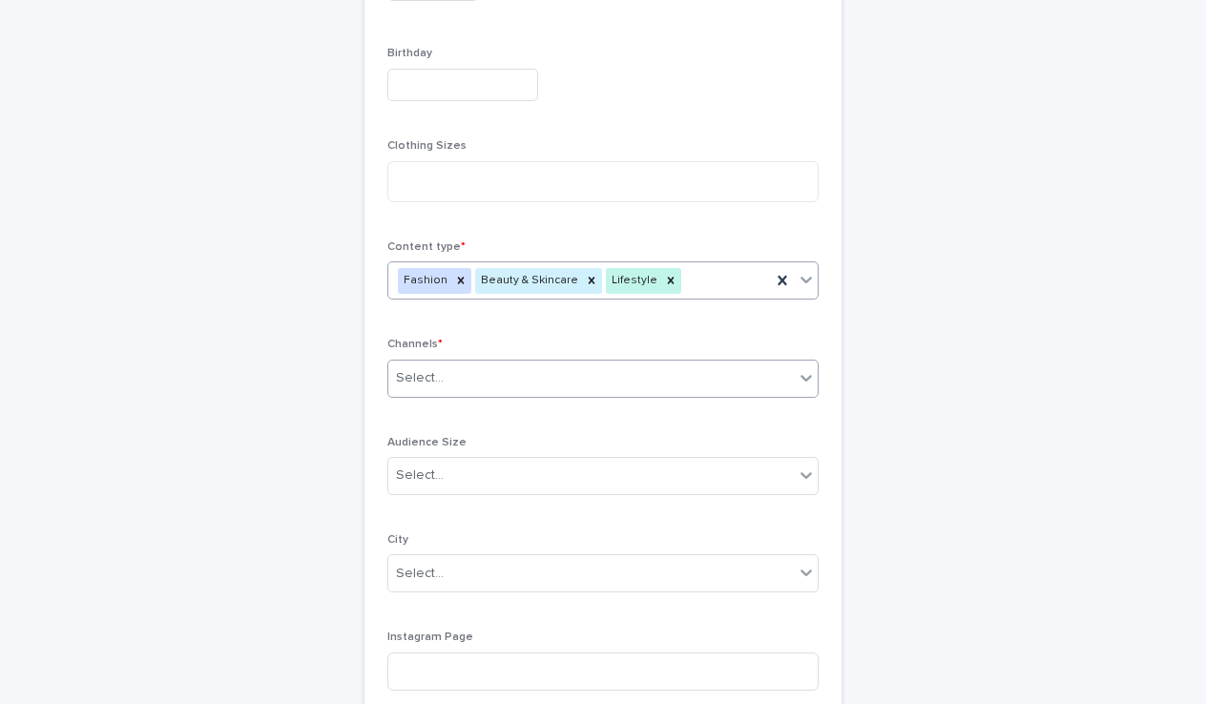
scroll to position [679, 0]
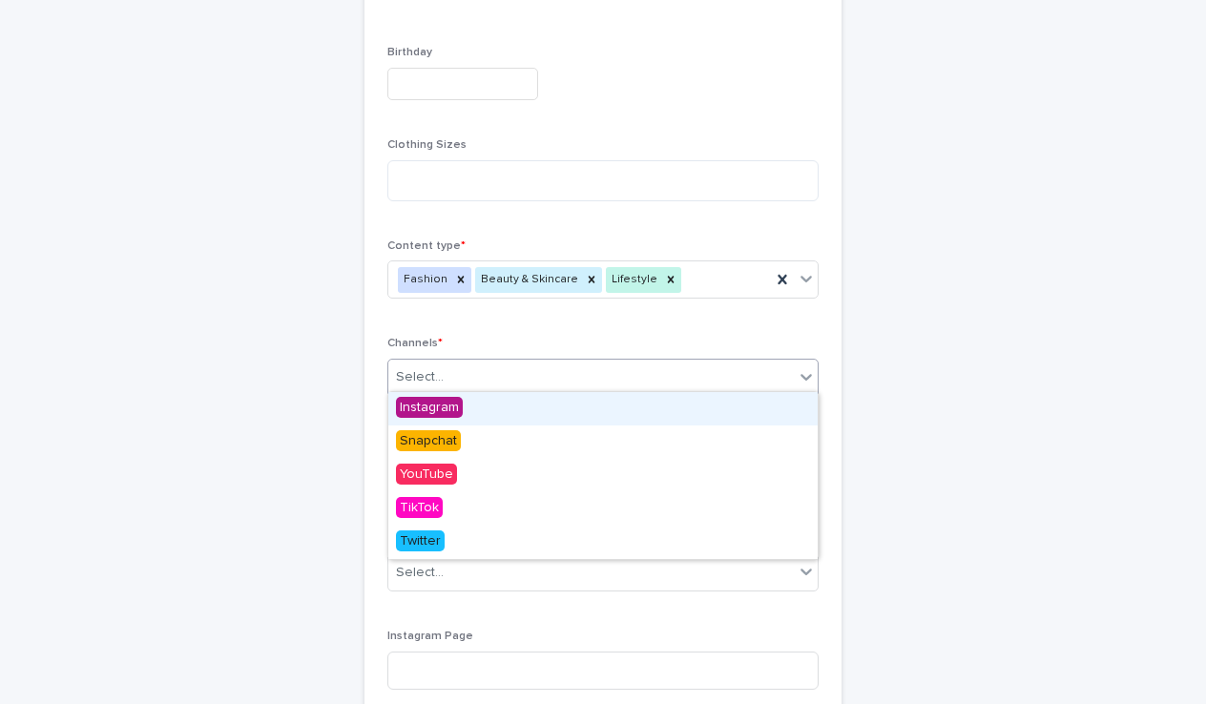
click at [516, 376] on div "Select..." at bounding box center [590, 377] width 405 height 31
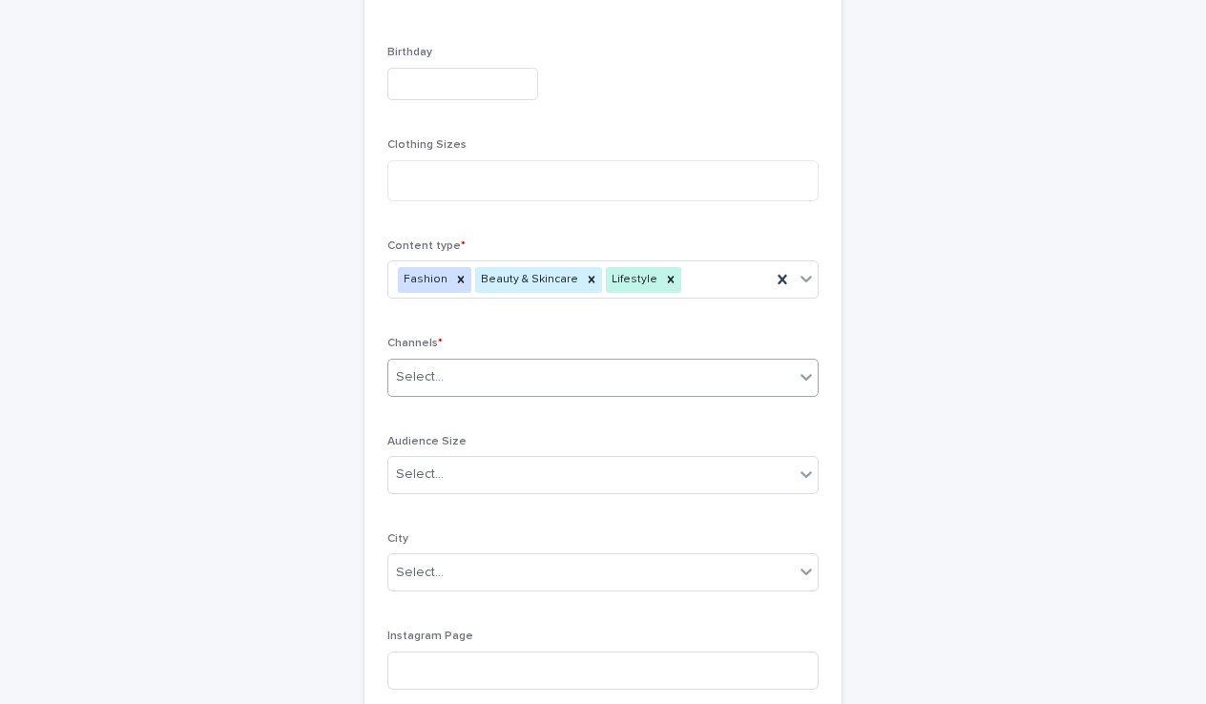
click at [592, 360] on div "Select..." at bounding box center [602, 378] width 431 height 38
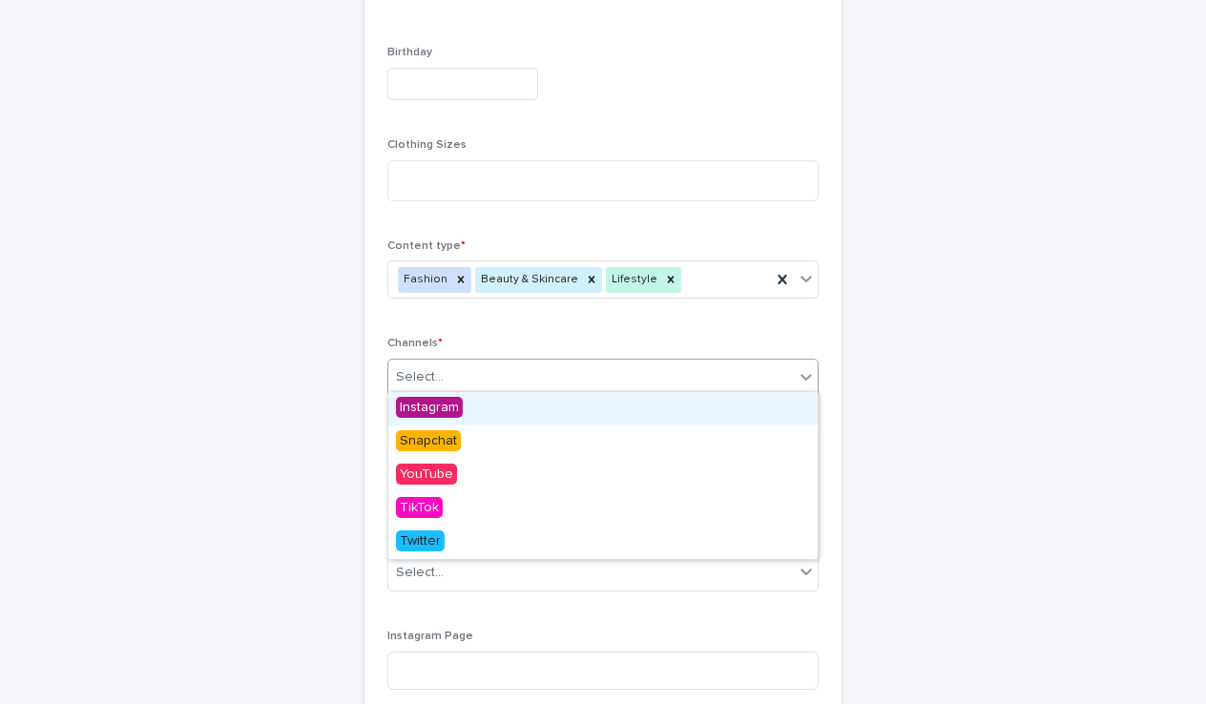
click at [423, 409] on span "Instagram" at bounding box center [429, 407] width 67 height 21
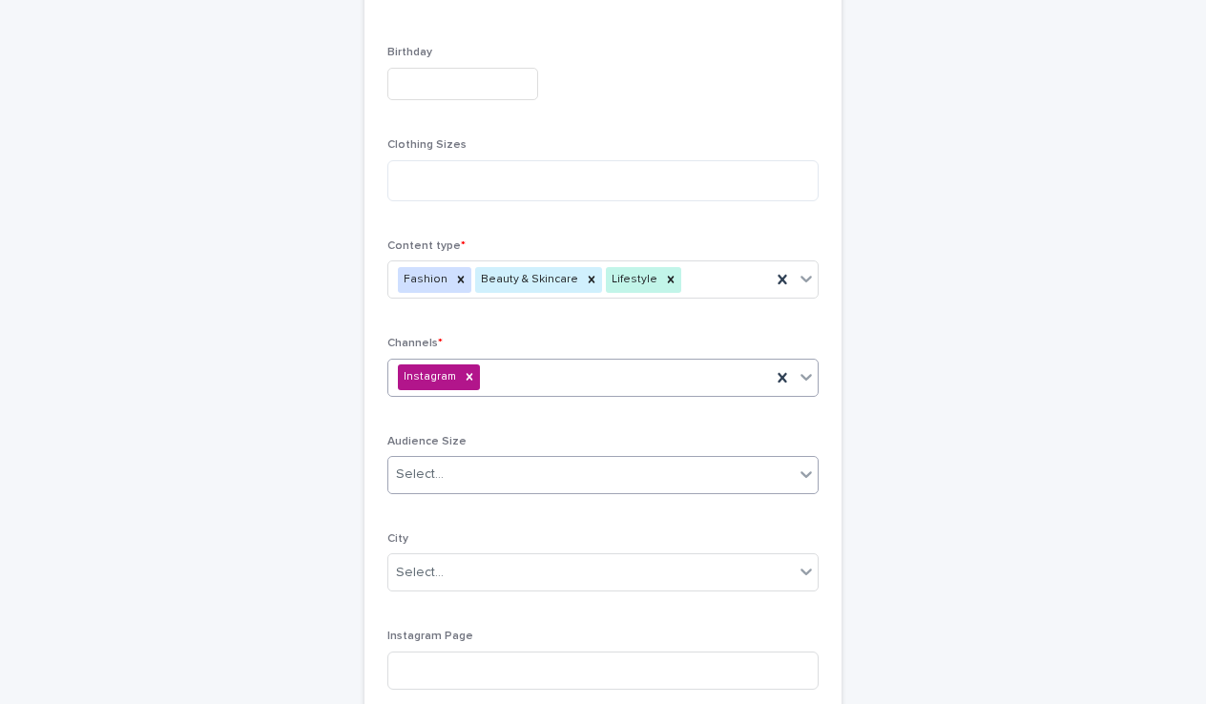
click at [425, 487] on div "Select..." at bounding box center [602, 475] width 431 height 38
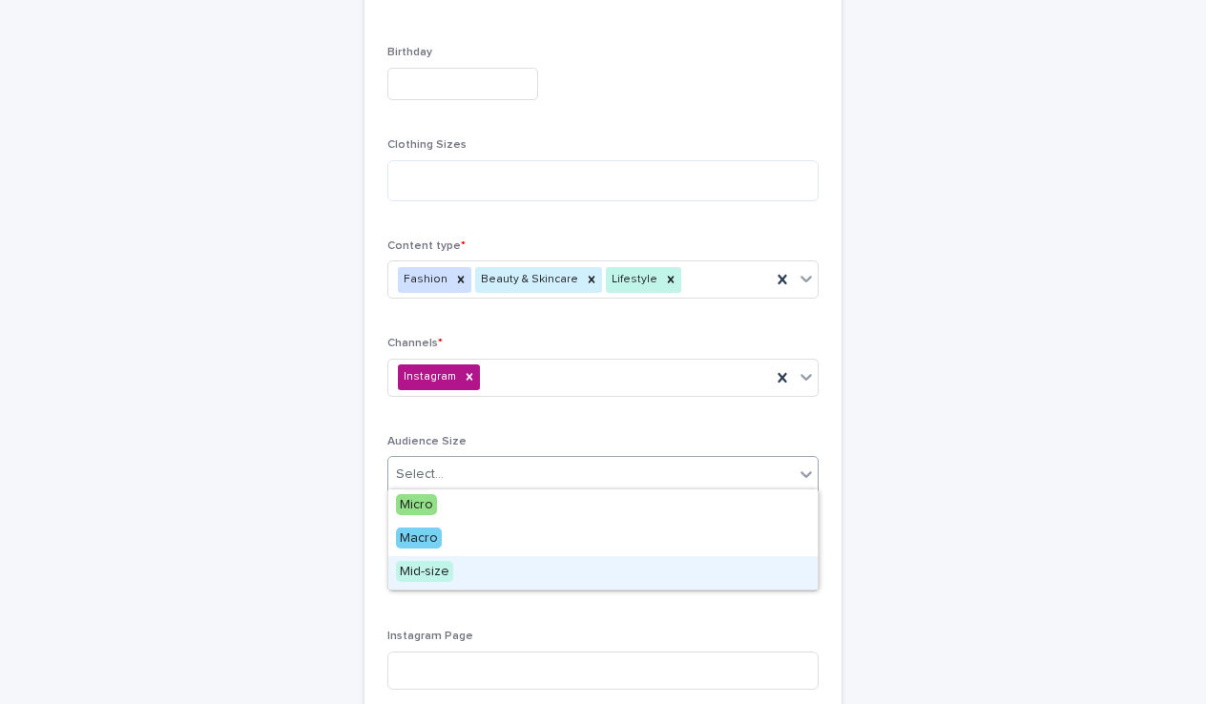
click at [439, 565] on span "Mid-size" at bounding box center [424, 571] width 57 height 21
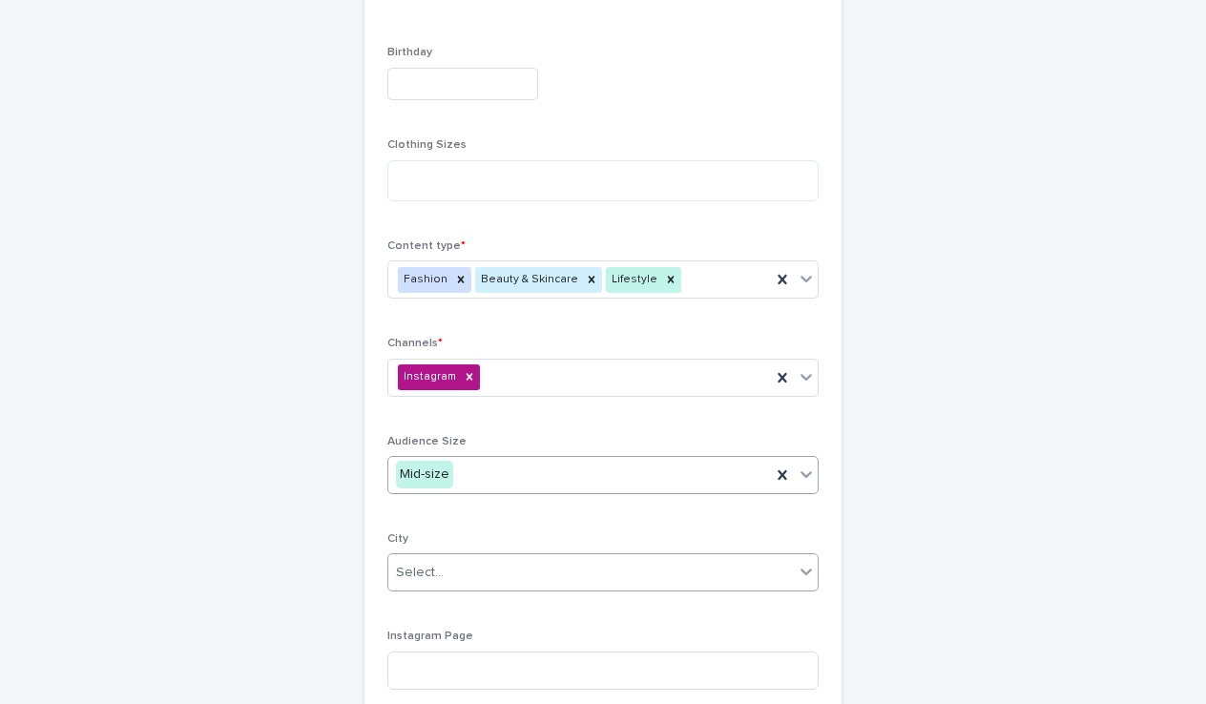
click at [445, 568] on div "Select..." at bounding box center [590, 572] width 405 height 31
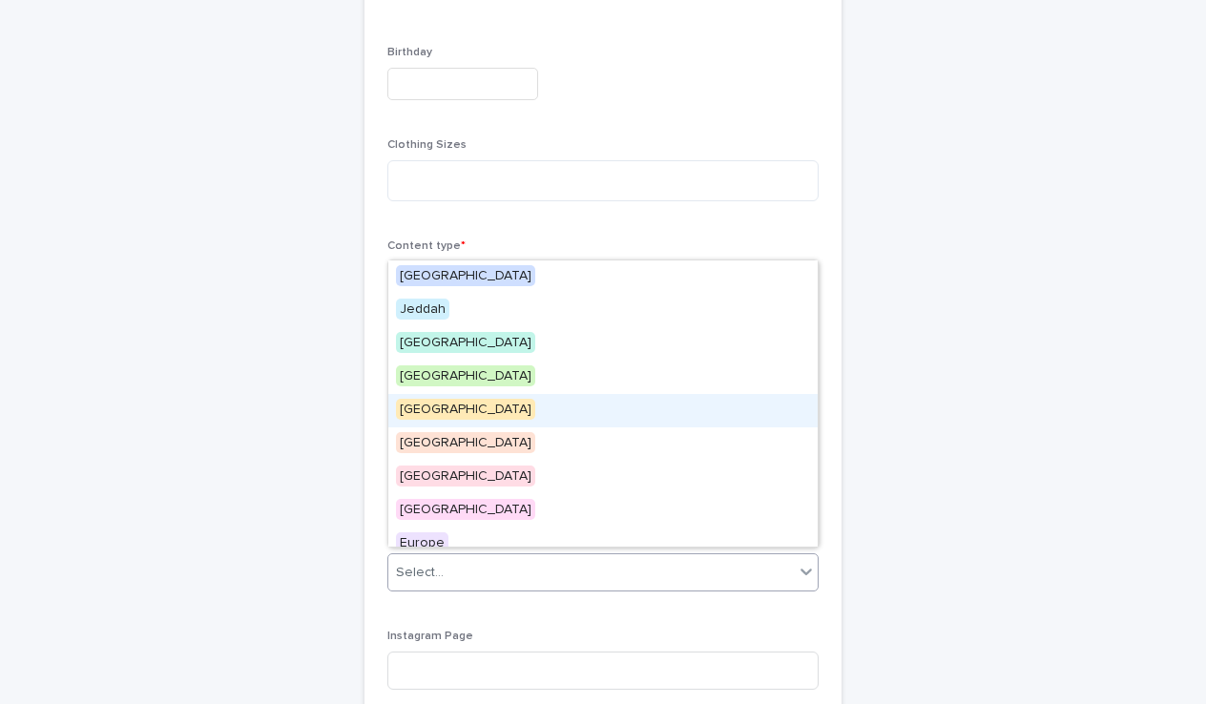
click at [439, 402] on span "[GEOGRAPHIC_DATA]" at bounding box center [465, 409] width 139 height 21
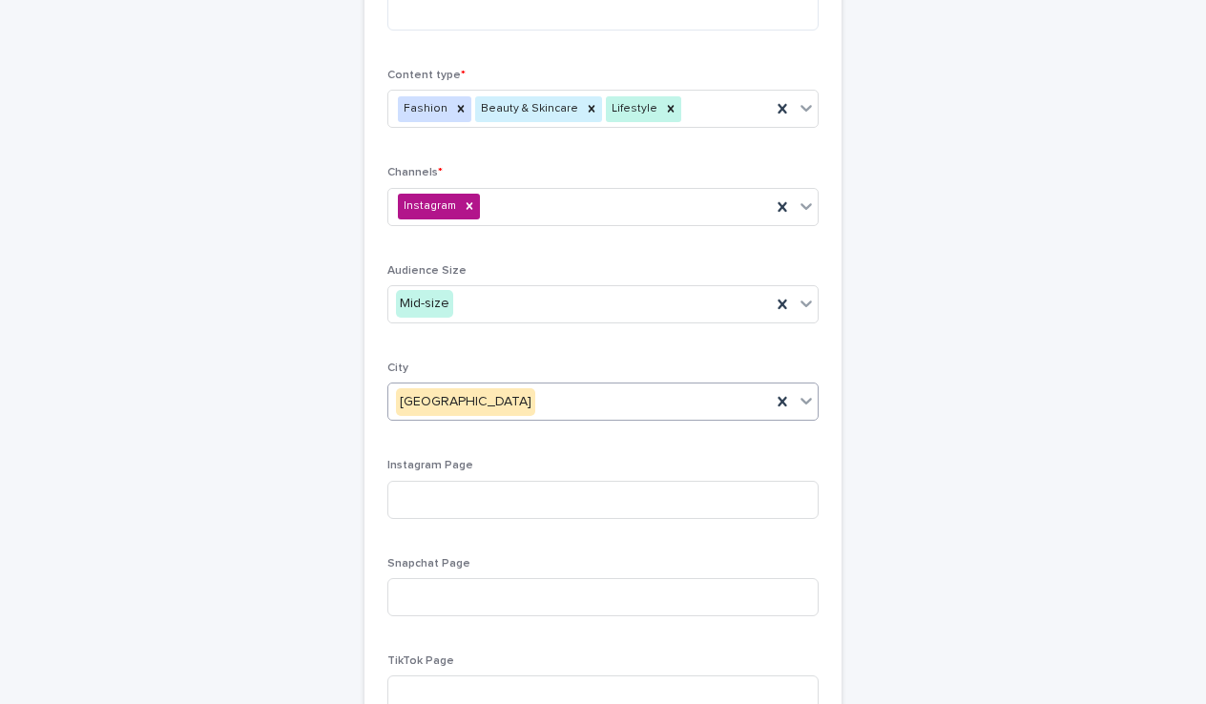
scroll to position [852, 0]
click at [439, 491] on input at bounding box center [602, 498] width 431 height 38
paste input "**********"
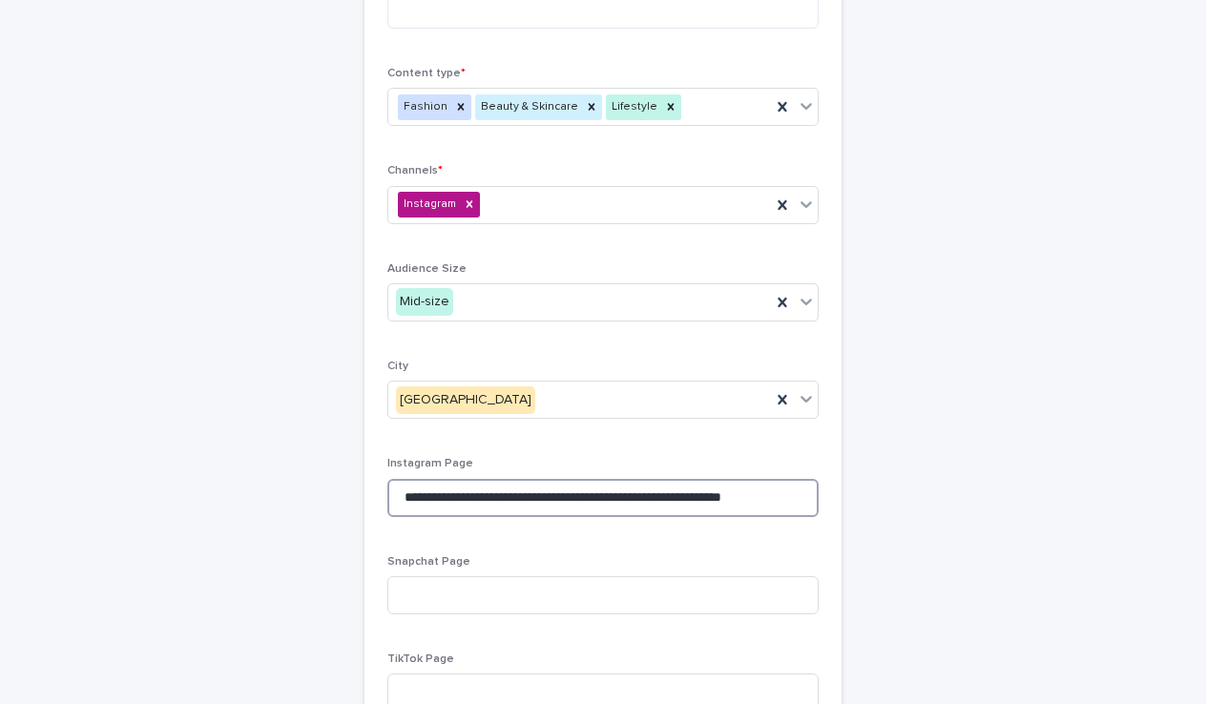
type input "**********"
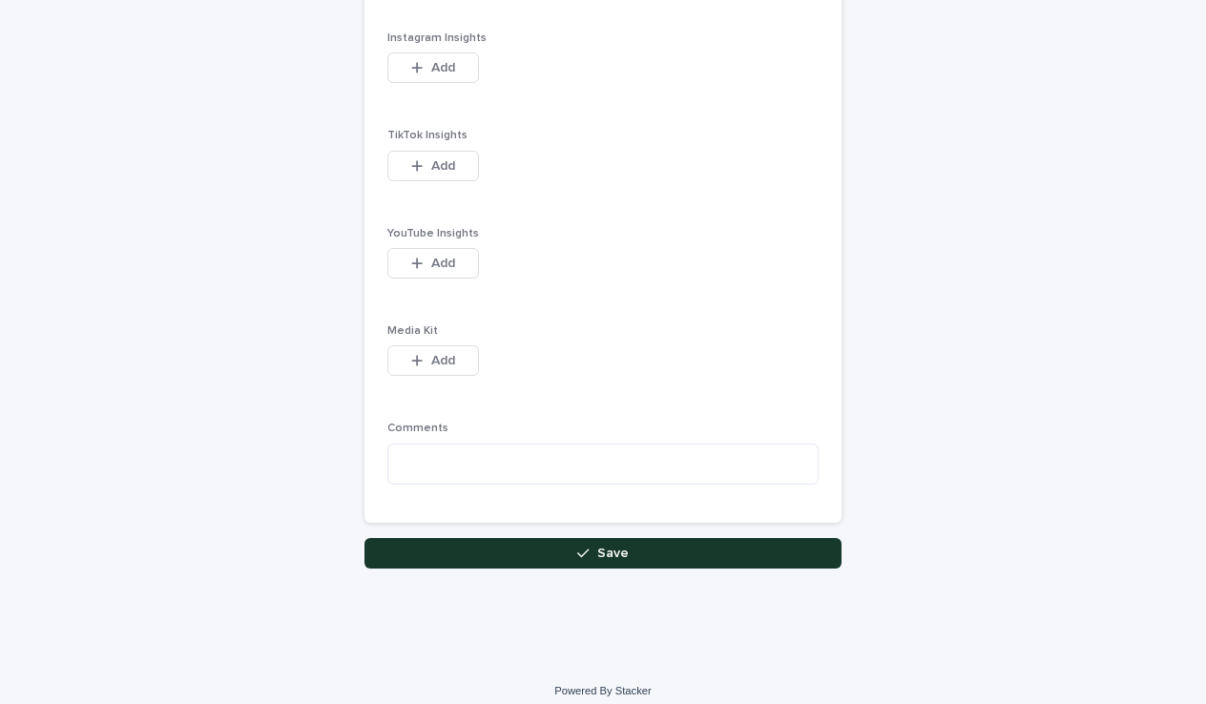
click at [646, 538] on button "Save" at bounding box center [602, 553] width 477 height 31
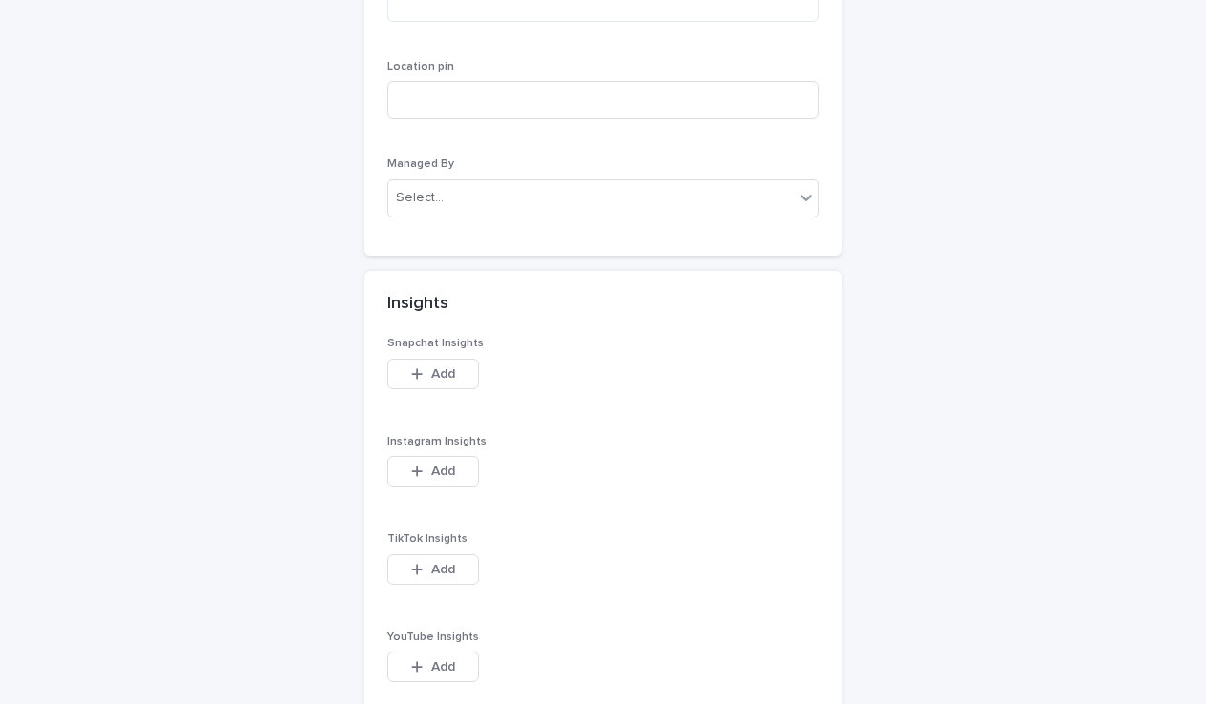
scroll to position [2128, 0]
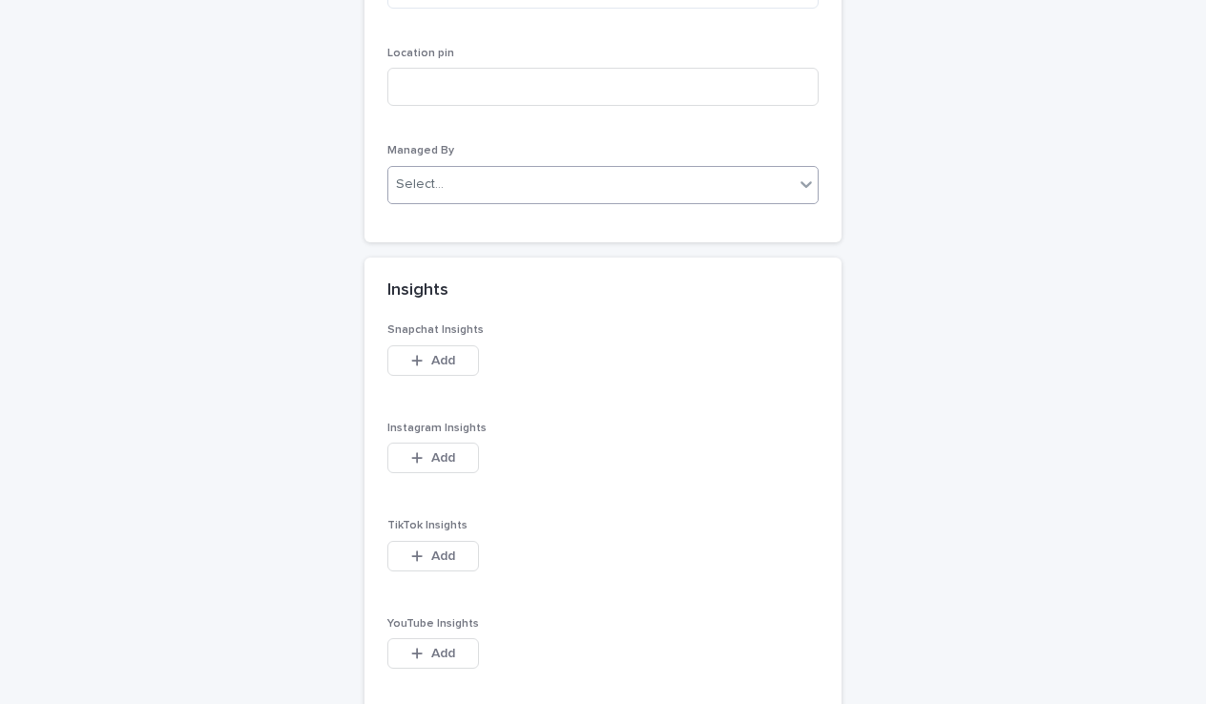
type input "**********"
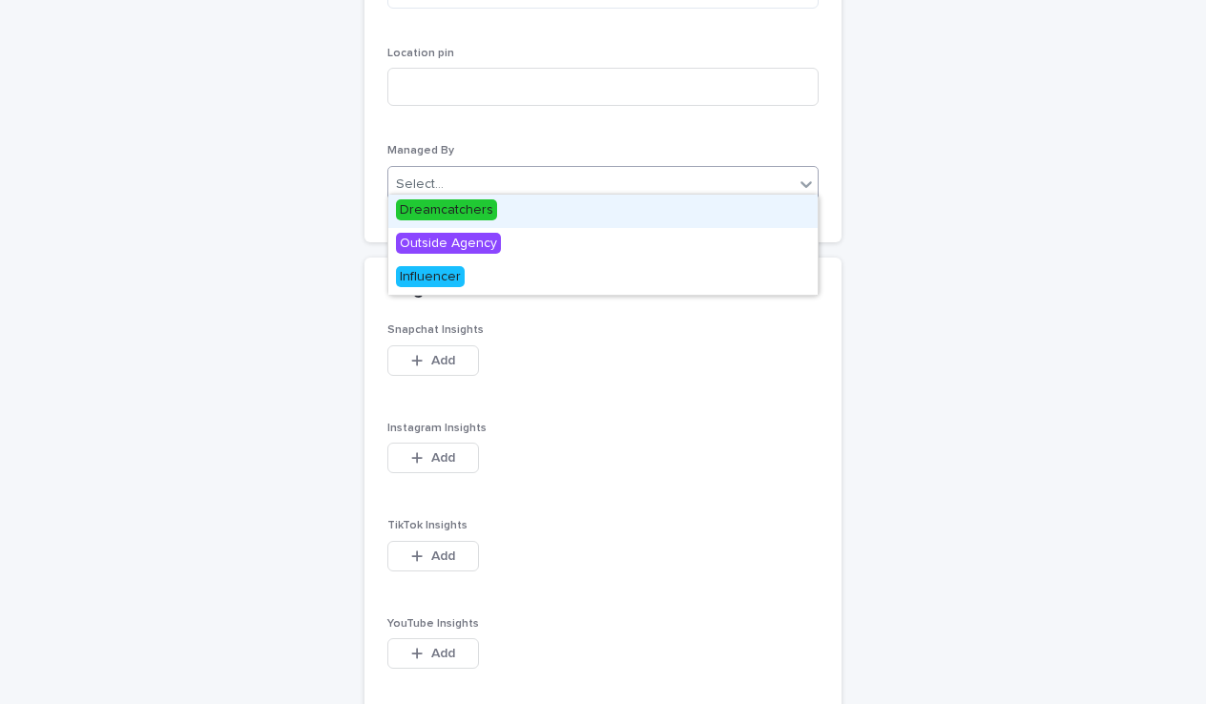
click at [597, 169] on div "Select..." at bounding box center [590, 184] width 405 height 31
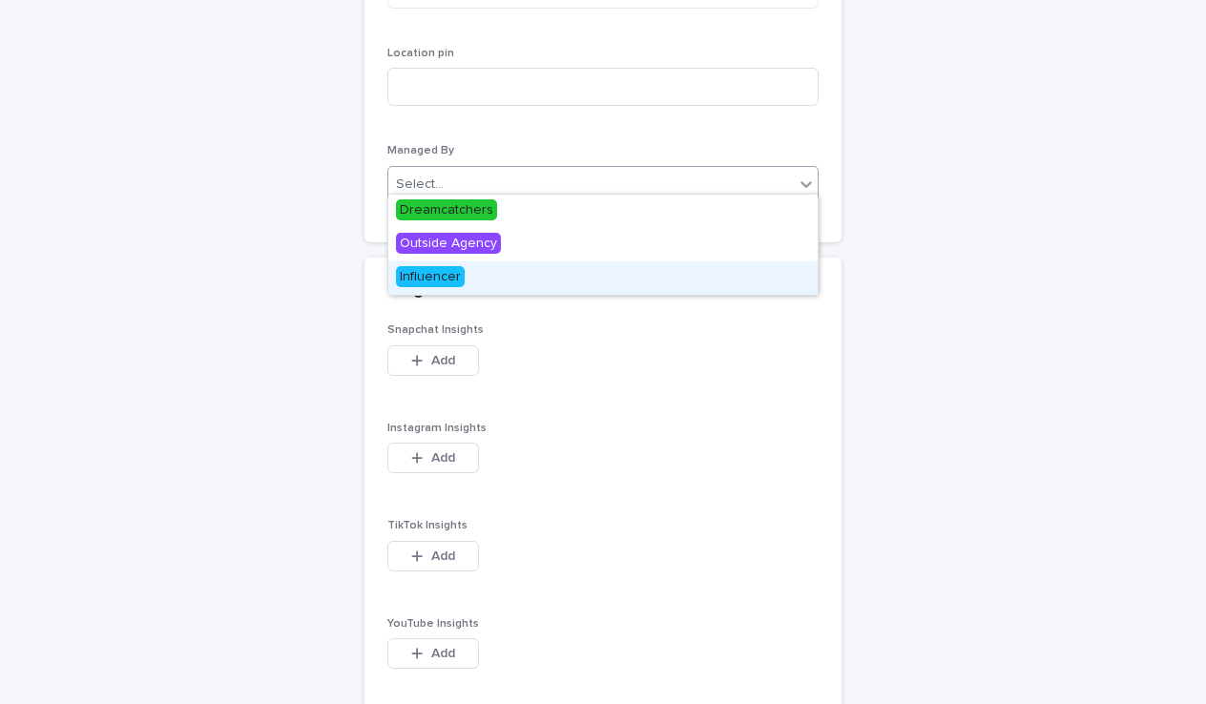
click at [520, 271] on div "Influencer" at bounding box center [602, 277] width 429 height 33
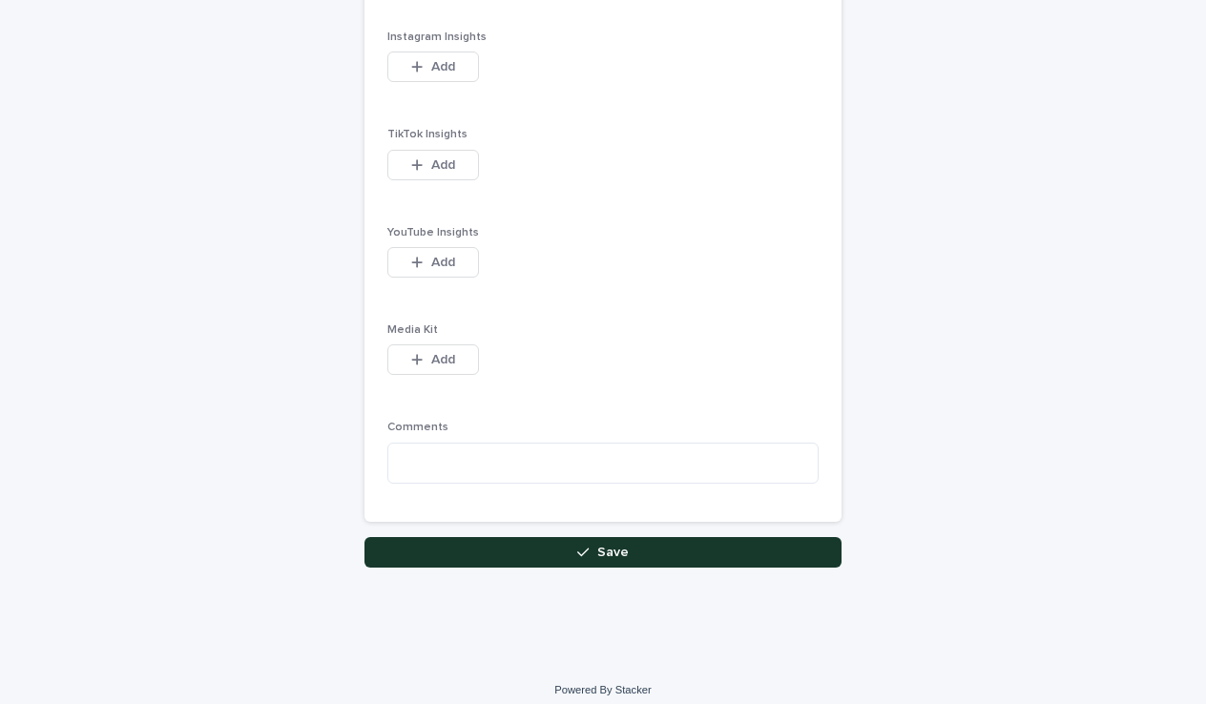
scroll to position [2518, 0]
click at [561, 538] on button "Save" at bounding box center [602, 553] width 477 height 31
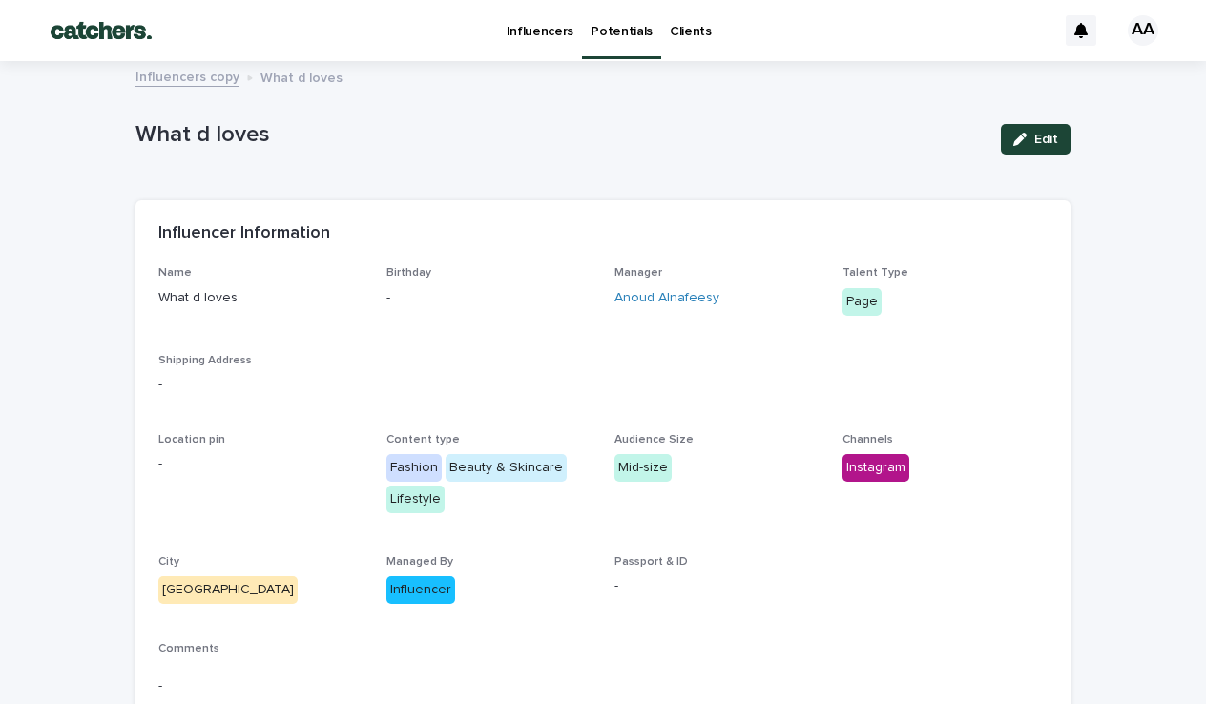
click at [634, 51] on link "Potentials" at bounding box center [621, 28] width 79 height 56
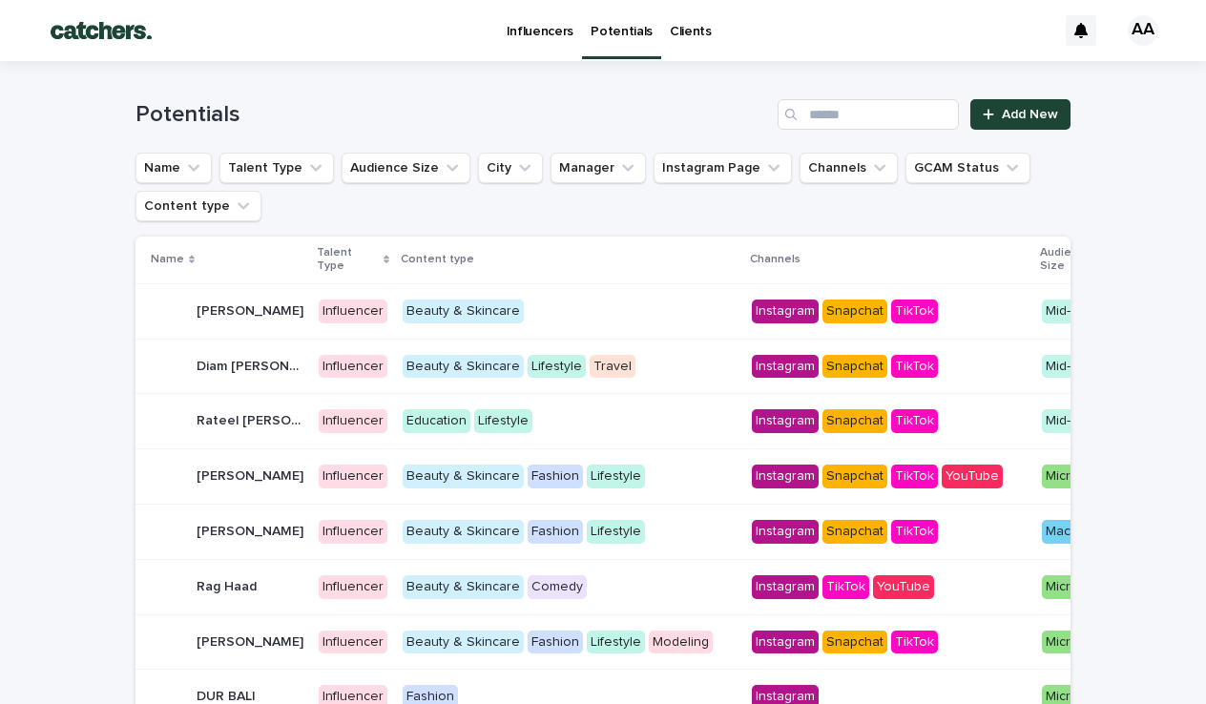
click at [975, 93] on div "Potentials Add New" at bounding box center [602, 107] width 935 height 92
click at [975, 103] on link "Add New" at bounding box center [1020, 114] width 100 height 31
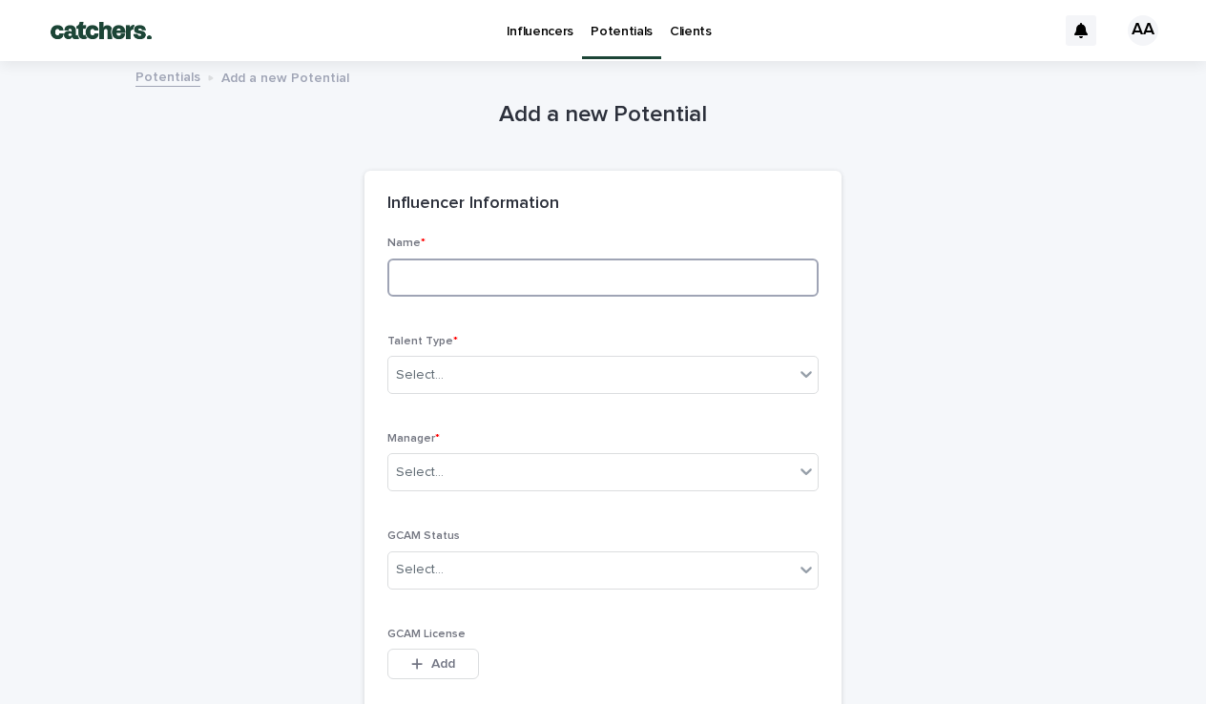
type input "*"
type input "**********"
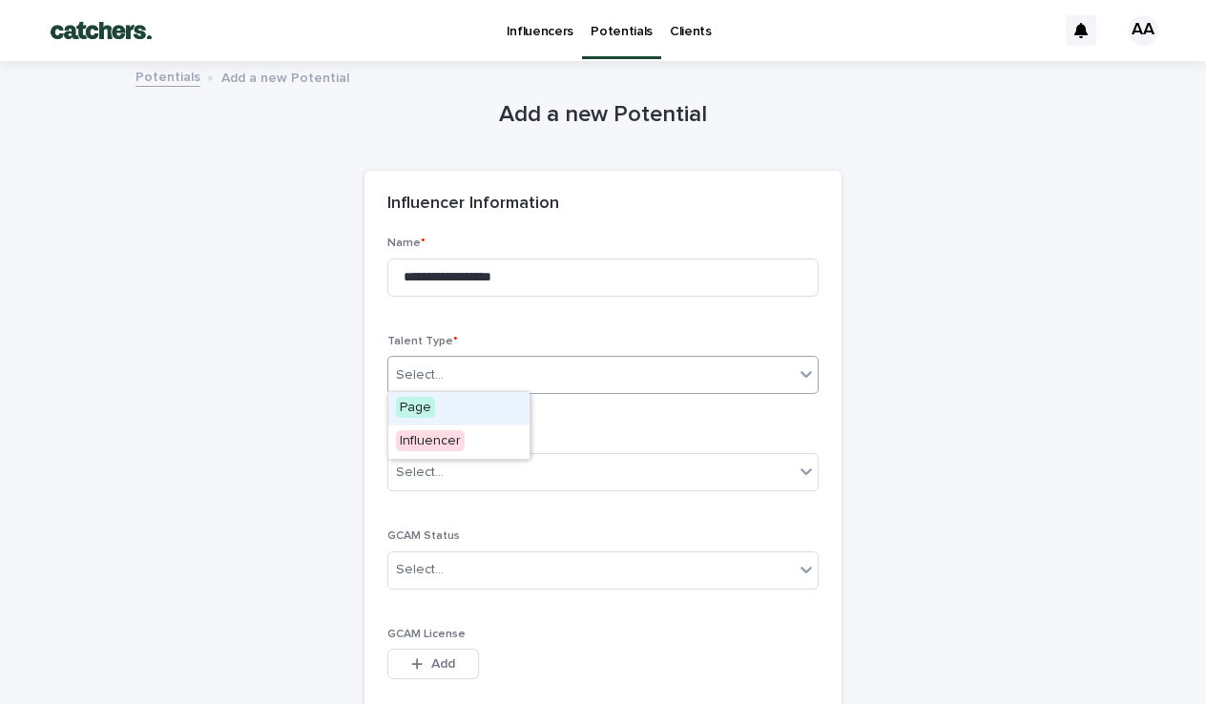
click at [795, 366] on div at bounding box center [806, 374] width 23 height 34
click at [430, 436] on span "Influencer" at bounding box center [430, 440] width 69 height 21
click at [435, 468] on div "Select..." at bounding box center [420, 473] width 48 height 20
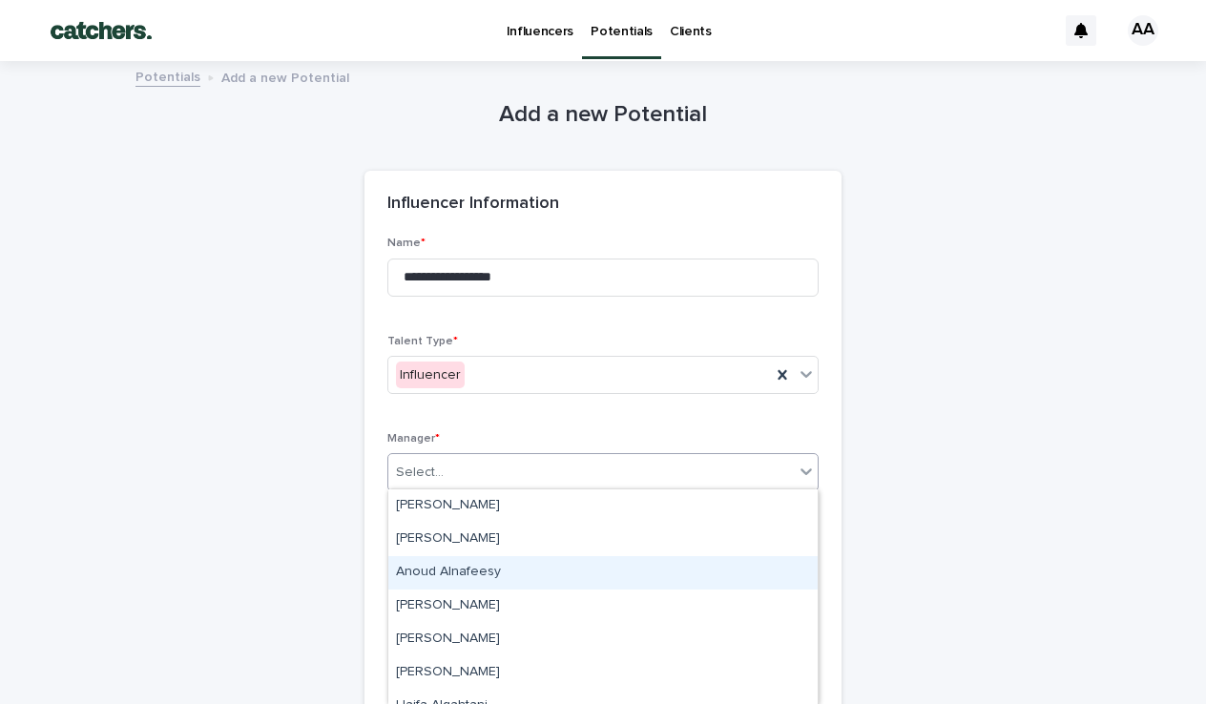
click at [428, 567] on div "Anoud Alnafeesy" at bounding box center [602, 572] width 429 height 33
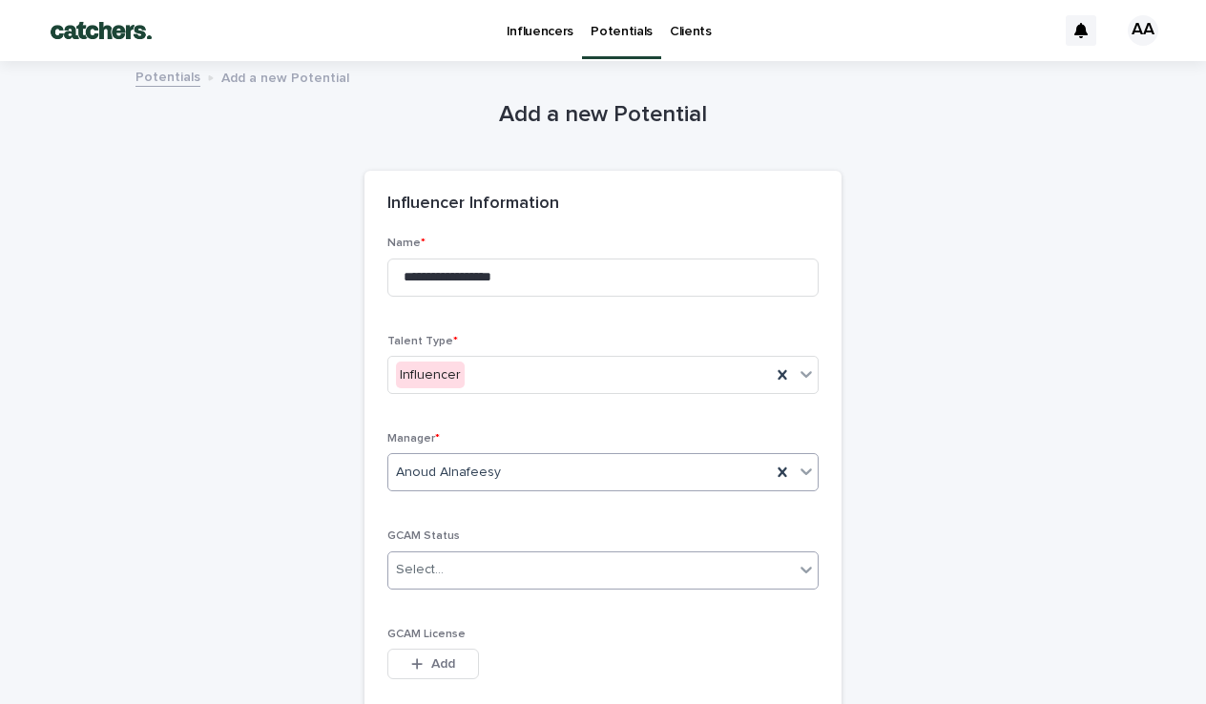
click at [439, 576] on div "Select..." at bounding box center [590, 569] width 405 height 31
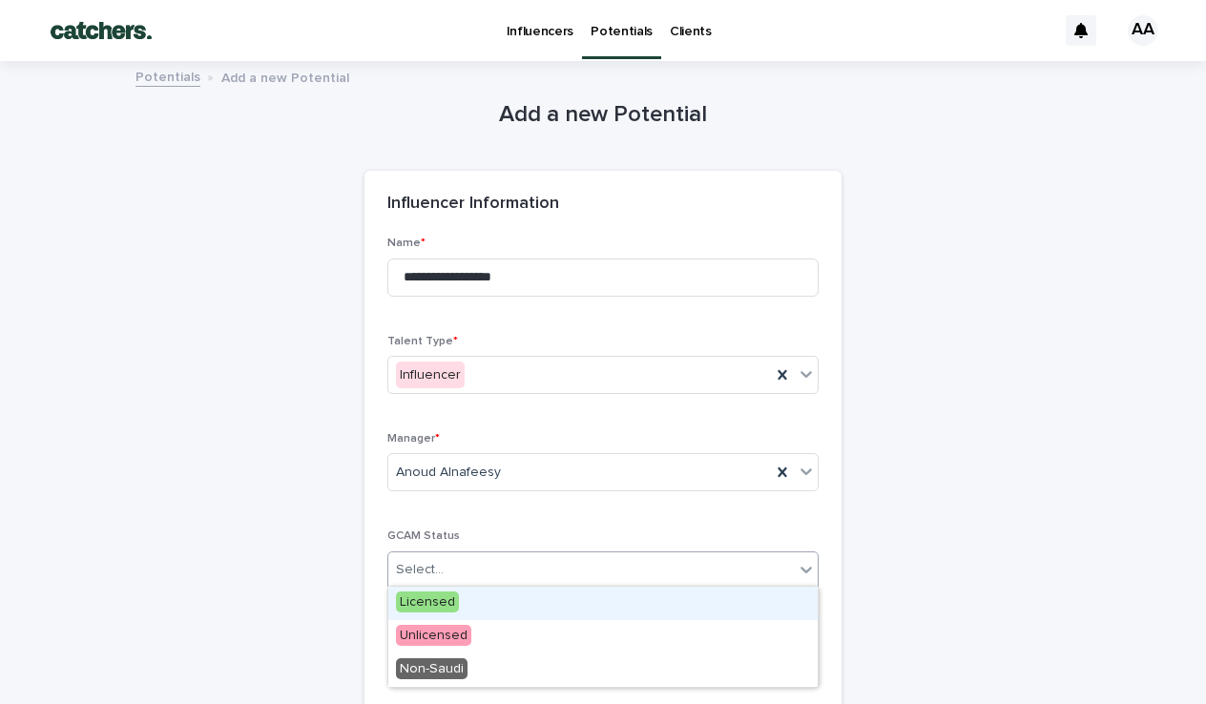
click at [439, 576] on div "Select..." at bounding box center [590, 569] width 405 height 31
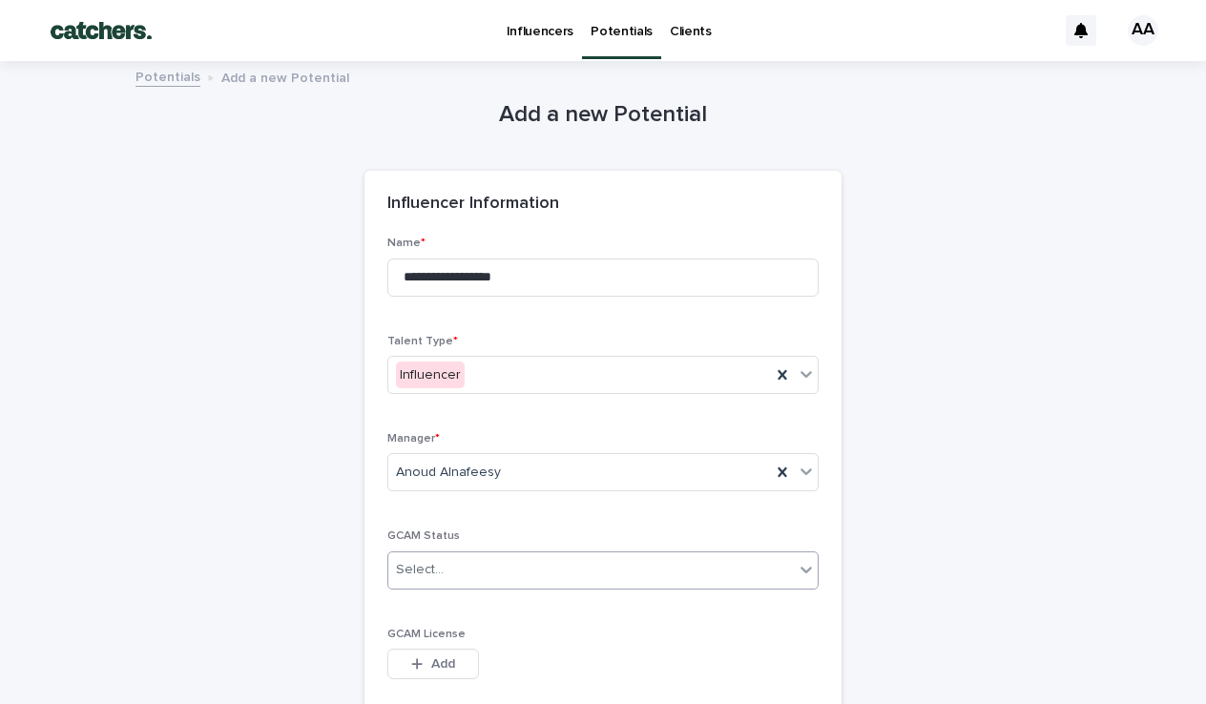
click at [440, 551] on div "Select..." at bounding box center [602, 570] width 431 height 38
click at [422, 666] on span "Non-Saudi" at bounding box center [432, 668] width 72 height 21
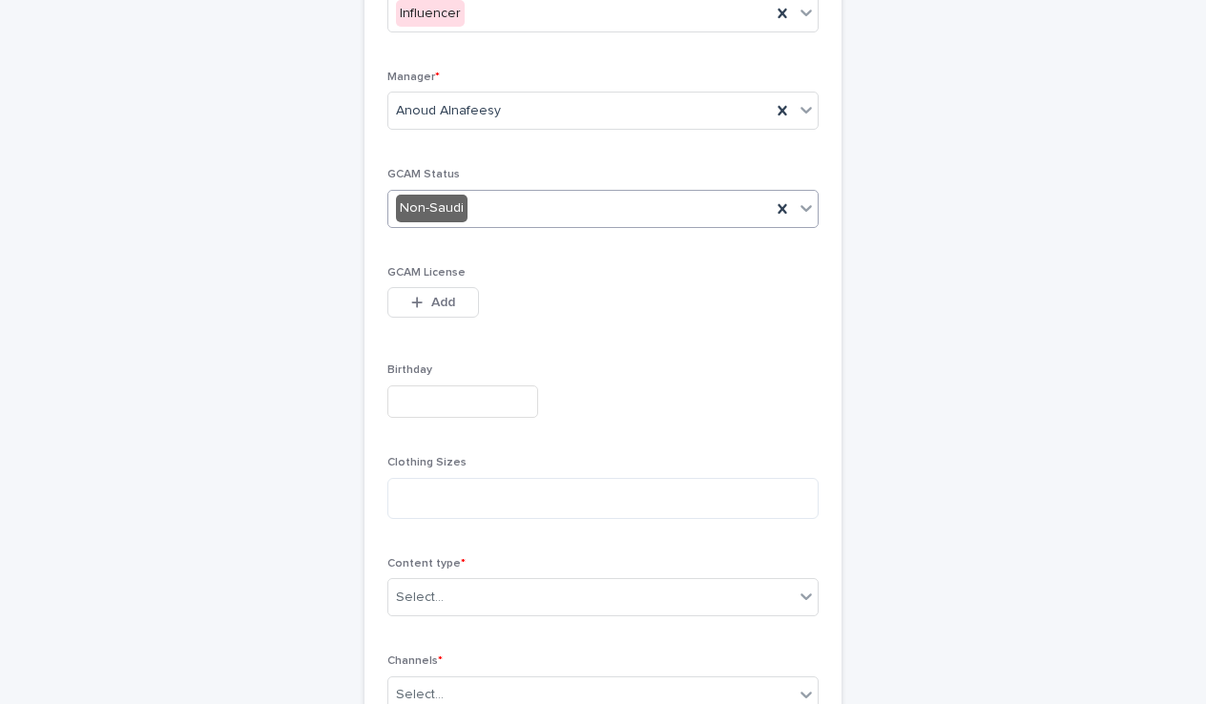
scroll to position [362, 0]
click at [448, 600] on div "Select..." at bounding box center [590, 596] width 405 height 31
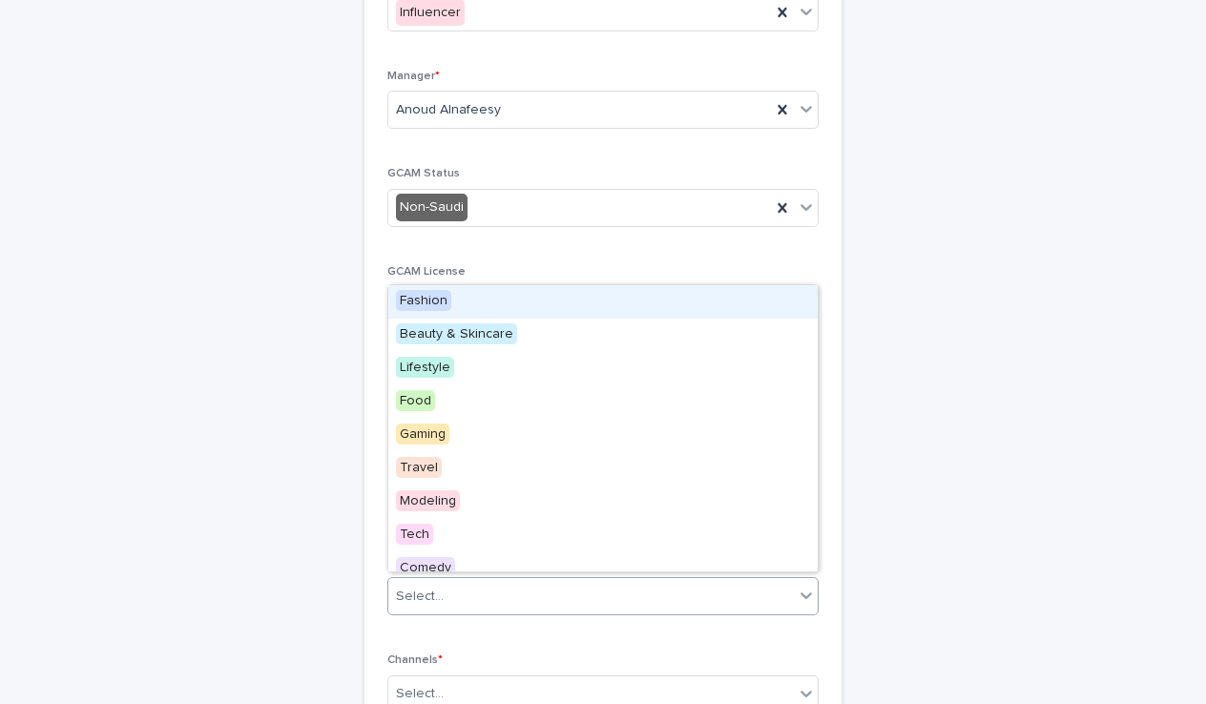
click at [463, 296] on div "Fashion" at bounding box center [602, 301] width 429 height 33
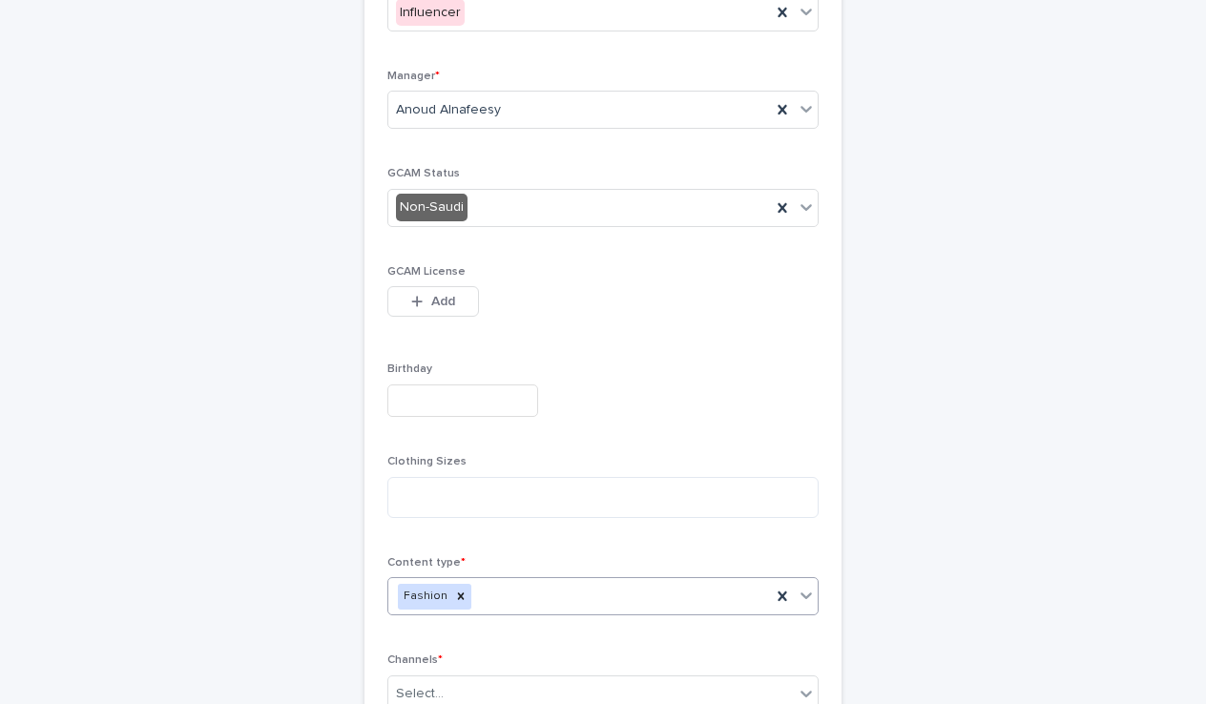
click at [504, 581] on div "Fashion" at bounding box center [579, 596] width 383 height 33
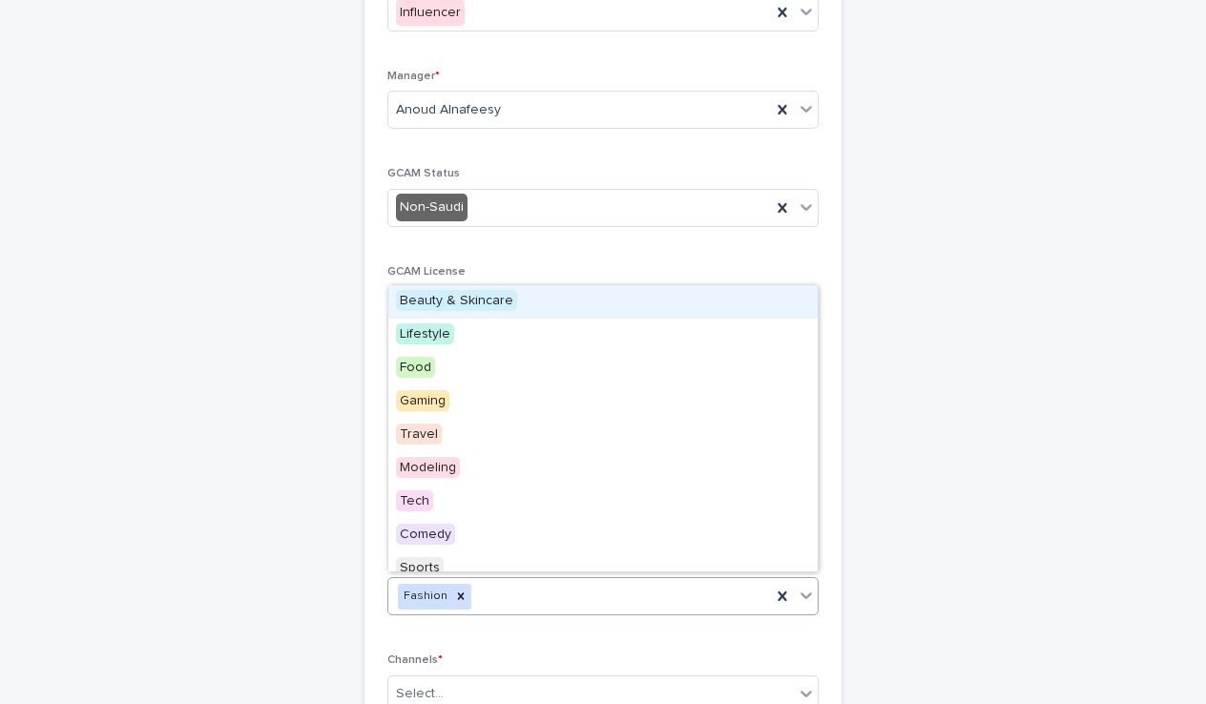
click at [487, 309] on span "Beauty & Skincare" at bounding box center [456, 300] width 121 height 21
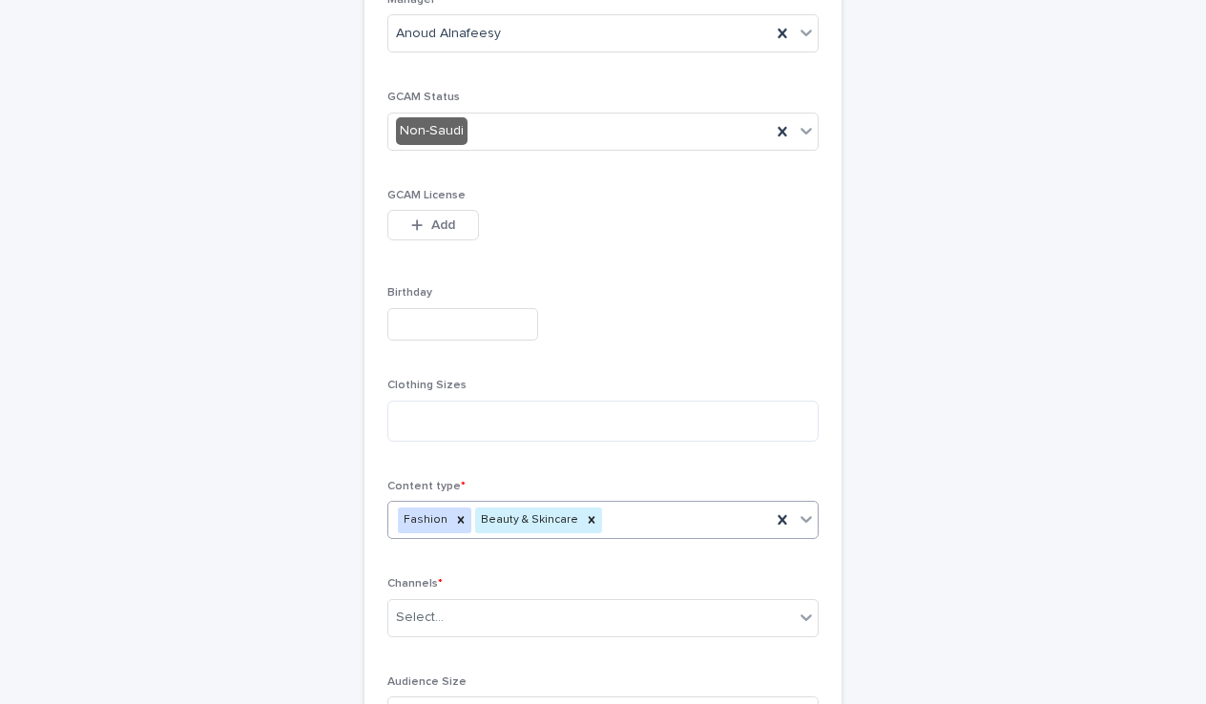
scroll to position [445, 0]
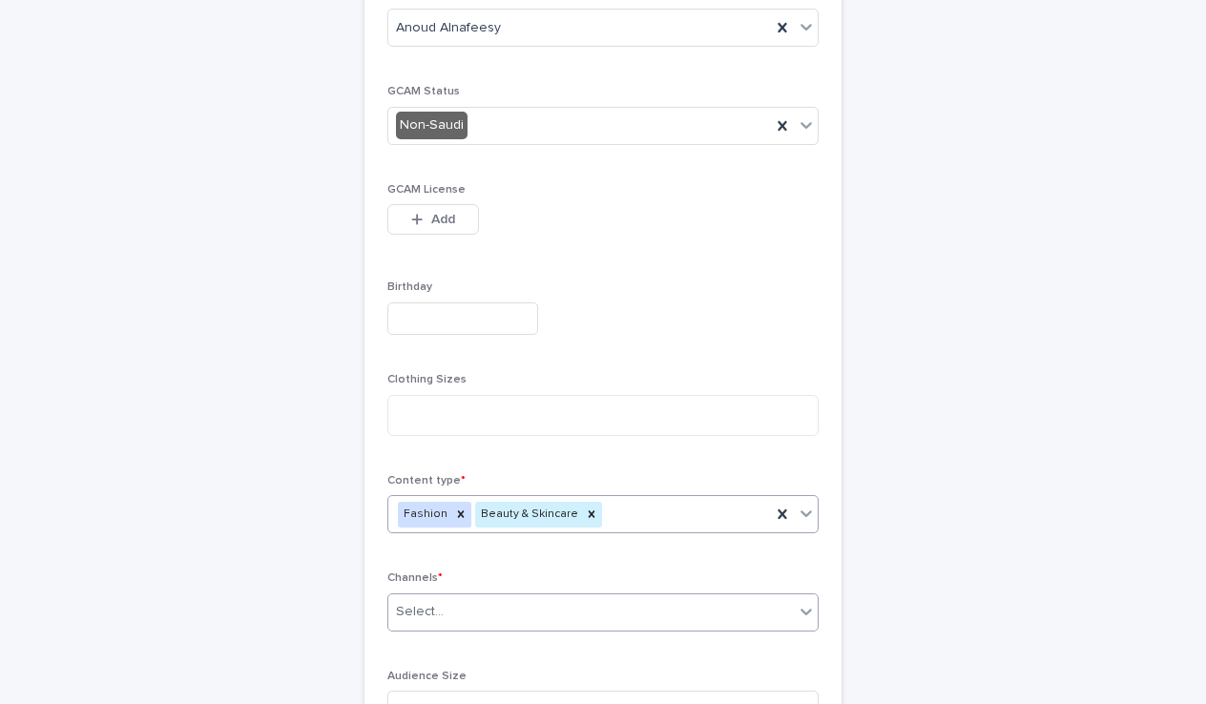
click at [466, 596] on div "Select..." at bounding box center [590, 611] width 405 height 31
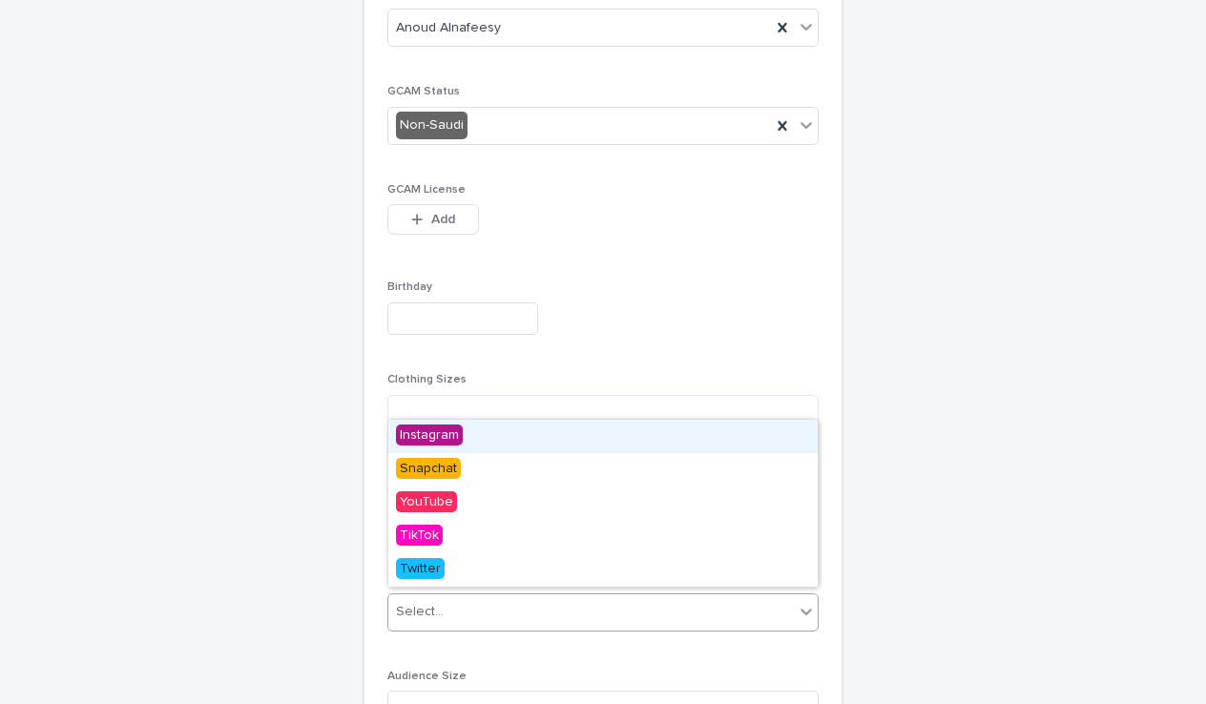
click at [437, 448] on div "Instagram" at bounding box center [602, 436] width 429 height 33
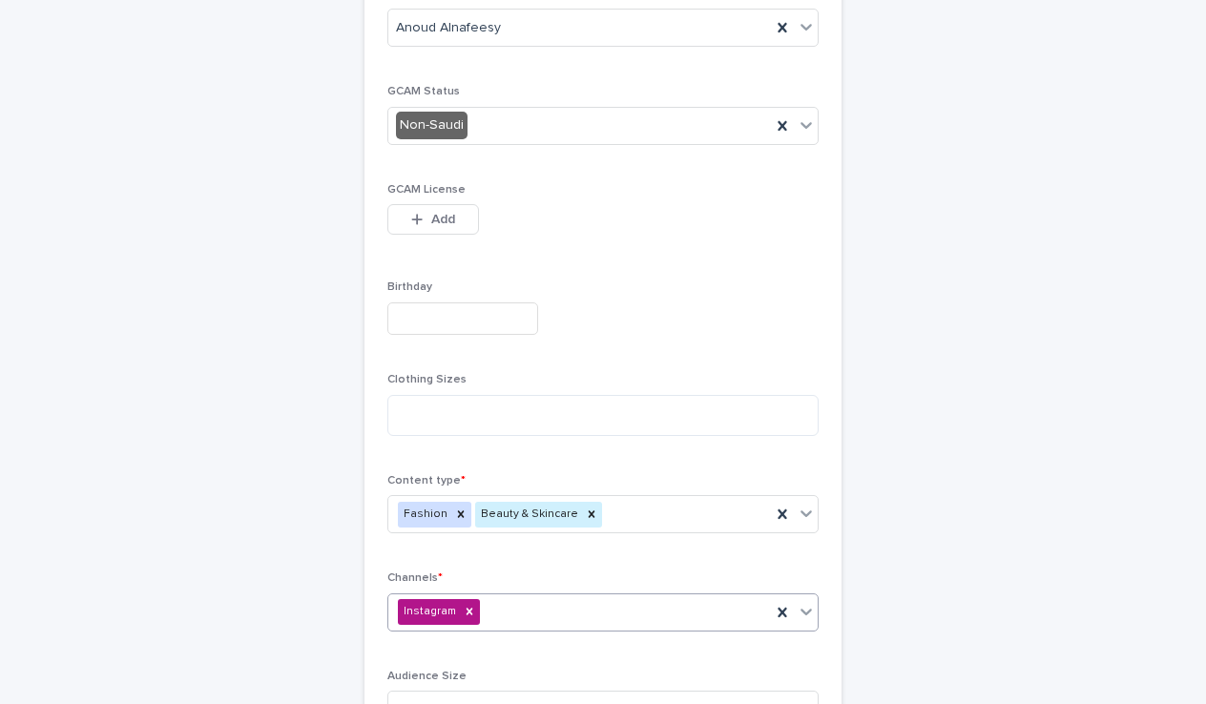
click at [550, 622] on div "Instagram" at bounding box center [579, 611] width 383 height 33
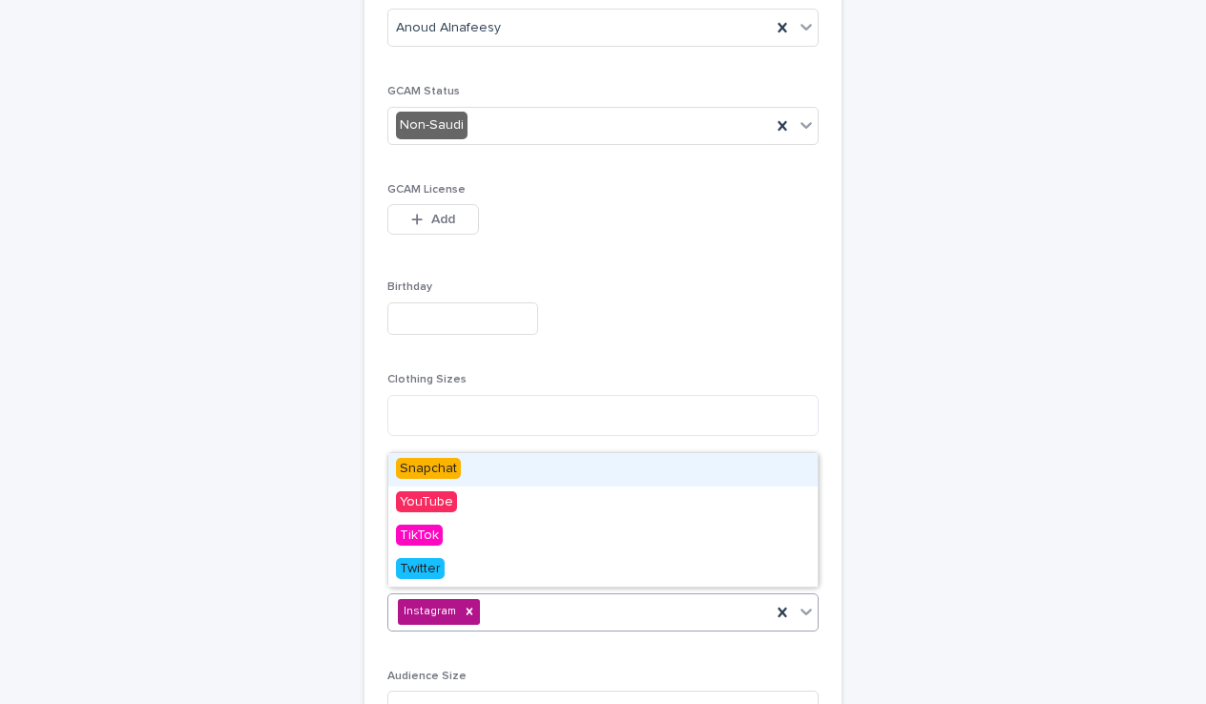
click at [452, 469] on span "Snapchat" at bounding box center [428, 468] width 65 height 21
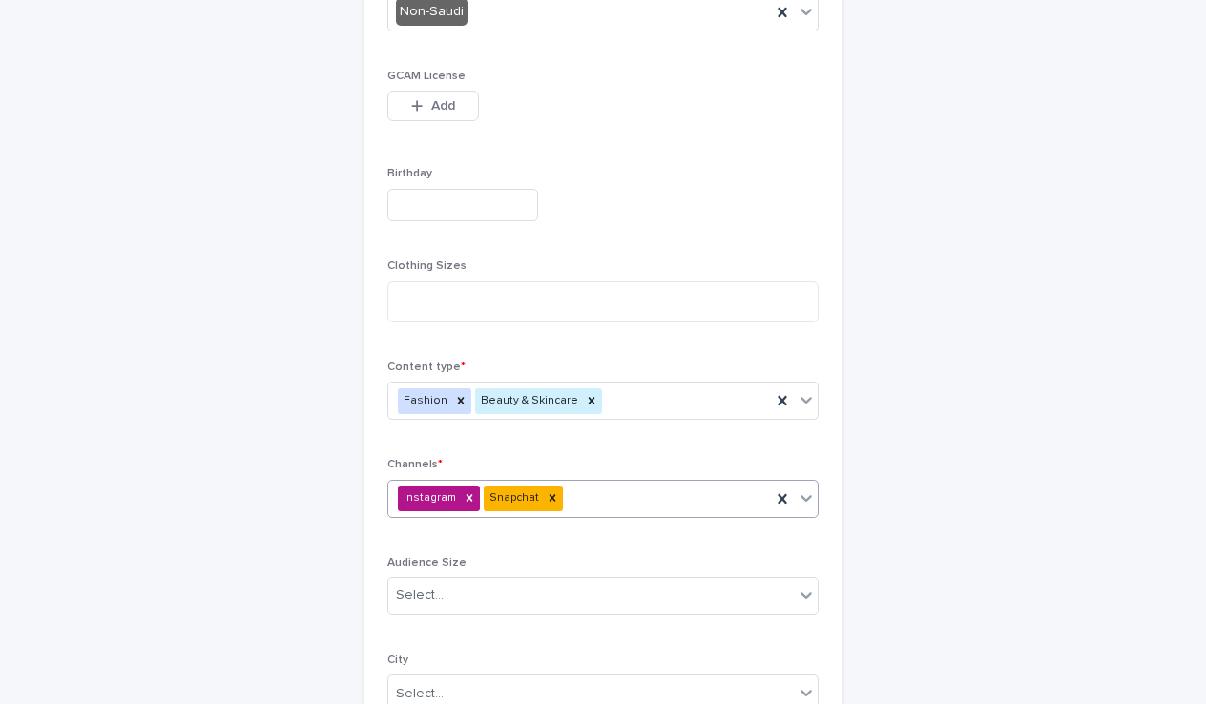
scroll to position [549, 0]
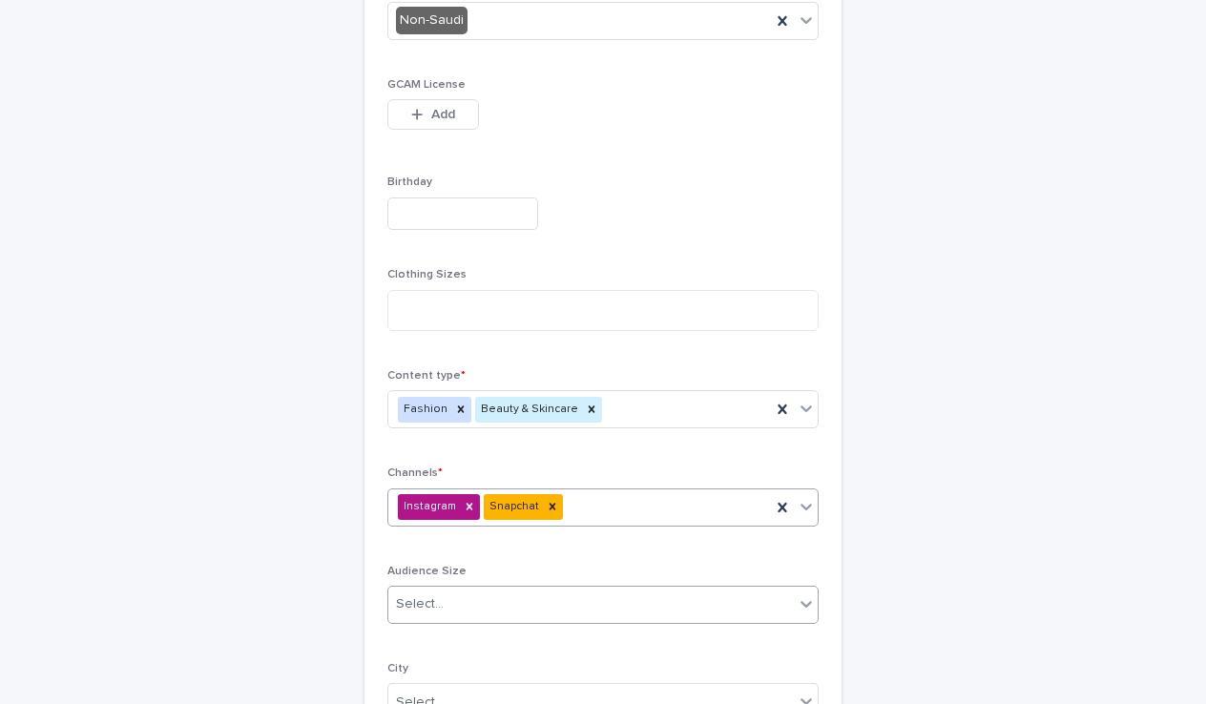
click at [554, 593] on div "Select..." at bounding box center [590, 604] width 405 height 31
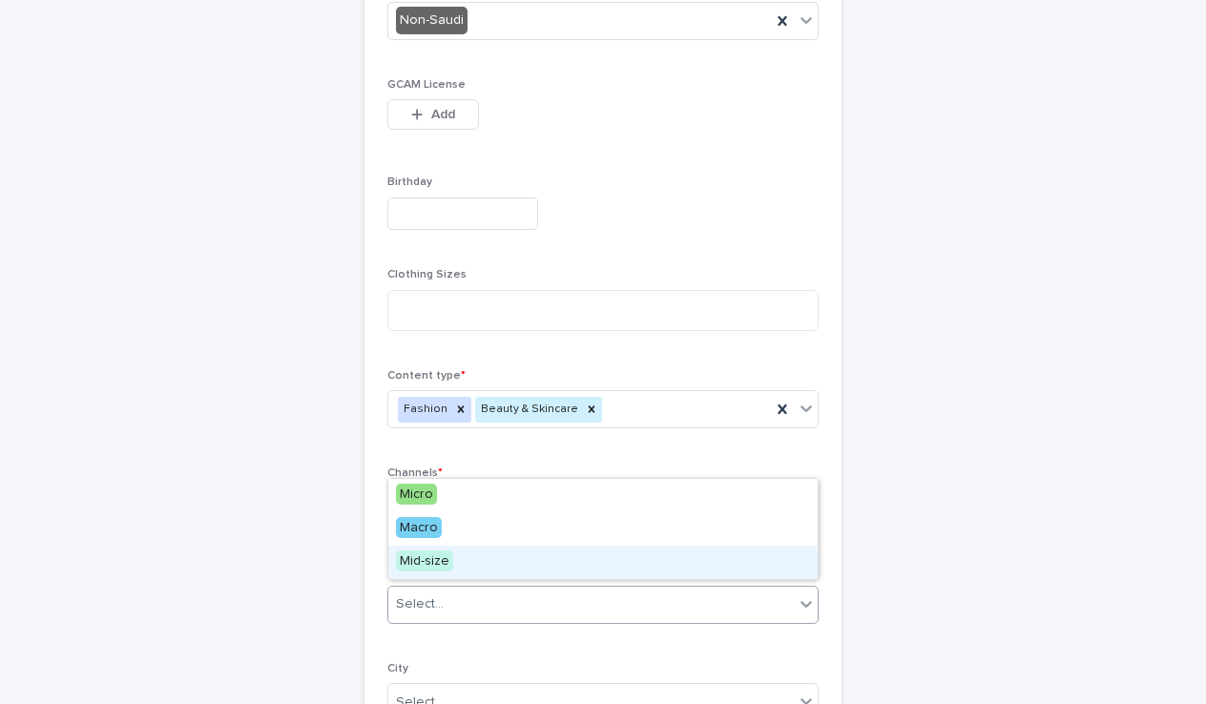
click at [437, 560] on span "Mid-size" at bounding box center [424, 560] width 57 height 21
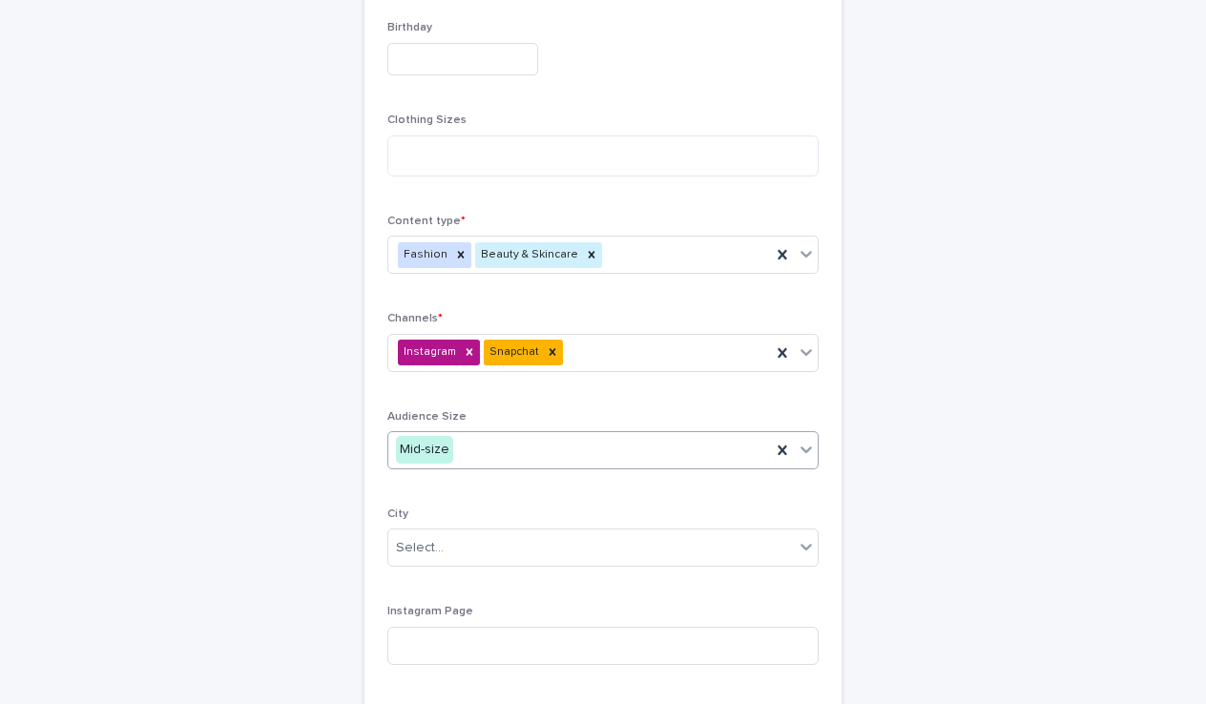
scroll to position [707, 0]
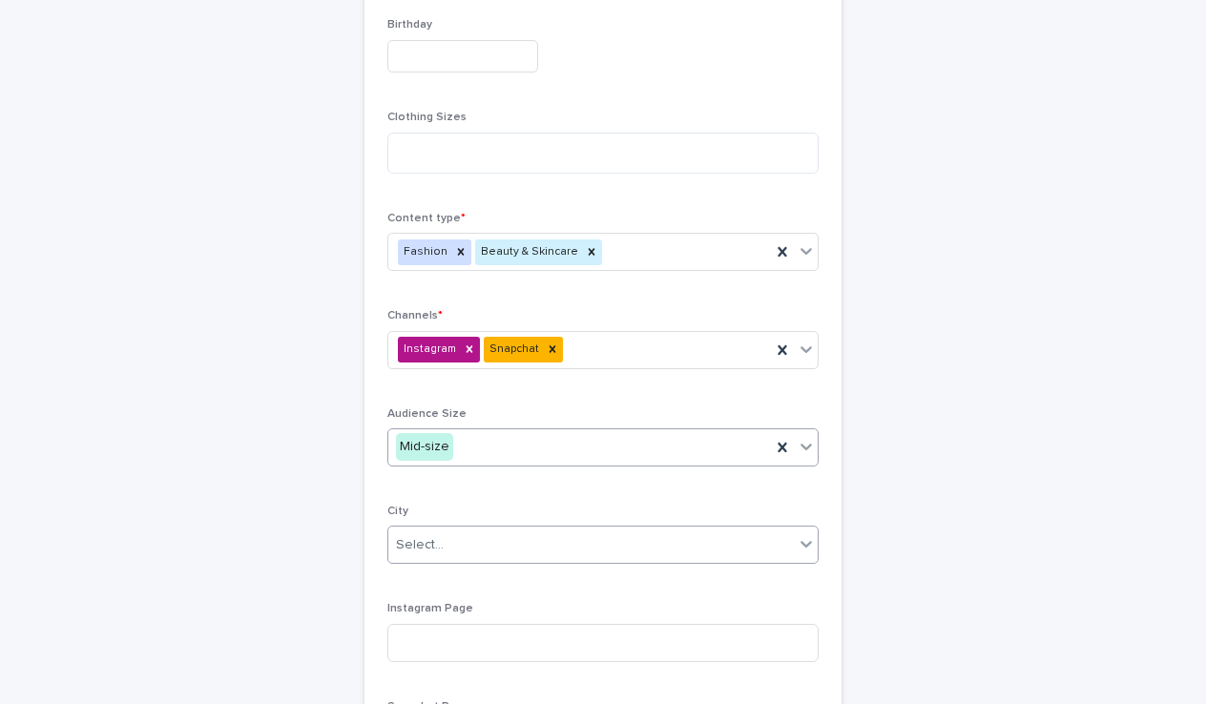
click at [475, 551] on div "Select..." at bounding box center [590, 544] width 405 height 31
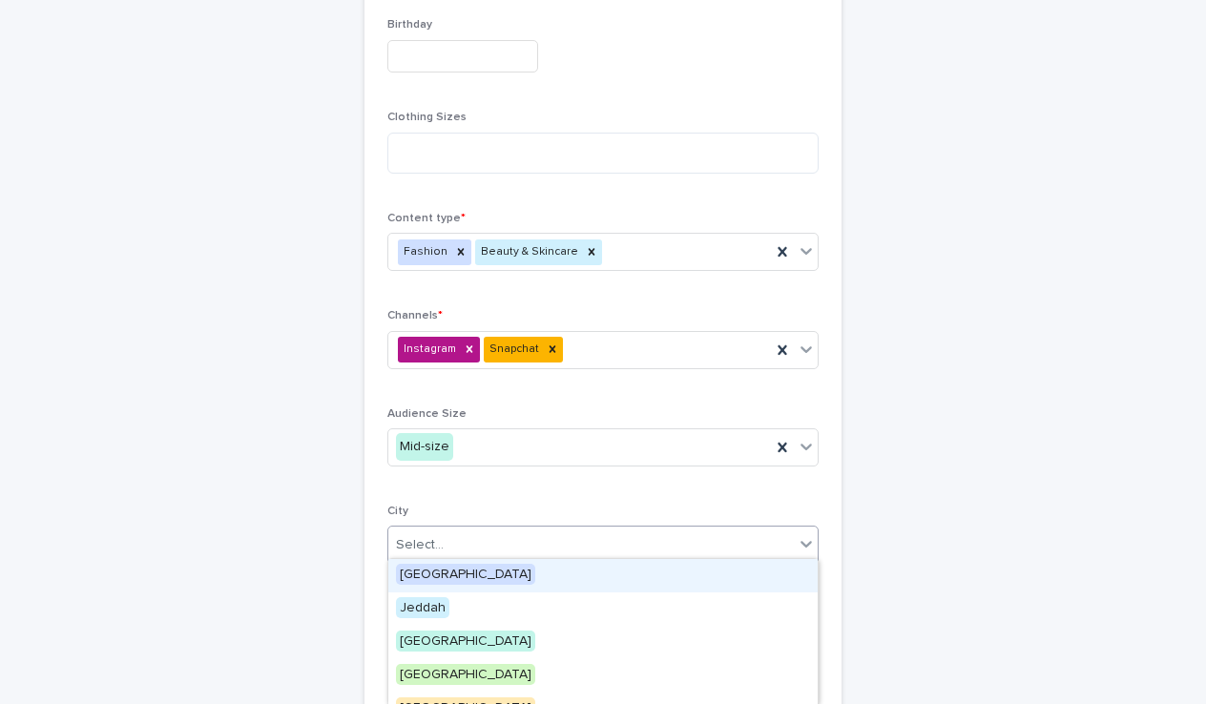
click at [434, 577] on span "[GEOGRAPHIC_DATA]" at bounding box center [465, 574] width 139 height 21
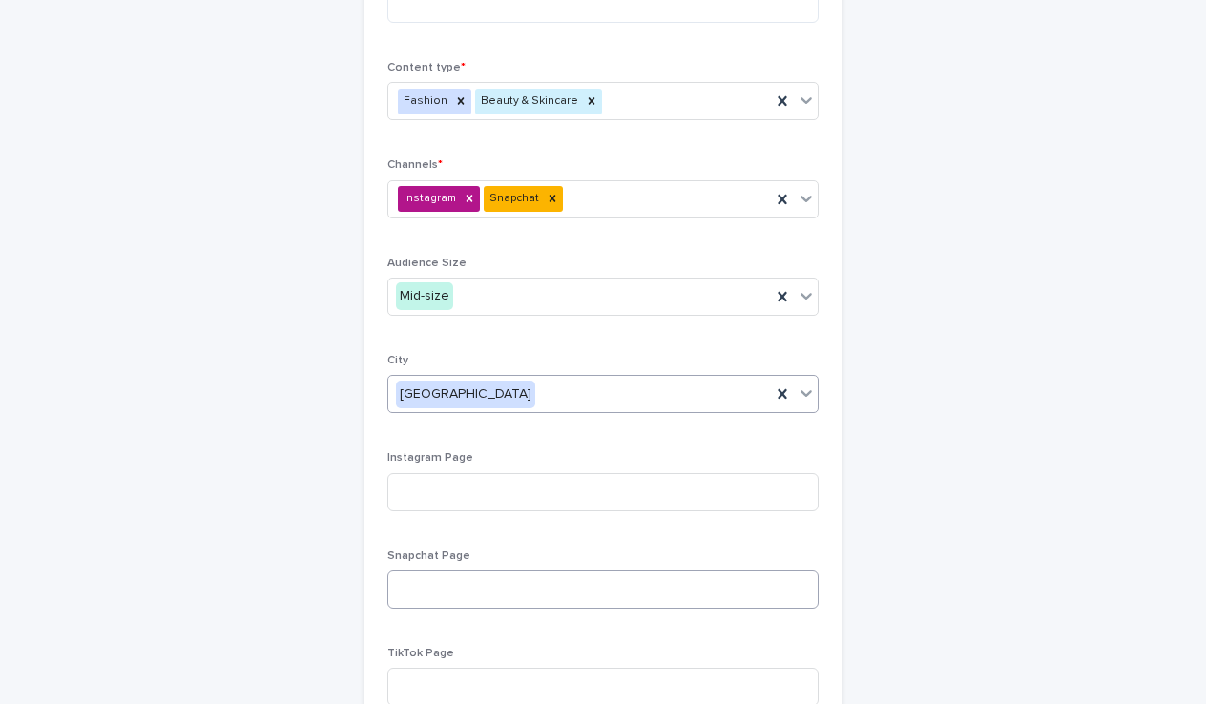
scroll to position [861, 0]
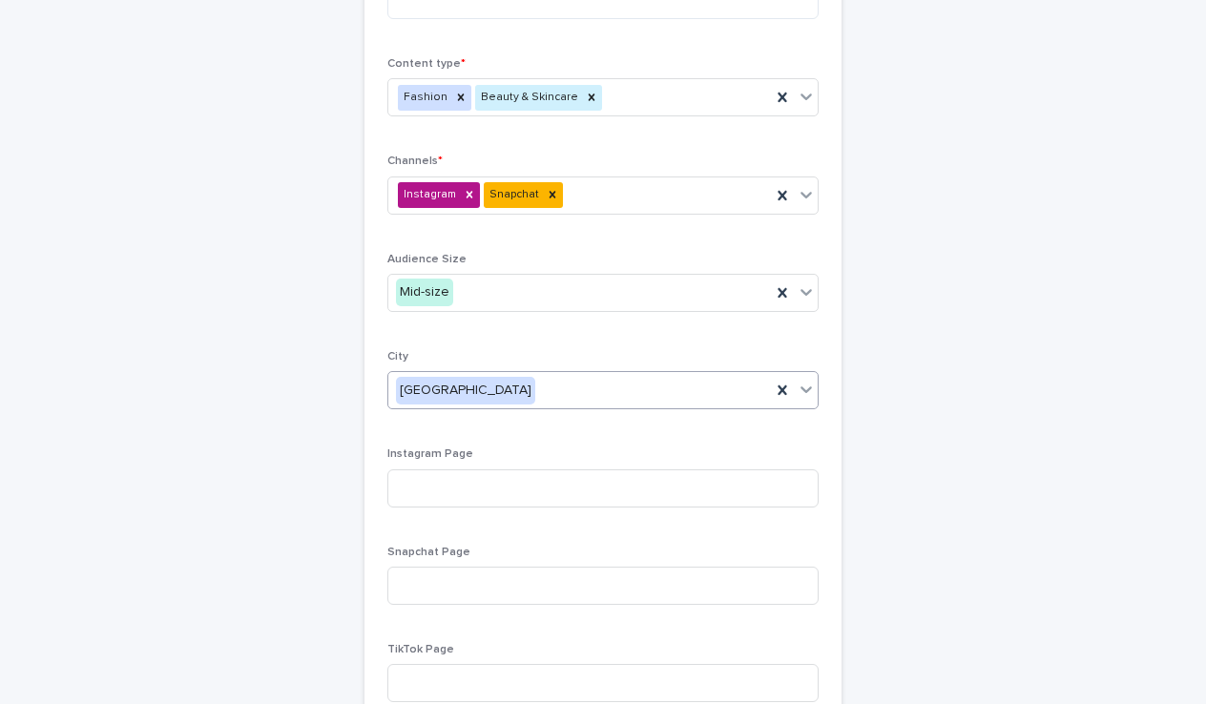
click at [474, 388] on div "[GEOGRAPHIC_DATA]" at bounding box center [579, 390] width 383 height 31
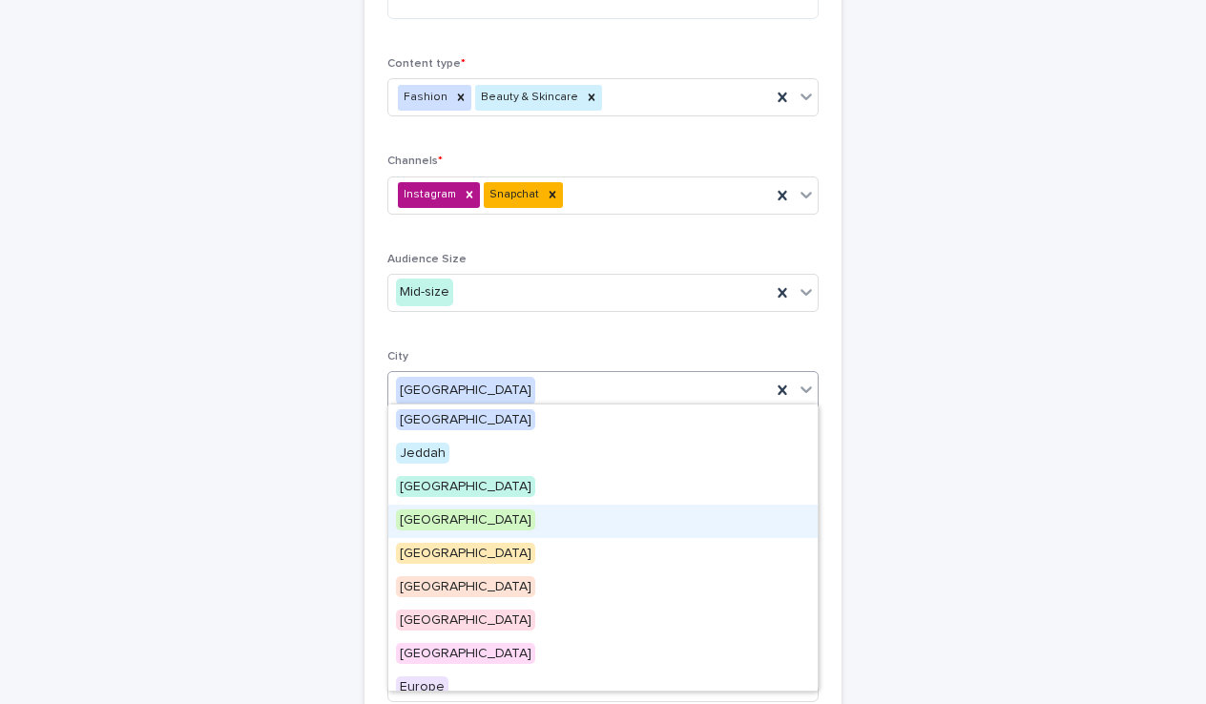
click at [443, 524] on div "[GEOGRAPHIC_DATA]" at bounding box center [602, 521] width 429 height 33
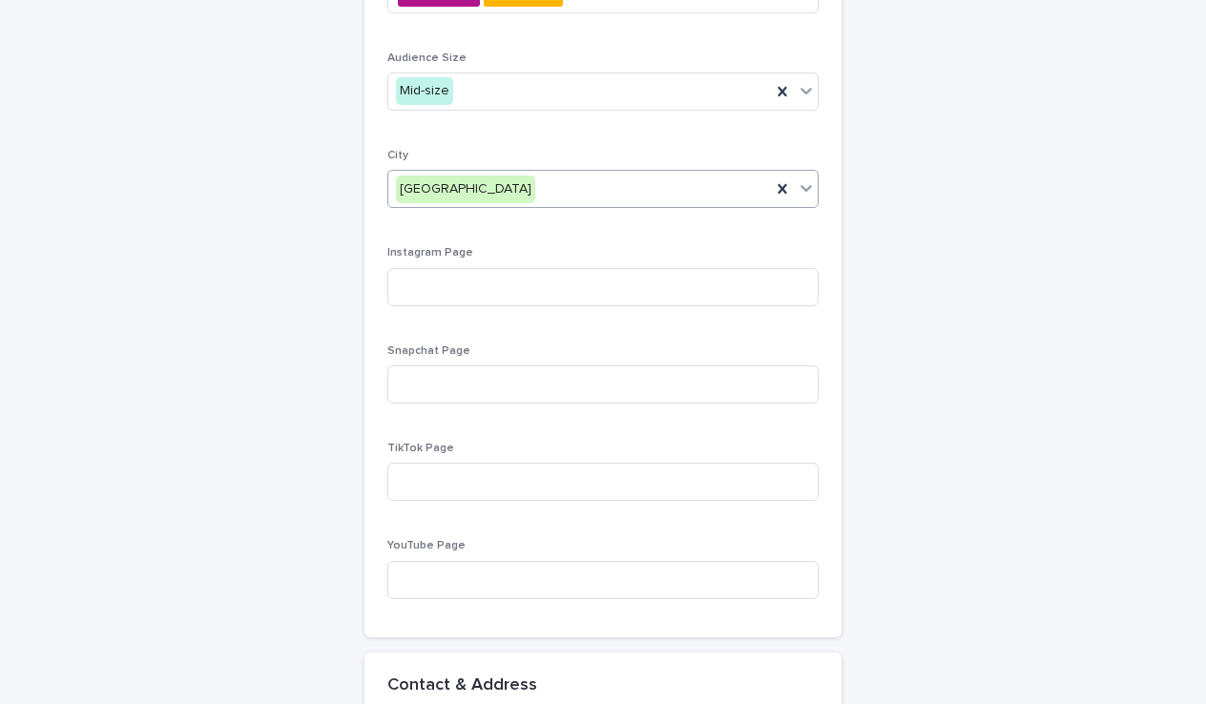
scroll to position [1017, 0]
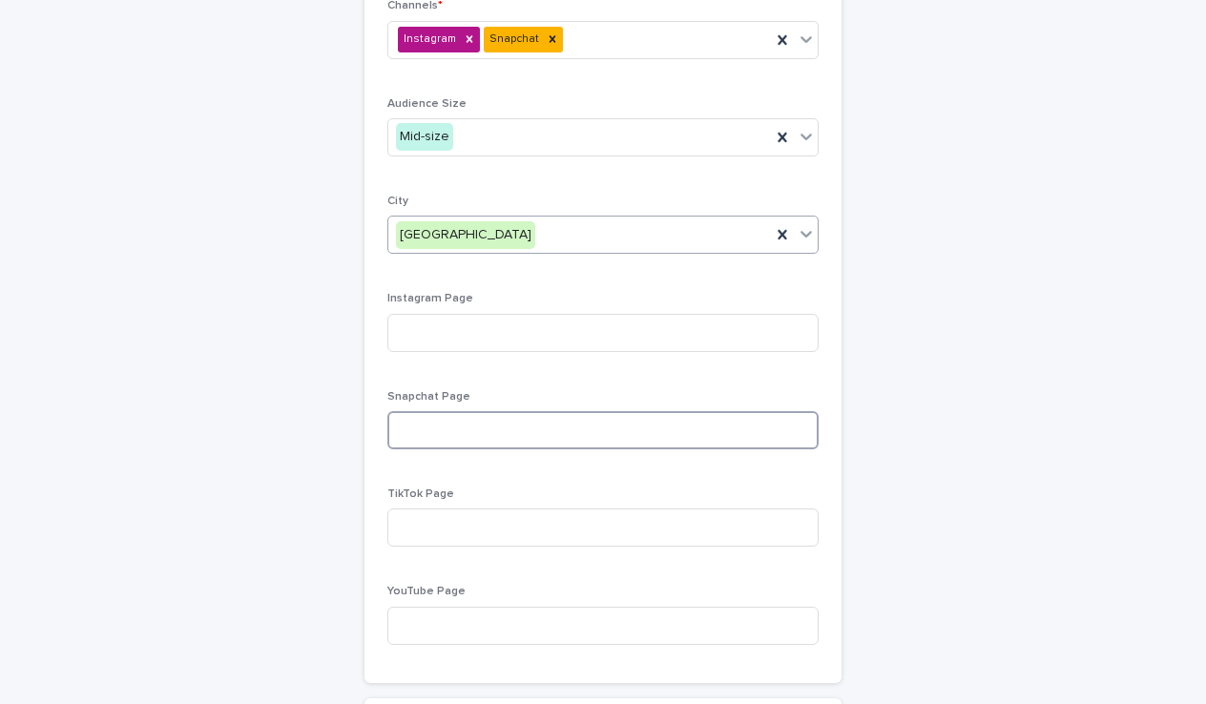
click at [454, 425] on input at bounding box center [602, 430] width 431 height 38
paste input "**********"
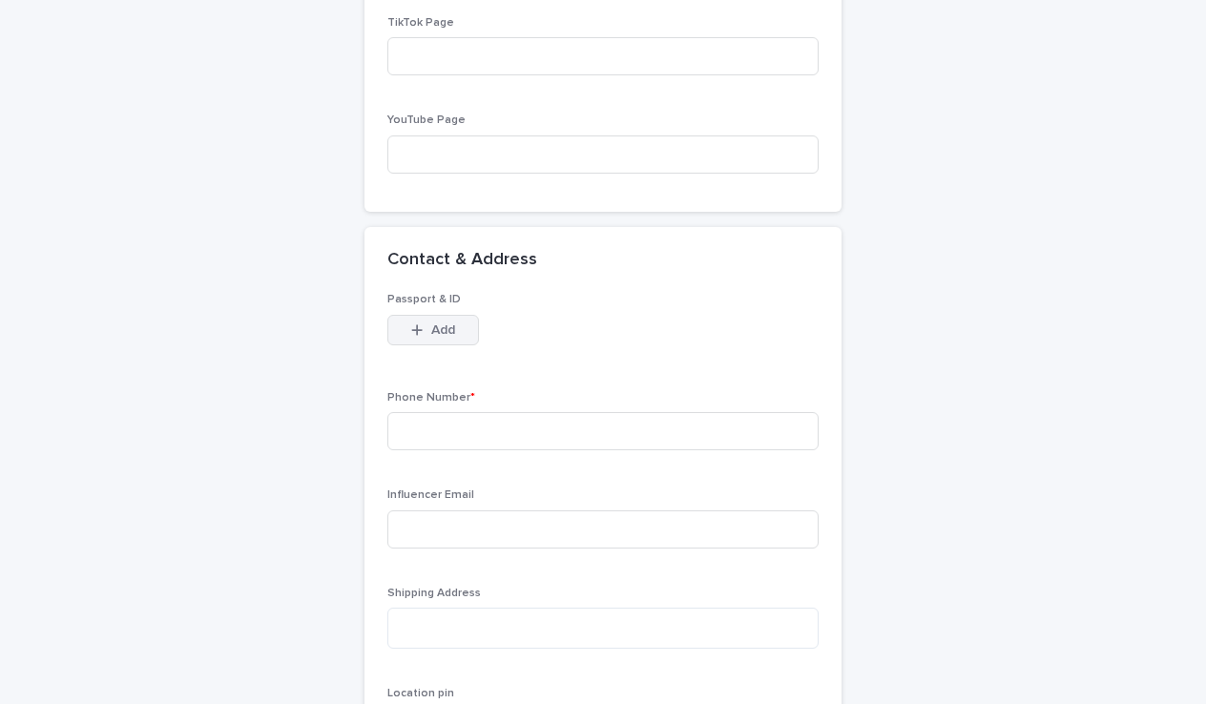
scroll to position [1489, 0]
type input "**********"
click at [453, 456] on div "Passport & ID This file cannot be opened Download File Add Phone Number * Influ…" at bounding box center [602, 575] width 431 height 566
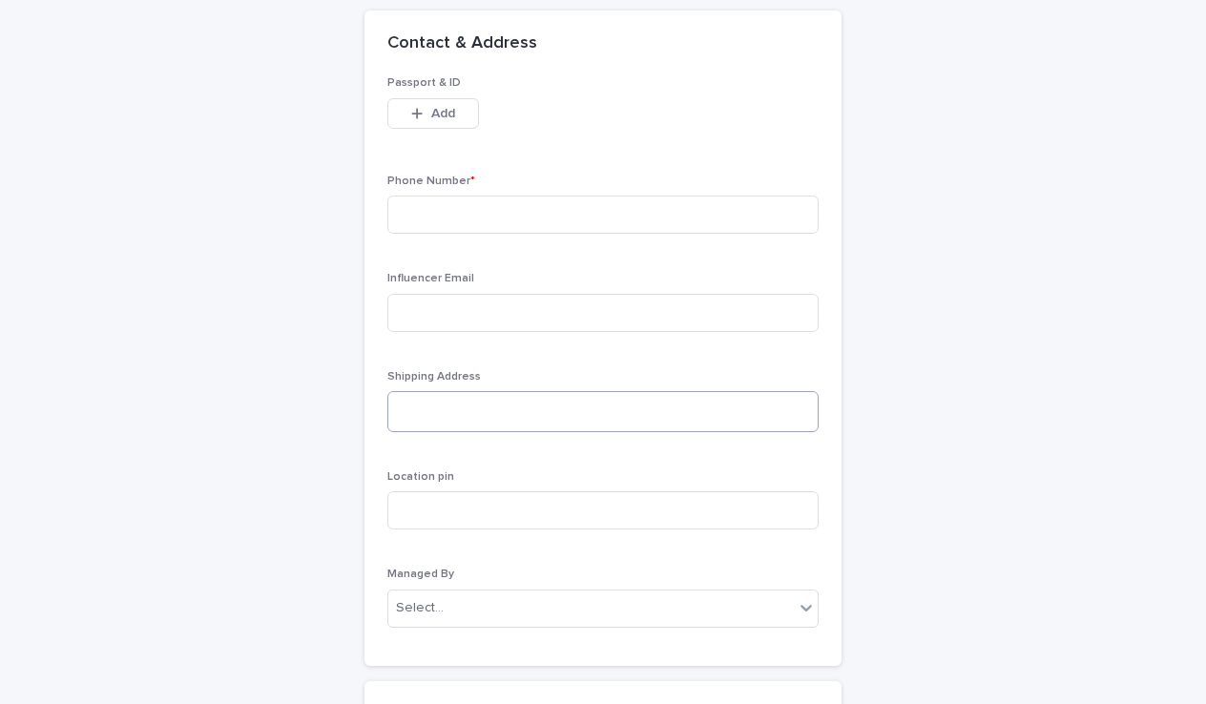
scroll to position [1704, 0]
click at [552, 197] on input at bounding box center [602, 216] width 431 height 38
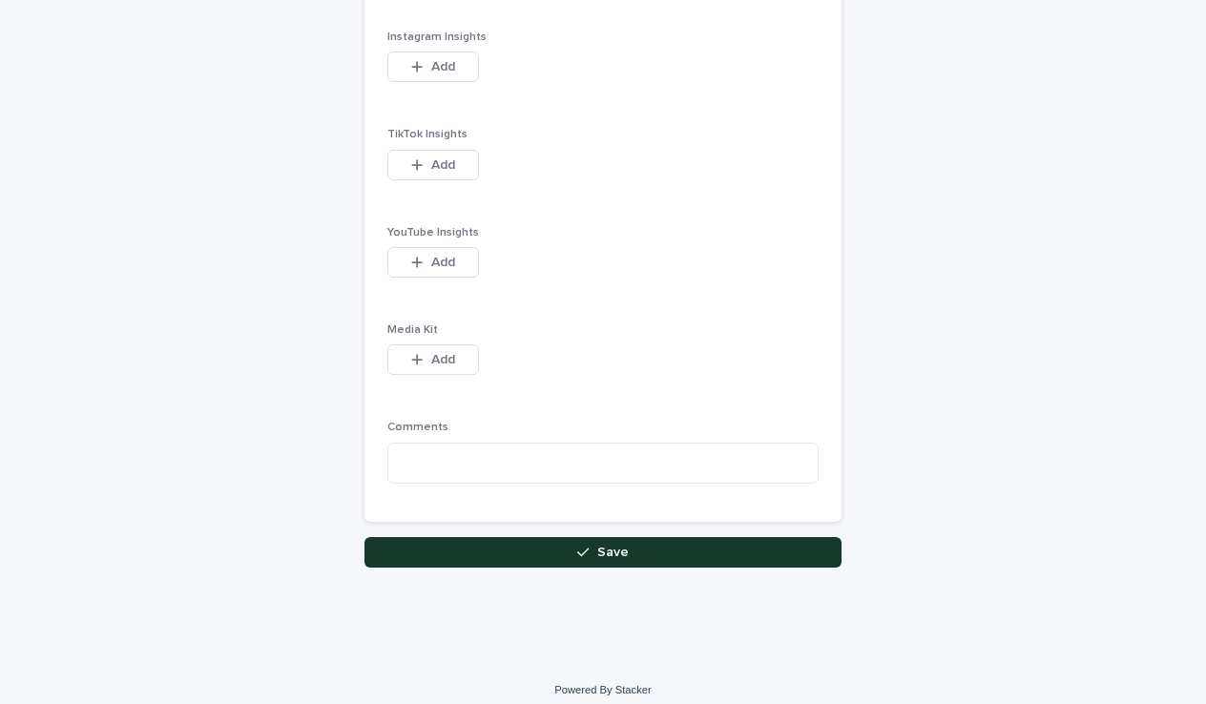
scroll to position [2518, 0]
type input "**********"
click at [533, 547] on button "Save" at bounding box center [602, 553] width 477 height 31
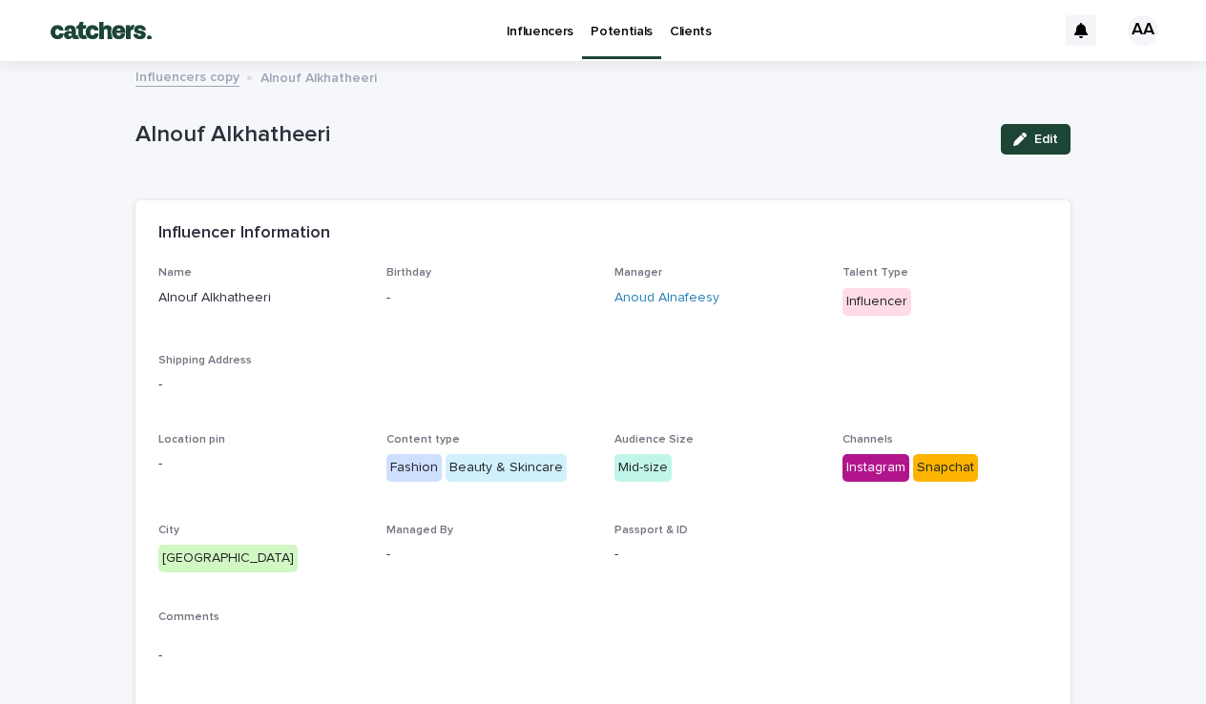
scroll to position [-1, 0]
click at [624, 27] on p "Potentials" at bounding box center [621, 20] width 62 height 40
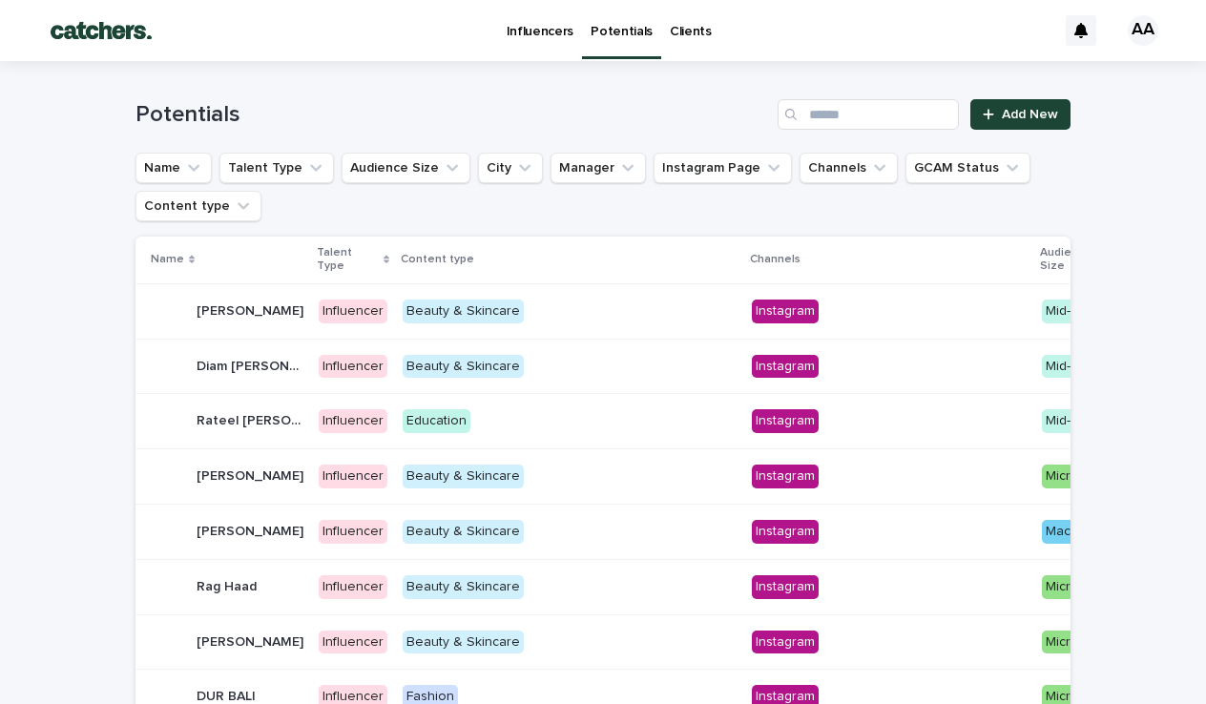
click at [624, 27] on p "Potentials" at bounding box center [621, 20] width 62 height 40
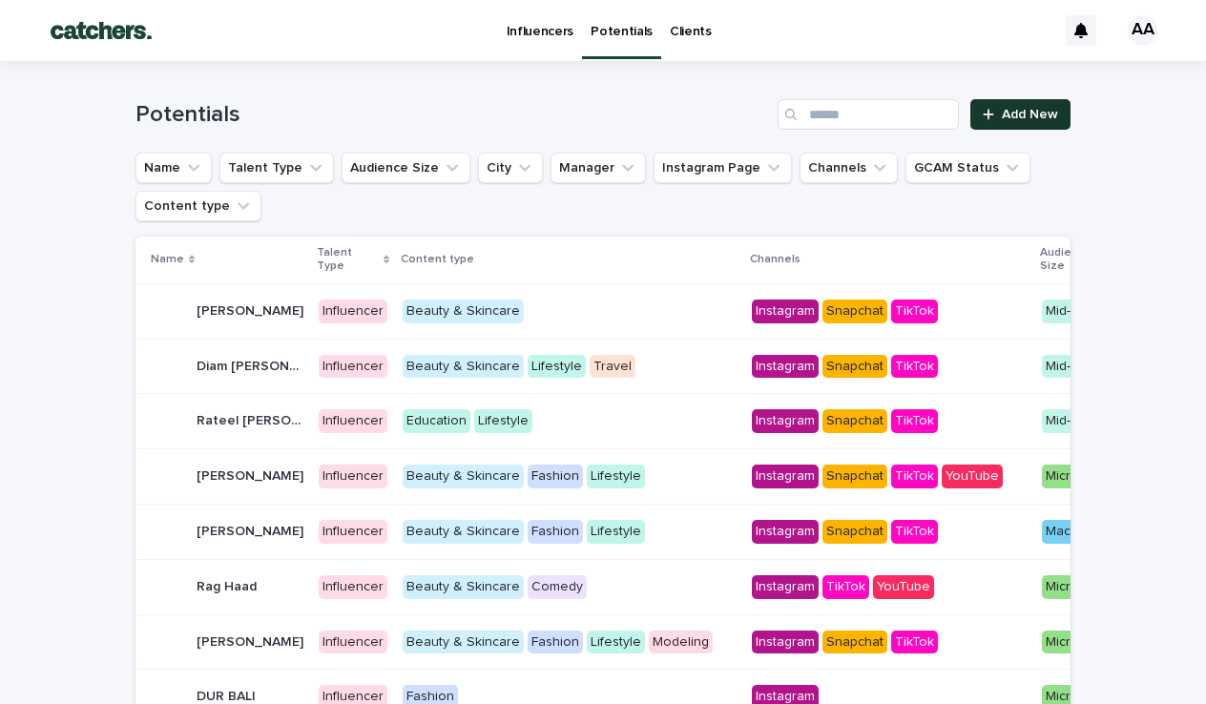
click at [975, 116] on span "Add New" at bounding box center [1030, 114] width 56 height 13
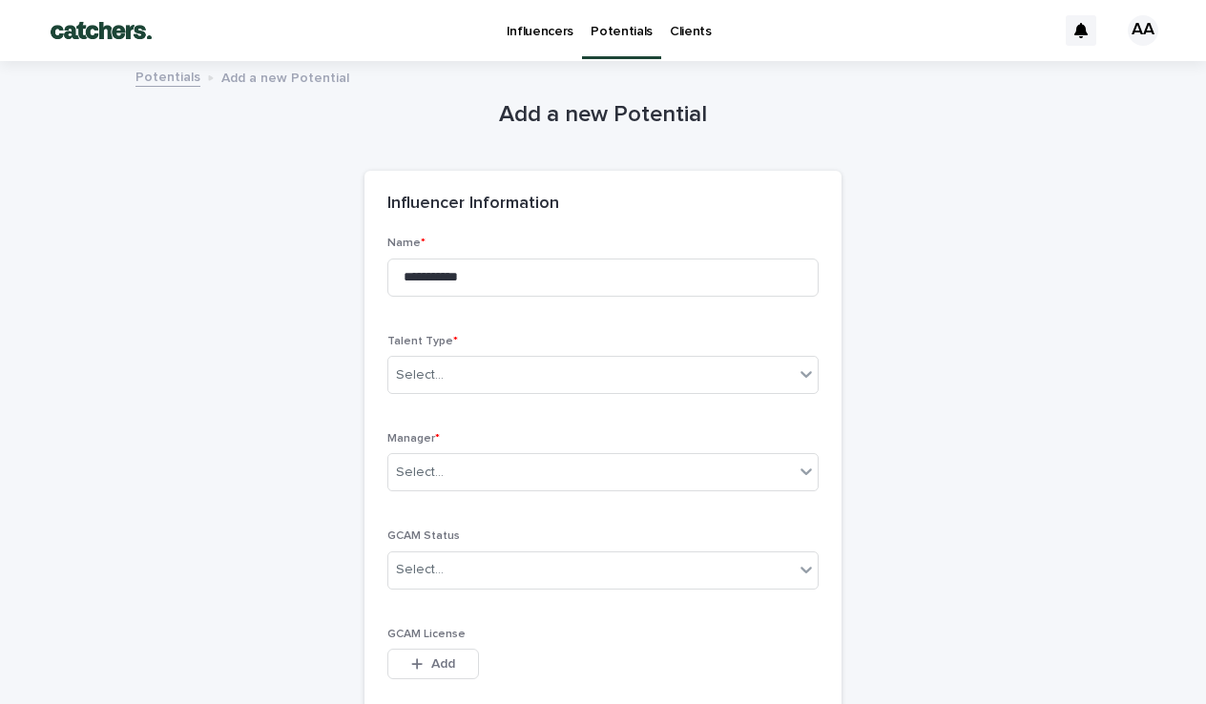
click at [971, 0] on div "Influencers Potentials Clients" at bounding box center [615, 30] width 882 height 61
click at [436, 283] on input "**********" at bounding box center [602, 278] width 431 height 38
type input "**********"
click at [567, 378] on div "Select..." at bounding box center [602, 375] width 431 height 38
click at [433, 456] on div "Influencer" at bounding box center [458, 441] width 141 height 33
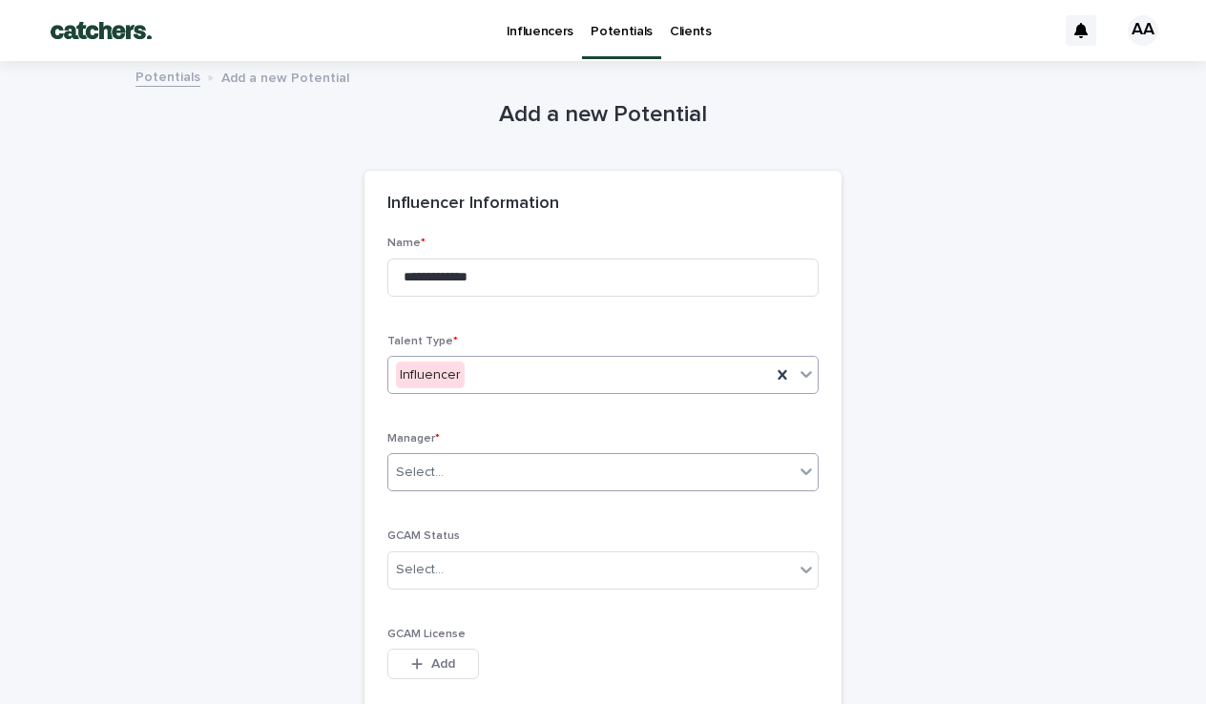
click at [429, 477] on div "Select..." at bounding box center [420, 473] width 48 height 20
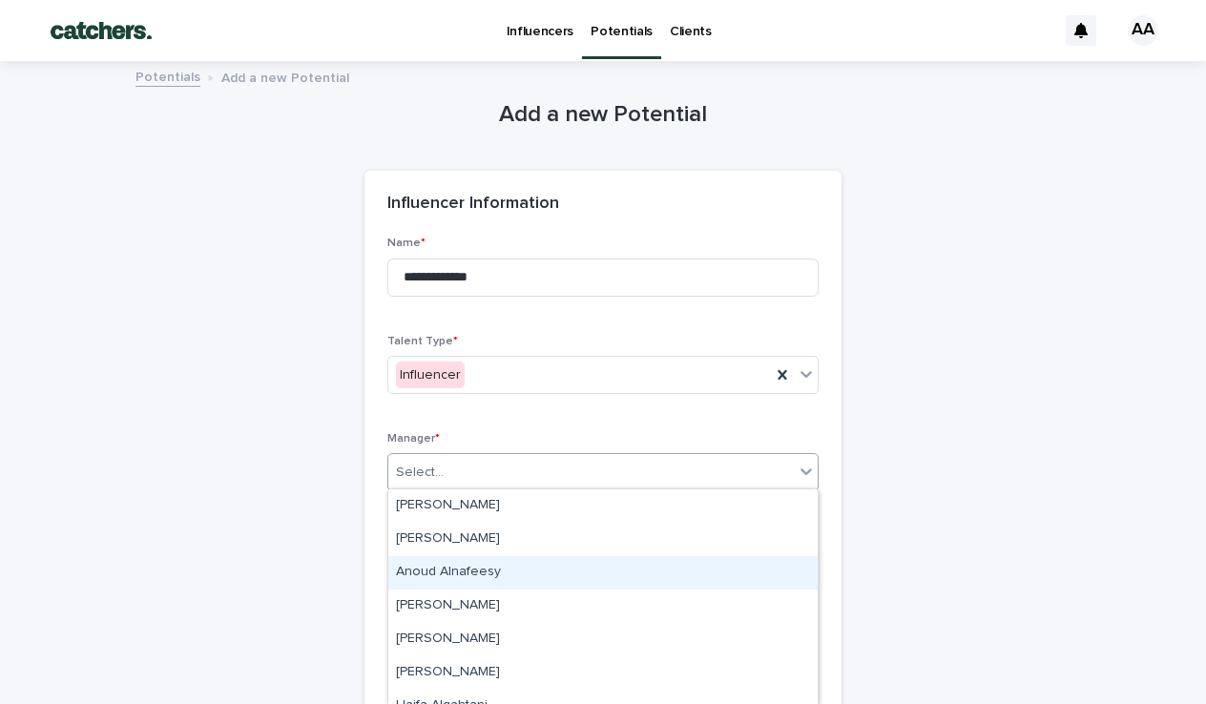
click at [434, 577] on div "Anoud Alnafeesy" at bounding box center [602, 572] width 429 height 33
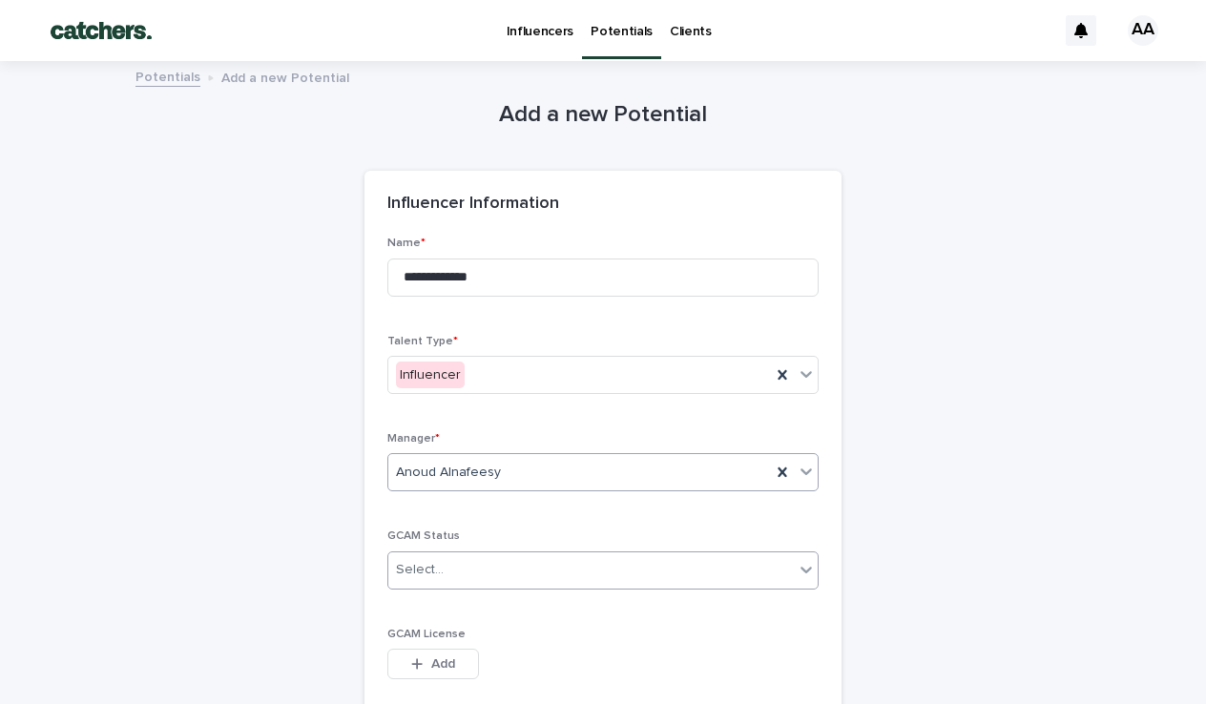
click at [455, 562] on div "Select..." at bounding box center [590, 569] width 405 height 31
click at [437, 667] on span "Non-Saudi" at bounding box center [432, 668] width 72 height 21
click at [515, 561] on div "Non-Saudi" at bounding box center [579, 569] width 383 height 31
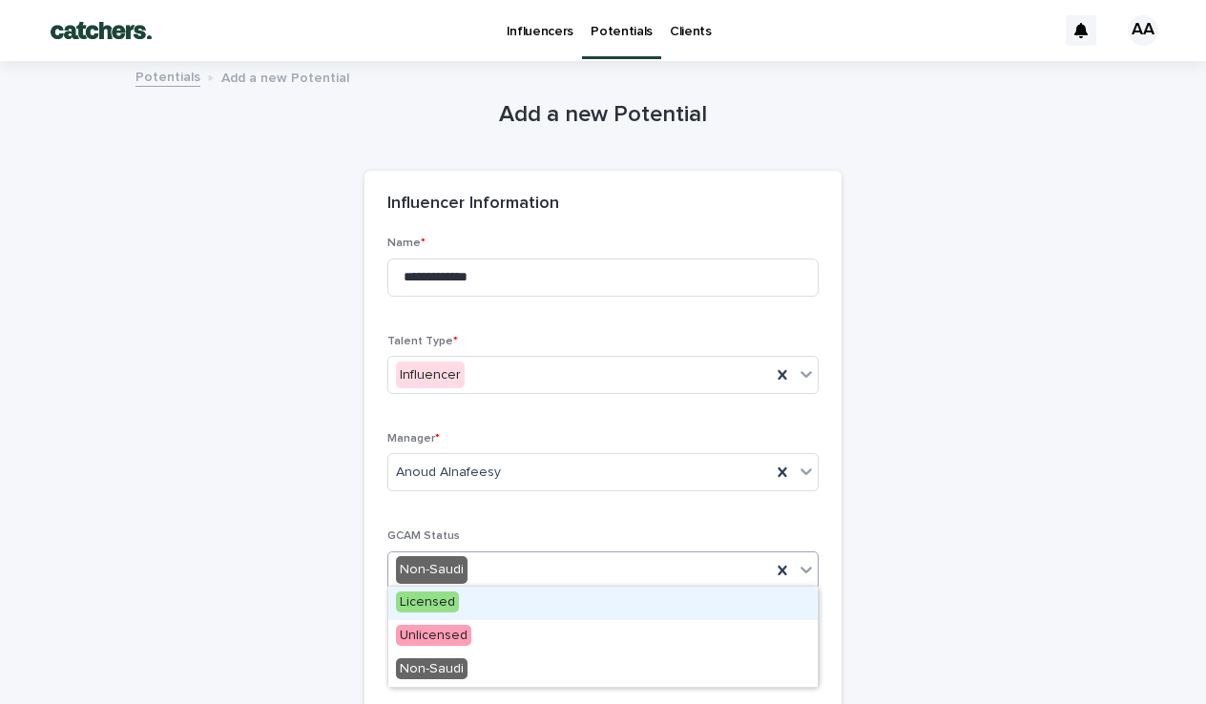
click at [441, 604] on span "Licensed" at bounding box center [427, 601] width 63 height 21
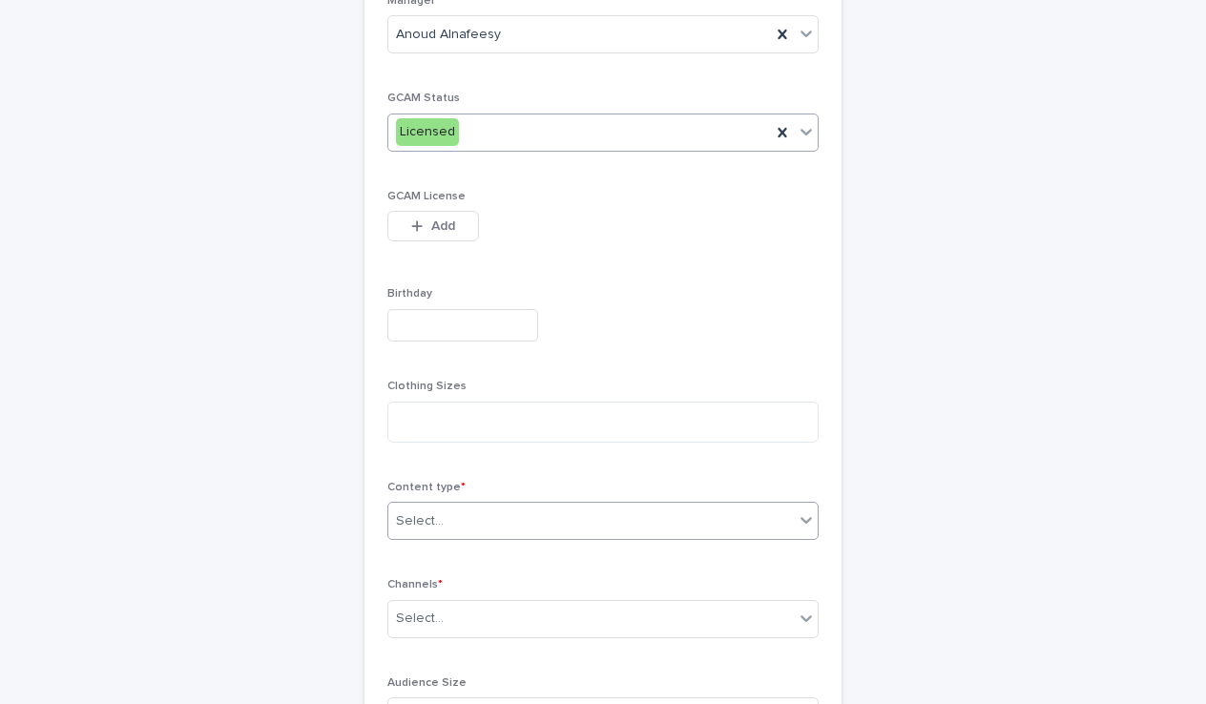
scroll to position [445, 0]
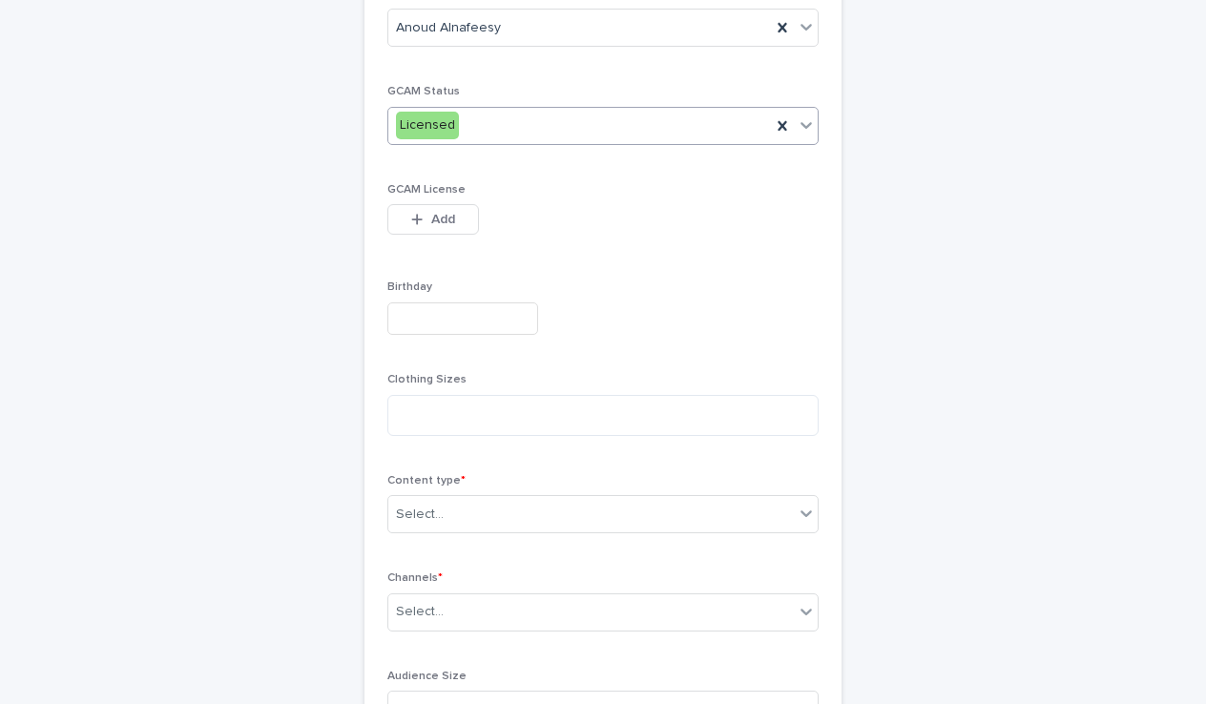
click at [487, 487] on div "Content type * Select..." at bounding box center [602, 511] width 431 height 74
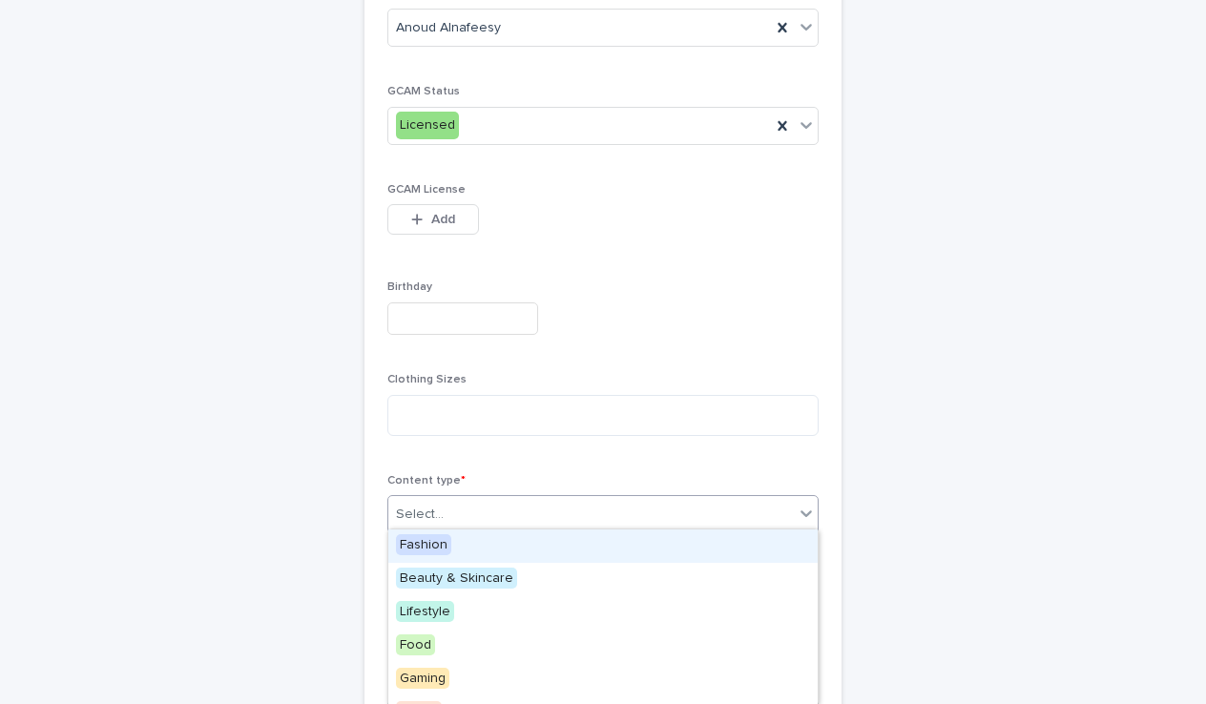
click at [487, 507] on div "Select..." at bounding box center [590, 514] width 405 height 31
click at [407, 550] on span "Fashion" at bounding box center [423, 544] width 55 height 21
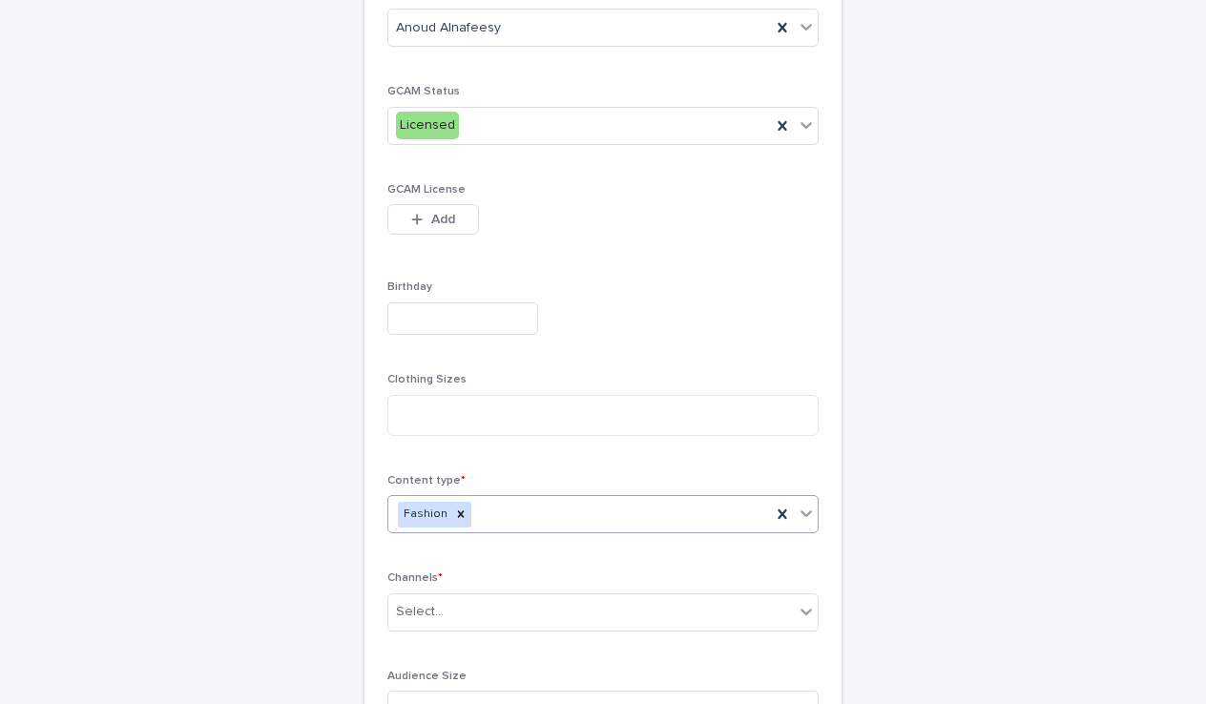
click at [575, 498] on div "Fashion" at bounding box center [579, 514] width 383 height 33
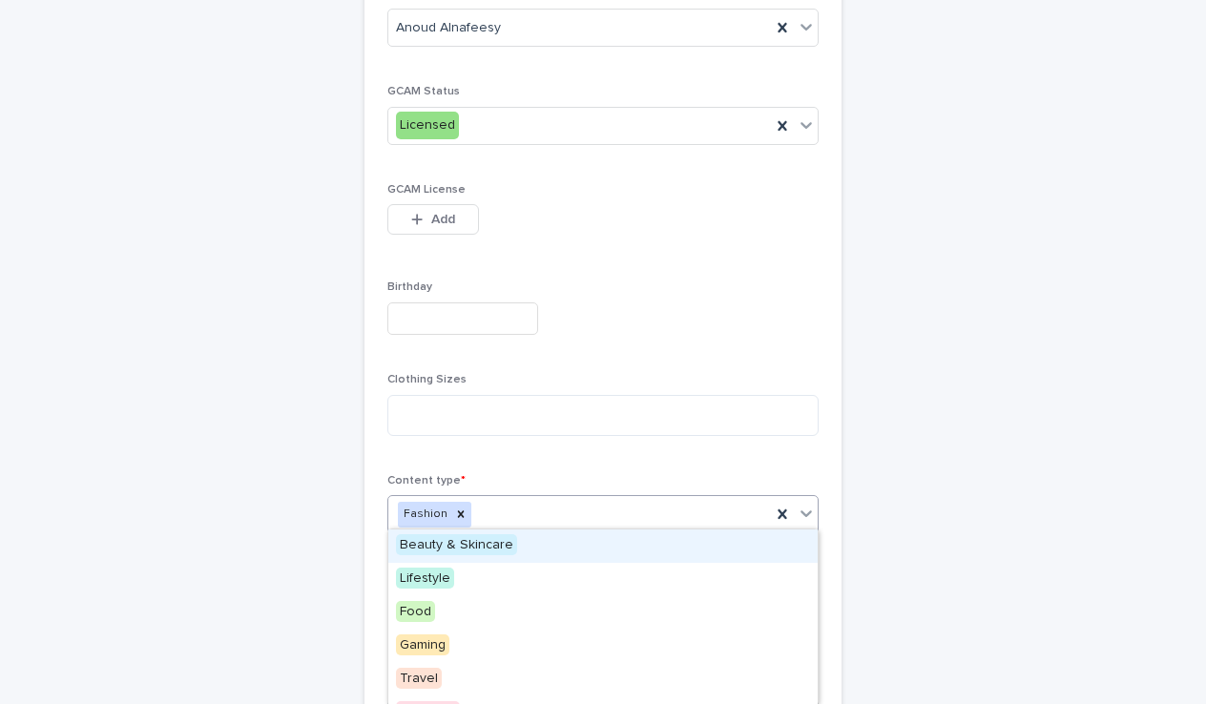
click at [479, 543] on span "Beauty & Skincare" at bounding box center [456, 544] width 121 height 21
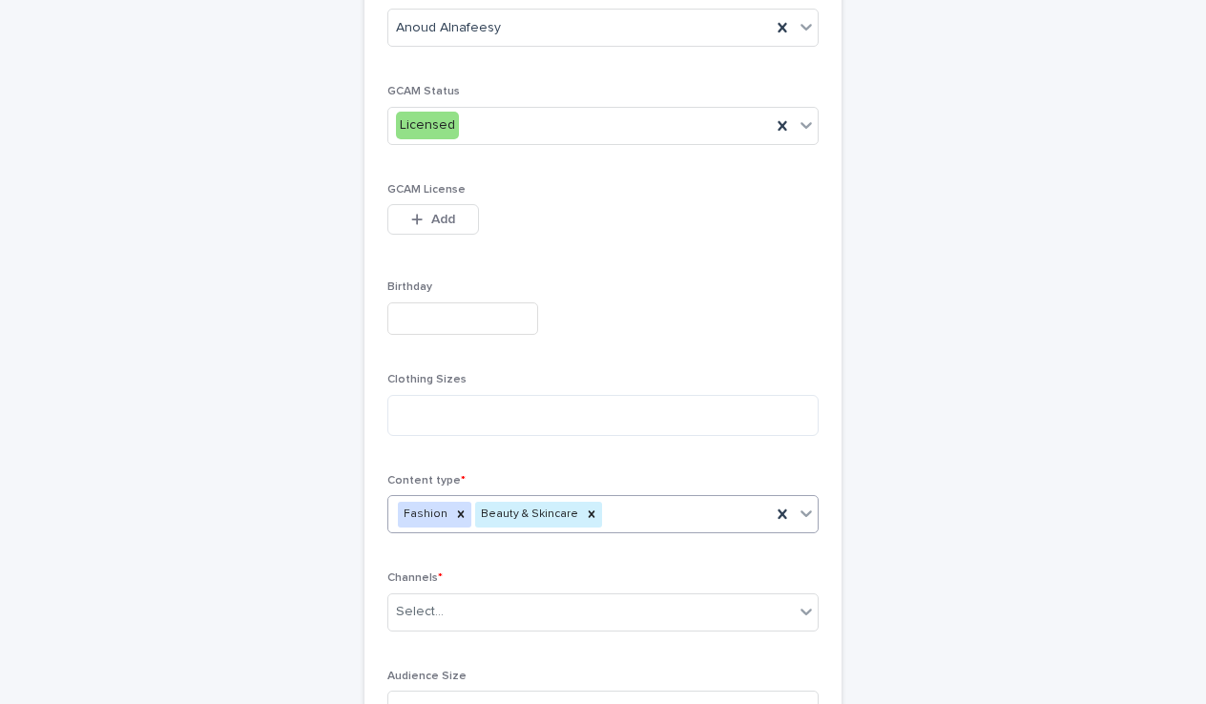
click at [636, 528] on body "**********" at bounding box center [603, 352] width 1206 height 704
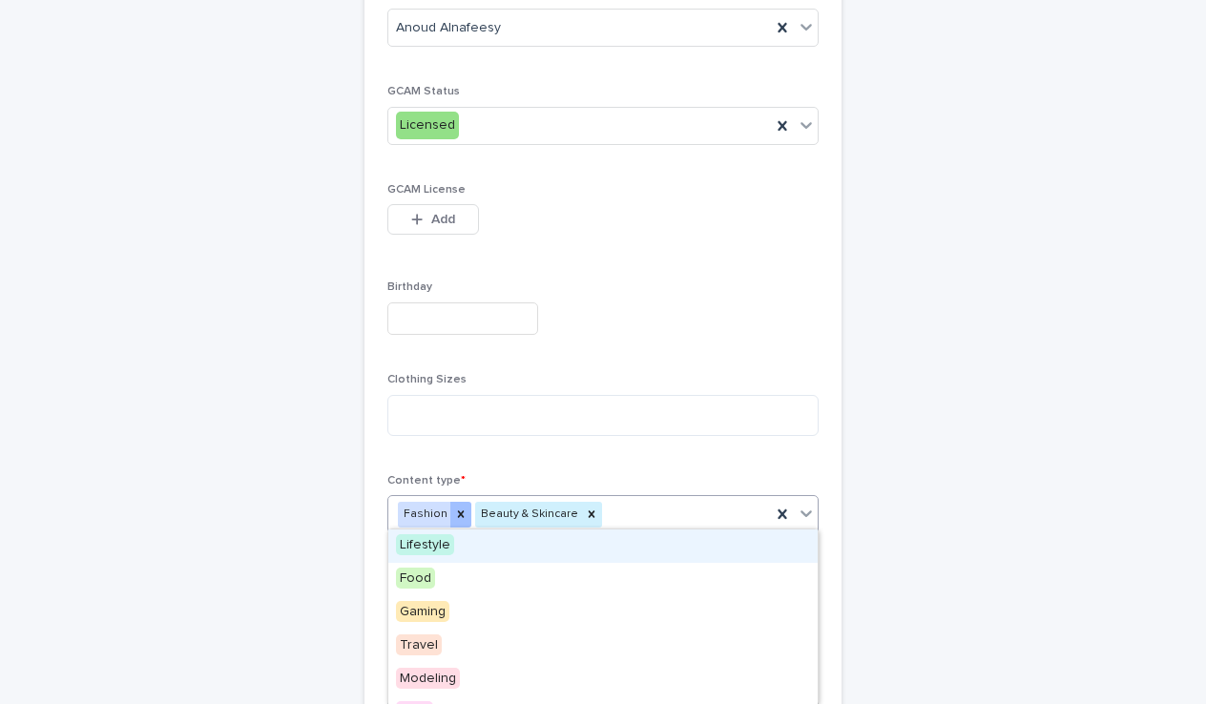
click at [458, 510] on icon at bounding box center [461, 513] width 7 height 7
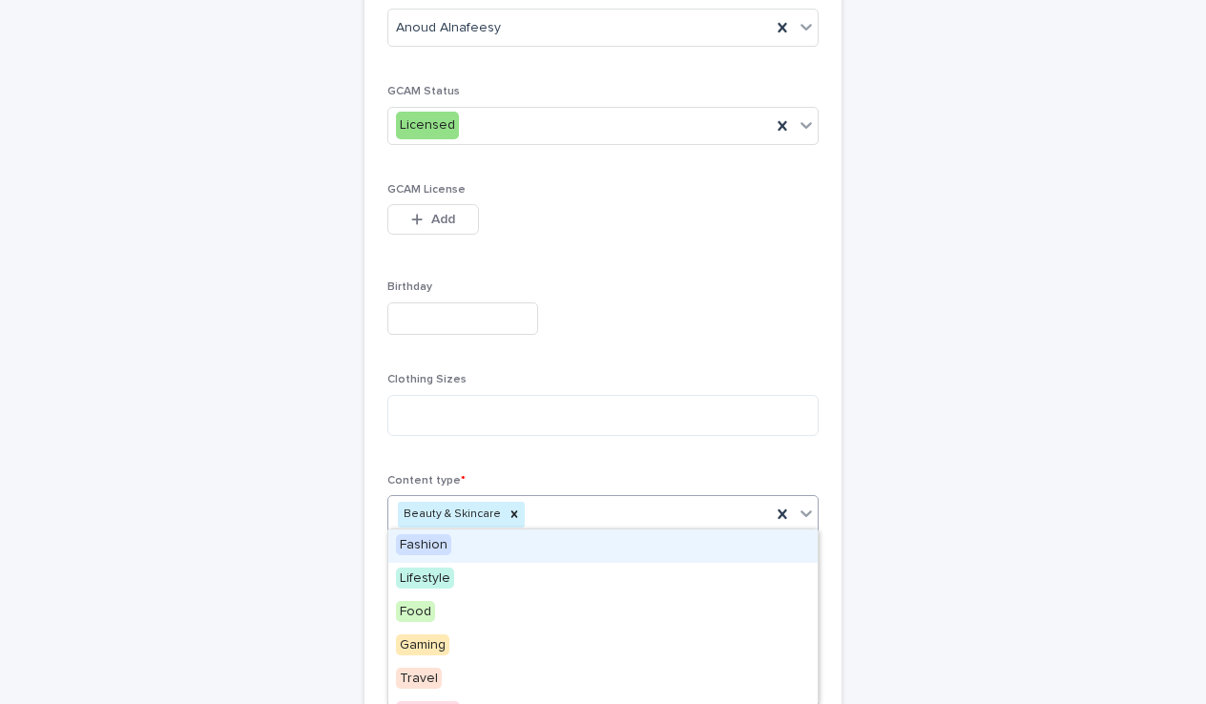
click at [433, 542] on span "Fashion" at bounding box center [423, 544] width 55 height 21
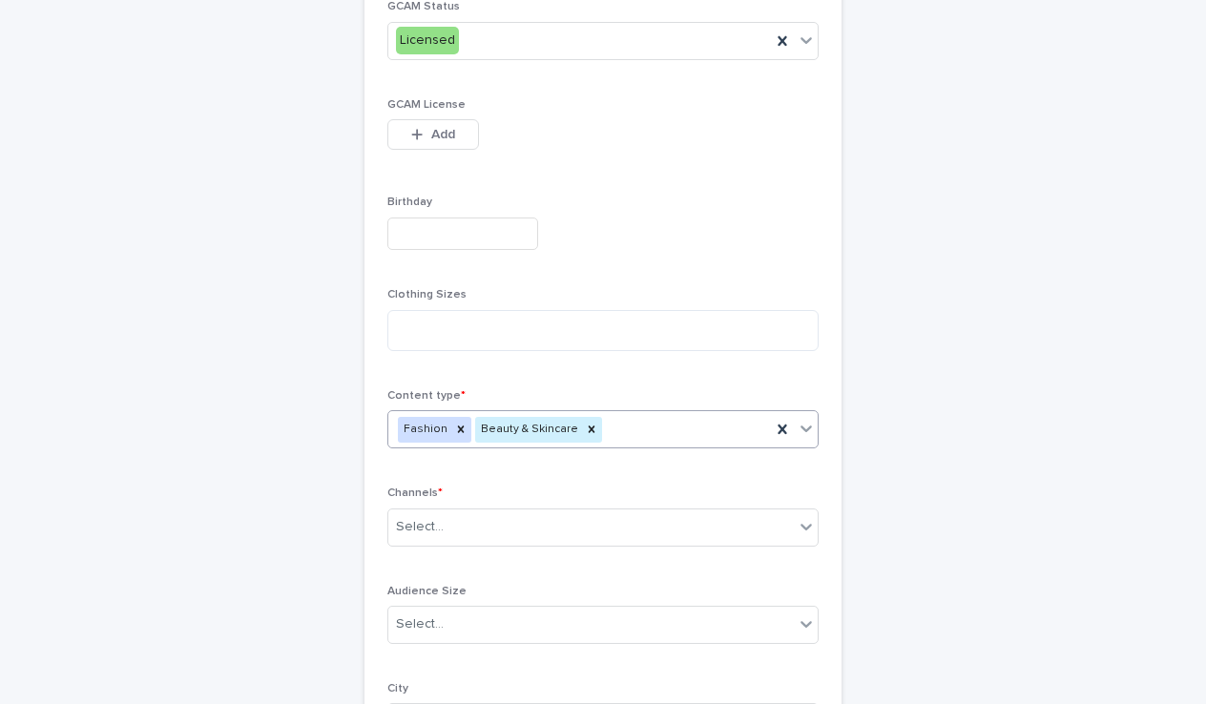
scroll to position [533, 0]
click at [507, 512] on div "Select..." at bounding box center [602, 524] width 431 height 38
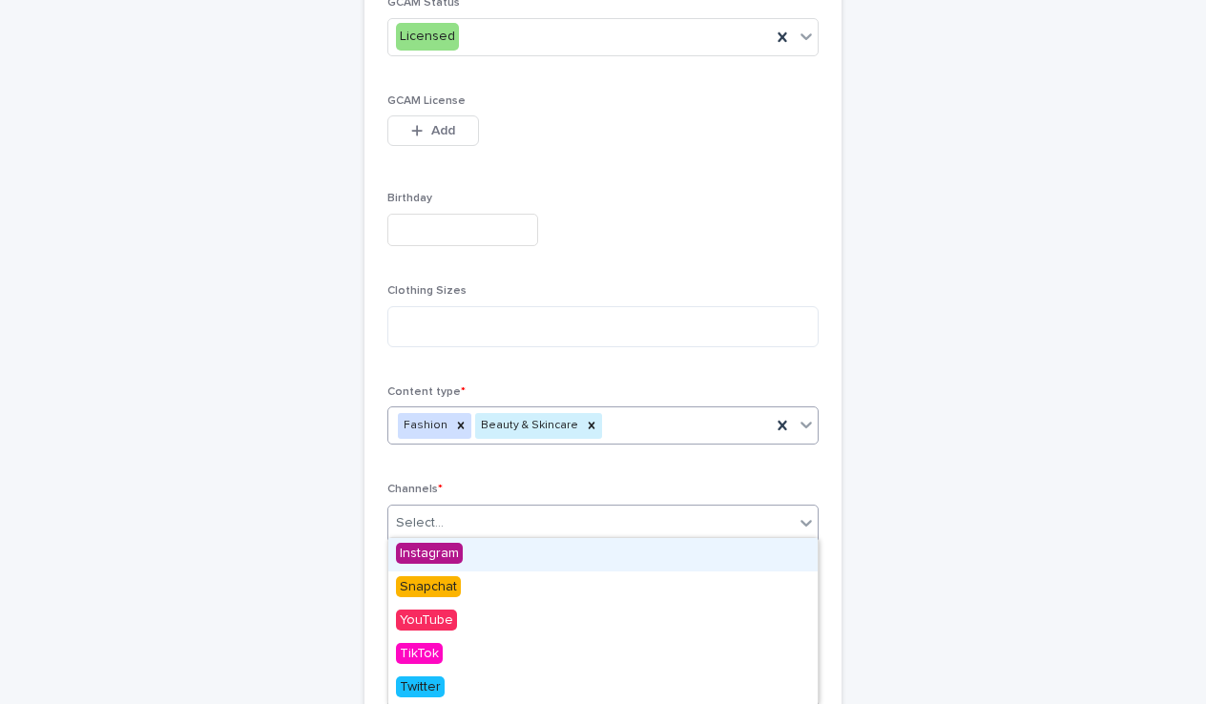
click at [472, 556] on div "Instagram" at bounding box center [602, 554] width 429 height 33
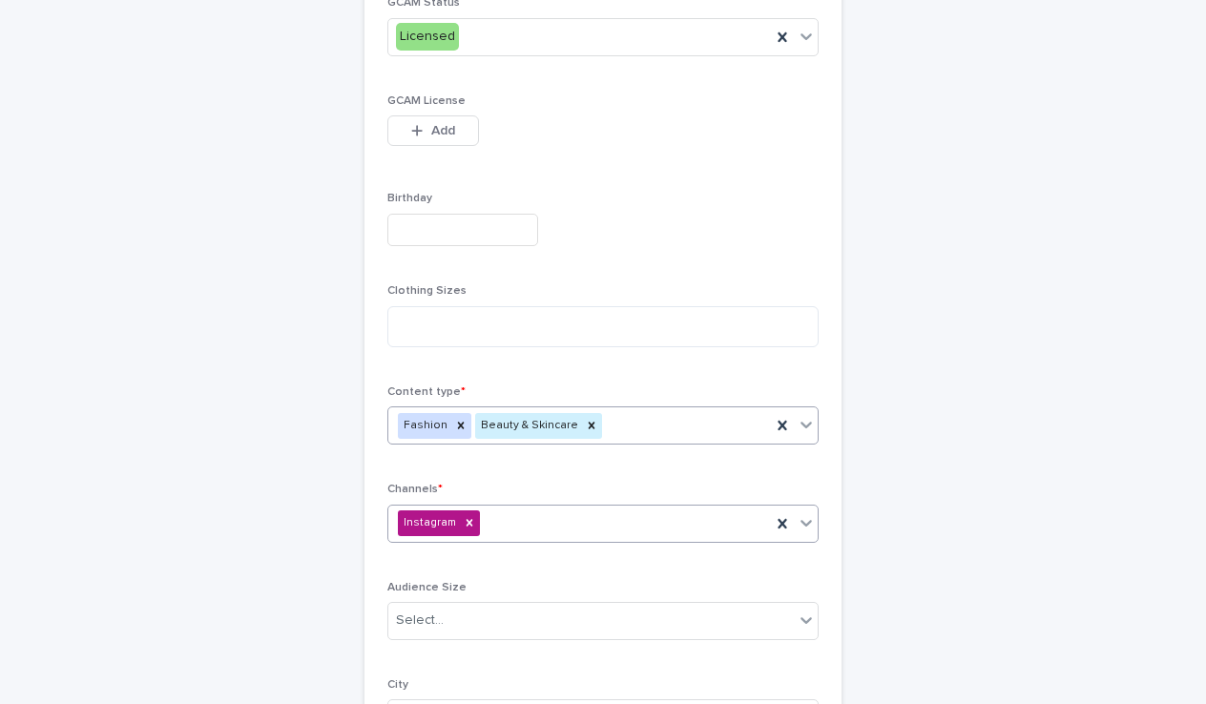
click at [484, 520] on input "text" at bounding box center [485, 523] width 2 height 16
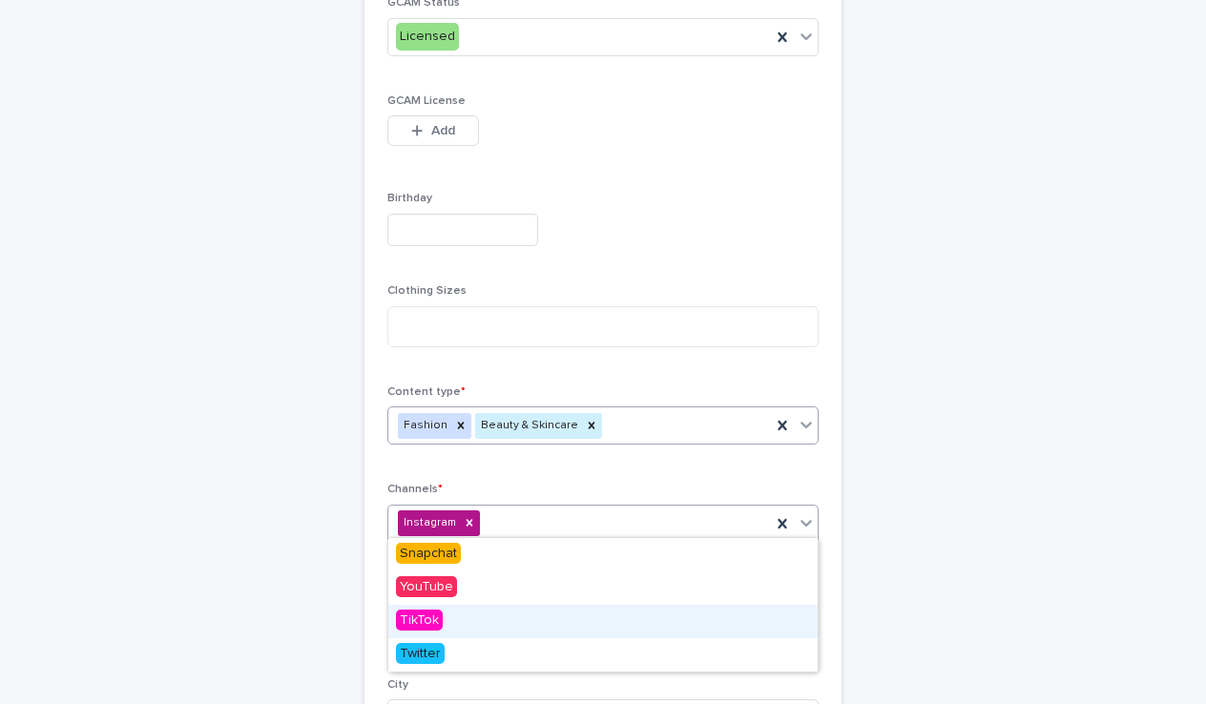
click at [455, 623] on div "TikTok" at bounding box center [602, 621] width 429 height 33
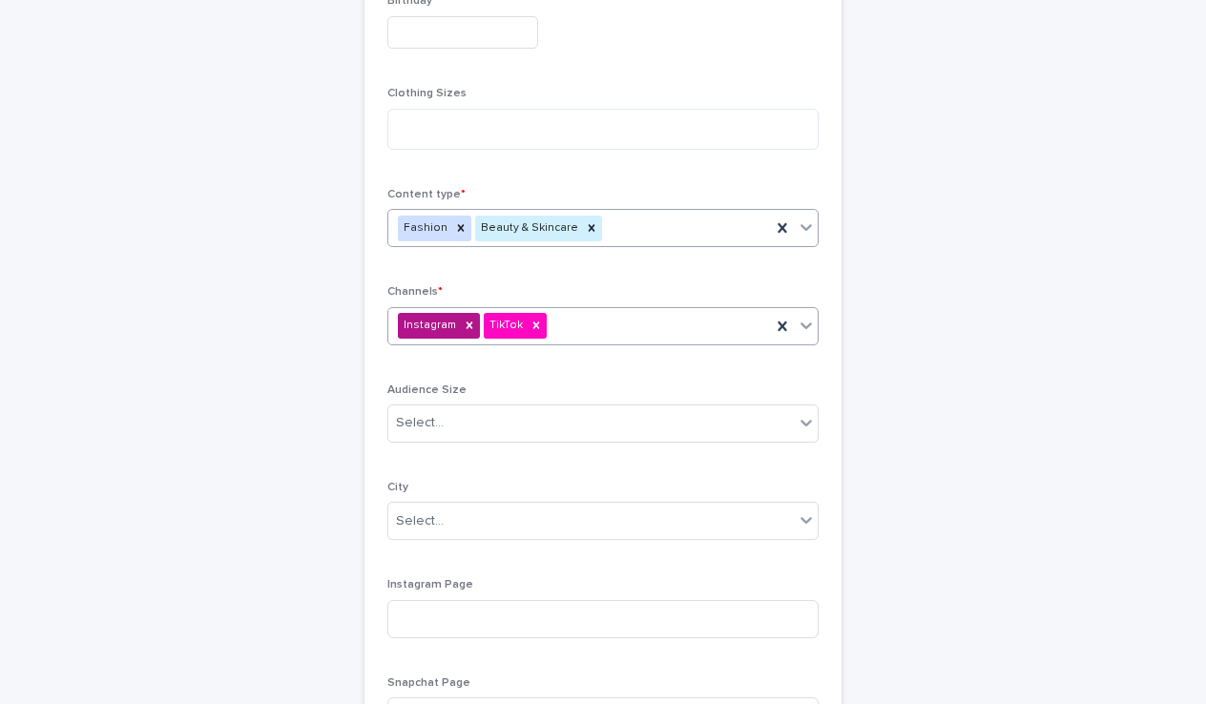
scroll to position [735, 0]
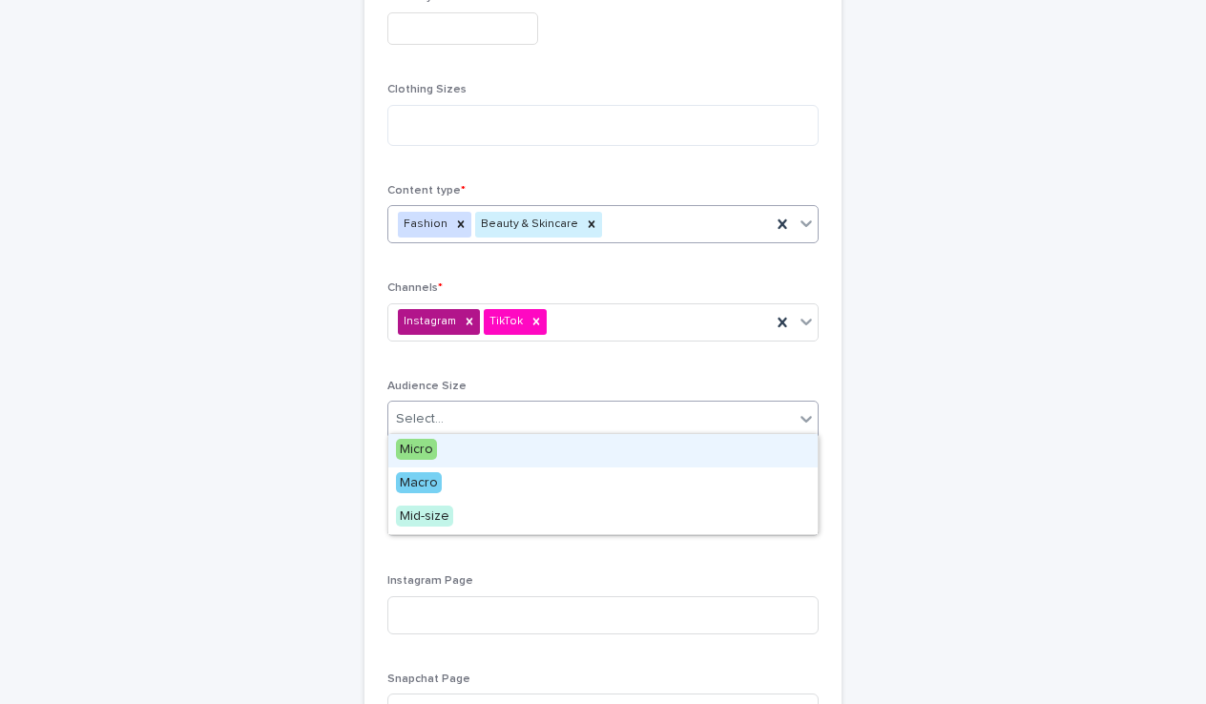
click at [464, 409] on div "Select..." at bounding box center [590, 419] width 405 height 31
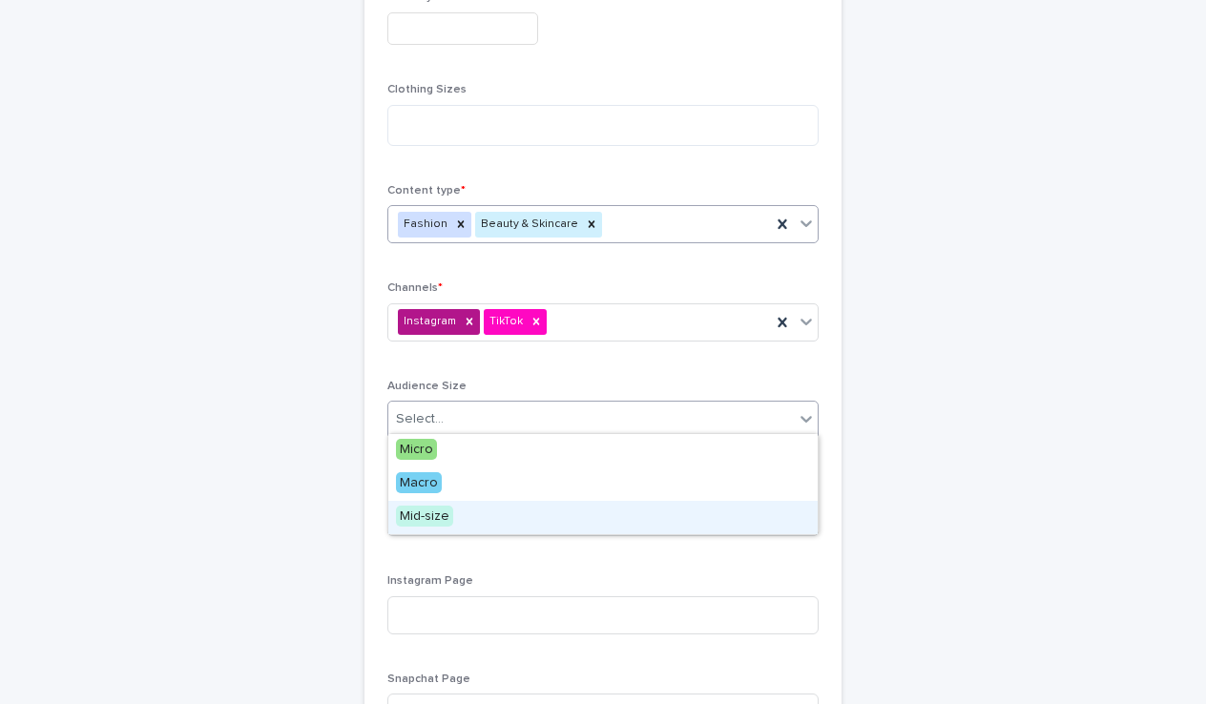
click at [430, 517] on span "Mid-size" at bounding box center [424, 516] width 57 height 21
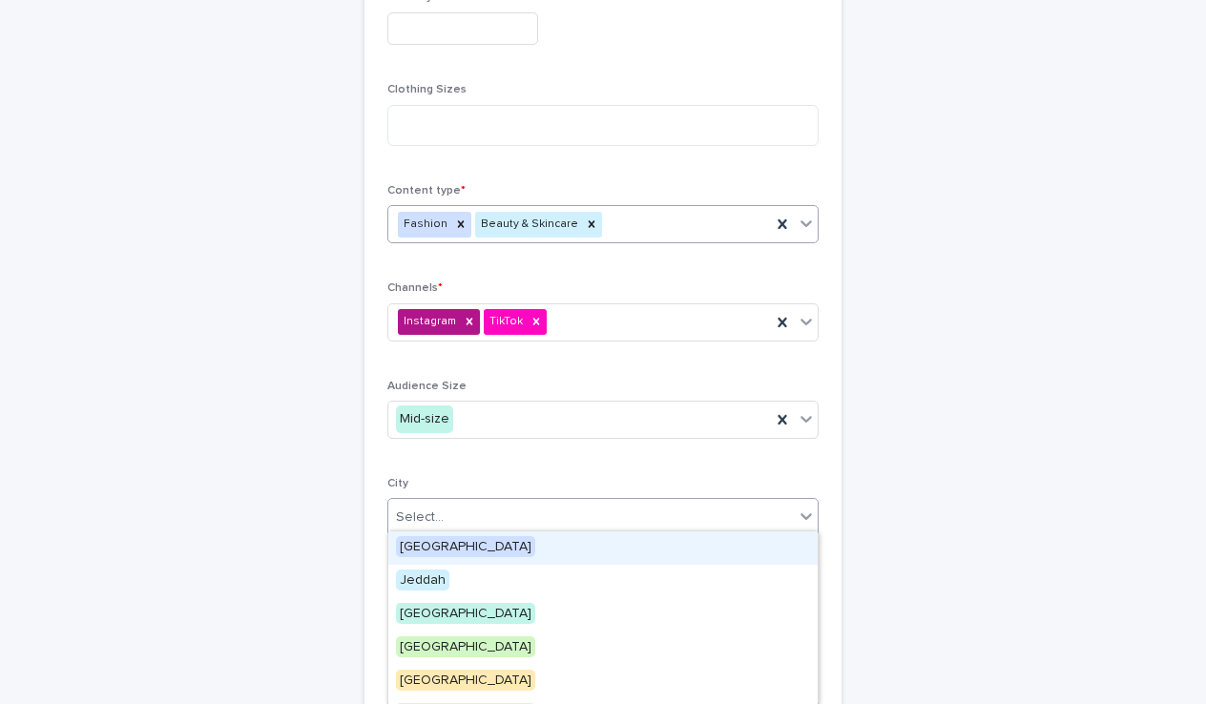
click at [441, 512] on div "Select..." at bounding box center [420, 517] width 48 height 20
click at [424, 539] on span "[GEOGRAPHIC_DATA]" at bounding box center [465, 546] width 139 height 21
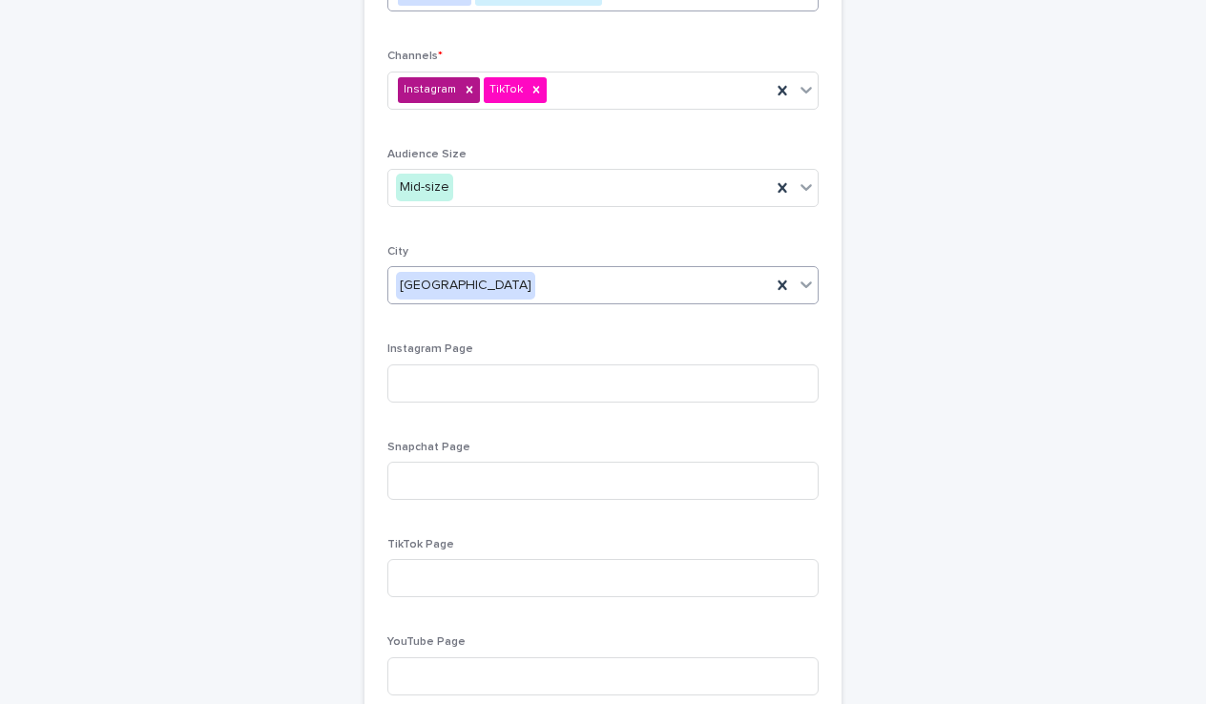
scroll to position [968, 0]
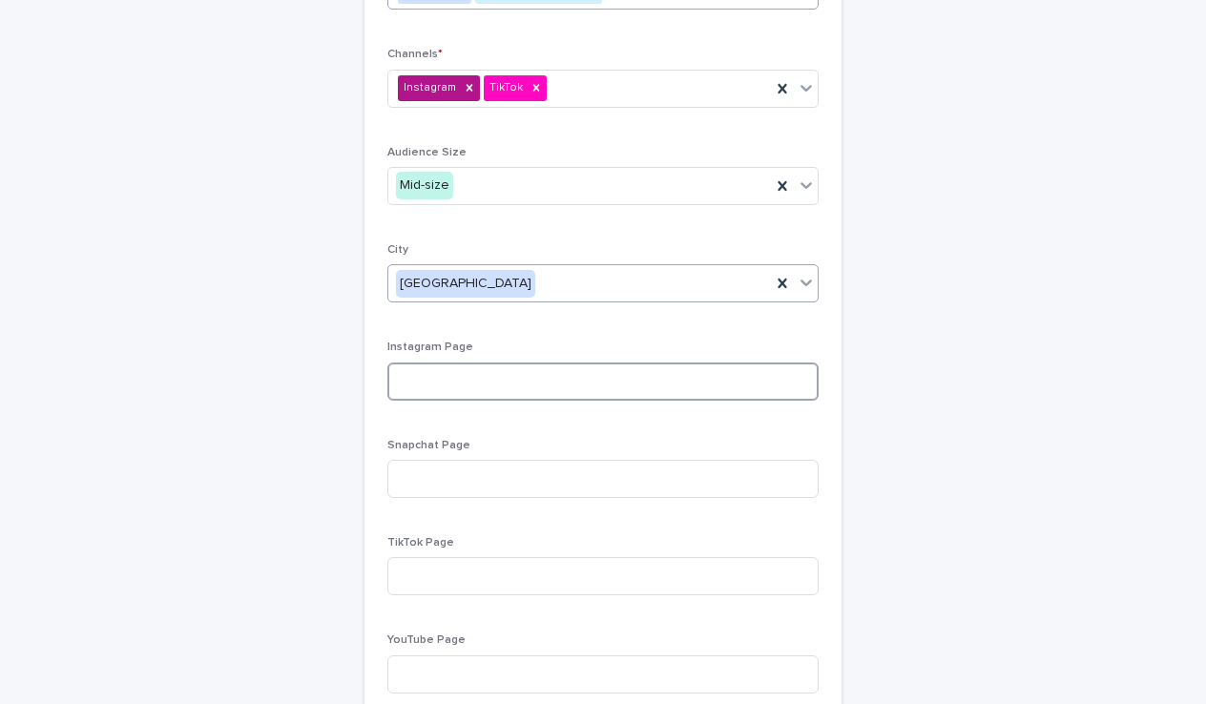
click at [436, 368] on input at bounding box center [602, 381] width 431 height 38
click at [432, 586] on input at bounding box center [602, 576] width 431 height 38
paste input "**********"
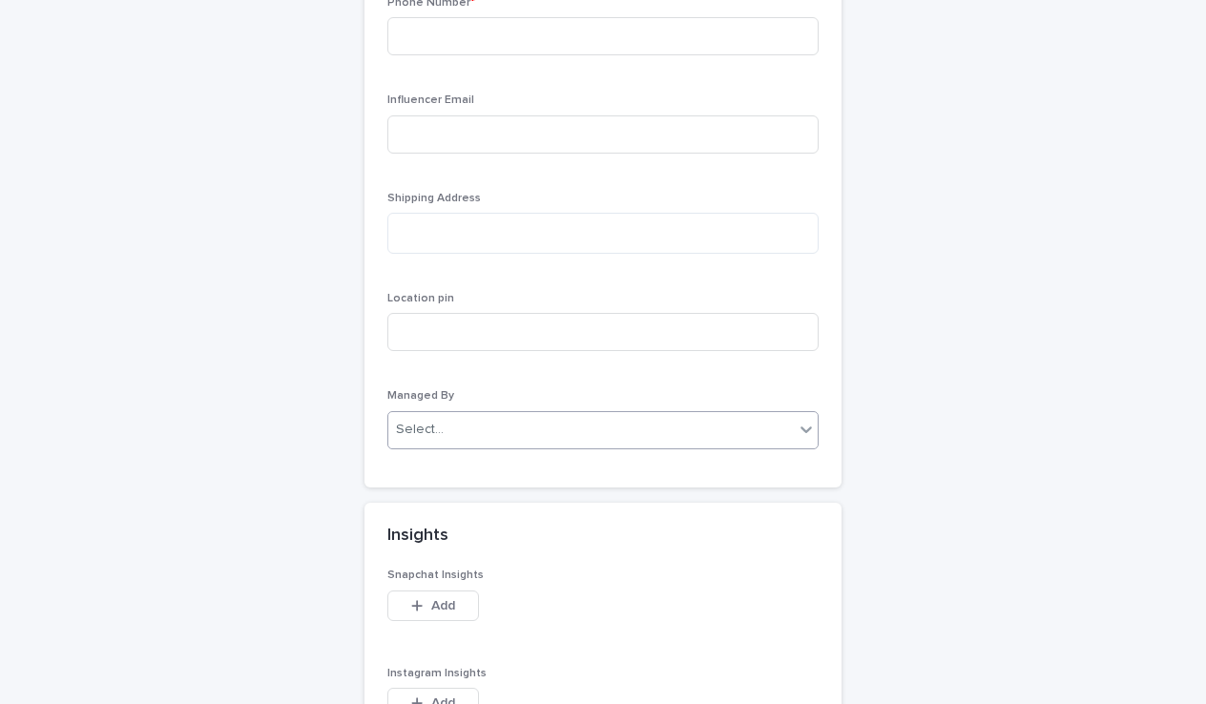
scroll to position [1886, 0]
type input "**********"
click at [553, 433] on div "Select..." at bounding box center [602, 427] width 431 height 38
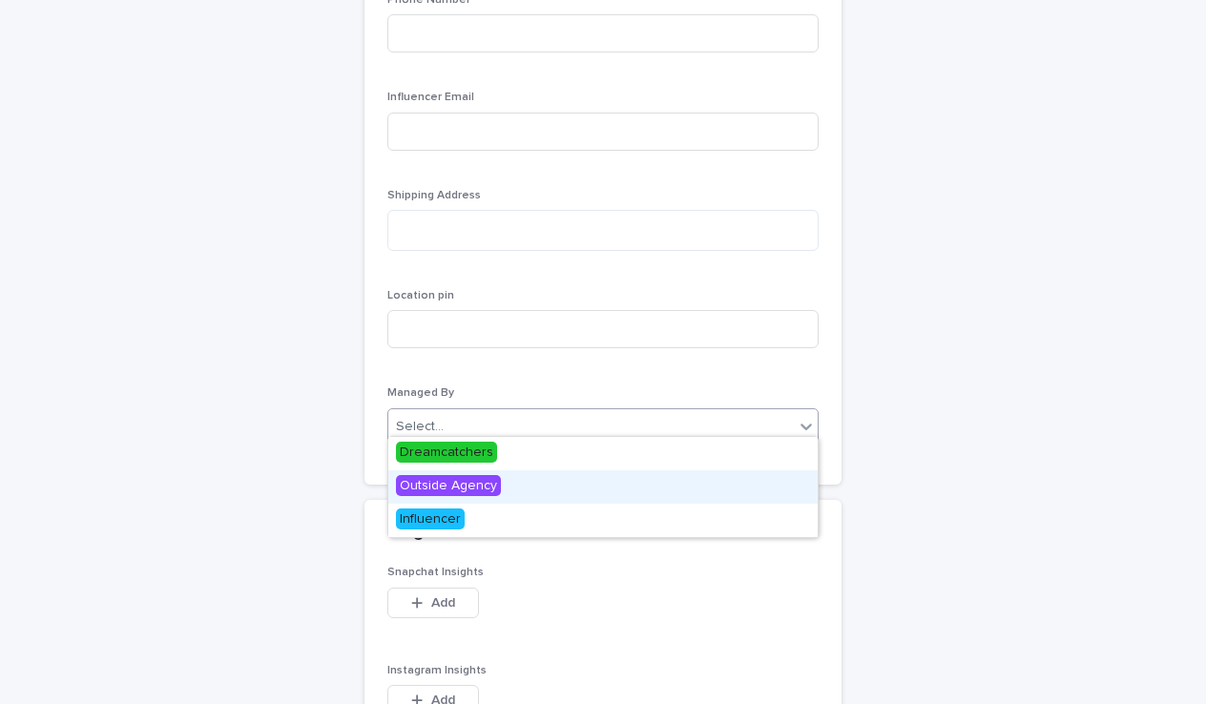
click at [483, 486] on span "Outside Agency" at bounding box center [448, 485] width 105 height 21
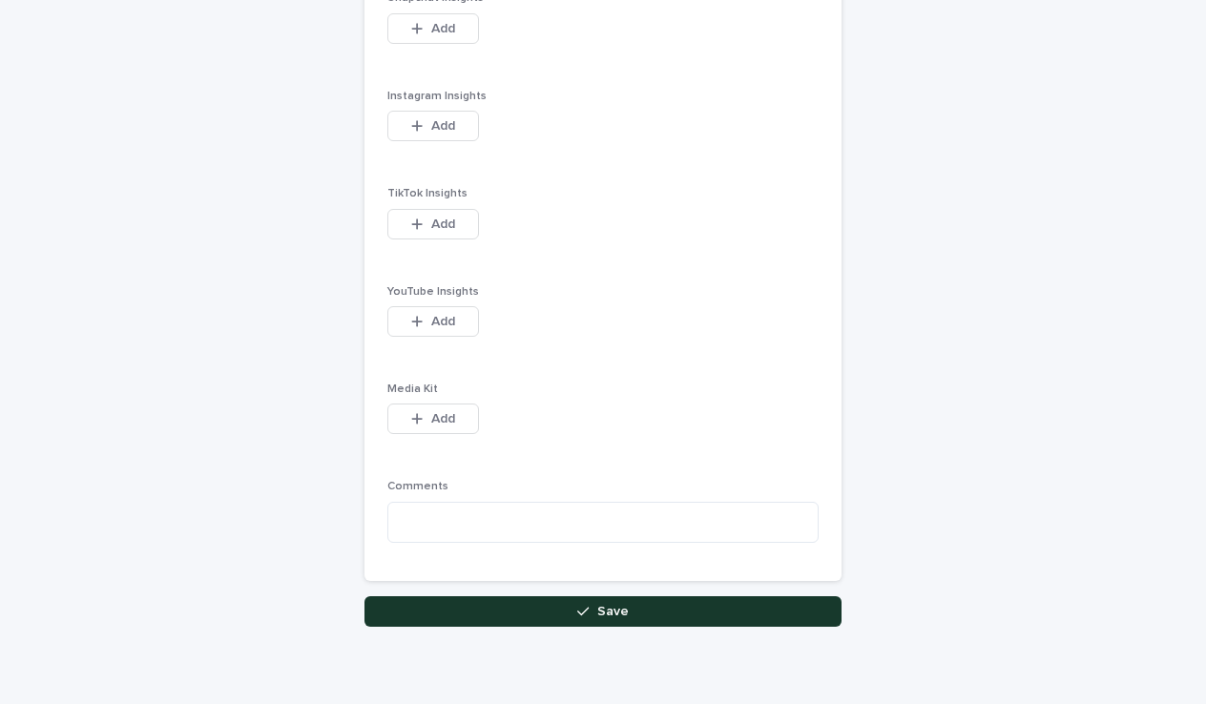
click at [510, 598] on button "Save" at bounding box center [602, 611] width 477 height 31
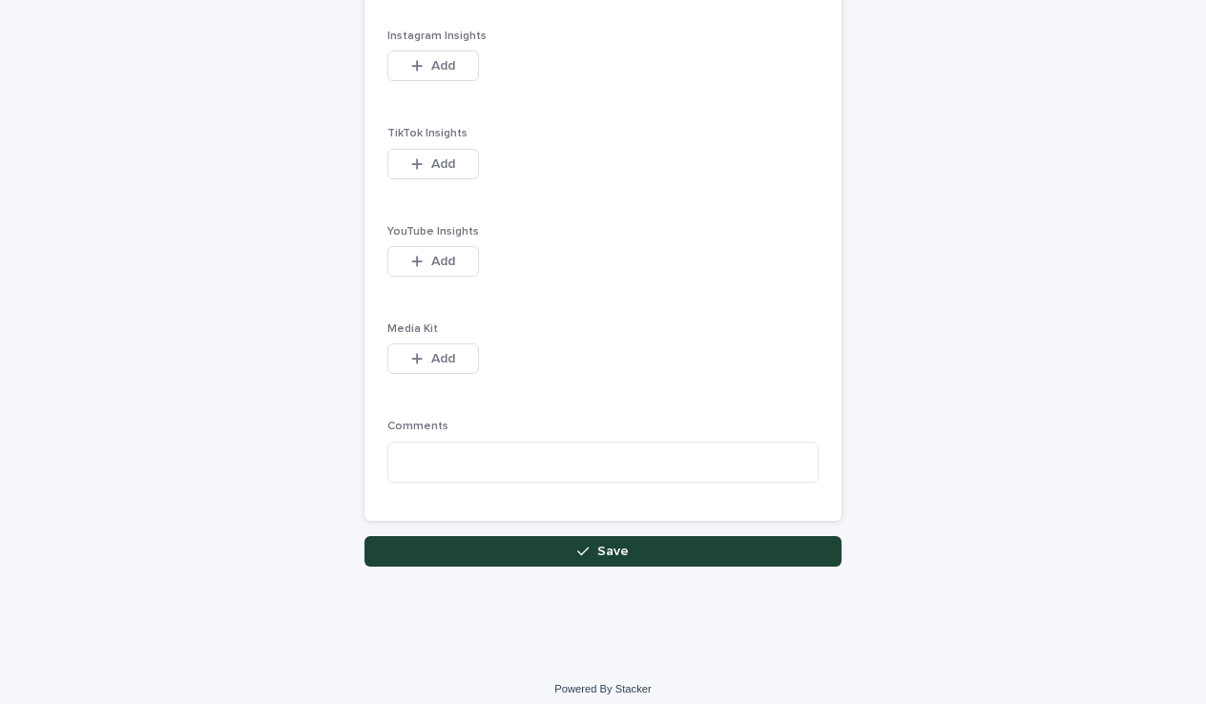
scroll to position [2518, 0]
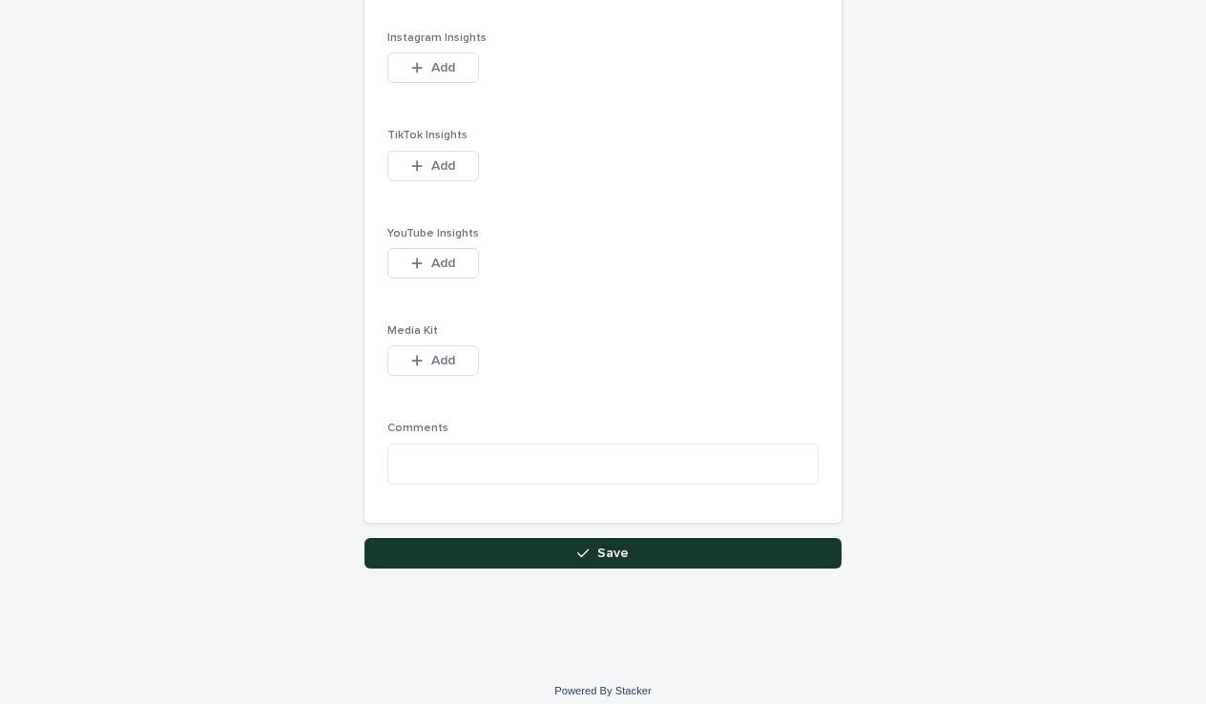
type input "**********"
click at [510, 538] on button "Save" at bounding box center [602, 553] width 477 height 31
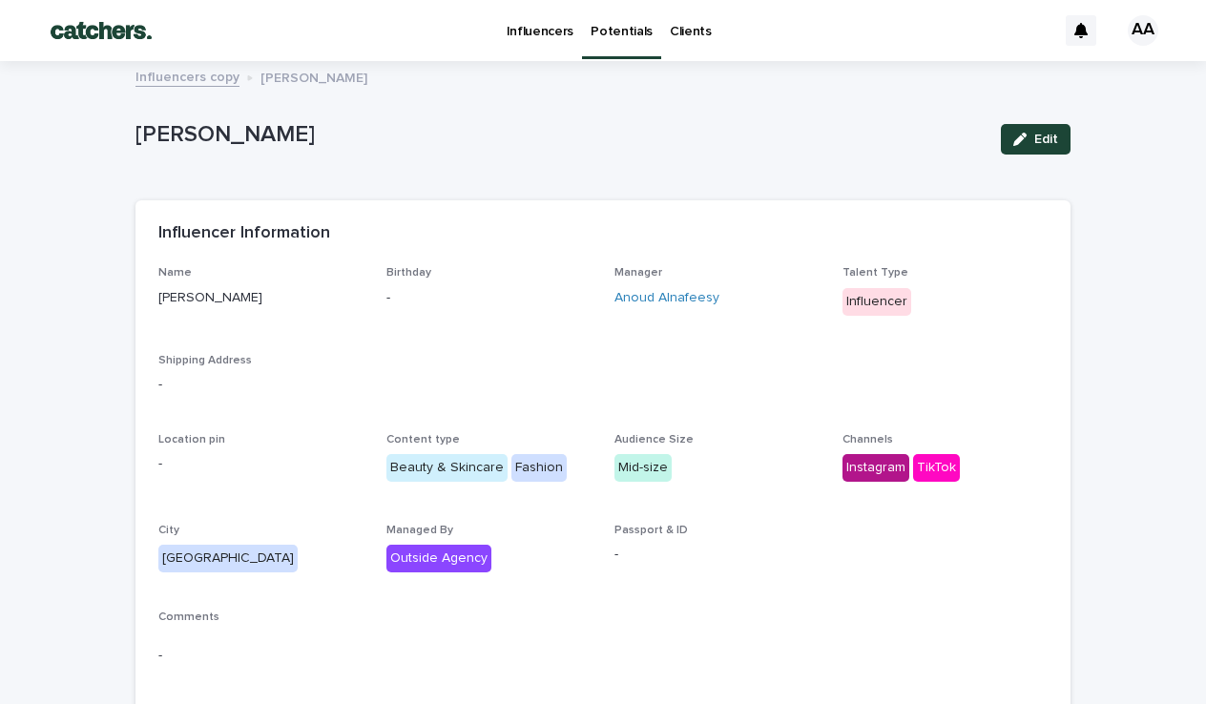
click at [619, 44] on link "Potentials" at bounding box center [621, 28] width 79 height 56
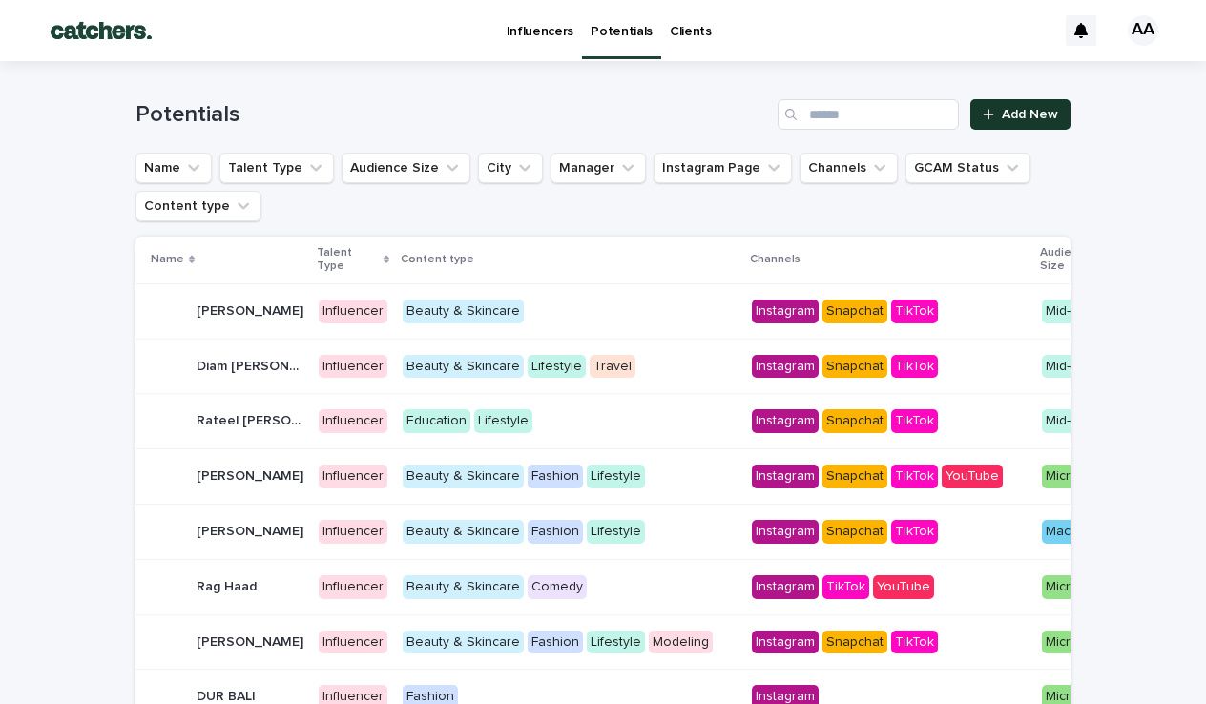
click at [975, 123] on link "Add New" at bounding box center [1020, 114] width 100 height 31
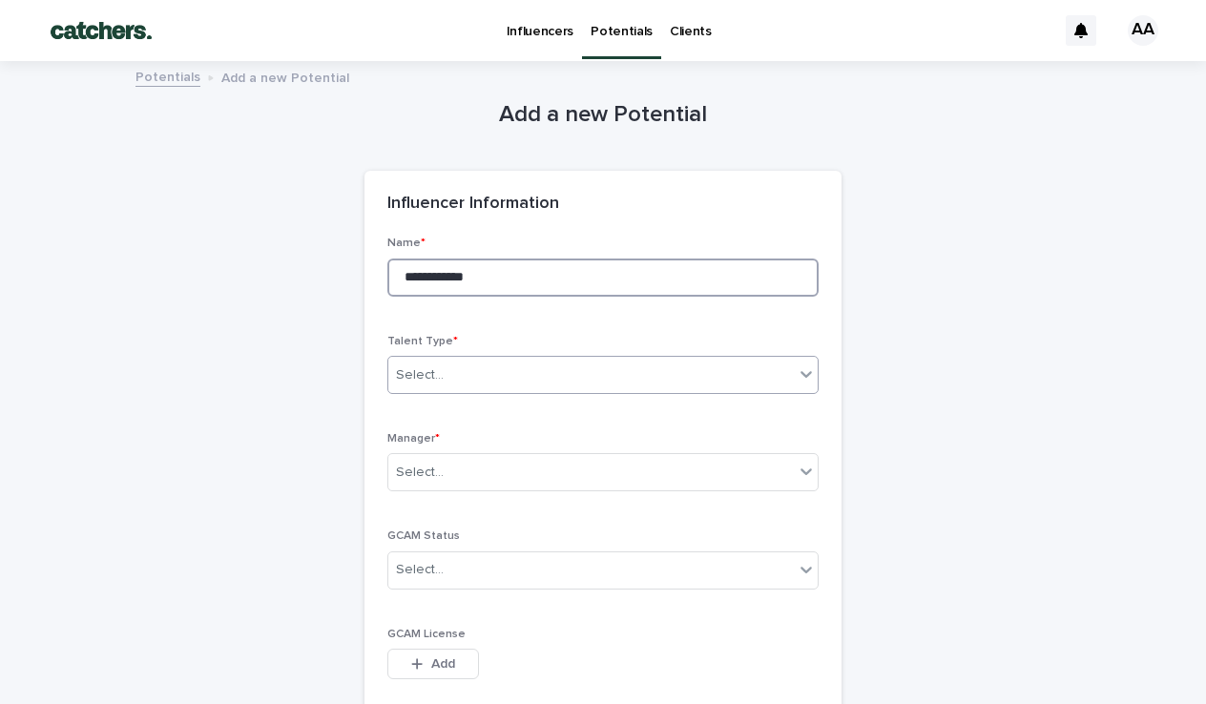
type input "**********"
click at [423, 373] on div "Select..." at bounding box center [420, 375] width 48 height 20
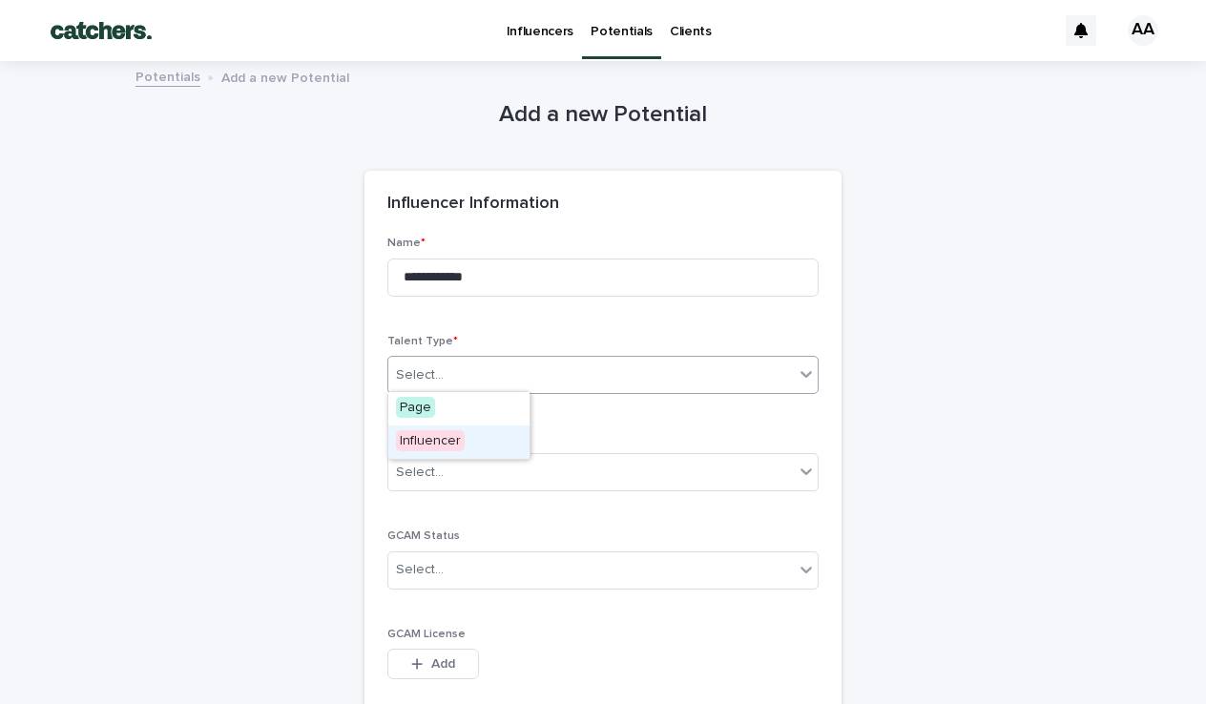
click at [424, 447] on span "Influencer" at bounding box center [430, 440] width 69 height 21
click at [445, 457] on div "Select..." at bounding box center [590, 472] width 405 height 31
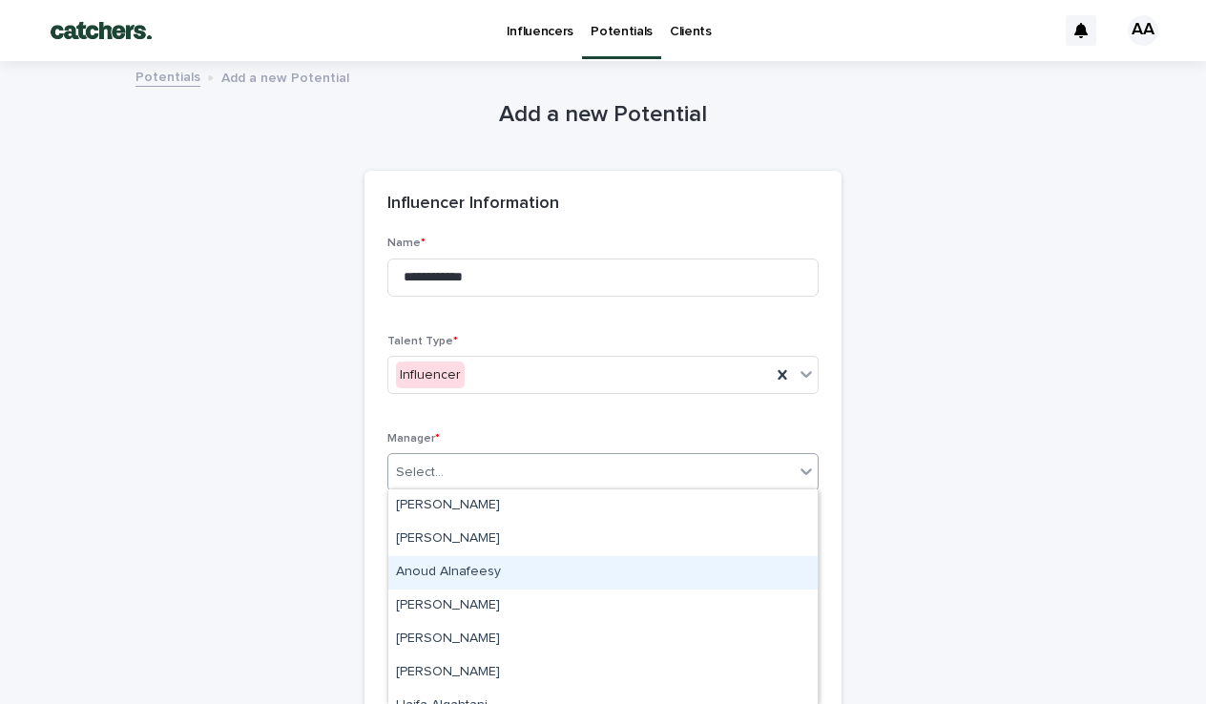
click at [430, 578] on div "Anoud Alnafeesy" at bounding box center [602, 572] width 429 height 33
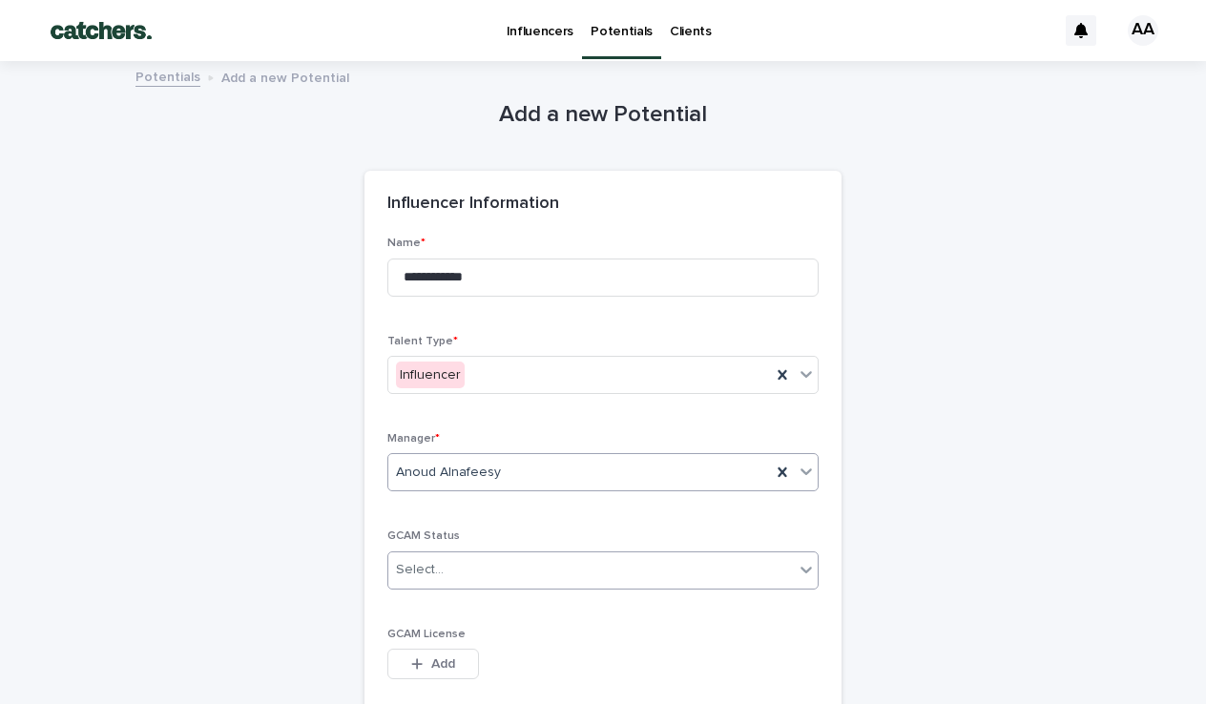
click at [452, 572] on div "Select..." at bounding box center [590, 569] width 405 height 31
click at [440, 617] on div "Licensed" at bounding box center [458, 603] width 141 height 33
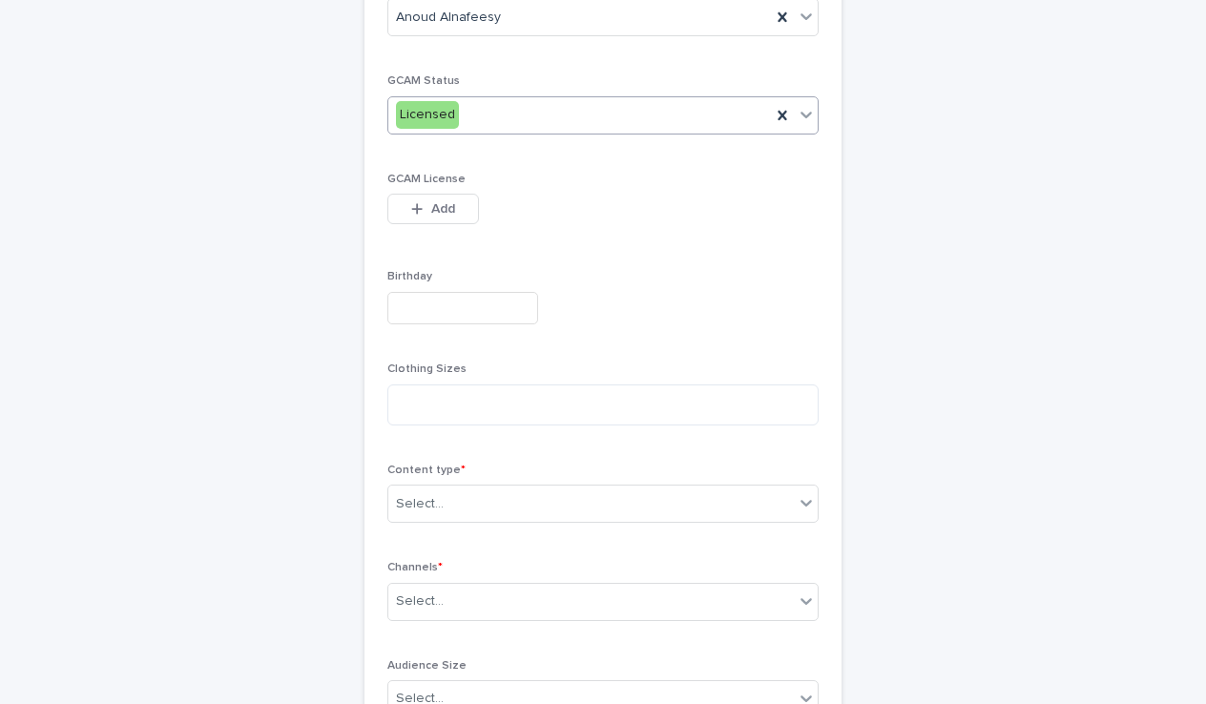
scroll to position [458, 0]
click at [487, 482] on div "Select..." at bounding box center [602, 501] width 431 height 38
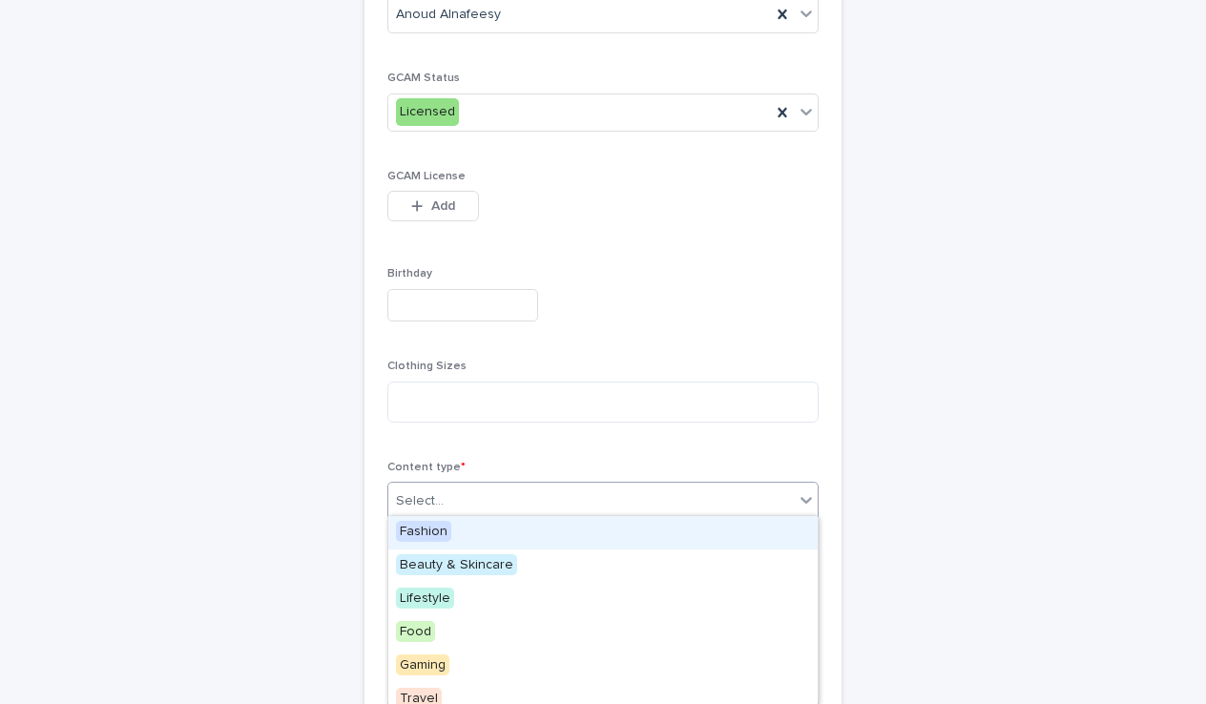
click at [448, 526] on span "Fashion" at bounding box center [423, 531] width 55 height 21
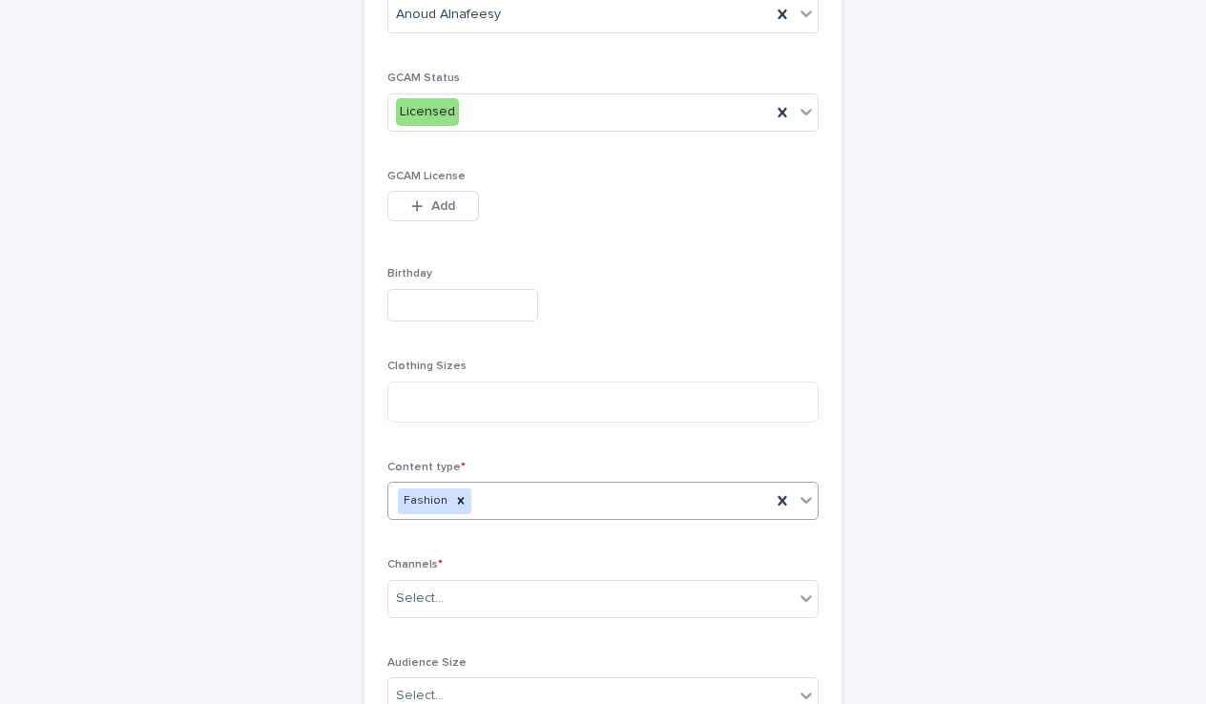
click at [550, 496] on div "Fashion" at bounding box center [579, 501] width 383 height 33
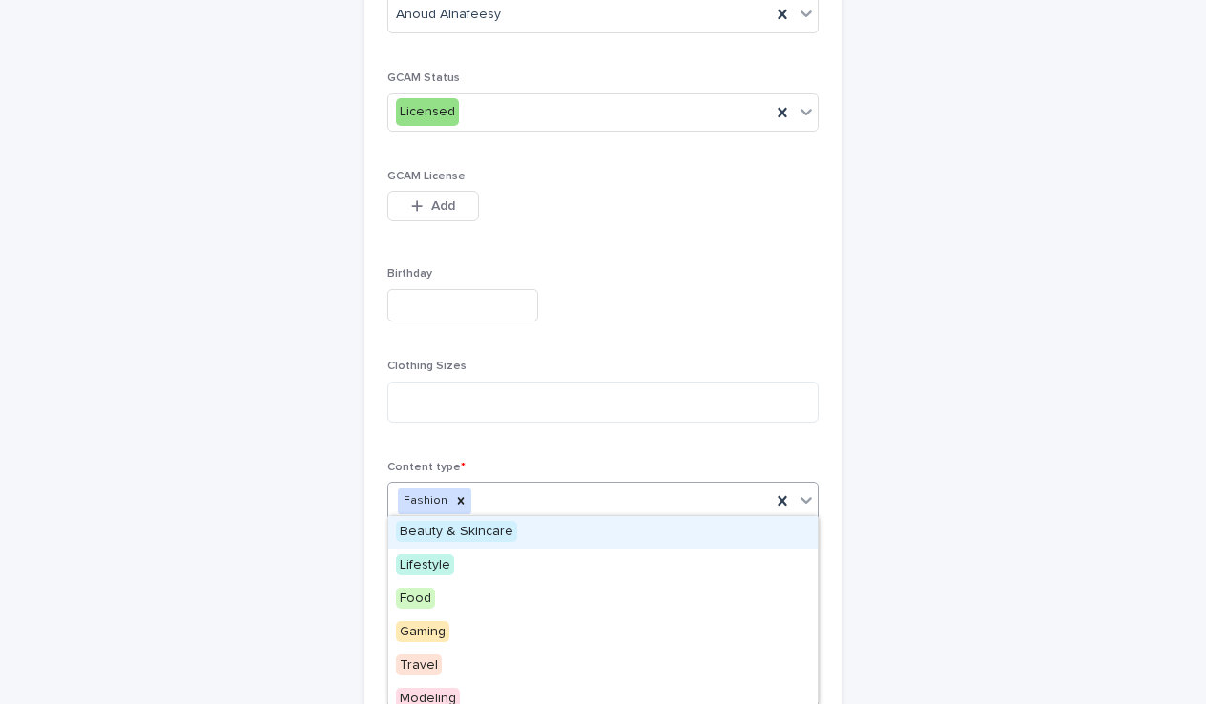
click at [502, 543] on div "Beauty & Skincare" at bounding box center [602, 532] width 429 height 33
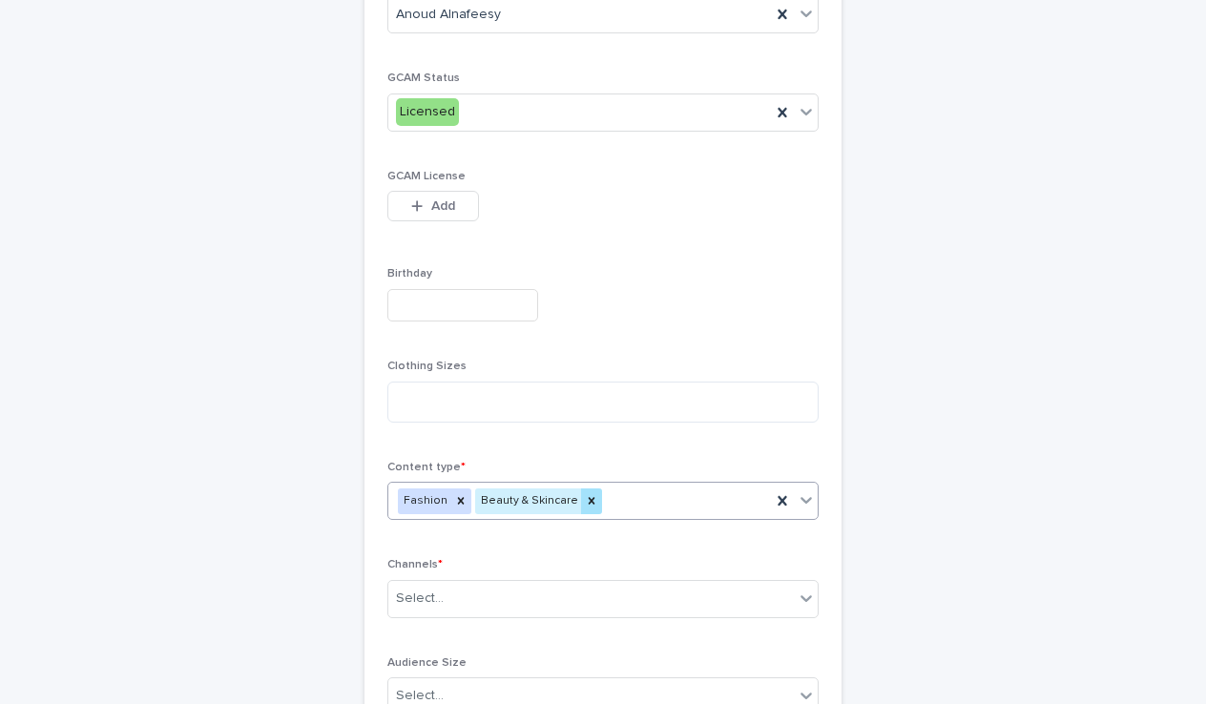
click at [585, 499] on icon at bounding box center [591, 500] width 13 height 13
click at [553, 494] on div "Fashion" at bounding box center [579, 501] width 383 height 33
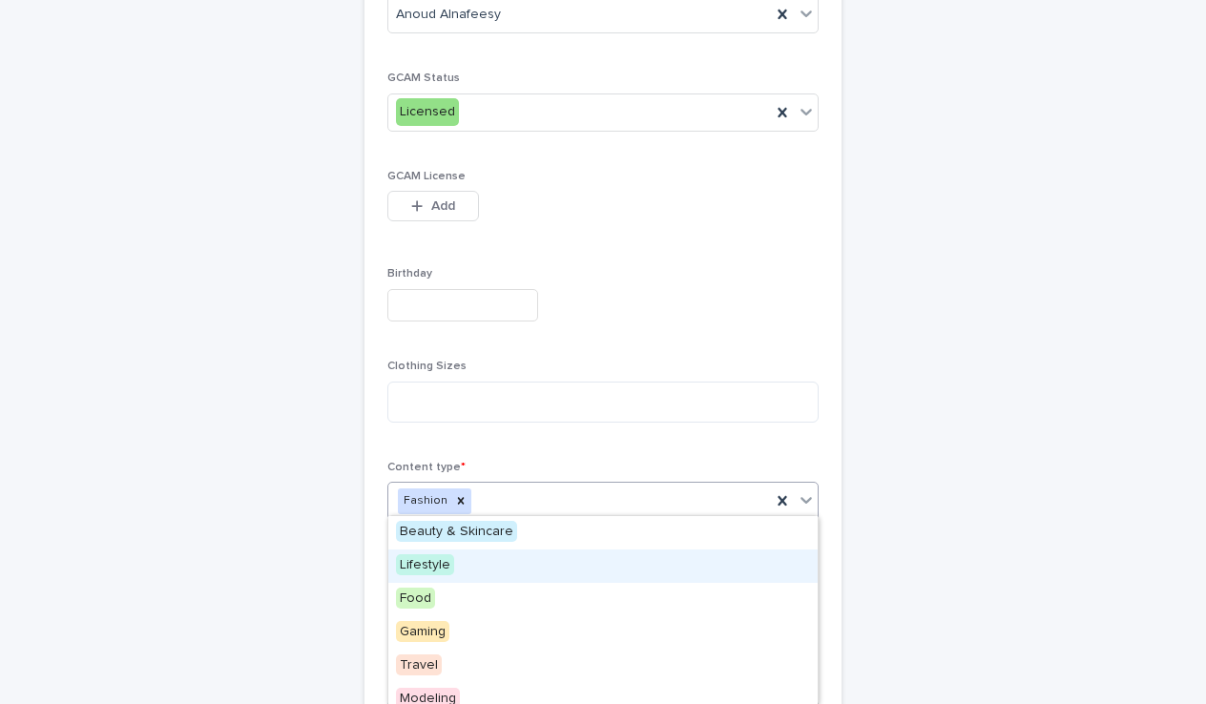
click at [470, 562] on div "Lifestyle" at bounding box center [602, 565] width 429 height 33
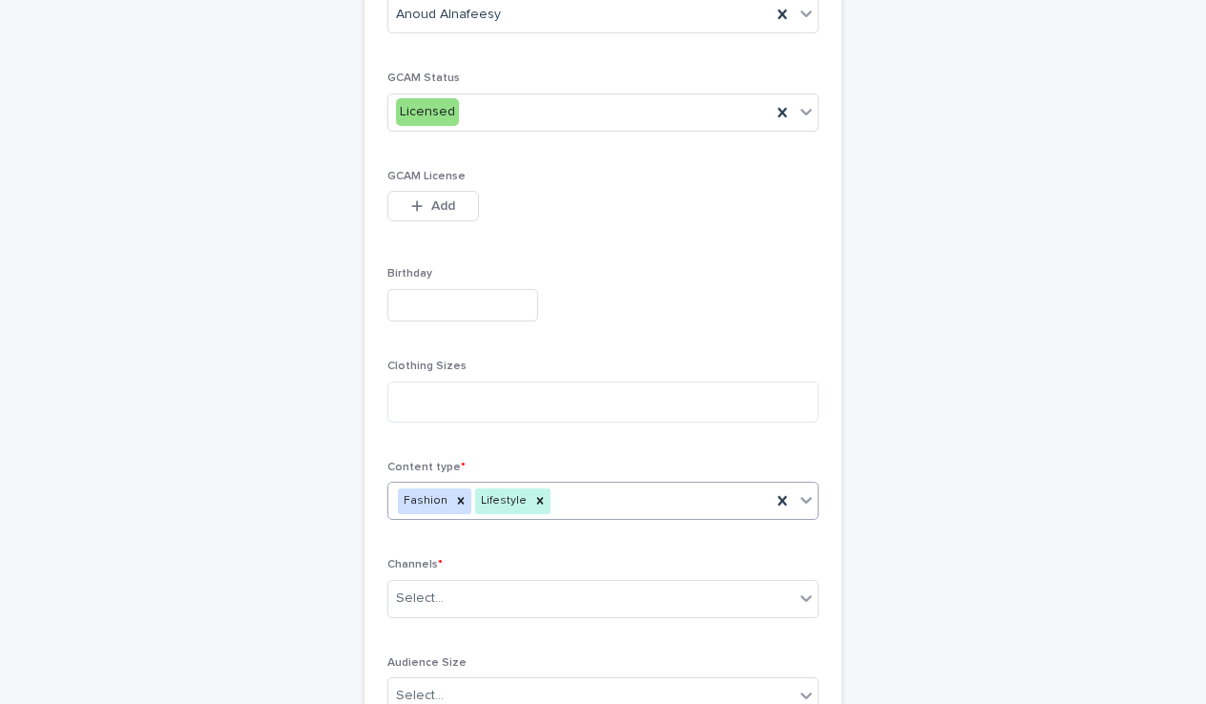
click at [470, 562] on p "Channels *" at bounding box center [602, 564] width 431 height 13
click at [463, 492] on div at bounding box center [460, 501] width 21 height 26
click at [492, 491] on div "Lifestyle" at bounding box center [579, 501] width 383 height 33
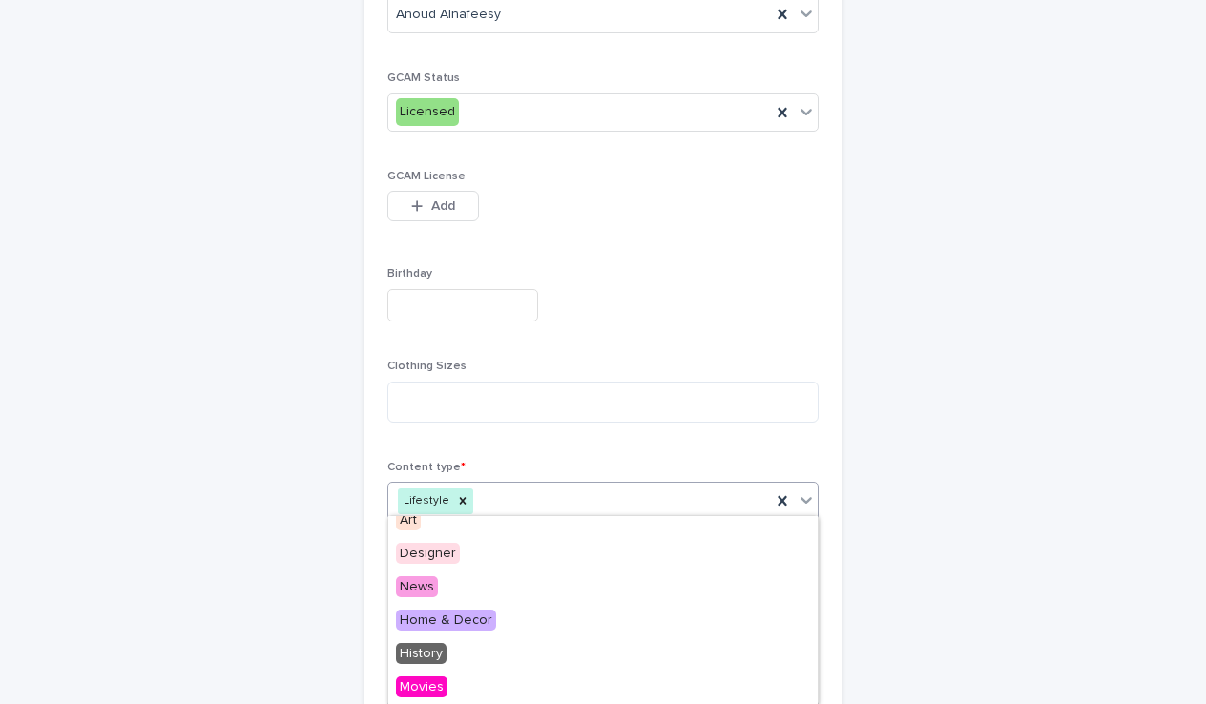
scroll to position [479, 0]
click at [510, 493] on div "Lifestyle" at bounding box center [579, 501] width 383 height 33
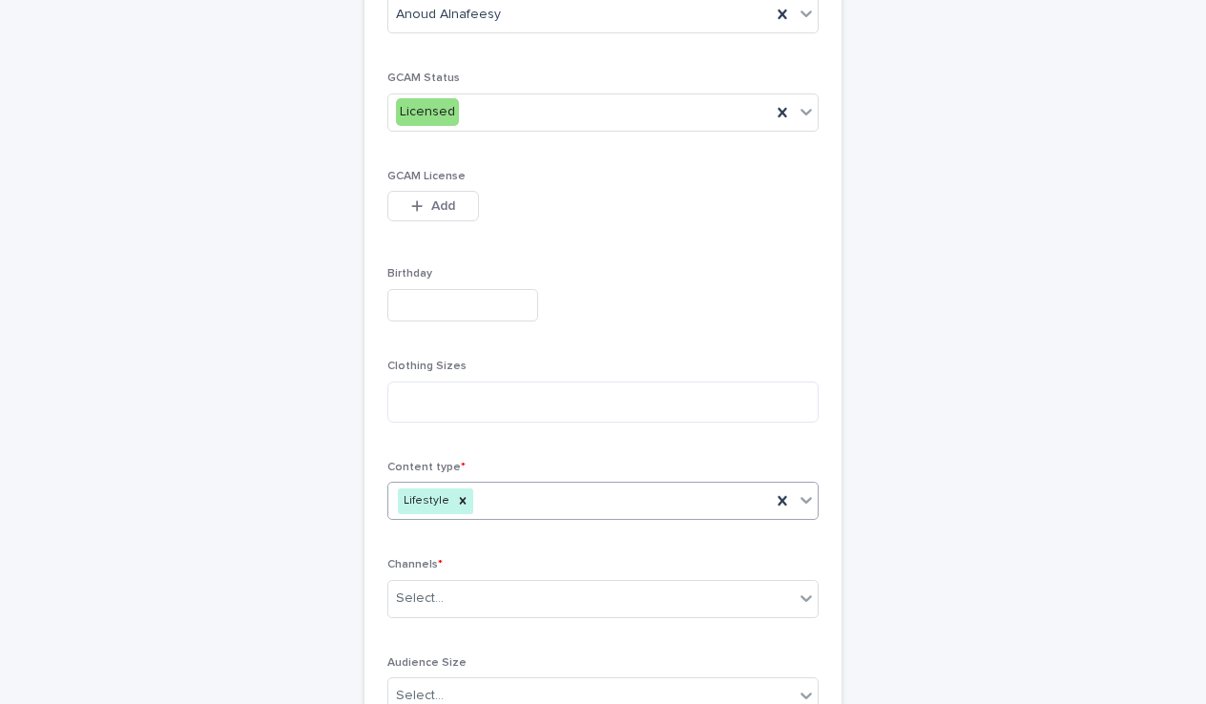
click at [510, 493] on div "Lifestyle" at bounding box center [579, 501] width 383 height 33
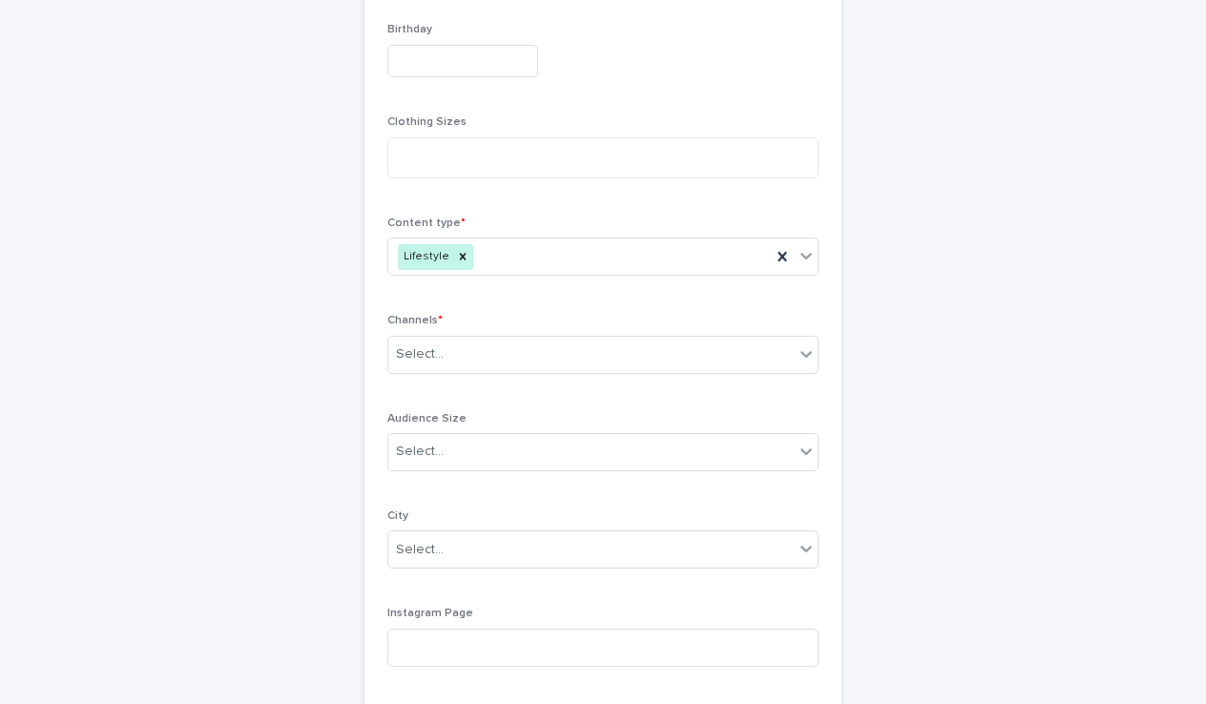
scroll to position [708, 0]
click at [468, 434] on div "Select..." at bounding box center [590, 445] width 405 height 31
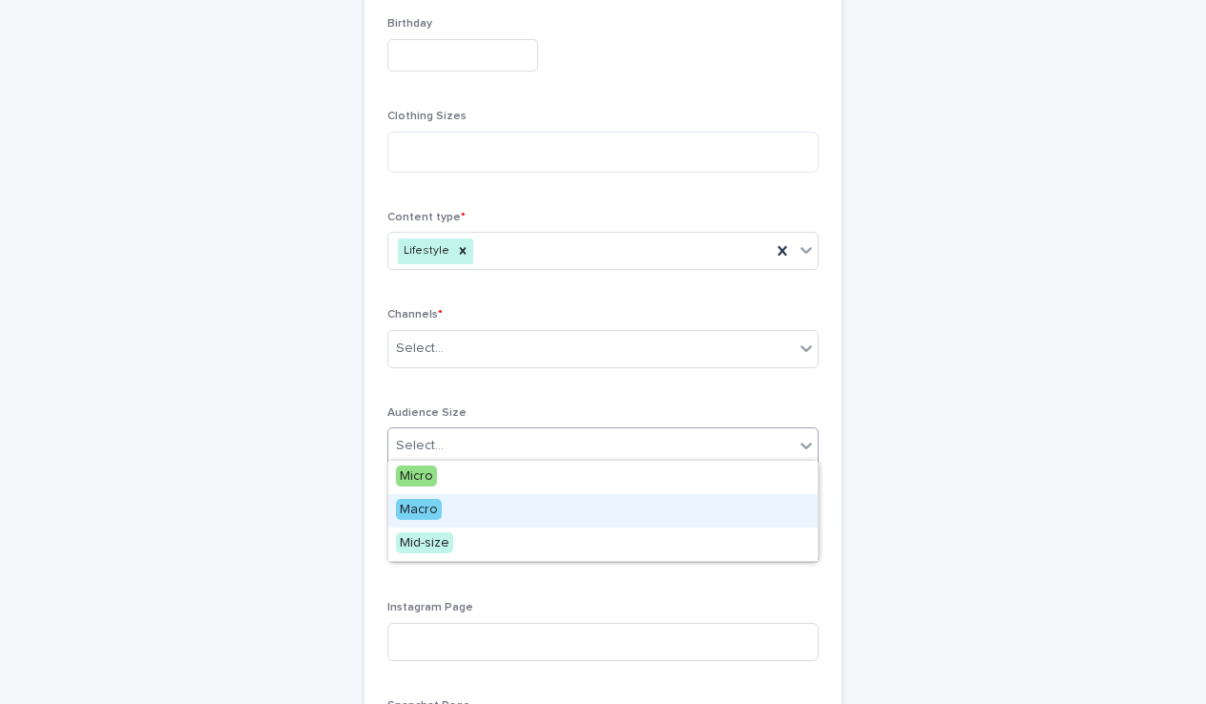
click at [433, 515] on span "Macro" at bounding box center [419, 509] width 46 height 21
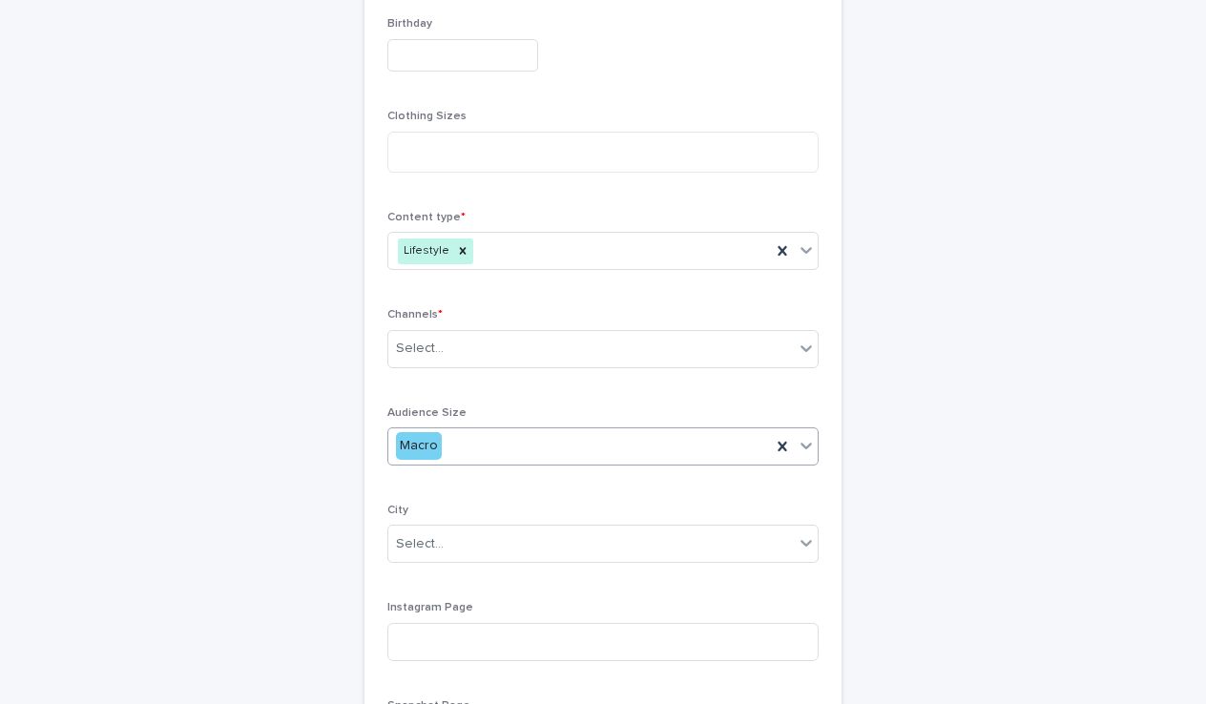
click at [505, 444] on div "Macro" at bounding box center [579, 445] width 383 height 31
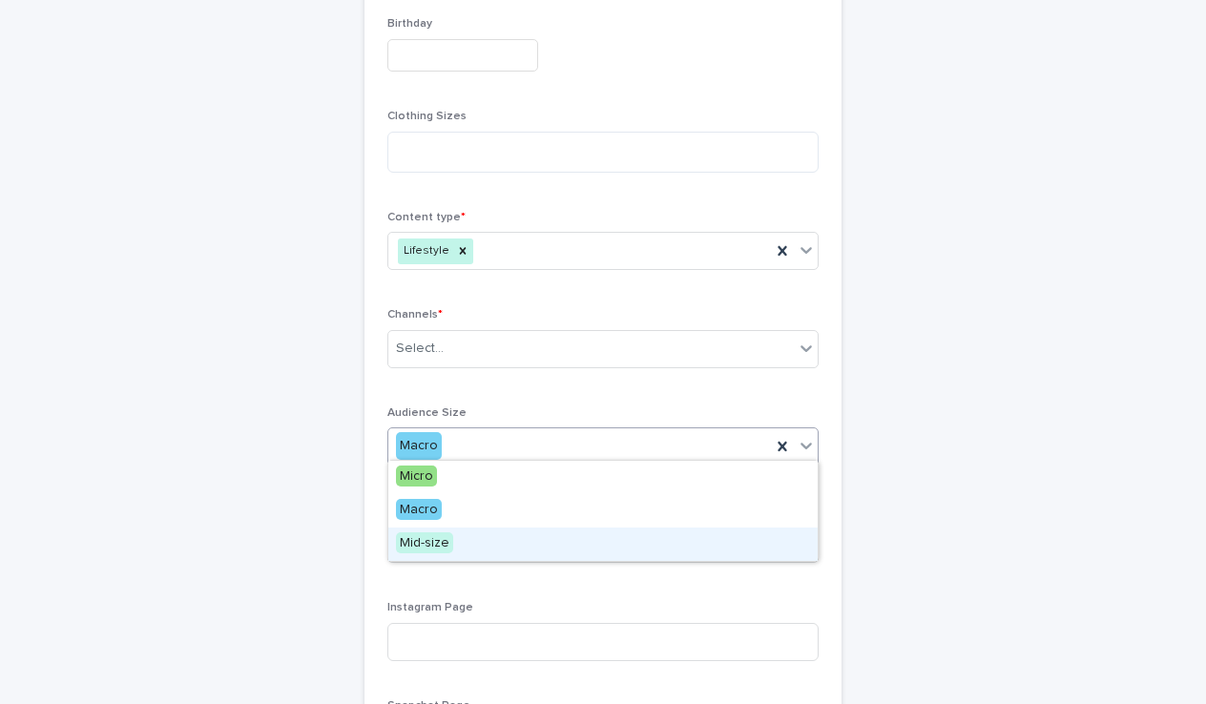
click at [441, 541] on span "Mid-size" at bounding box center [424, 542] width 57 height 21
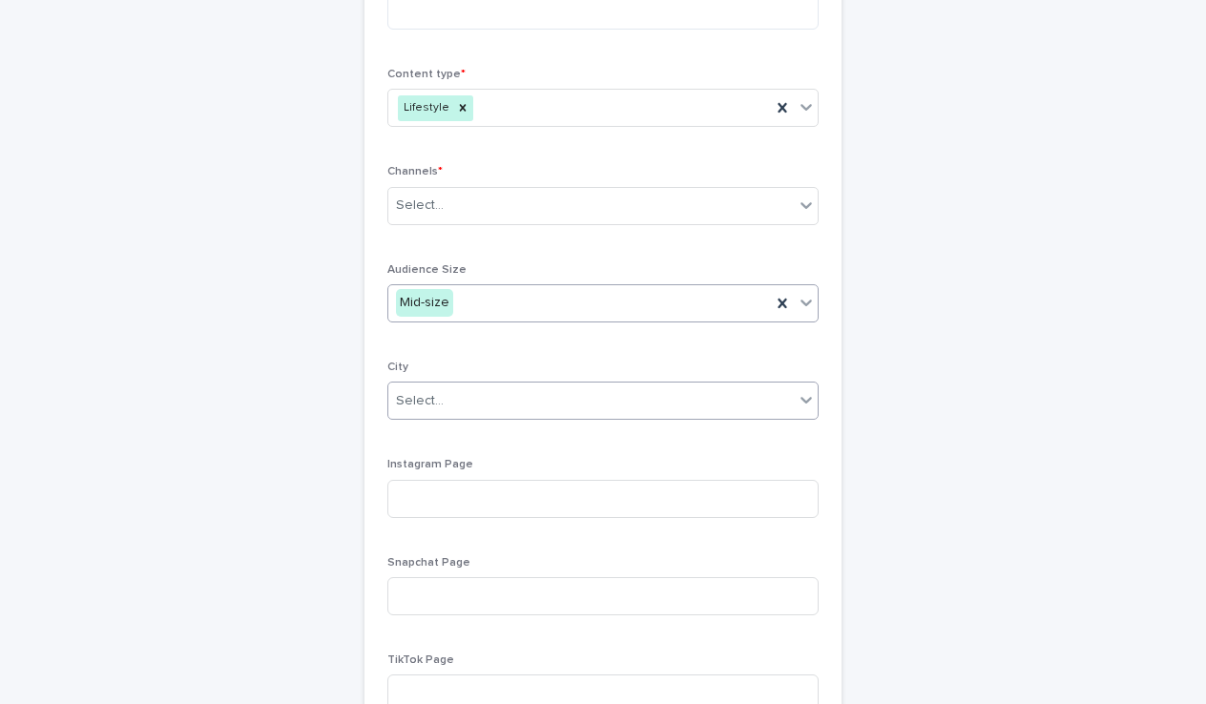
scroll to position [852, 0]
click at [491, 384] on div "Select..." at bounding box center [590, 399] width 405 height 31
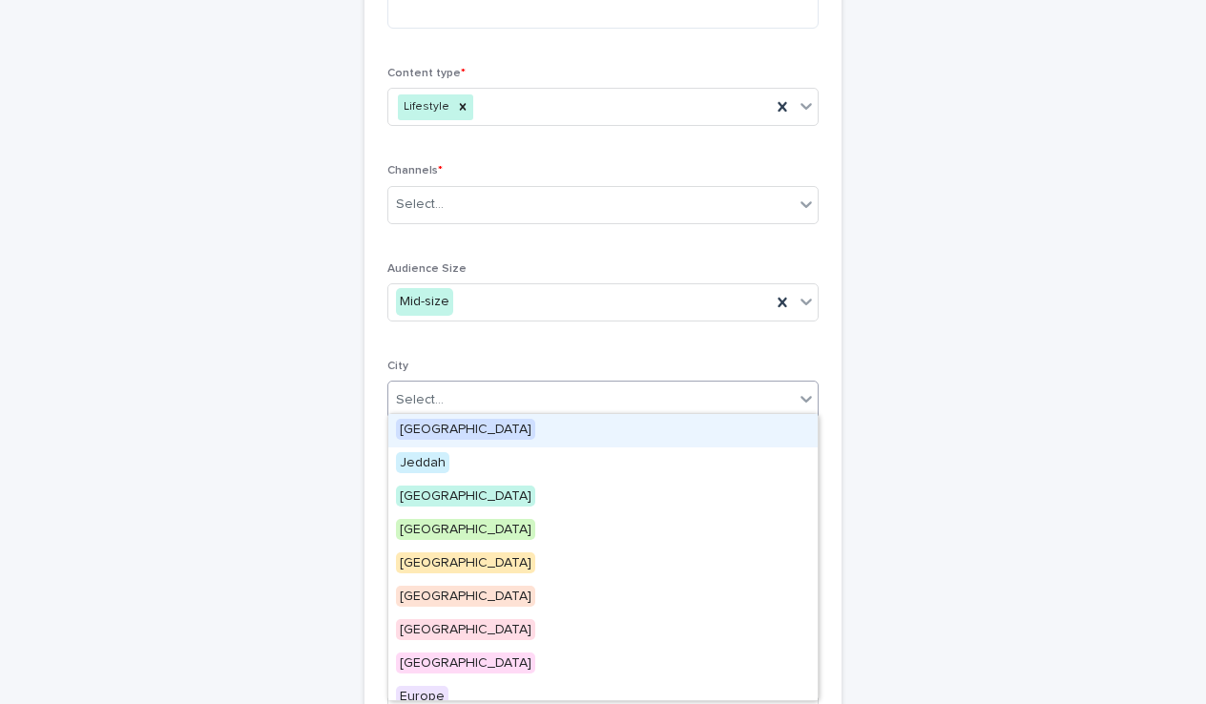
click at [444, 435] on div "[GEOGRAPHIC_DATA]" at bounding box center [602, 430] width 429 height 33
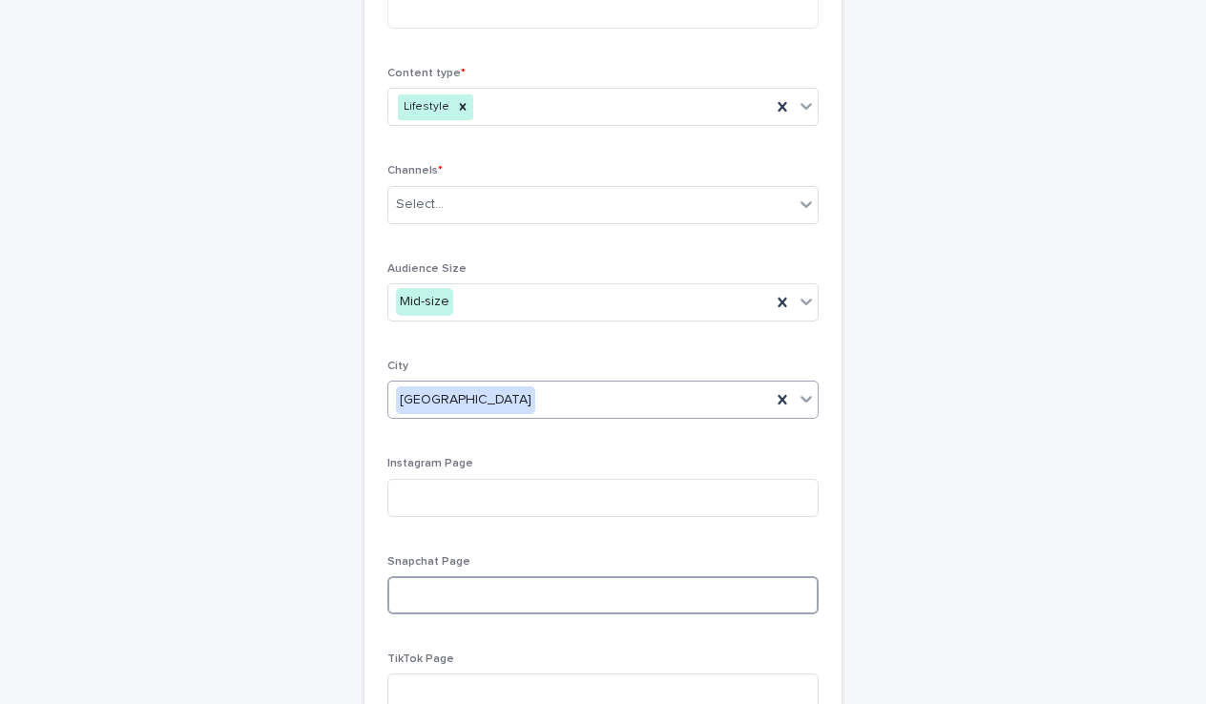
click at [453, 603] on input at bounding box center [602, 595] width 431 height 38
paste input "**********"
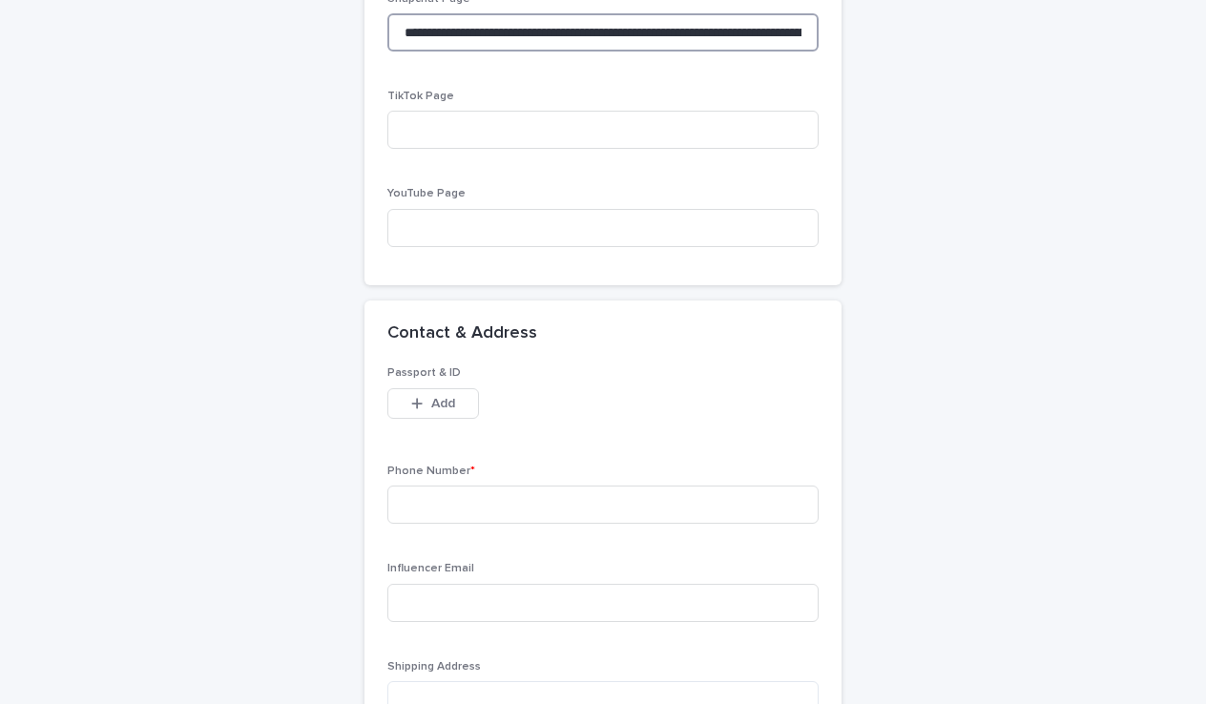
scroll to position [1419, 0]
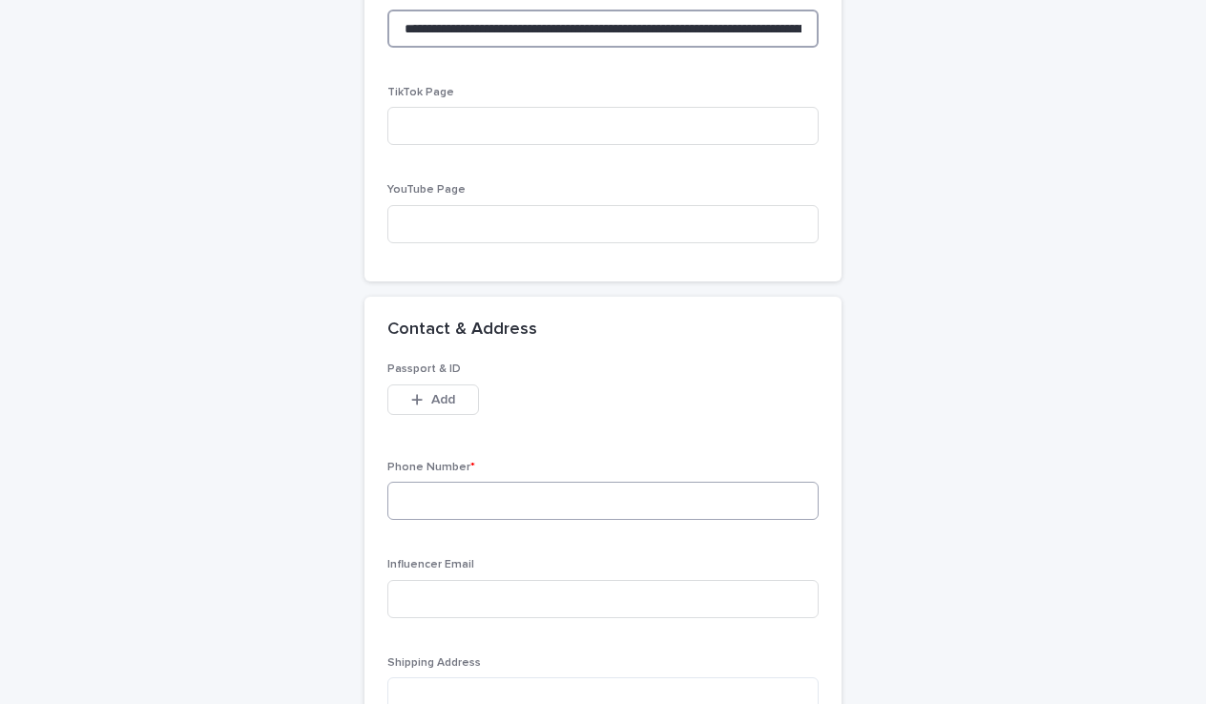
type input "**********"
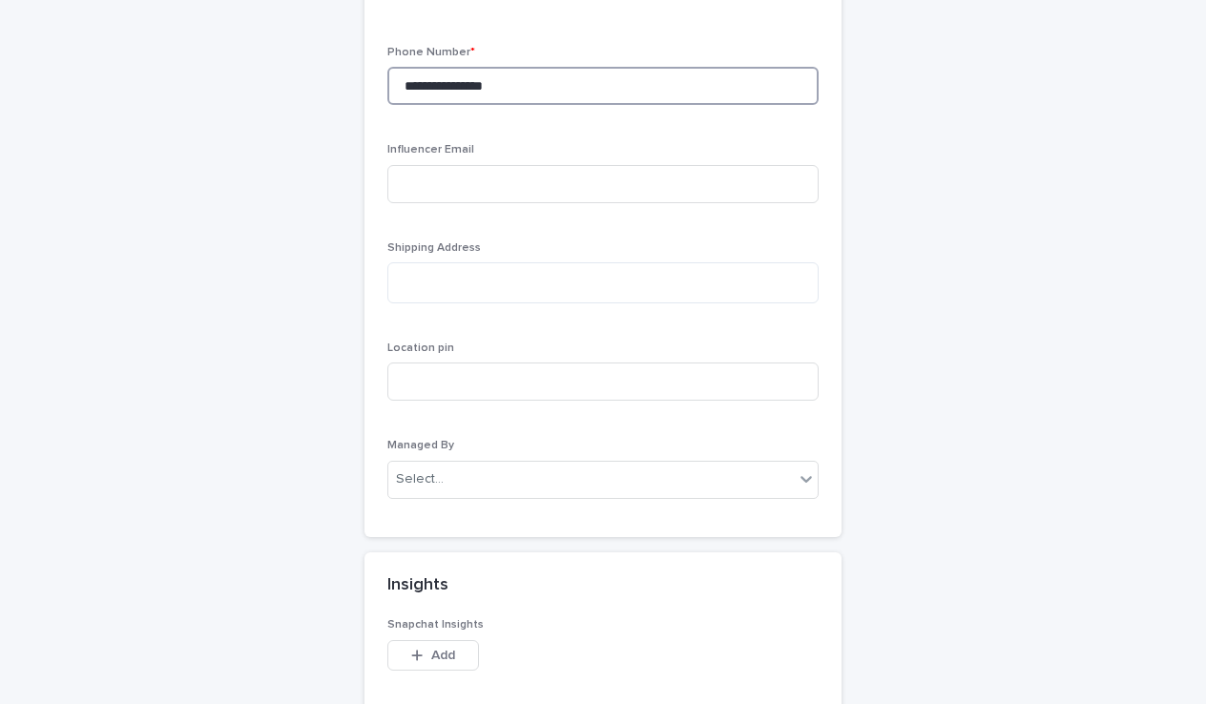
scroll to position [1836, 0]
type input "**********"
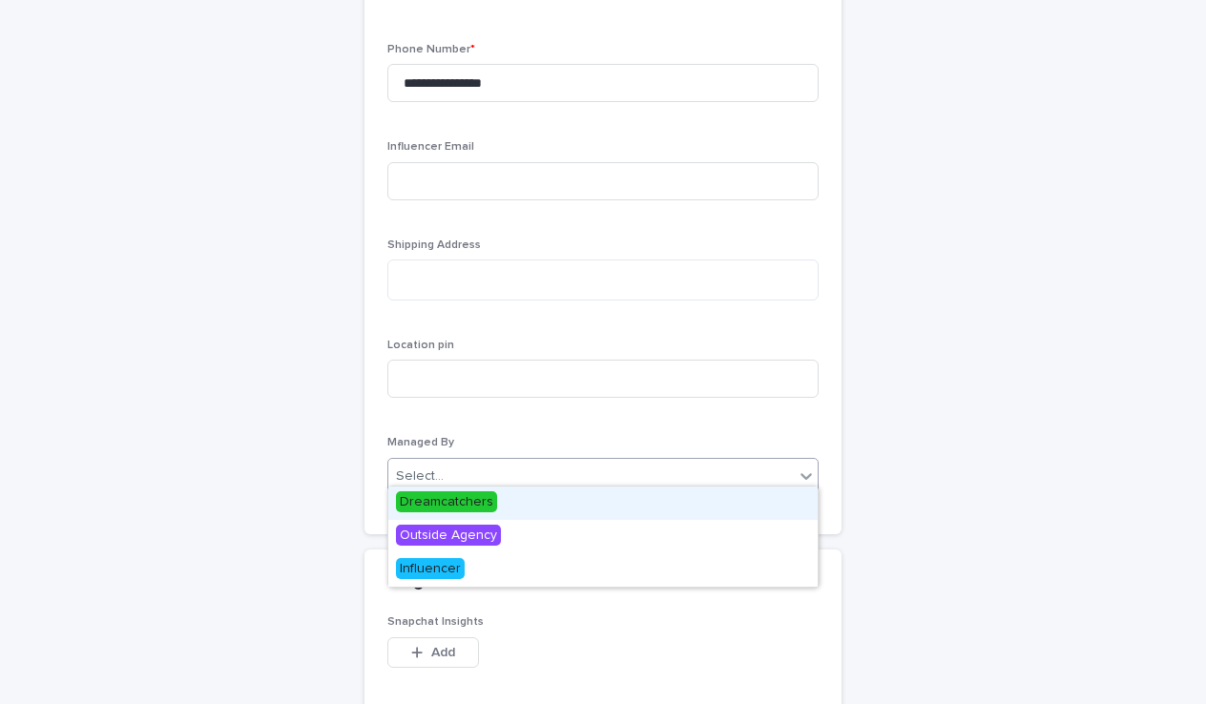
click at [532, 465] on div "Select..." at bounding box center [590, 476] width 405 height 31
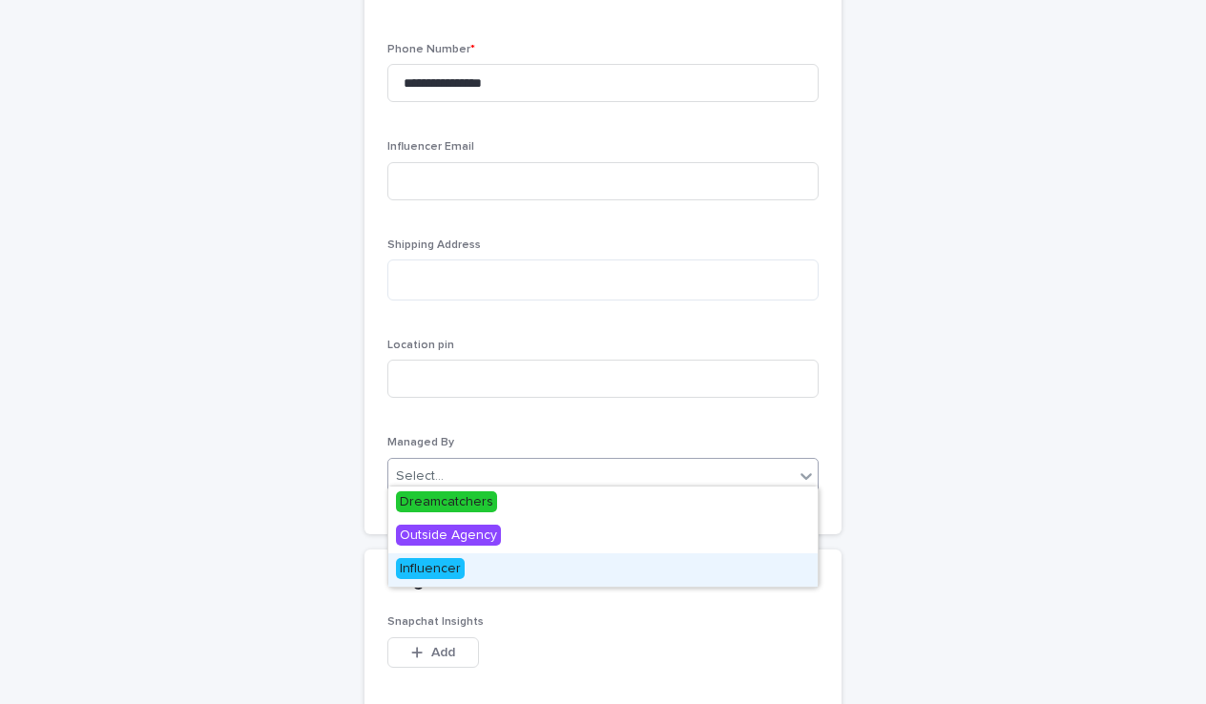
click at [432, 571] on span "Influencer" at bounding box center [430, 568] width 69 height 21
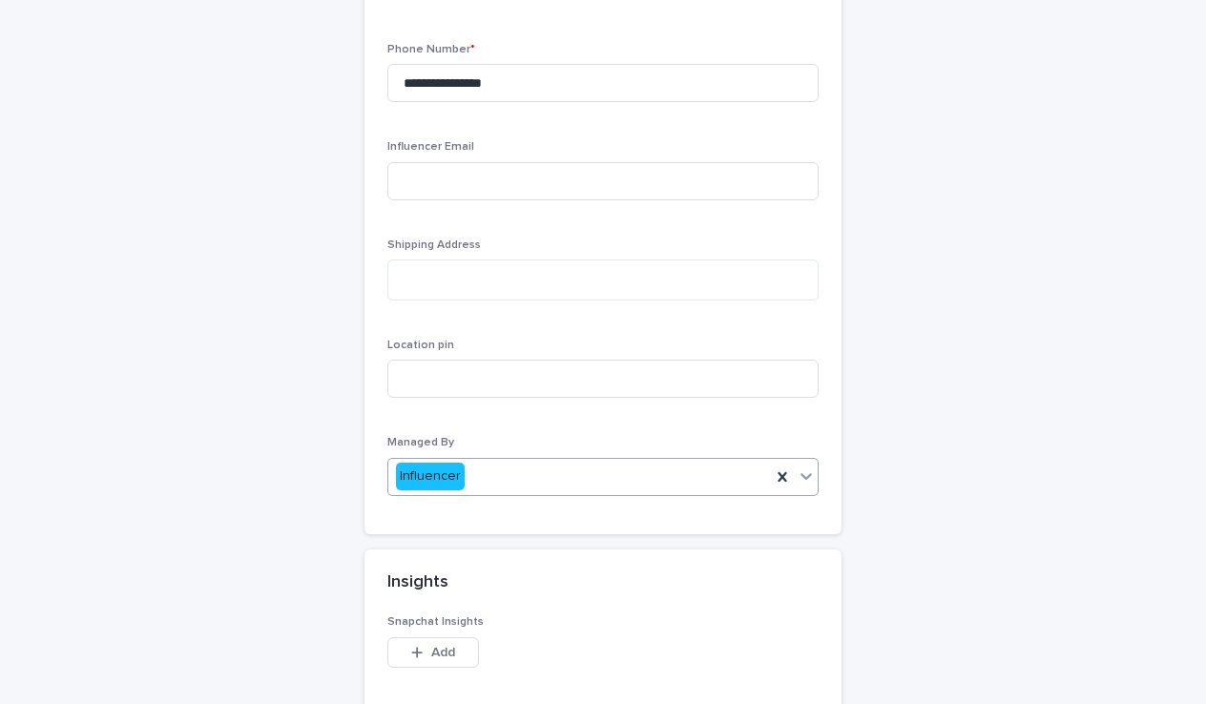
click at [499, 470] on div "Influencer" at bounding box center [579, 476] width 383 height 31
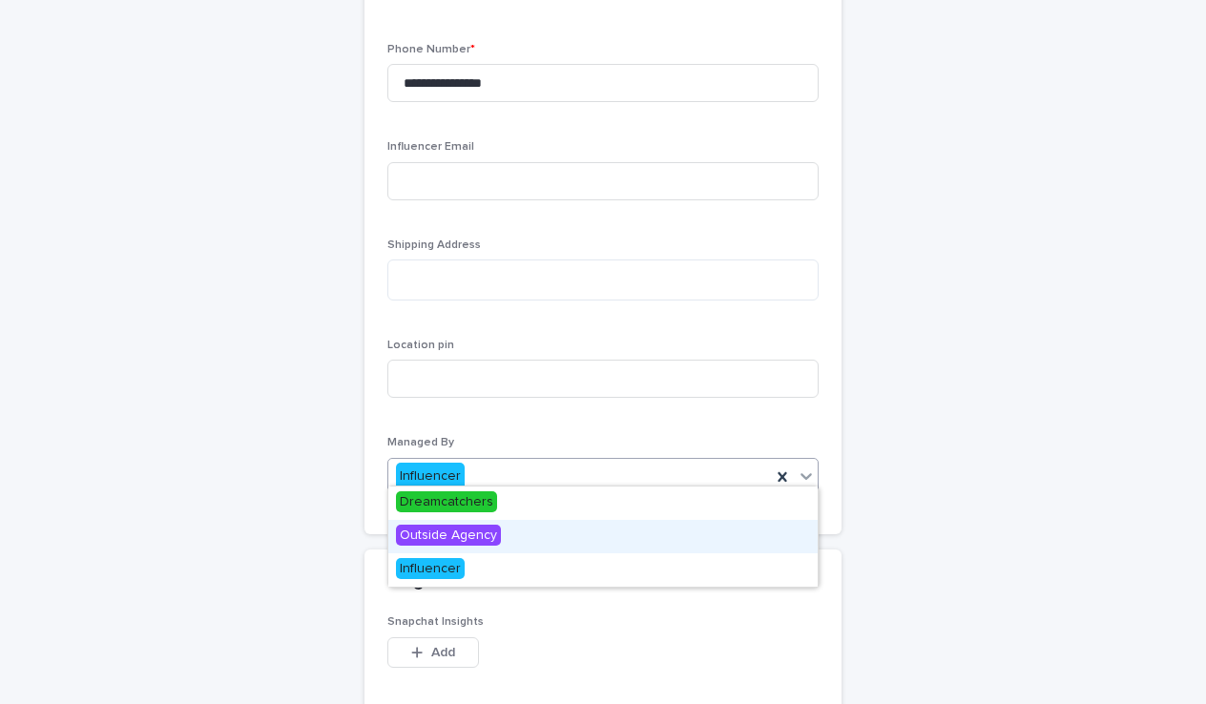
click at [465, 532] on span "Outside Agency" at bounding box center [448, 535] width 105 height 21
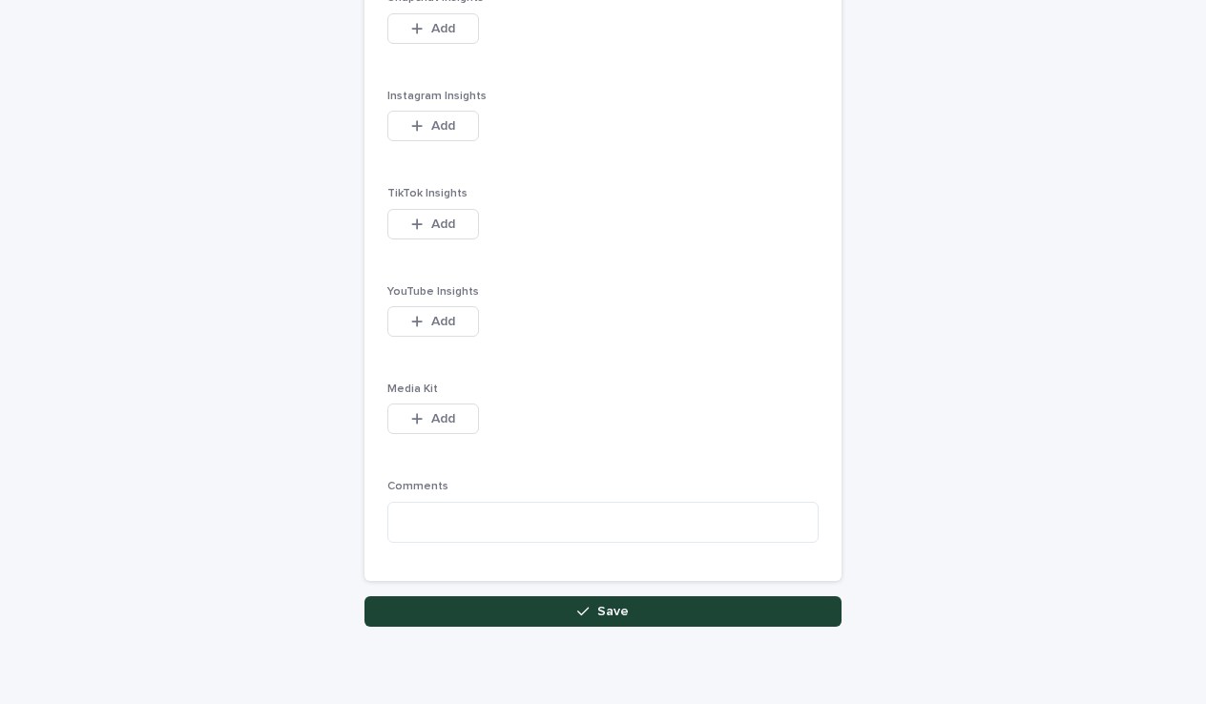
scroll to position [2465, 0]
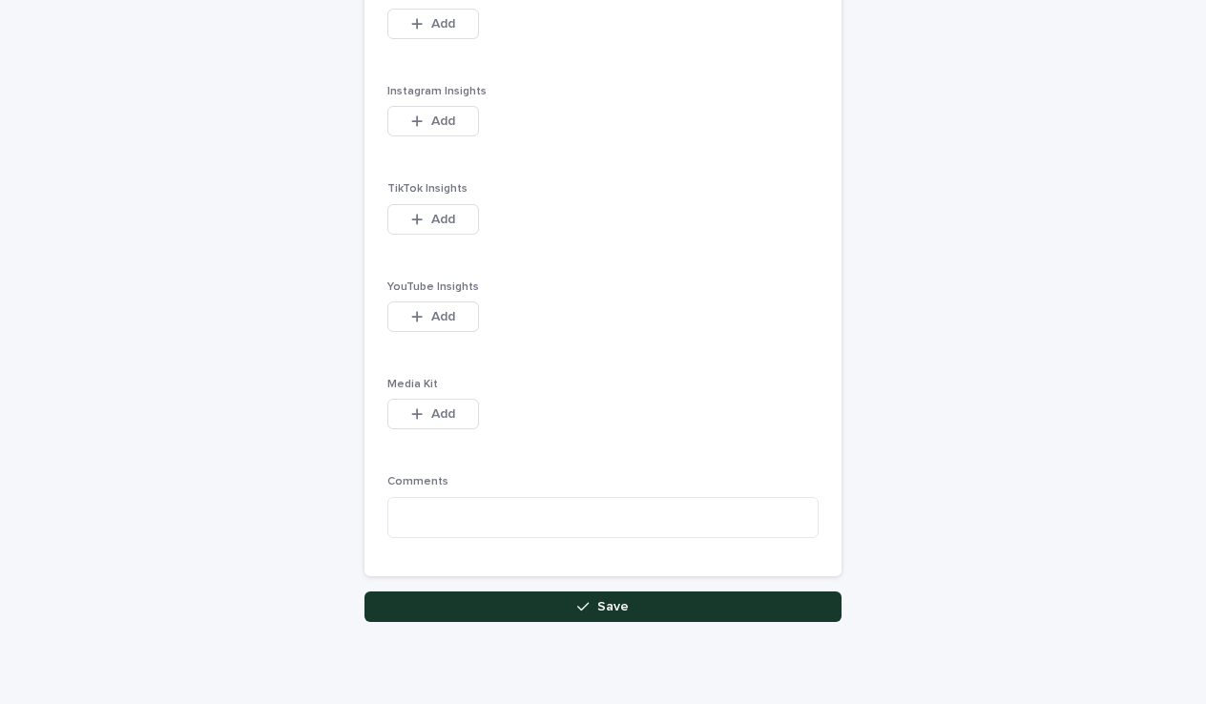
click at [553, 593] on button "Save" at bounding box center [602, 606] width 477 height 31
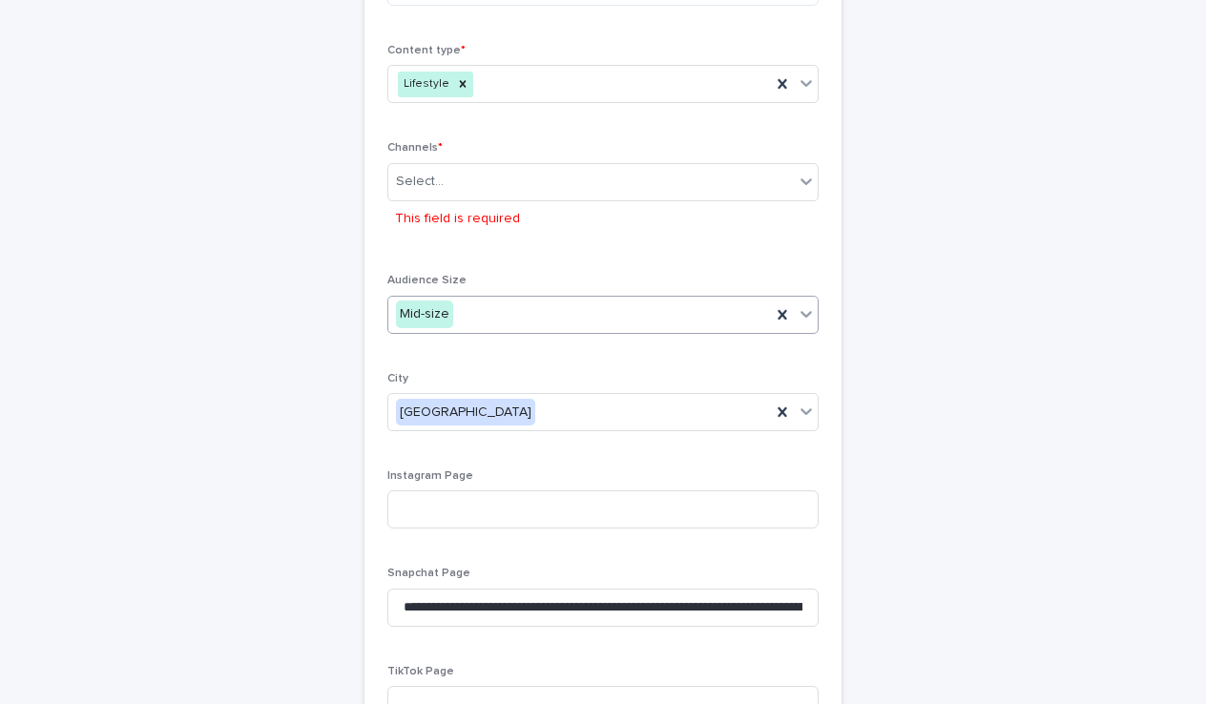
scroll to position [874, 0]
click at [553, 176] on div "Select..." at bounding box center [590, 182] width 405 height 31
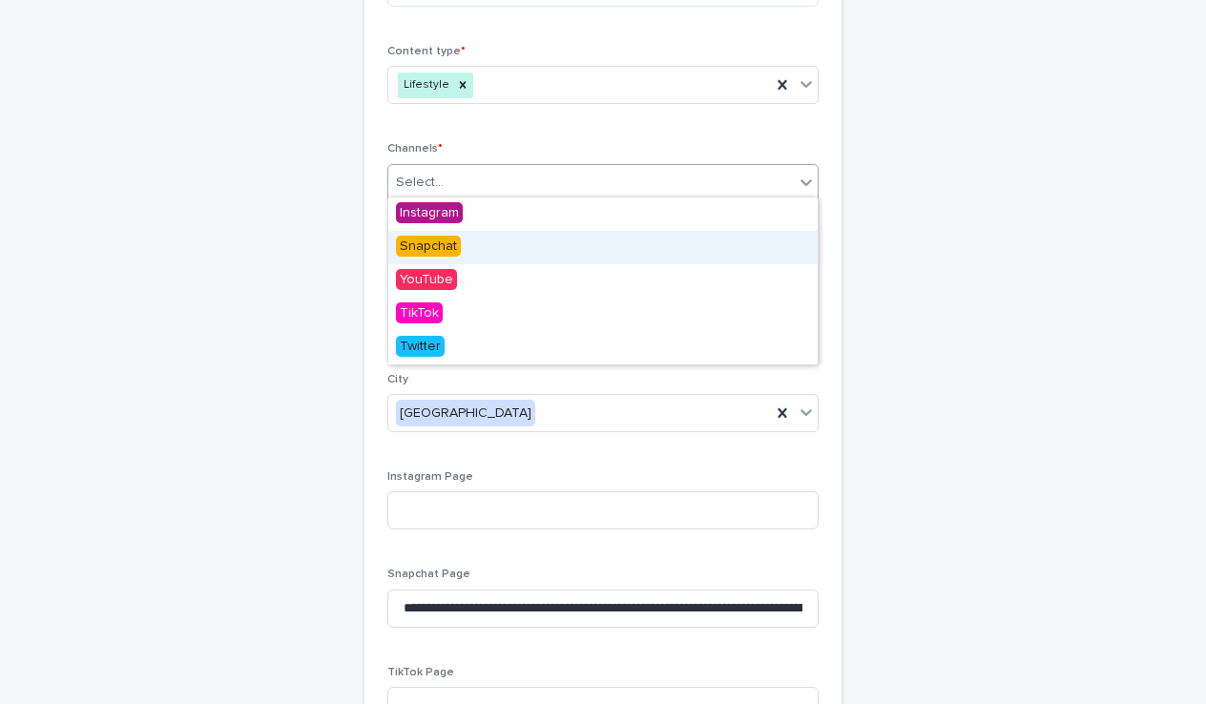
click at [436, 245] on span "Snapchat" at bounding box center [428, 246] width 65 height 21
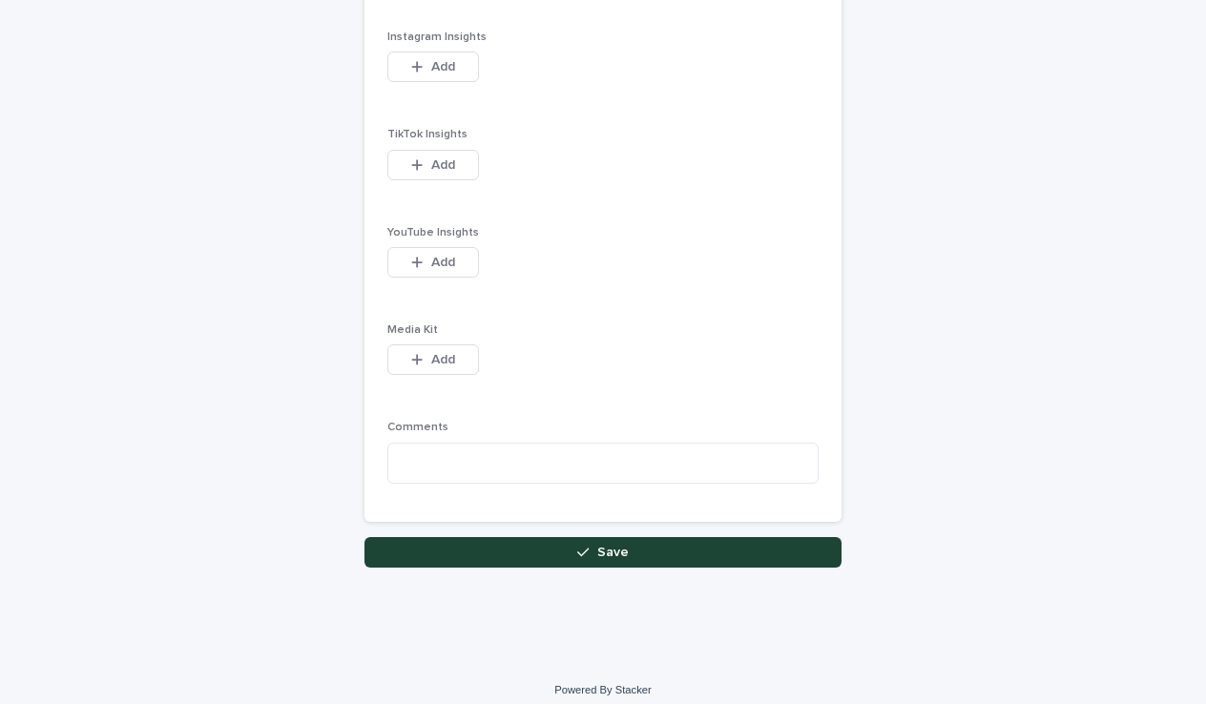
scroll to position [2518, 0]
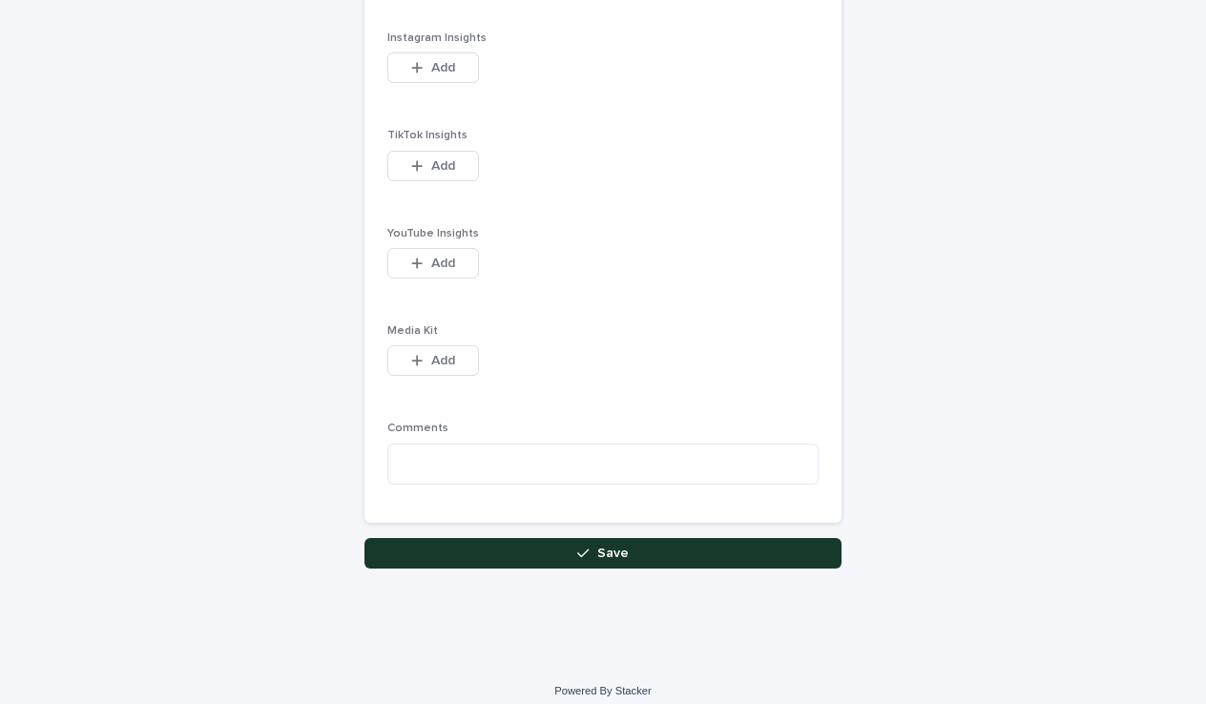
click at [580, 538] on button "Save" at bounding box center [602, 553] width 477 height 31
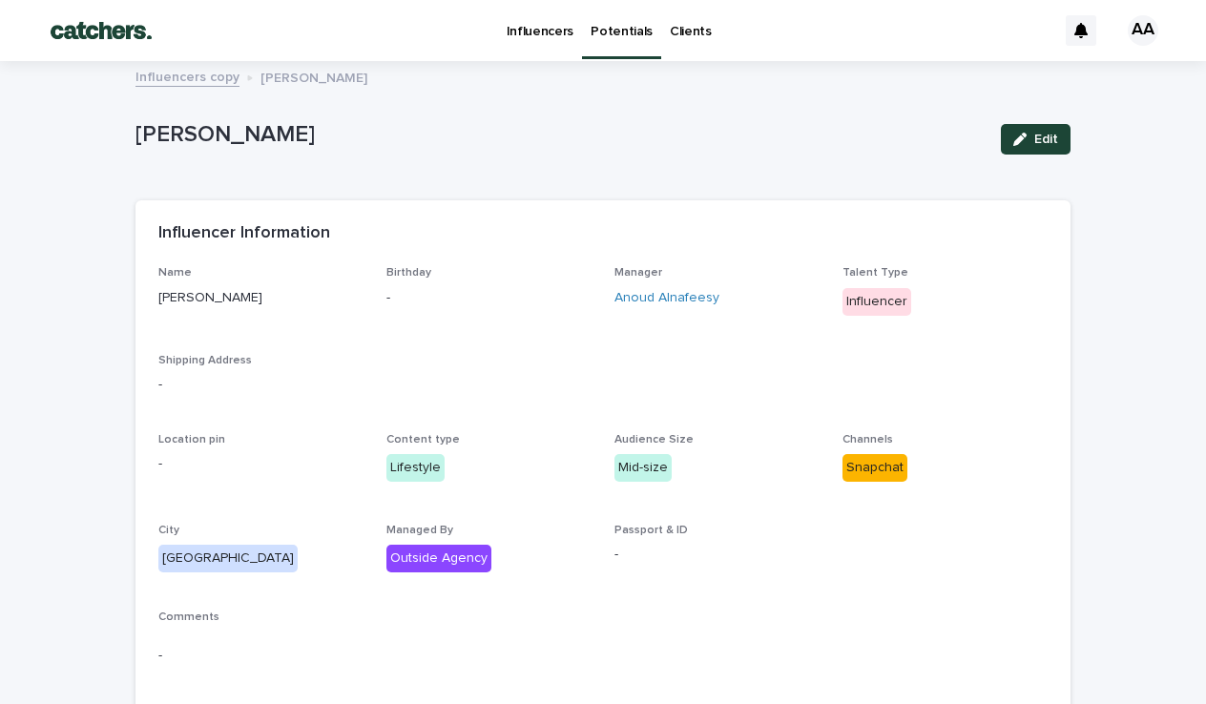
click at [608, 42] on link "Potentials" at bounding box center [621, 28] width 79 height 56
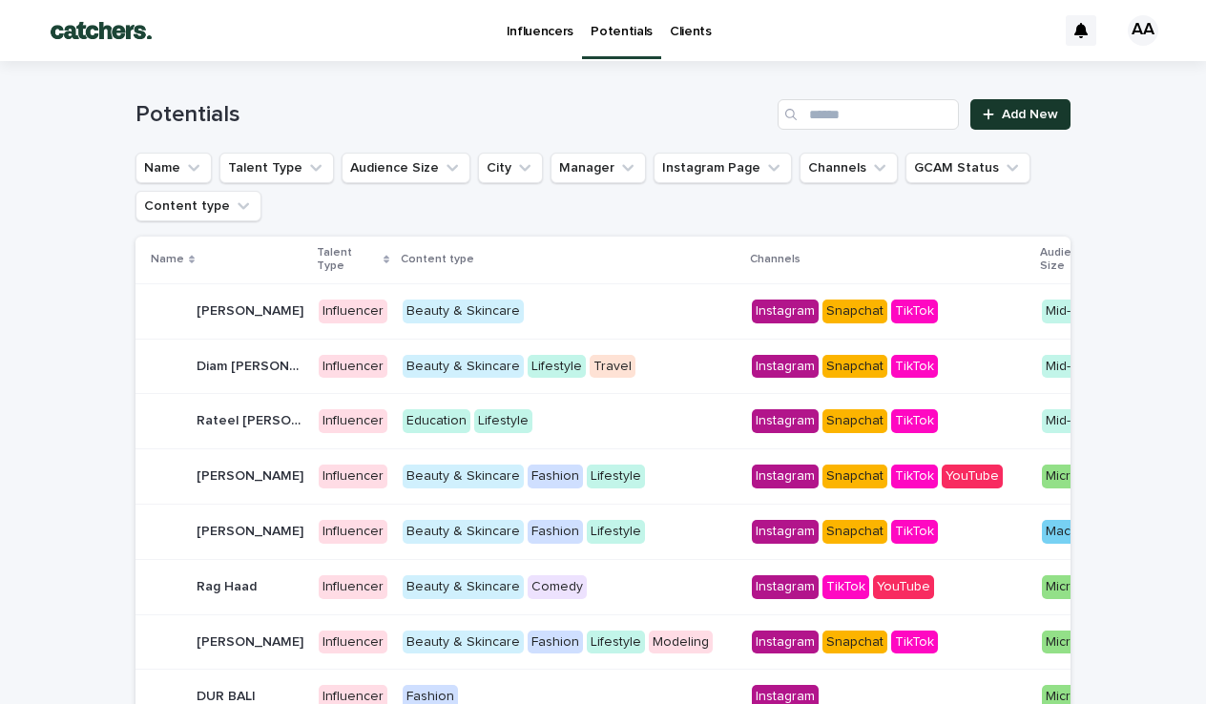
click at [975, 114] on span "Add New" at bounding box center [1030, 114] width 56 height 13
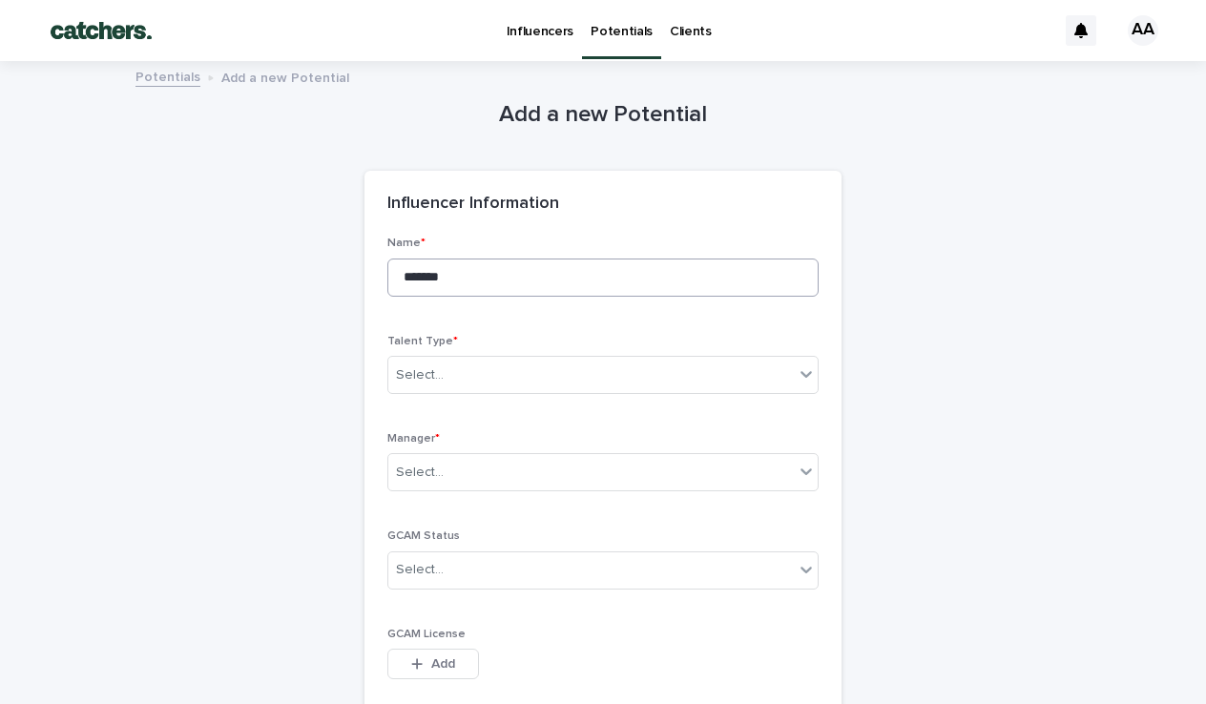
click at [535, 267] on input "******" at bounding box center [602, 278] width 431 height 38
click at [559, 287] on input "******" at bounding box center [602, 278] width 431 height 38
type input "**********"
click at [496, 361] on div "Select..." at bounding box center [590, 375] width 405 height 31
click at [443, 429] on div "Influencer" at bounding box center [458, 441] width 141 height 33
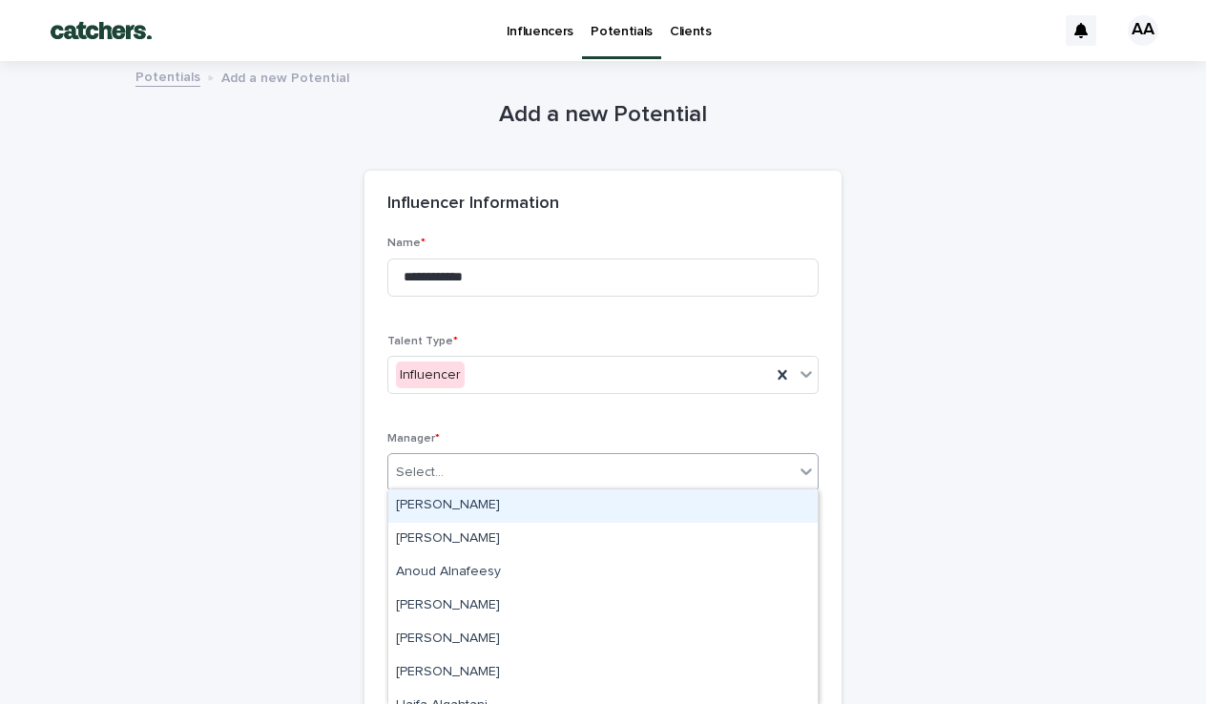
click at [484, 462] on div "Select..." at bounding box center [590, 472] width 405 height 31
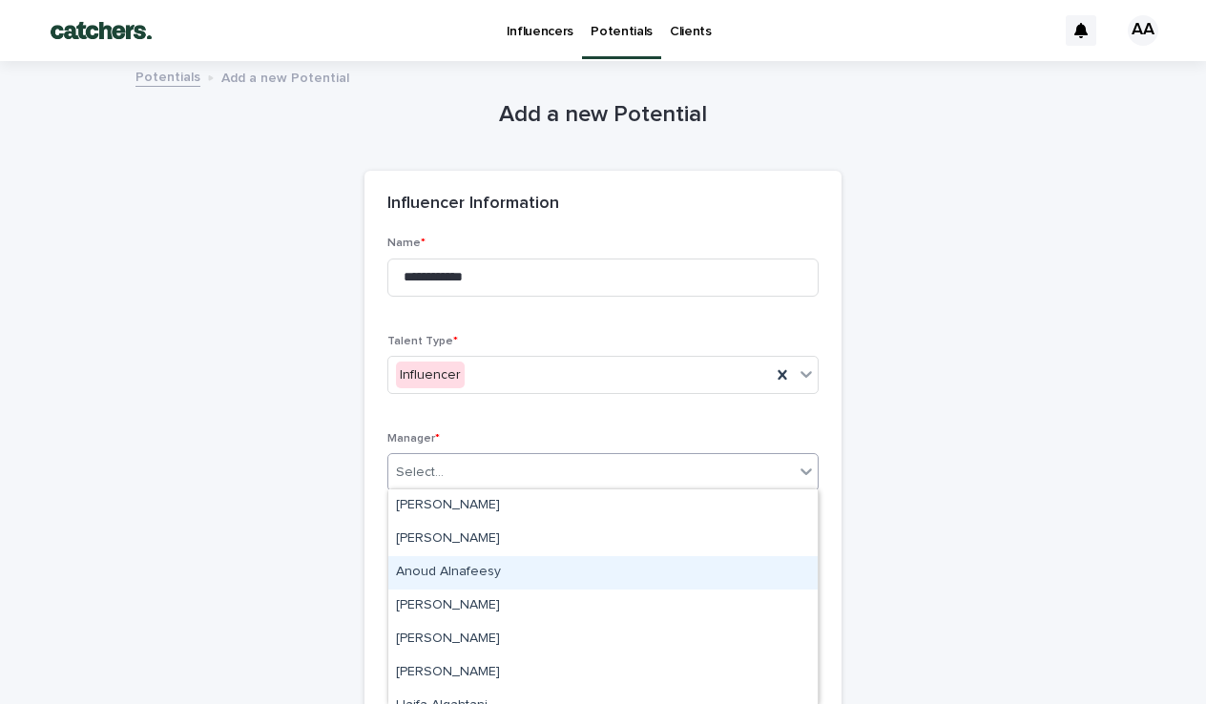
click at [451, 572] on div "Anoud Alnafeesy" at bounding box center [602, 572] width 429 height 33
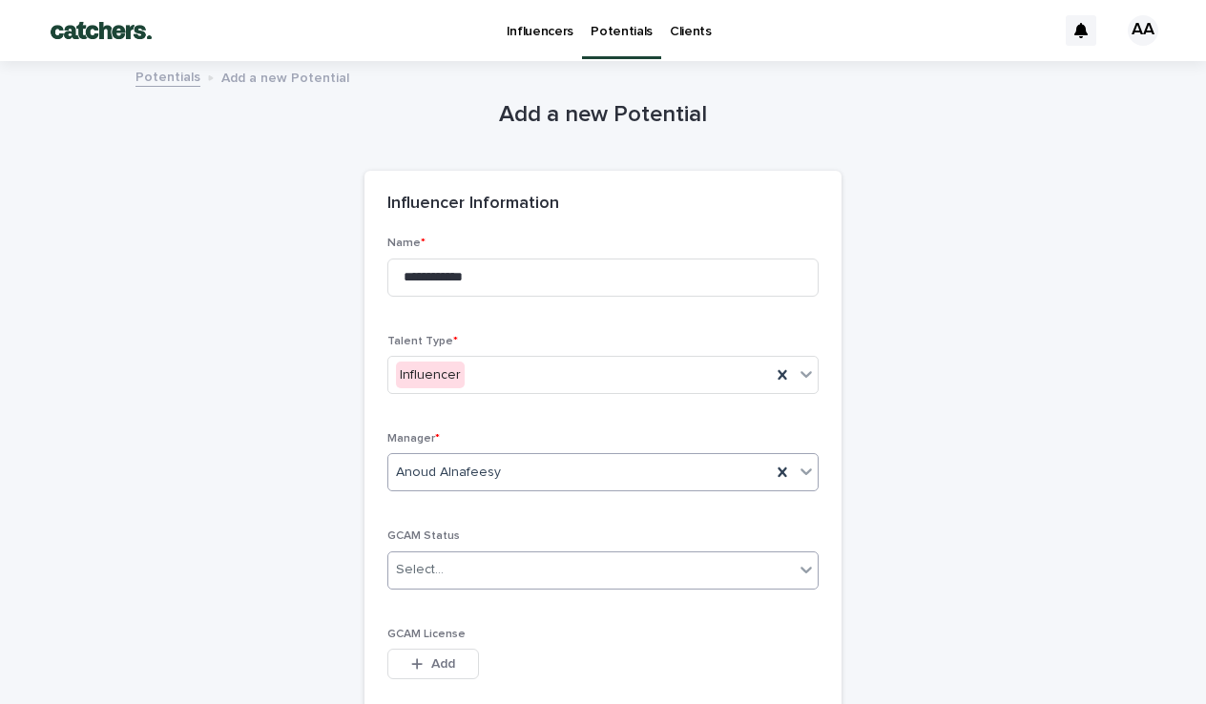
click at [452, 567] on div "Select..." at bounding box center [590, 569] width 405 height 31
click at [445, 611] on span "Licensed" at bounding box center [427, 601] width 63 height 21
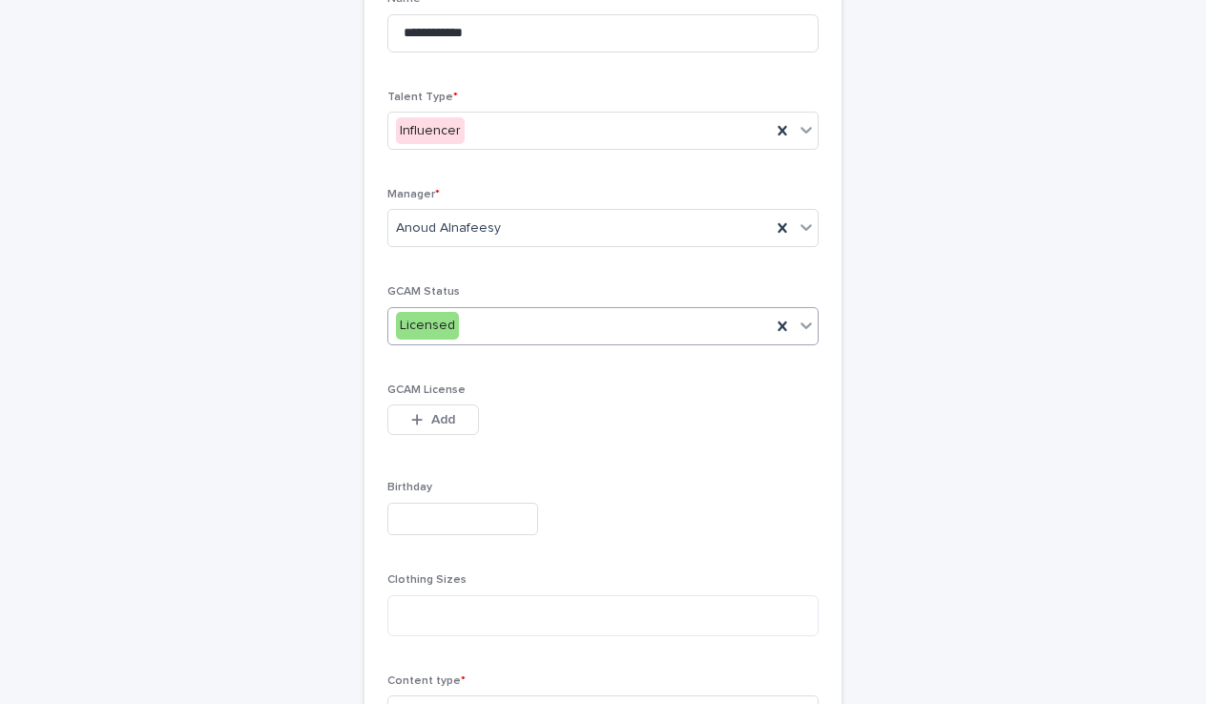
scroll to position [285, 0]
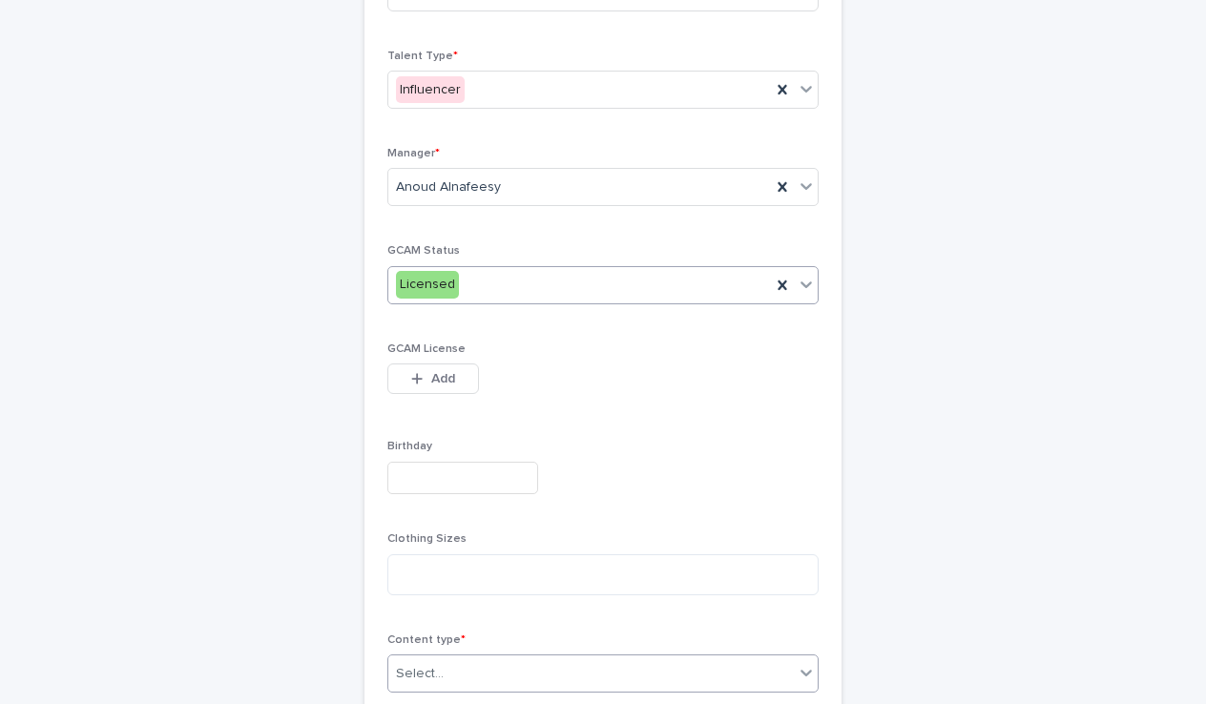
click at [478, 658] on div "Select..." at bounding box center [590, 673] width 405 height 31
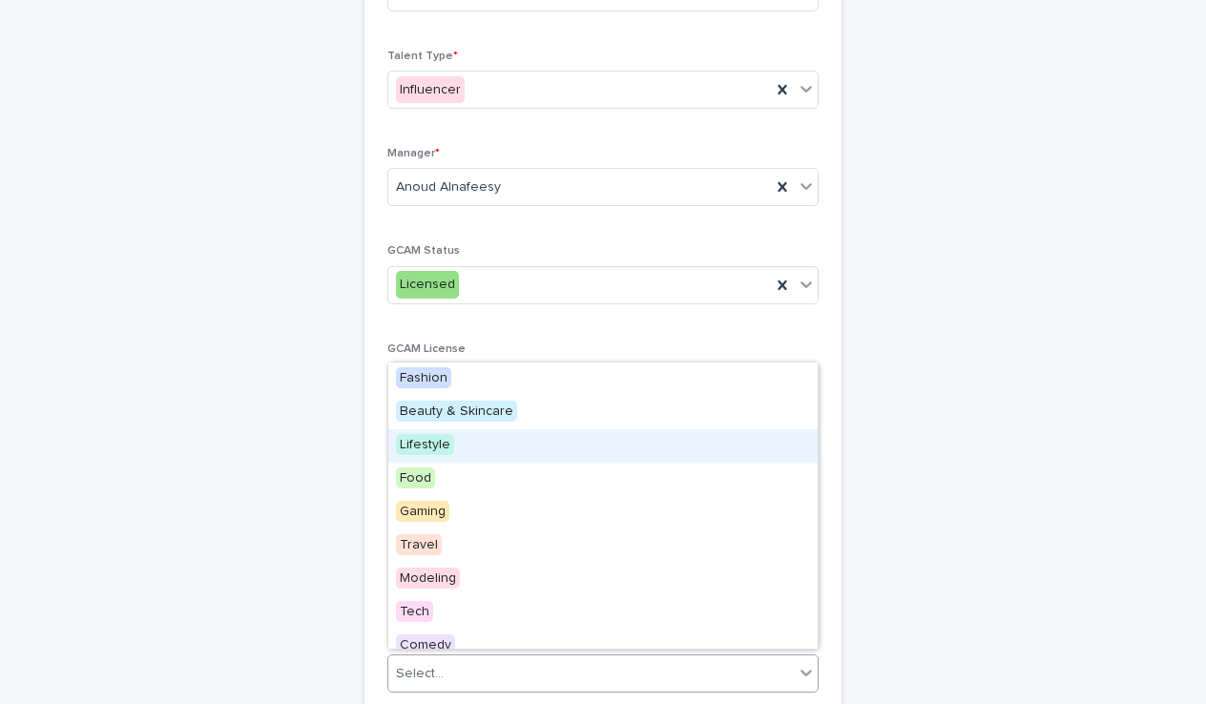
click at [475, 454] on div "Lifestyle" at bounding box center [602, 445] width 429 height 33
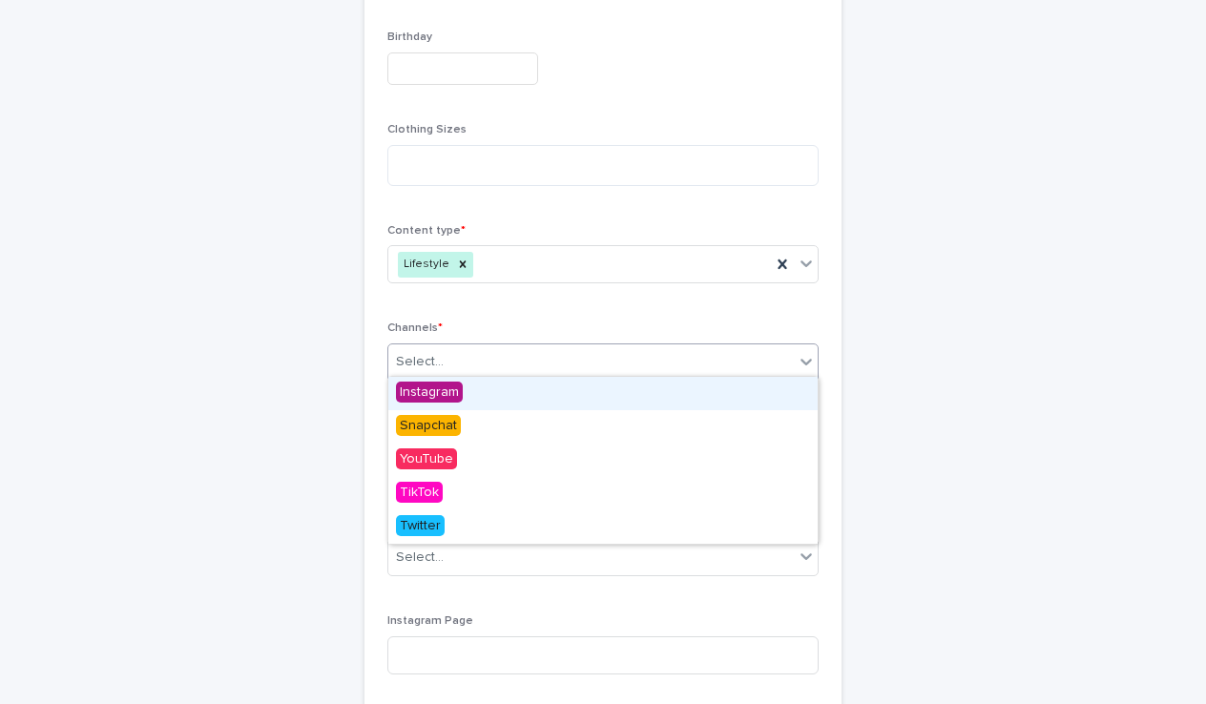
click at [505, 353] on div "Select..." at bounding box center [590, 361] width 405 height 31
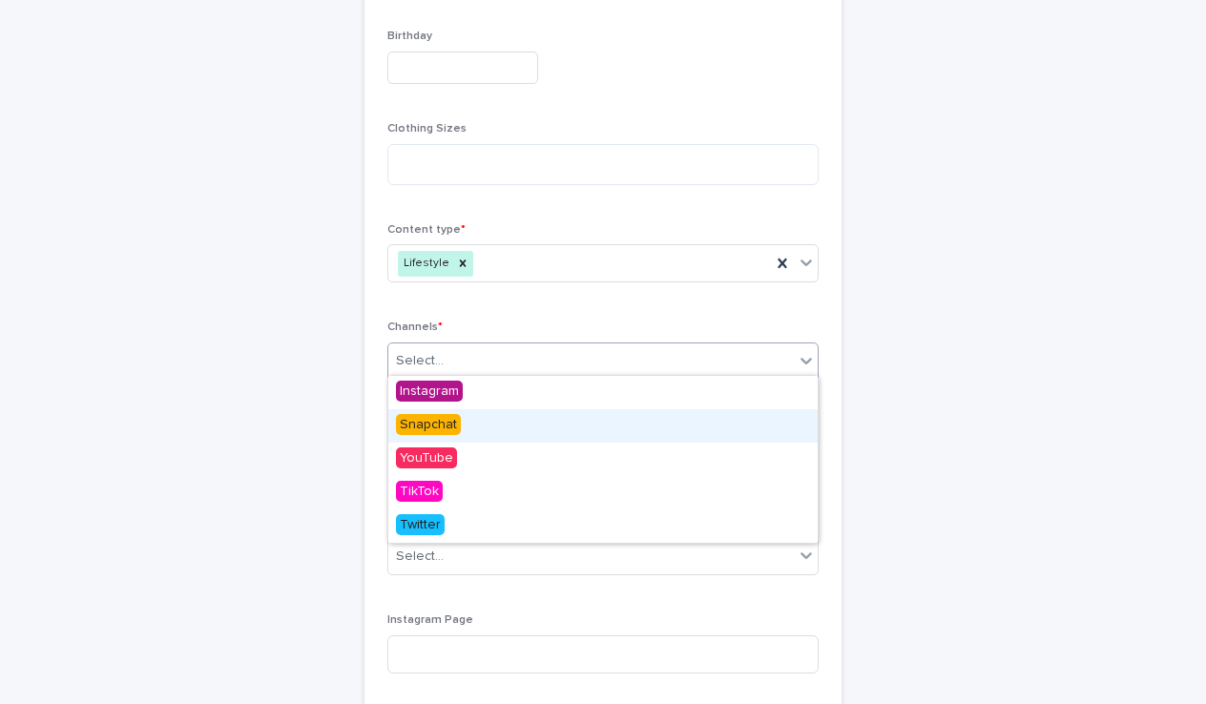
click at [451, 420] on span "Snapchat" at bounding box center [428, 424] width 65 height 21
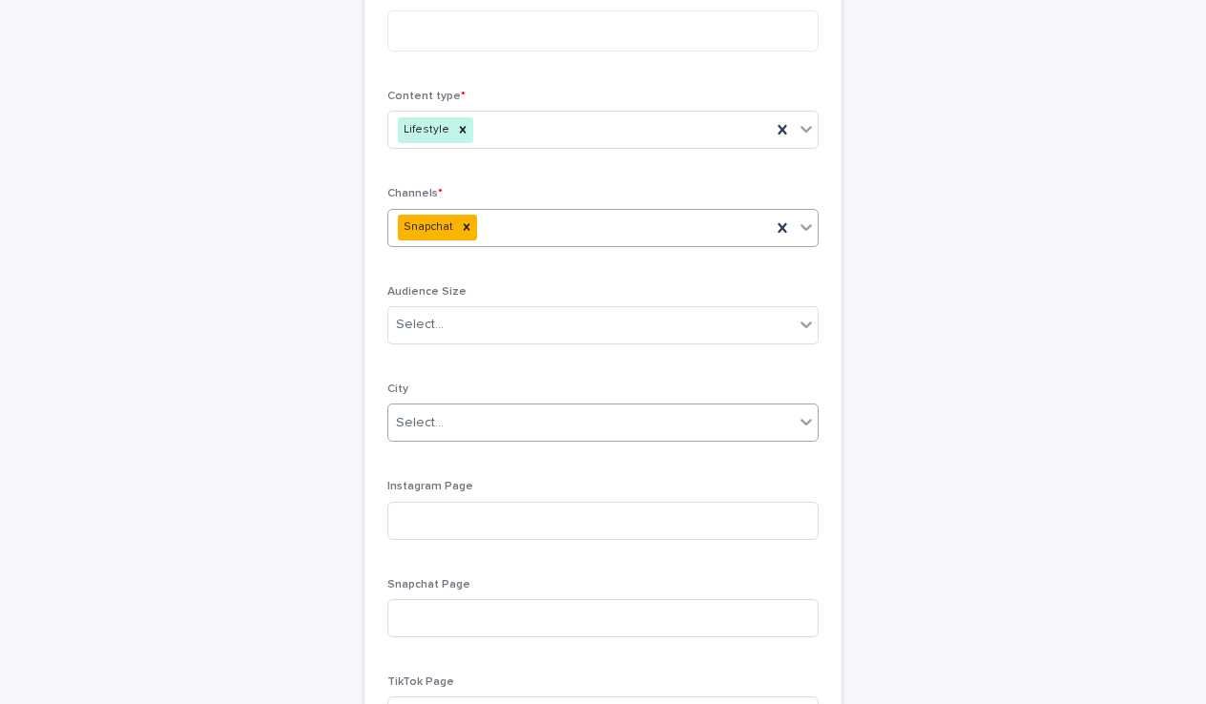
scroll to position [831, 0]
click at [487, 304] on div "Select..." at bounding box center [602, 323] width 431 height 38
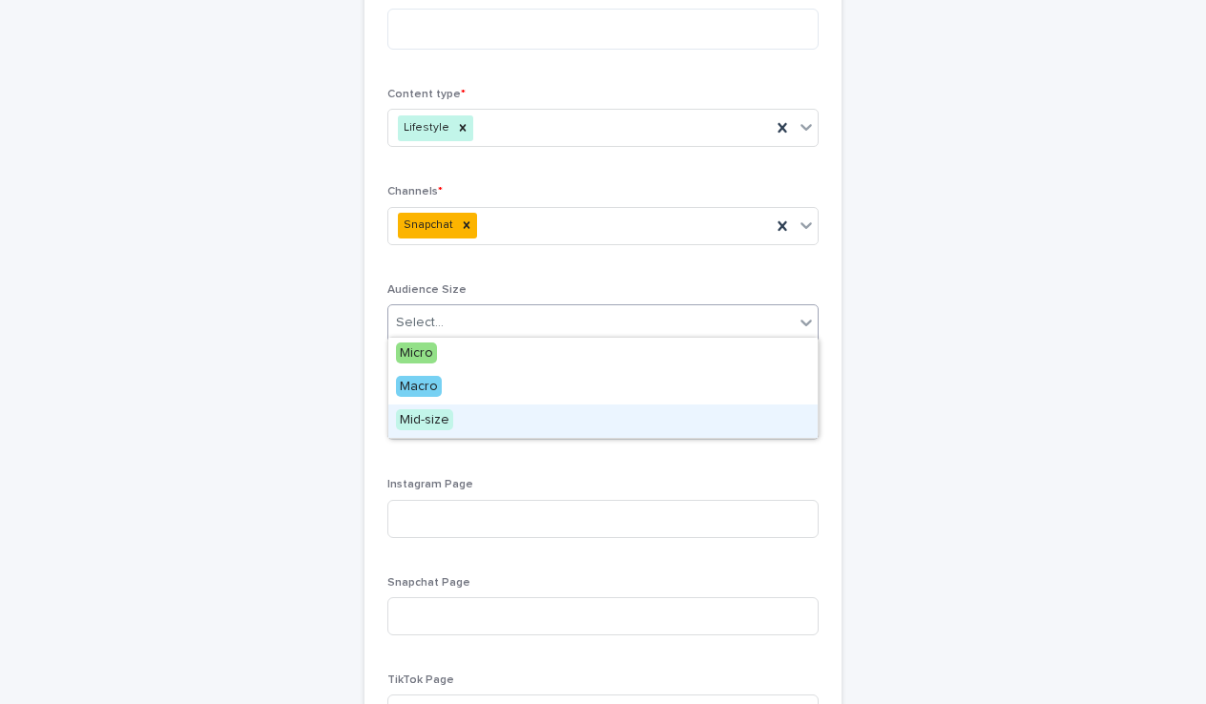
click at [440, 419] on span "Mid-size" at bounding box center [424, 419] width 57 height 21
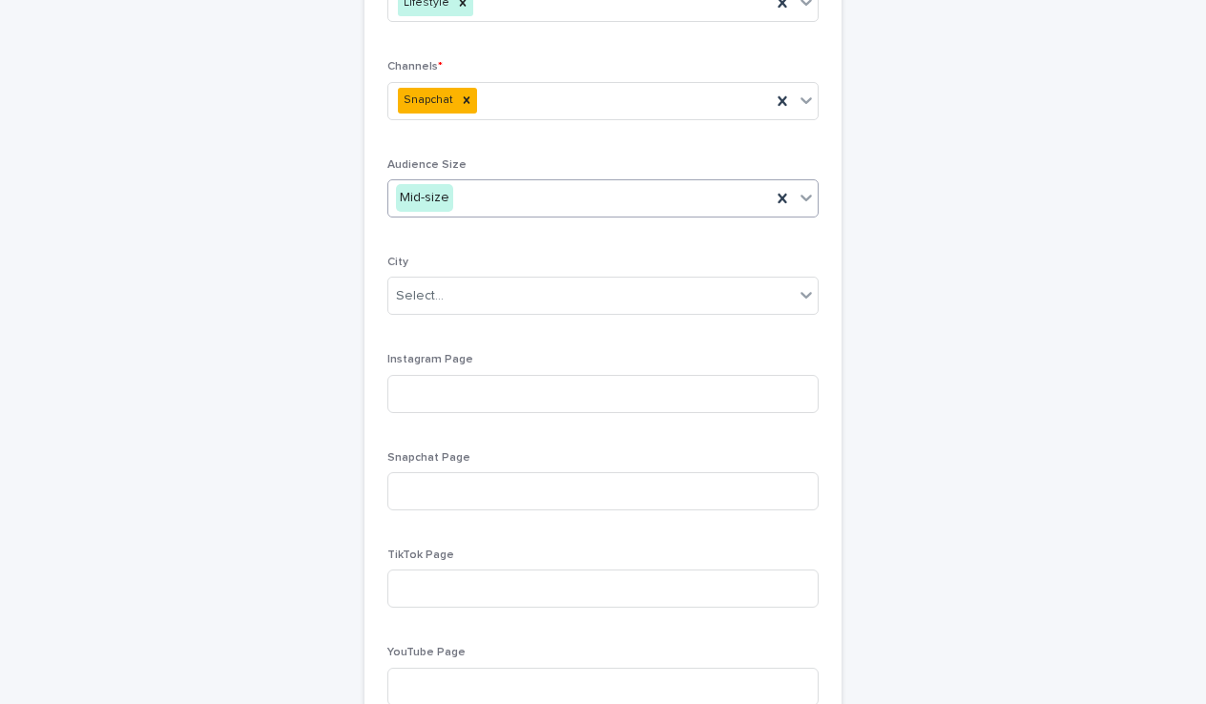
scroll to position [960, 0]
click at [512, 273] on div "Select..." at bounding box center [602, 292] width 431 height 38
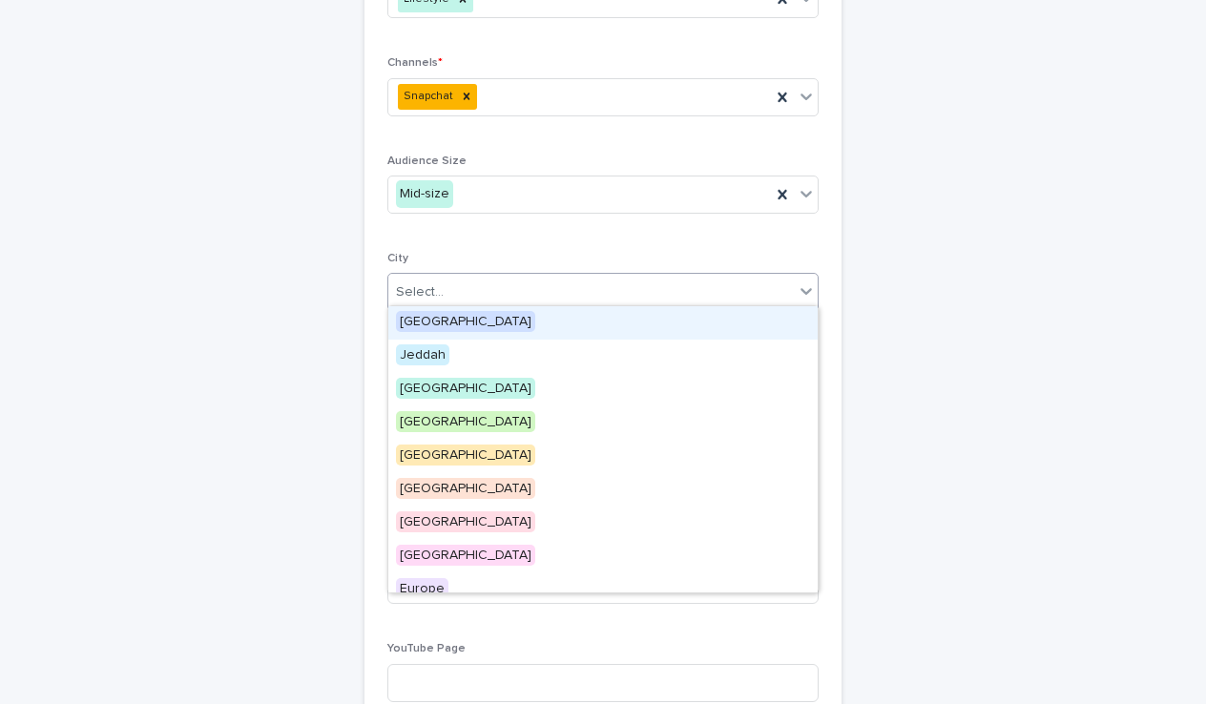
click at [441, 325] on span "[GEOGRAPHIC_DATA]" at bounding box center [465, 321] width 139 height 21
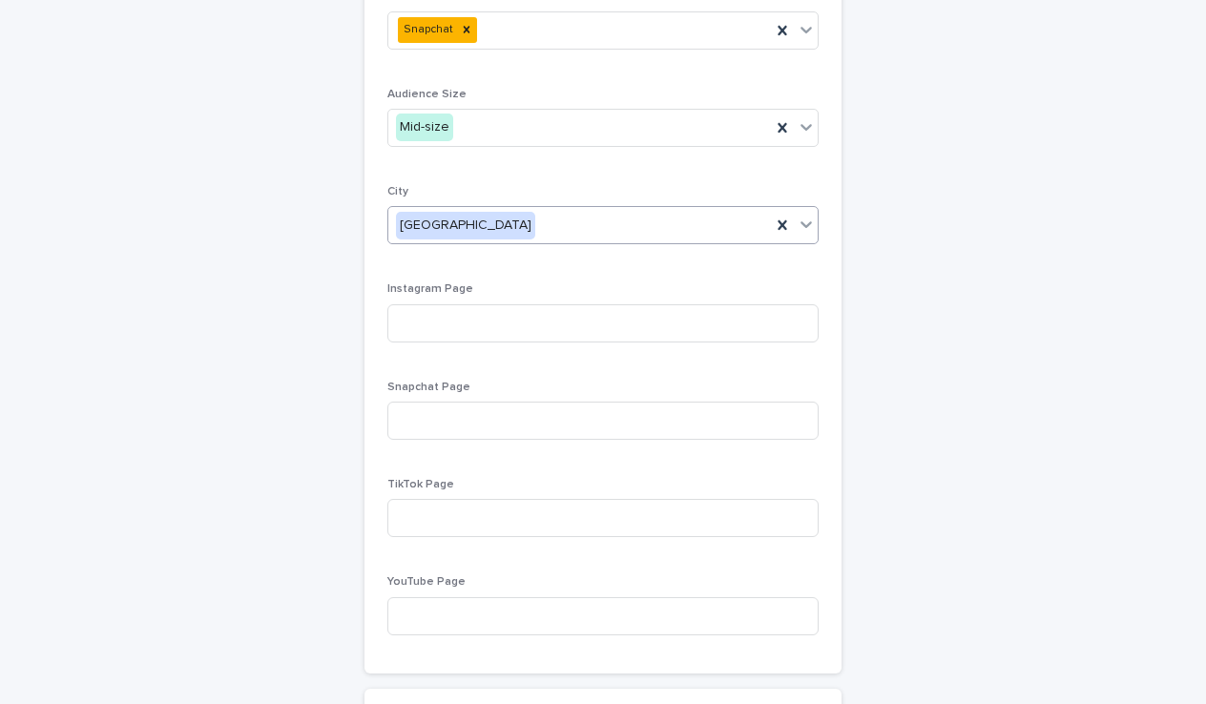
scroll to position [1033, 0]
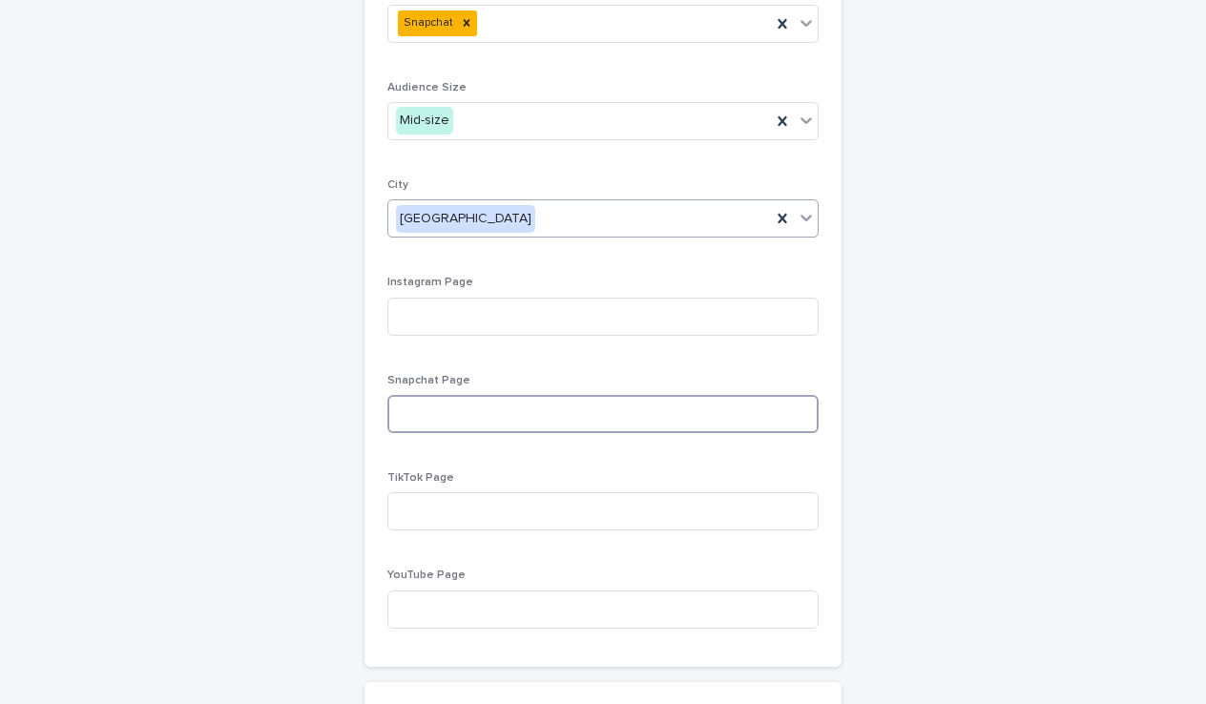
click at [462, 415] on input at bounding box center [602, 414] width 431 height 38
paste input "**********"
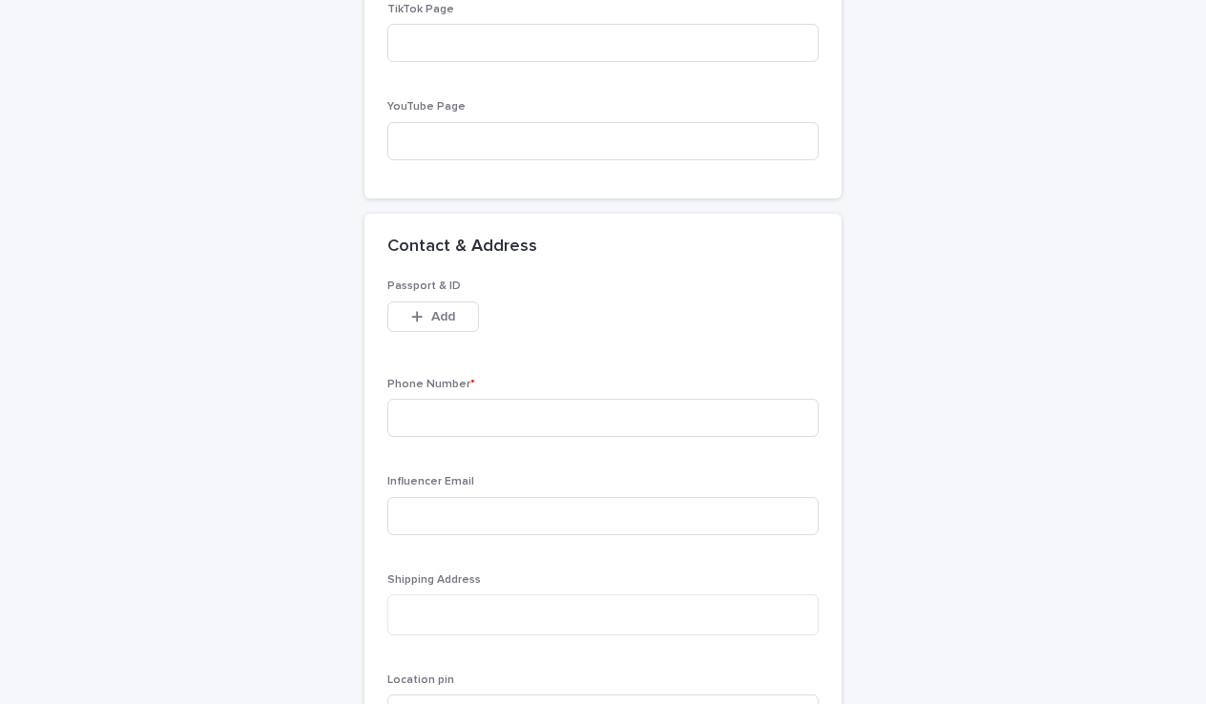
scroll to position [1503, 0]
type input "**********"
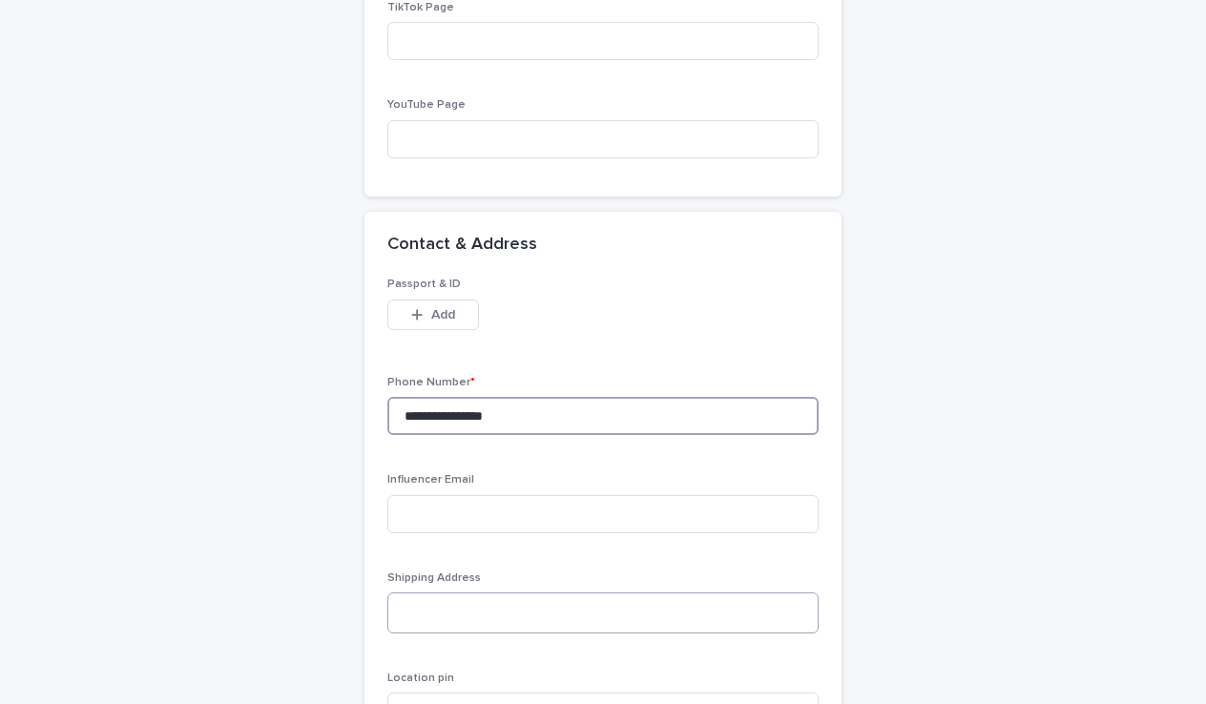
type input "**********"
click at [482, 598] on textarea at bounding box center [602, 612] width 431 height 41
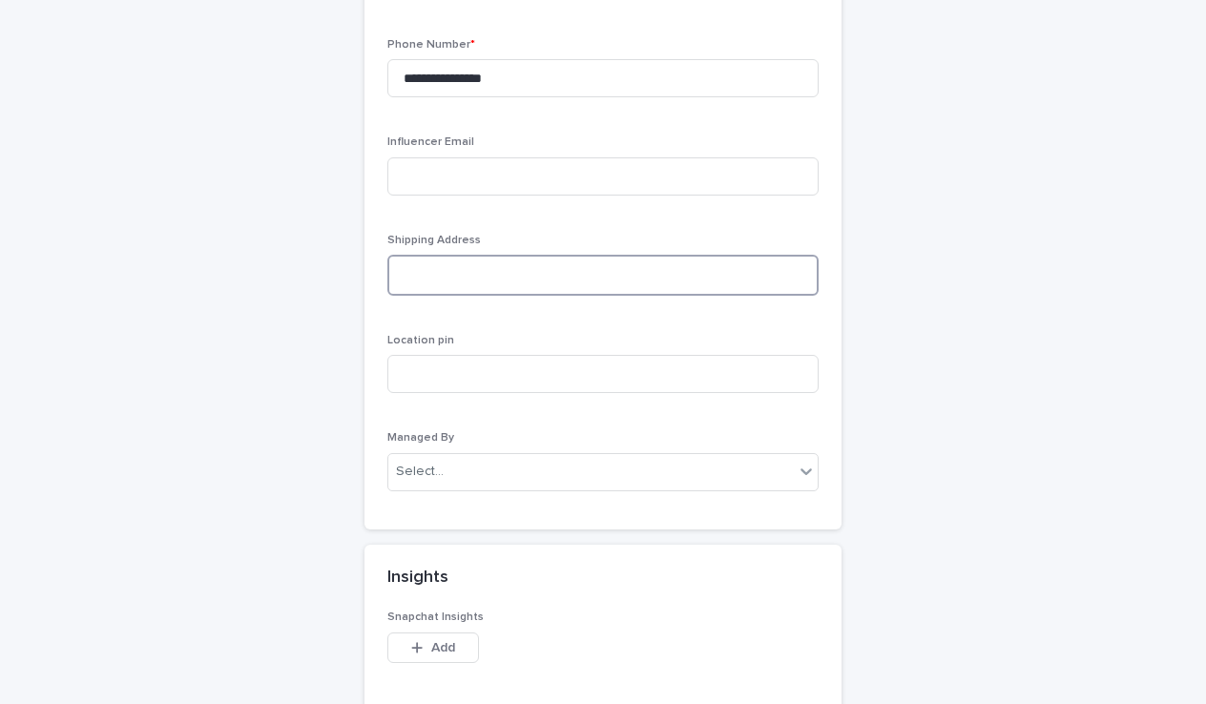
scroll to position [1844, 0]
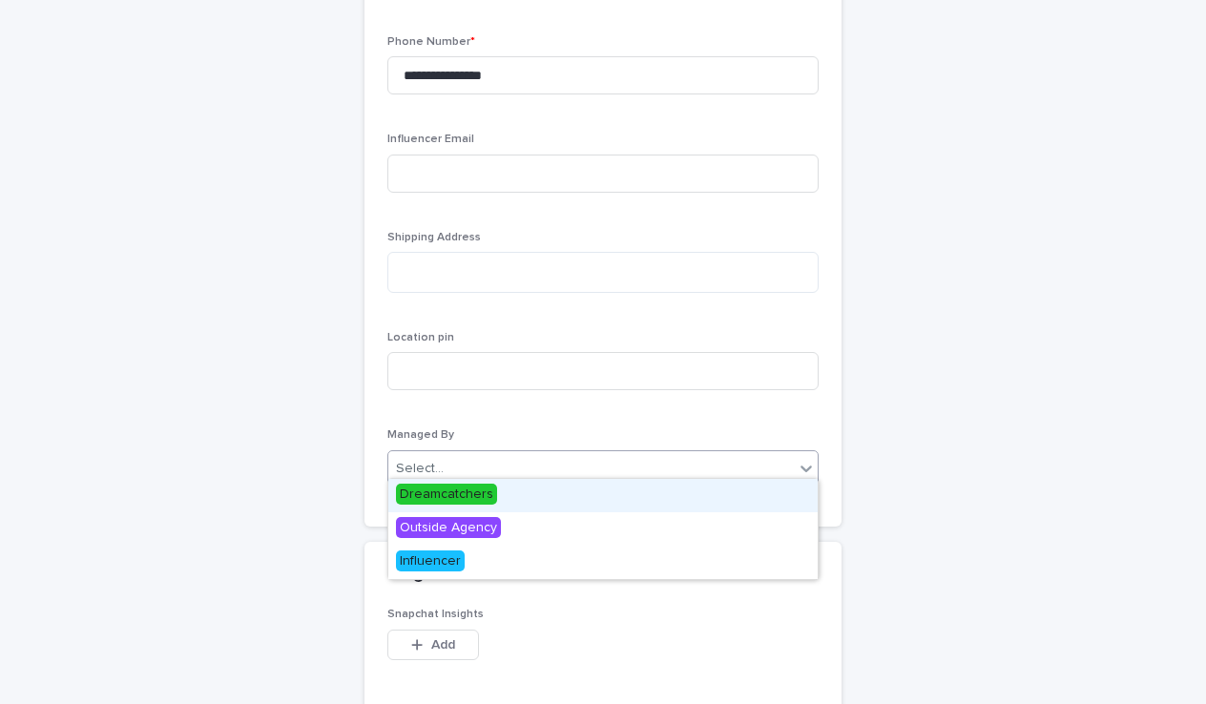
click at [488, 453] on div "Select..." at bounding box center [590, 468] width 405 height 31
click at [444, 492] on span "Dreamcatchers" at bounding box center [446, 494] width 101 height 21
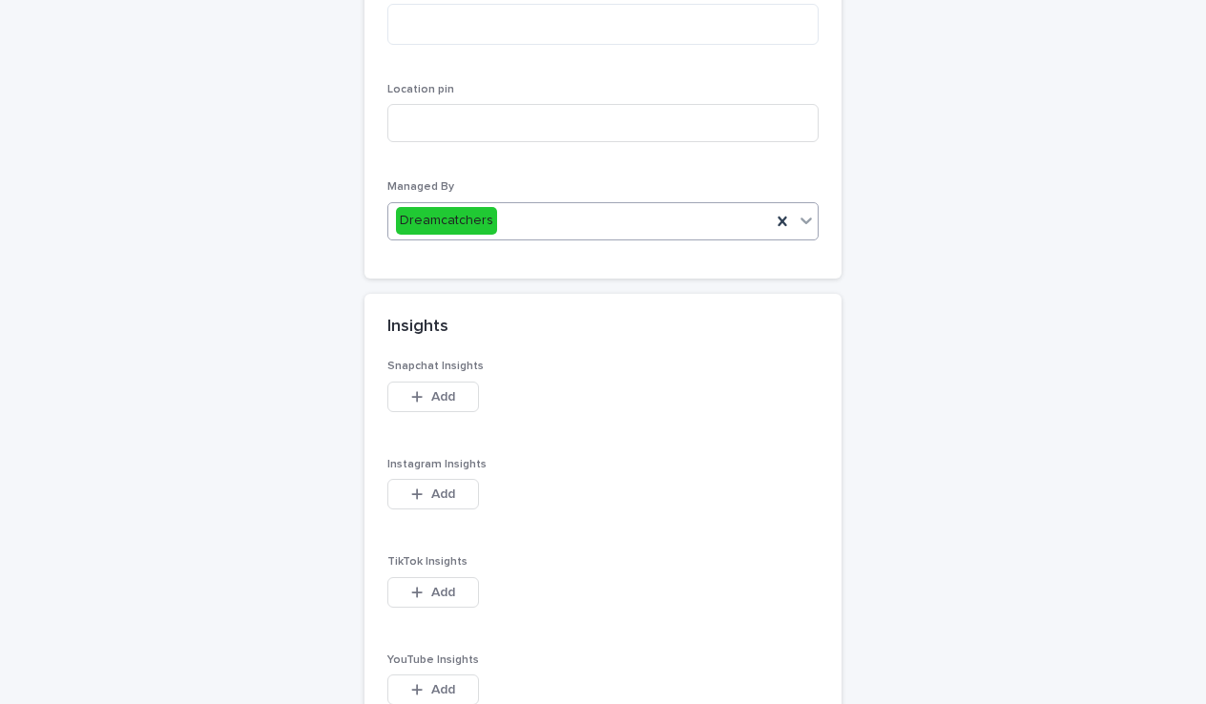
scroll to position [2094, 0]
click at [598, 203] on div "Dreamcatchers" at bounding box center [579, 218] width 383 height 31
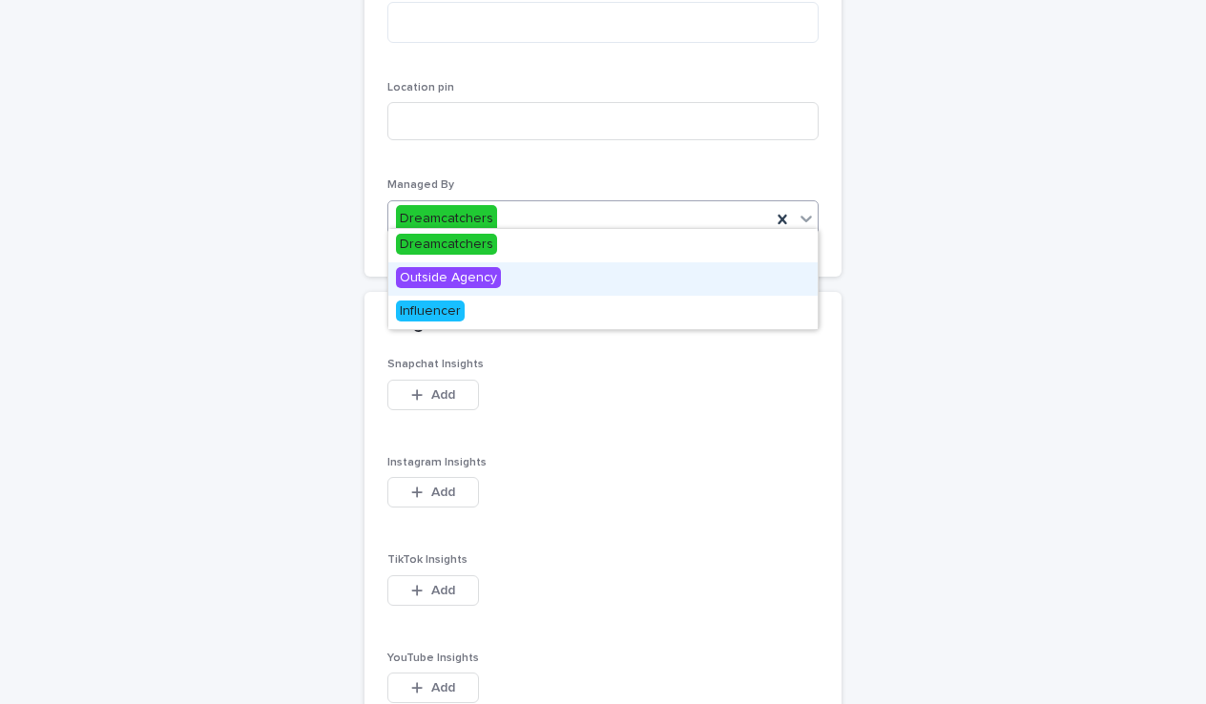
click at [466, 276] on span "Outside Agency" at bounding box center [448, 277] width 105 height 21
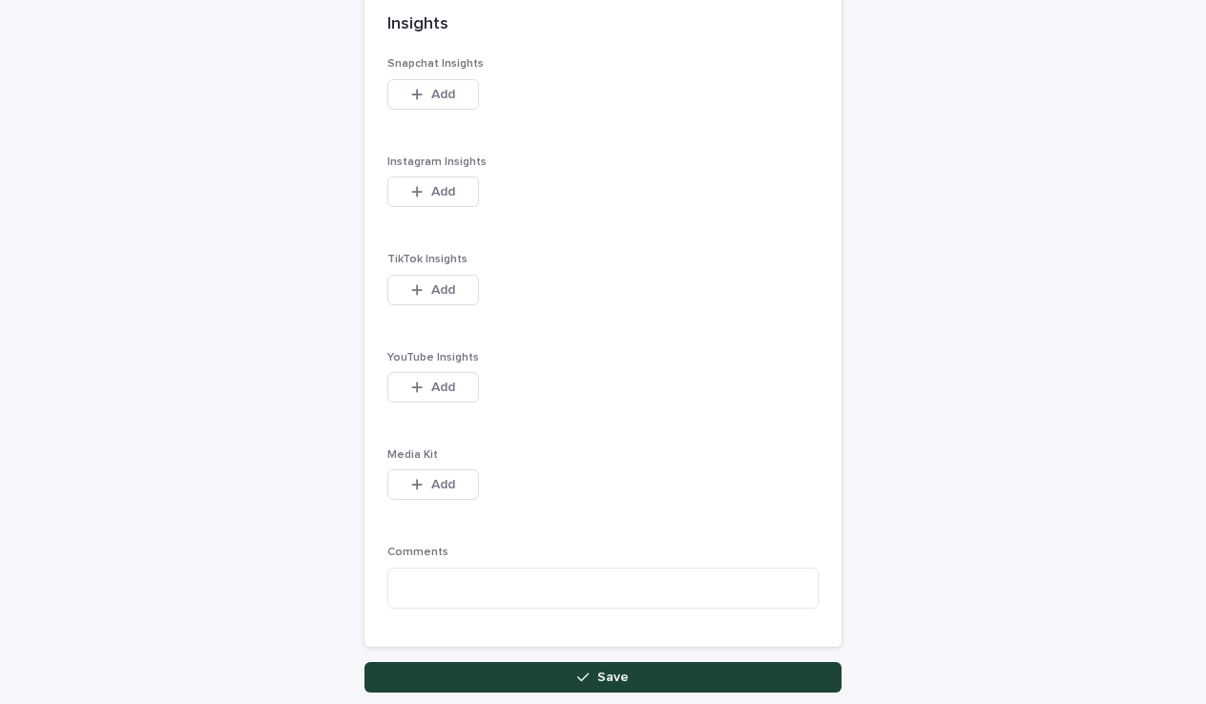
scroll to position [2397, 0]
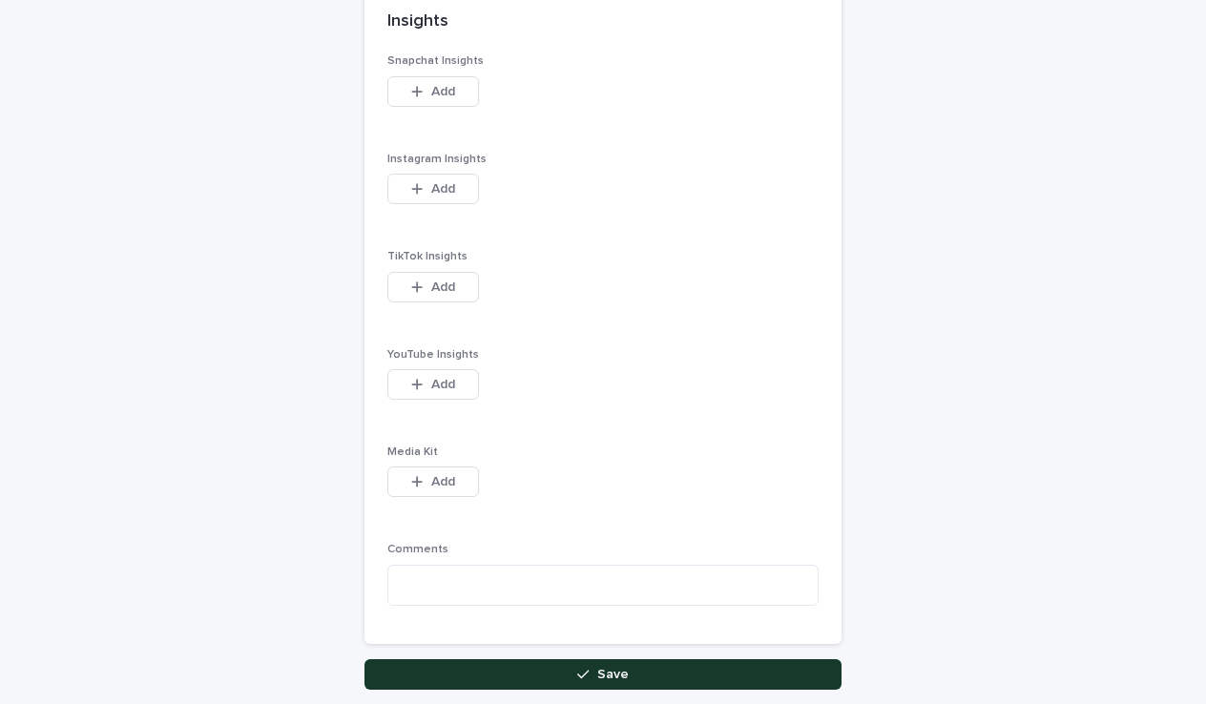
click at [539, 659] on button "Save" at bounding box center [602, 674] width 477 height 31
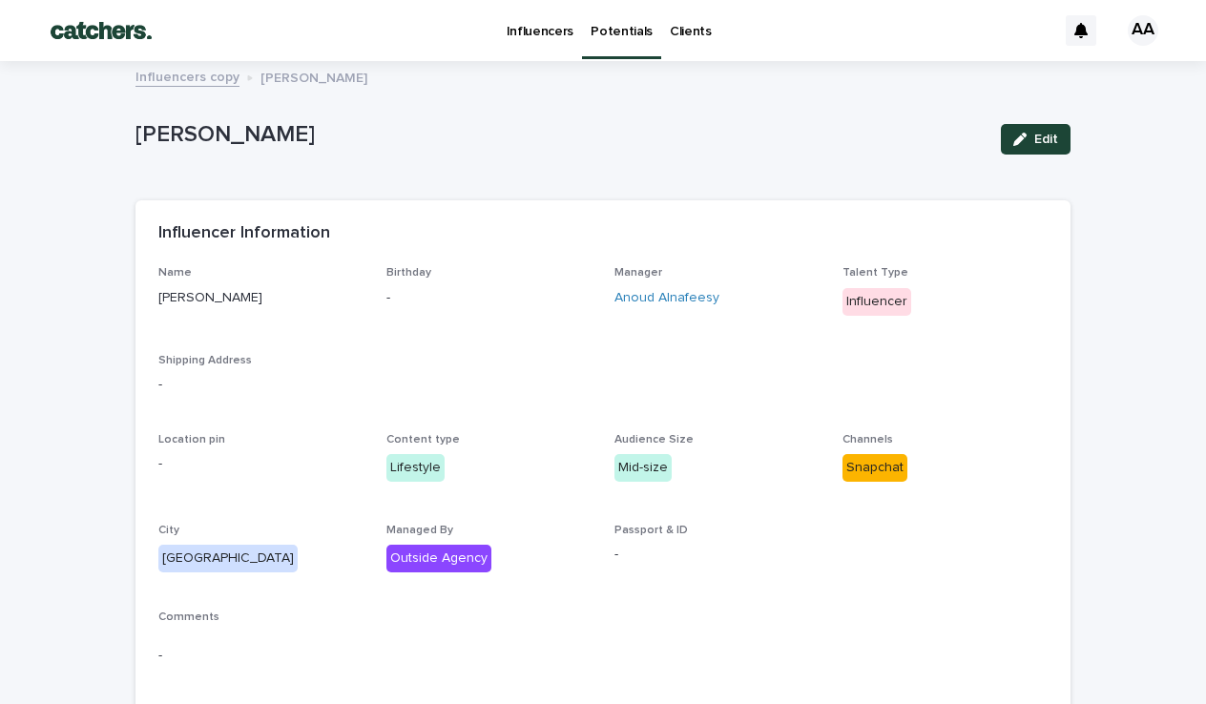
click at [620, 35] on p "Potentials" at bounding box center [621, 20] width 62 height 40
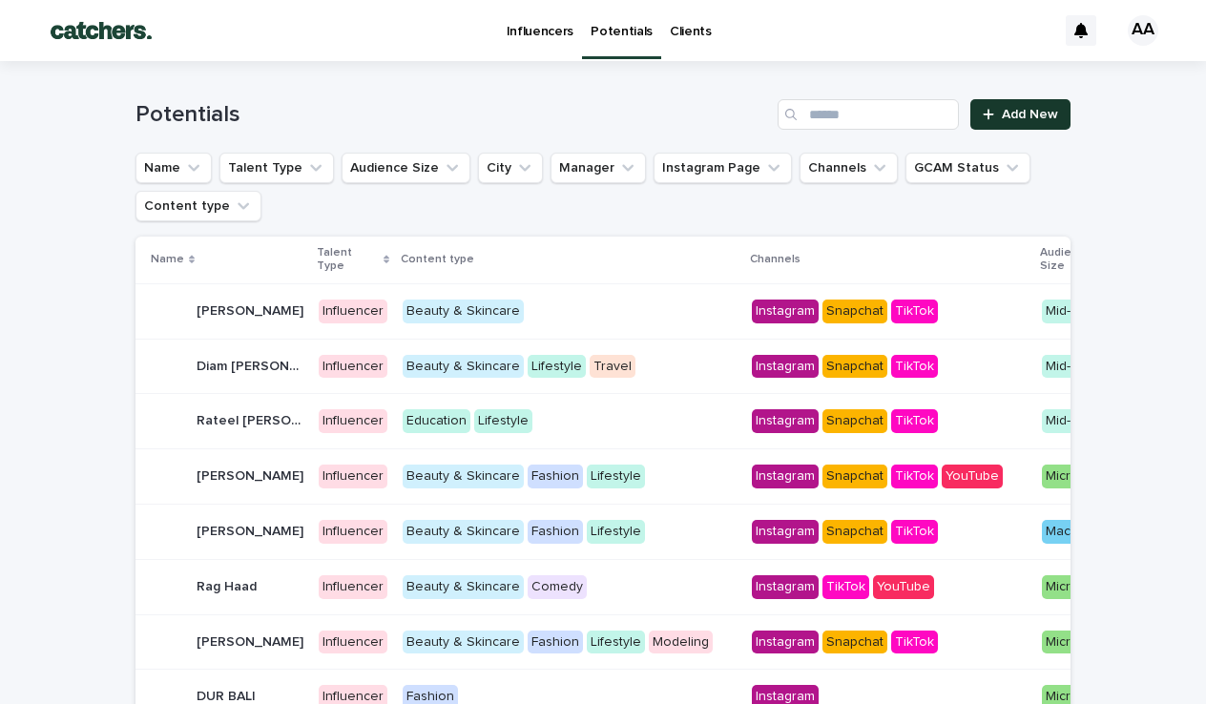
click at [975, 111] on span "Add New" at bounding box center [1030, 114] width 56 height 13
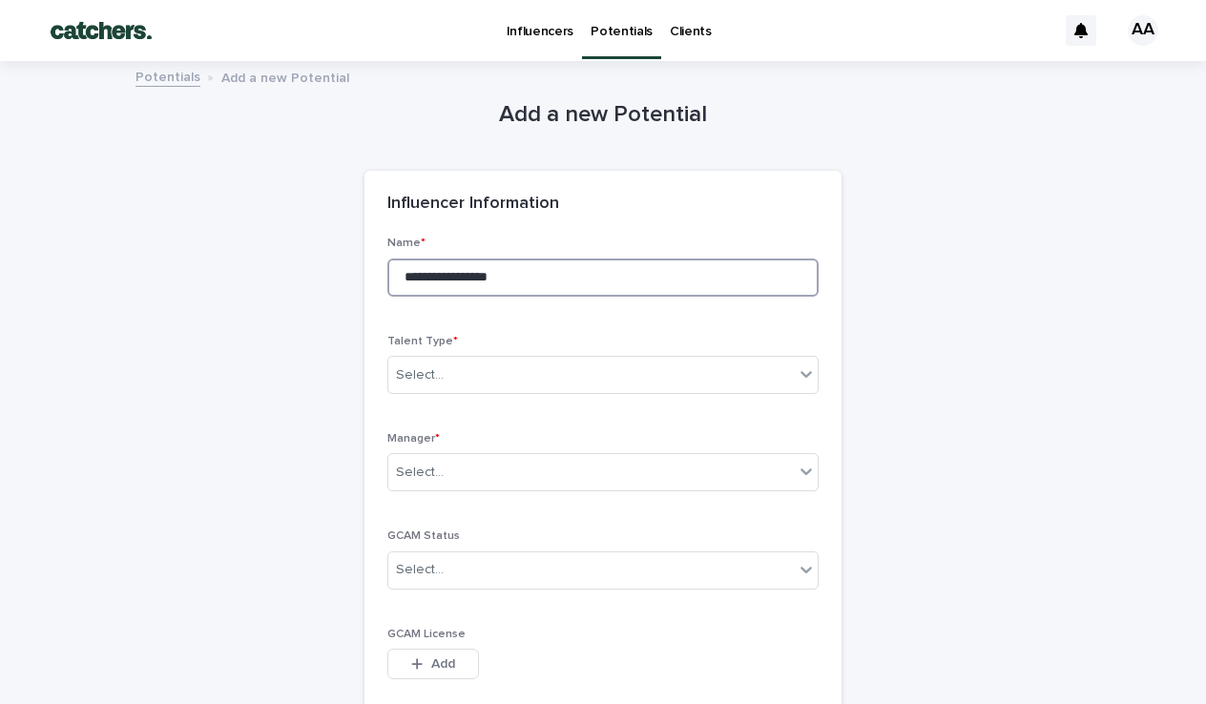
type input "**********"
click at [426, 391] on div "Talent Type * Select..." at bounding box center [602, 372] width 431 height 74
click at [441, 374] on div "Select..." at bounding box center [420, 375] width 48 height 20
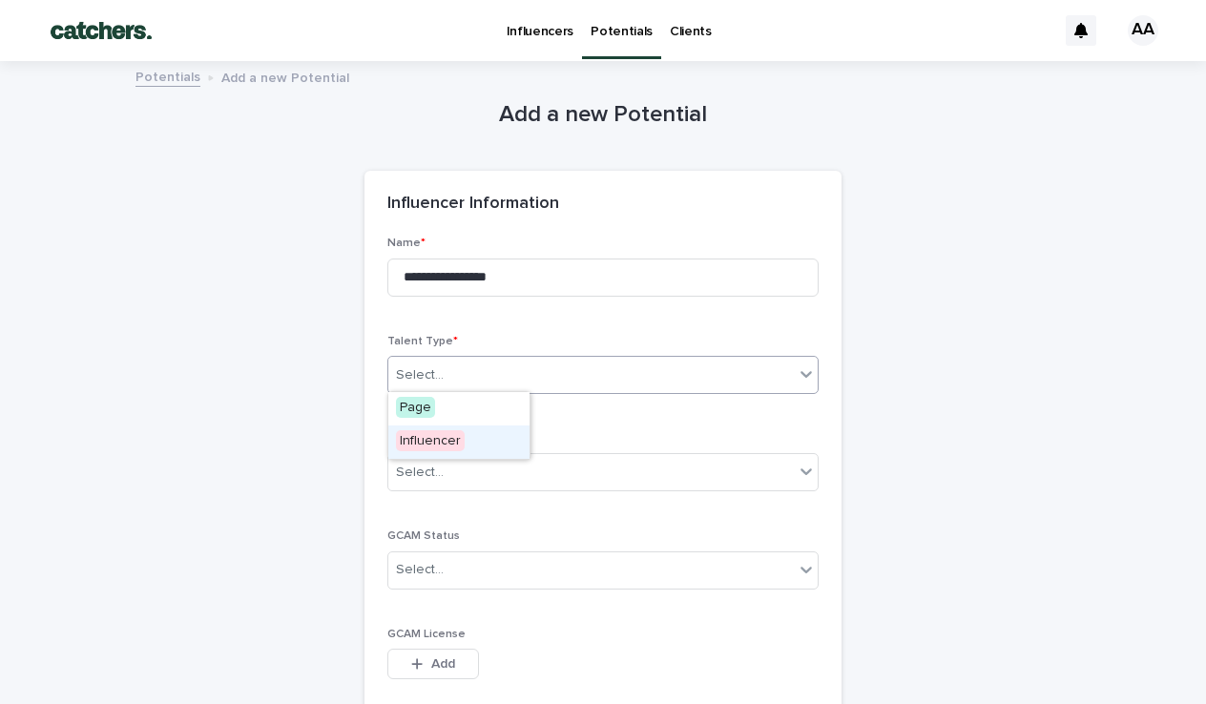
click at [432, 432] on span "Influencer" at bounding box center [430, 440] width 69 height 21
click at [437, 463] on div "Select..." at bounding box center [420, 473] width 48 height 20
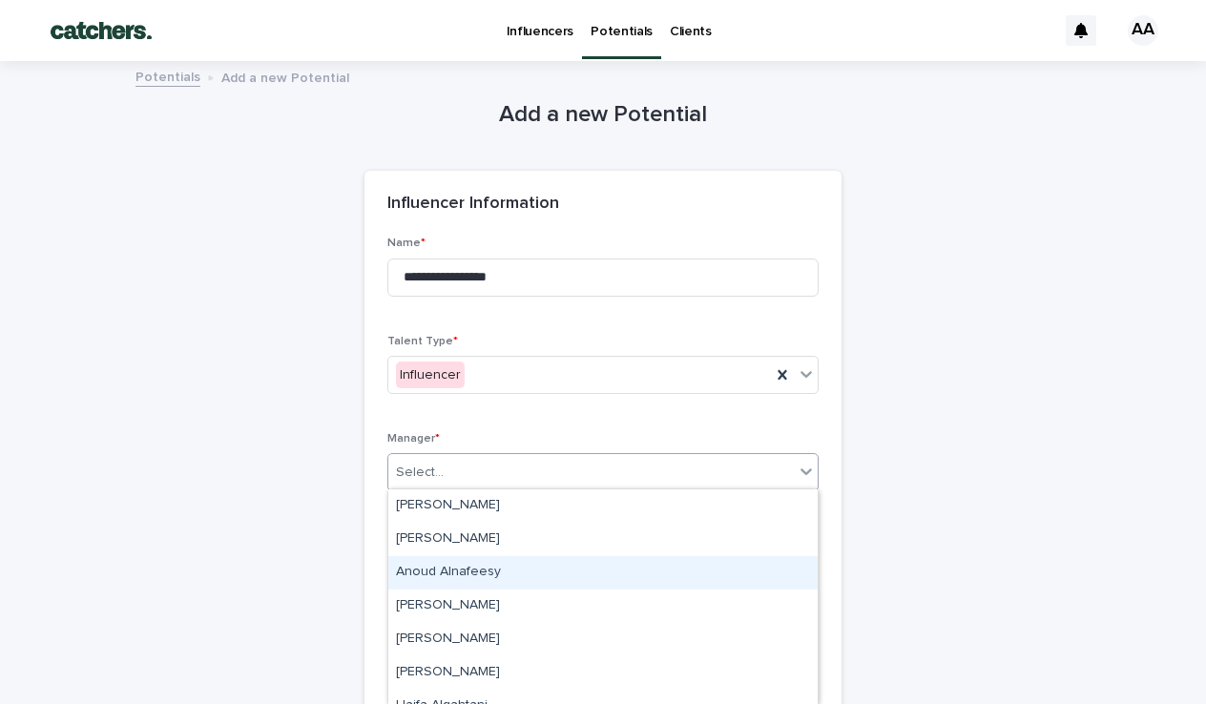
click at [437, 571] on div "Anoud Alnafeesy" at bounding box center [602, 572] width 429 height 33
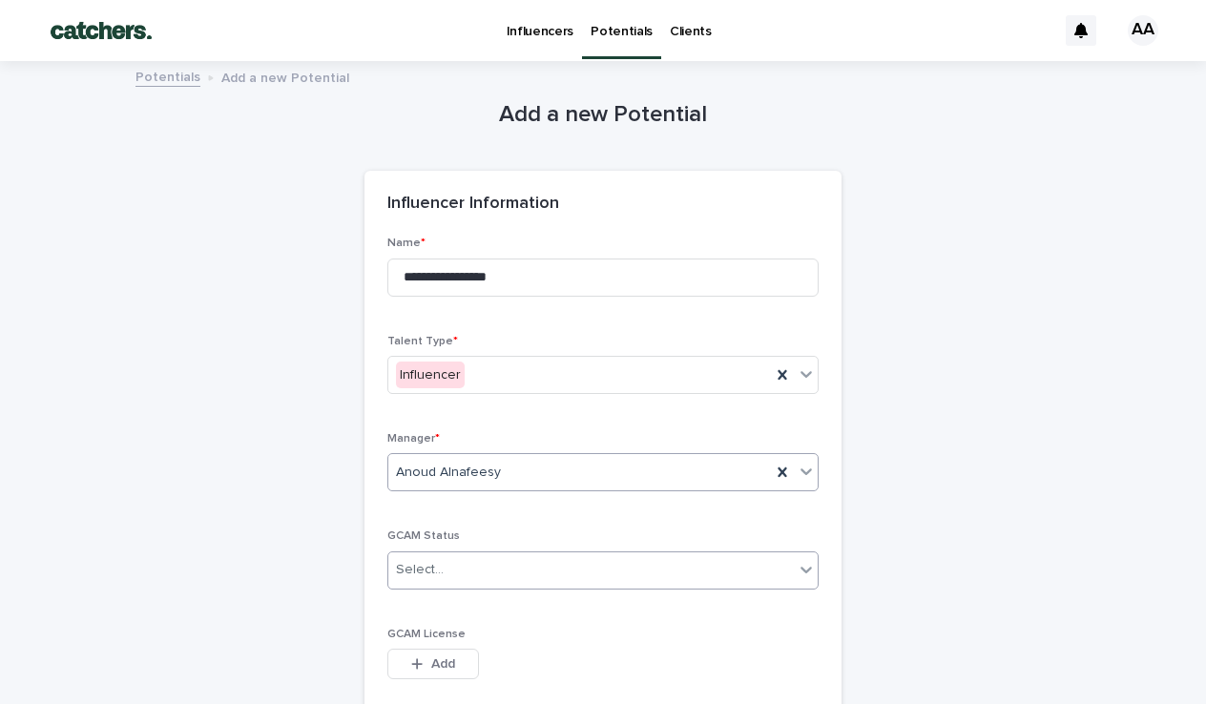
click at [440, 560] on div "Select..." at bounding box center [420, 570] width 48 height 20
click at [441, 609] on span "Licensed" at bounding box center [427, 601] width 63 height 21
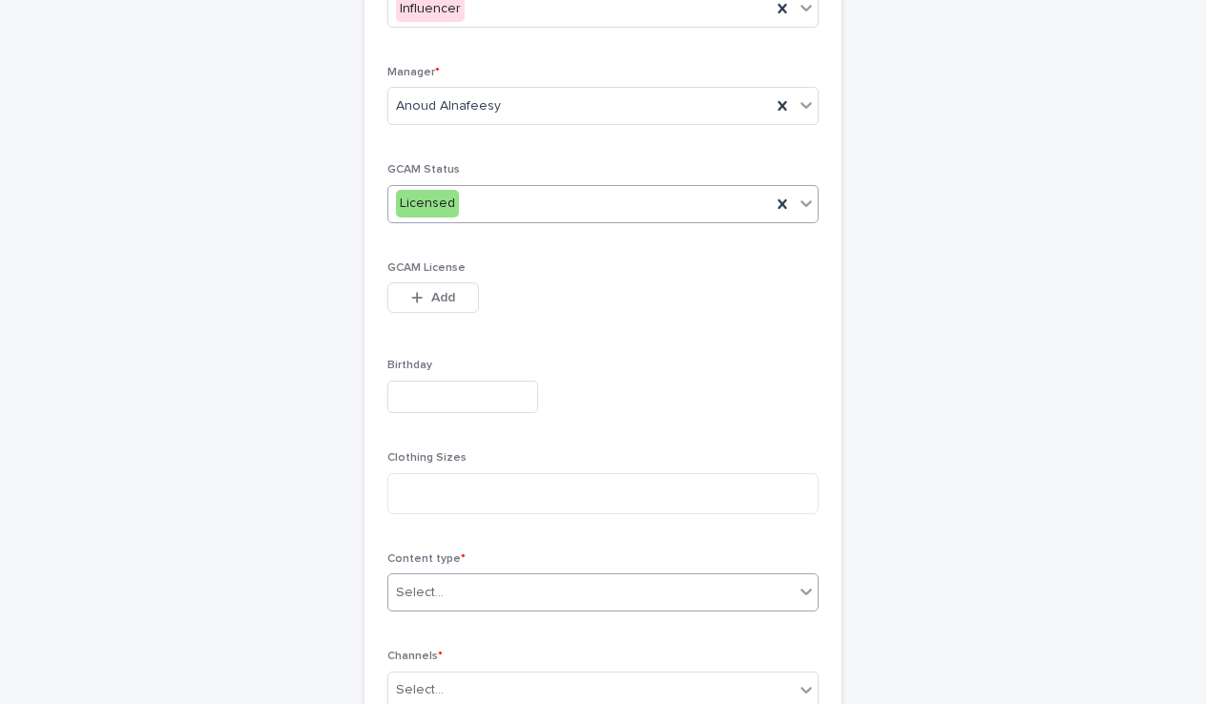
scroll to position [370, 0]
click at [478, 563] on div "Content type * Select..." at bounding box center [602, 586] width 431 height 74
click at [462, 589] on div "Select..." at bounding box center [590, 588] width 405 height 31
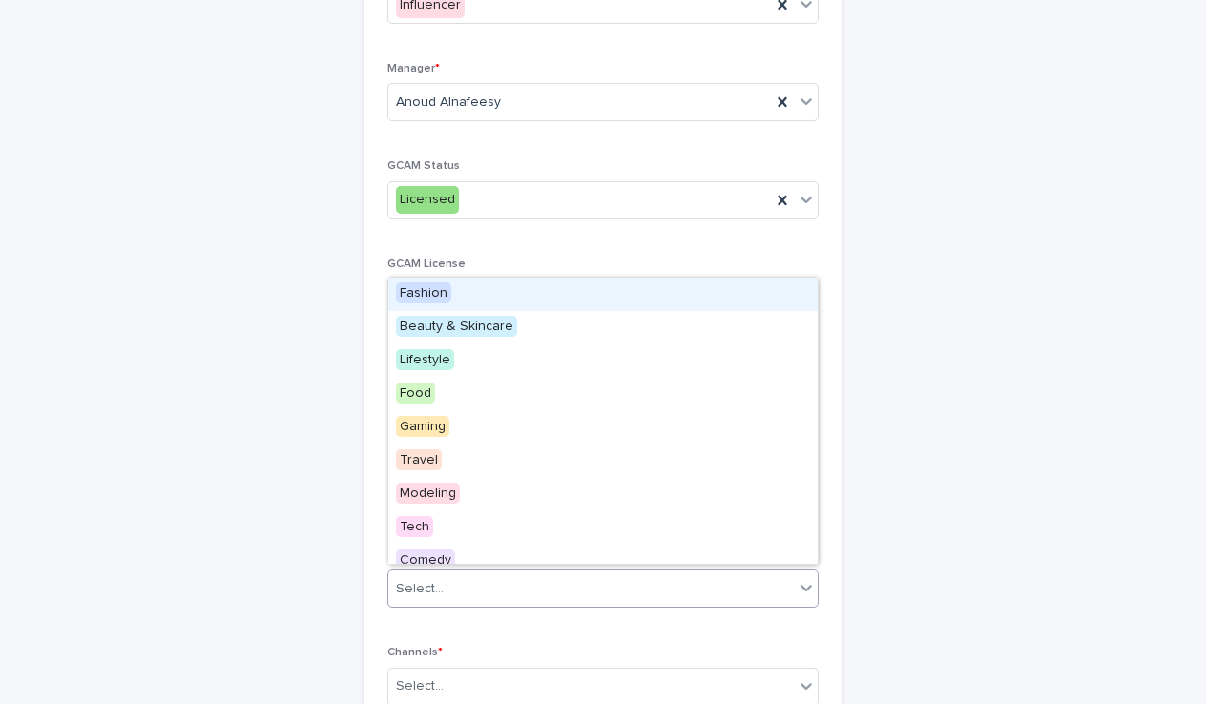
click at [414, 300] on span "Fashion" at bounding box center [423, 292] width 55 height 21
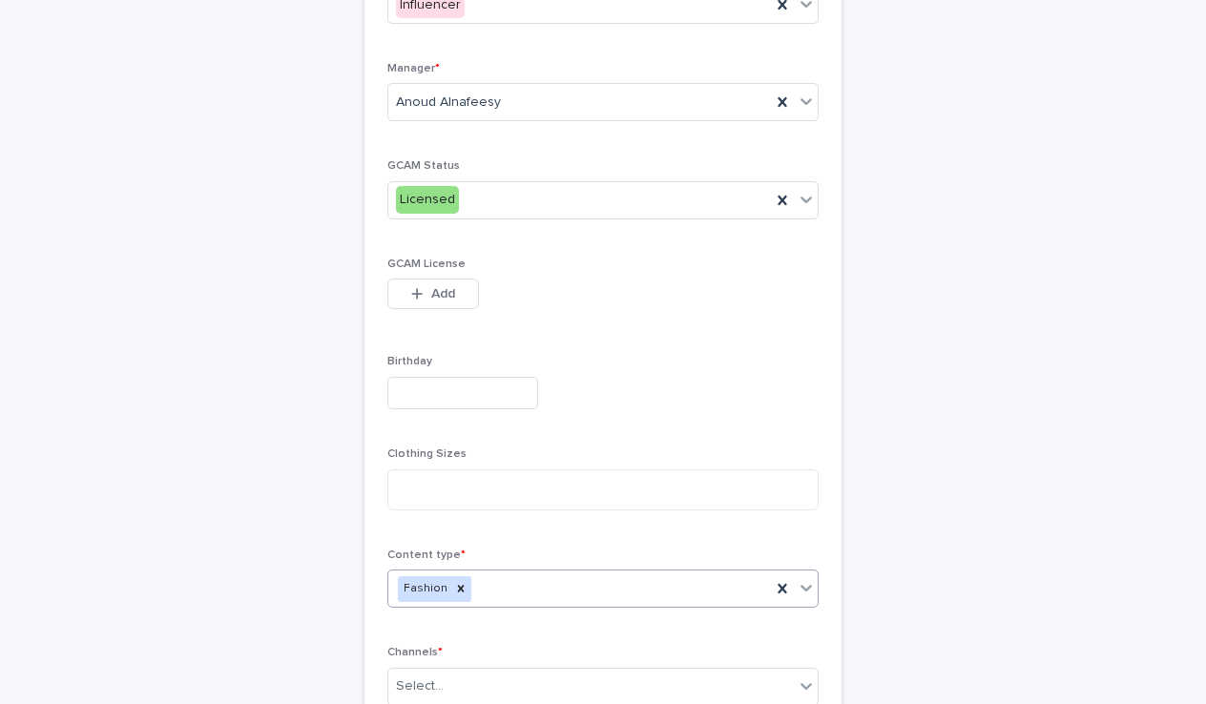
click at [506, 588] on div "Fashion" at bounding box center [579, 588] width 383 height 33
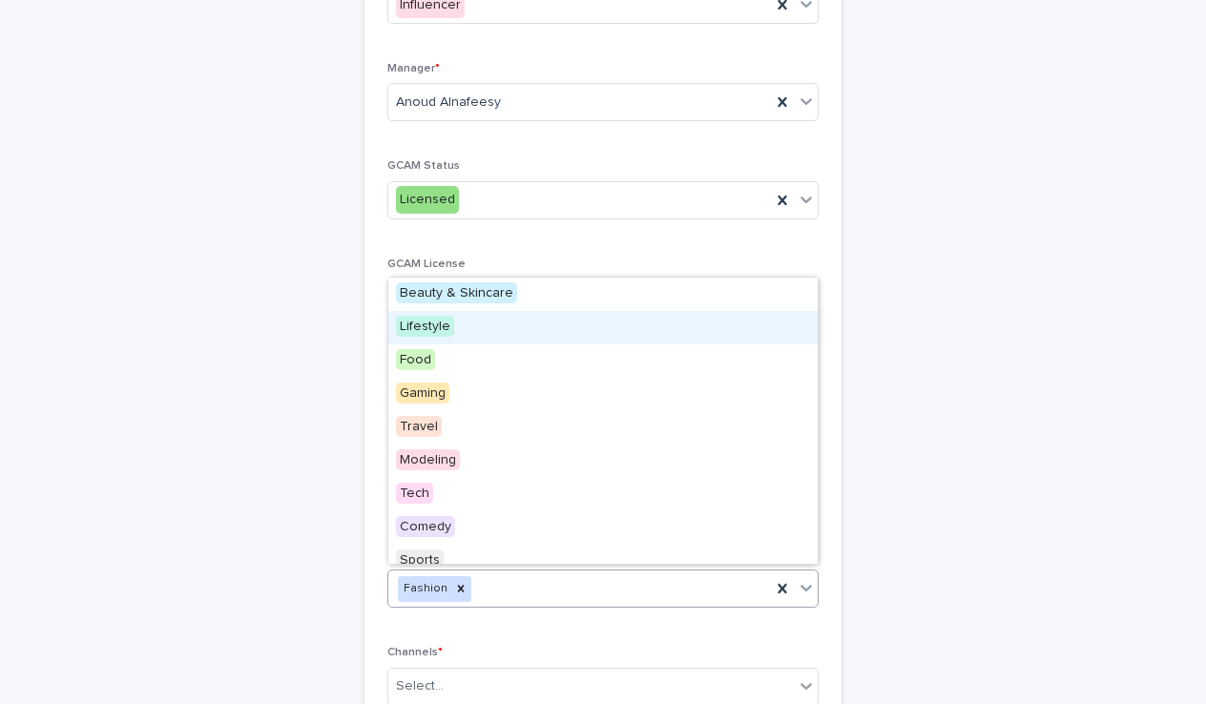
click at [457, 315] on div "Lifestyle" at bounding box center [602, 327] width 429 height 33
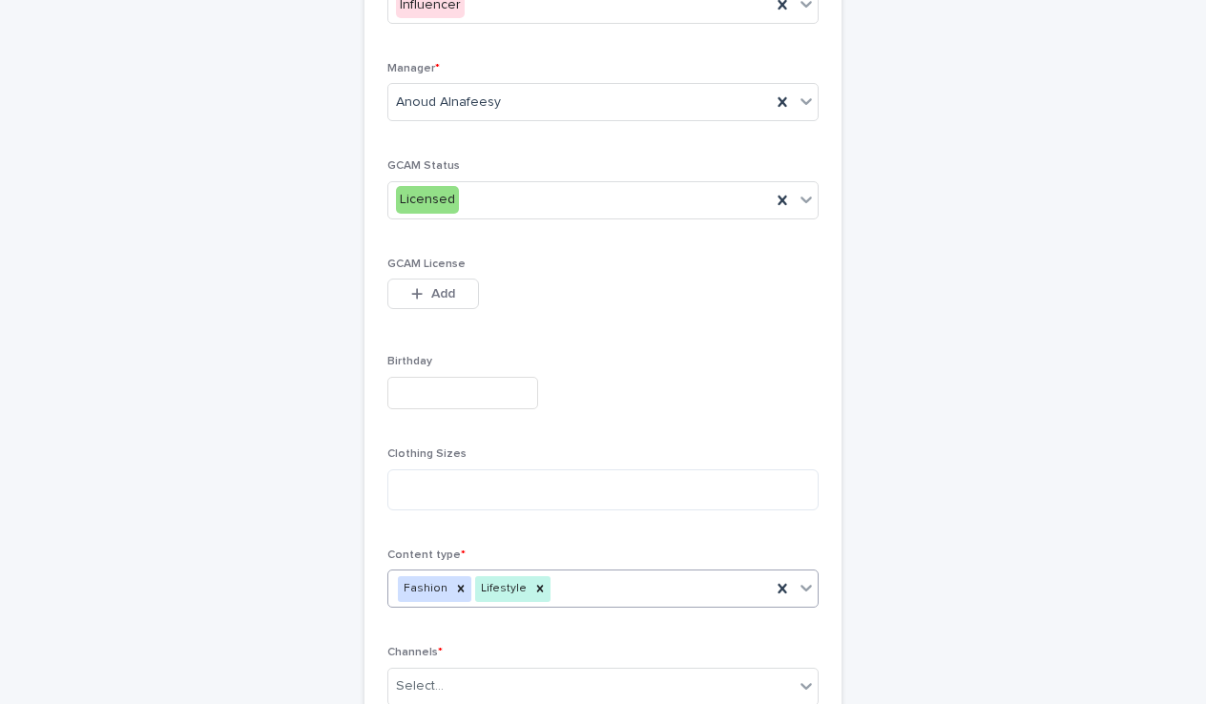
click at [552, 579] on div "Fashion Lifestyle" at bounding box center [579, 588] width 383 height 33
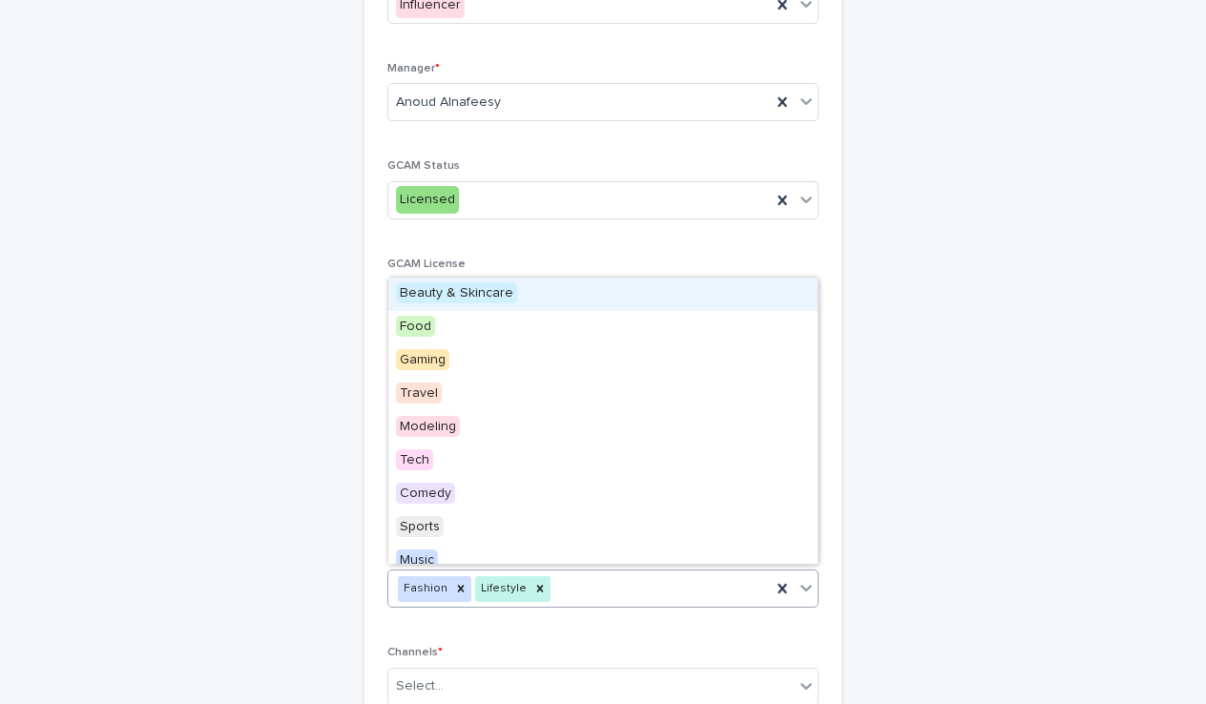
click at [467, 296] on span "Beauty & Skincare" at bounding box center [456, 292] width 121 height 21
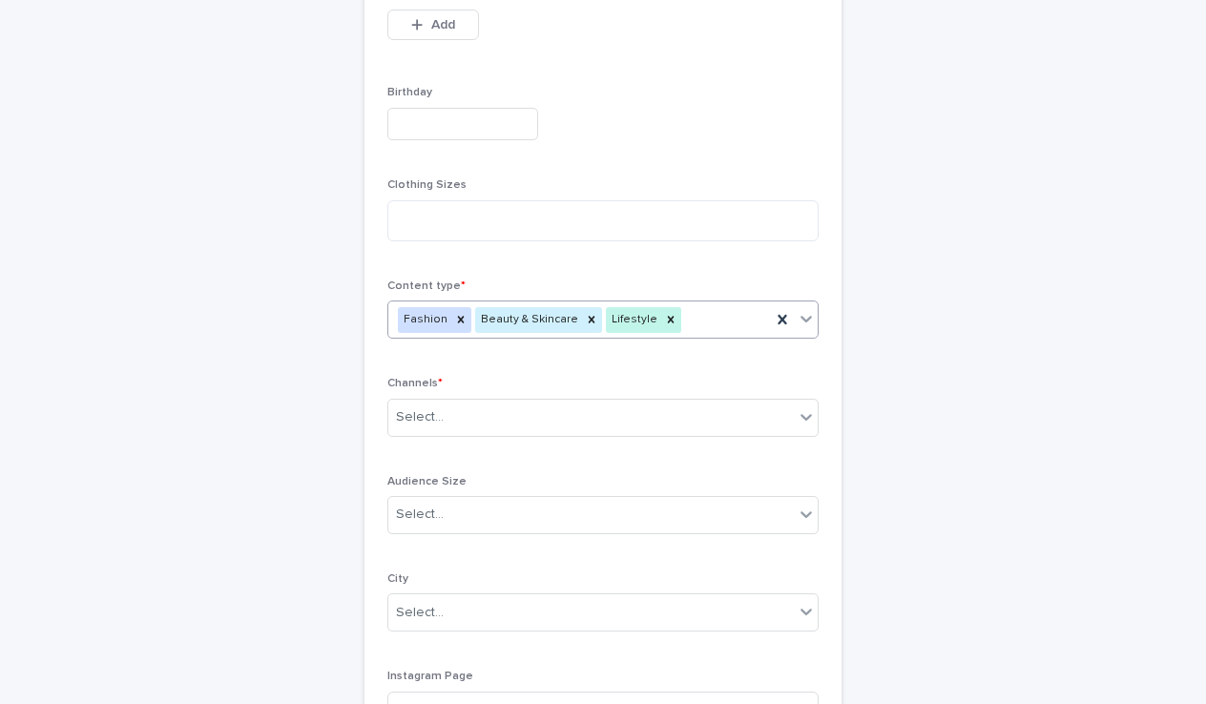
scroll to position [675, 0]
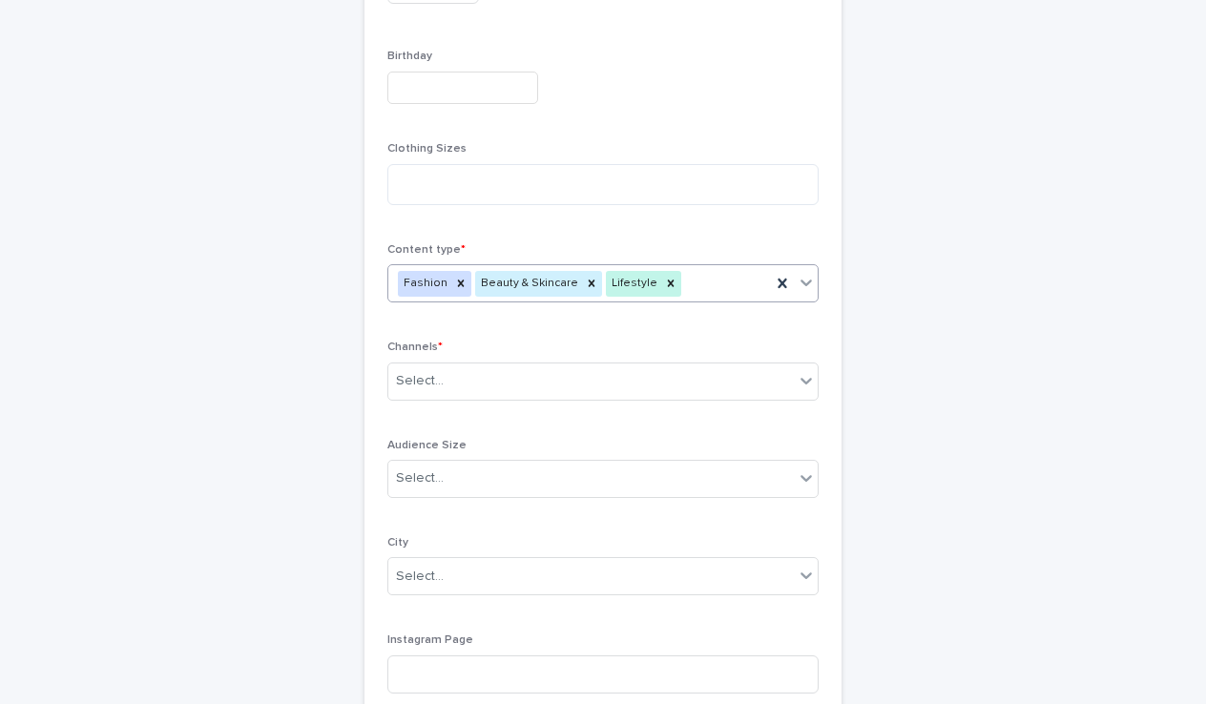
click at [550, 399] on div "Channels * Select..." at bounding box center [602, 378] width 431 height 74
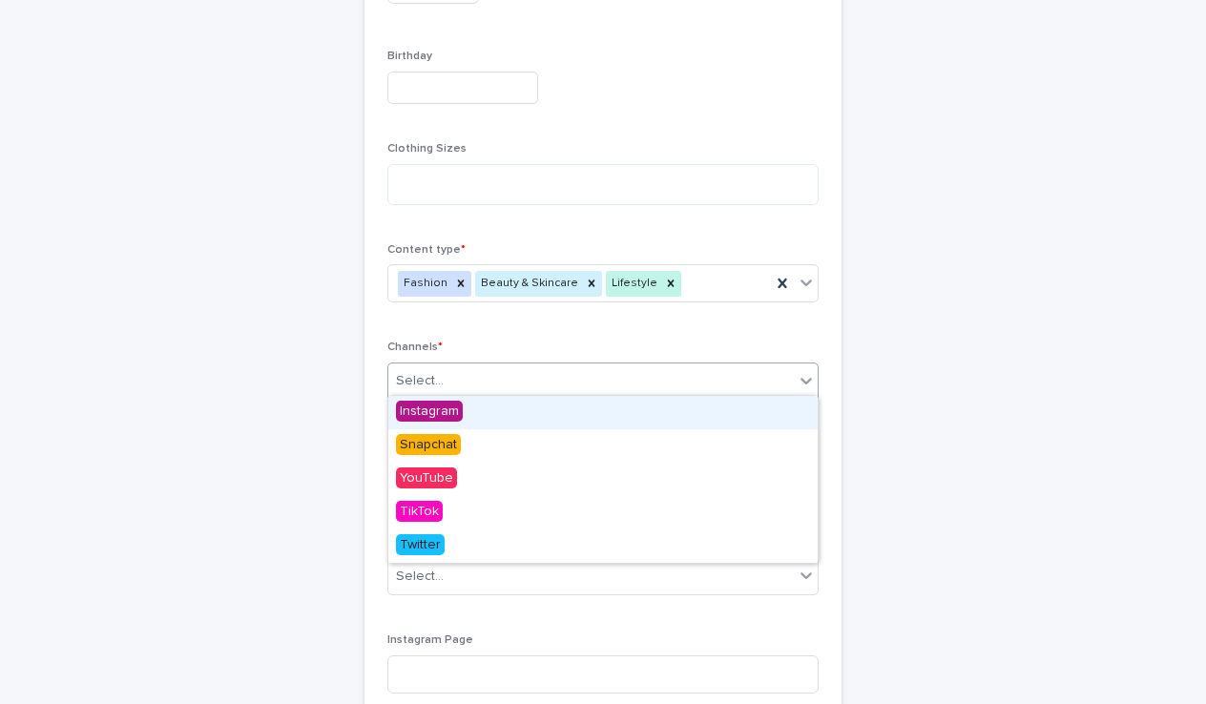
click at [546, 371] on div "Select..." at bounding box center [590, 380] width 405 height 31
click at [434, 408] on span "Instagram" at bounding box center [429, 411] width 67 height 21
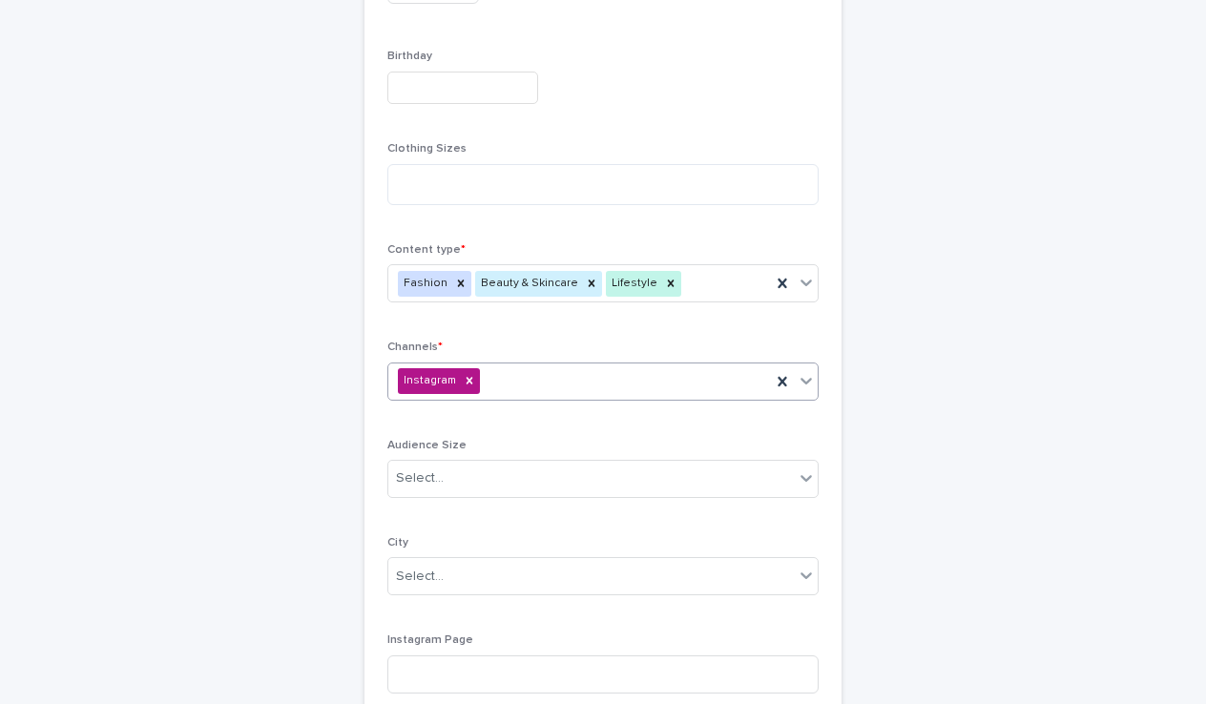
click at [564, 367] on div "Instagram" at bounding box center [579, 380] width 383 height 33
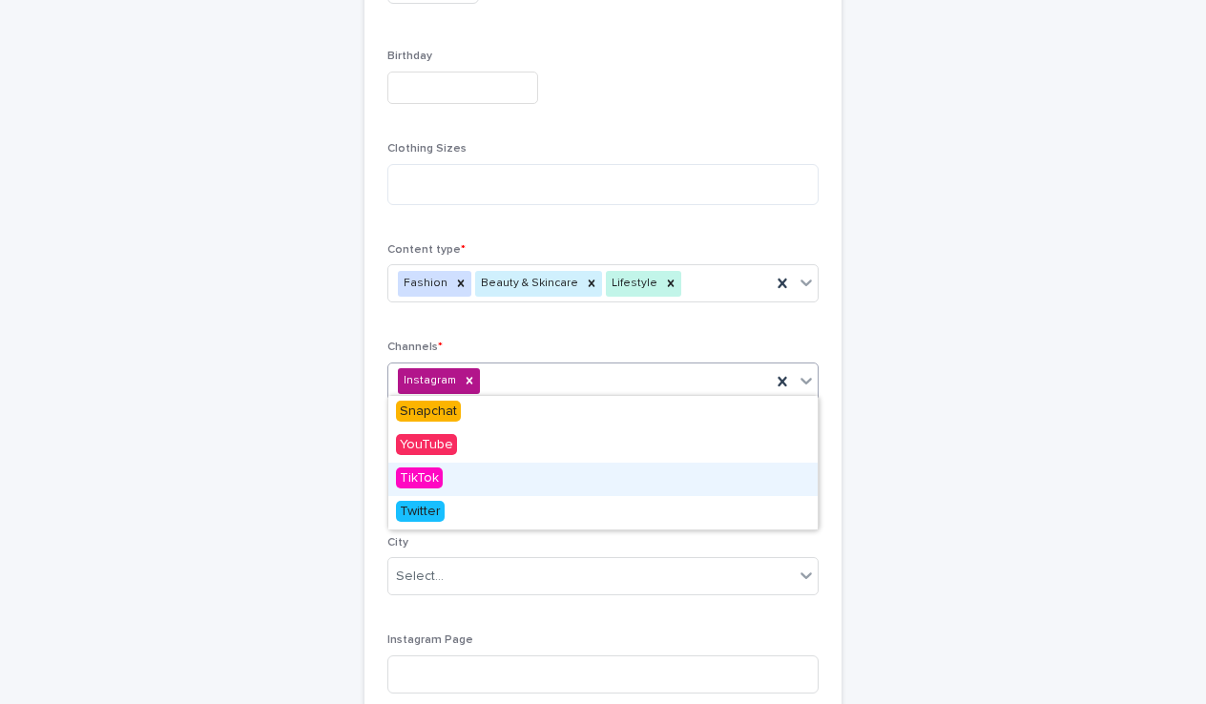
click at [426, 491] on div "TikTok" at bounding box center [602, 479] width 429 height 33
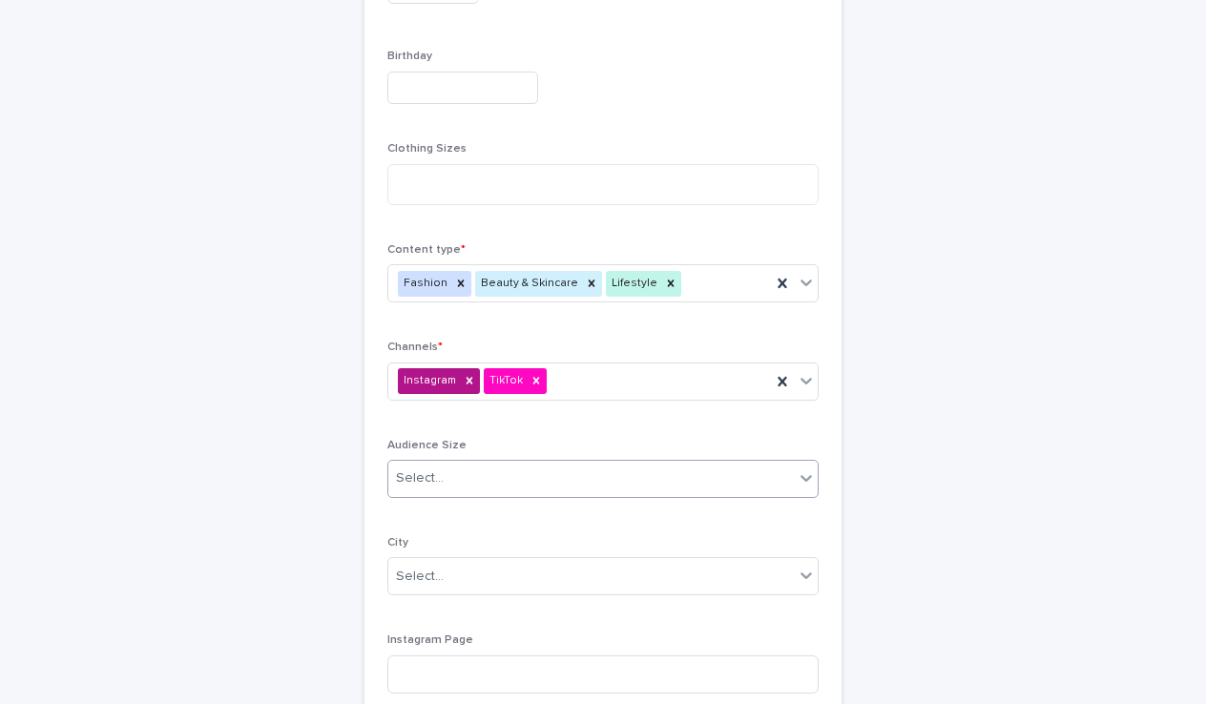
click at [514, 469] on div "Select..." at bounding box center [590, 478] width 405 height 31
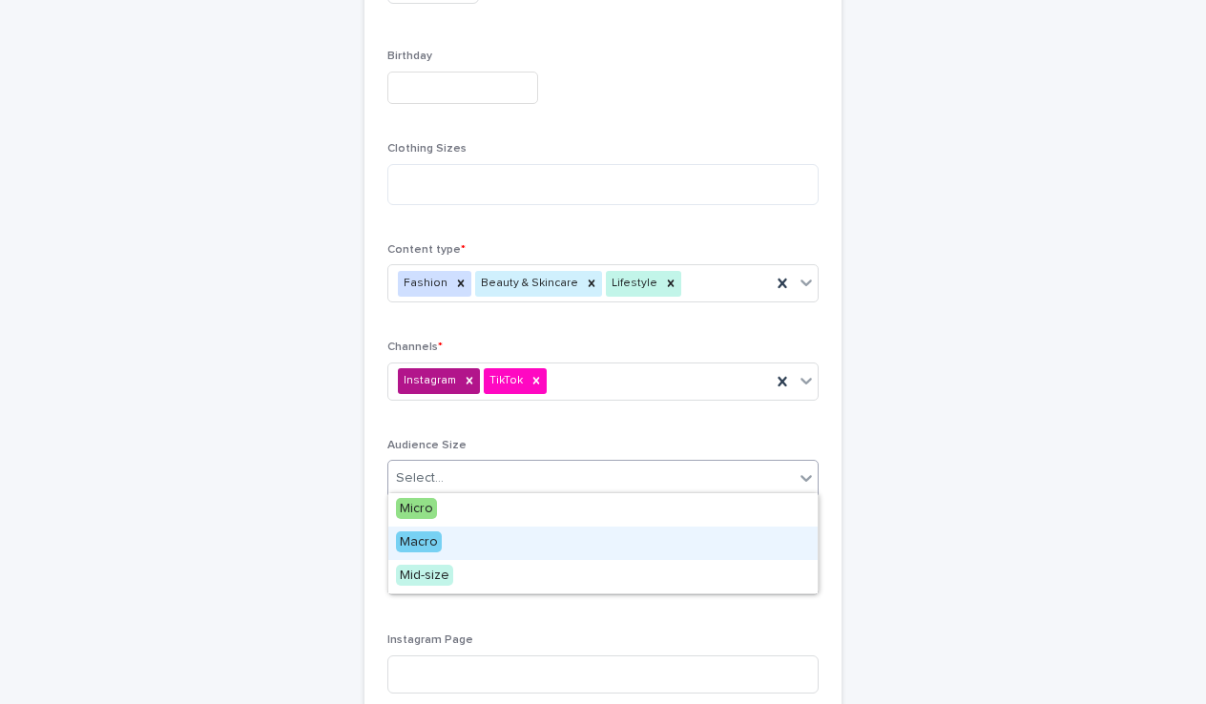
click at [449, 548] on div "Macro" at bounding box center [602, 543] width 429 height 33
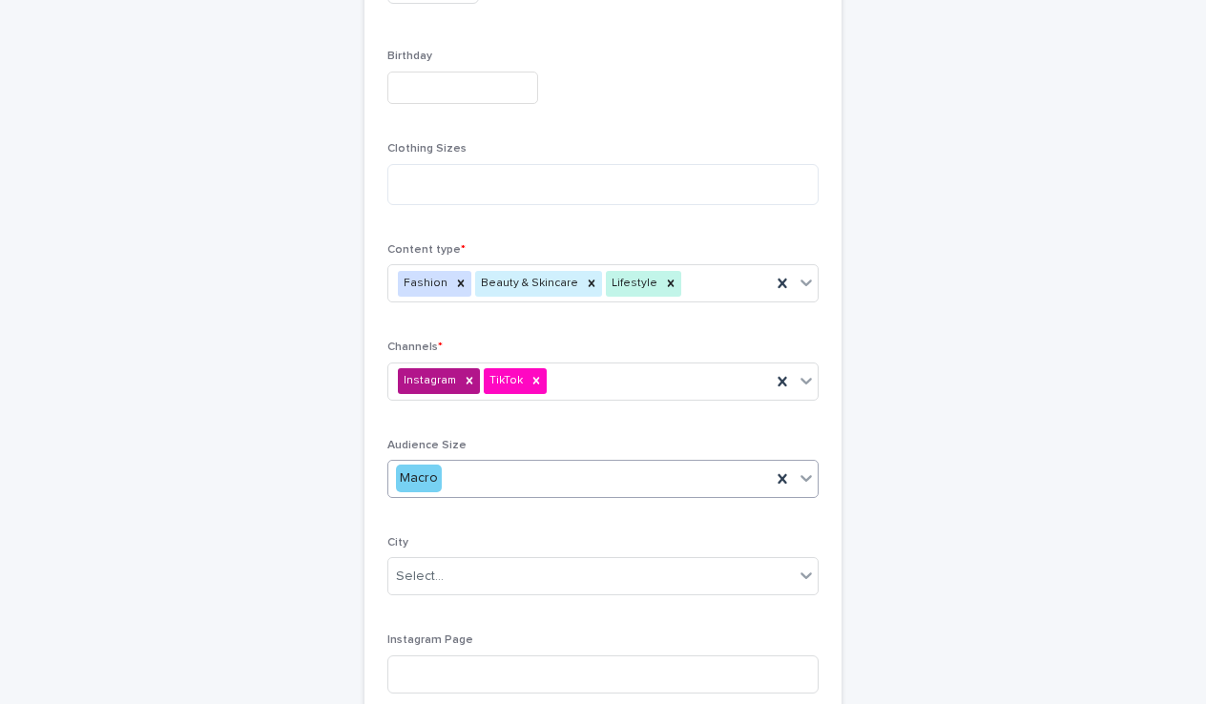
click at [481, 483] on div "Macro" at bounding box center [579, 478] width 383 height 31
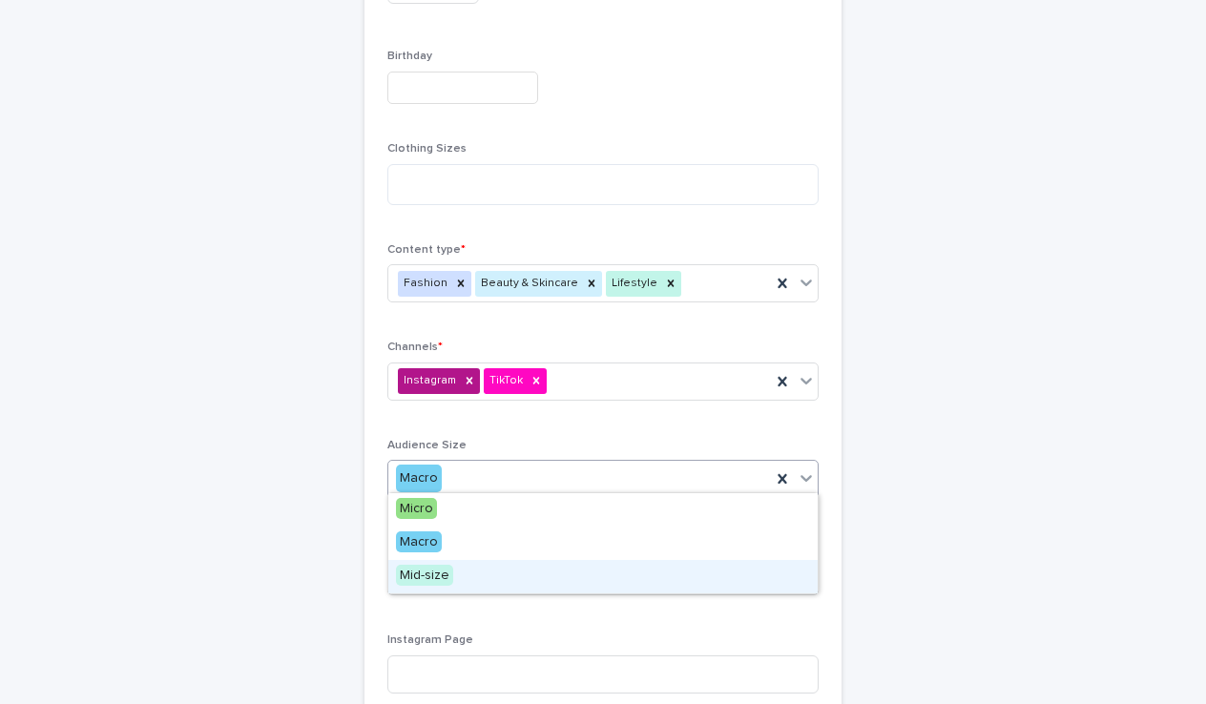
click at [458, 570] on div "Mid-size" at bounding box center [602, 576] width 429 height 33
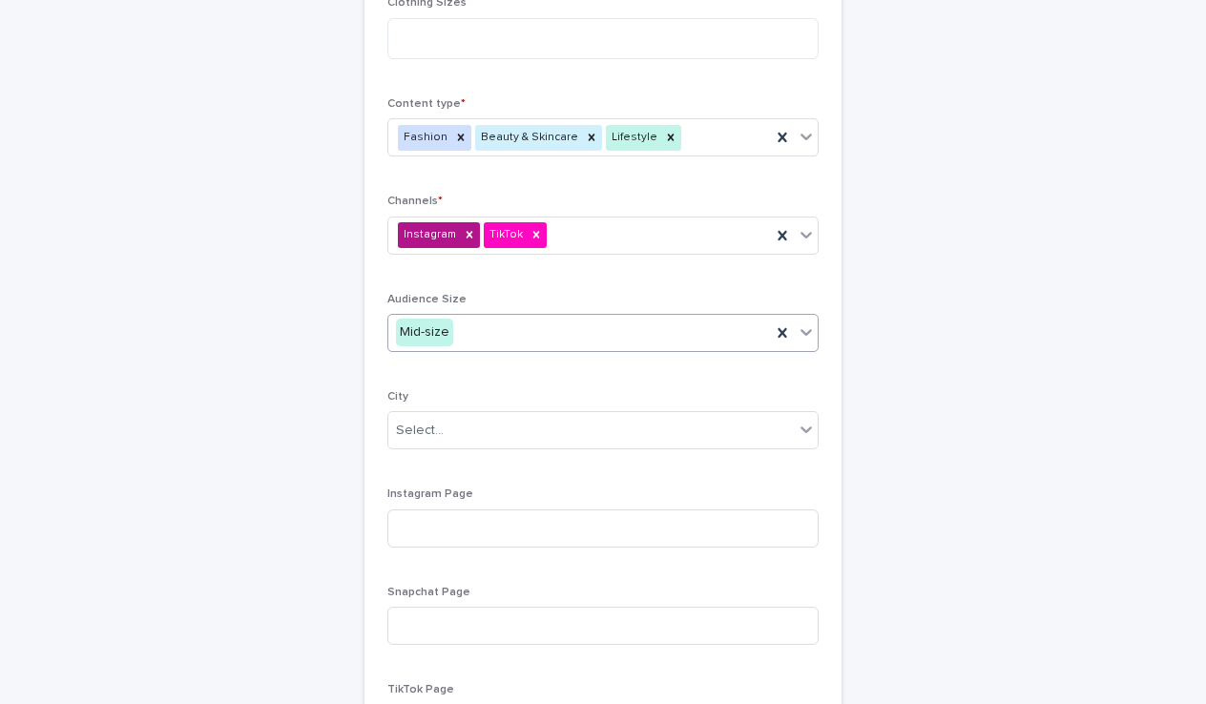
scroll to position [822, 0]
click at [474, 447] on div "City Select..." at bounding box center [602, 426] width 431 height 74
click at [471, 416] on div "Select..." at bounding box center [590, 429] width 405 height 31
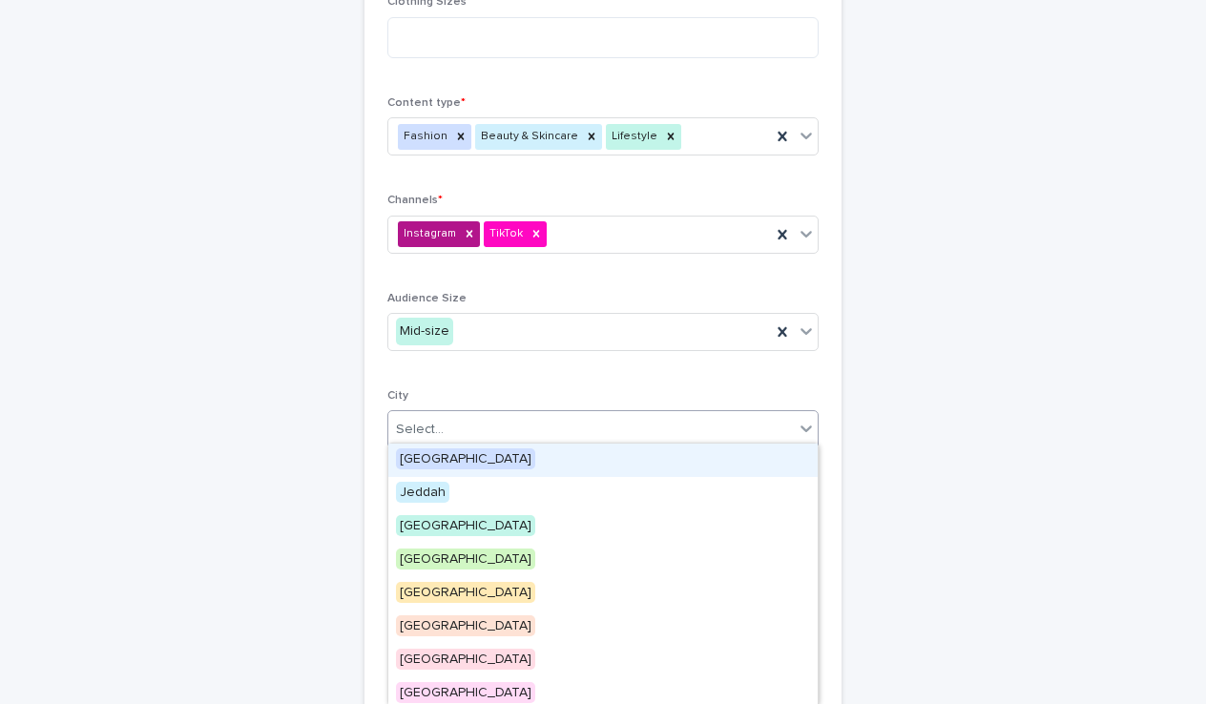
click at [446, 456] on div "[GEOGRAPHIC_DATA]" at bounding box center [602, 460] width 429 height 33
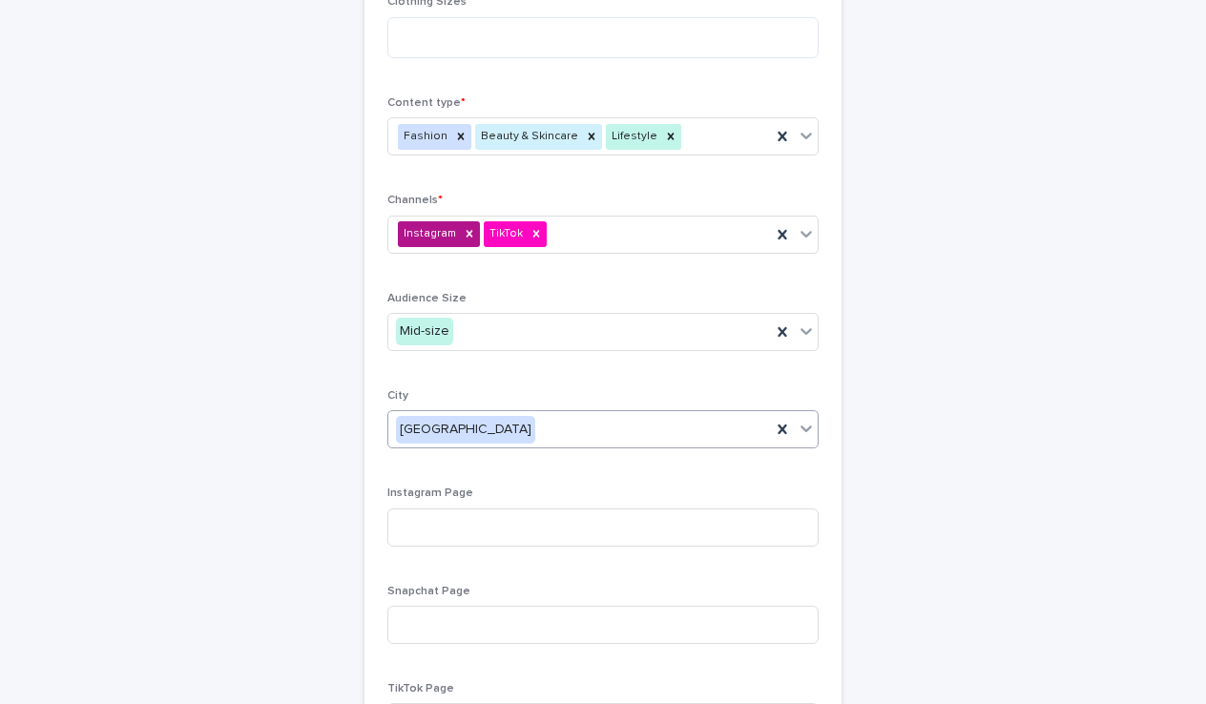
scroll to position [873, 0]
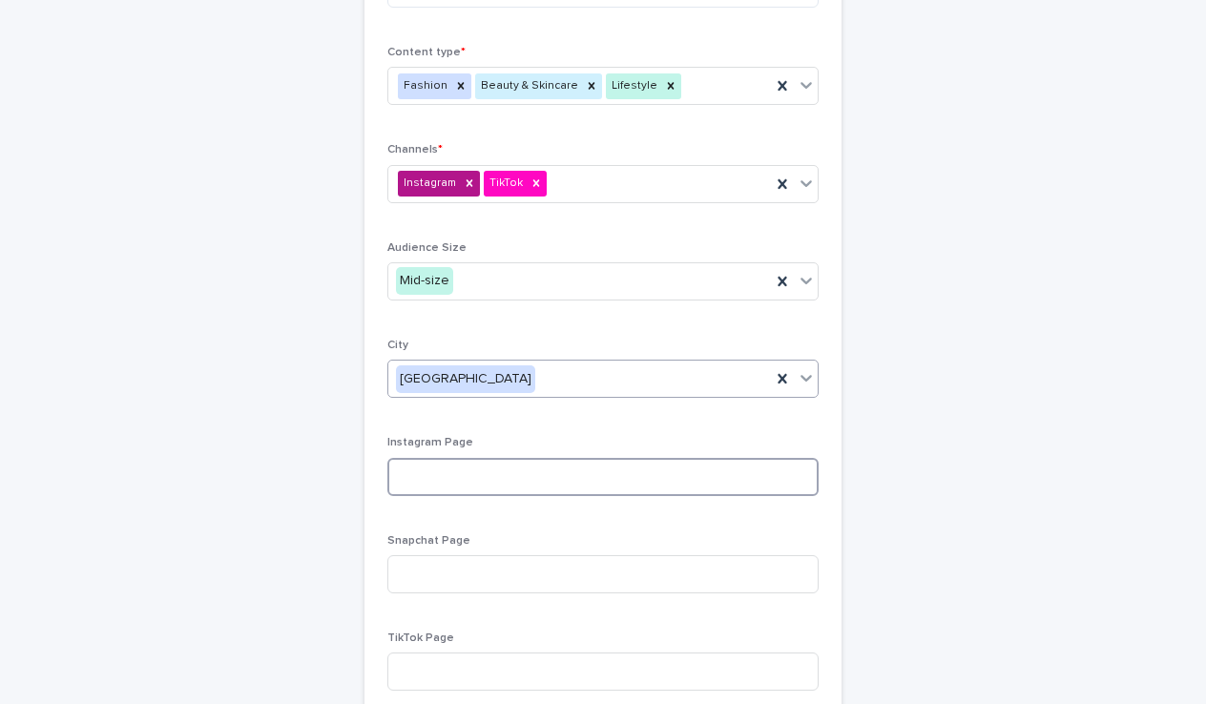
click at [445, 476] on input at bounding box center [602, 477] width 431 height 38
click at [436, 673] on input at bounding box center [602, 671] width 431 height 38
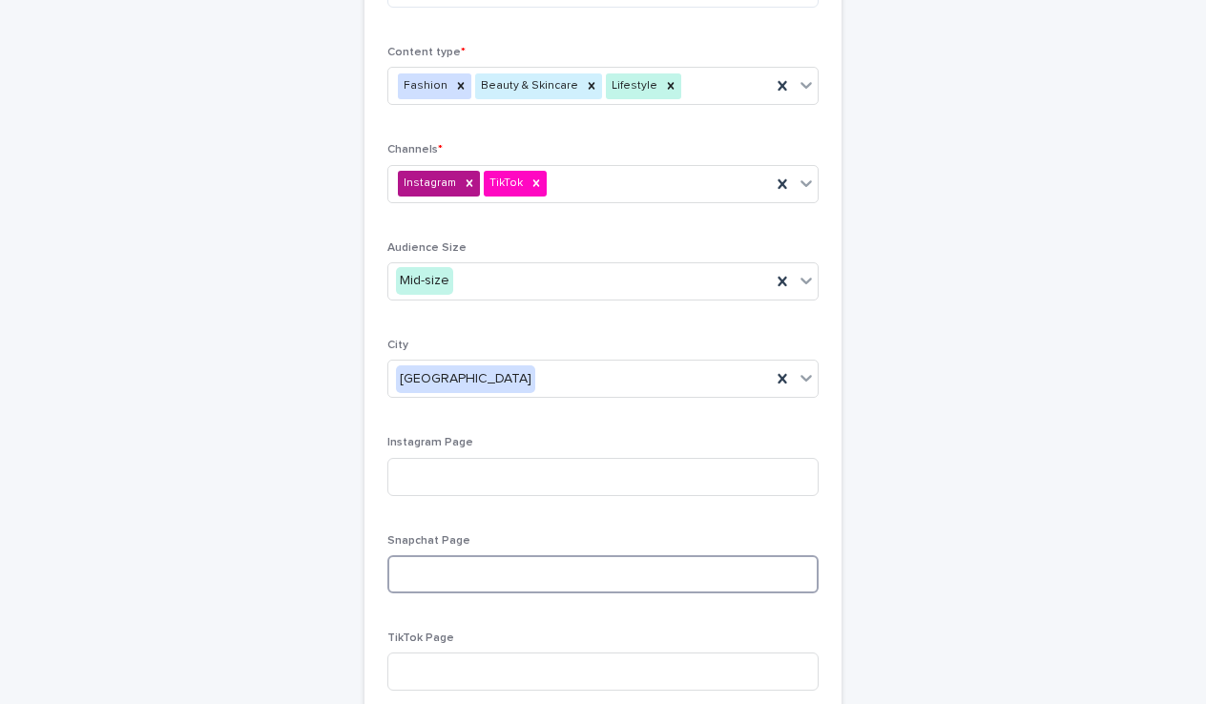
click at [437, 579] on input at bounding box center [602, 574] width 431 height 38
paste input "**********"
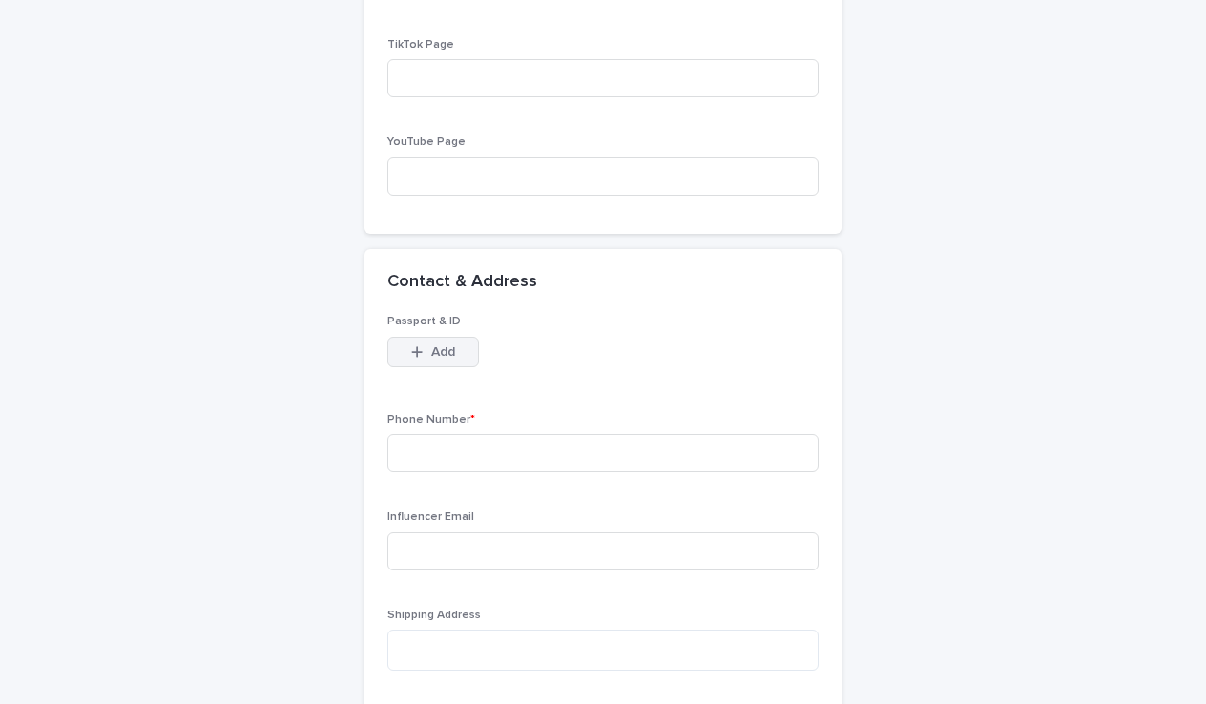
scroll to position [1467, 0]
type input "**********"
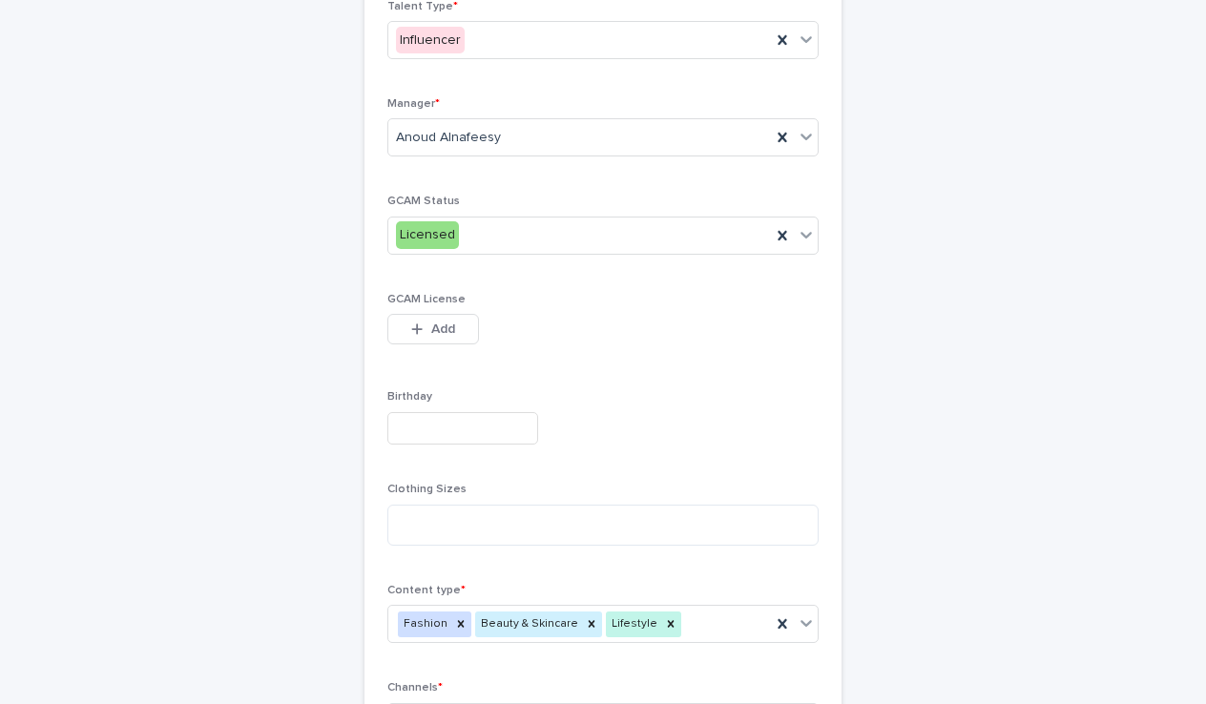
scroll to position [0, 0]
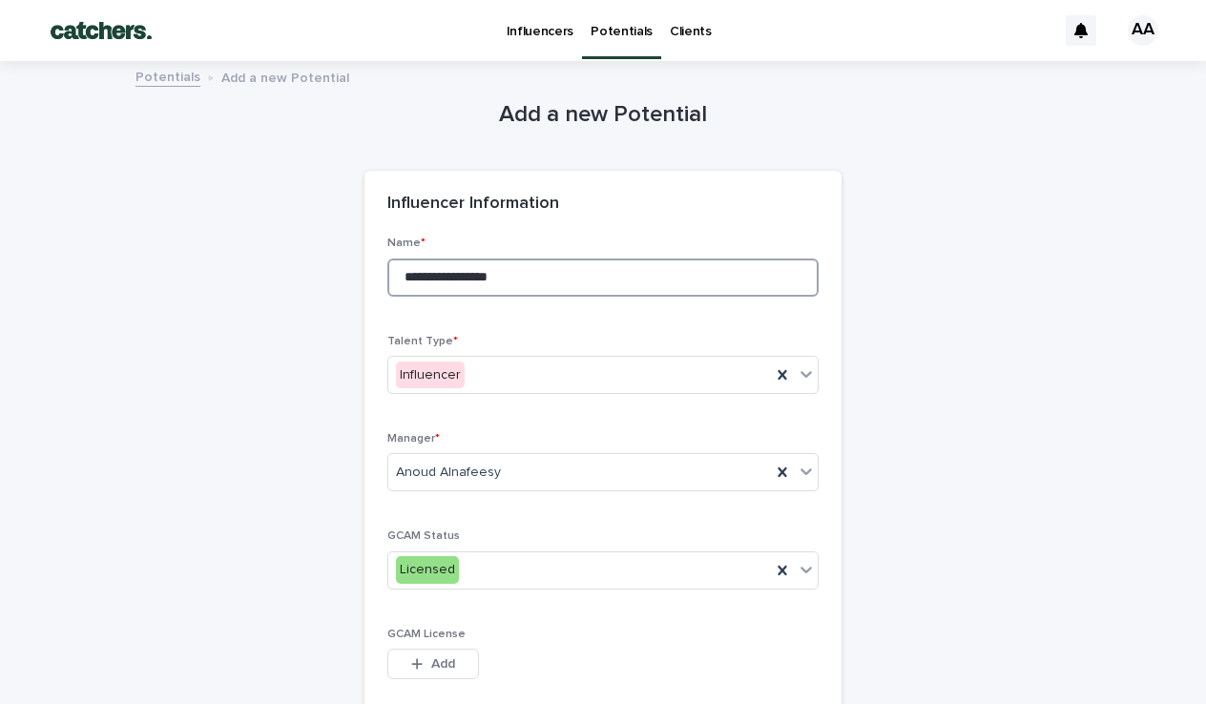
click at [486, 269] on input "**********" at bounding box center [602, 278] width 431 height 38
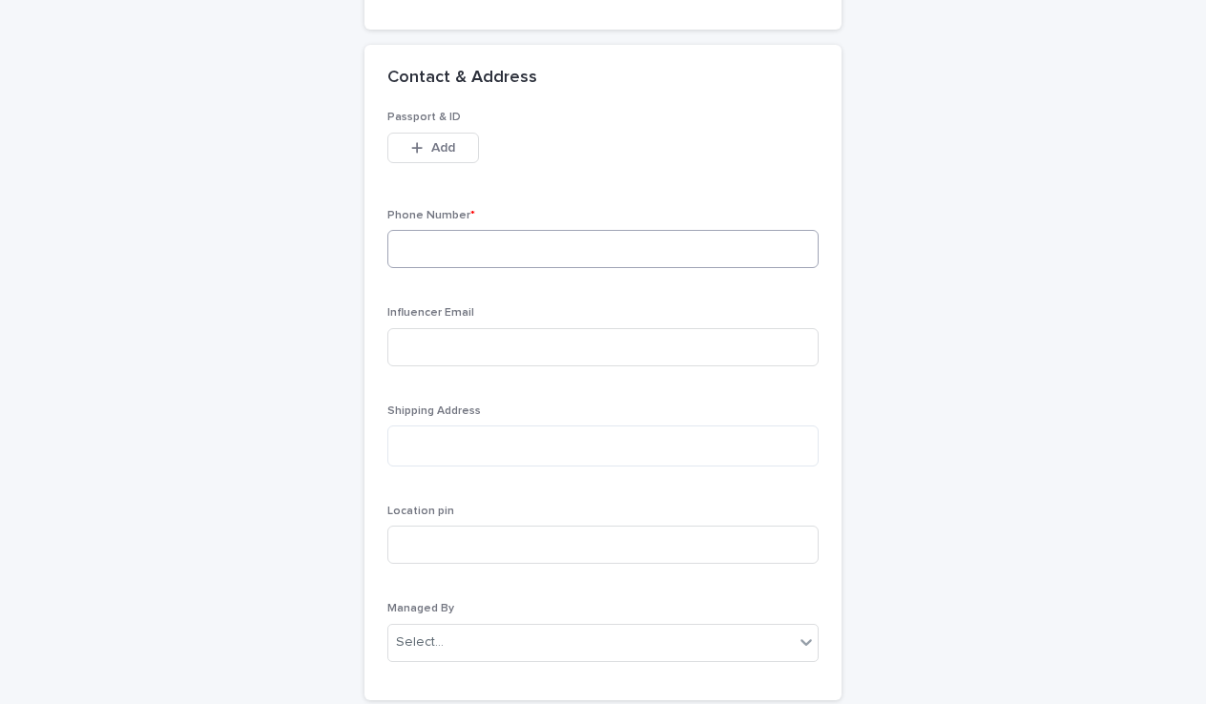
scroll to position [1673, 0]
type input "**********"
click at [546, 240] on input at bounding box center [602, 246] width 431 height 38
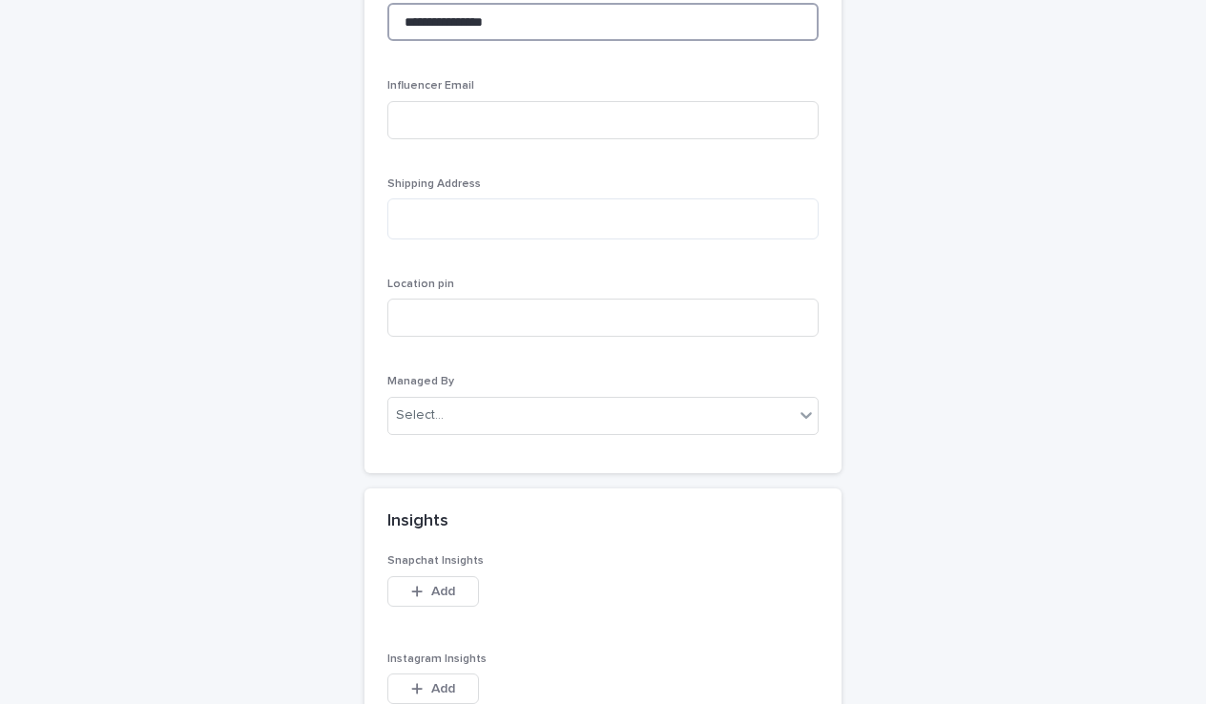
scroll to position [1900, 0]
type input "**********"
click at [500, 397] on div "Select..." at bounding box center [590, 412] width 405 height 31
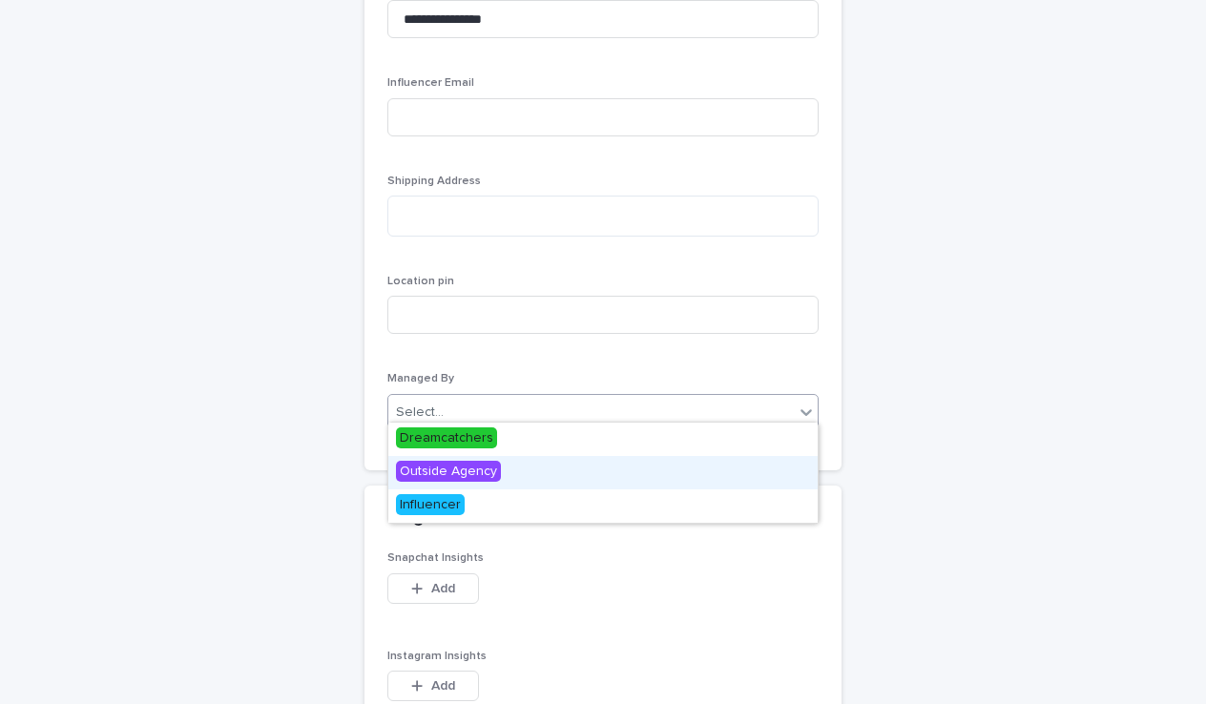
click at [461, 481] on span "Outside Agency" at bounding box center [448, 471] width 105 height 21
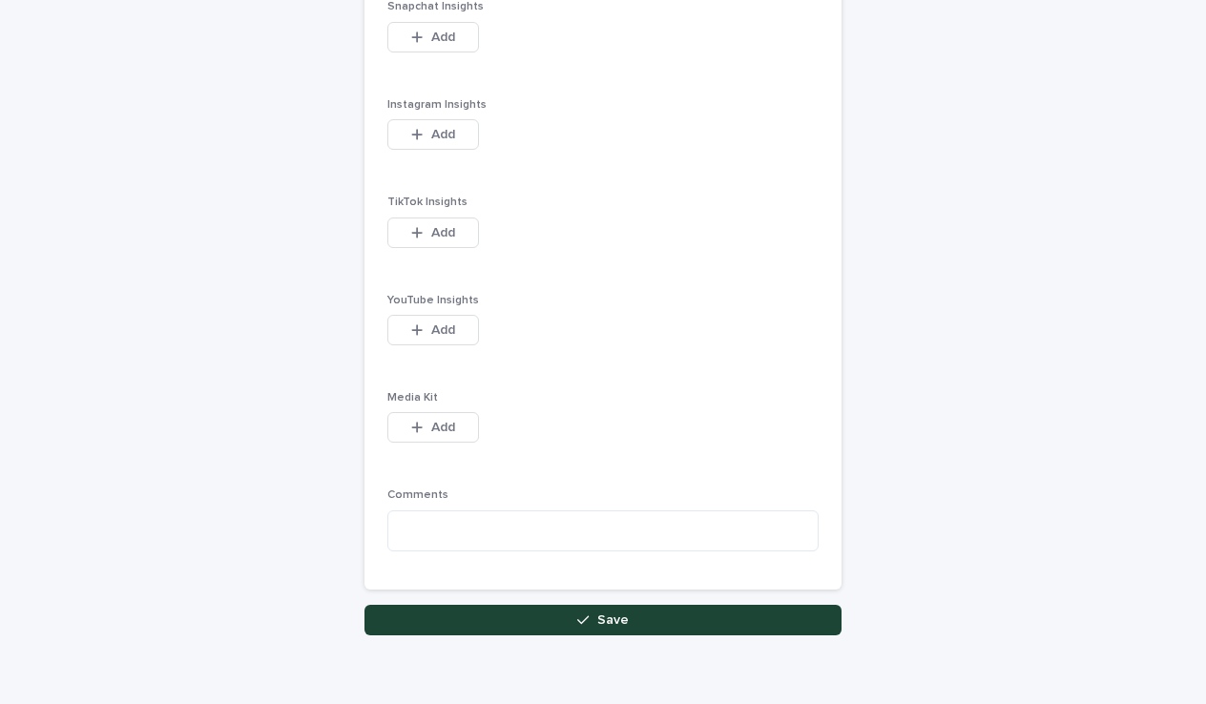
scroll to position [2505, 0]
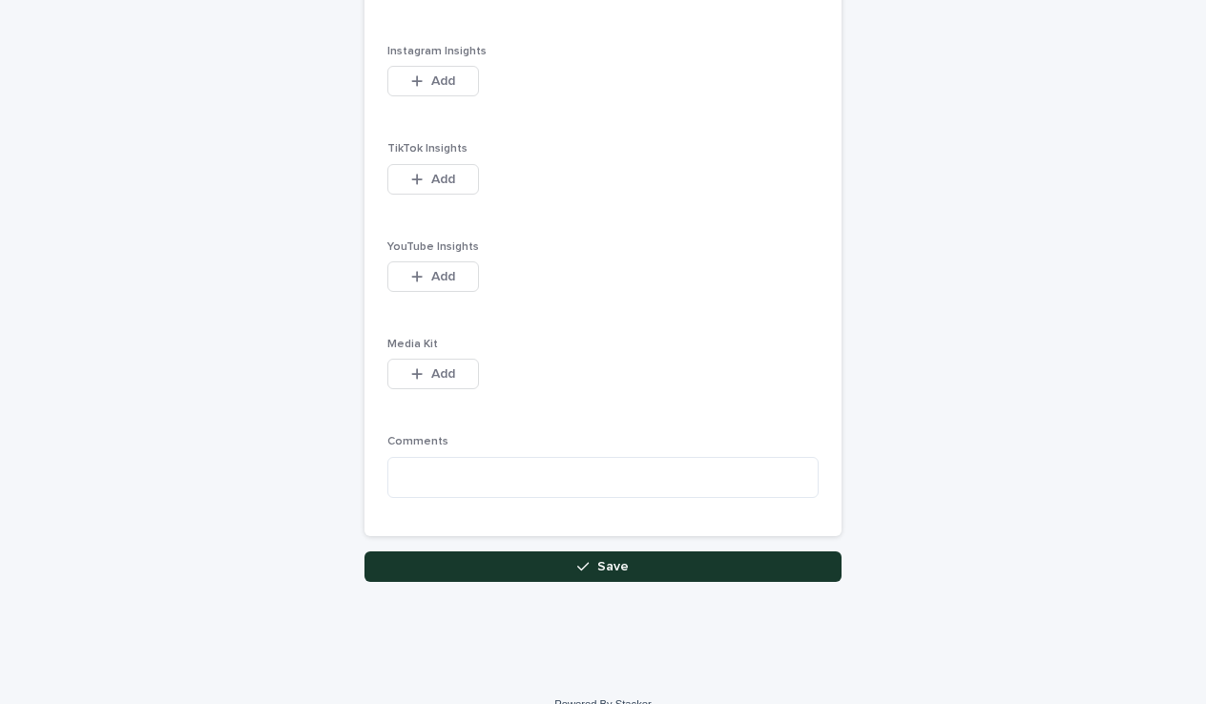
click at [588, 551] on button "Save" at bounding box center [602, 566] width 477 height 31
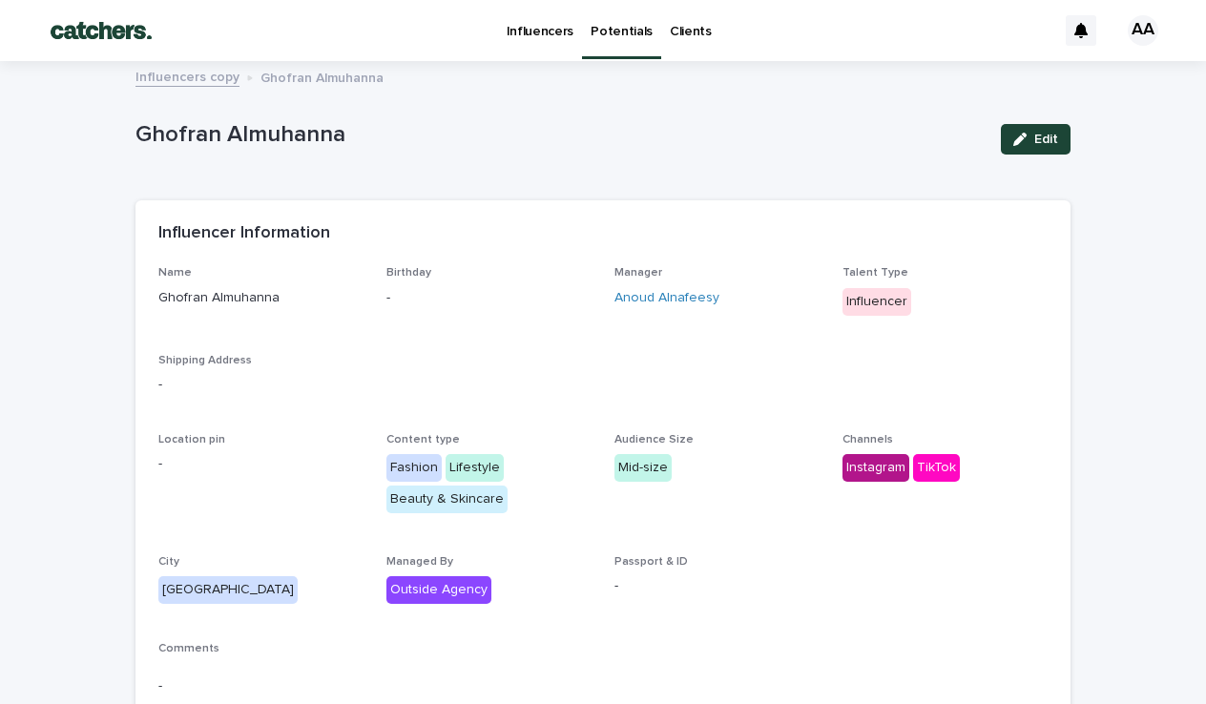
click at [609, 39] on link "Potentials" at bounding box center [621, 28] width 79 height 56
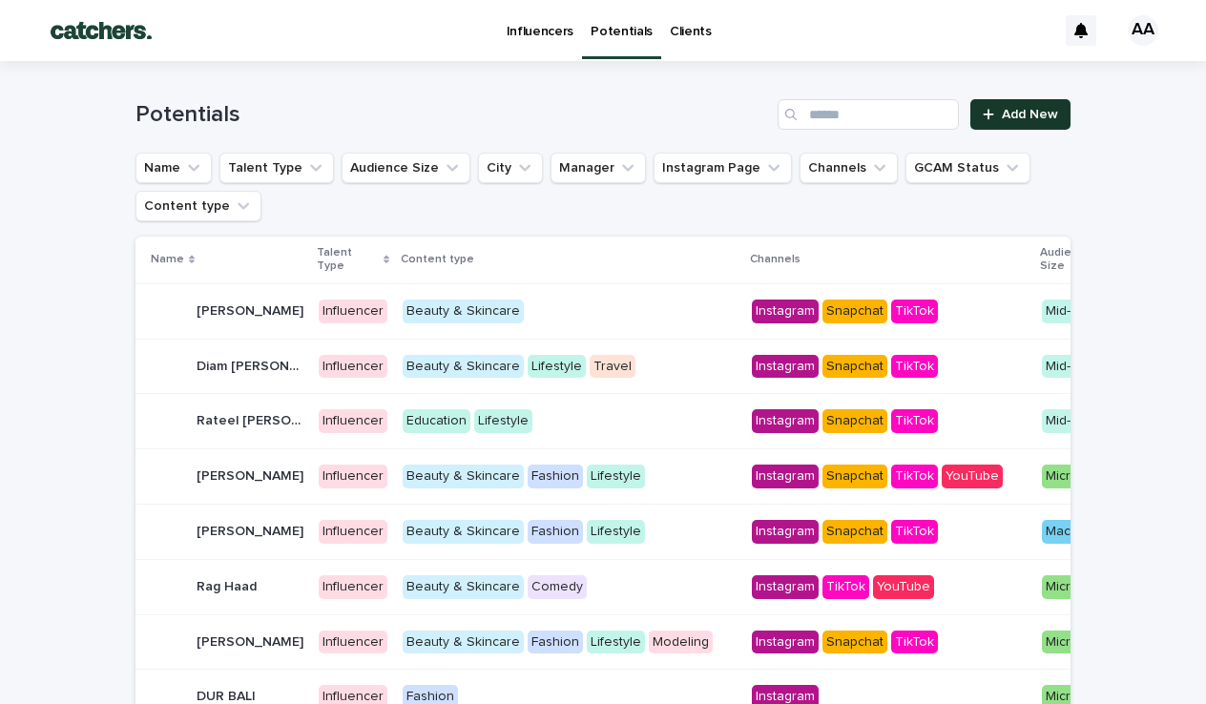
click at [975, 109] on span "Add New" at bounding box center [1030, 114] width 56 height 13
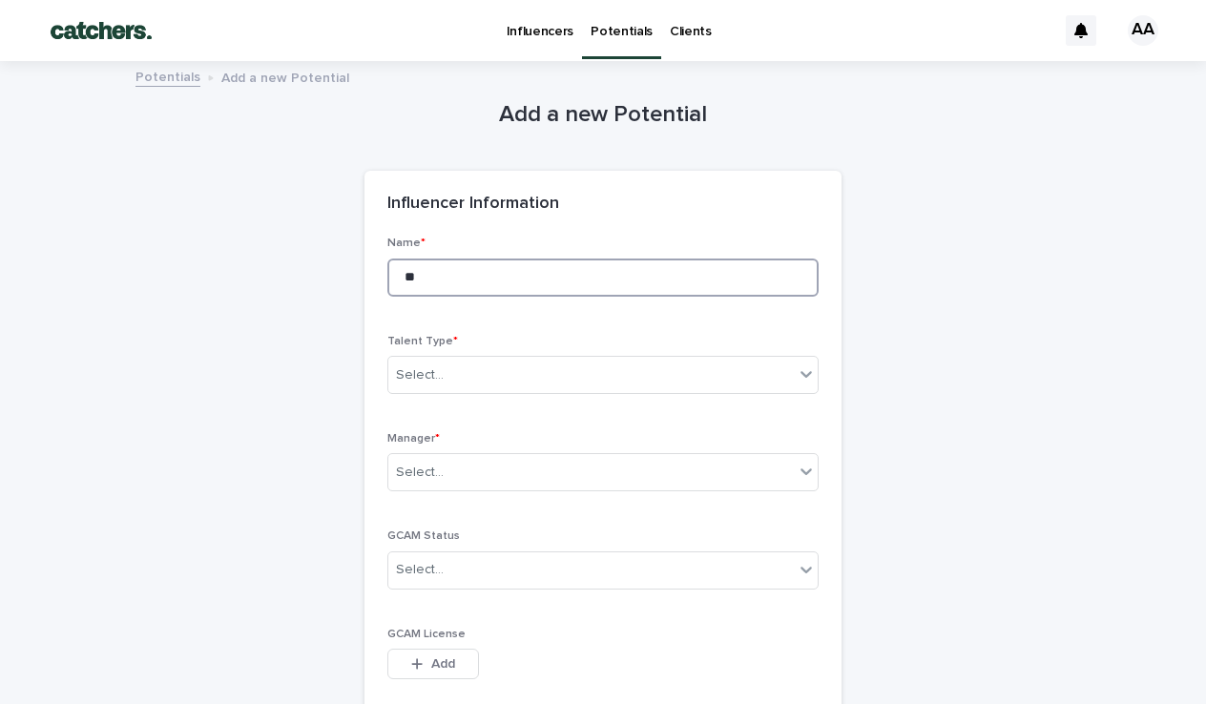
type input "*"
type input "********"
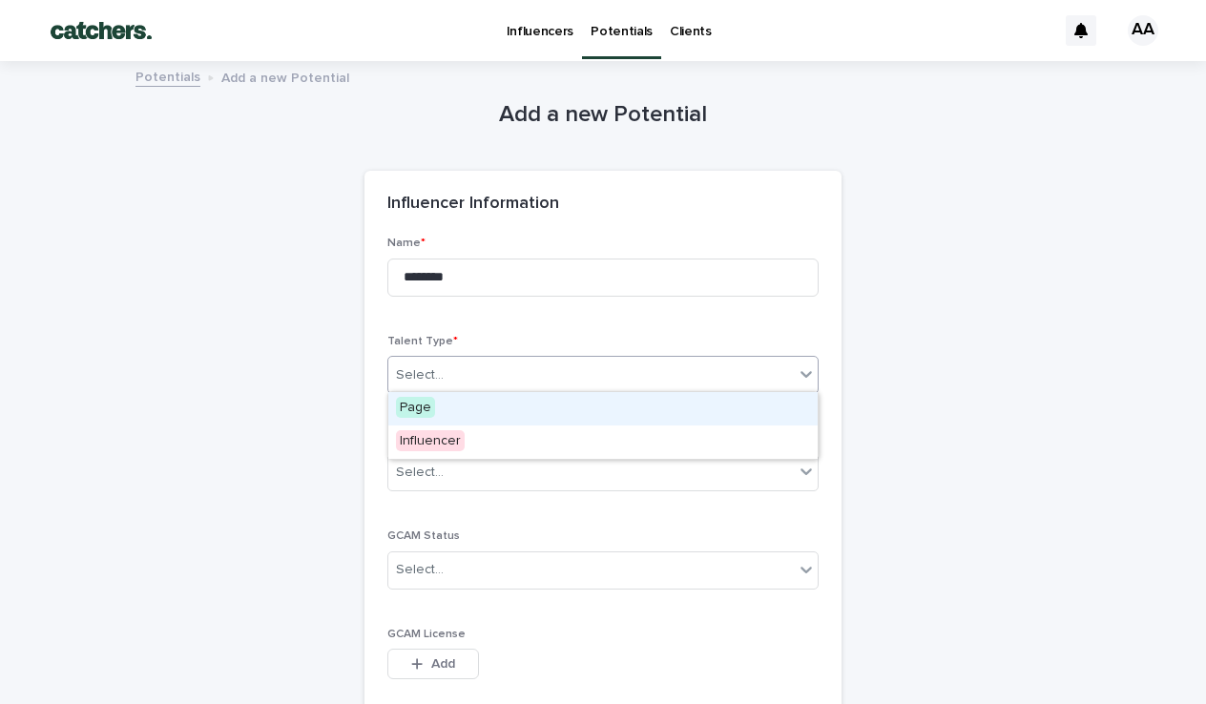
click at [524, 379] on div "Select..." at bounding box center [602, 375] width 431 height 38
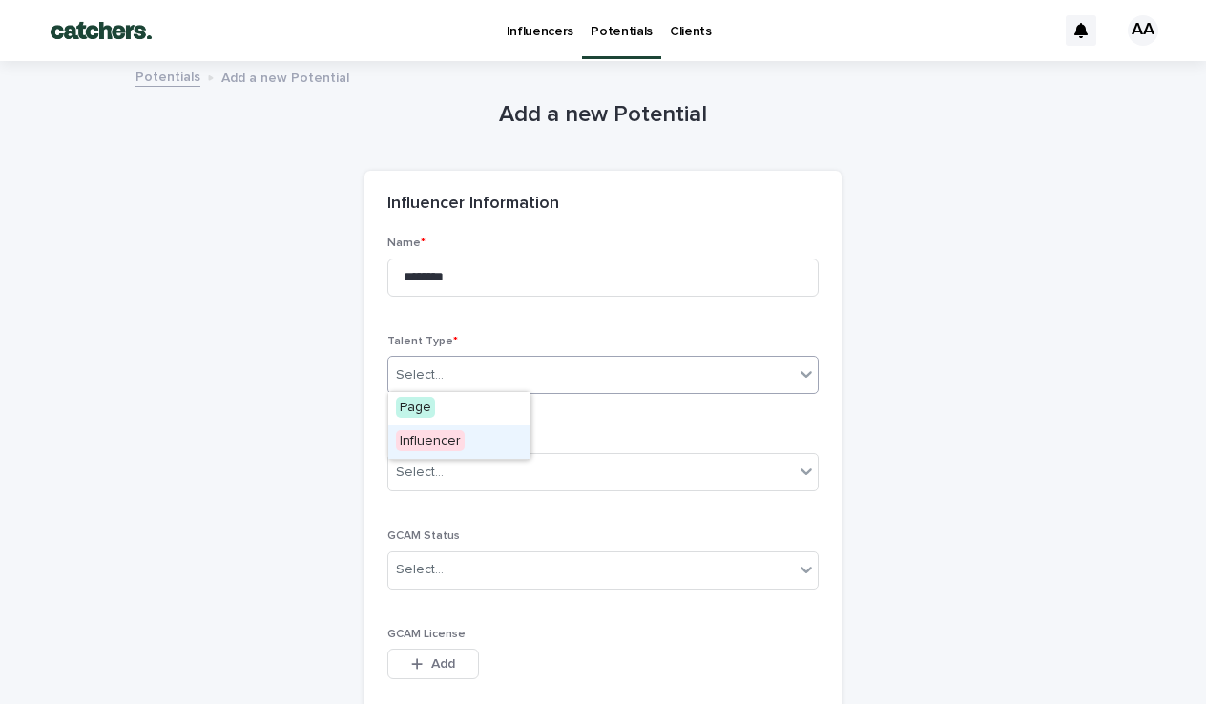
click at [431, 438] on span "Influencer" at bounding box center [430, 440] width 69 height 21
click at [433, 465] on div "Select..." at bounding box center [420, 473] width 48 height 20
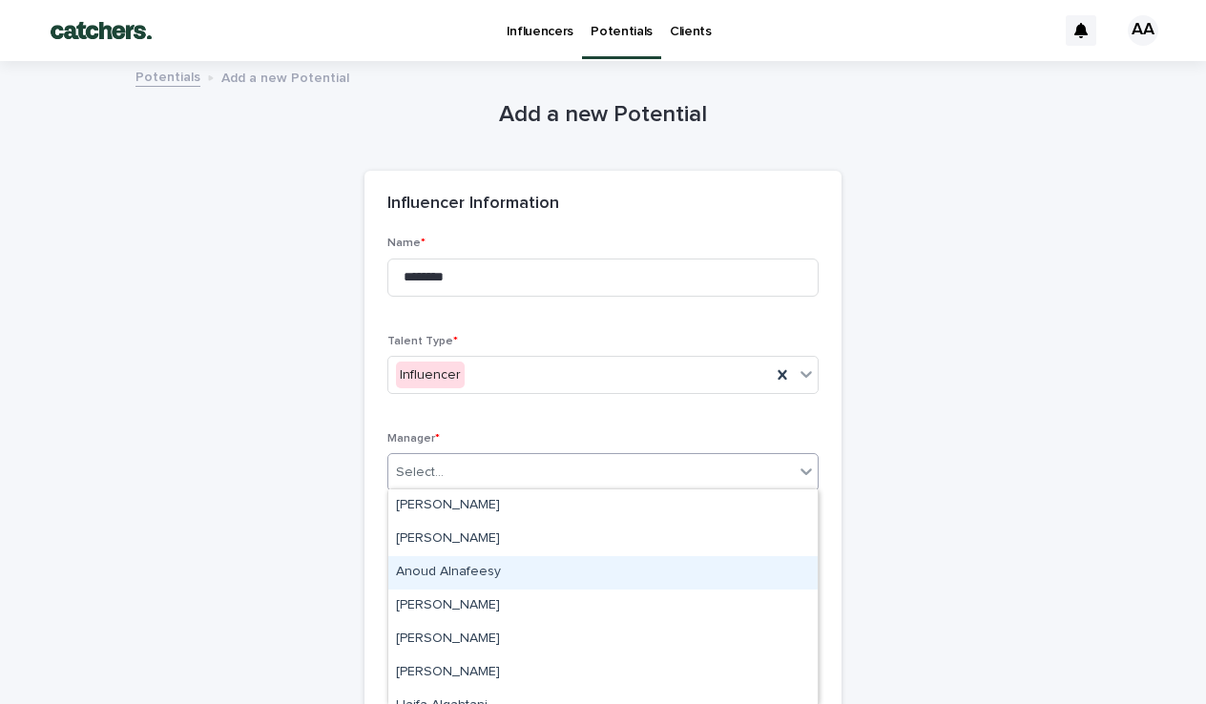
click at [438, 565] on div "Anoud Alnafeesy" at bounding box center [602, 572] width 429 height 33
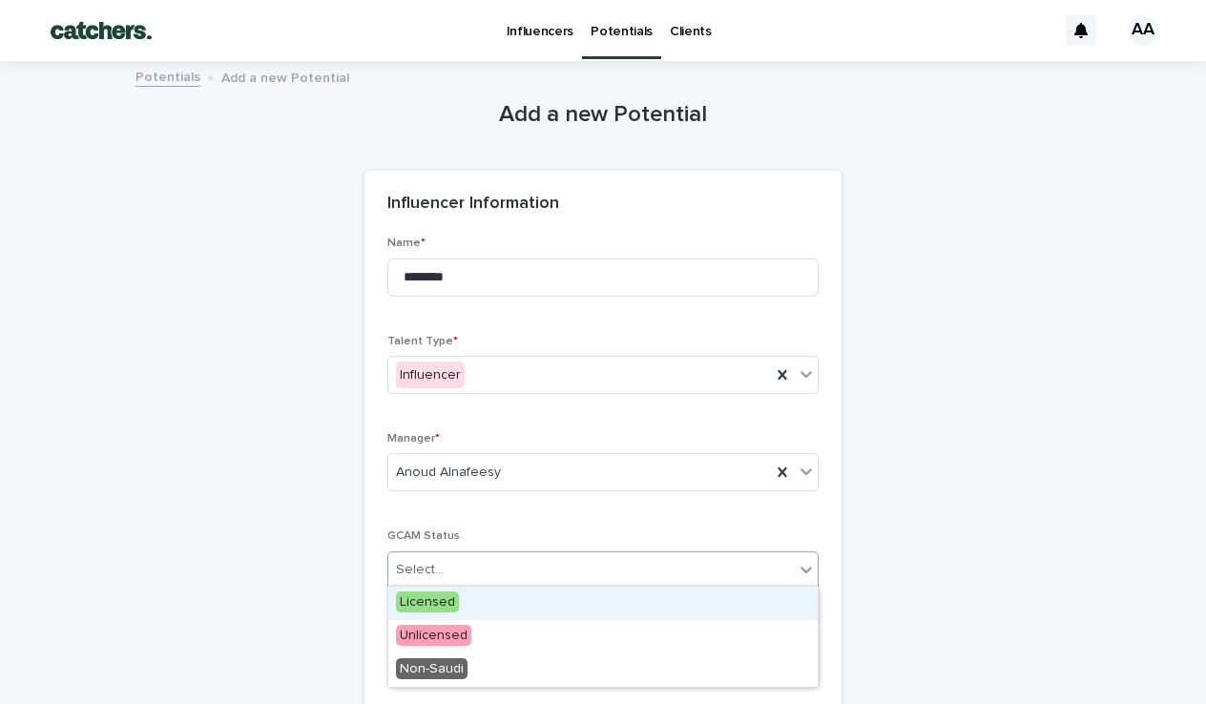
click at [445, 565] on input "text" at bounding box center [446, 570] width 2 height 16
click at [438, 597] on span "Licensed" at bounding box center [427, 601] width 63 height 21
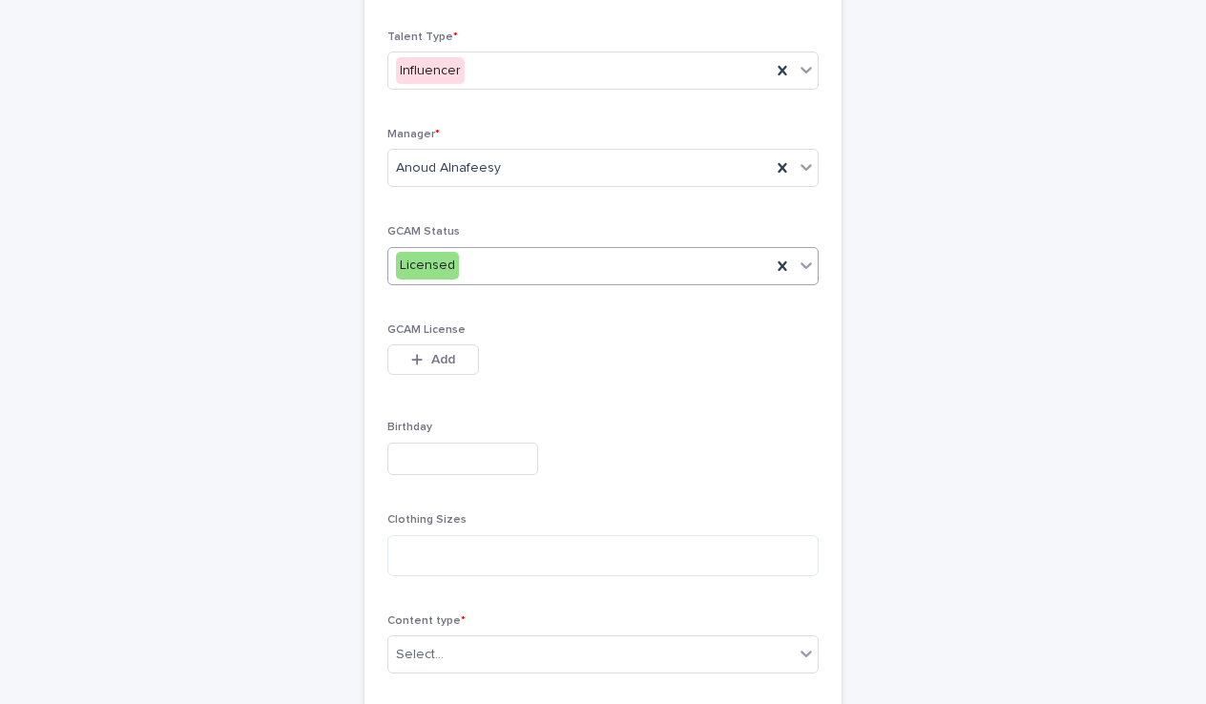
scroll to position [304, 0]
click at [471, 647] on div "Select..." at bounding box center [590, 654] width 405 height 31
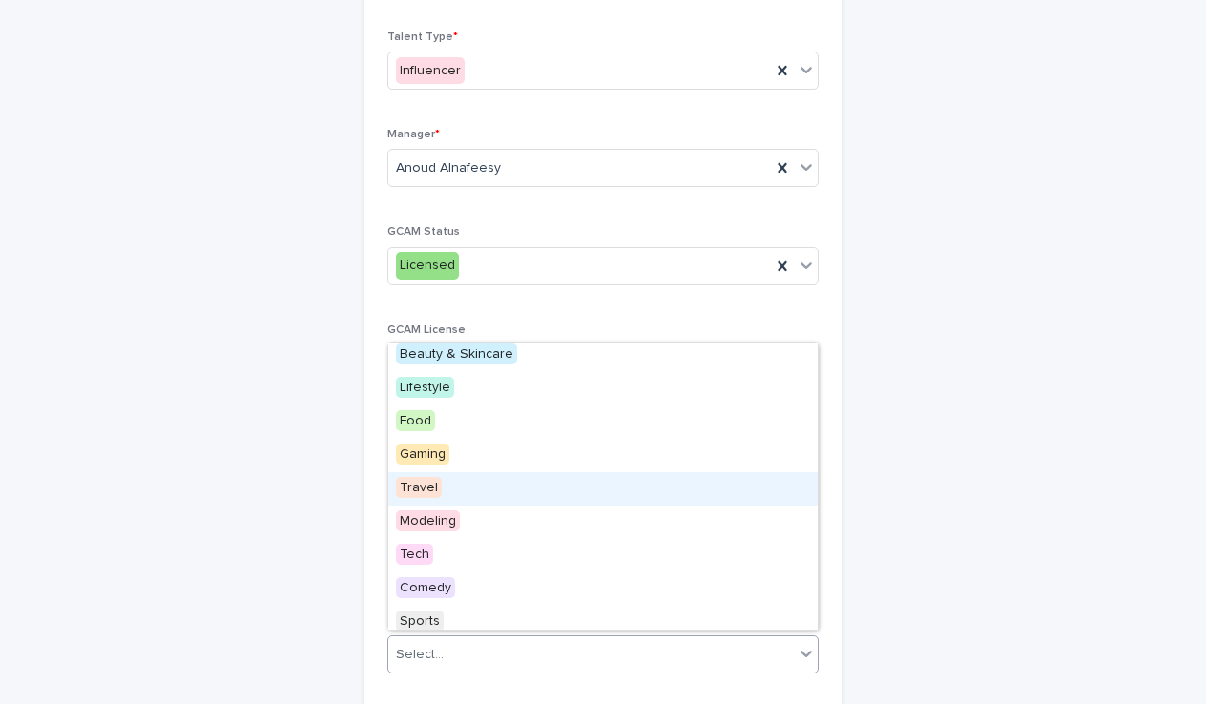
scroll to position [42, 0]
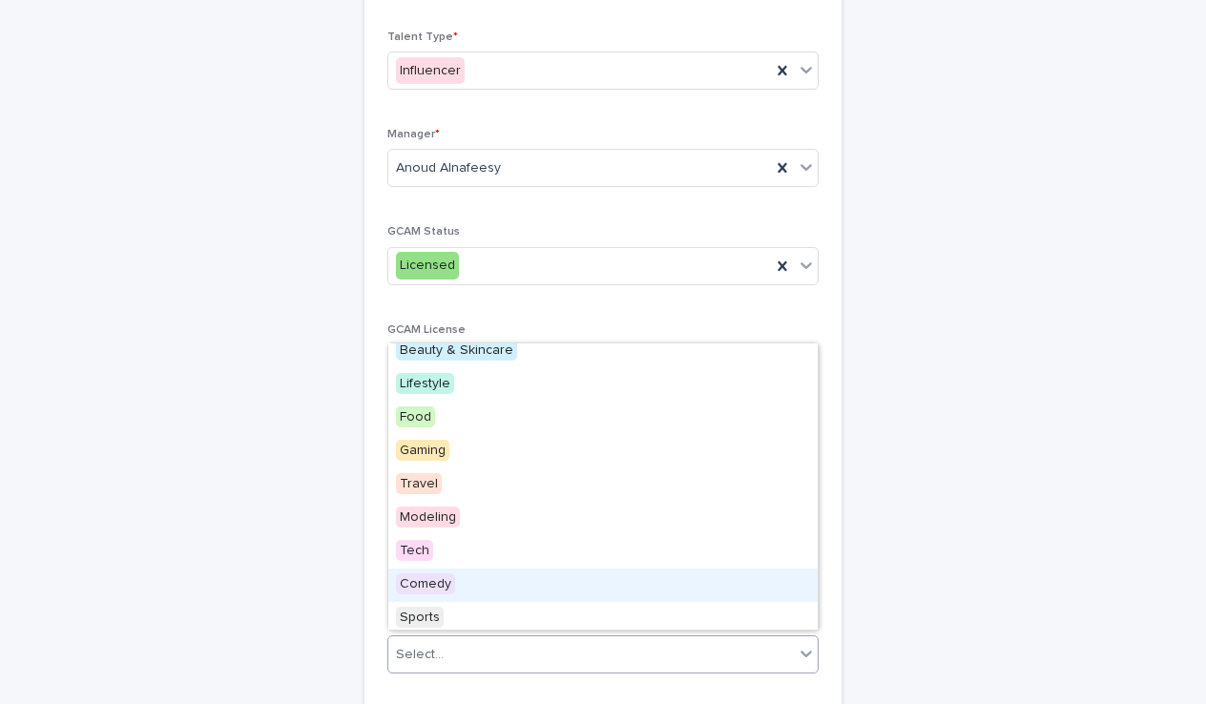
click at [451, 577] on span "Comedy" at bounding box center [425, 583] width 59 height 21
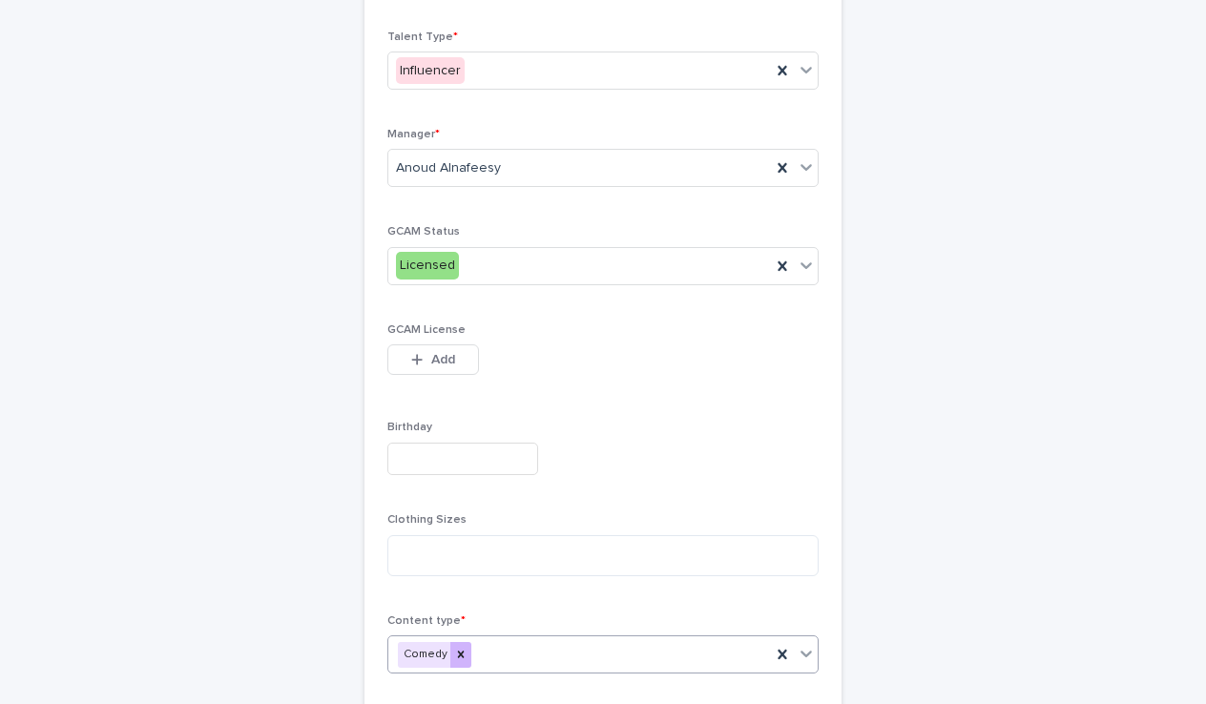
click at [466, 642] on div at bounding box center [460, 655] width 21 height 26
click at [515, 648] on div "Select..." at bounding box center [590, 654] width 405 height 31
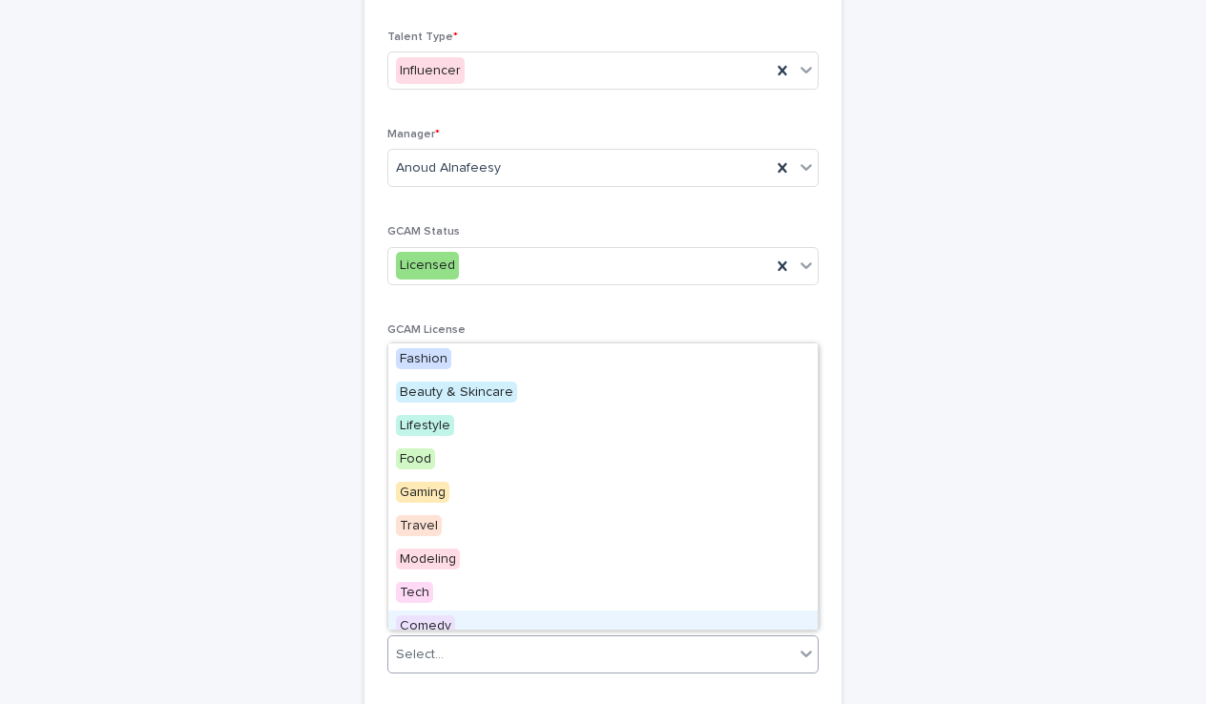
click at [456, 614] on div "Comedy" at bounding box center [602, 627] width 429 height 33
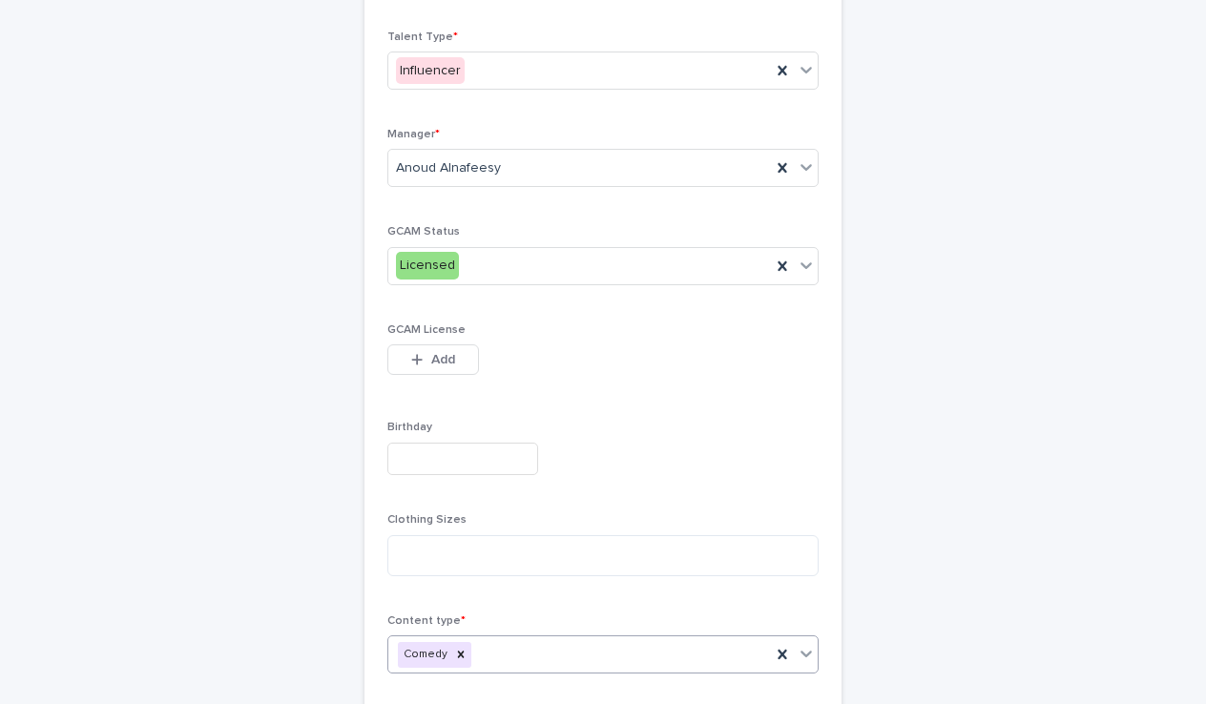
click at [532, 647] on div "Comedy" at bounding box center [579, 654] width 383 height 33
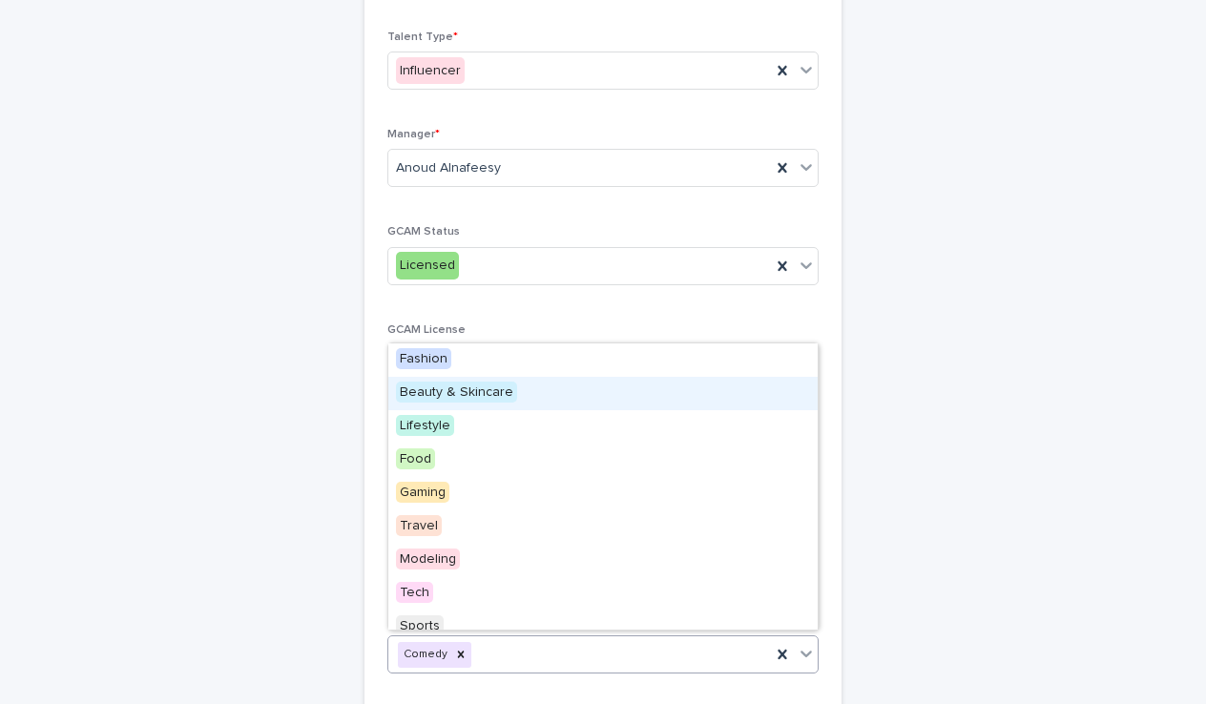
click at [466, 382] on span "Beauty & Skincare" at bounding box center [456, 392] width 121 height 21
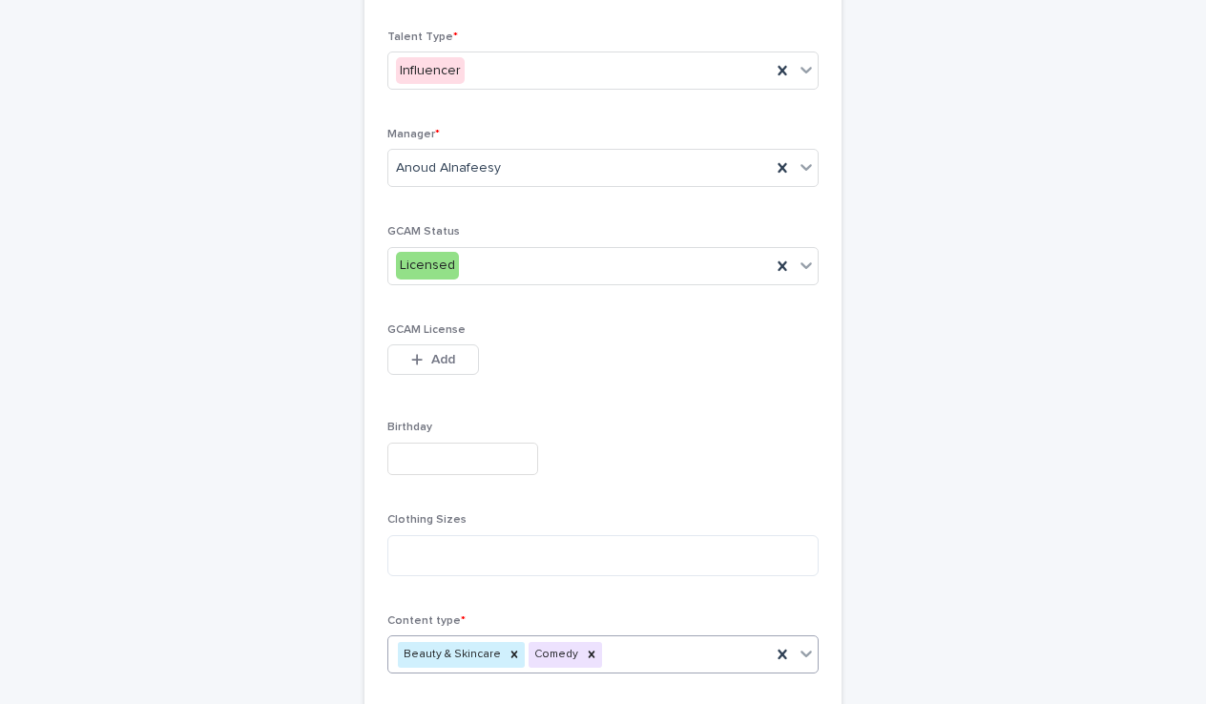
click at [629, 649] on div "Beauty & Skincare Comedy" at bounding box center [579, 654] width 383 height 33
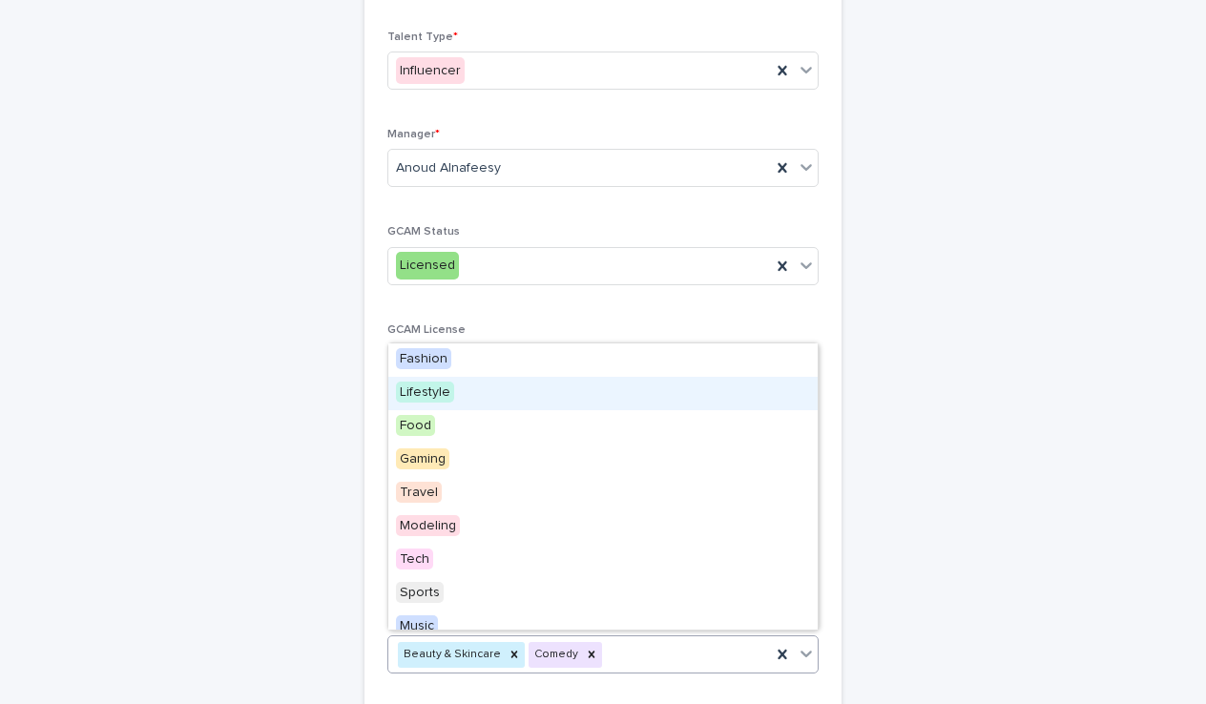
click at [448, 399] on span "Lifestyle" at bounding box center [425, 392] width 58 height 21
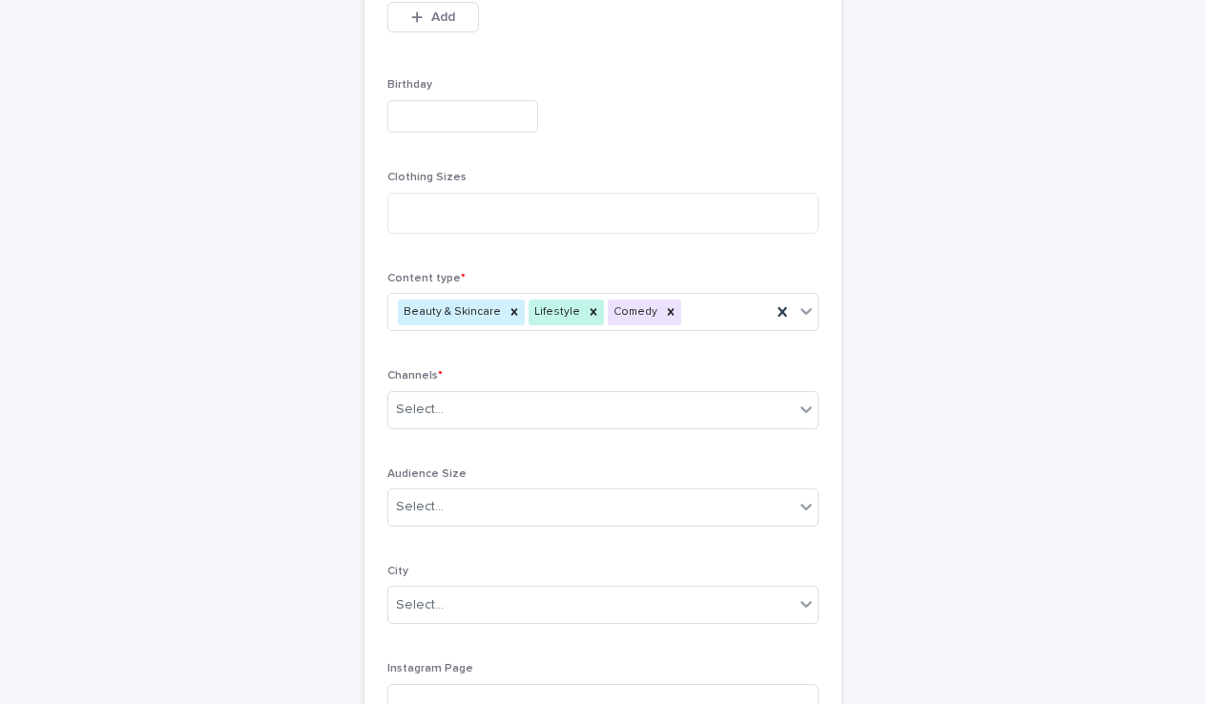
scroll to position [659, 0]
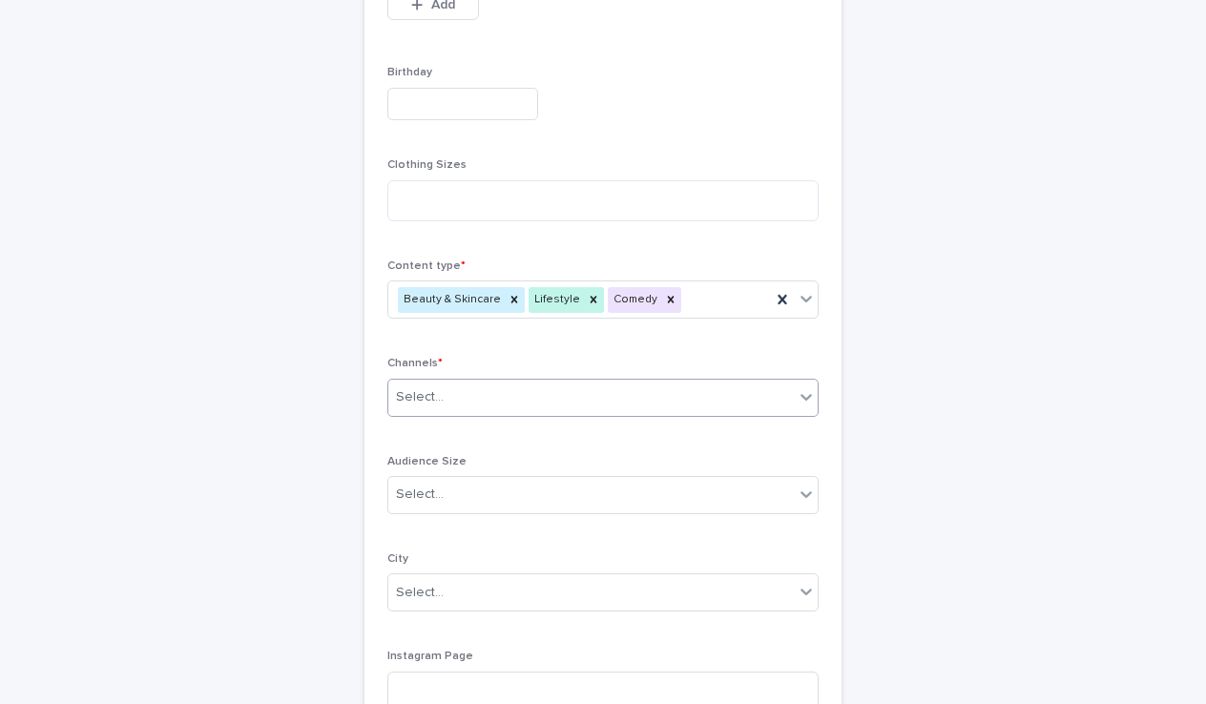
click at [523, 387] on div "Select..." at bounding box center [590, 397] width 405 height 31
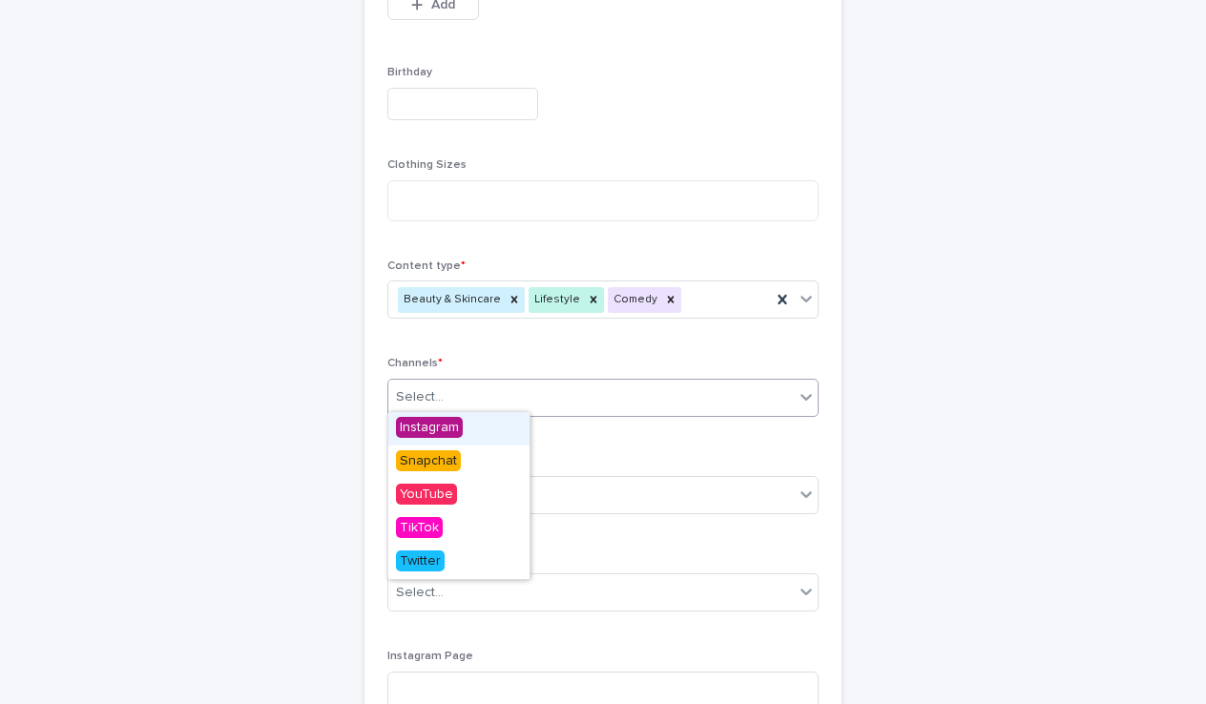
click at [447, 431] on span "Instagram" at bounding box center [429, 427] width 67 height 21
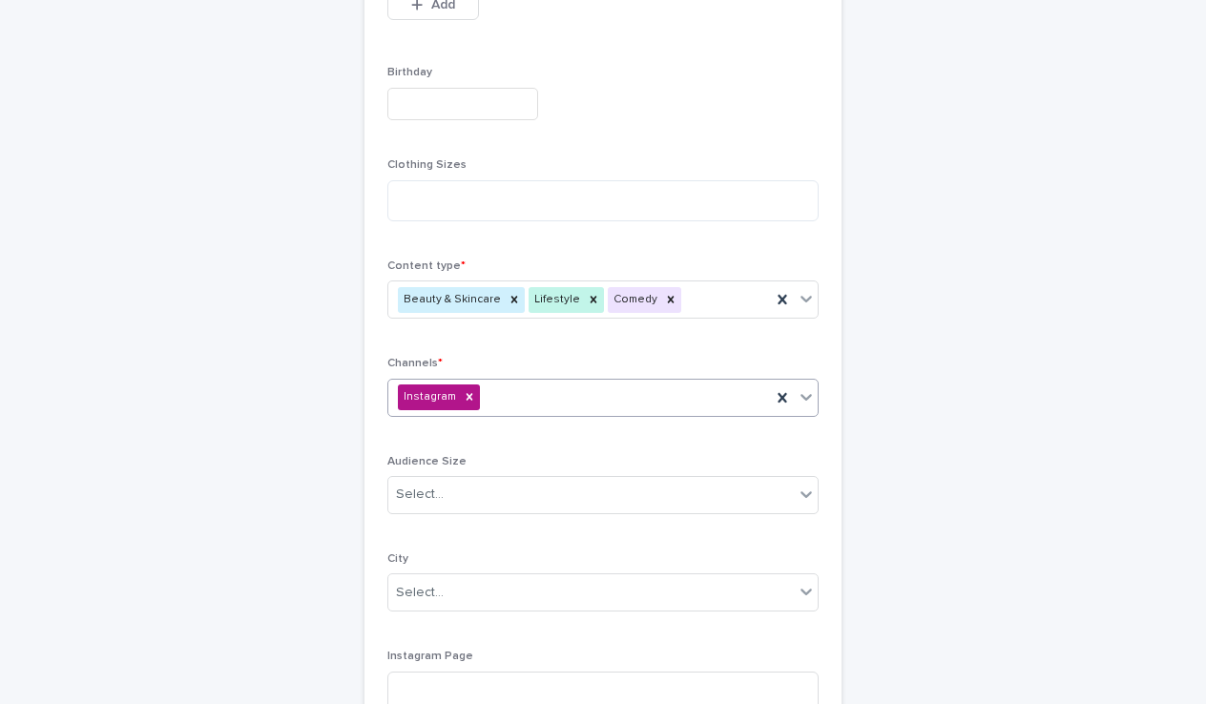
click at [518, 394] on div "Instagram" at bounding box center [579, 397] width 383 height 33
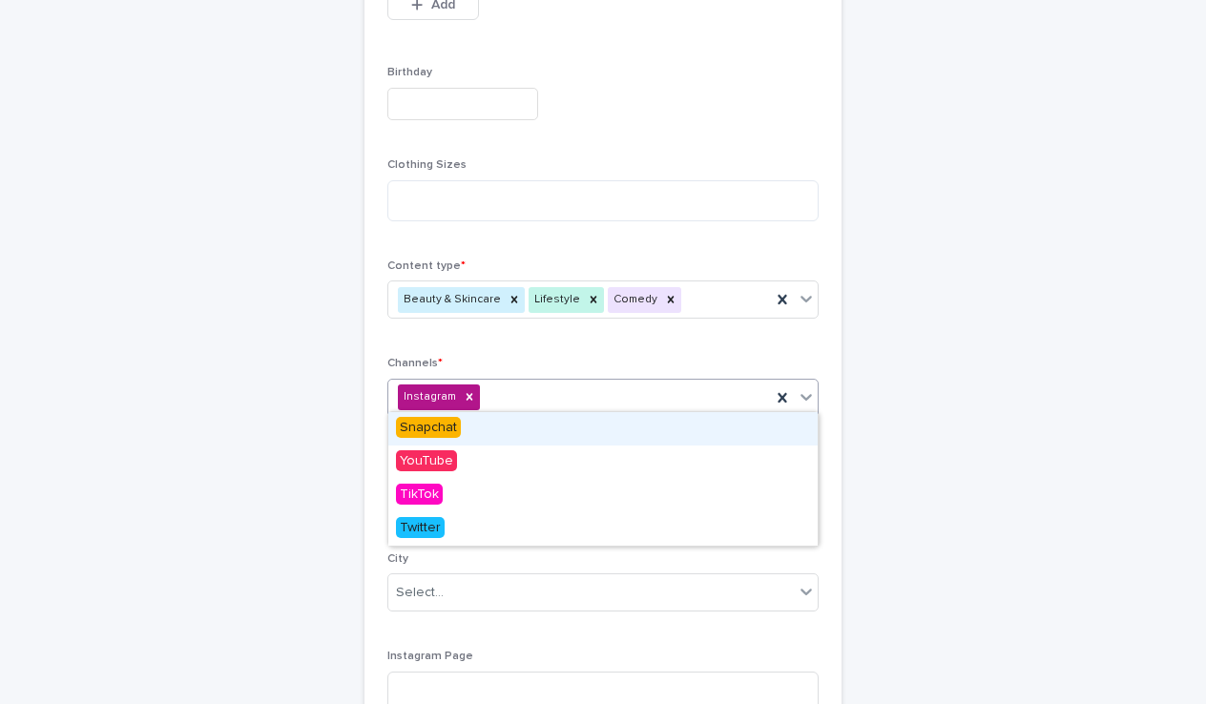
click at [484, 425] on div "Snapchat" at bounding box center [602, 428] width 429 height 33
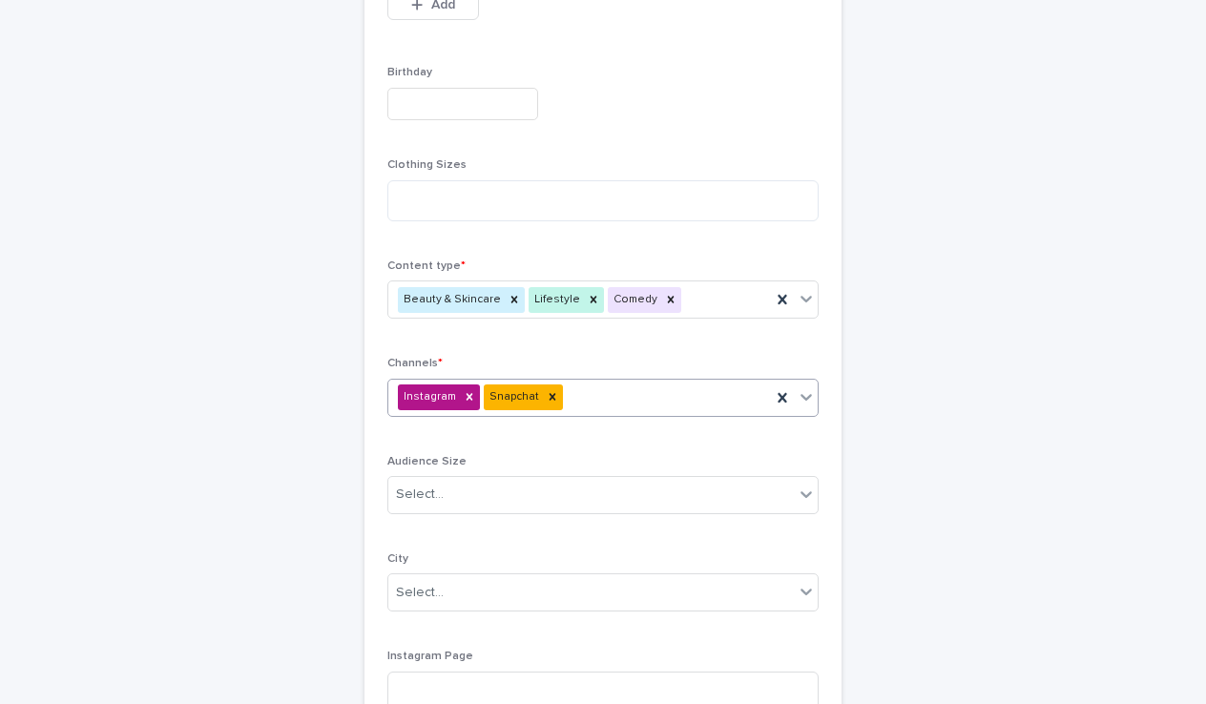
click at [542, 391] on div at bounding box center [552, 397] width 21 height 26
click at [543, 393] on div "Instagram" at bounding box center [579, 397] width 383 height 33
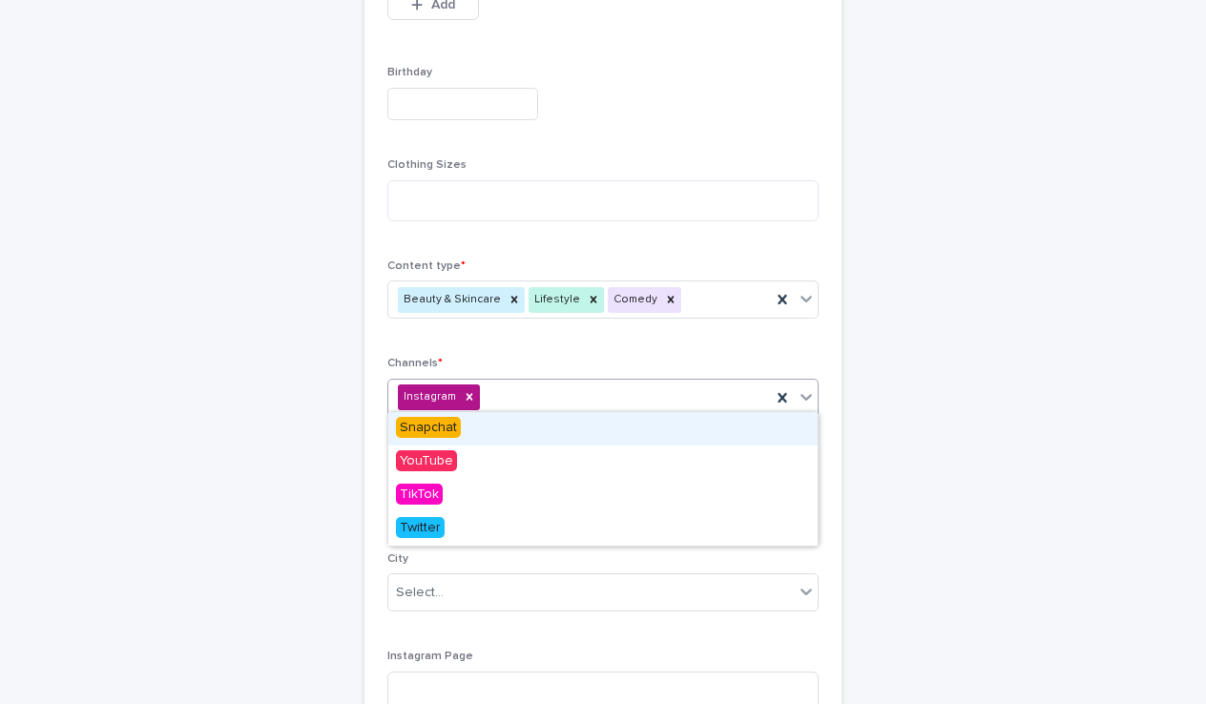
click at [446, 426] on span "Snapchat" at bounding box center [428, 427] width 65 height 21
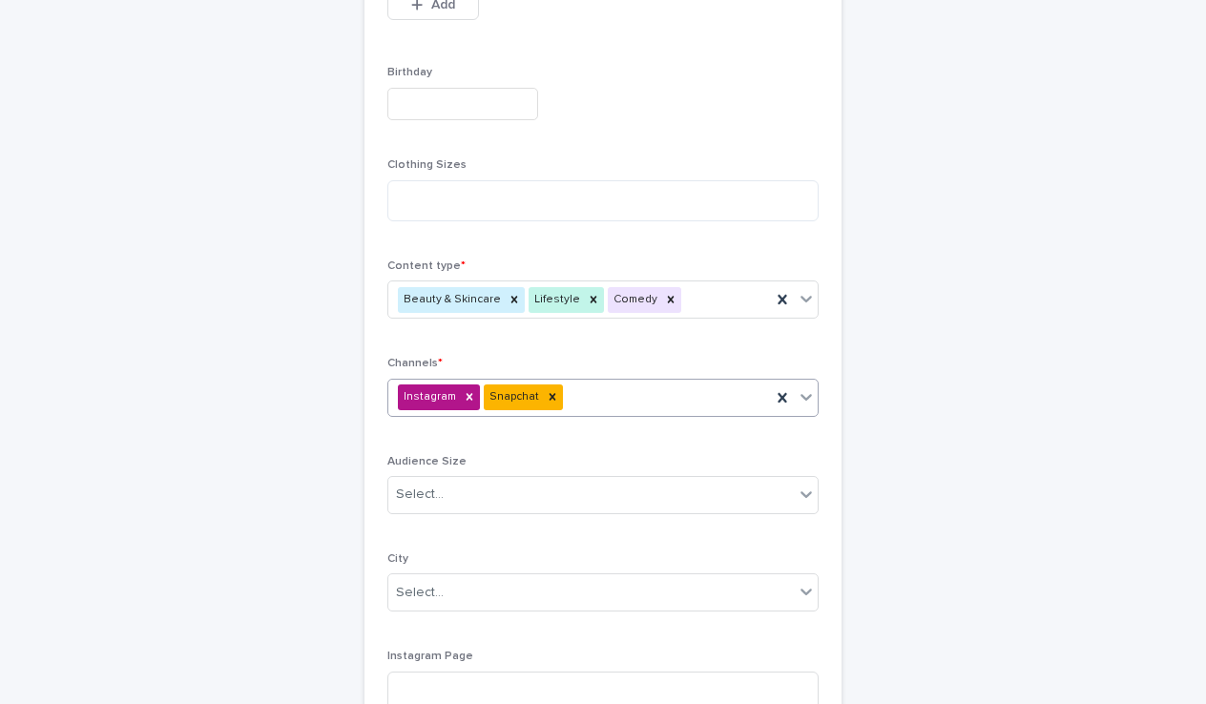
click at [636, 395] on div "Instagram Snapchat" at bounding box center [579, 397] width 383 height 33
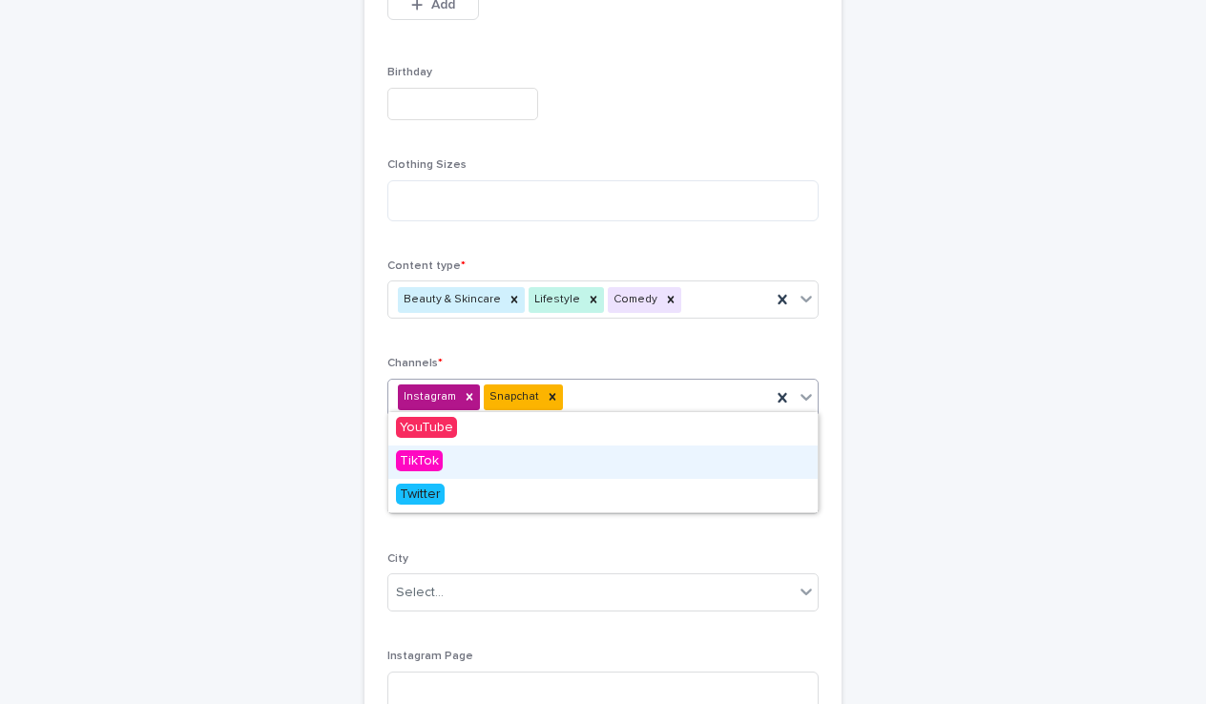
click at [436, 474] on div "TikTok" at bounding box center [602, 461] width 429 height 33
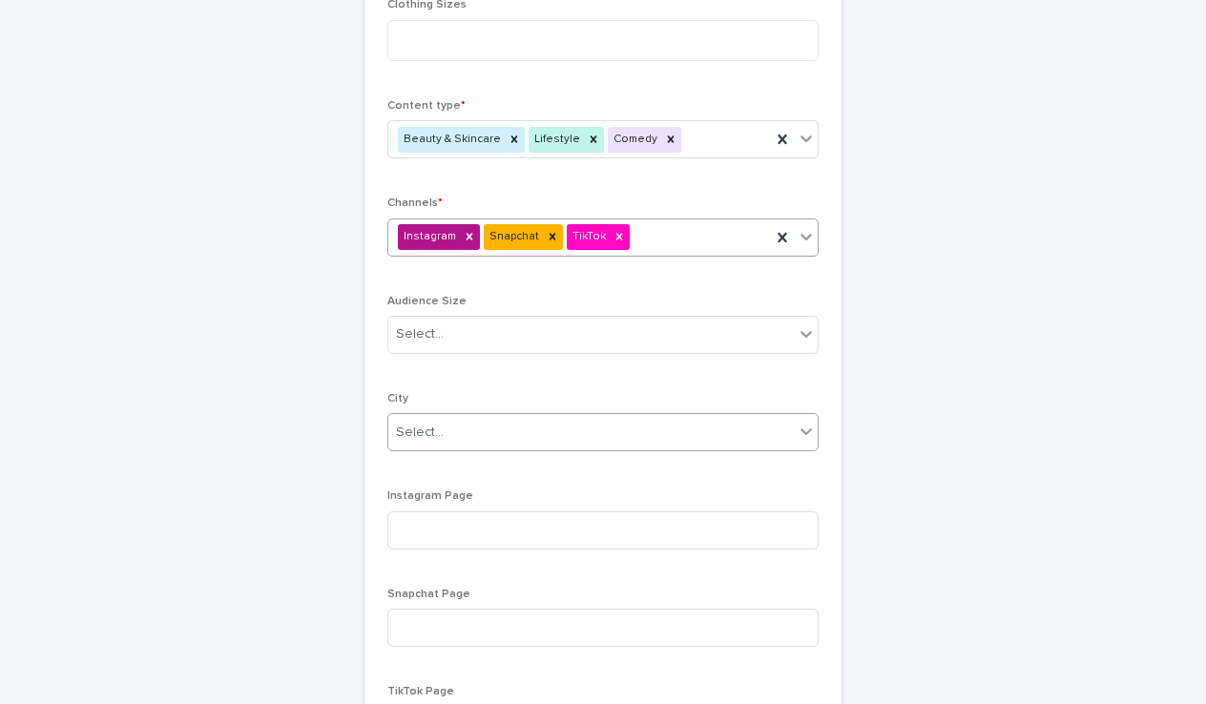
scroll to position [821, 0]
click at [528, 415] on div "Select..." at bounding box center [590, 430] width 405 height 31
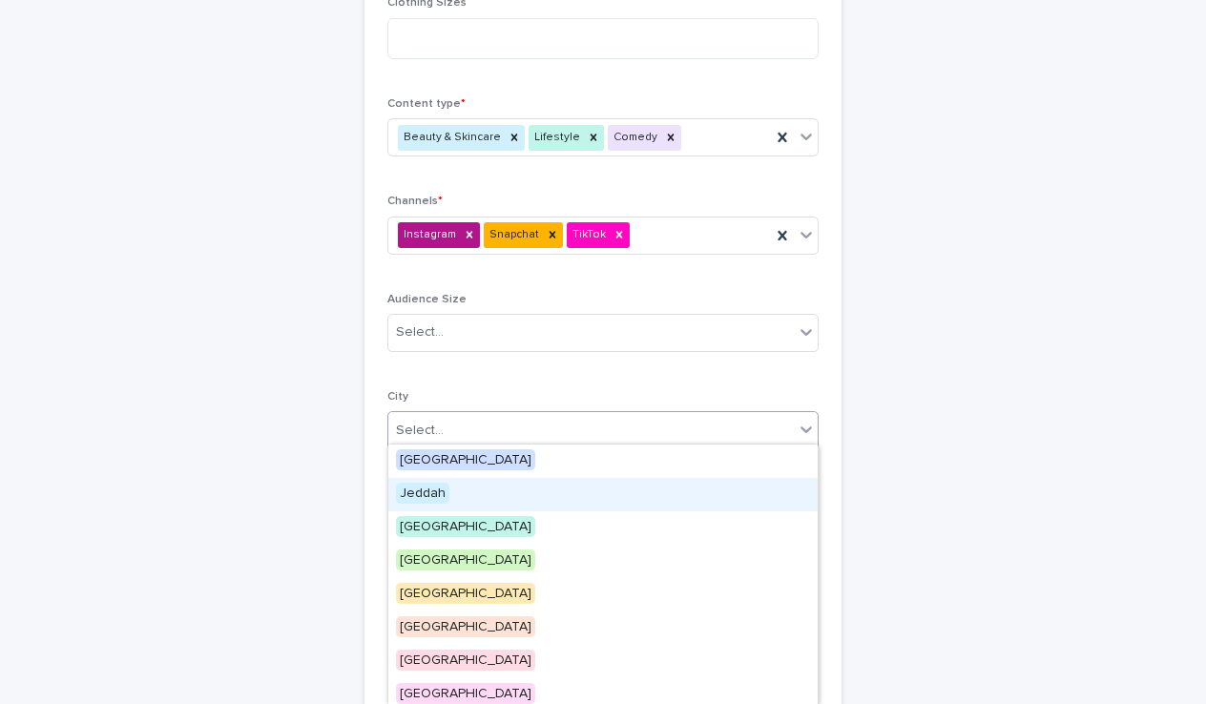
click at [435, 498] on span "Jeddah" at bounding box center [422, 493] width 53 height 21
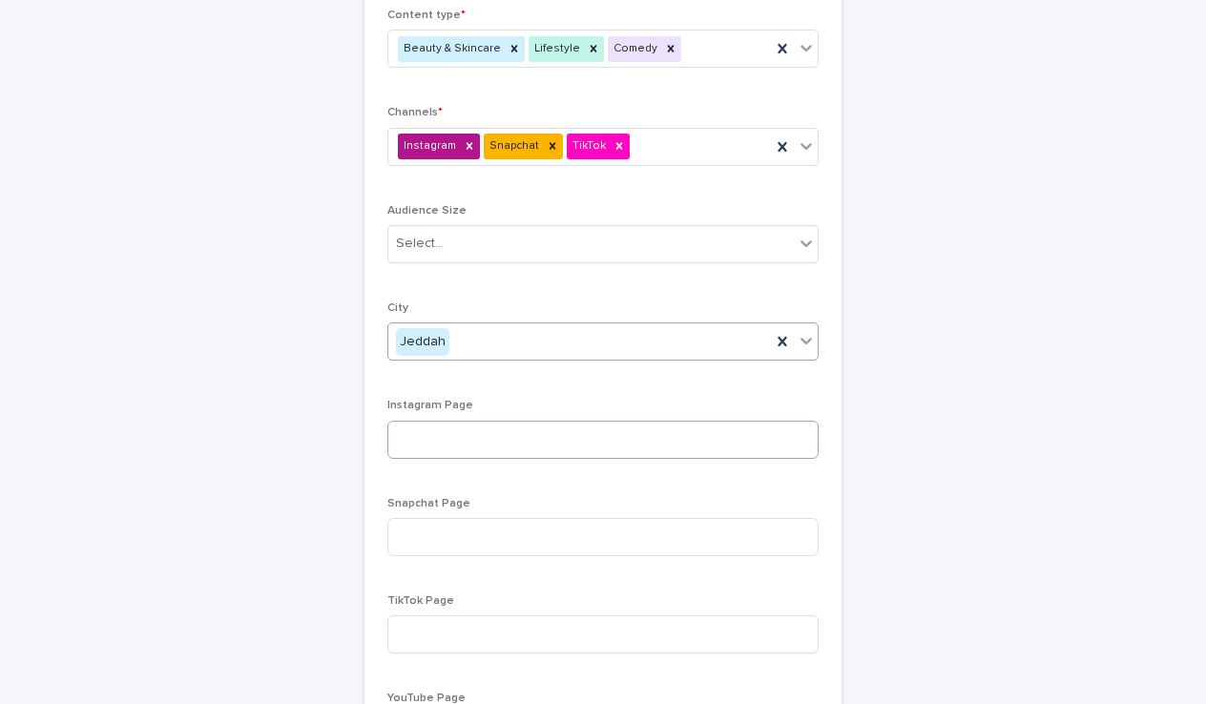
scroll to position [913, 0]
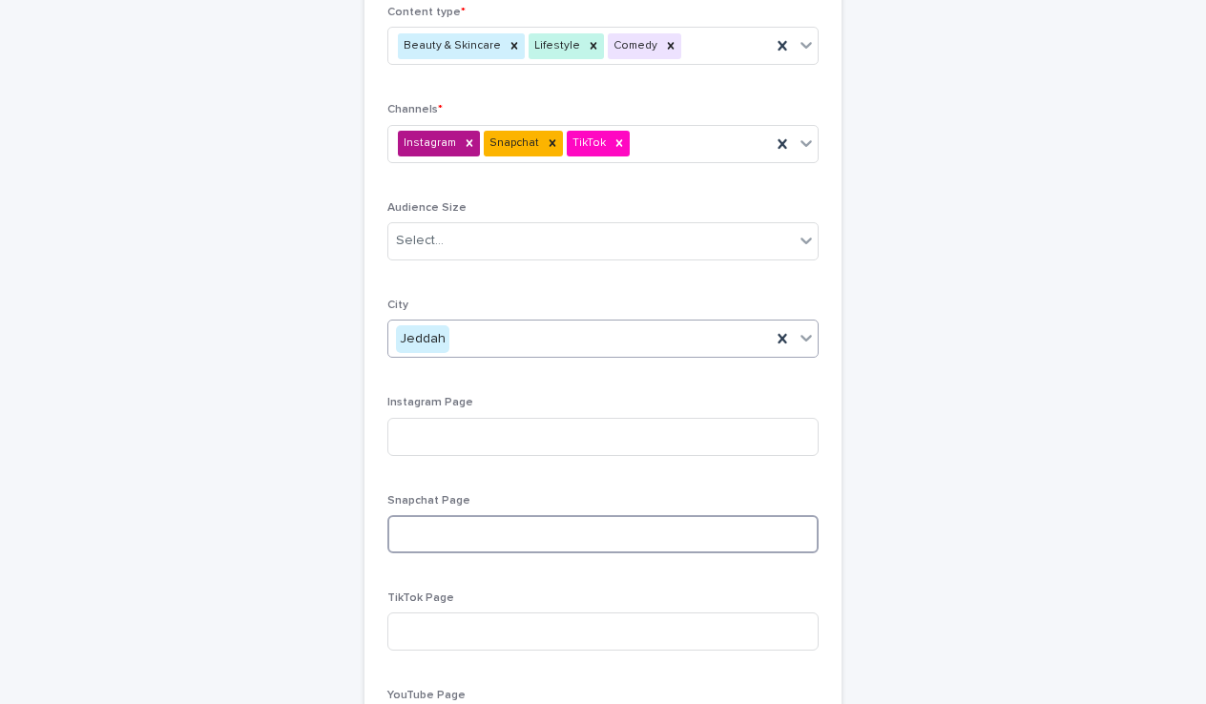
click at [471, 542] on input at bounding box center [602, 534] width 431 height 38
paste input "**********"
type input "**********"
click at [480, 532] on input "**********" at bounding box center [602, 534] width 431 height 38
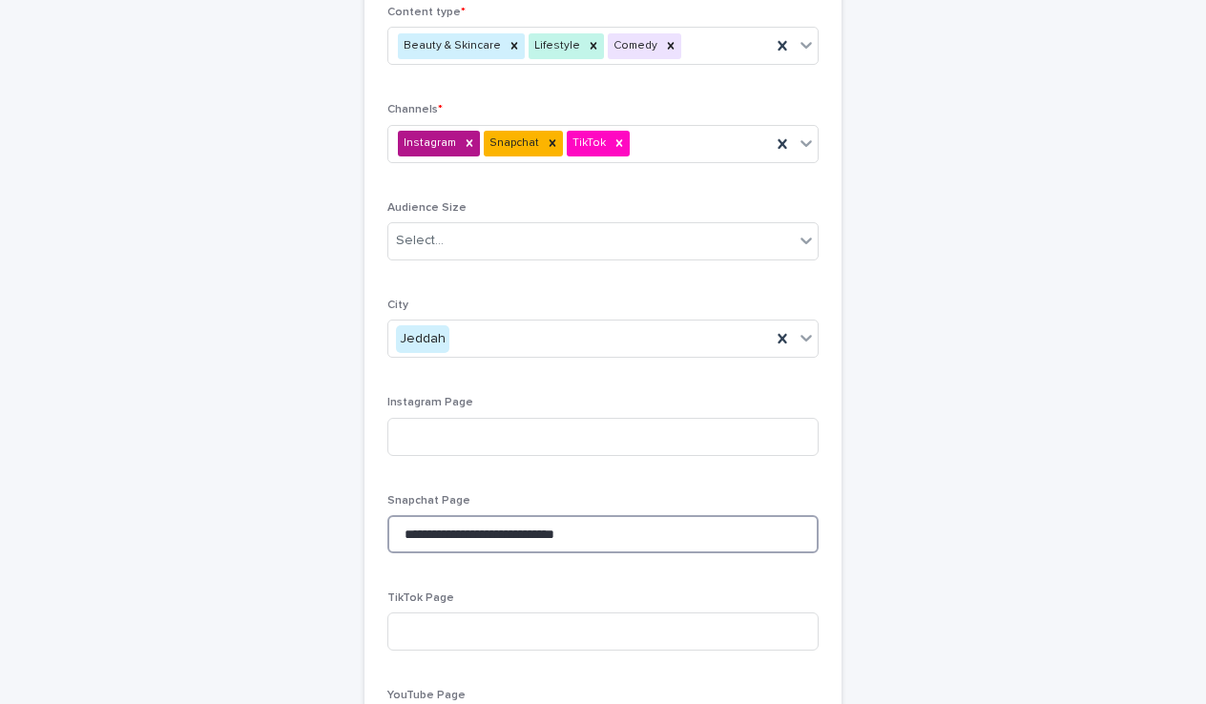
click at [480, 532] on input "**********" at bounding box center [602, 534] width 431 height 38
click at [497, 633] on input at bounding box center [602, 631] width 431 height 38
paste input "**********"
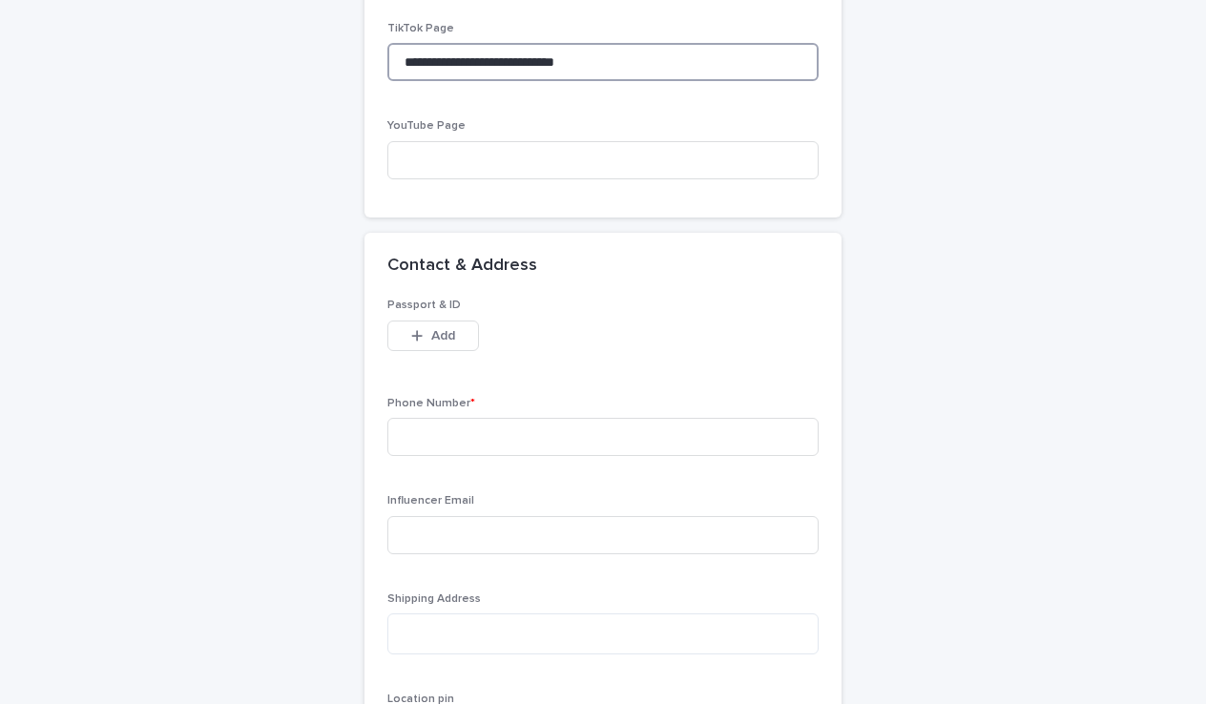
scroll to position [1487, 0]
type input "**********"
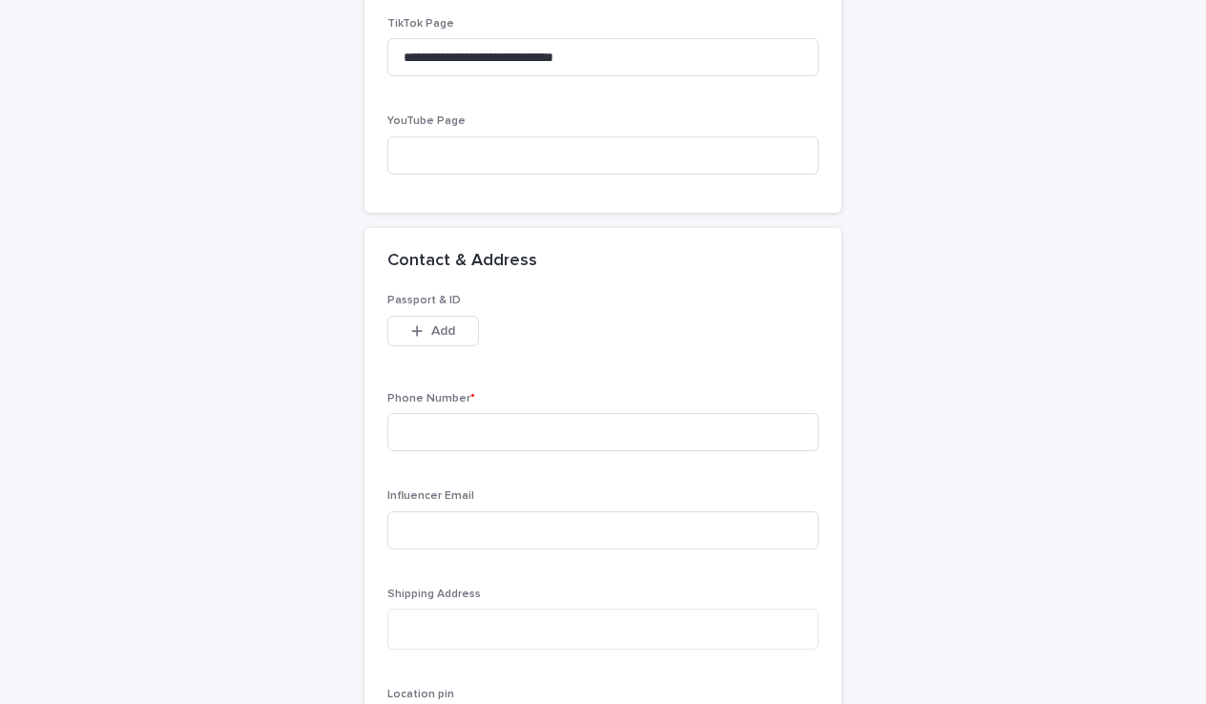
click at [589, 453] on div "Phone Number *" at bounding box center [602, 429] width 431 height 74
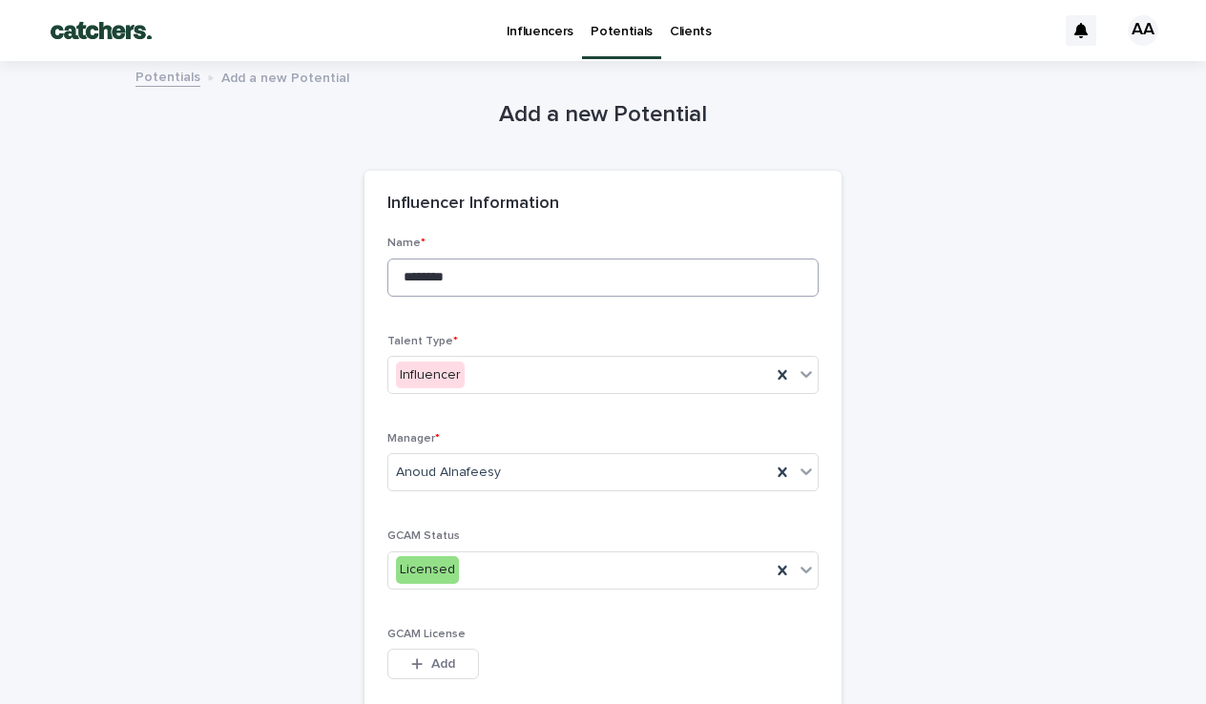
scroll to position [0, 0]
click at [480, 268] on input "********" at bounding box center [602, 278] width 431 height 38
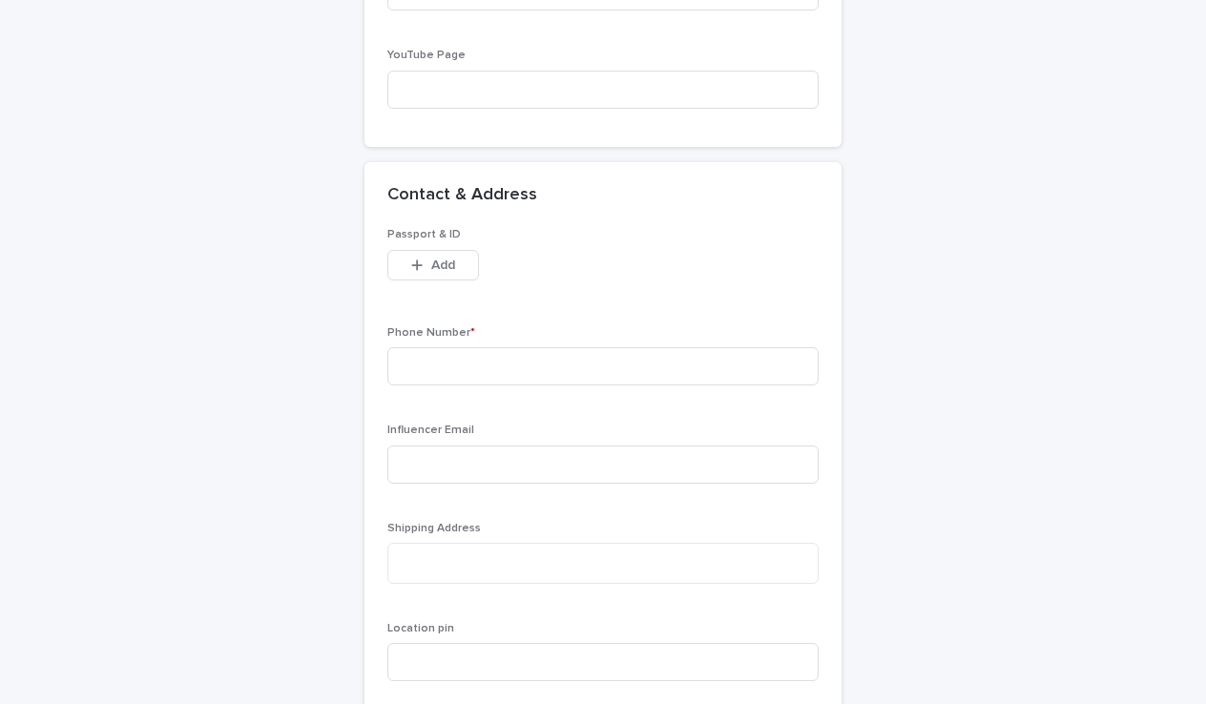
scroll to position [1555, 0]
type input "*******"
click at [538, 345] on input at bounding box center [602, 364] width 431 height 38
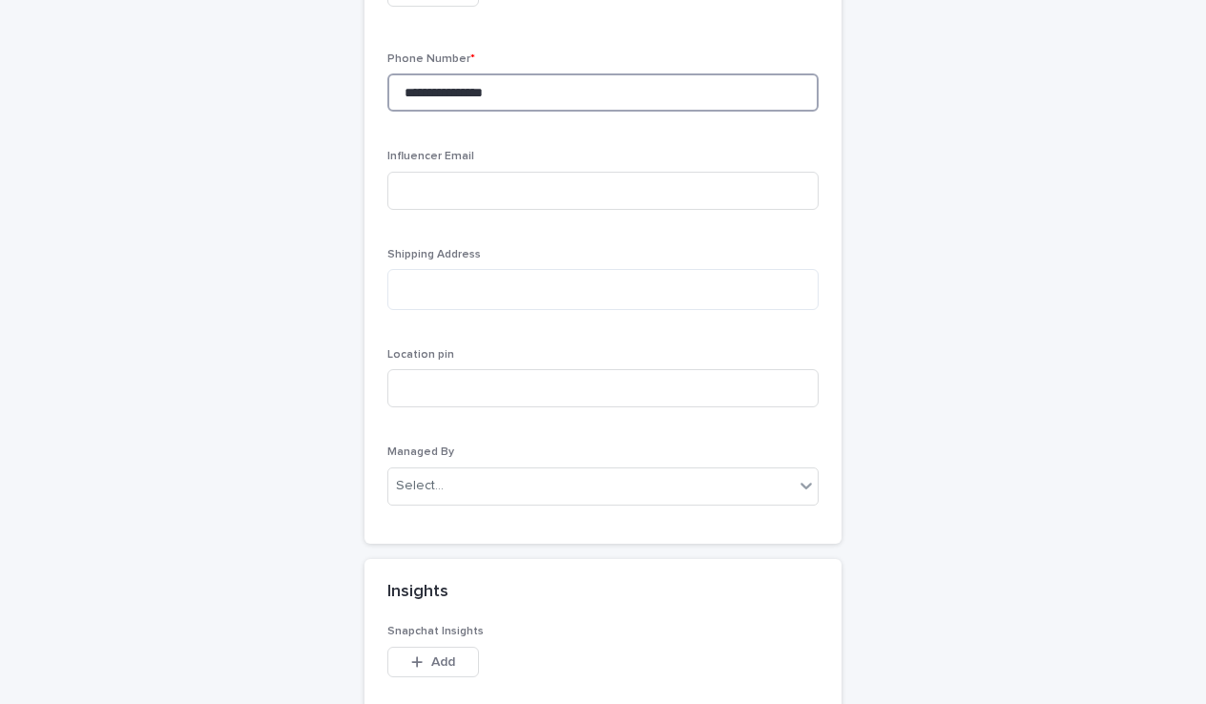
scroll to position [1835, 0]
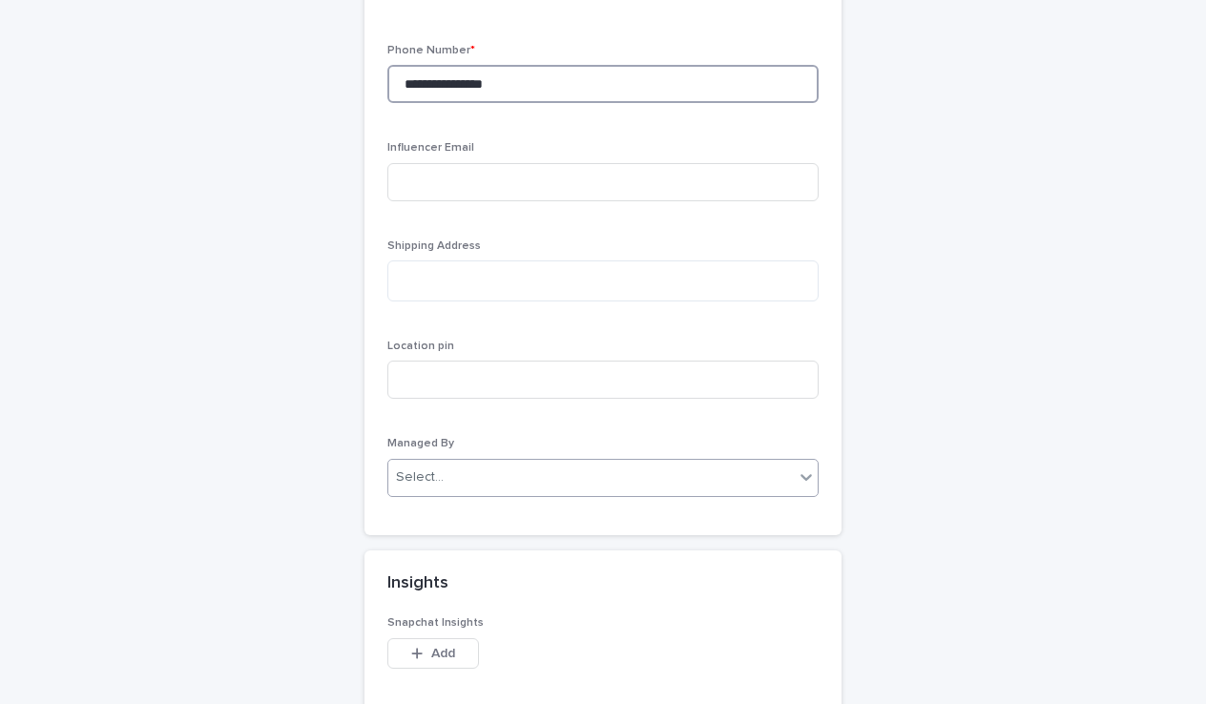
type input "**********"
click at [527, 462] on div "Select..." at bounding box center [590, 477] width 405 height 31
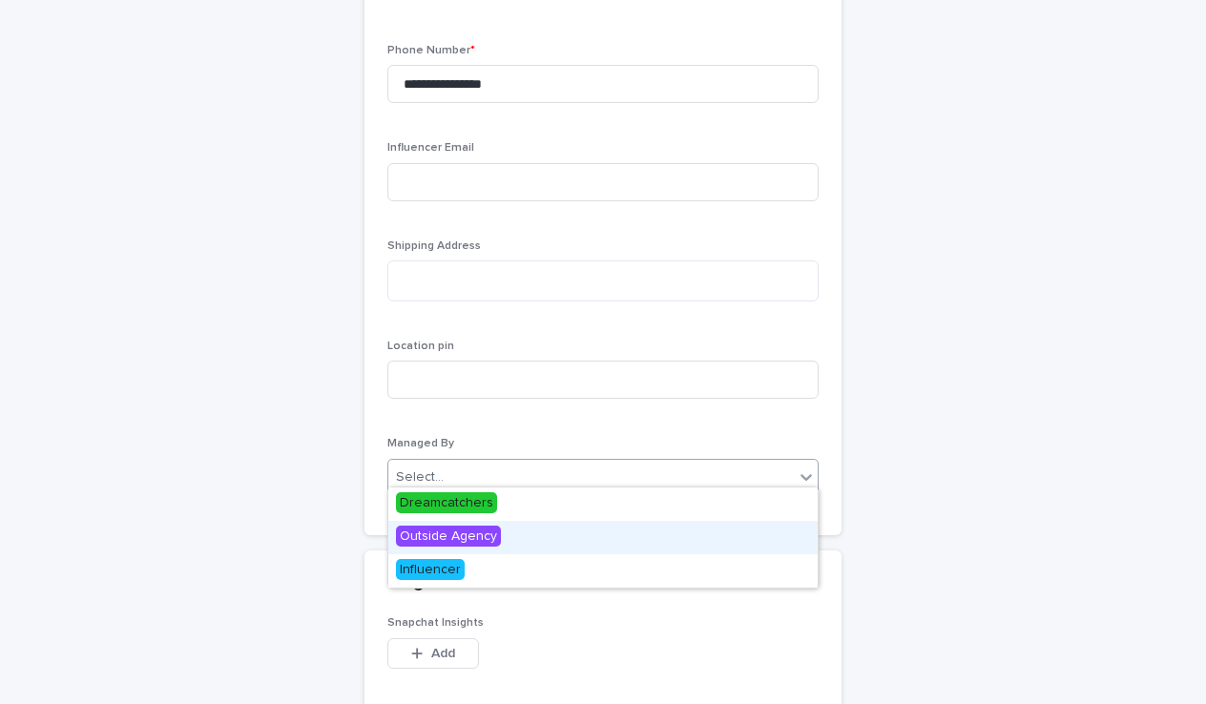
click at [468, 536] on span "Outside Agency" at bounding box center [448, 536] width 105 height 21
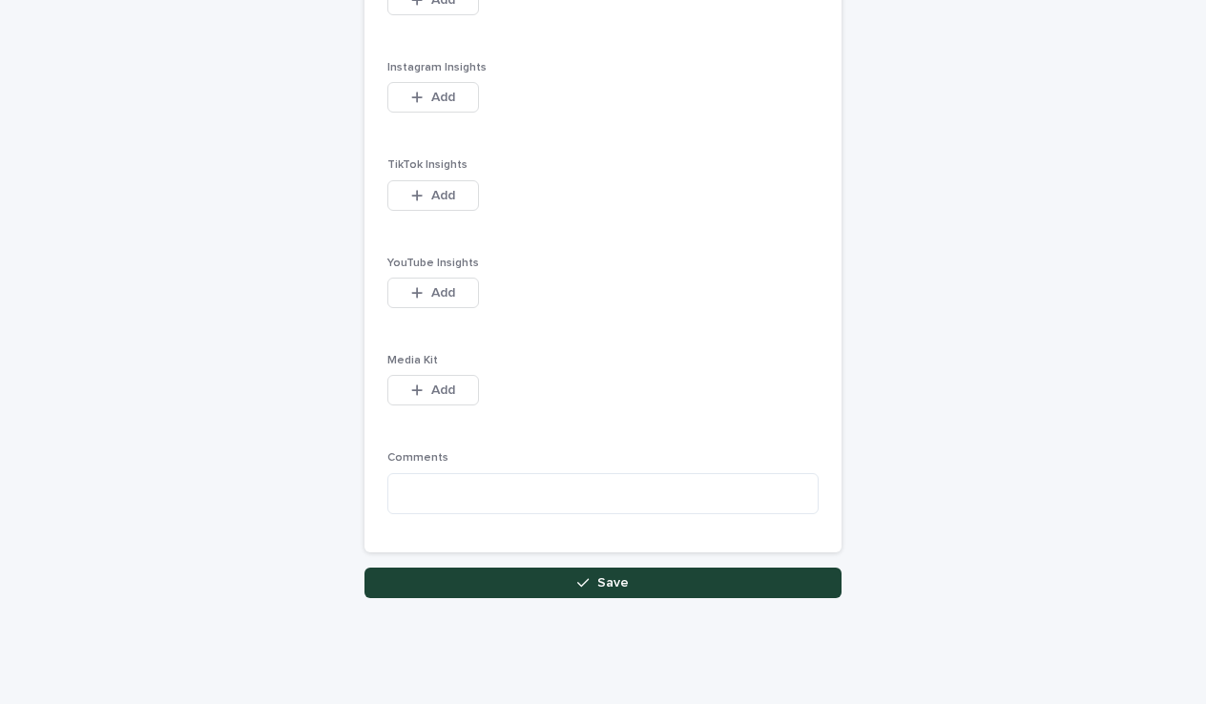
scroll to position [2505, 0]
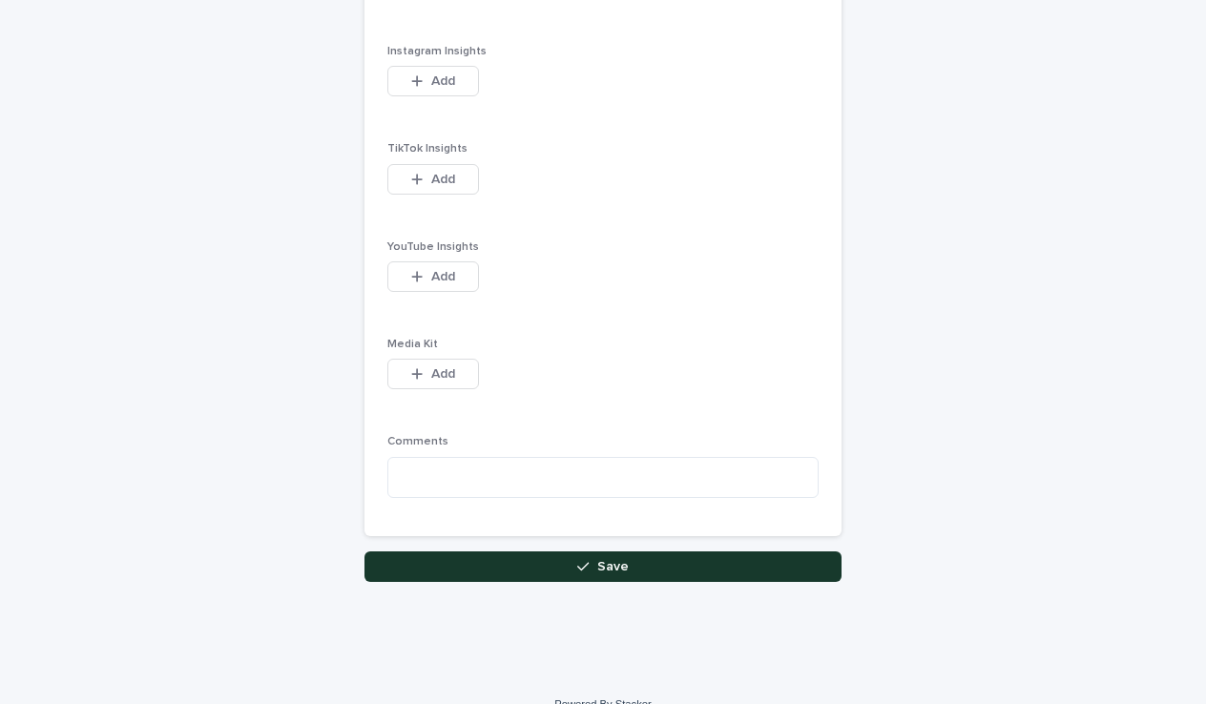
click at [530, 551] on button "Save" at bounding box center [602, 566] width 477 height 31
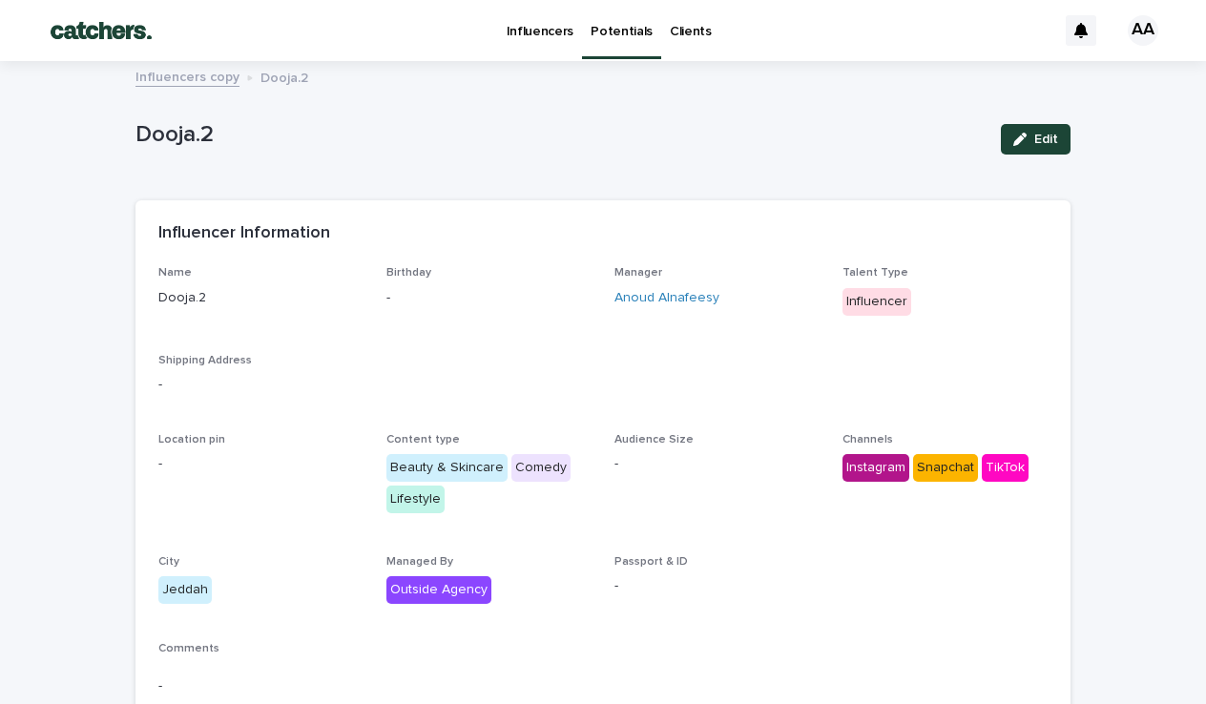
click at [611, 35] on p "Potentials" at bounding box center [621, 20] width 62 height 40
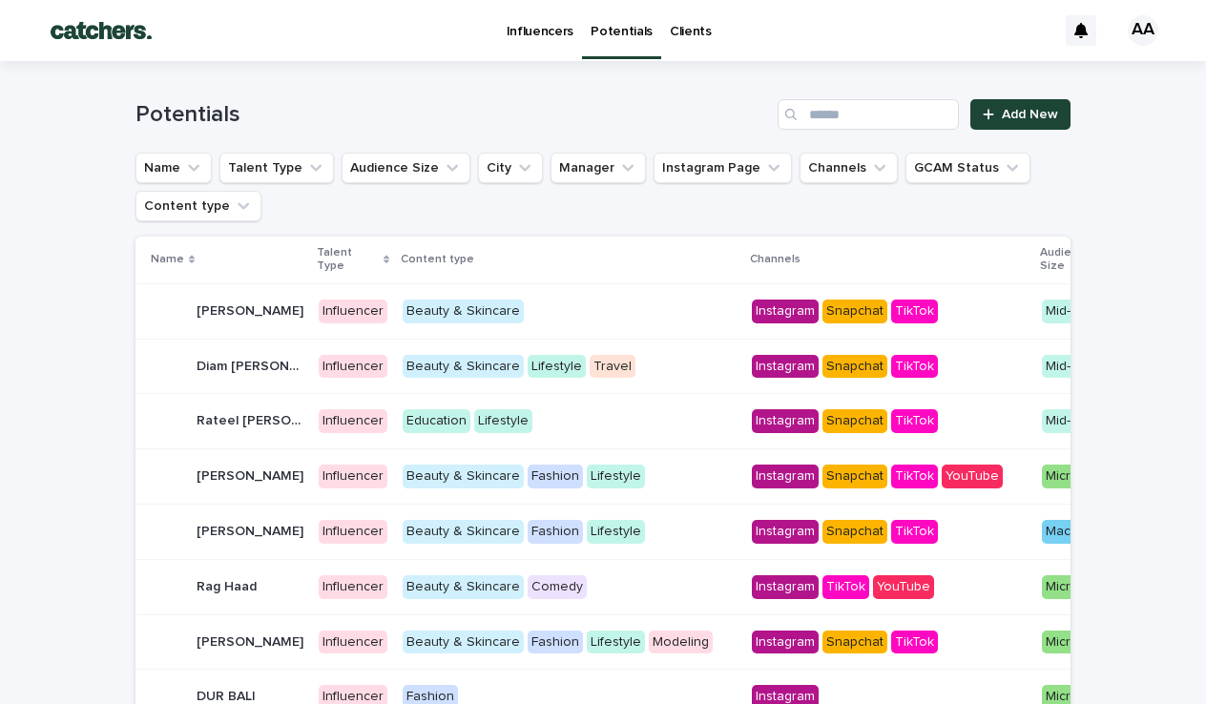
click at [562, 25] on p "Influencers" at bounding box center [541, 20] width 68 height 40
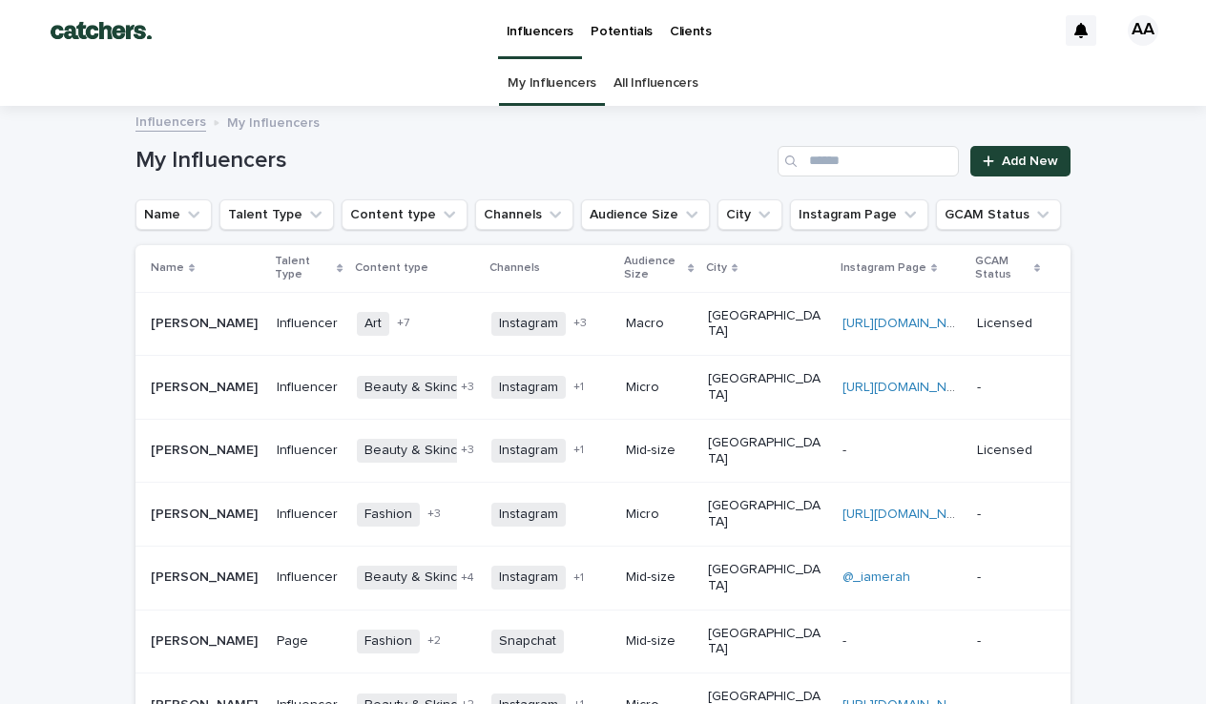
click at [893, 143] on div "My Influencers Add New" at bounding box center [602, 154] width 935 height 92
click at [900, 155] on input "Search" at bounding box center [867, 161] width 181 height 31
click at [658, 90] on link "All Influencers" at bounding box center [655, 83] width 84 height 45
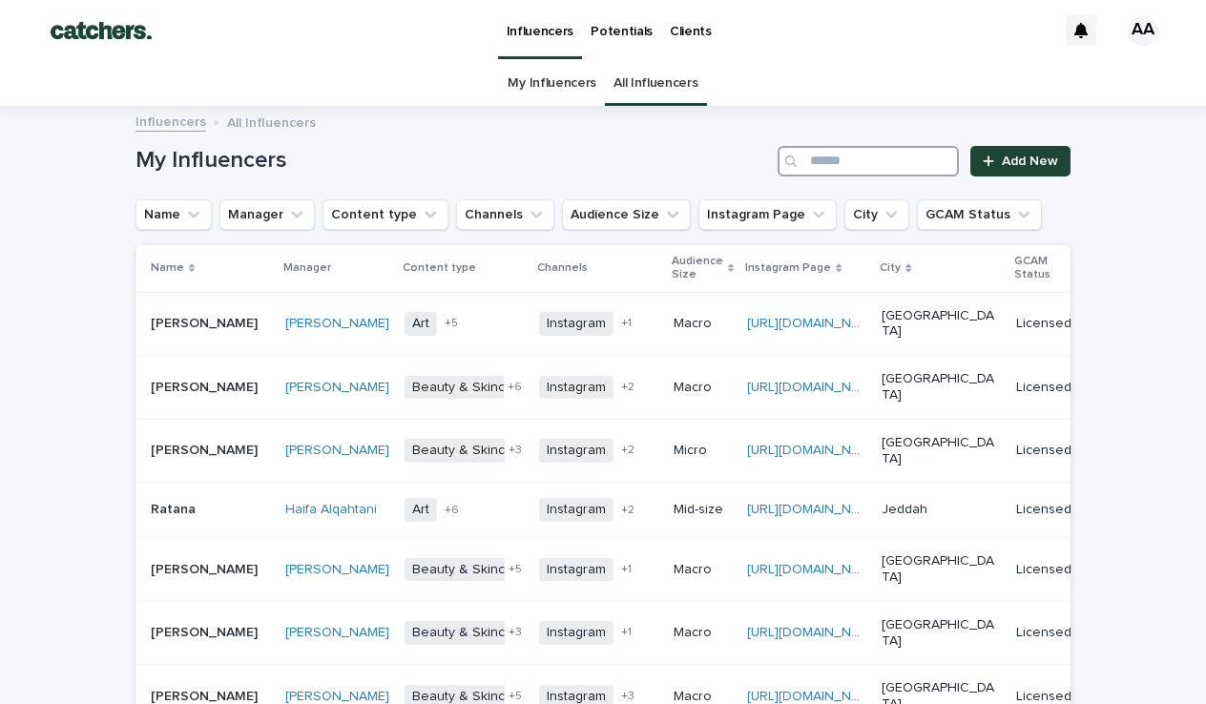
click at [855, 164] on input "Search" at bounding box center [867, 161] width 181 height 31
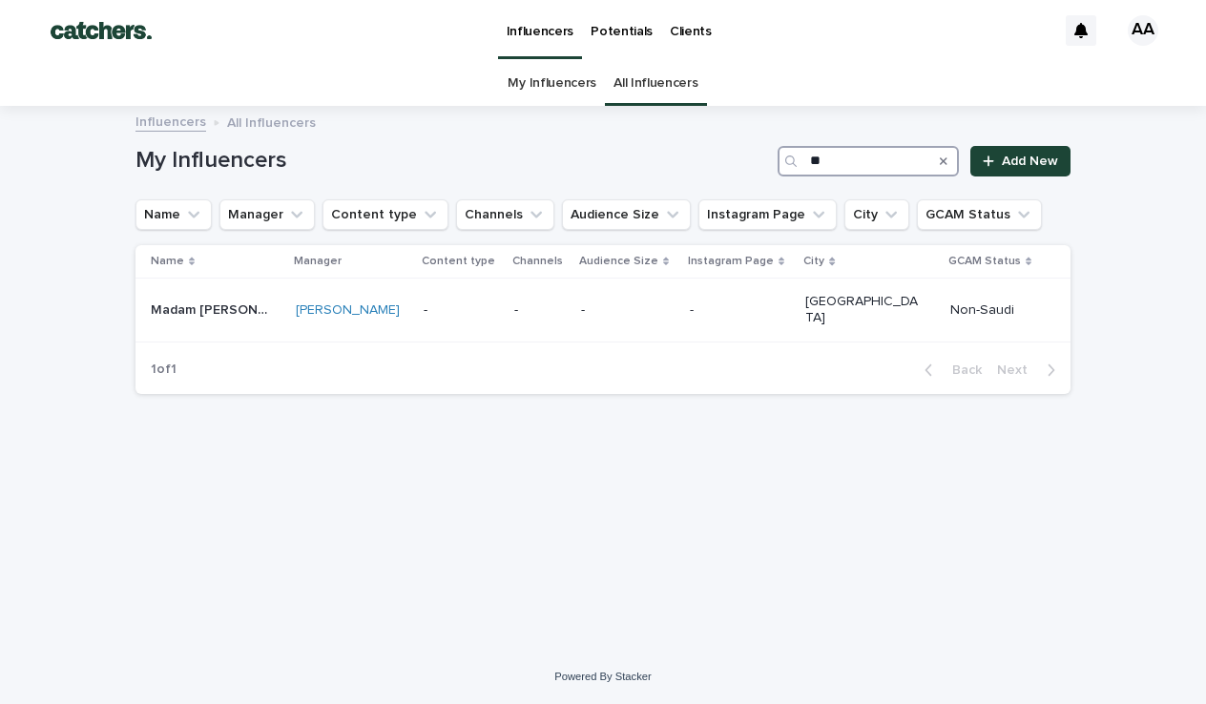
type input "*"
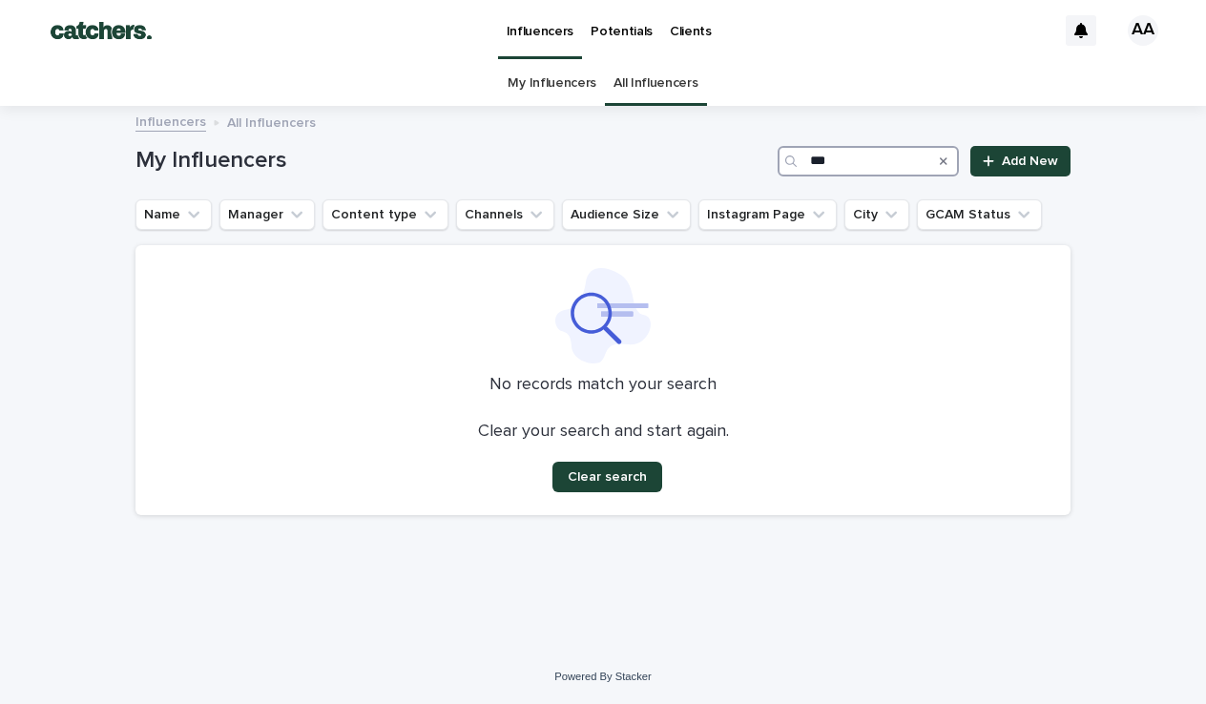
type input "**"
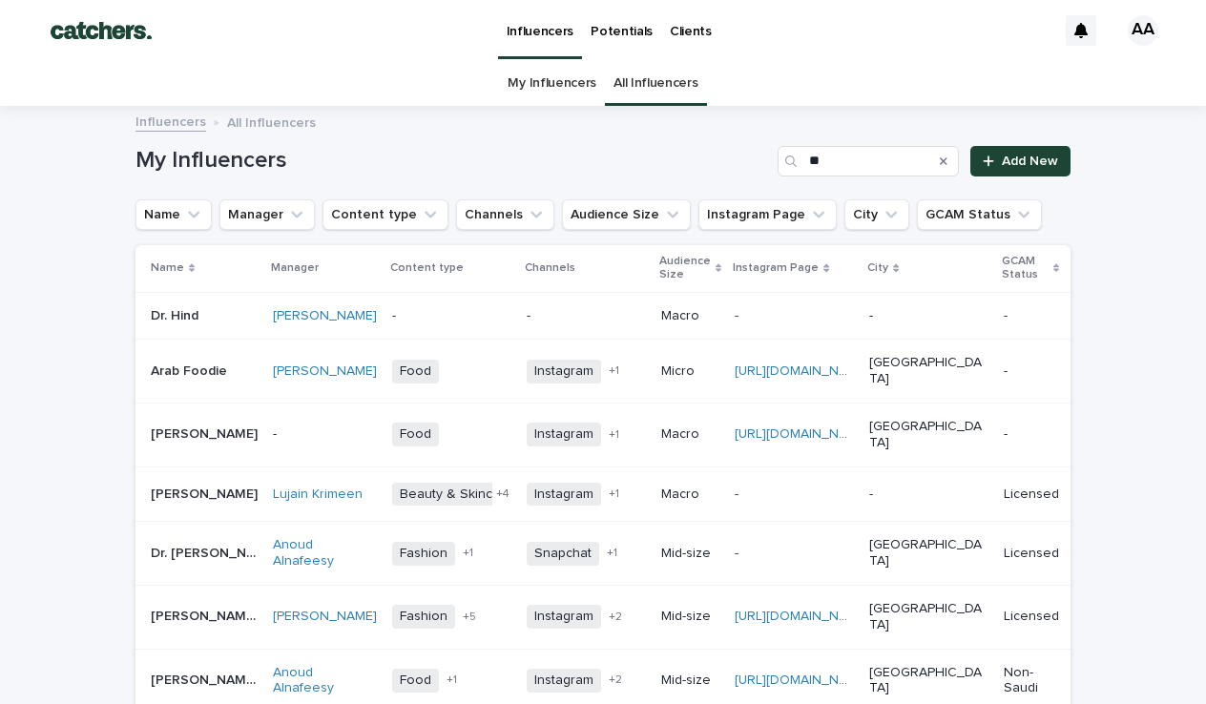
click at [611, 39] on link "Potentials" at bounding box center [621, 29] width 79 height 59
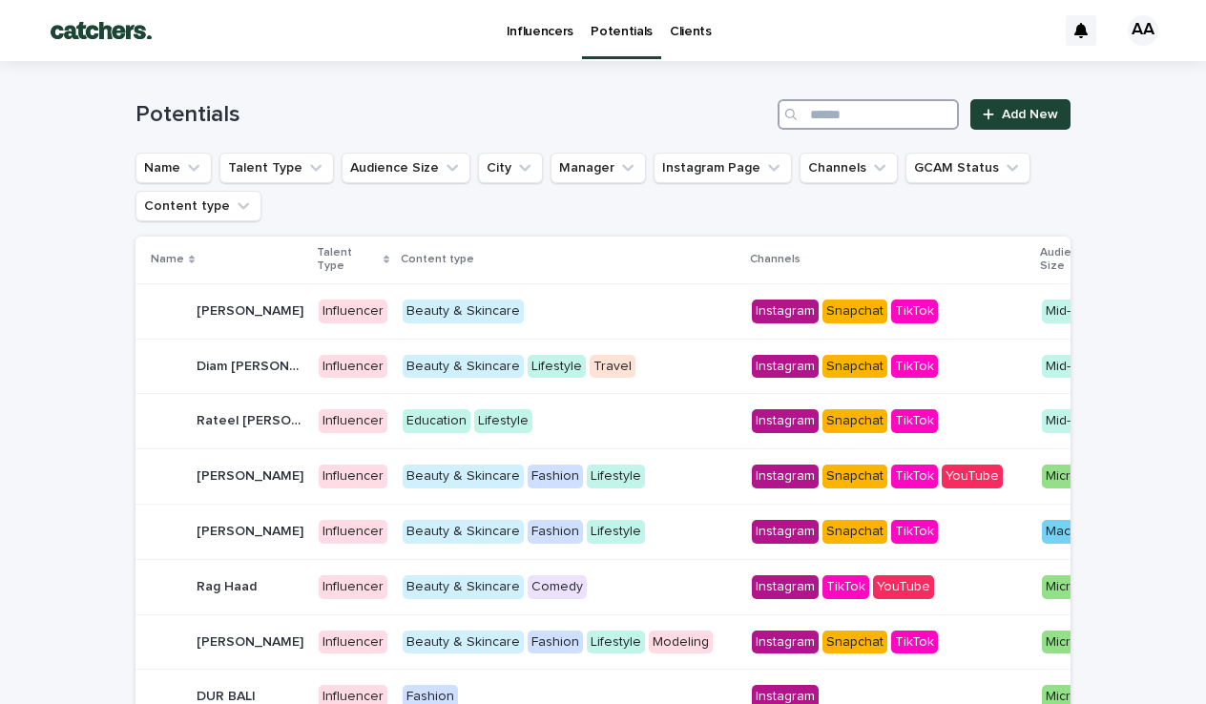
click at [872, 122] on input "Search" at bounding box center [867, 114] width 181 height 31
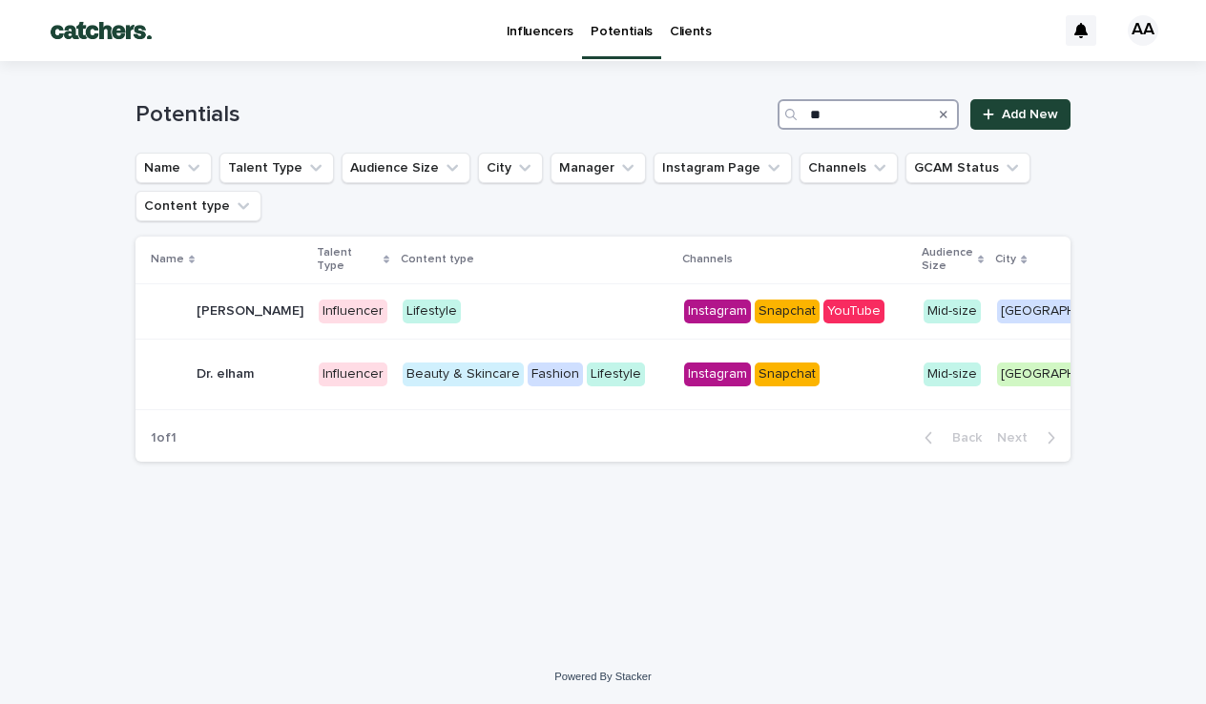
type input "**"
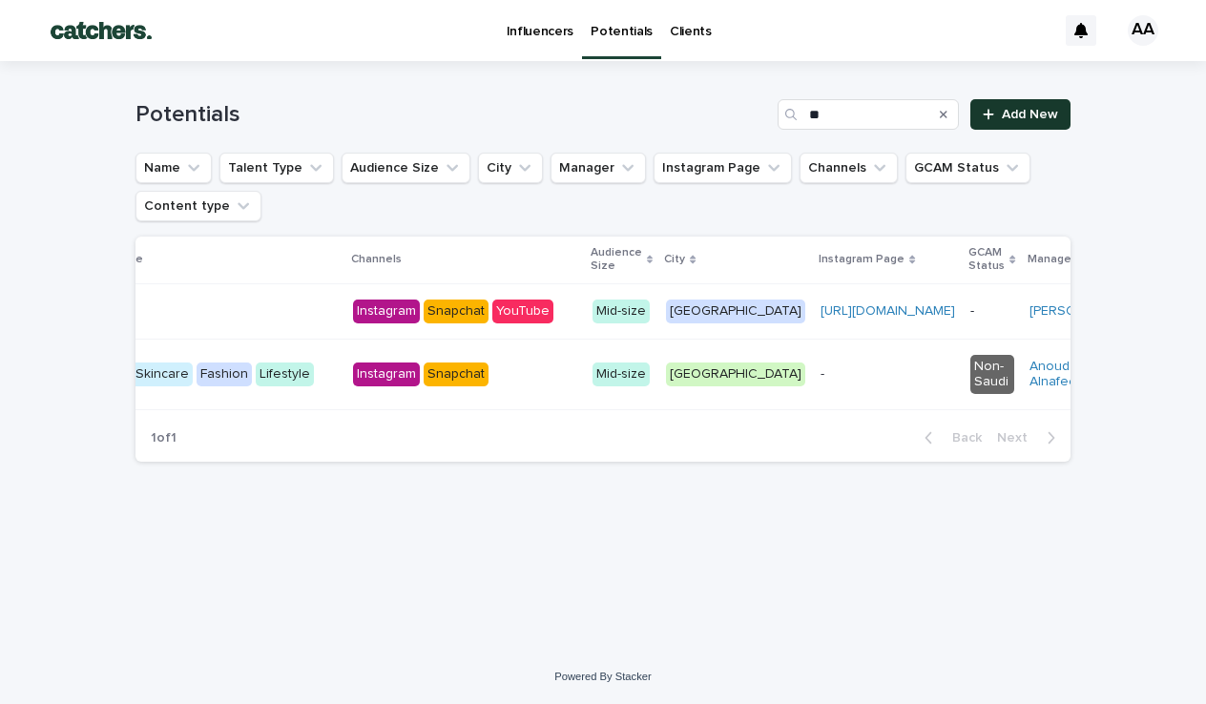
click at [975, 121] on link "Add New" at bounding box center [1020, 114] width 100 height 31
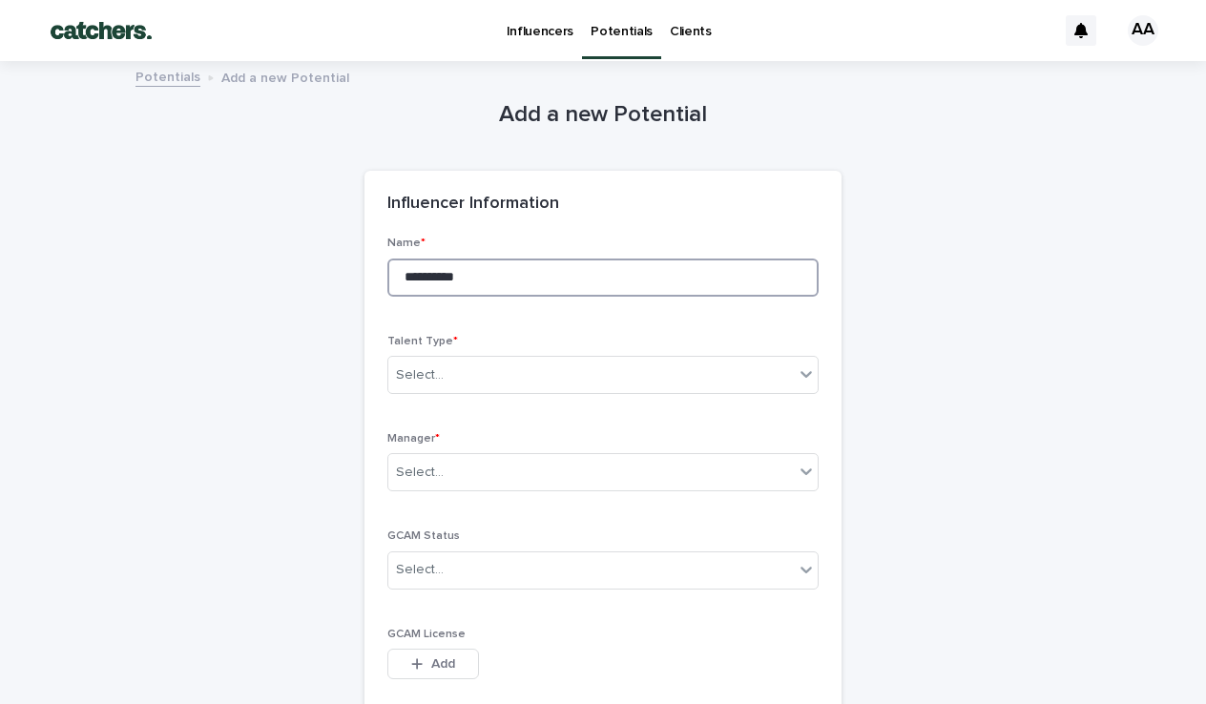
type input "**********"
click at [487, 400] on div "Talent Type * Select..." at bounding box center [602, 372] width 431 height 74
click at [470, 377] on div "Select..." at bounding box center [590, 375] width 405 height 31
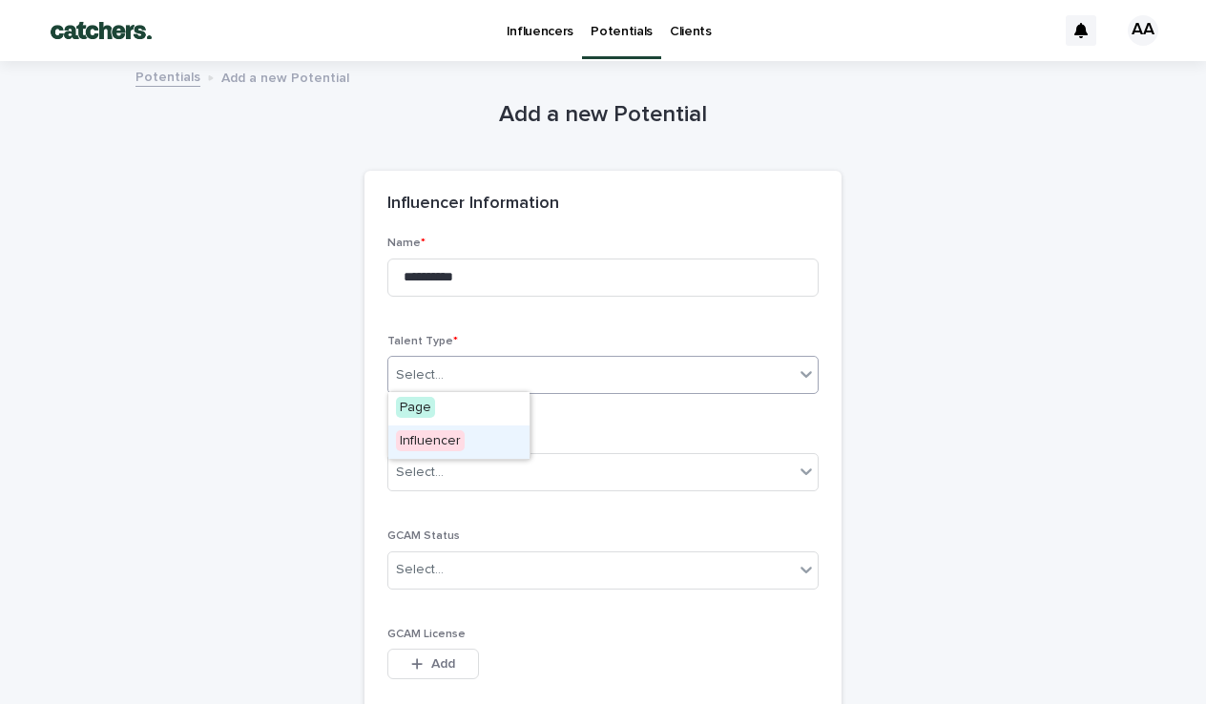
click at [433, 442] on span "Influencer" at bounding box center [430, 440] width 69 height 21
click at [435, 459] on div "Select..." at bounding box center [590, 472] width 405 height 31
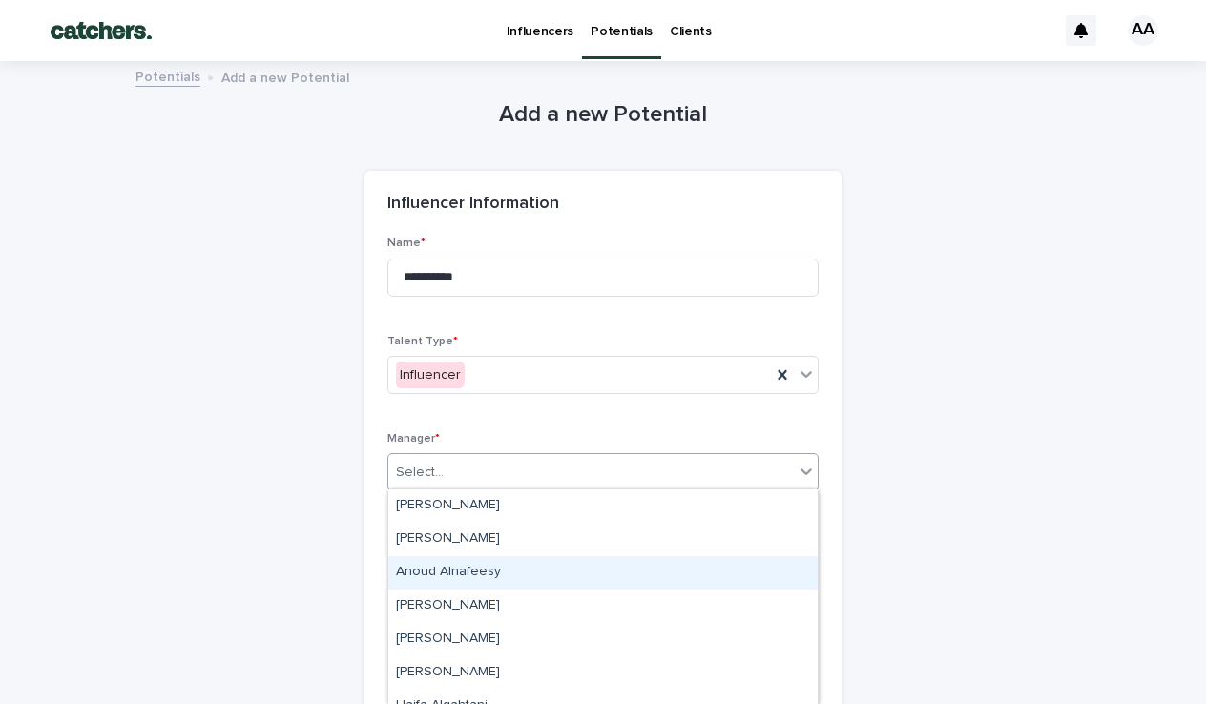
click at [428, 561] on div "Anoud Alnafeesy" at bounding box center [602, 572] width 429 height 33
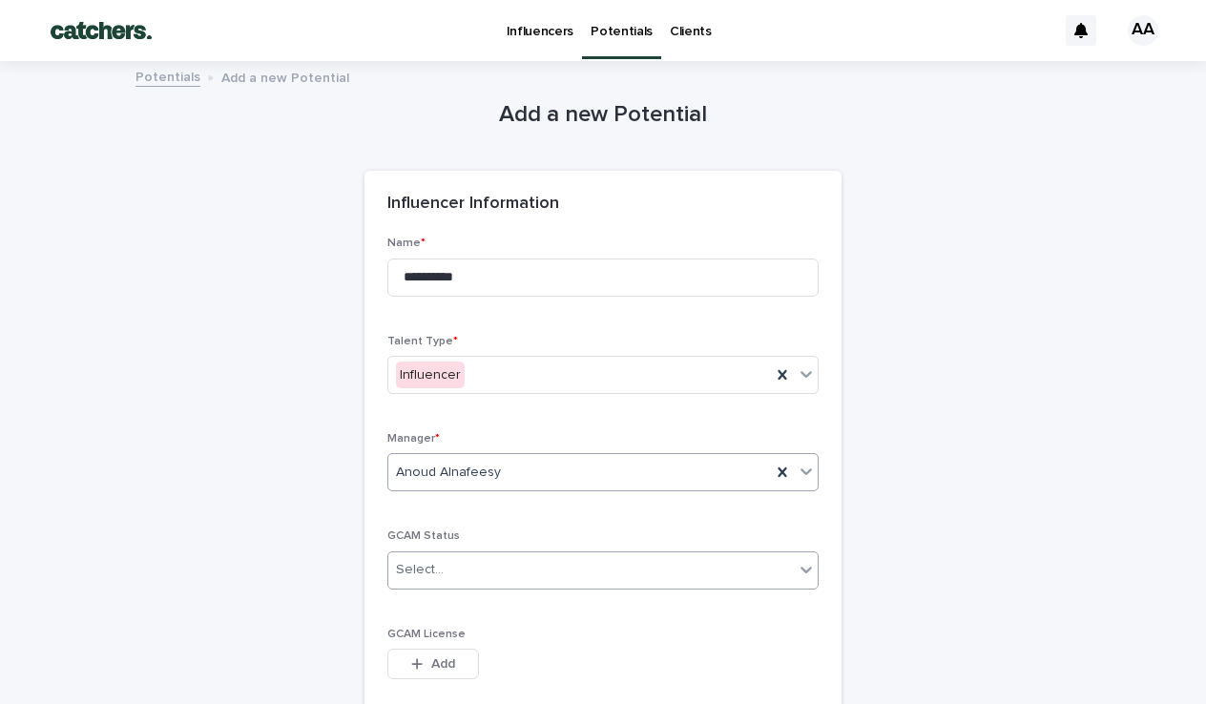
click at [433, 562] on div "Select..." at bounding box center [420, 570] width 48 height 20
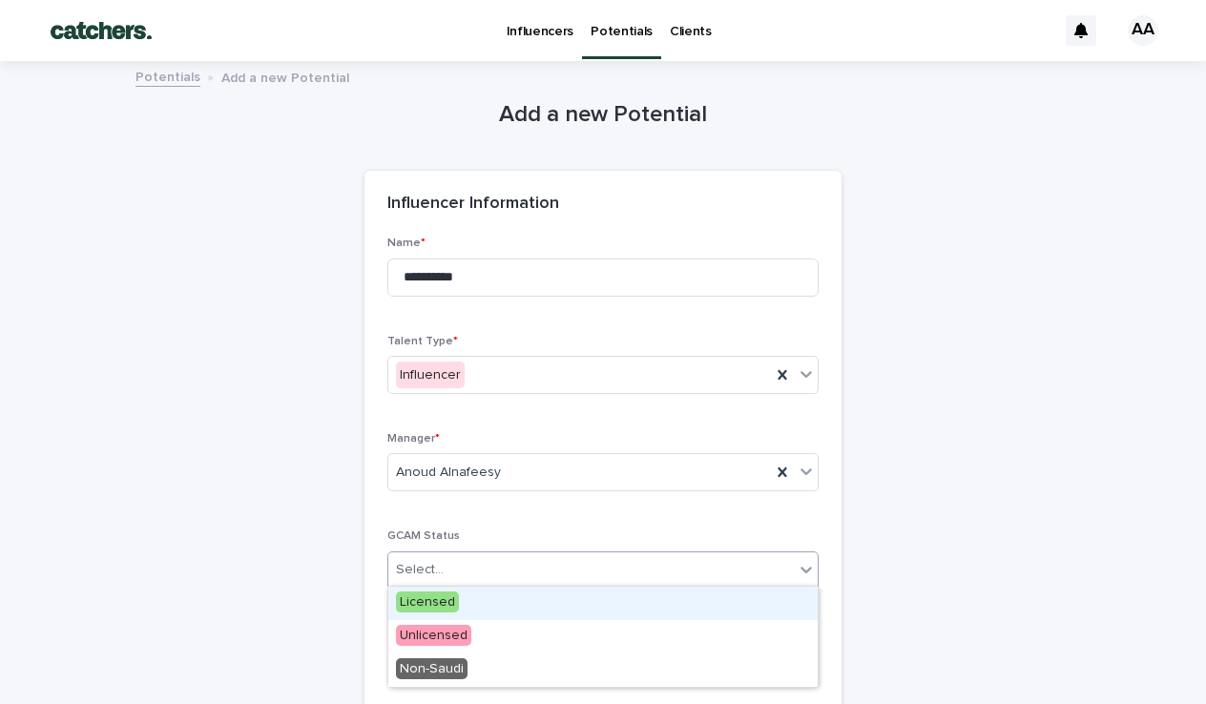
click at [435, 599] on span "Licensed" at bounding box center [427, 601] width 63 height 21
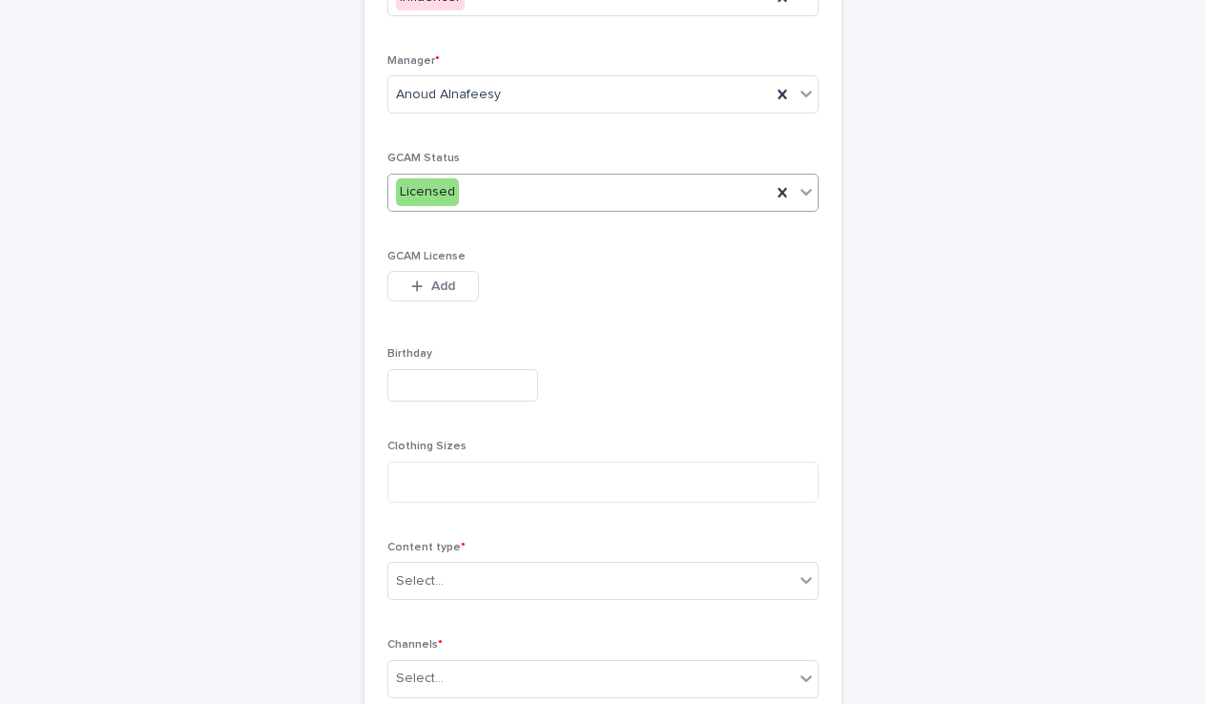
scroll to position [382, 0]
click at [447, 574] on div "Select..." at bounding box center [590, 577] width 405 height 31
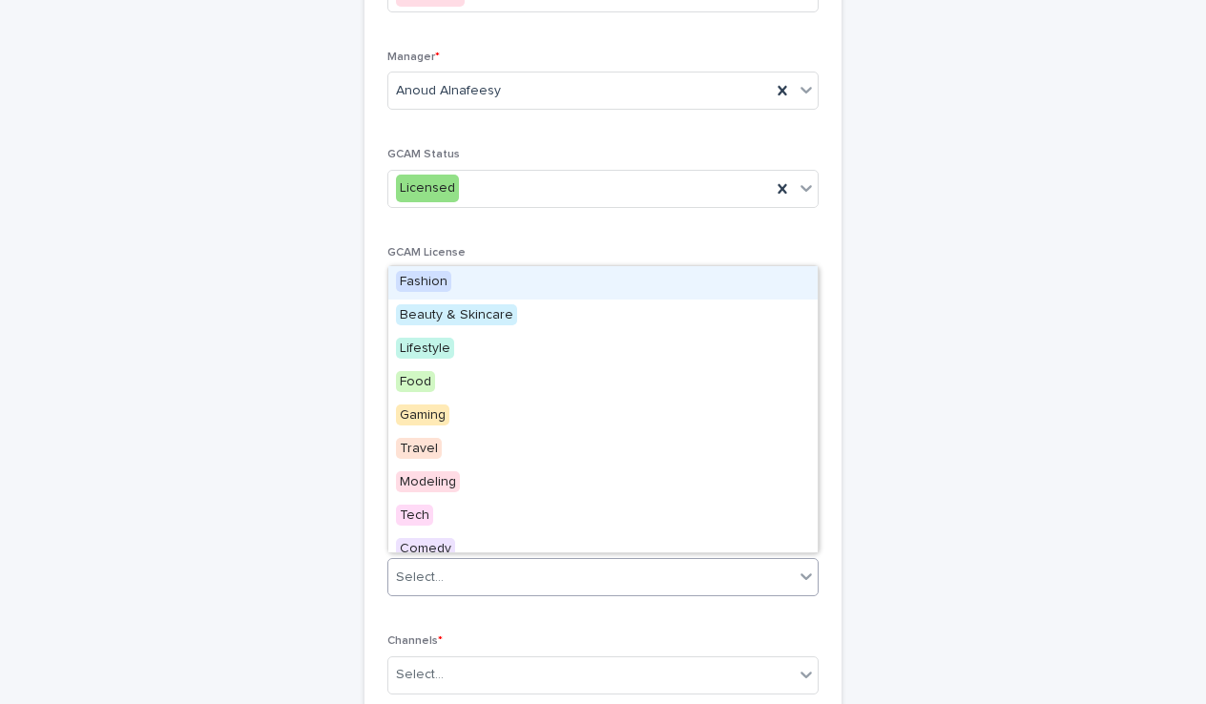
click at [430, 279] on span "Fashion" at bounding box center [423, 281] width 55 height 21
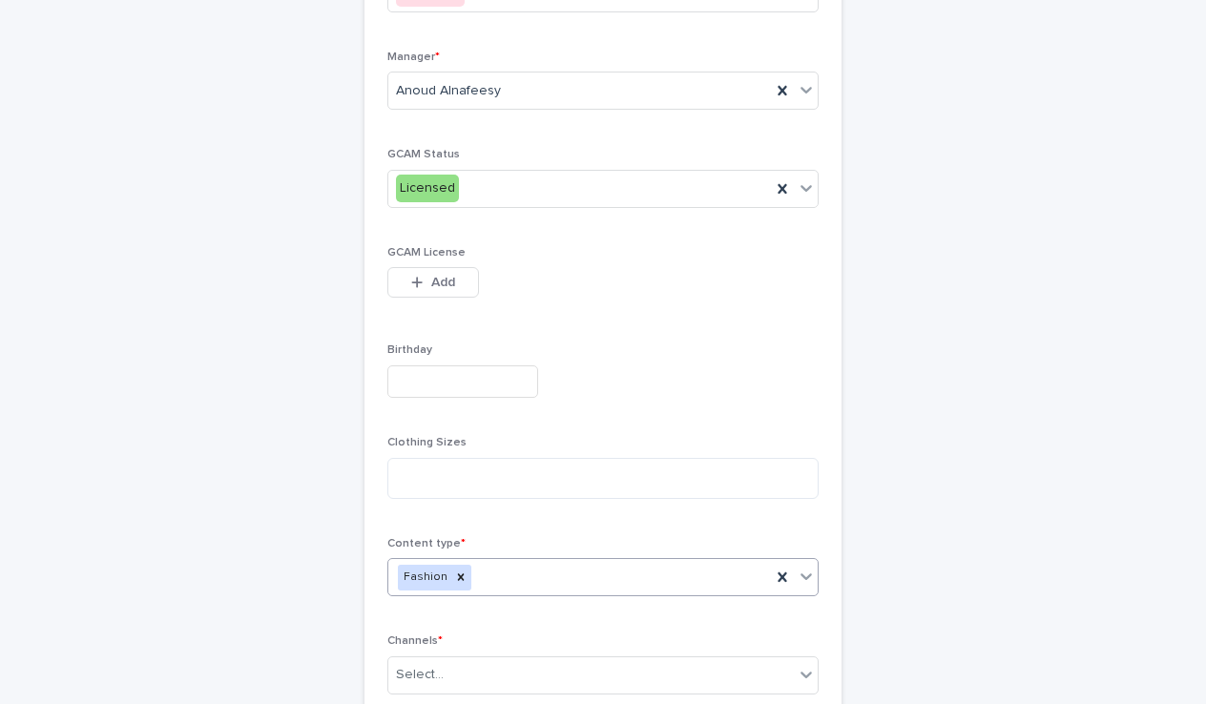
click at [512, 561] on div "Fashion" at bounding box center [579, 577] width 383 height 33
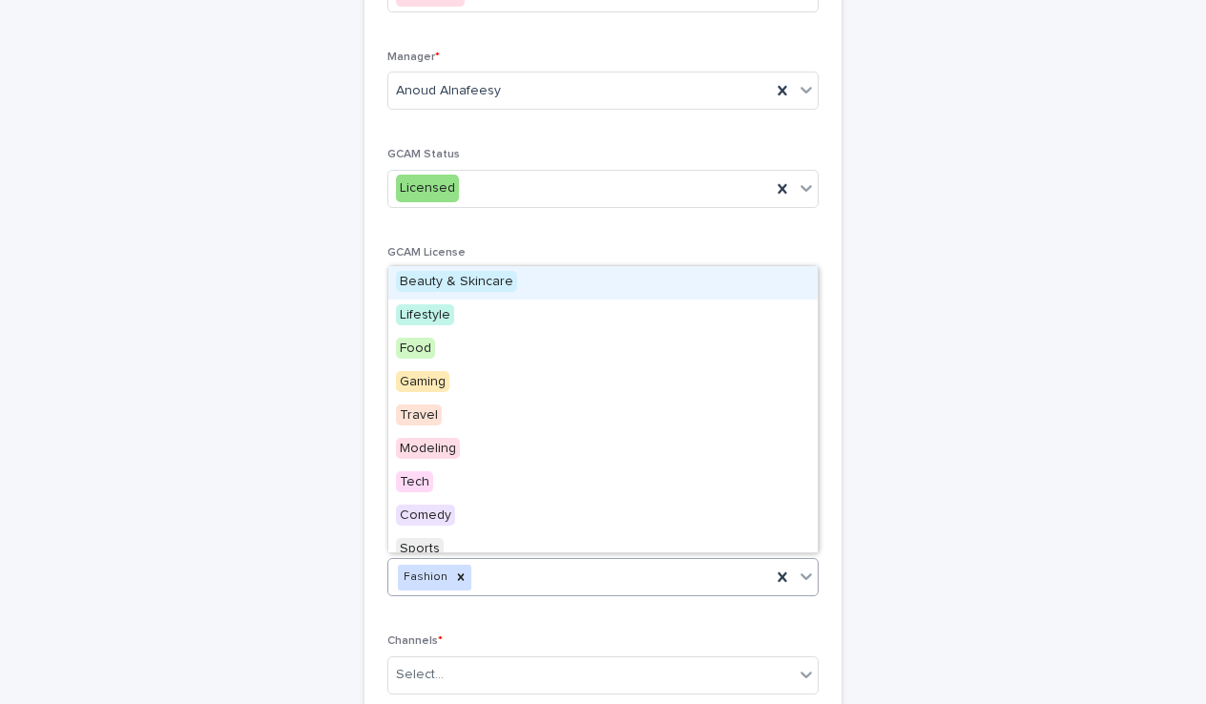
click at [450, 269] on div "Beauty & Skincare" at bounding box center [602, 282] width 429 height 33
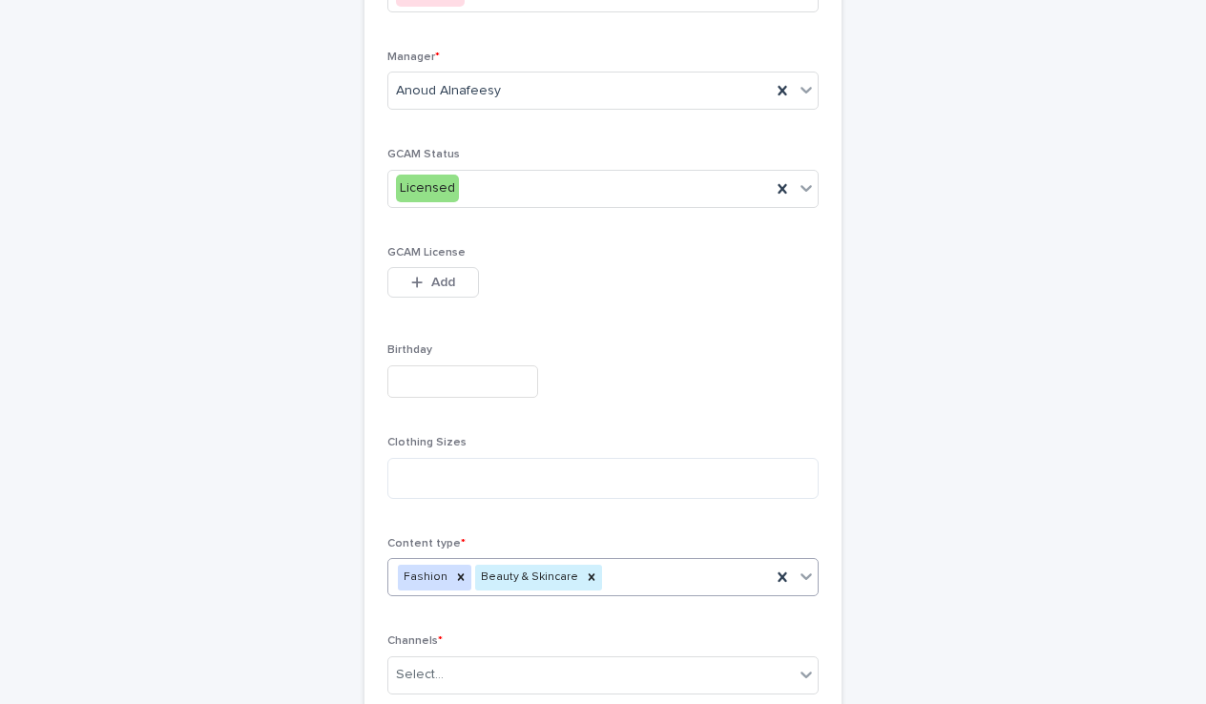
click at [633, 577] on div "Fashion Beauty & Skincare" at bounding box center [579, 577] width 383 height 33
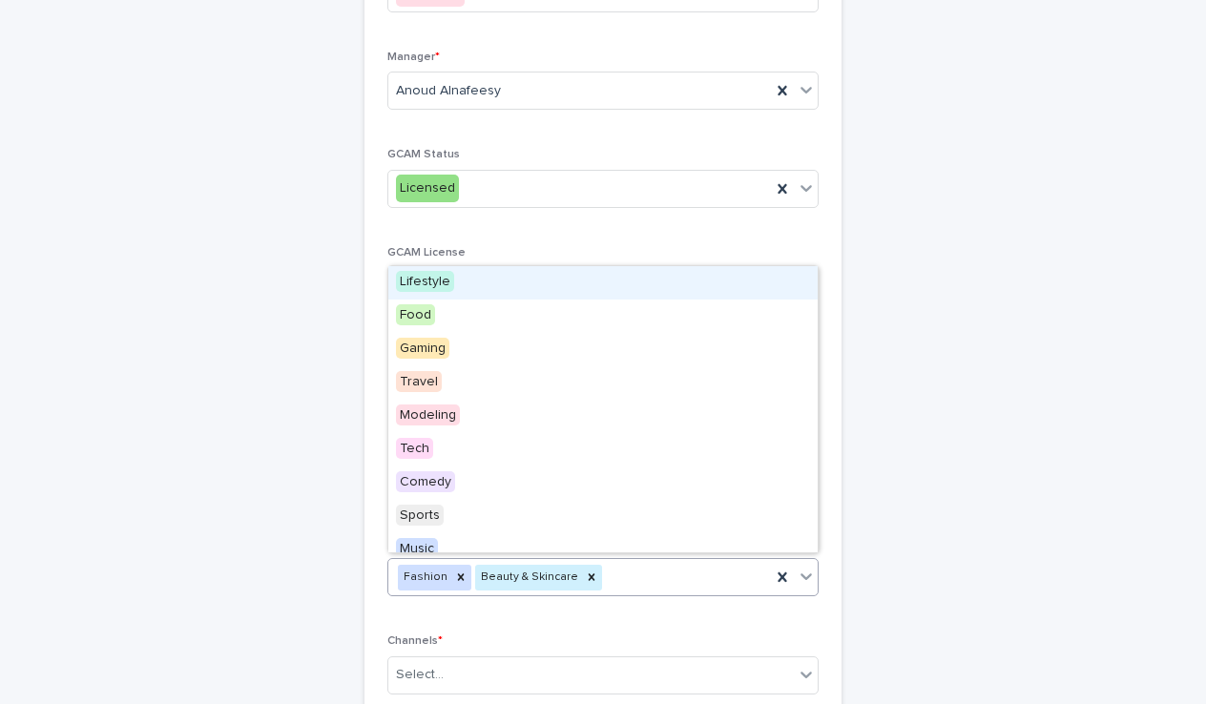
click at [441, 286] on span "Lifestyle" at bounding box center [425, 281] width 58 height 21
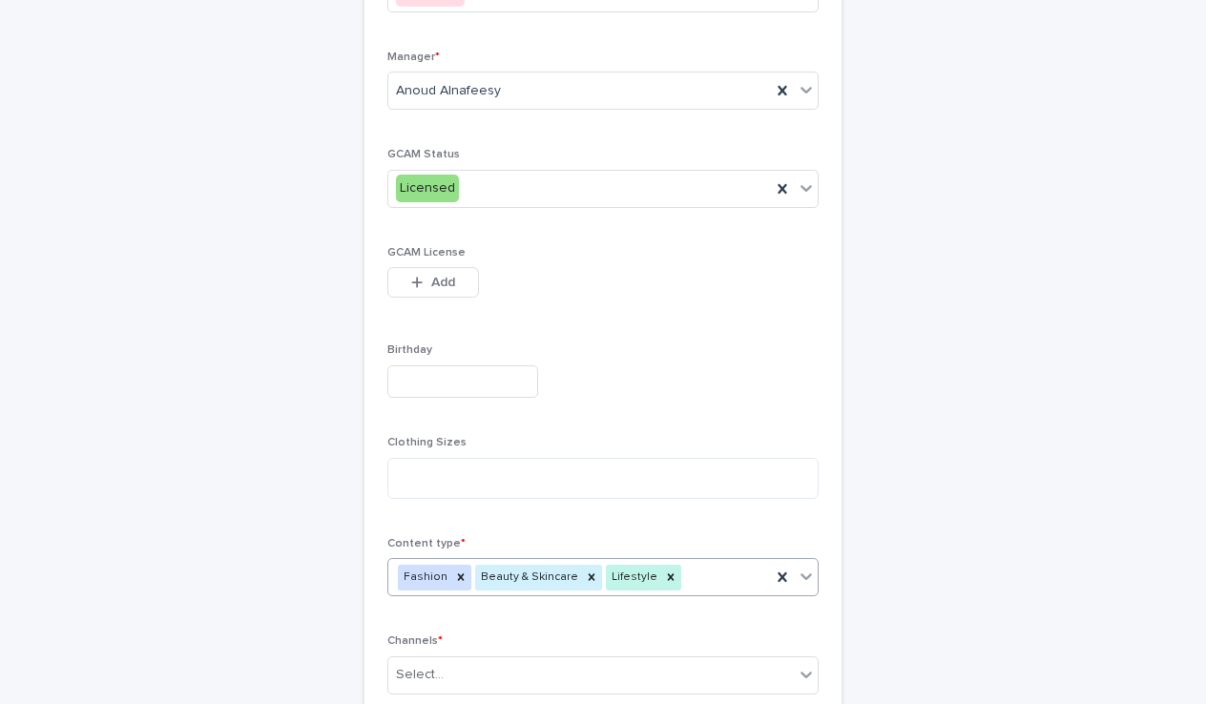
click at [698, 567] on div "Fashion Beauty & Skincare Lifestyle" at bounding box center [579, 577] width 383 height 33
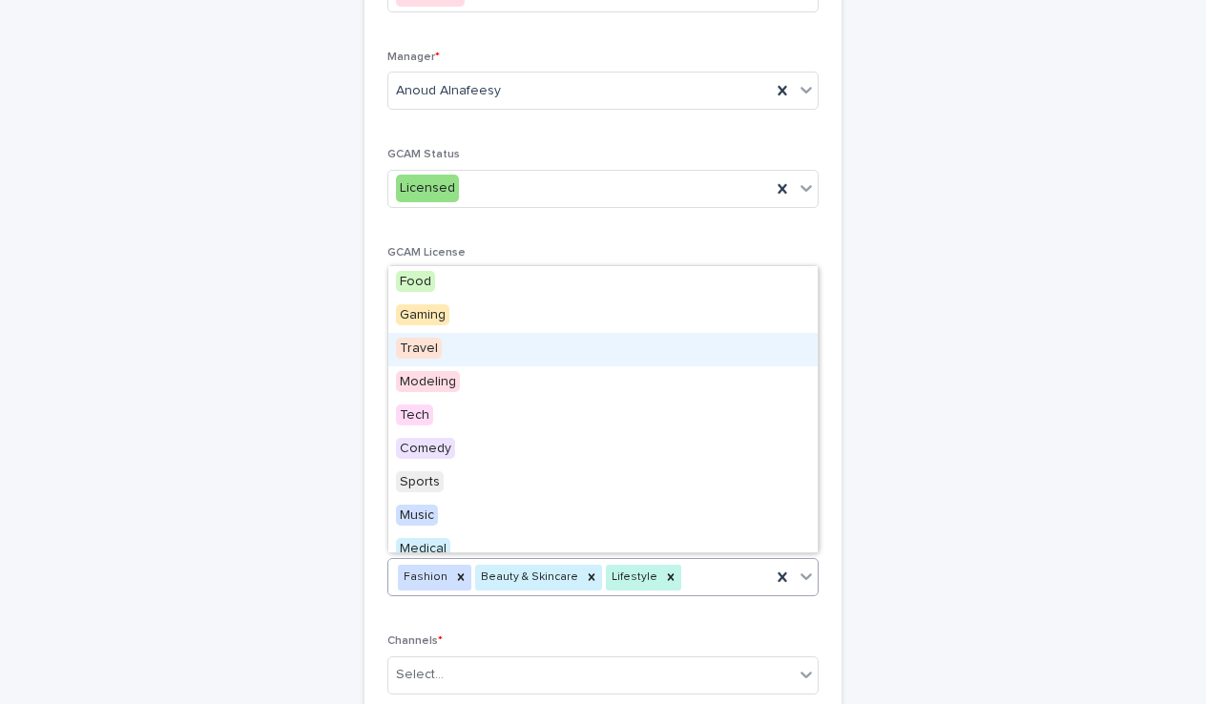
click at [427, 362] on div "Travel" at bounding box center [602, 349] width 429 height 33
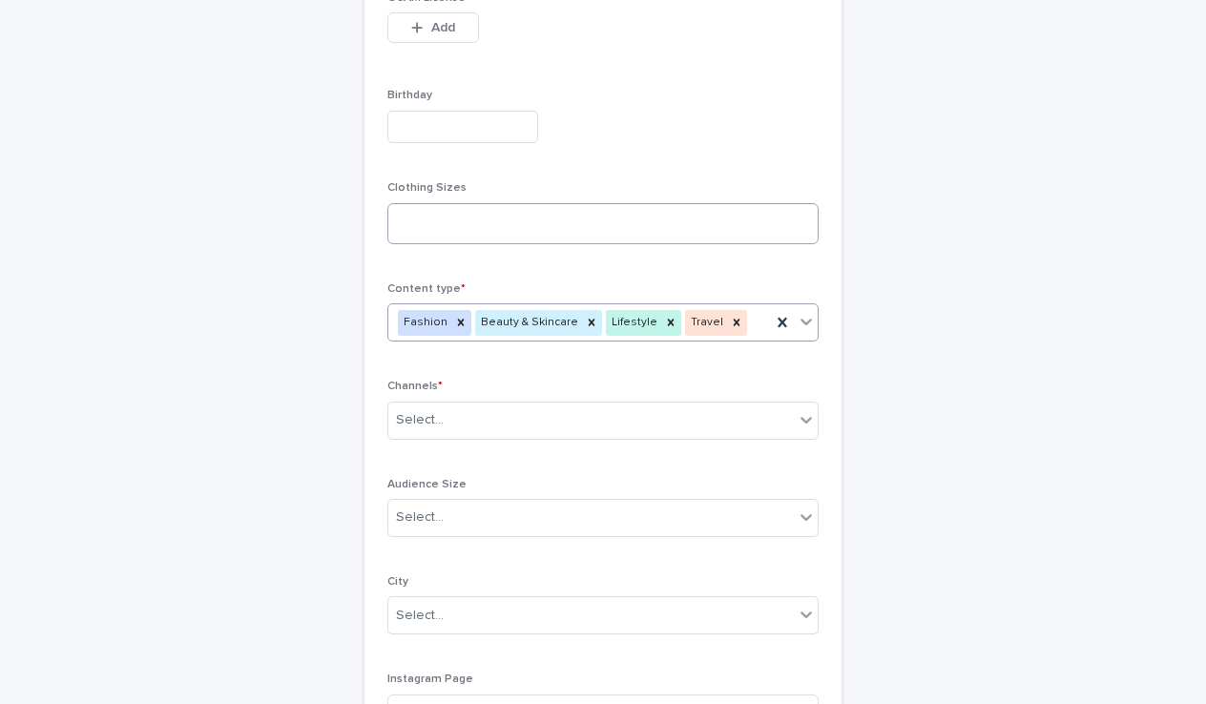
scroll to position [639, 0]
click at [456, 399] on div "Select..." at bounding box center [602, 418] width 431 height 38
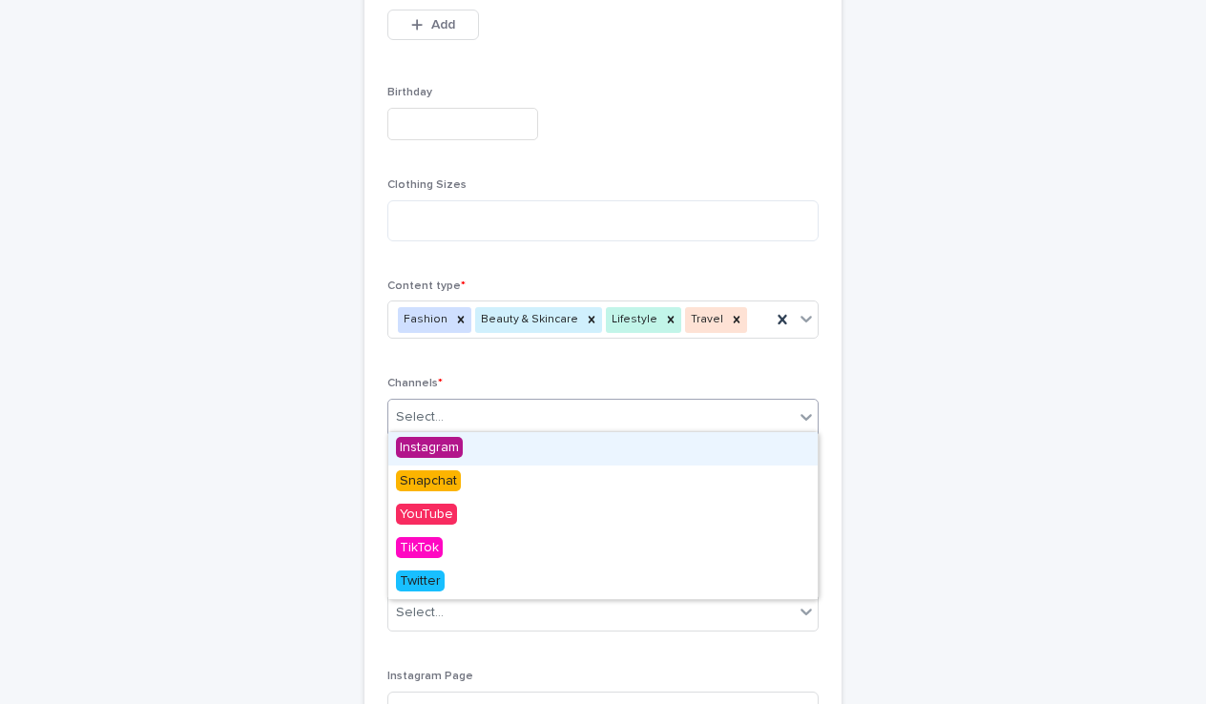
click at [428, 447] on span "Instagram" at bounding box center [429, 447] width 67 height 21
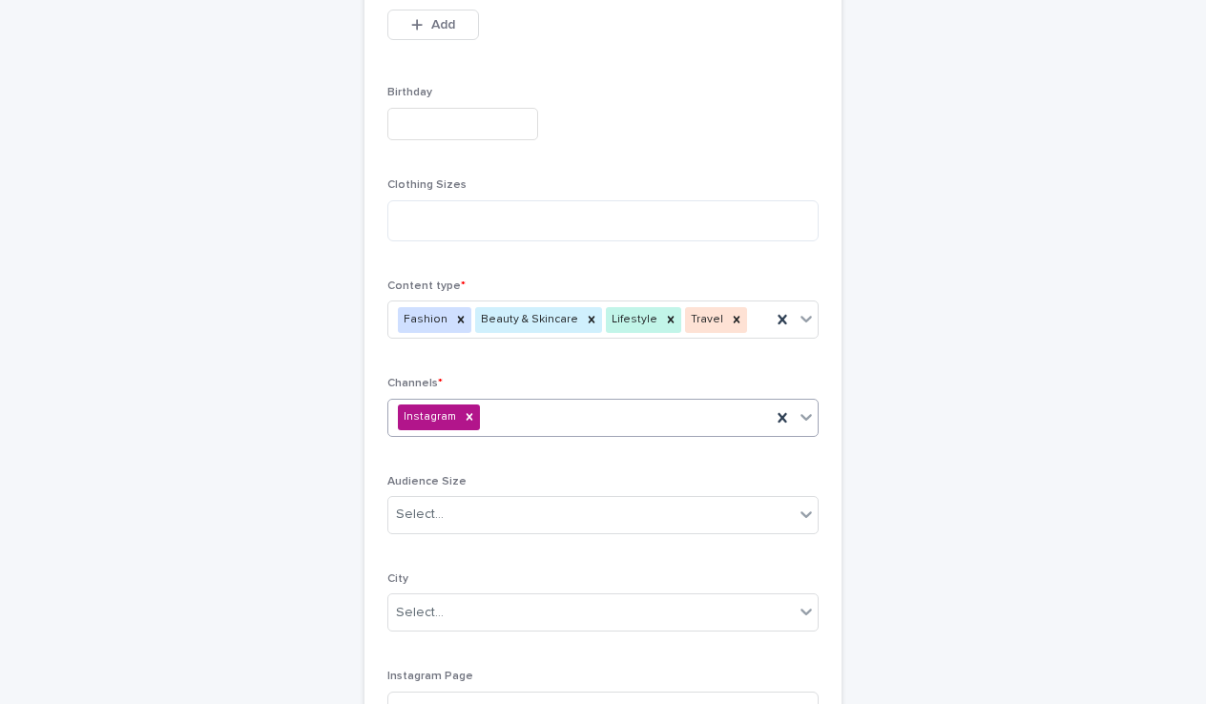
click at [569, 412] on div "Instagram" at bounding box center [579, 417] width 383 height 33
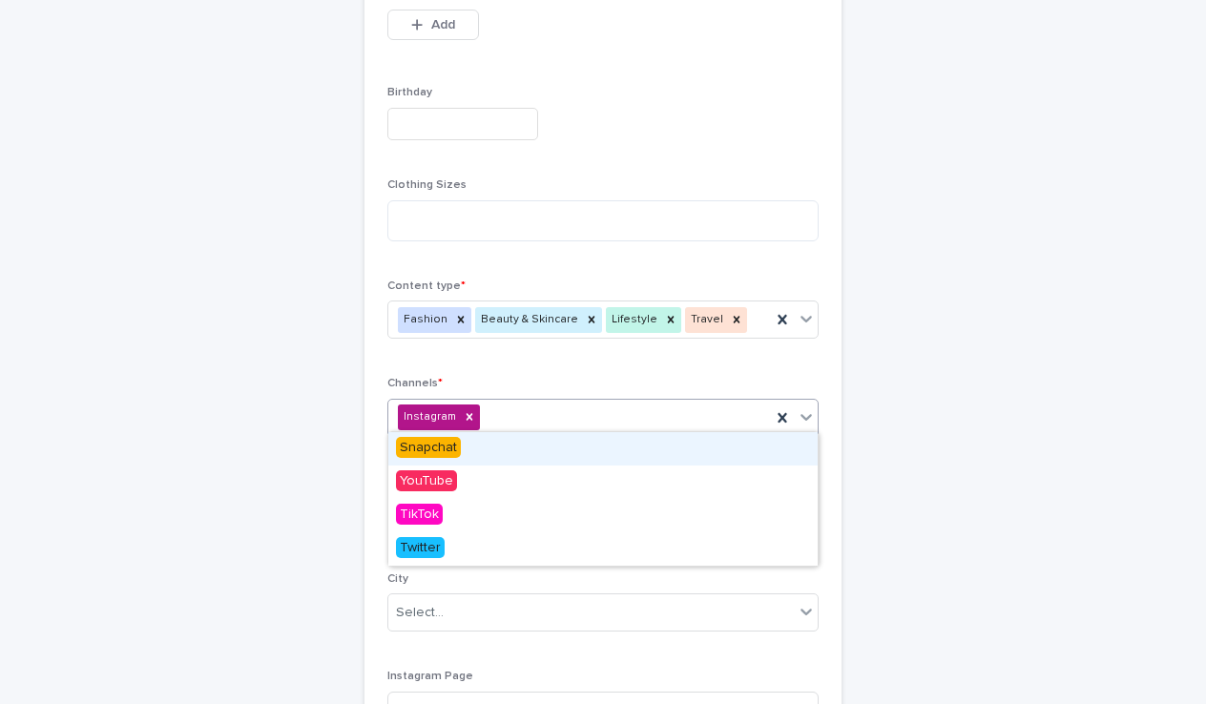
click at [436, 444] on span "Snapchat" at bounding box center [428, 447] width 65 height 21
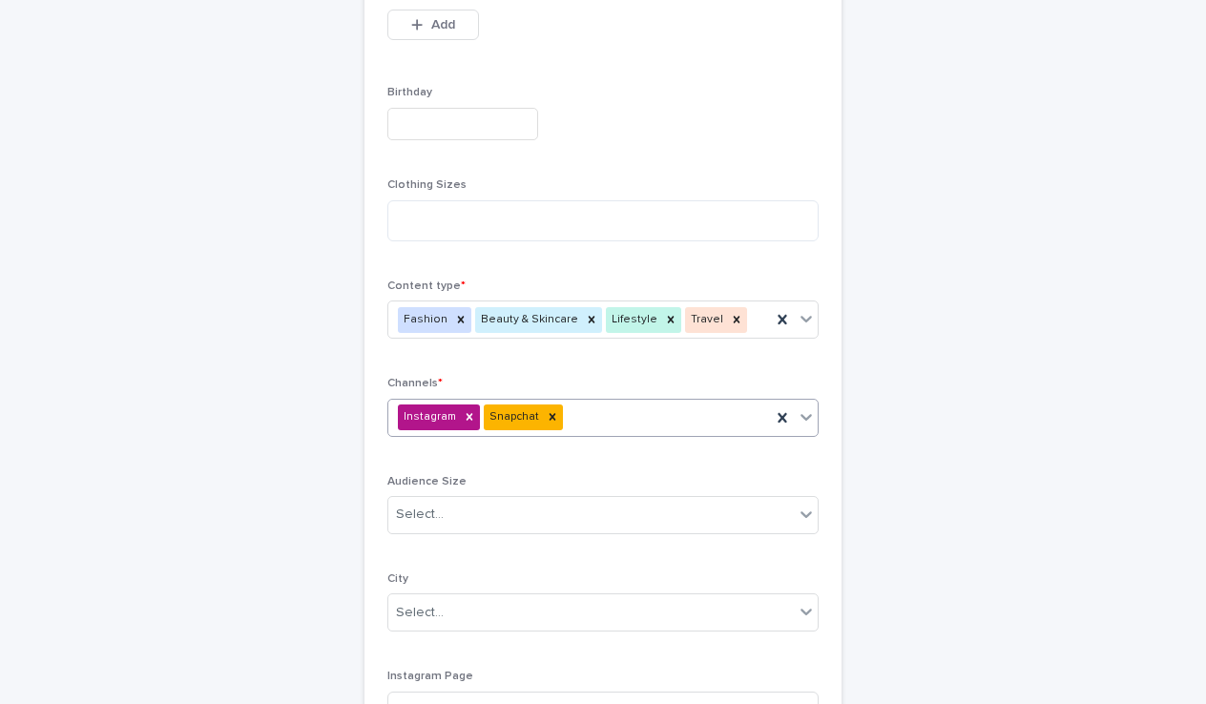
click at [620, 401] on div "Instagram Snapchat" at bounding box center [579, 417] width 383 height 33
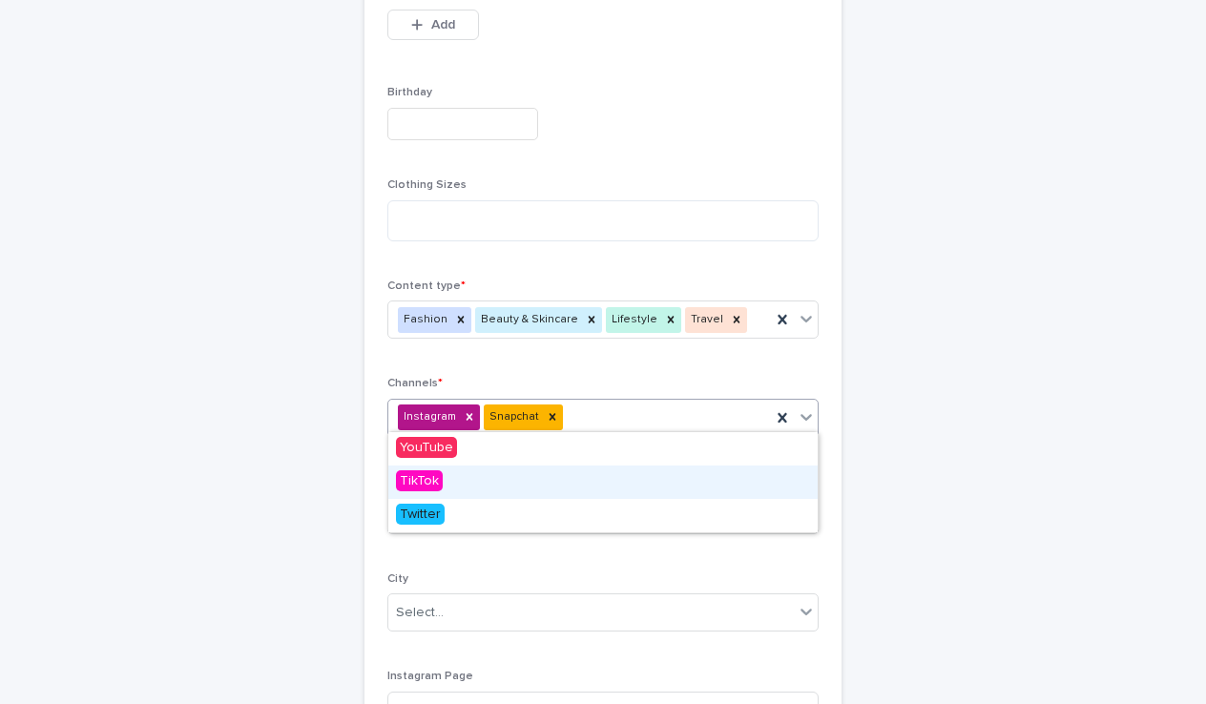
click at [463, 479] on div "TikTok" at bounding box center [602, 482] width 429 height 33
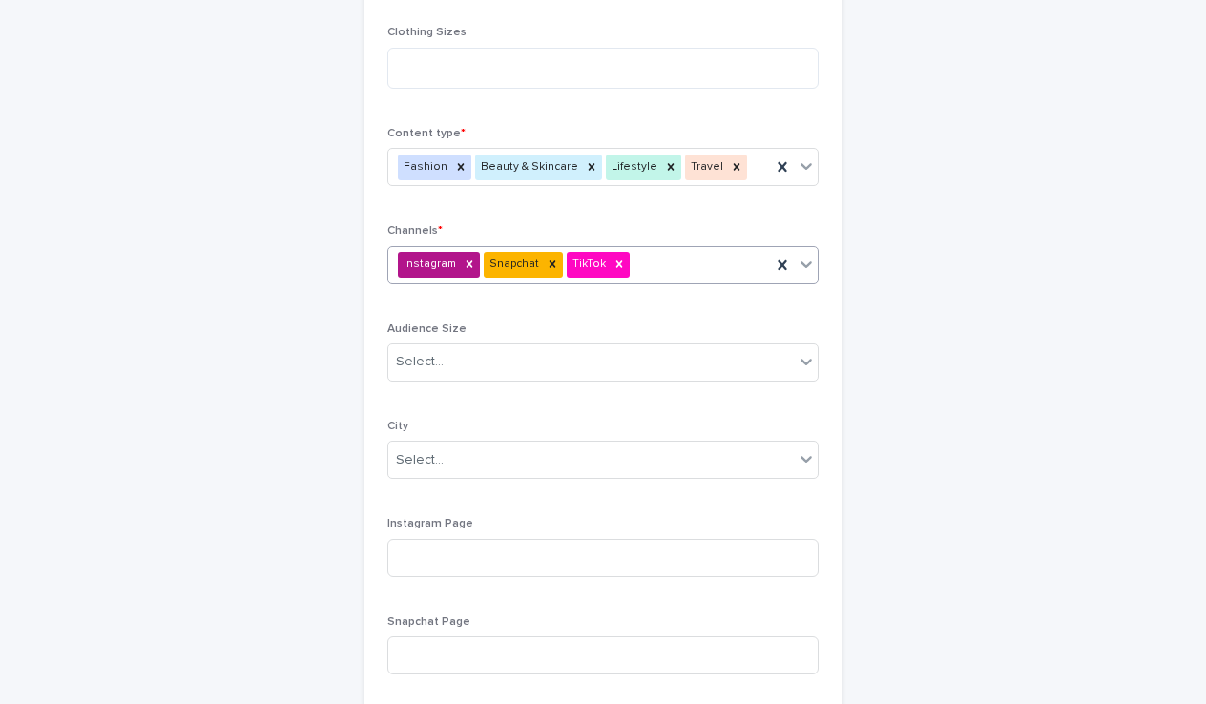
scroll to position [798, 0]
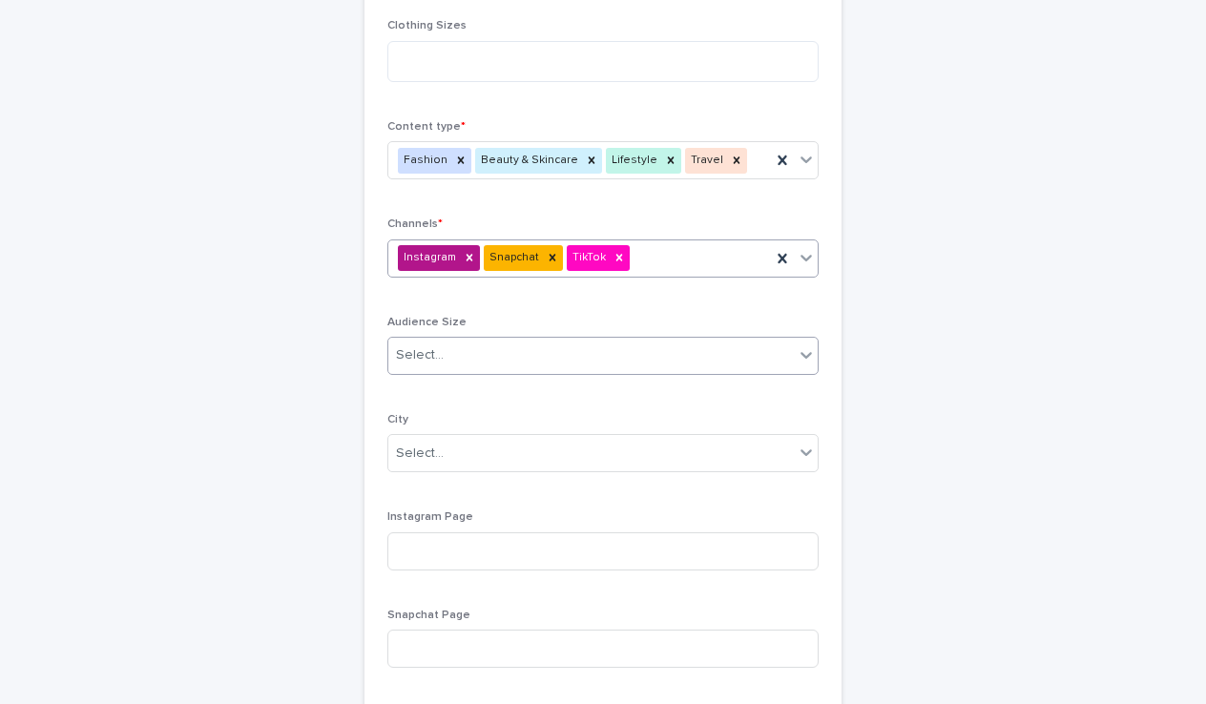
click at [459, 350] on div "Select..." at bounding box center [590, 355] width 405 height 31
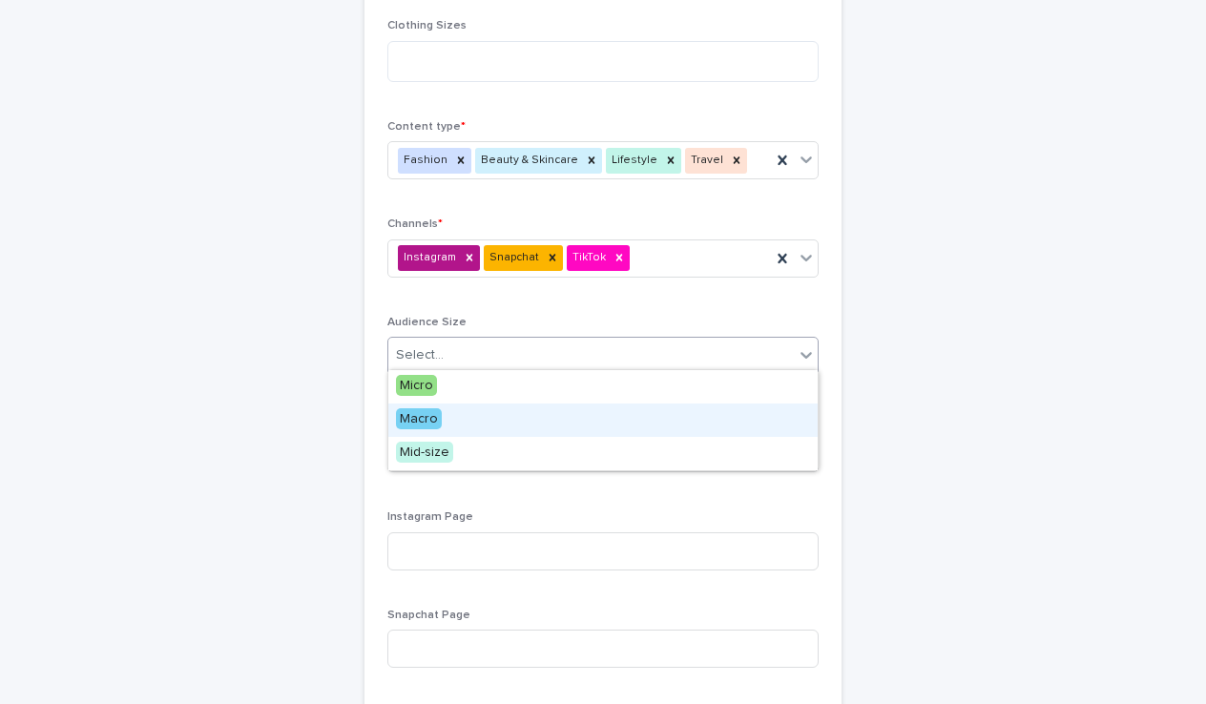
click at [430, 415] on span "Macro" at bounding box center [419, 418] width 46 height 21
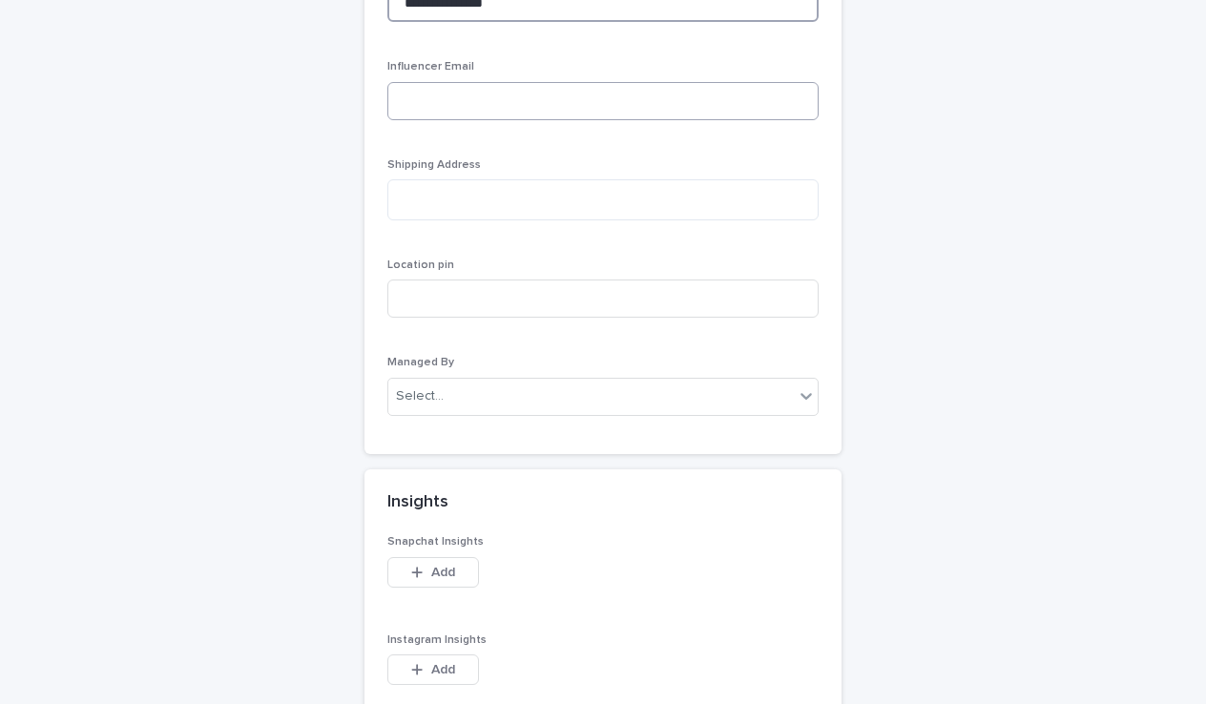
scroll to position [1918, 0]
type input "**********"
click at [479, 379] on div "Select..." at bounding box center [590, 394] width 405 height 31
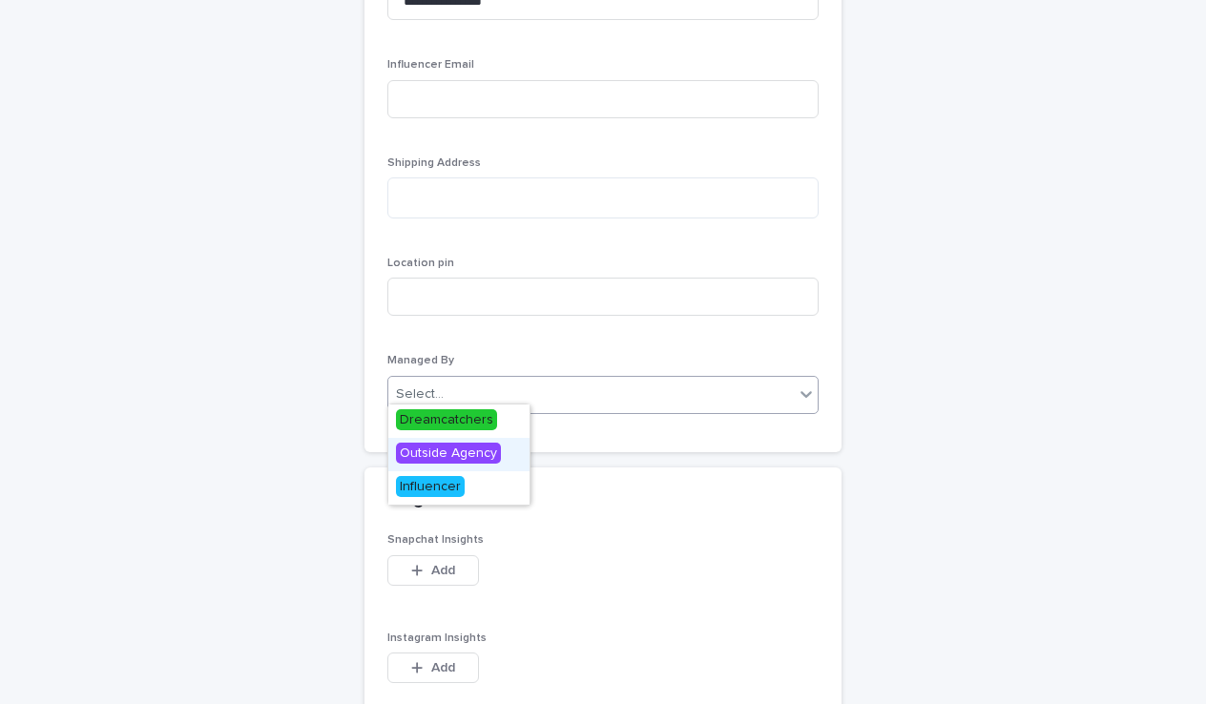
click at [438, 460] on span "Outside Agency" at bounding box center [448, 453] width 105 height 21
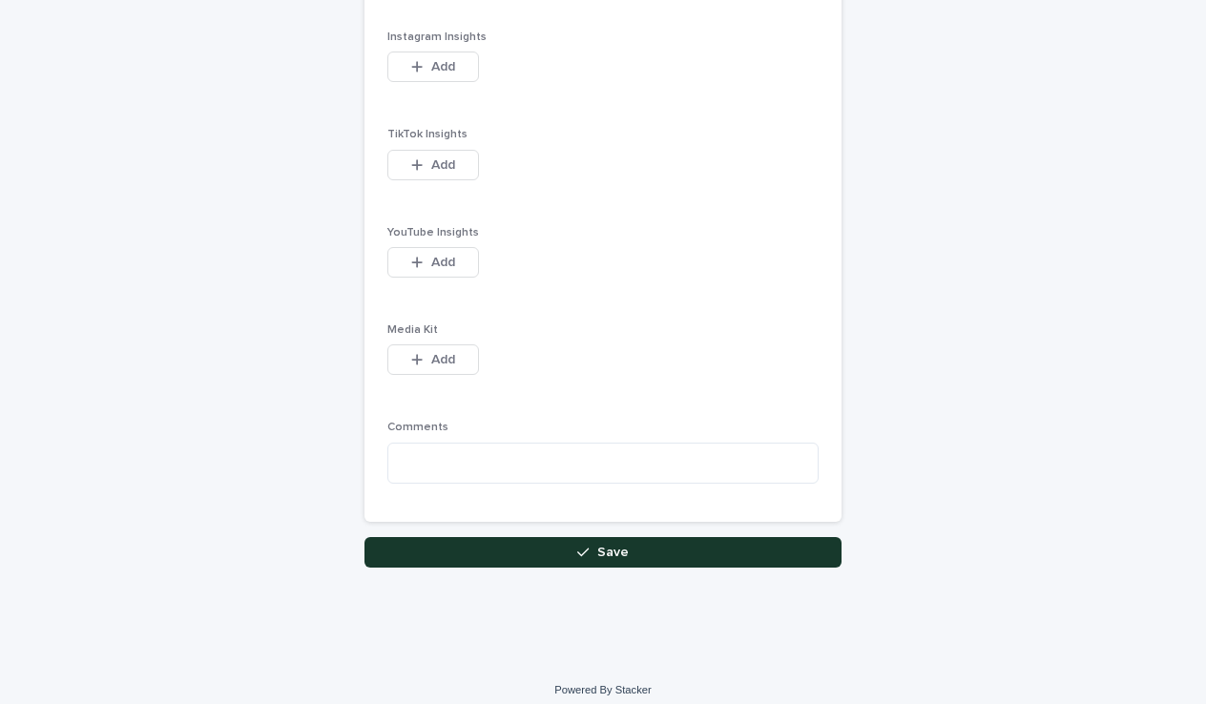
scroll to position [2518, 0]
click at [650, 538] on button "Save" at bounding box center [602, 553] width 477 height 31
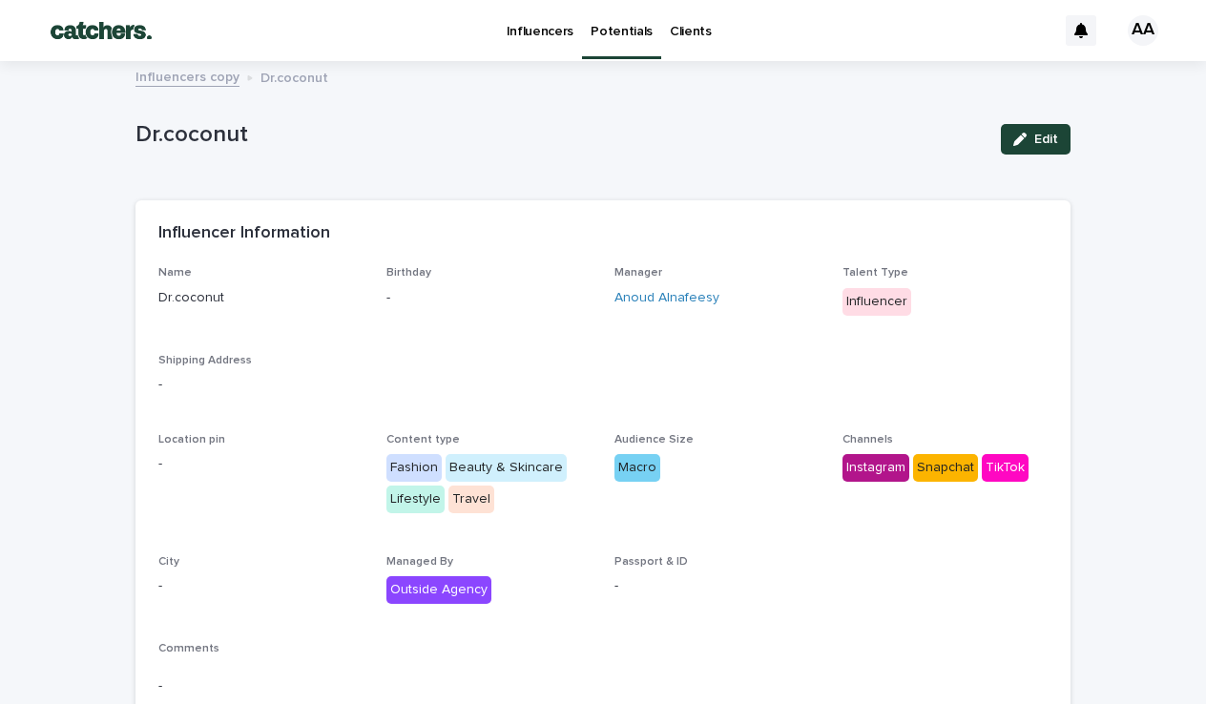
click at [569, 41] on link "Influencers" at bounding box center [540, 29] width 85 height 59
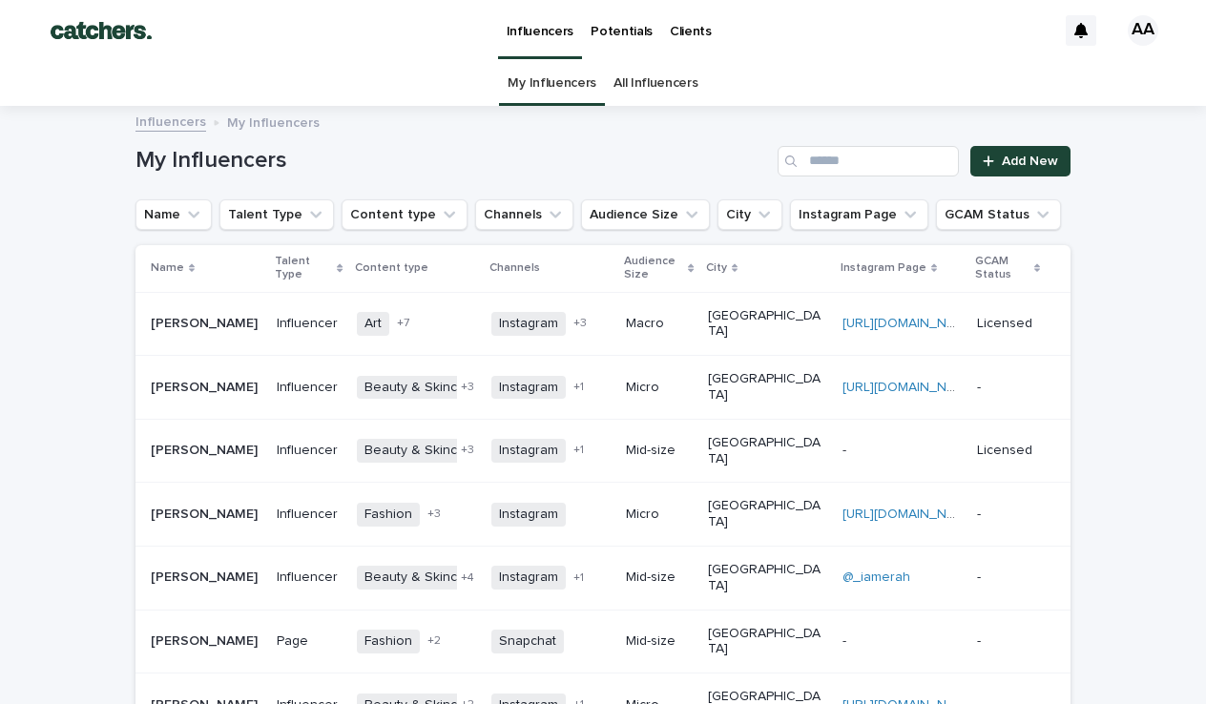
click at [544, 35] on p "Influencers" at bounding box center [541, 20] width 68 height 40
click at [825, 144] on div "My Influencers Add New" at bounding box center [602, 154] width 935 height 92
click at [846, 155] on input "Search" at bounding box center [867, 161] width 181 height 31
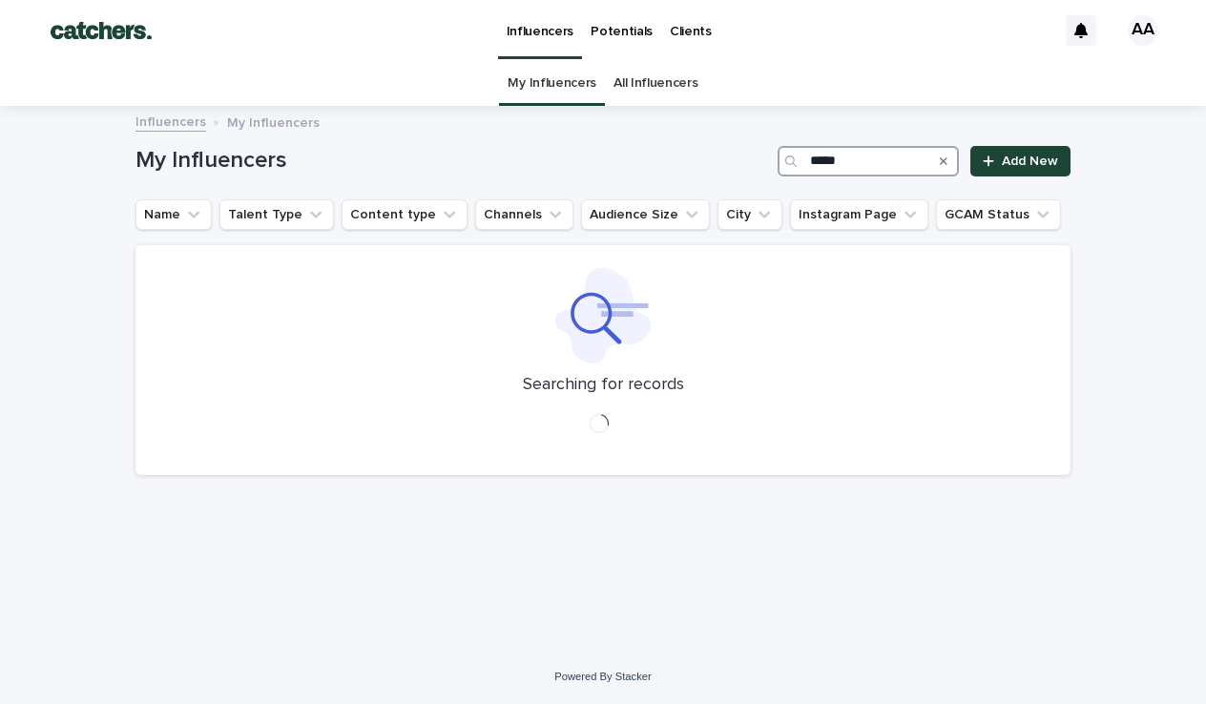
type input "******"
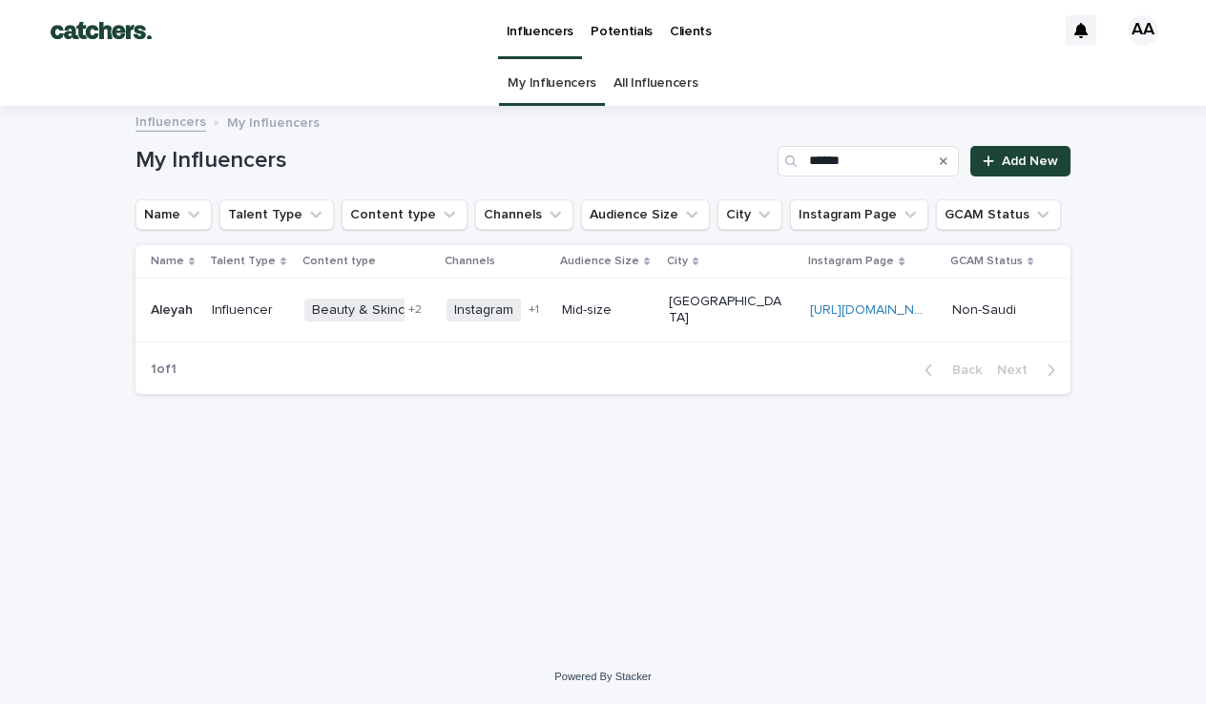
click at [431, 308] on div "Beauty & Skincare Fashion Lifestyle + 2" at bounding box center [367, 310] width 127 height 39
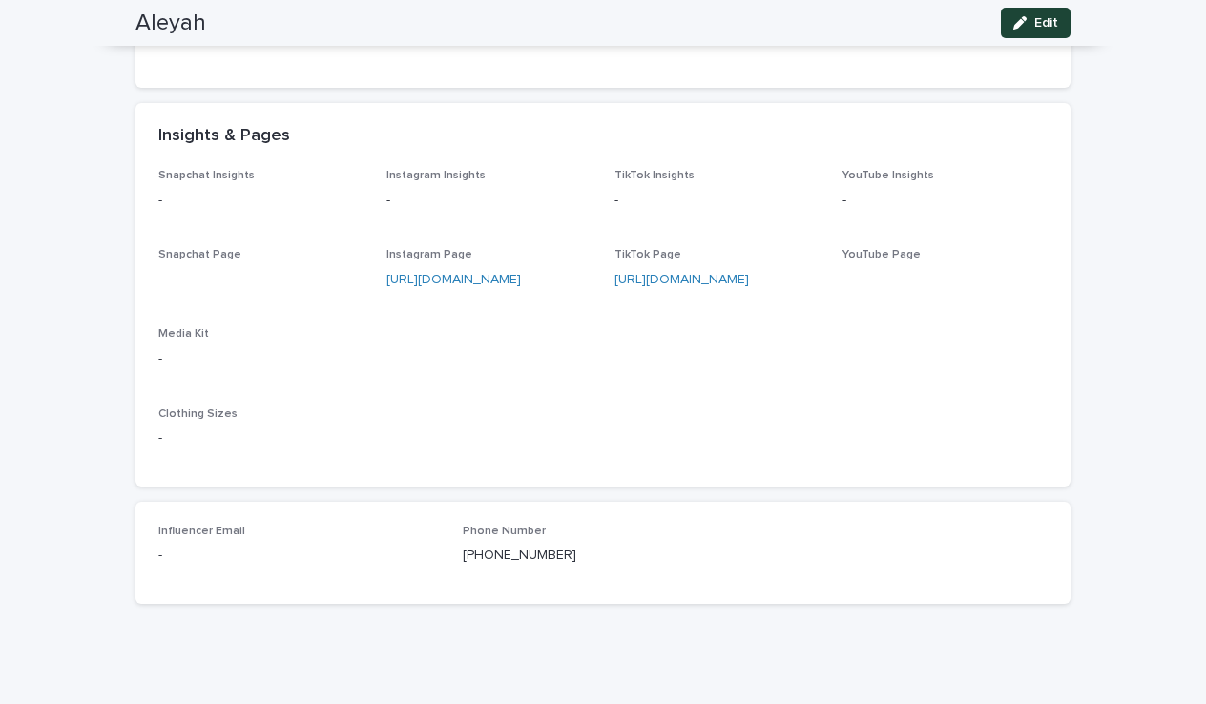
scroll to position [737, 0]
click at [655, 277] on link "https://www.tiktok.com/@aleyeh17?_t=ZS-8tjGnfLXU0e&_r=1" at bounding box center [681, 283] width 135 height 13
